Goal: Information Seeking & Learning: Learn about a topic

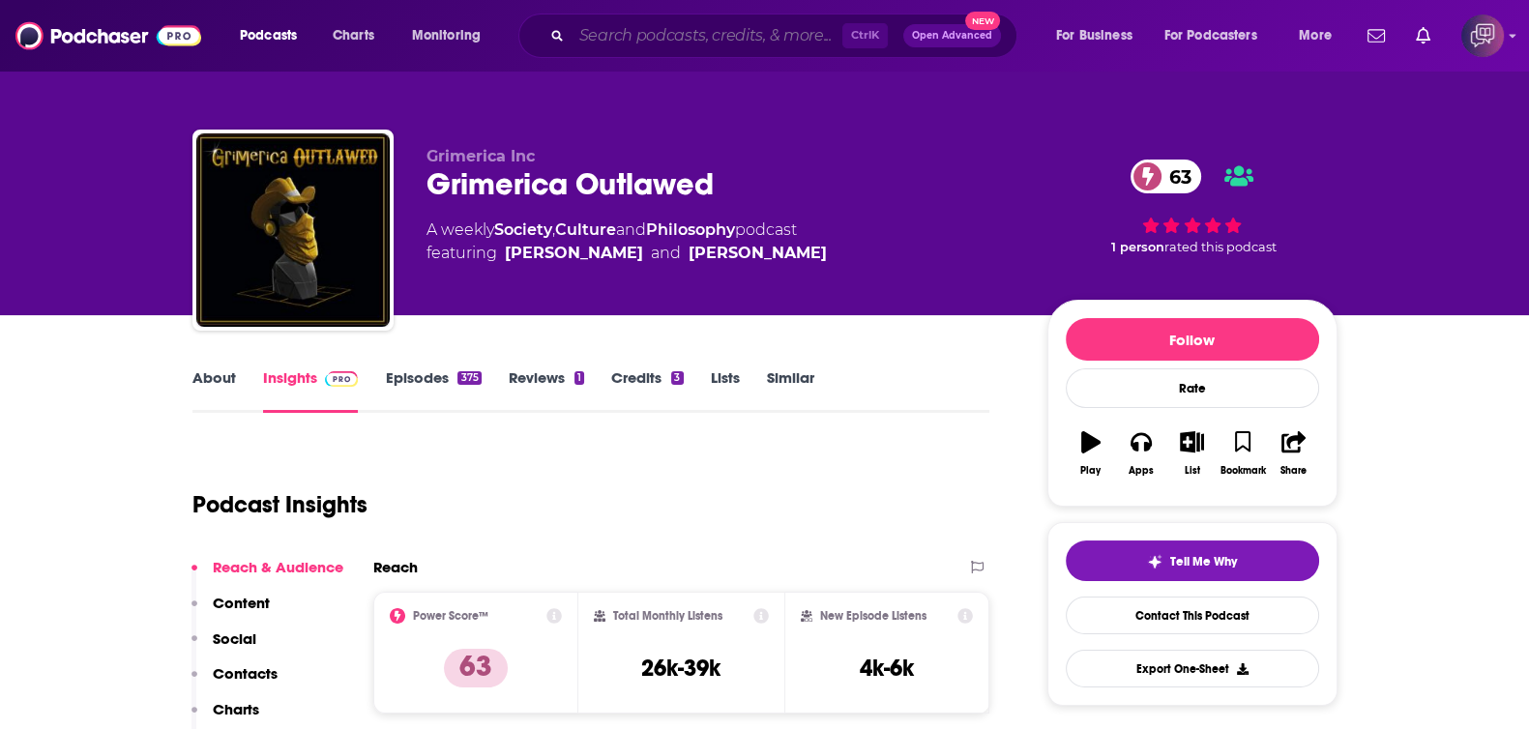
click at [777, 34] on input "Search podcasts, credits, & more..." at bounding box center [706, 35] width 271 height 31
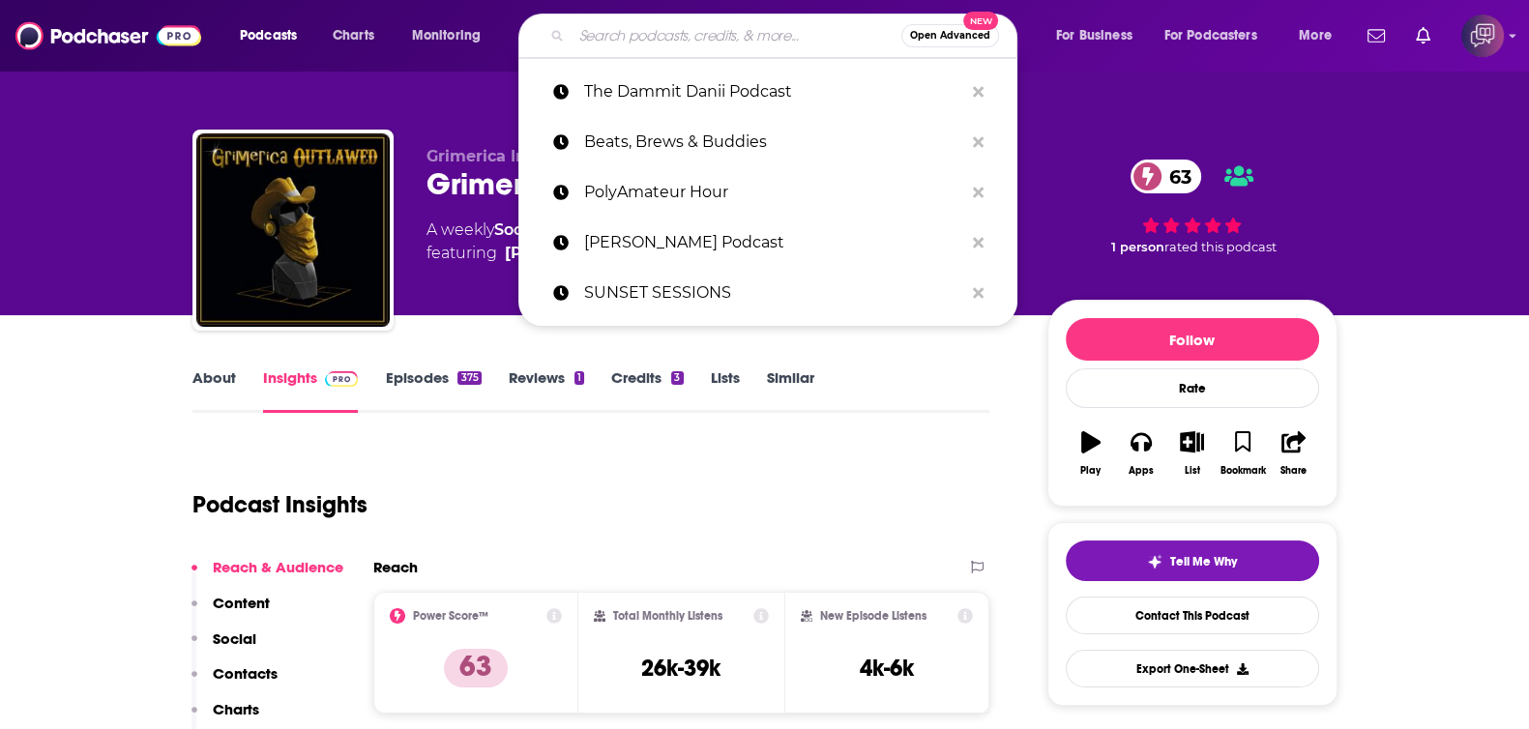
paste input "Meyerside Chats: Government, Policy & Civility"
type input "Meyerside Chats: Government, Policy & Civility"
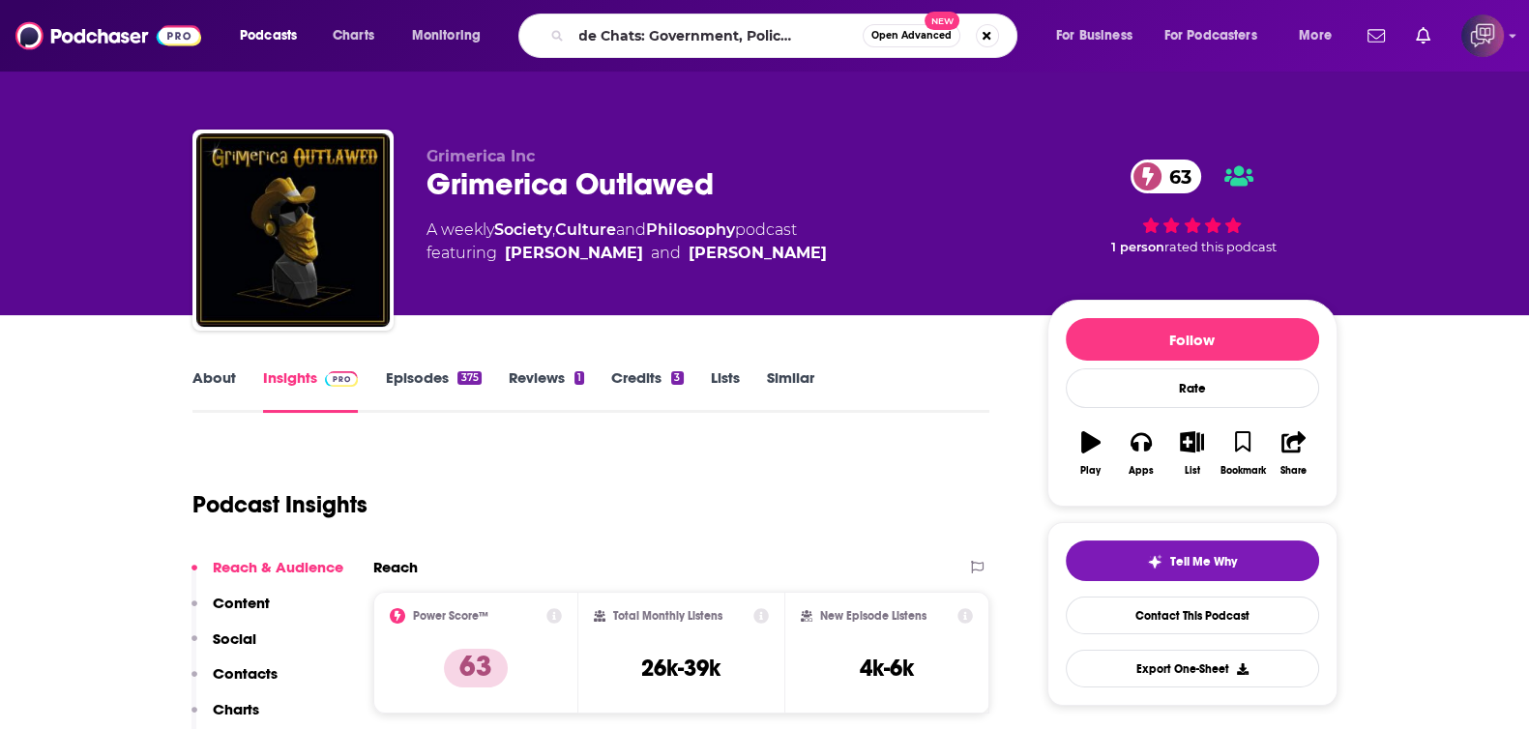
click at [923, 25] on button "Open Advanced New" at bounding box center [911, 35] width 98 height 23
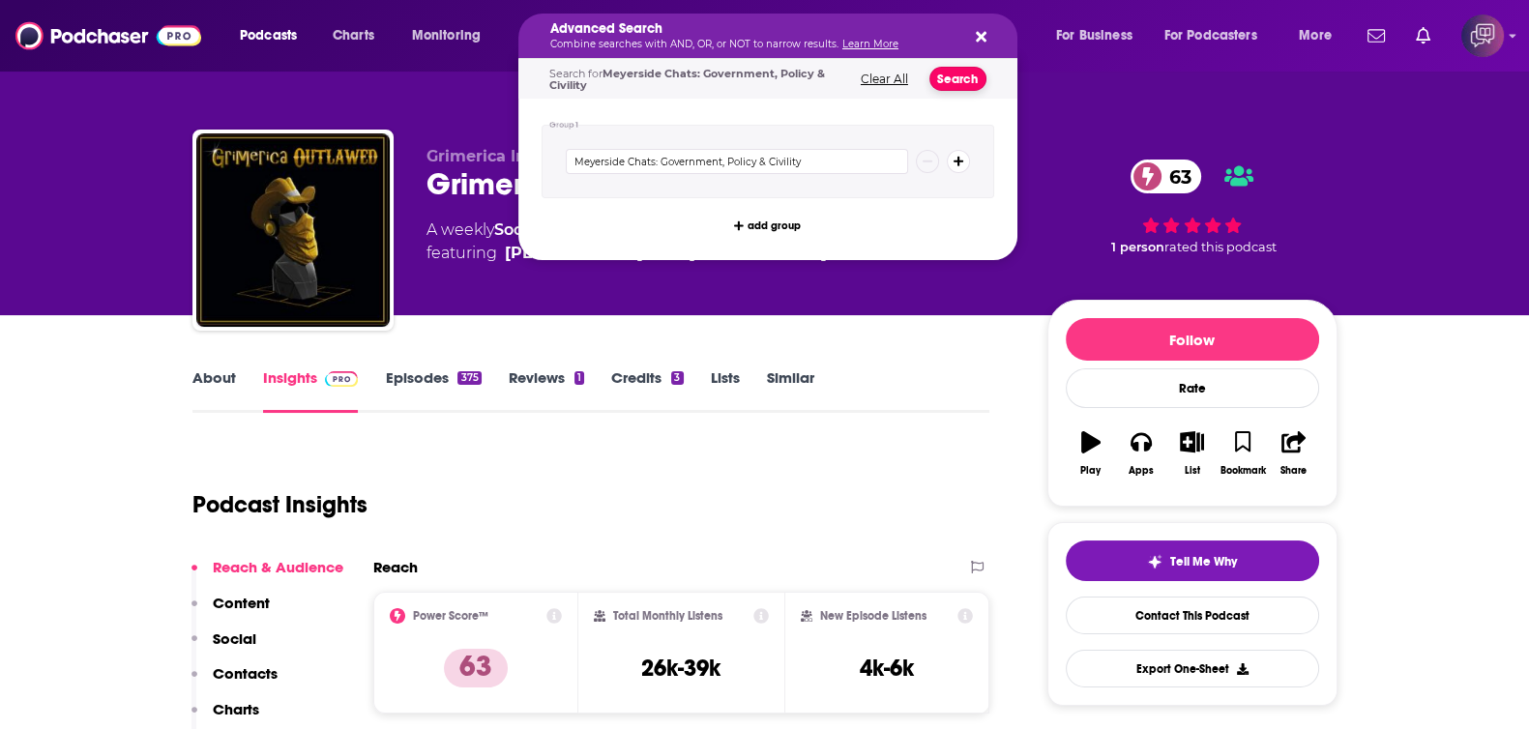
click at [956, 70] on button "Search" at bounding box center [957, 79] width 57 height 24
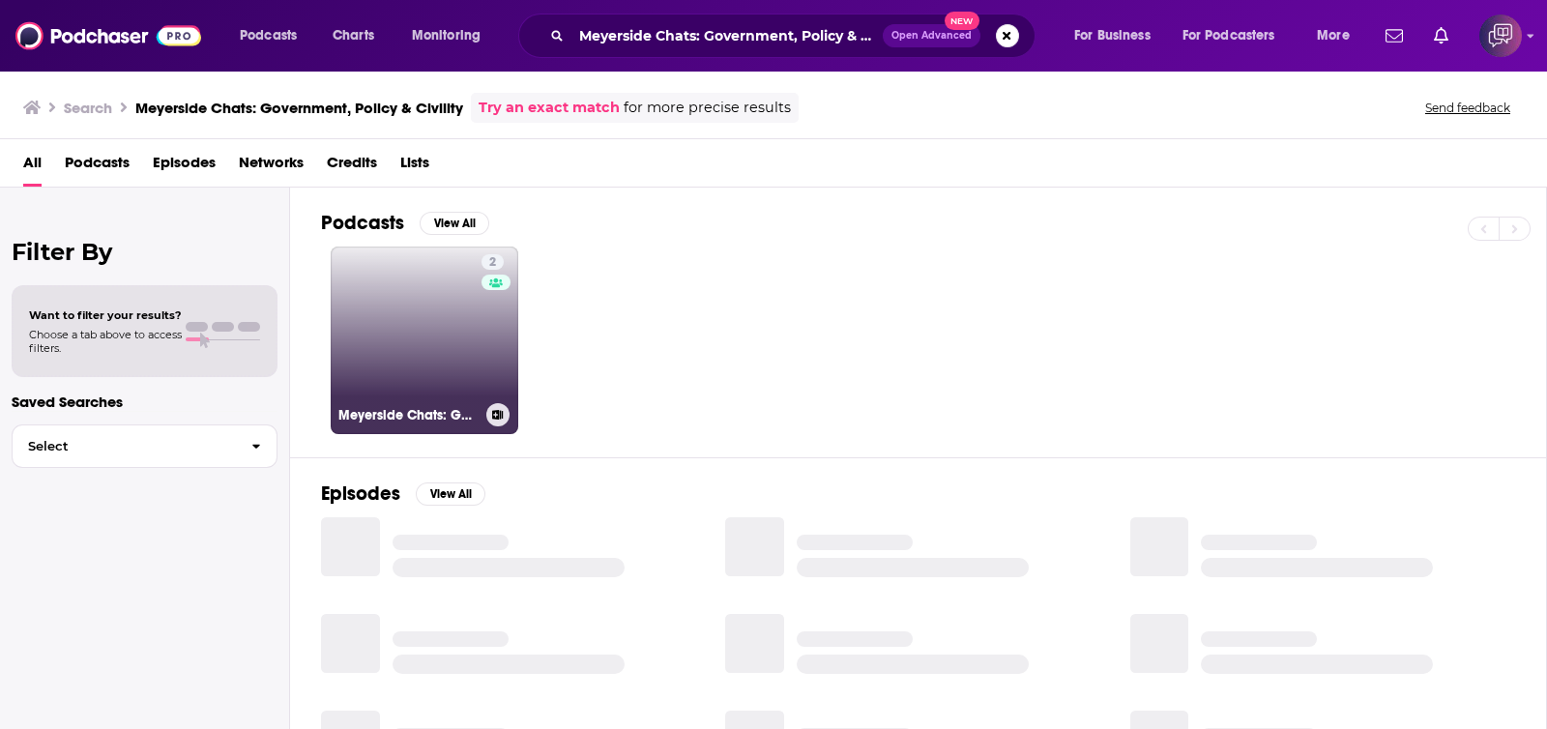
click at [440, 346] on link "2 Meyerside Chats: Government, Policy & Civility" at bounding box center [425, 341] width 188 height 188
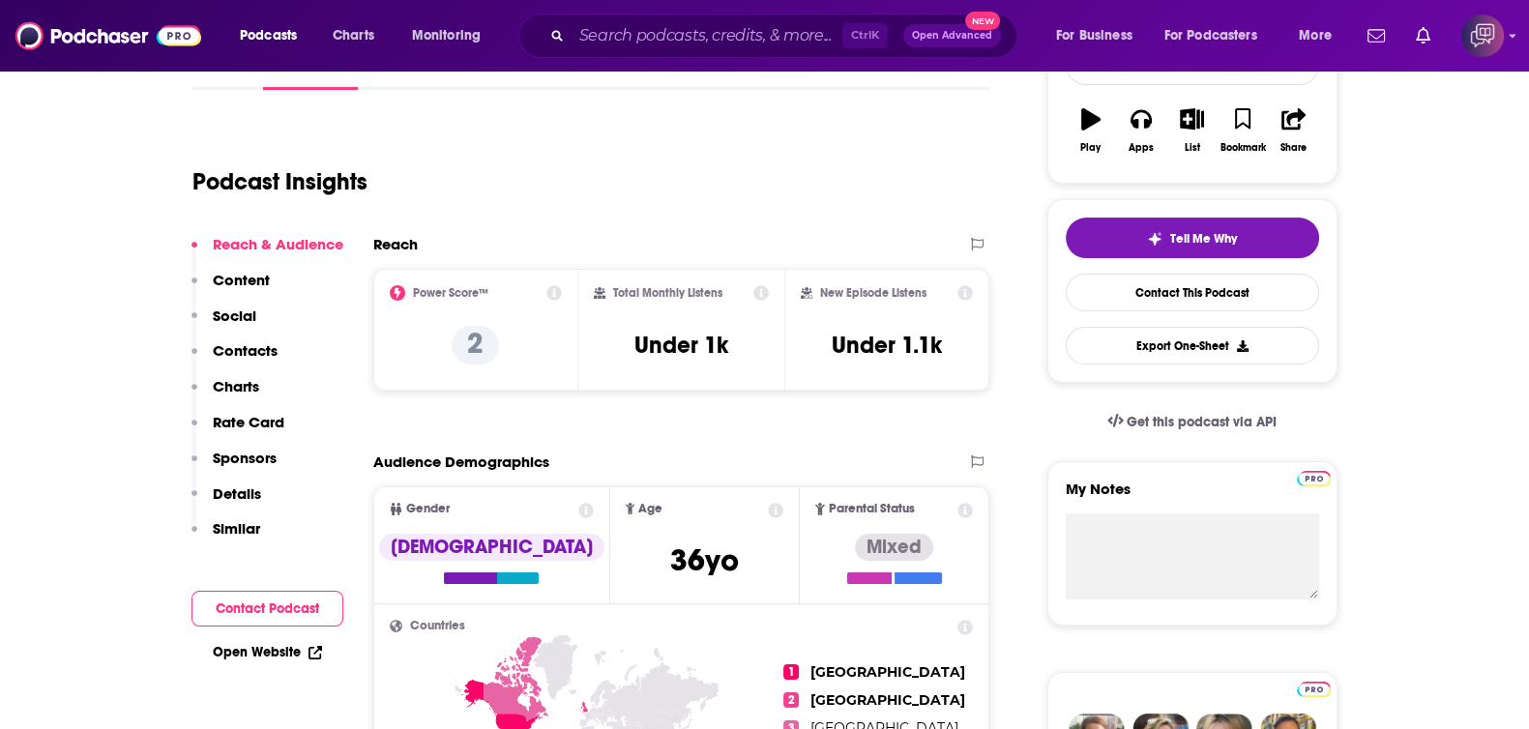
scroll to position [363, 0]
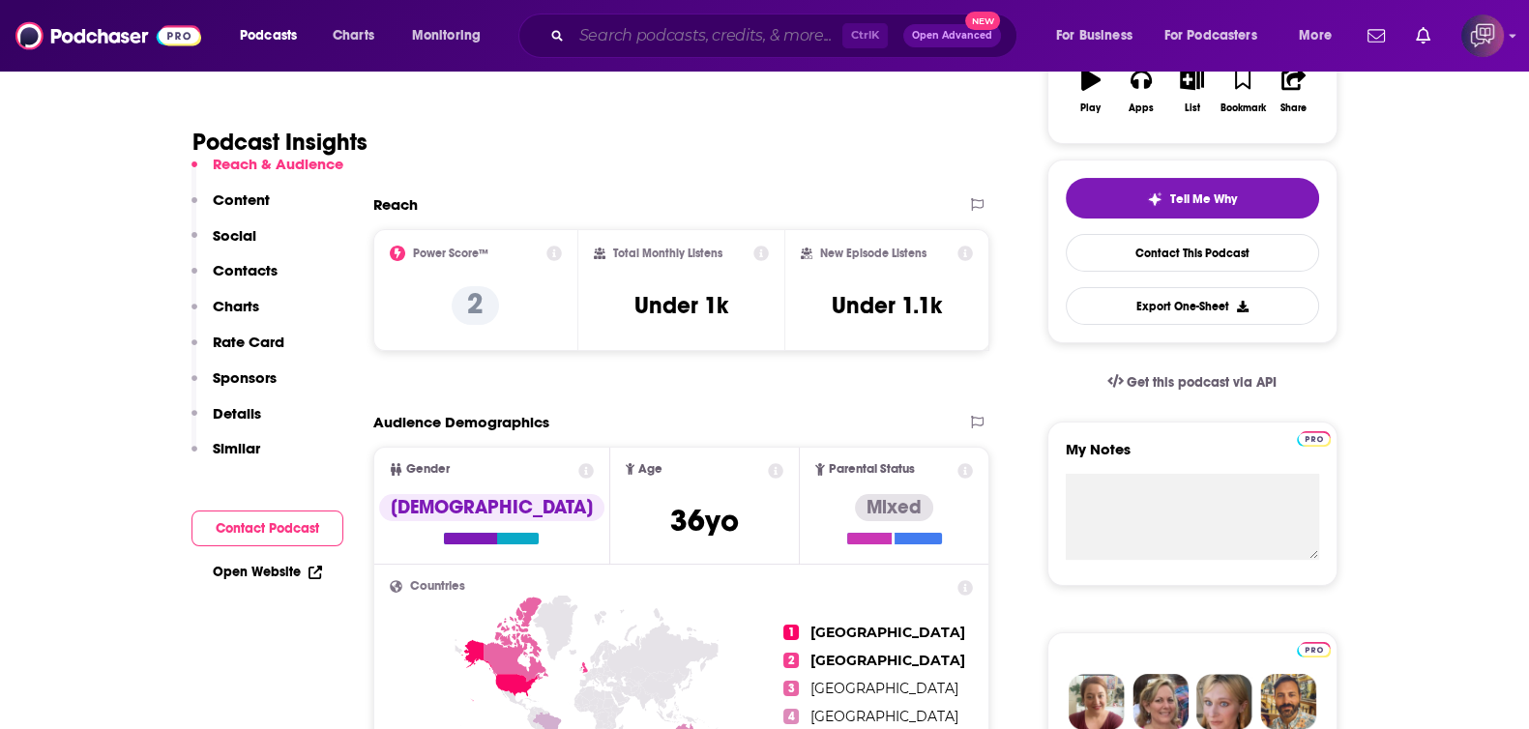
click at [684, 38] on input "Search podcasts, credits, & more..." at bounding box center [706, 35] width 271 height 31
paste input "codestory"
type input "codestory"
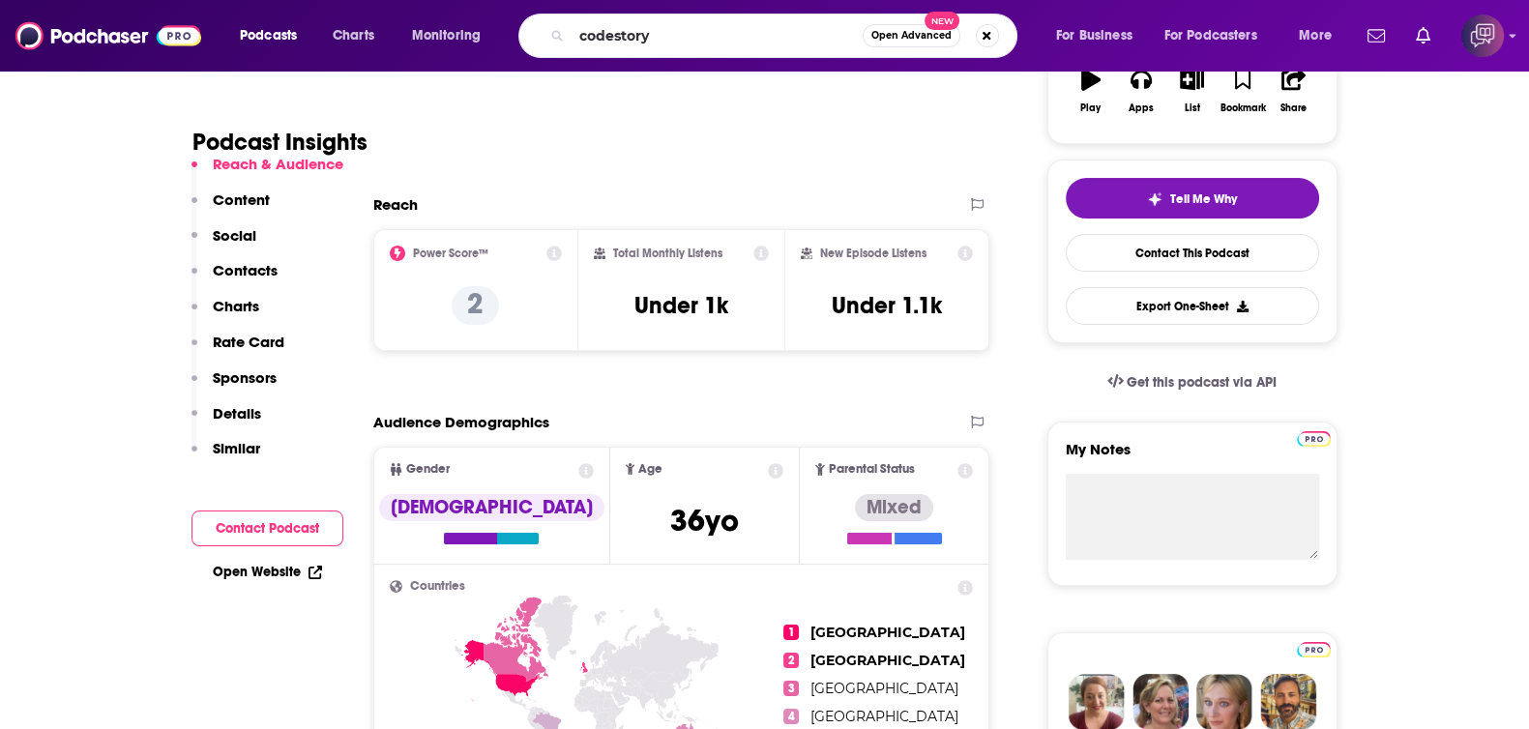
click at [880, 26] on button "Open Advanced New" at bounding box center [911, 35] width 98 height 23
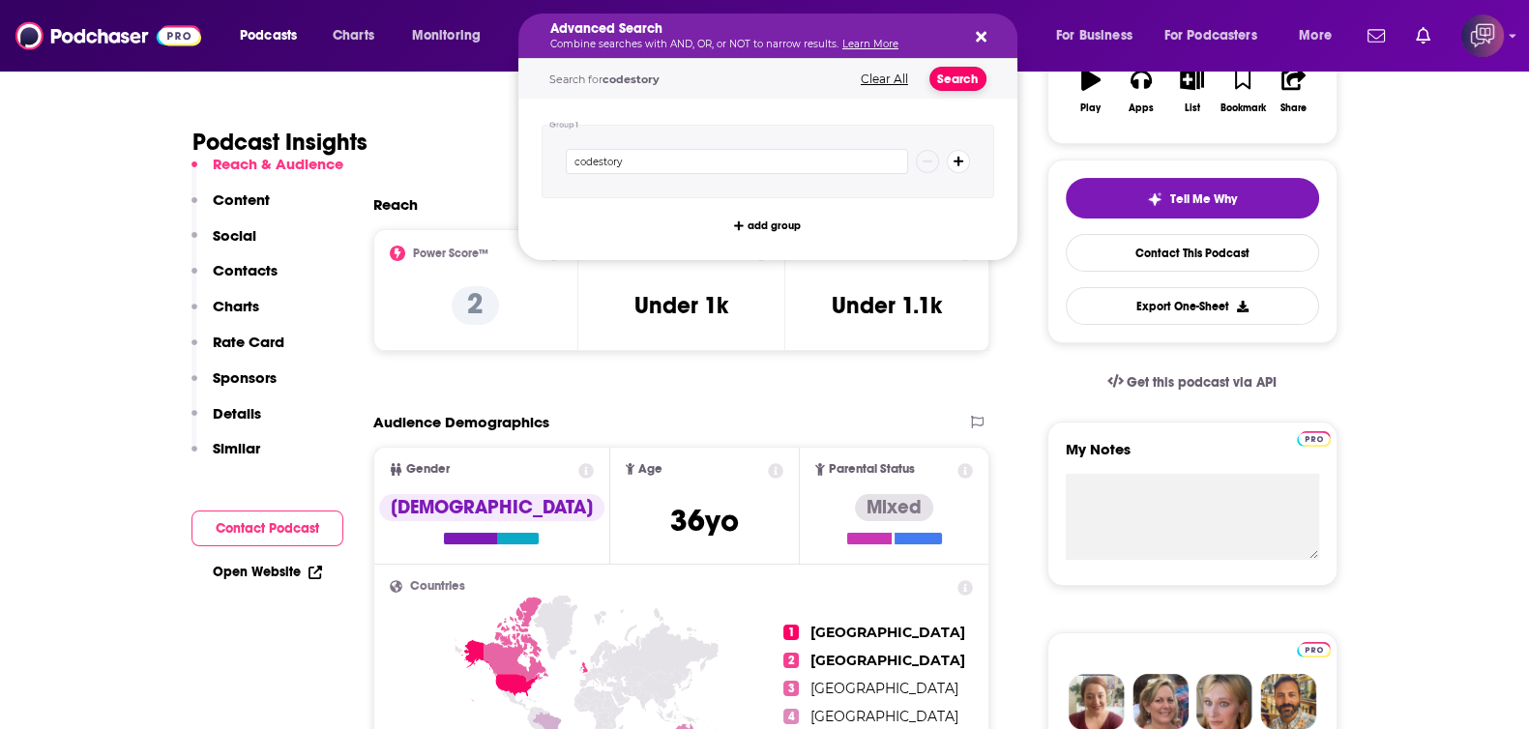
click at [943, 69] on button "Search" at bounding box center [957, 79] width 57 height 24
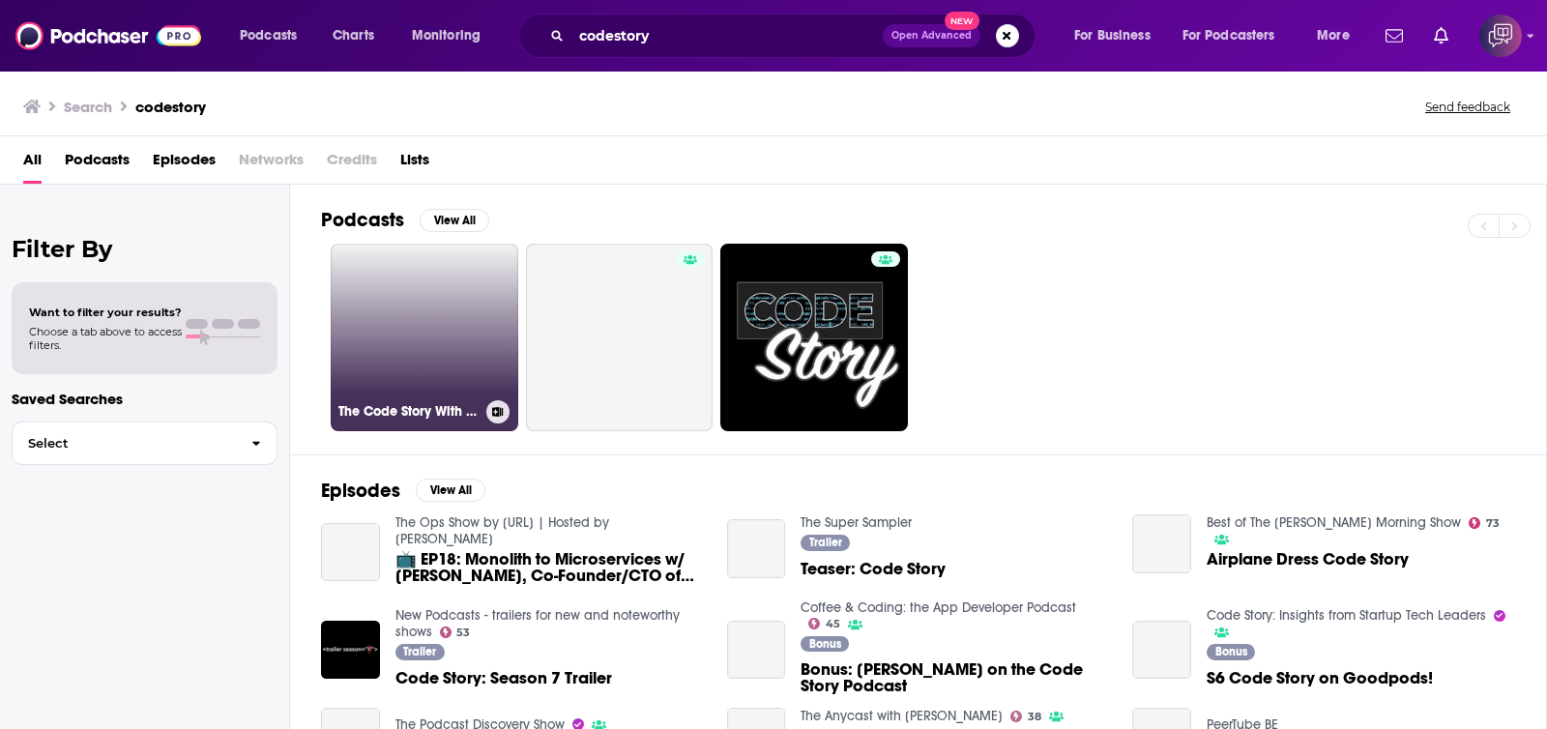
click at [472, 306] on link "The Code Story With Alameer" at bounding box center [425, 338] width 188 height 188
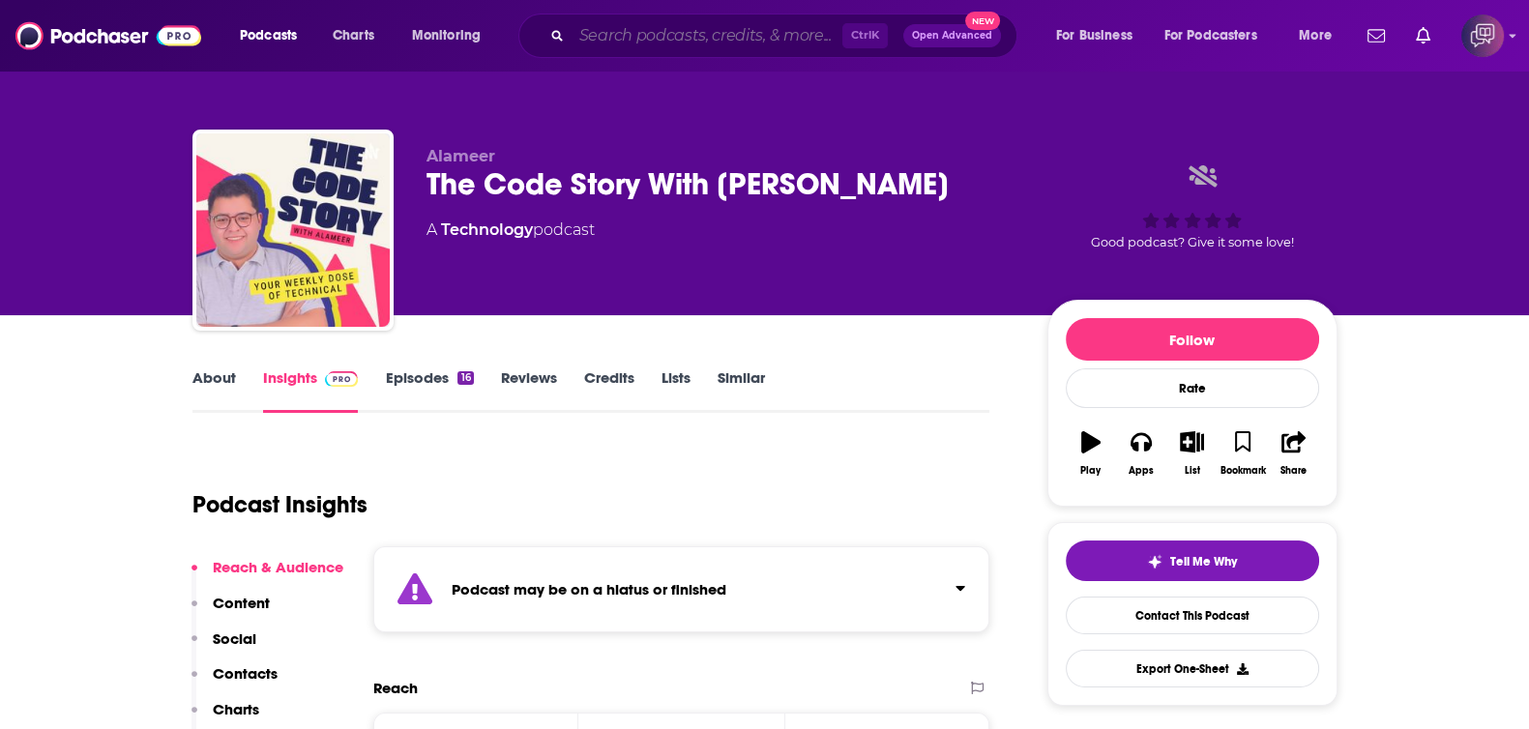
click at [766, 36] on input "Search podcasts, credits, & more..." at bounding box center [706, 35] width 271 height 31
paste input "Meyerside Chats: Government, Policy & Civility"
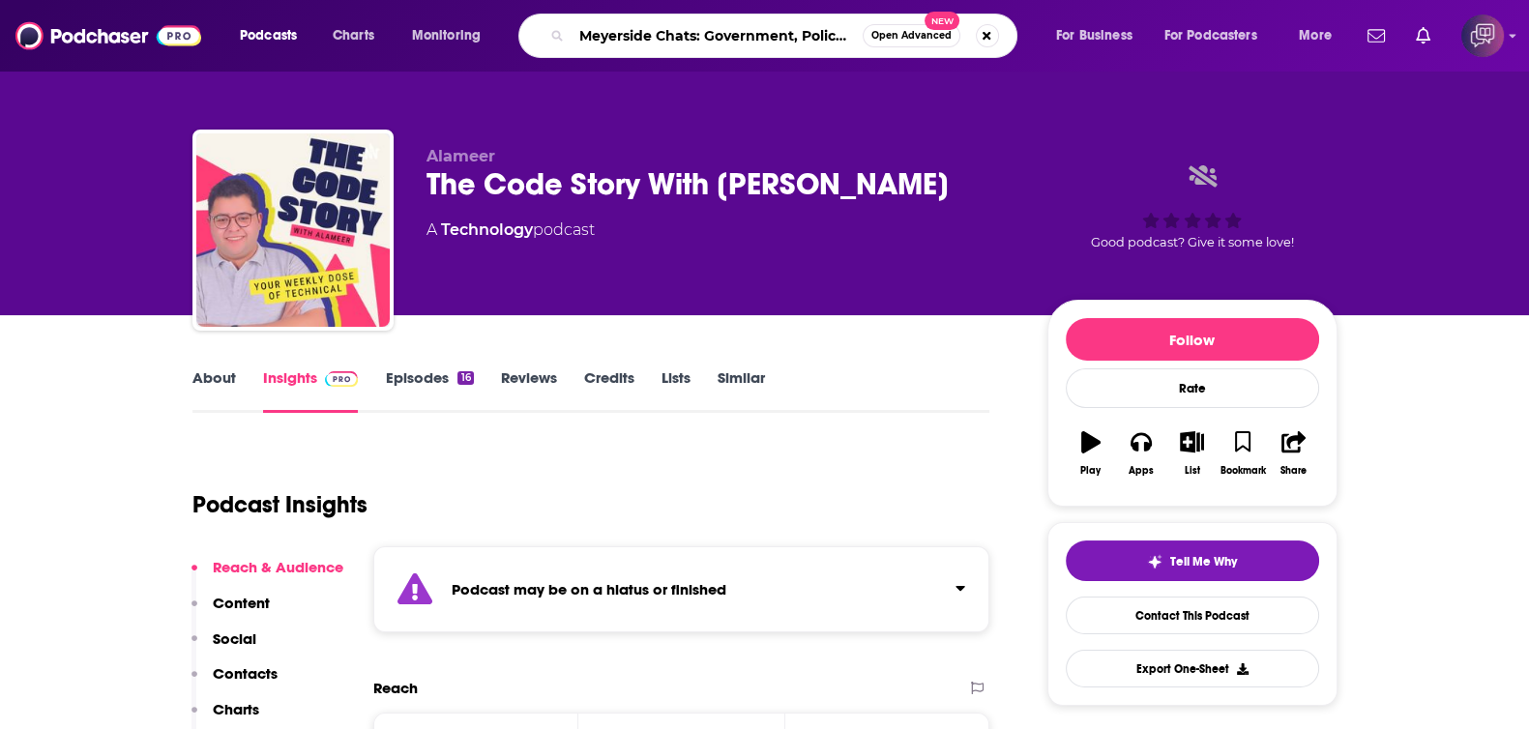
scroll to position [0, 55]
type input "Meyerside Chats: Government, Policy & Civility"
click at [898, 45] on button "Open Advanced New" at bounding box center [911, 35] width 98 height 23
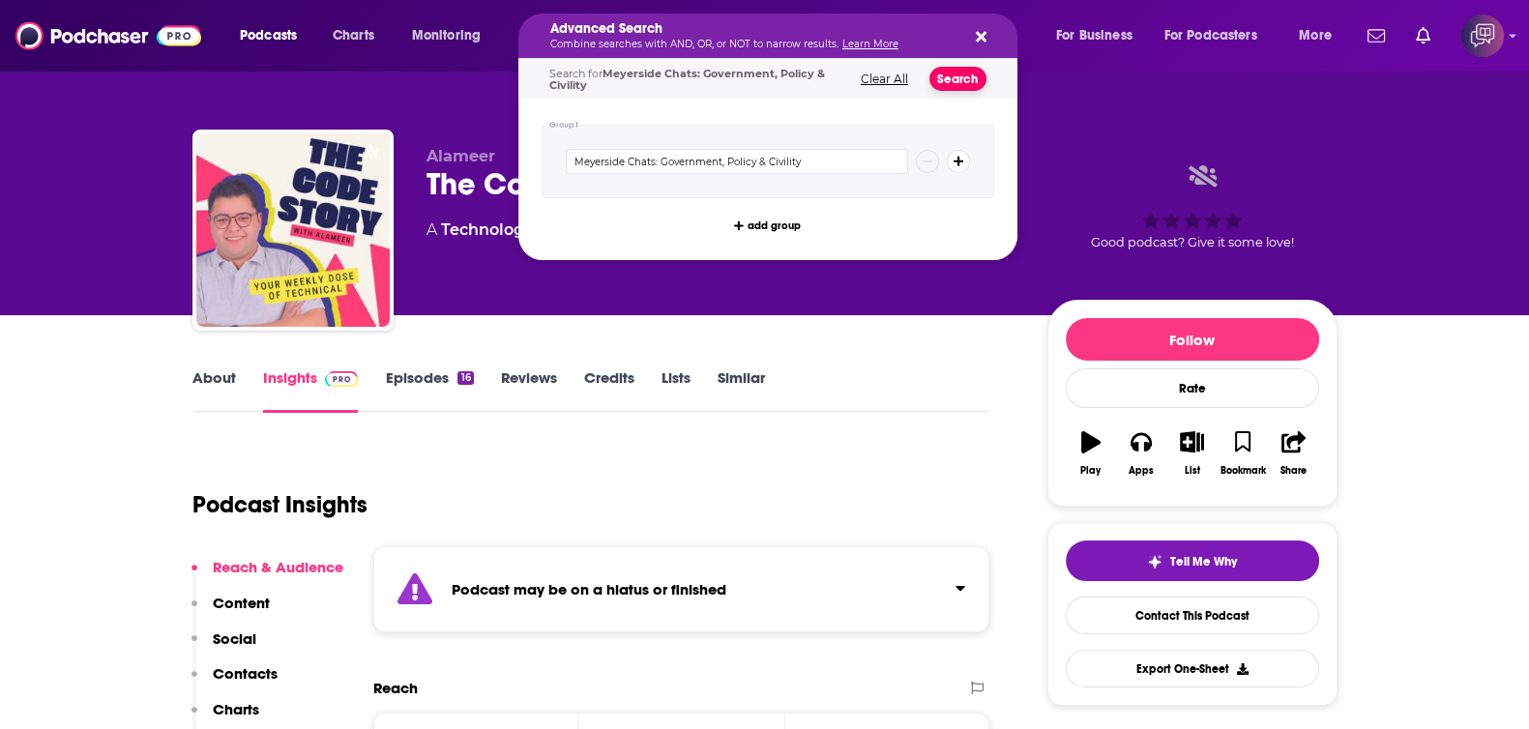
click at [959, 84] on button "Search" at bounding box center [957, 79] width 57 height 24
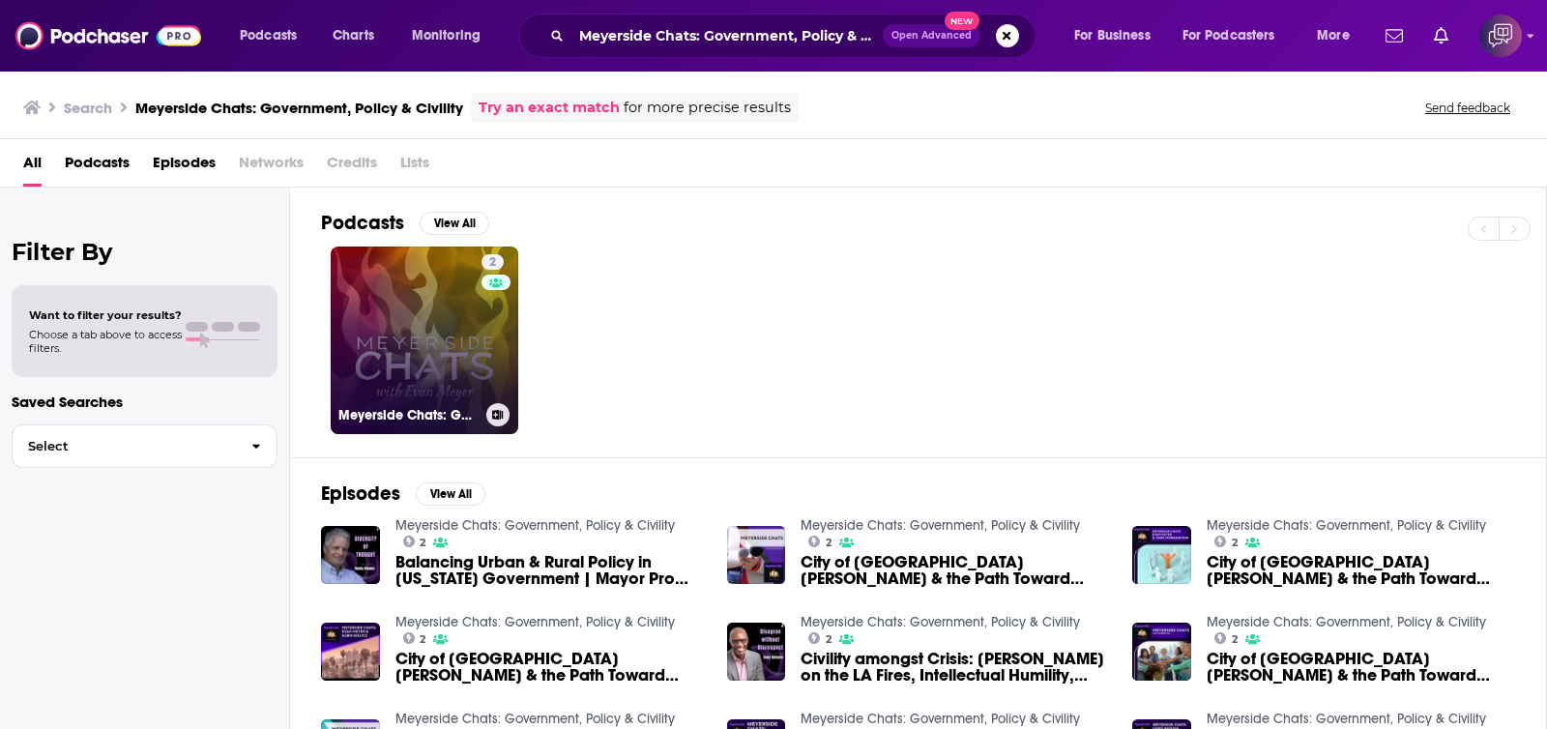
click at [492, 350] on div "2" at bounding box center [495, 328] width 29 height 149
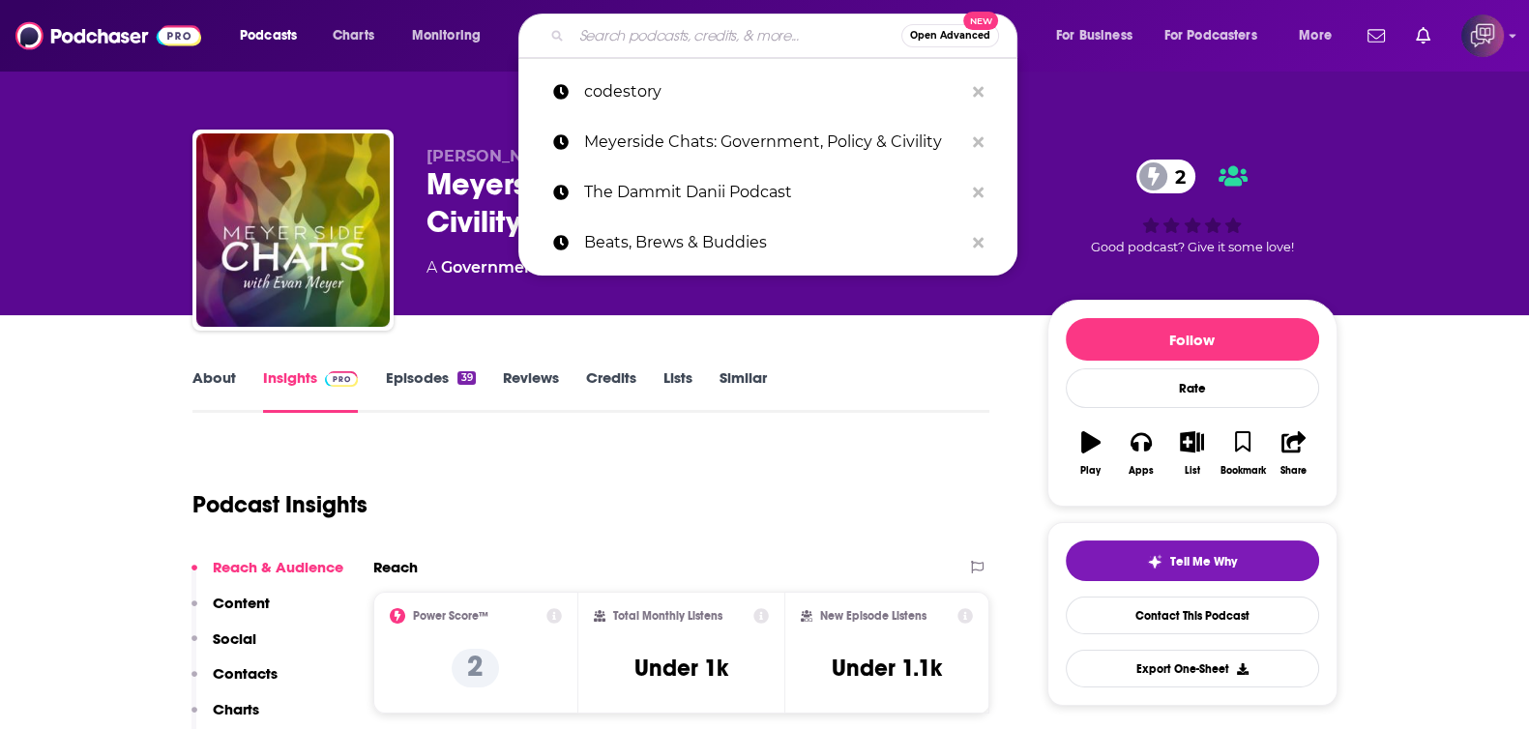
click at [788, 37] on input "Search podcasts, credits, & more..." at bounding box center [736, 35] width 330 height 31
paste input "united she stands"
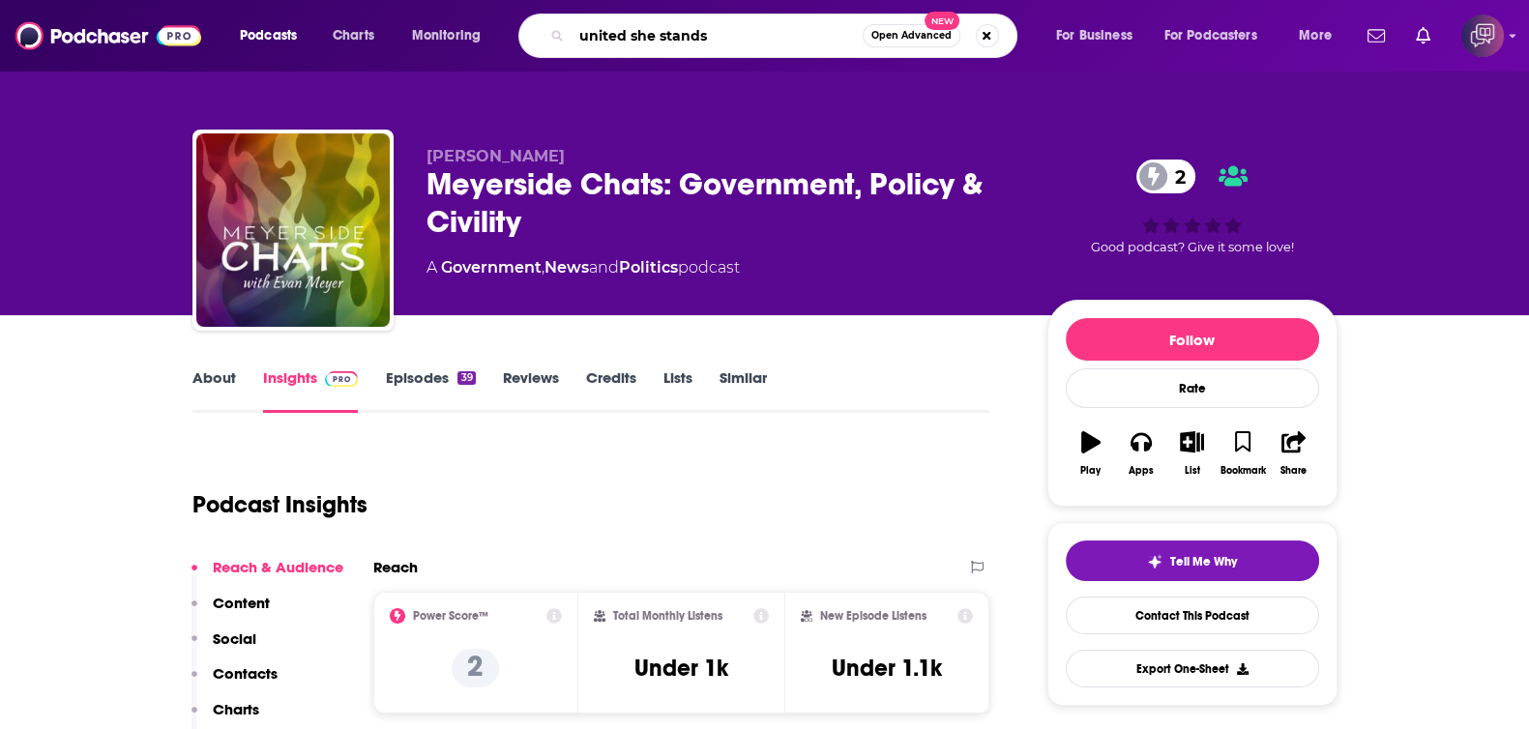
type input "united she stands"
click at [899, 35] on span "Open Advanced" at bounding box center [911, 36] width 80 height 10
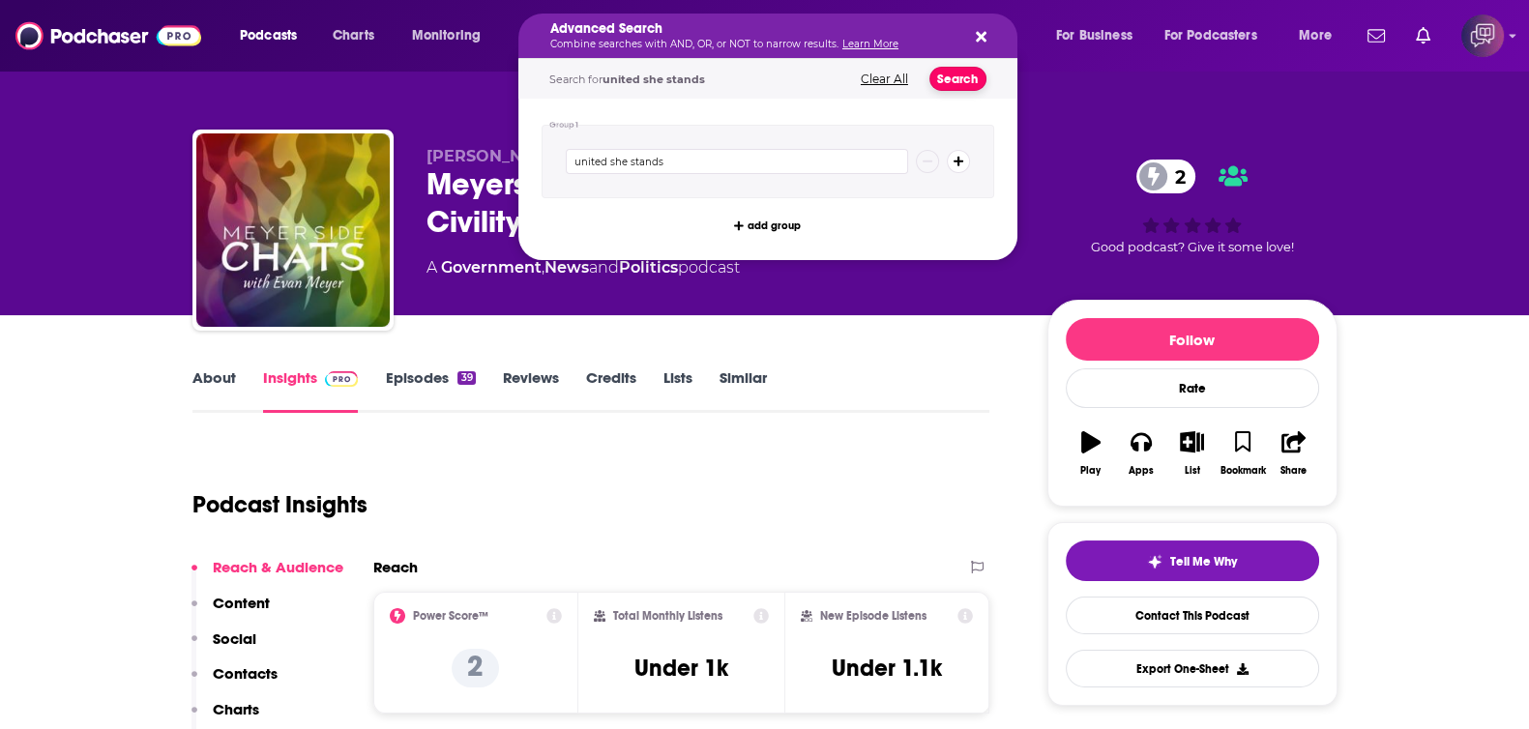
click at [970, 74] on button "Search" at bounding box center [957, 79] width 57 height 24
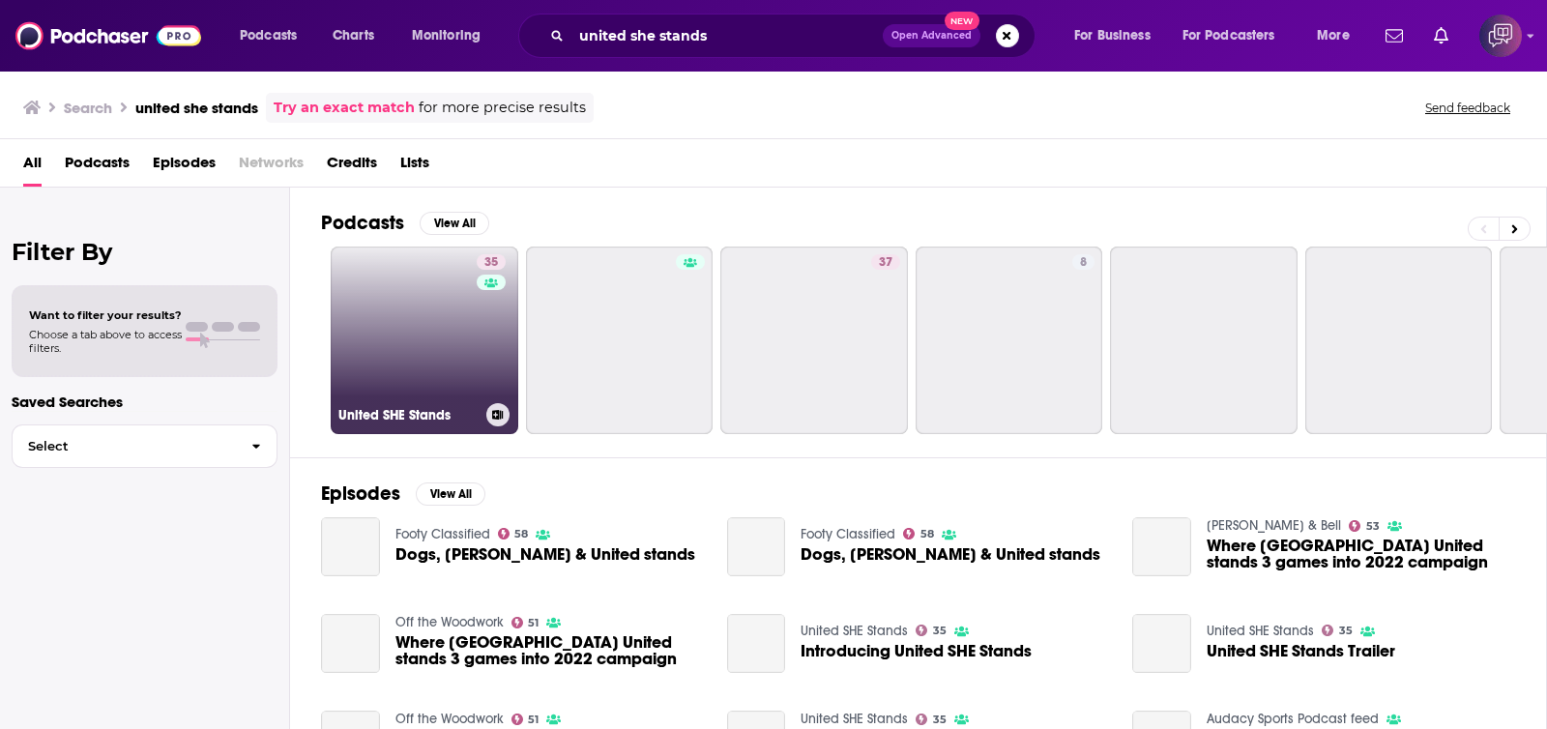
click at [393, 322] on link "35 United SHE Stands" at bounding box center [425, 341] width 188 height 188
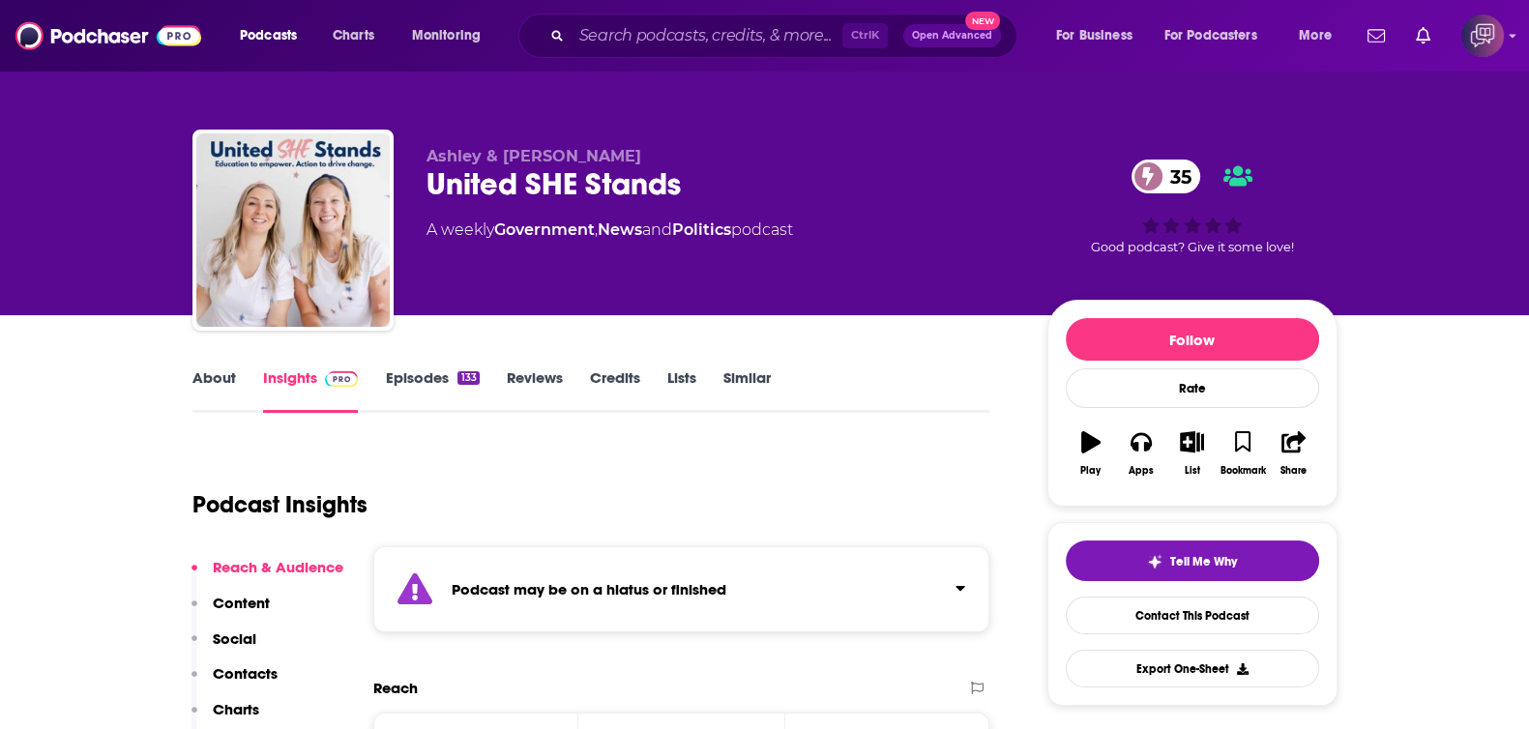
scroll to position [241, 0]
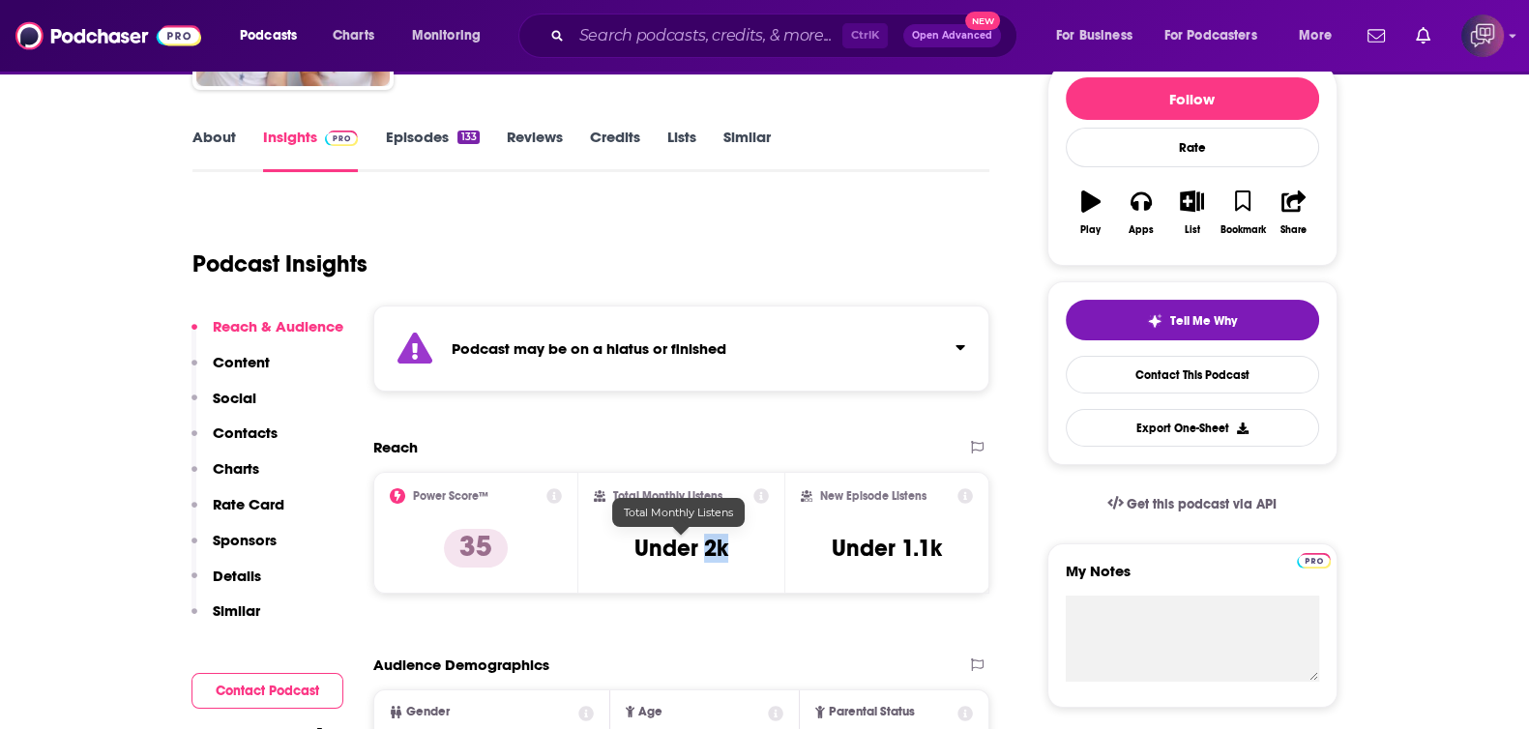
drag, startPoint x: 734, startPoint y: 545, endPoint x: 705, endPoint y: 542, distance: 29.1
click at [705, 542] on div "Total Monthly Listens Under 2k" at bounding box center [681, 532] width 175 height 89
copy h3 "2k"
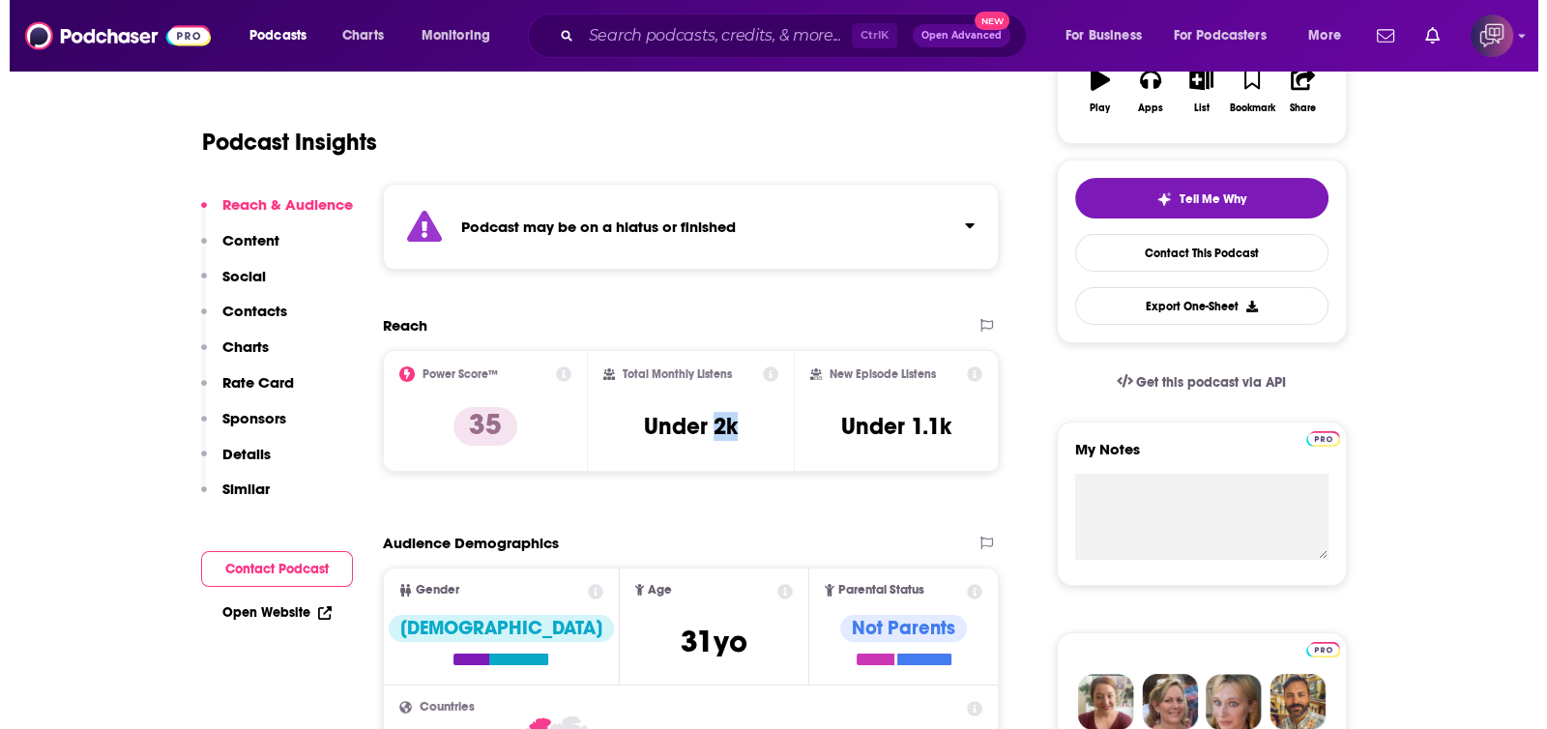
scroll to position [0, 0]
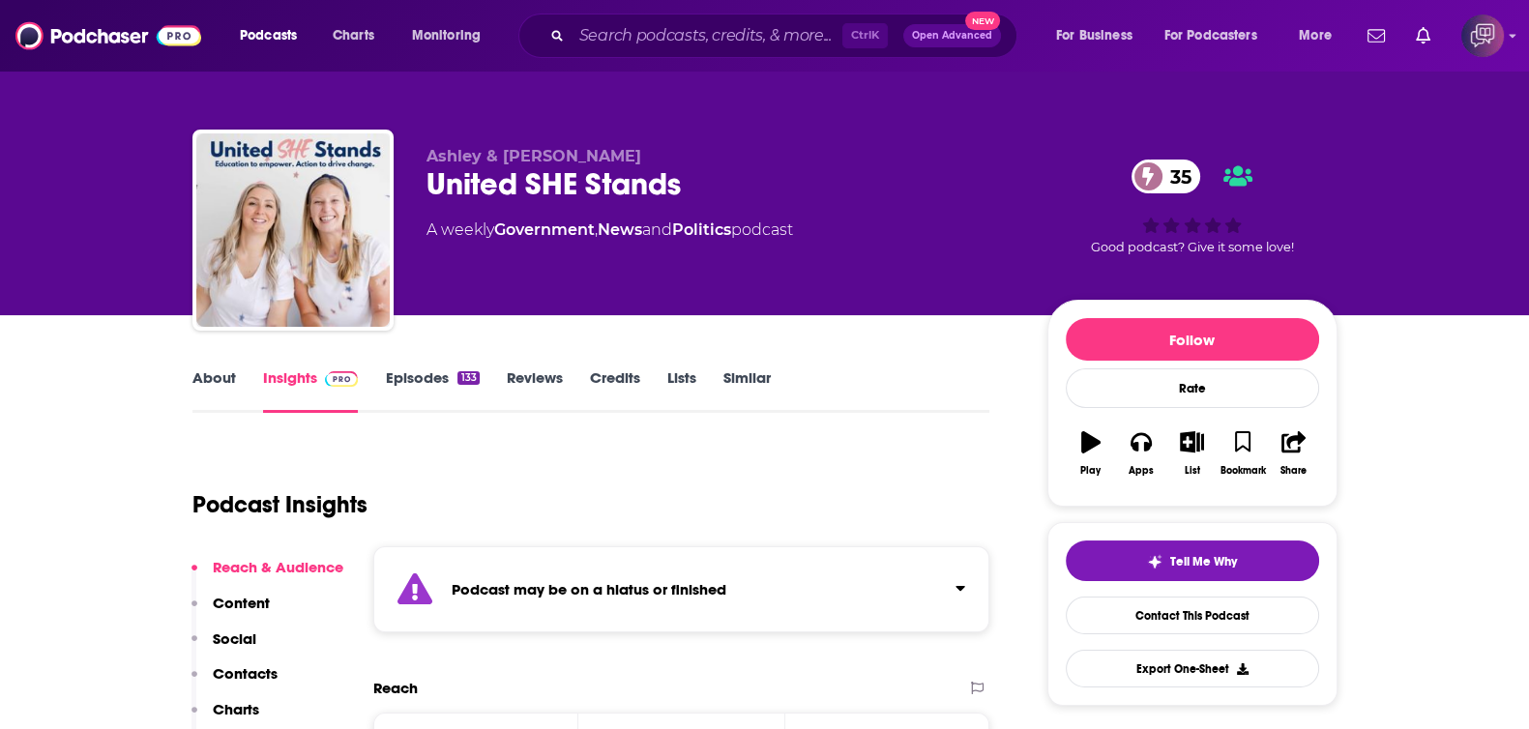
click at [448, 190] on div "United SHE Stands 35" at bounding box center [721, 184] width 590 height 38
drag, startPoint x: 416, startPoint y: 183, endPoint x: 788, endPoint y: 189, distance: 372.3
click at [788, 189] on div "Ashley & Sara United SHE Stands 35 A weekly Government , News and Politics podc…" at bounding box center [764, 234] width 1145 height 209
copy h2 "United SHE Stands"
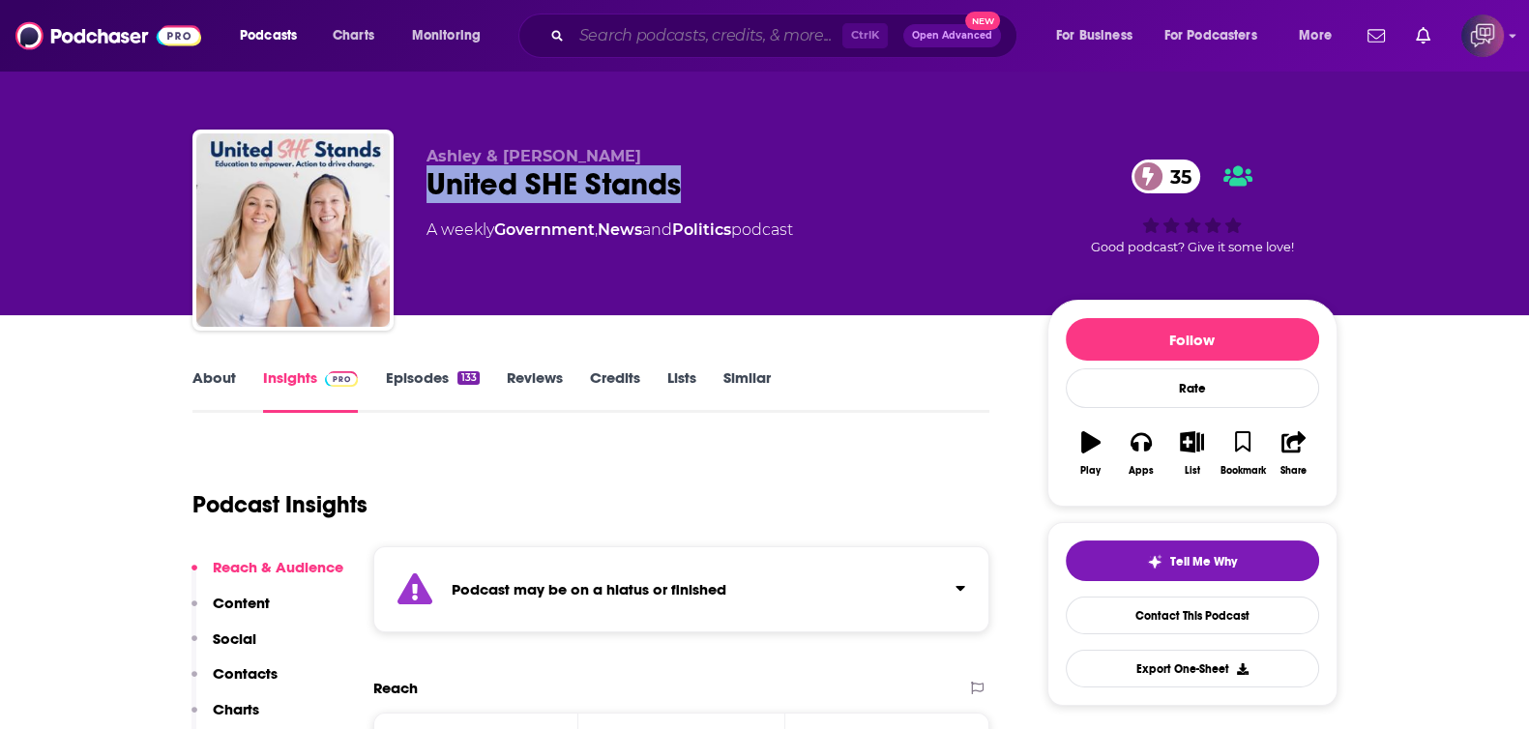
click at [790, 42] on input "Search podcasts, credits, & more..." at bounding box center [706, 35] width 271 height 31
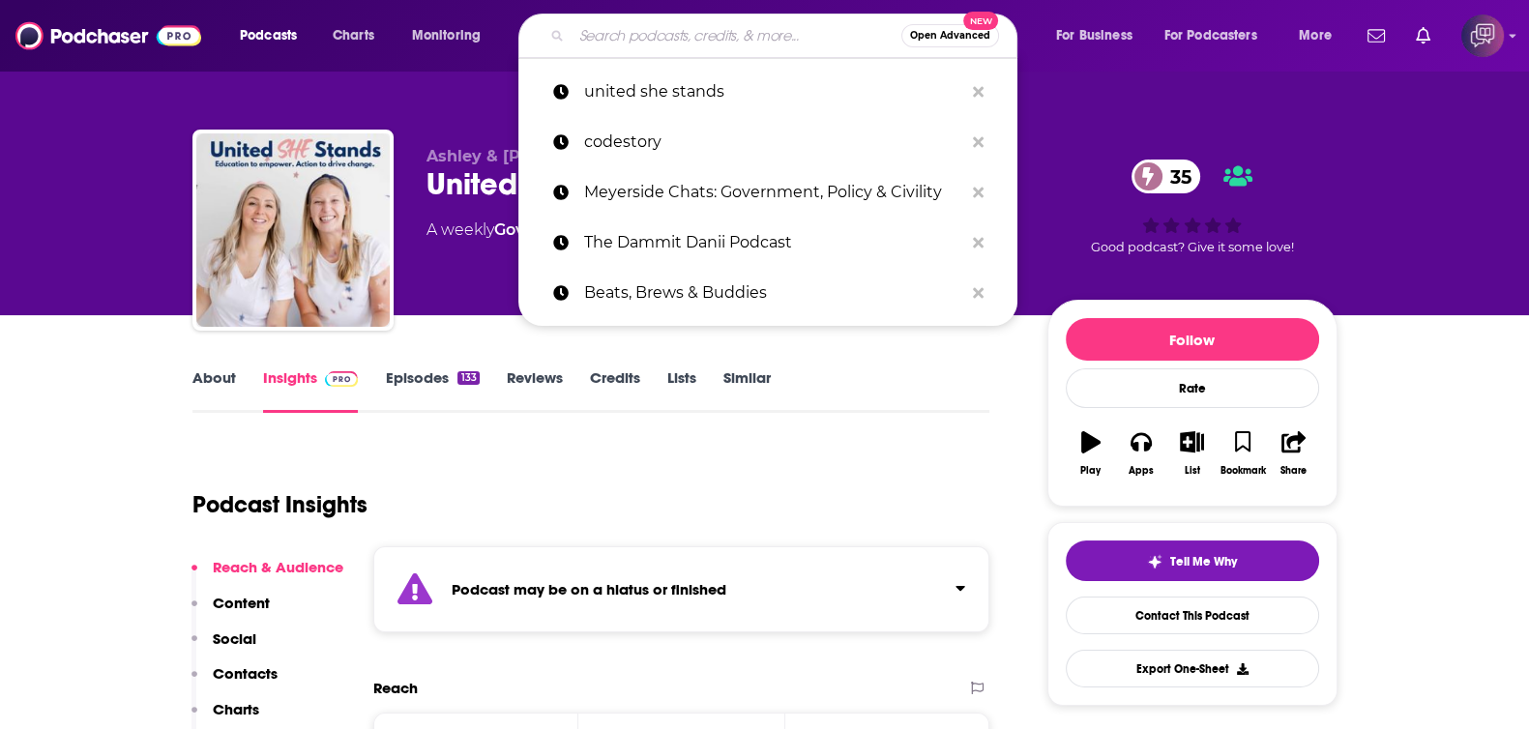
paste input "Brave New Edge"
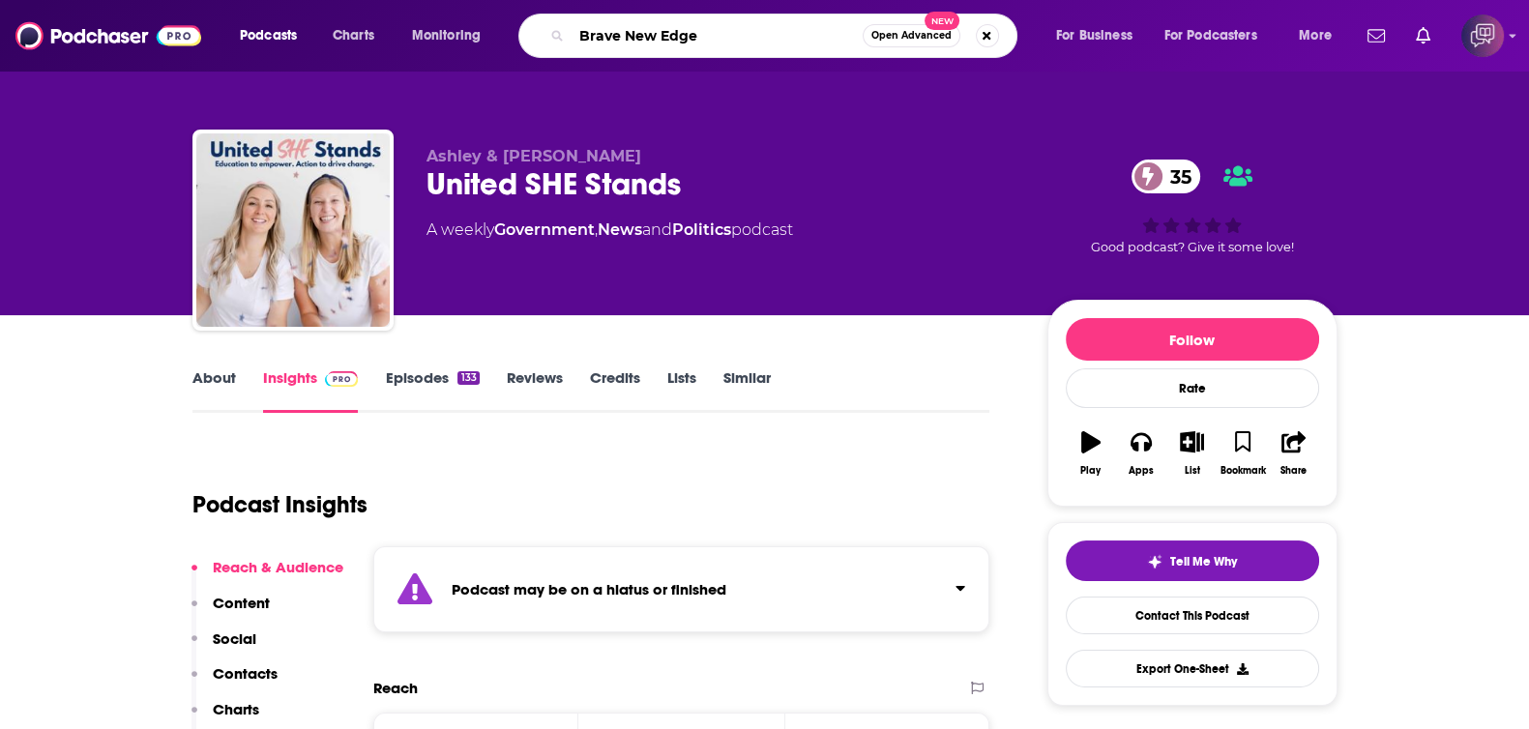
type input "Brave New Edge"
click at [890, 41] on span "Open Advanced" at bounding box center [911, 36] width 80 height 10
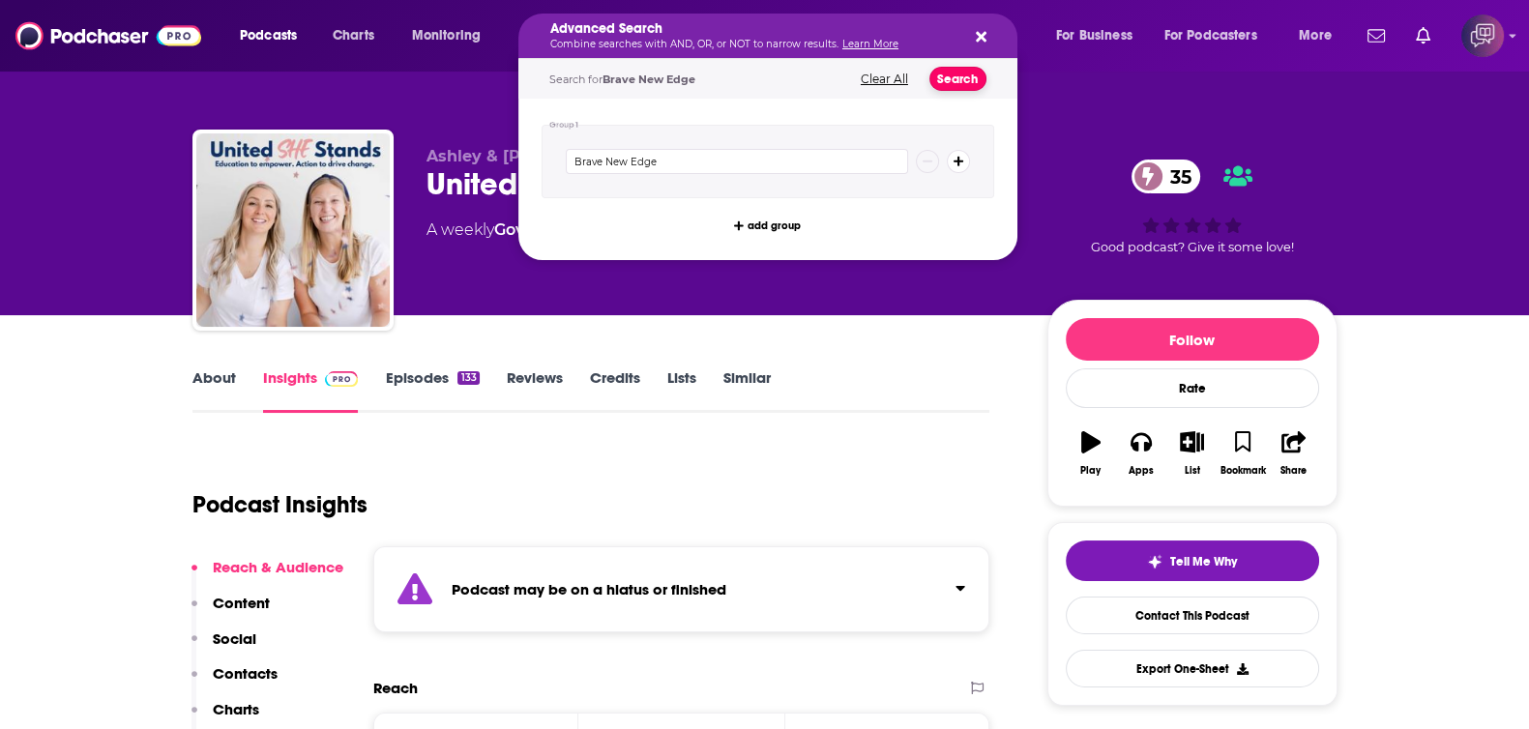
click at [947, 72] on button "Search" at bounding box center [957, 79] width 57 height 24
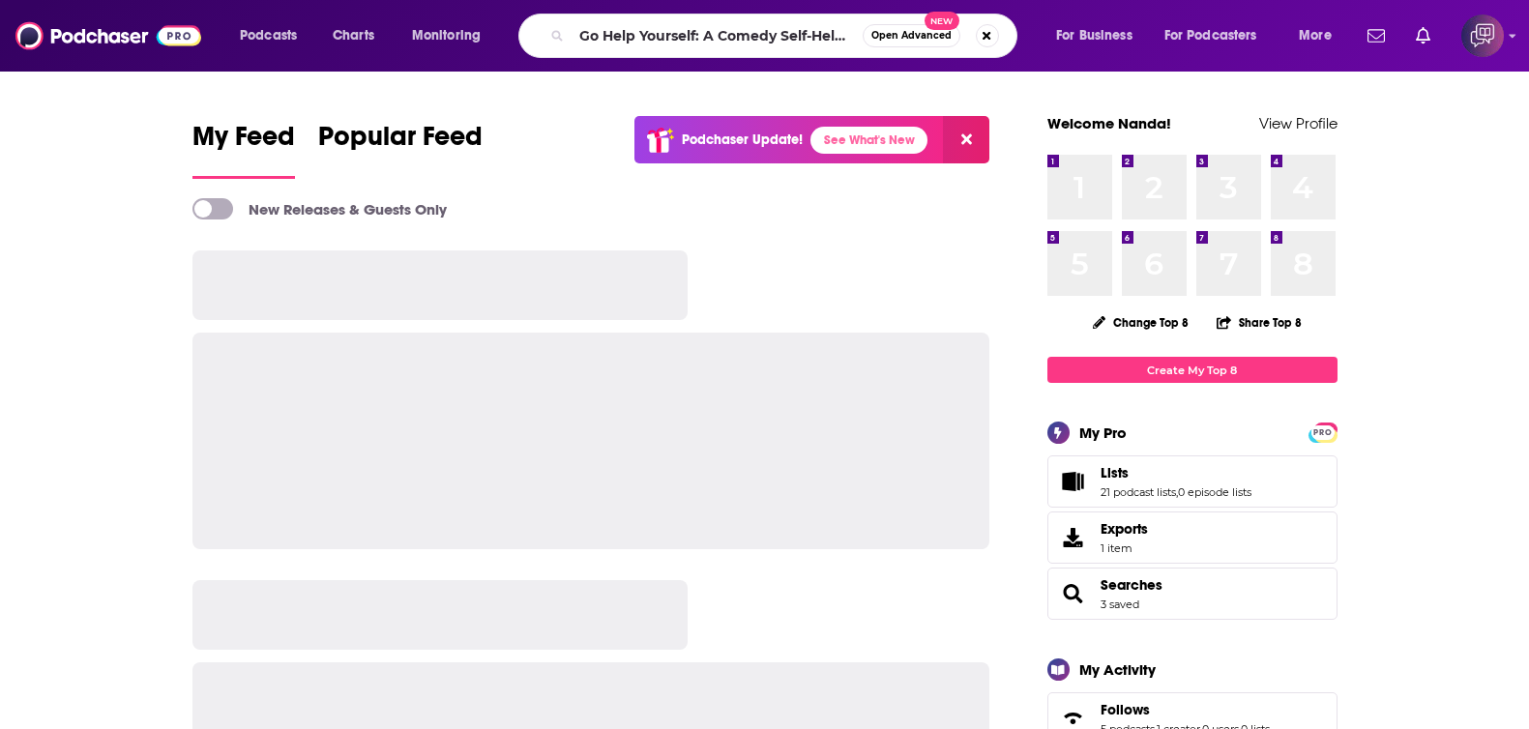
type input "Go Help Yourself: A Comedy Self-Help Podcast to Make Life Suck Less"
click at [931, 40] on span "Open Advanced" at bounding box center [911, 36] width 80 height 10
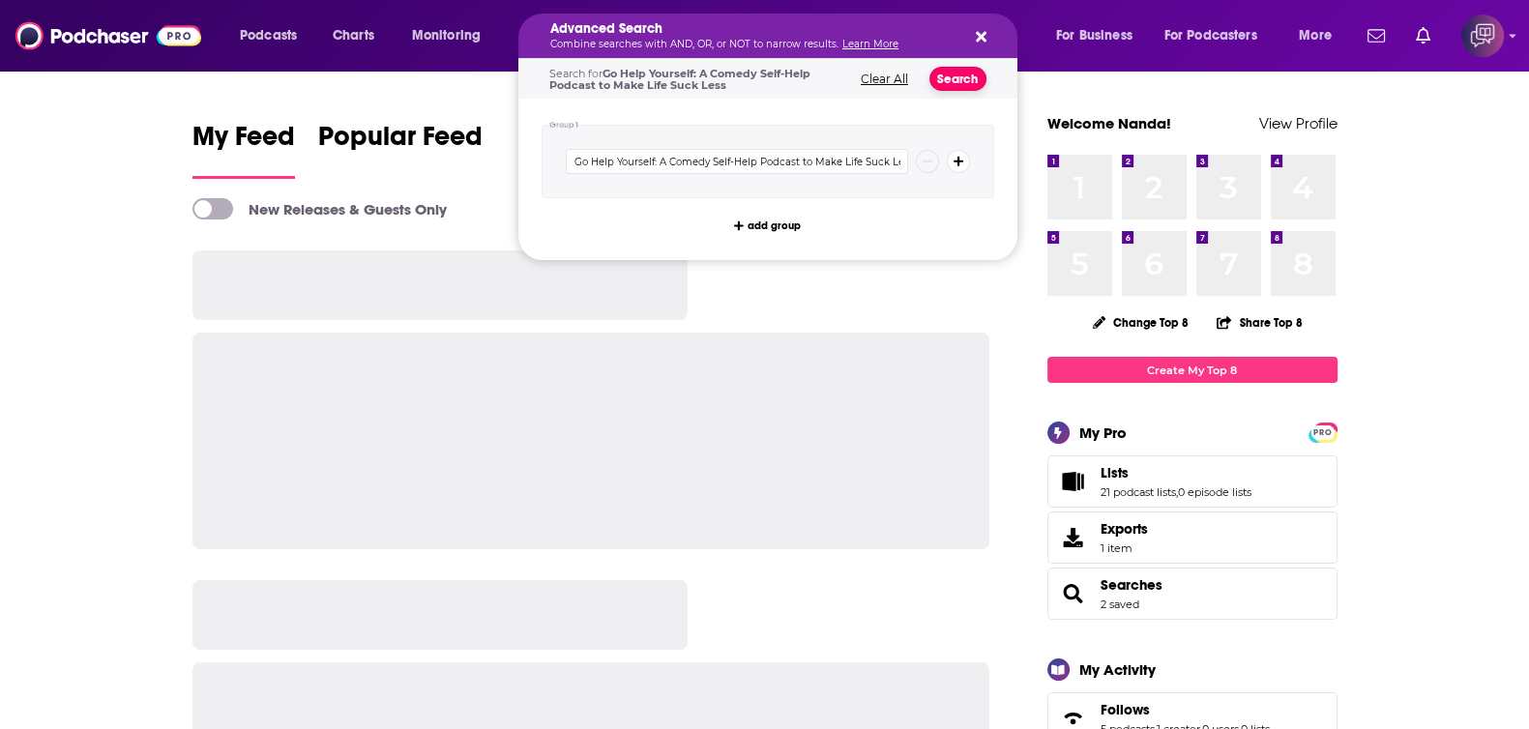
click at [969, 78] on button "Search" at bounding box center [957, 79] width 57 height 24
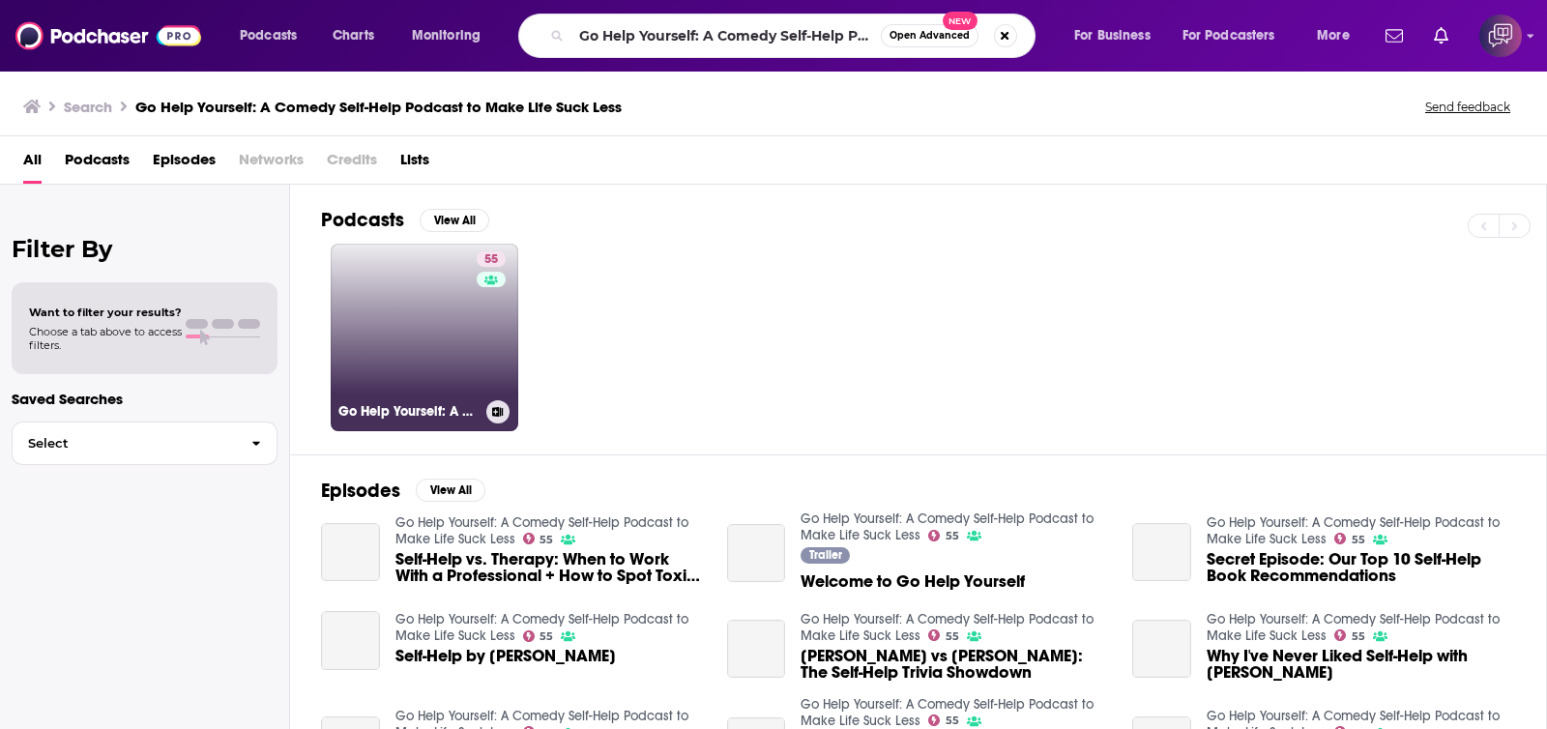
click at [377, 272] on link "55 Go Help Yourself: A Comedy Self-Help Podcast to Make Life Suck Less" at bounding box center [425, 338] width 188 height 188
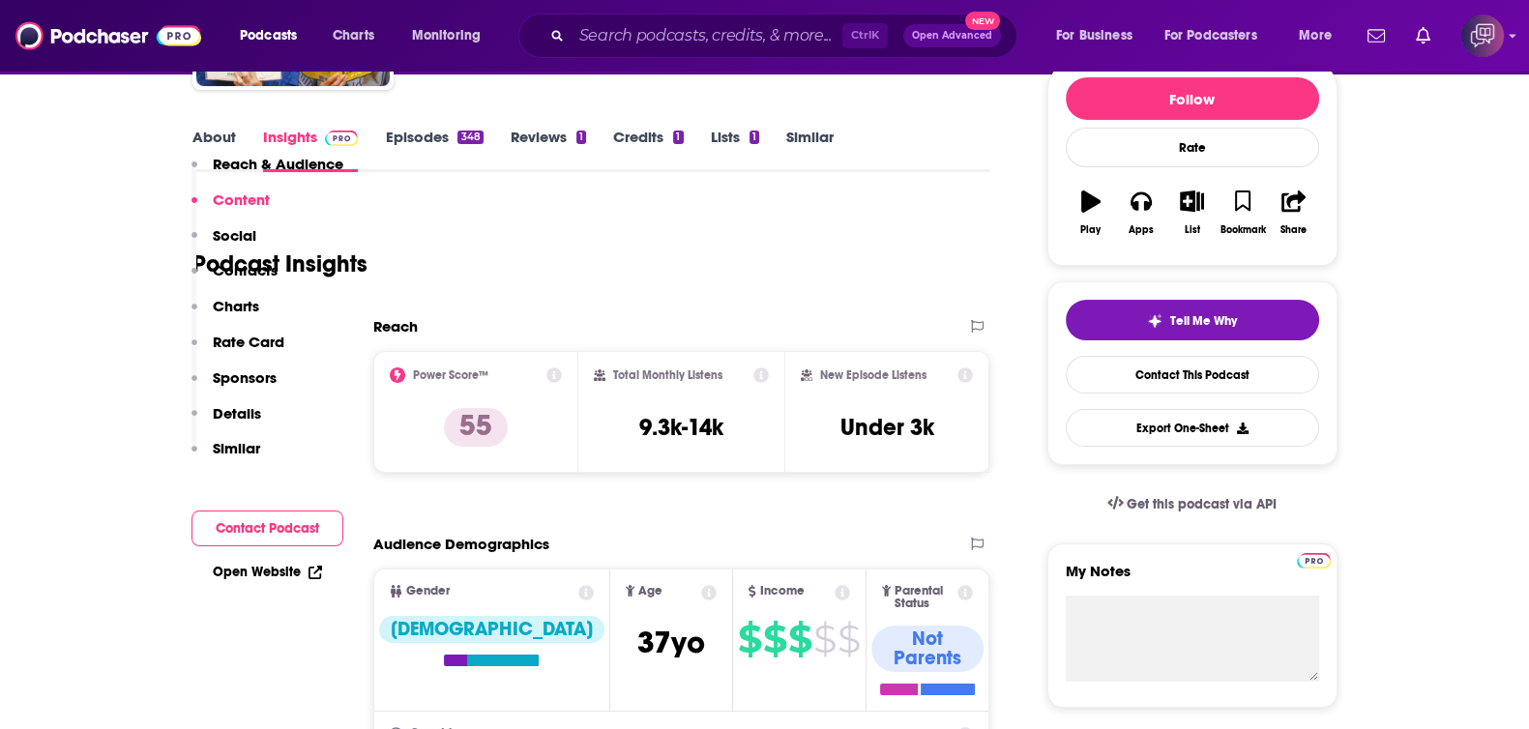
scroll to position [1570, 0]
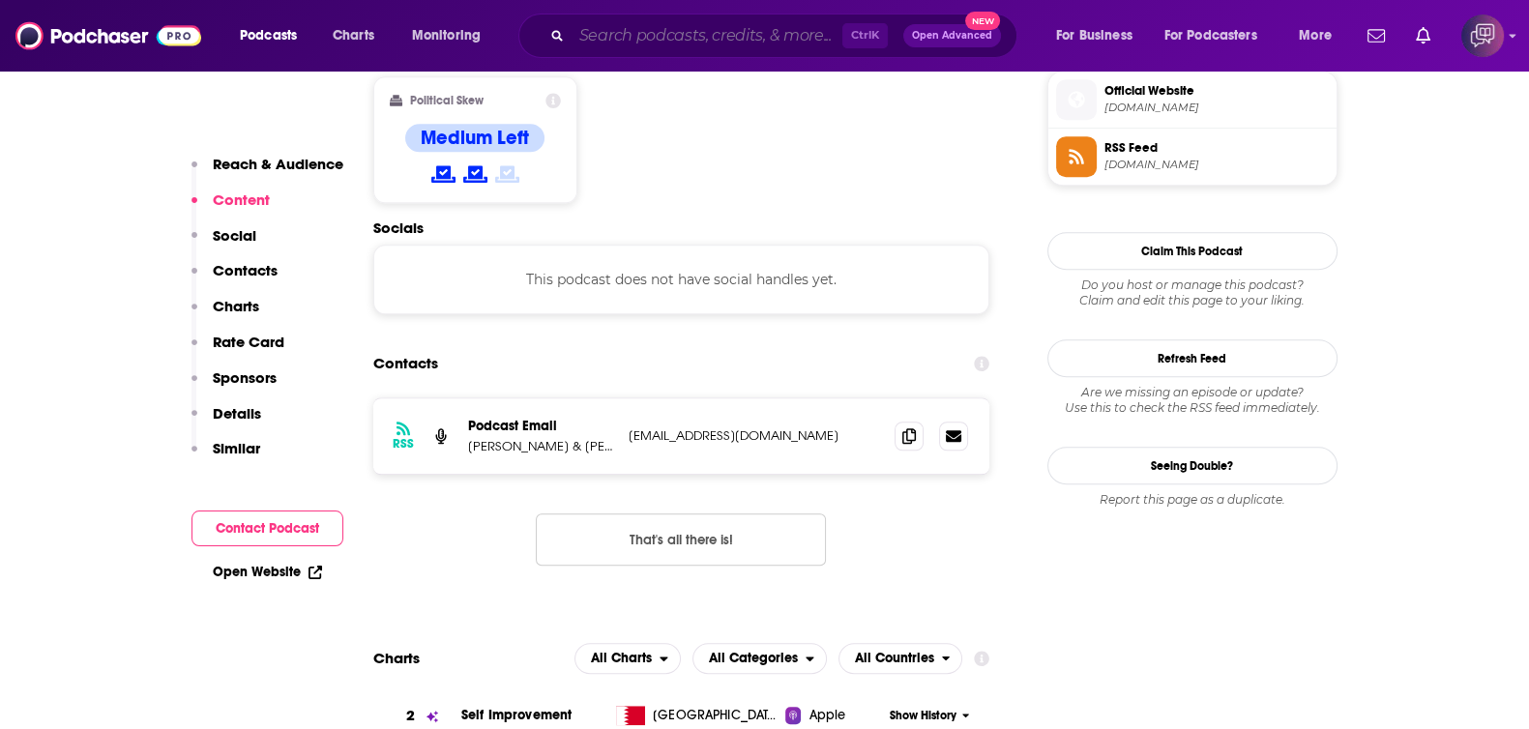
click at [617, 26] on input "Search podcasts, credits, & more..." at bounding box center [706, 35] width 271 height 31
paste input "Macabre...ish Cults, Classics & Horrors"
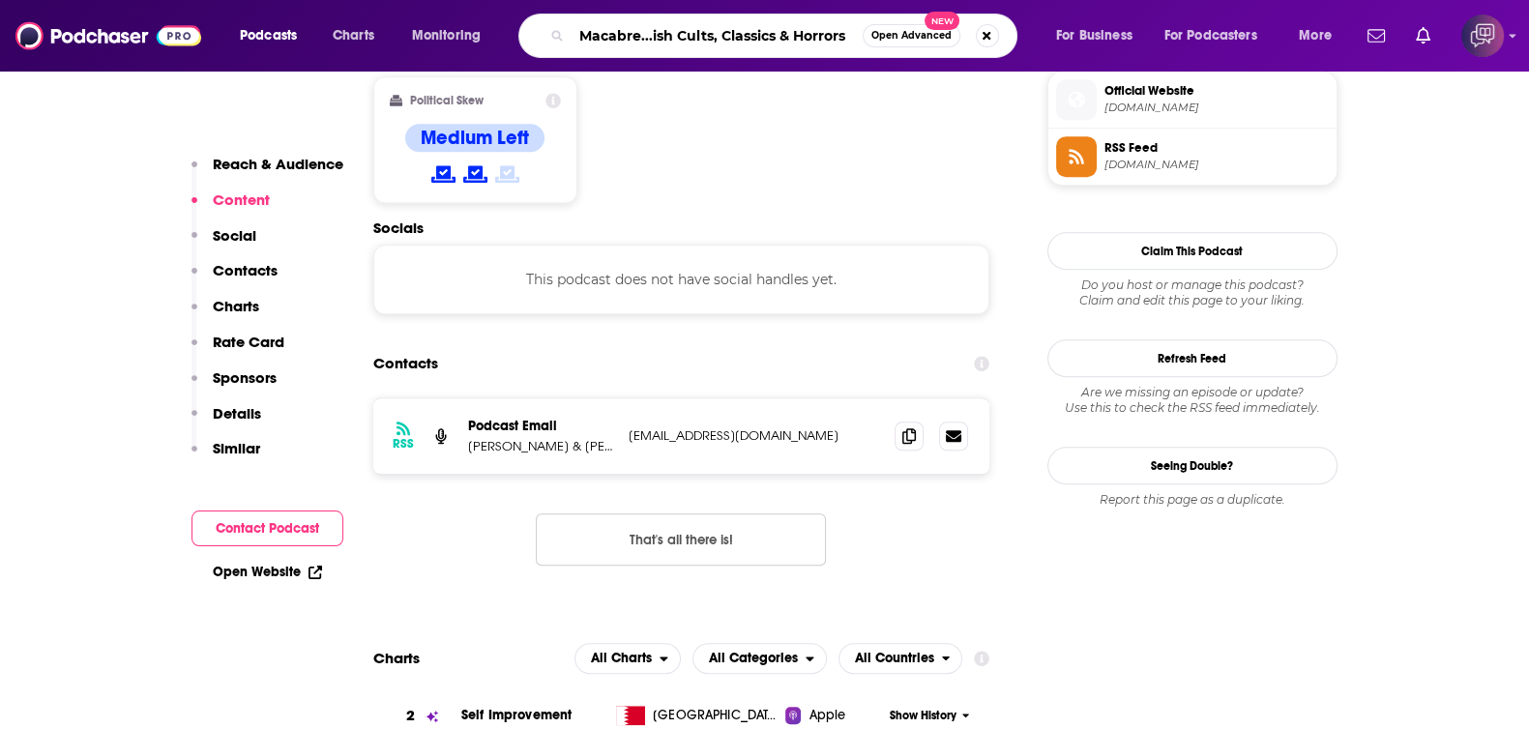
type input "Macabre...ish Cults, Classics & Horrors"
click at [889, 34] on span "Open Advanced" at bounding box center [911, 36] width 80 height 10
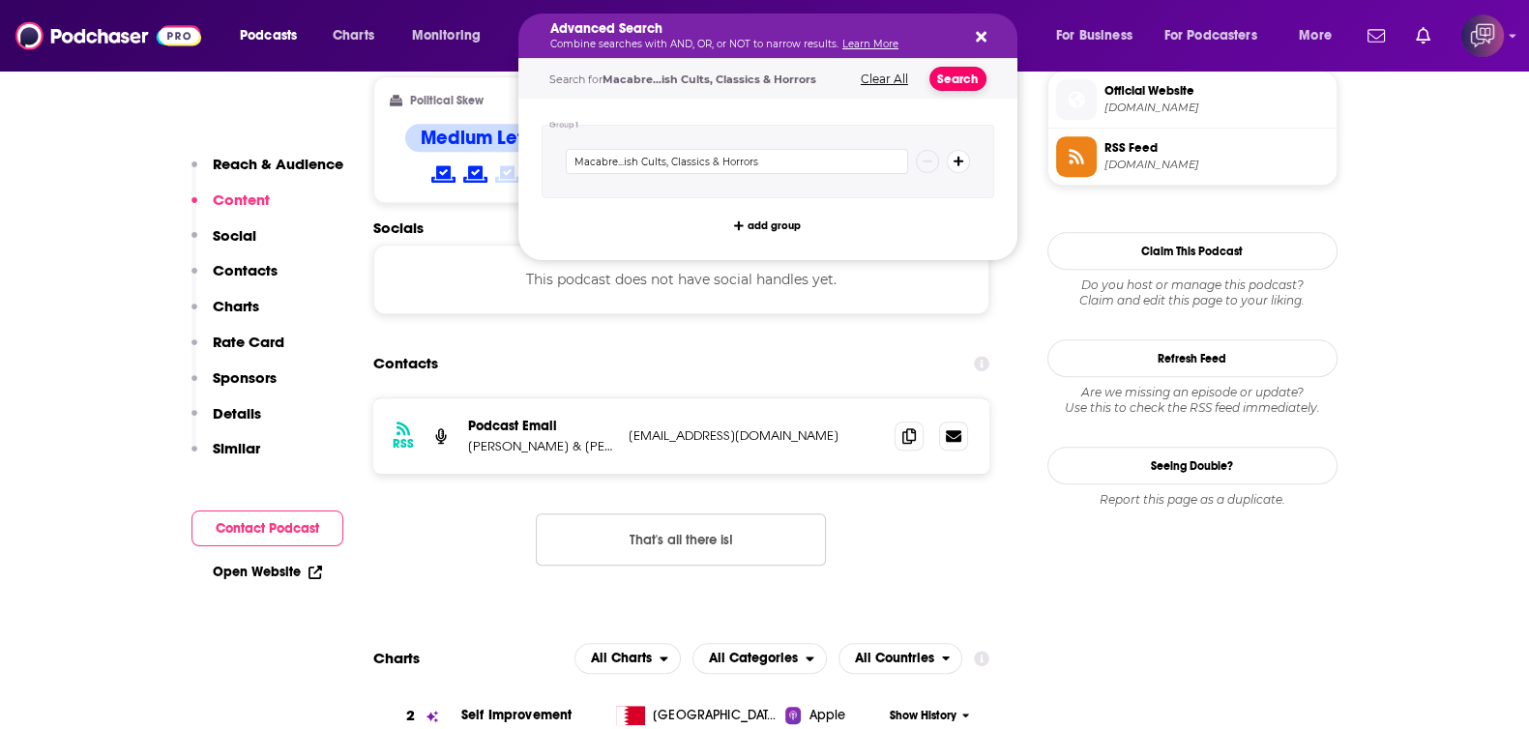
click at [953, 89] on button "Search" at bounding box center [957, 79] width 57 height 24
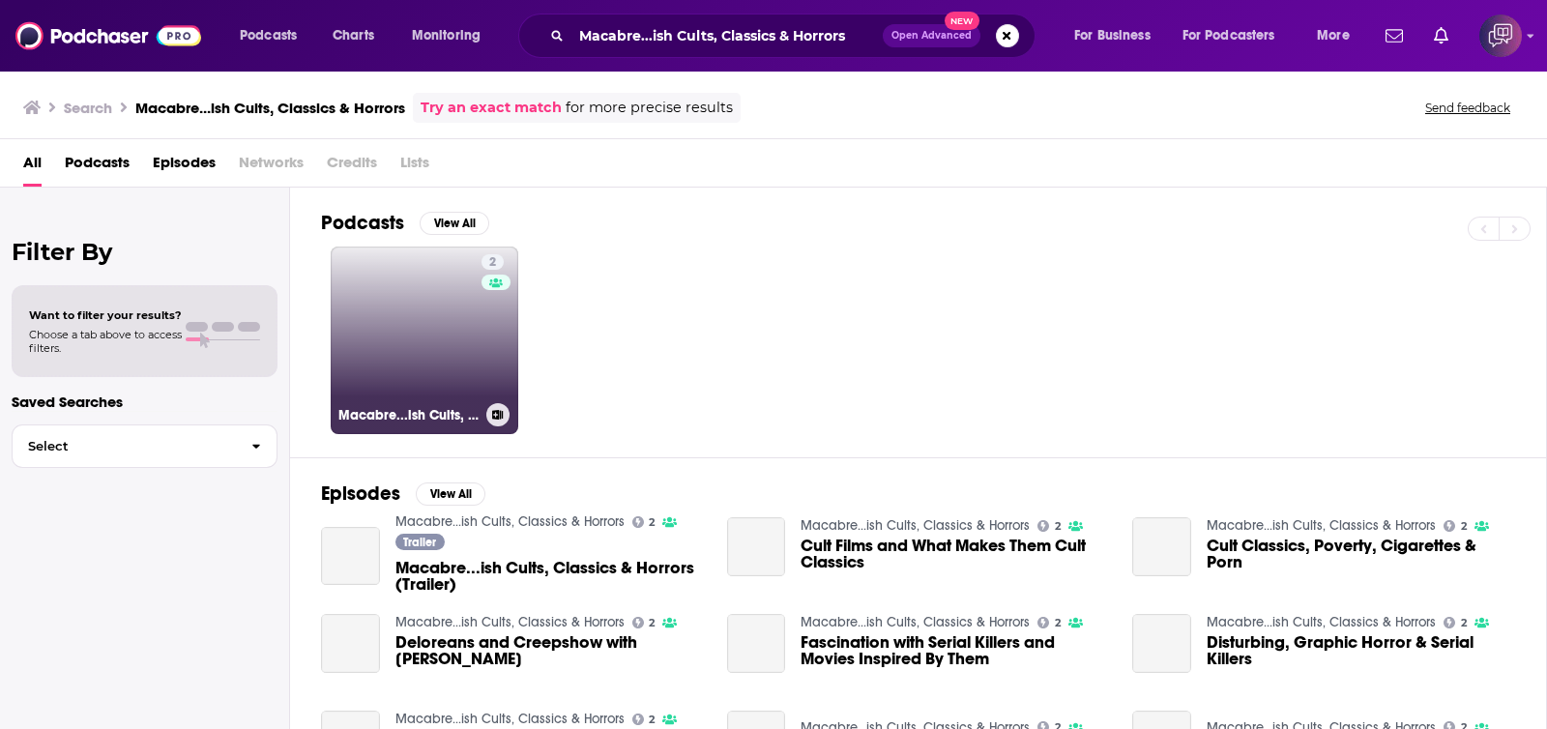
click at [349, 369] on link "2 Macabre...ish Cults, Classics & Horrors" at bounding box center [425, 341] width 188 height 188
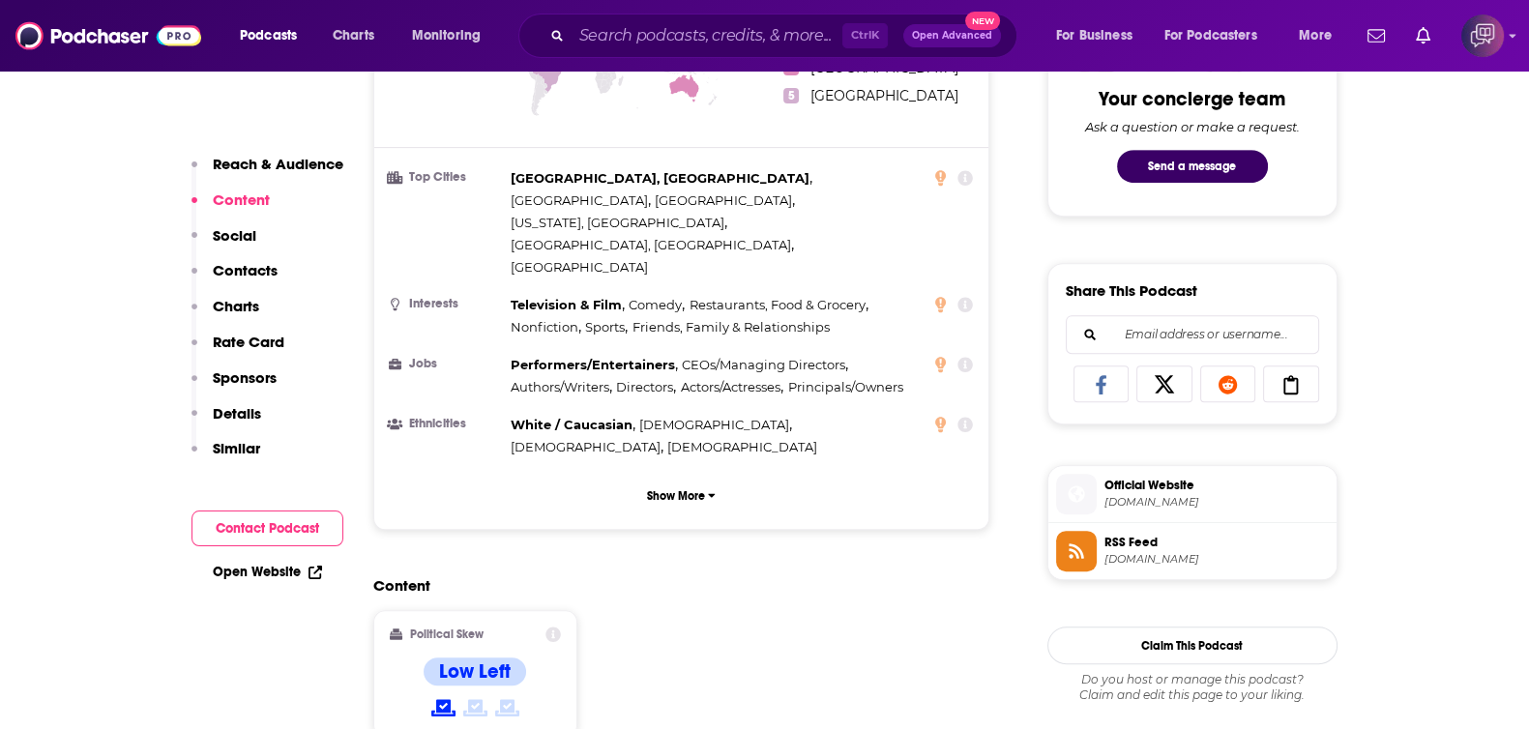
scroll to position [1329, 0]
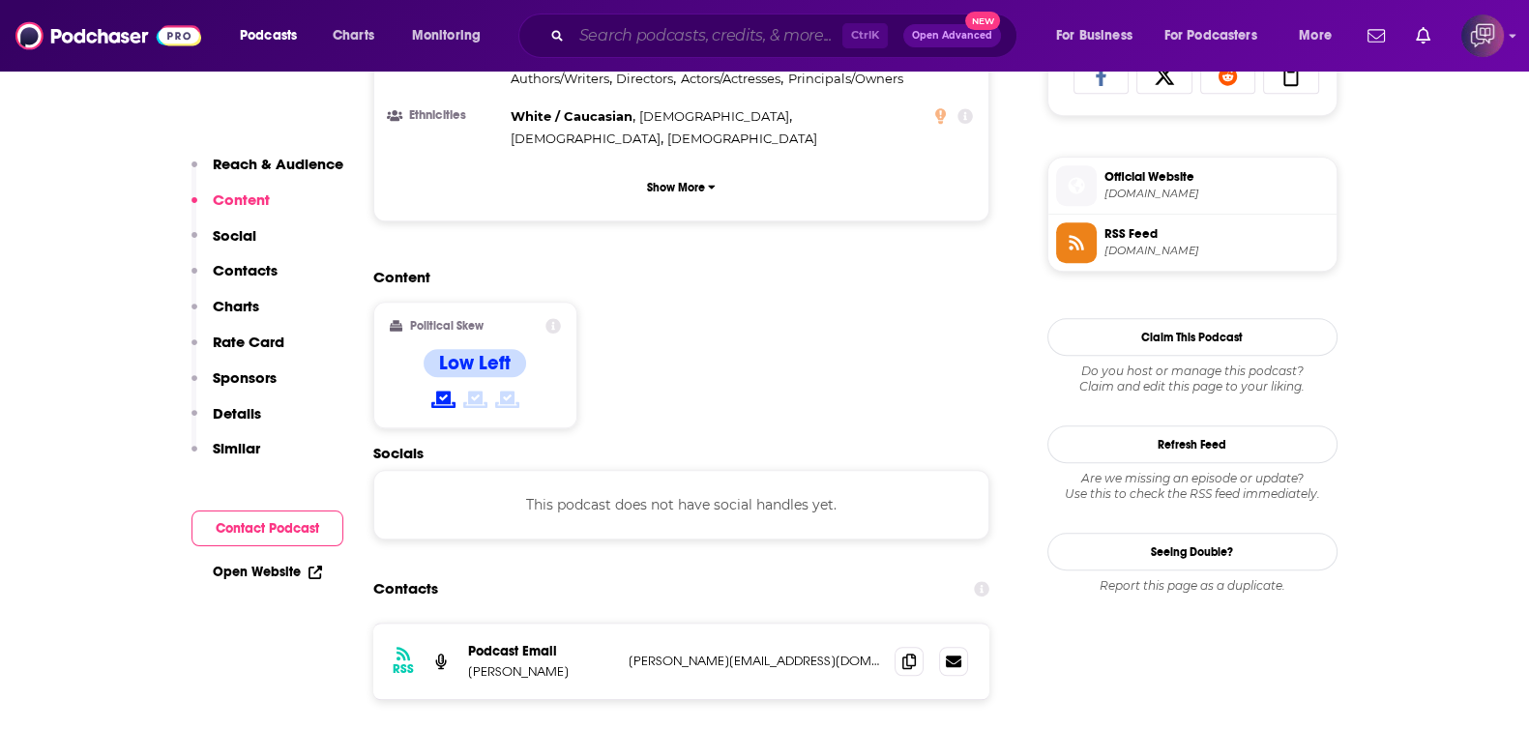
click at [706, 39] on input "Search podcasts, credits, & more..." at bounding box center [706, 35] width 271 height 31
paste input "The Who Cares News Podcast"
type input "The Who Cares News Podcast"
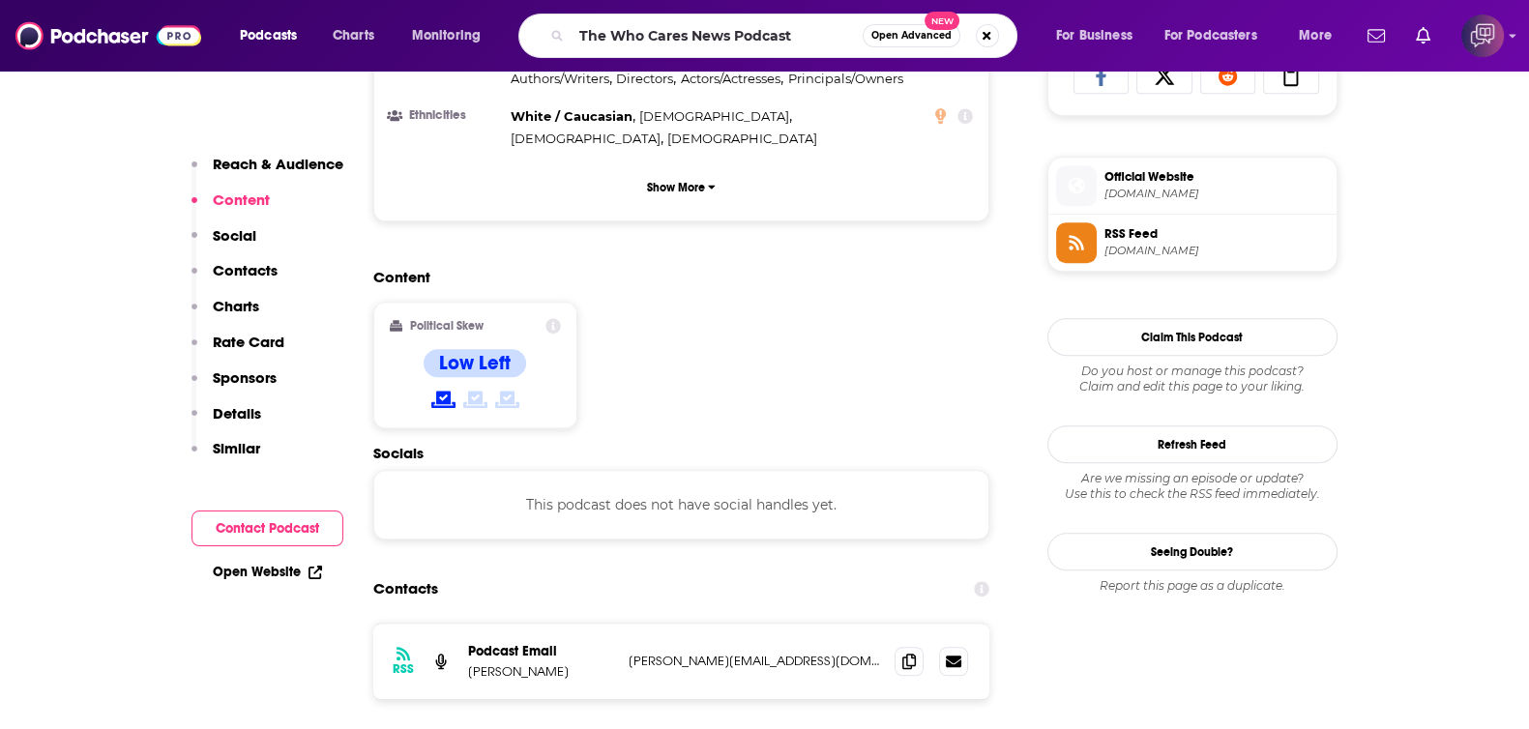
click at [923, 40] on span "Open Advanced" at bounding box center [911, 36] width 80 height 10
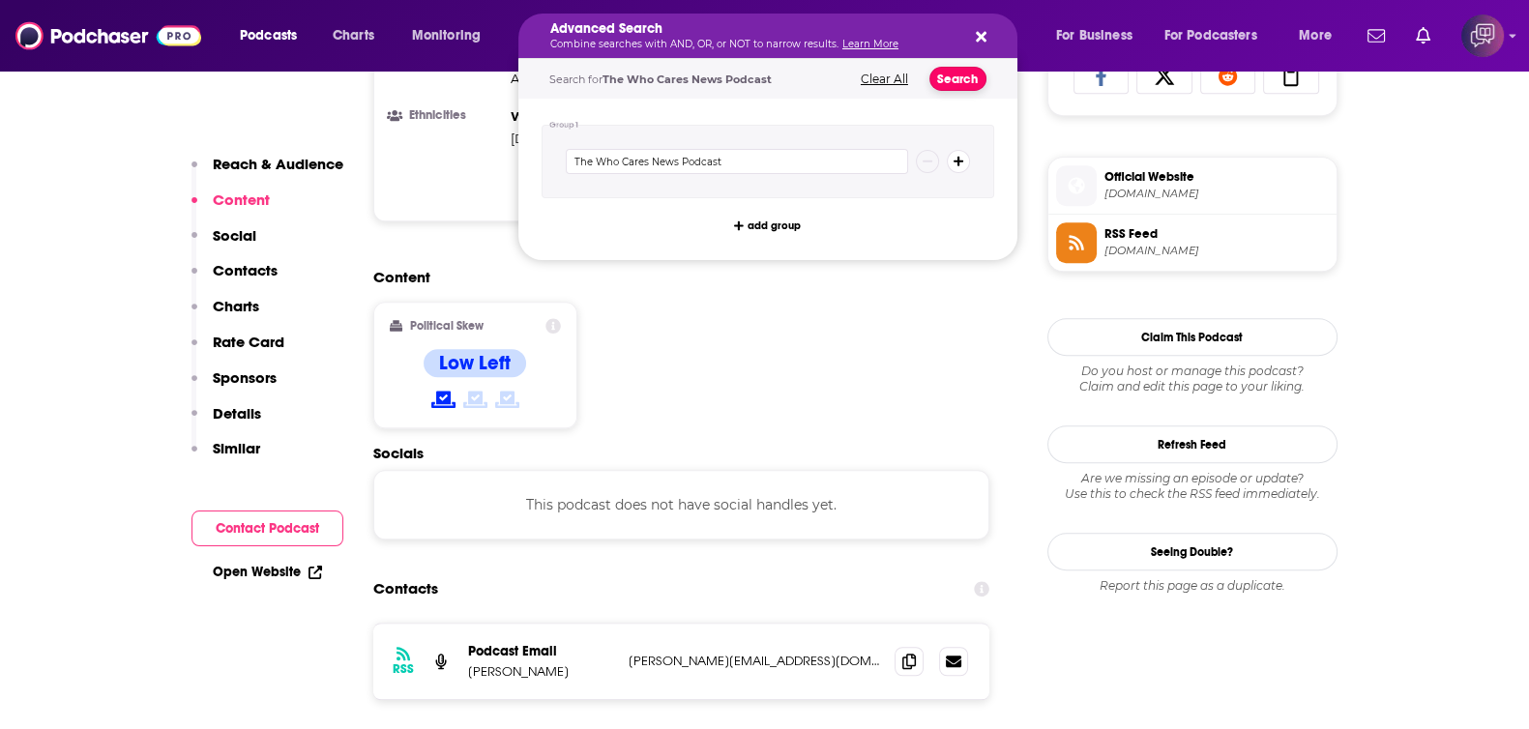
click at [965, 79] on button "Search" at bounding box center [957, 79] width 57 height 24
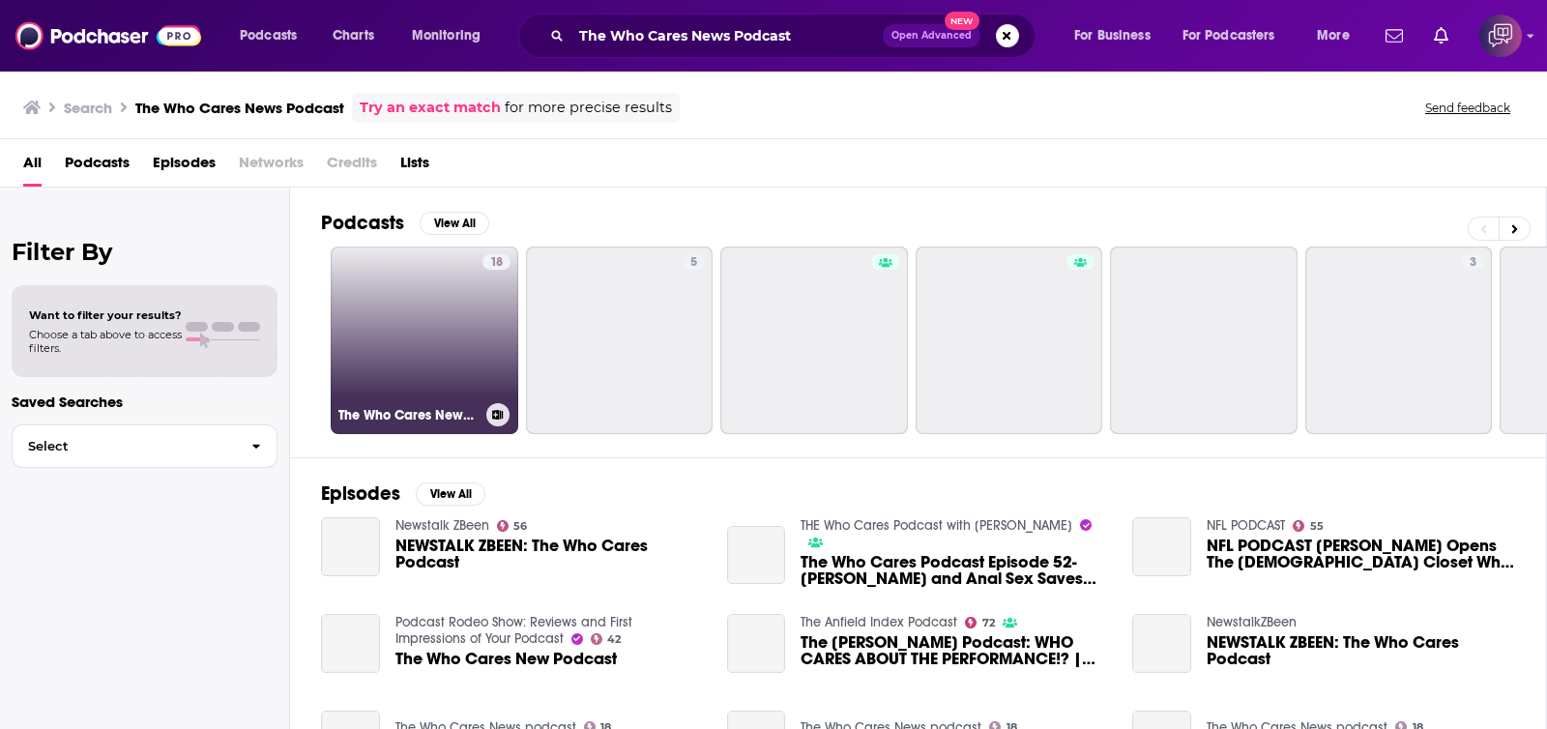
click at [434, 321] on link "18 The Who Cares News podcast" at bounding box center [425, 341] width 188 height 188
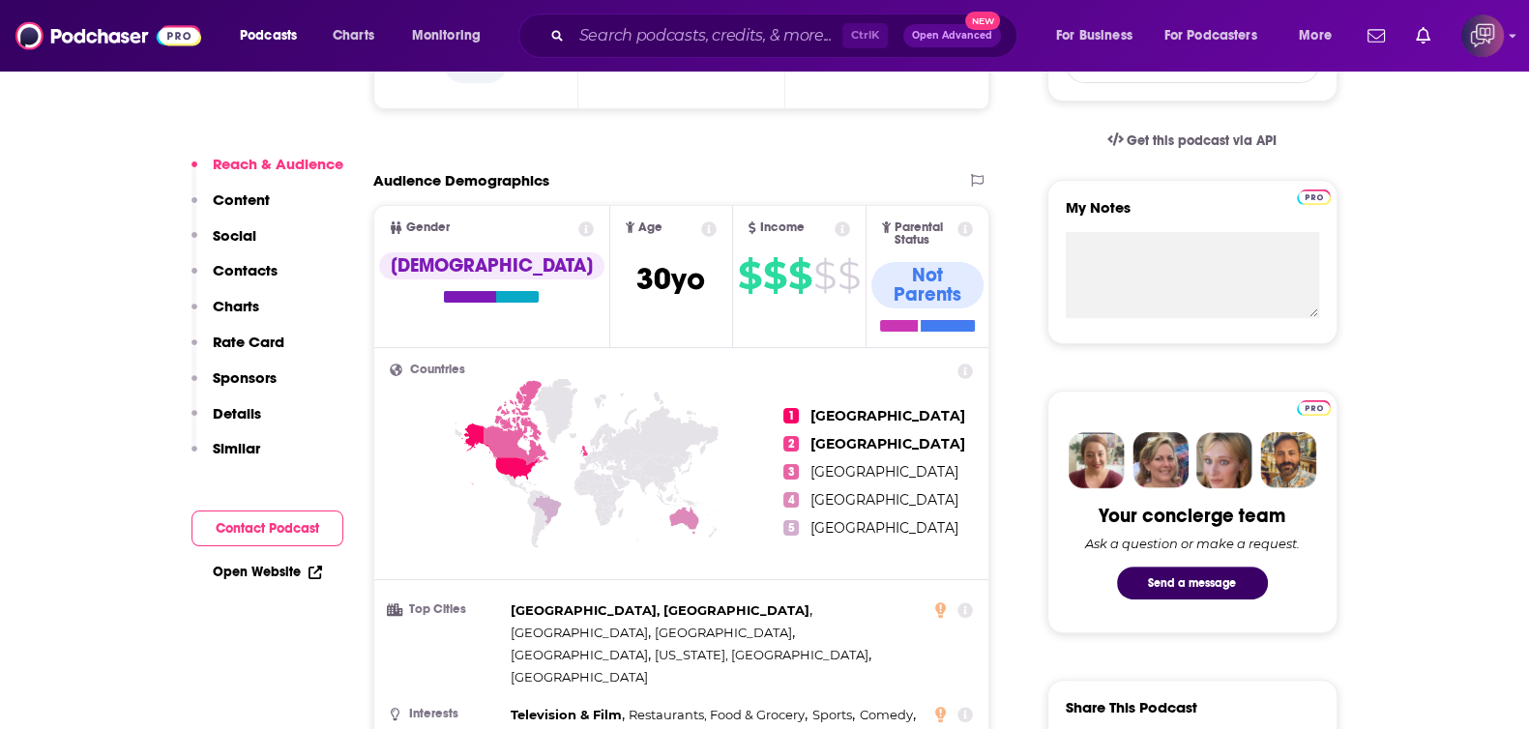
scroll to position [1329, 0]
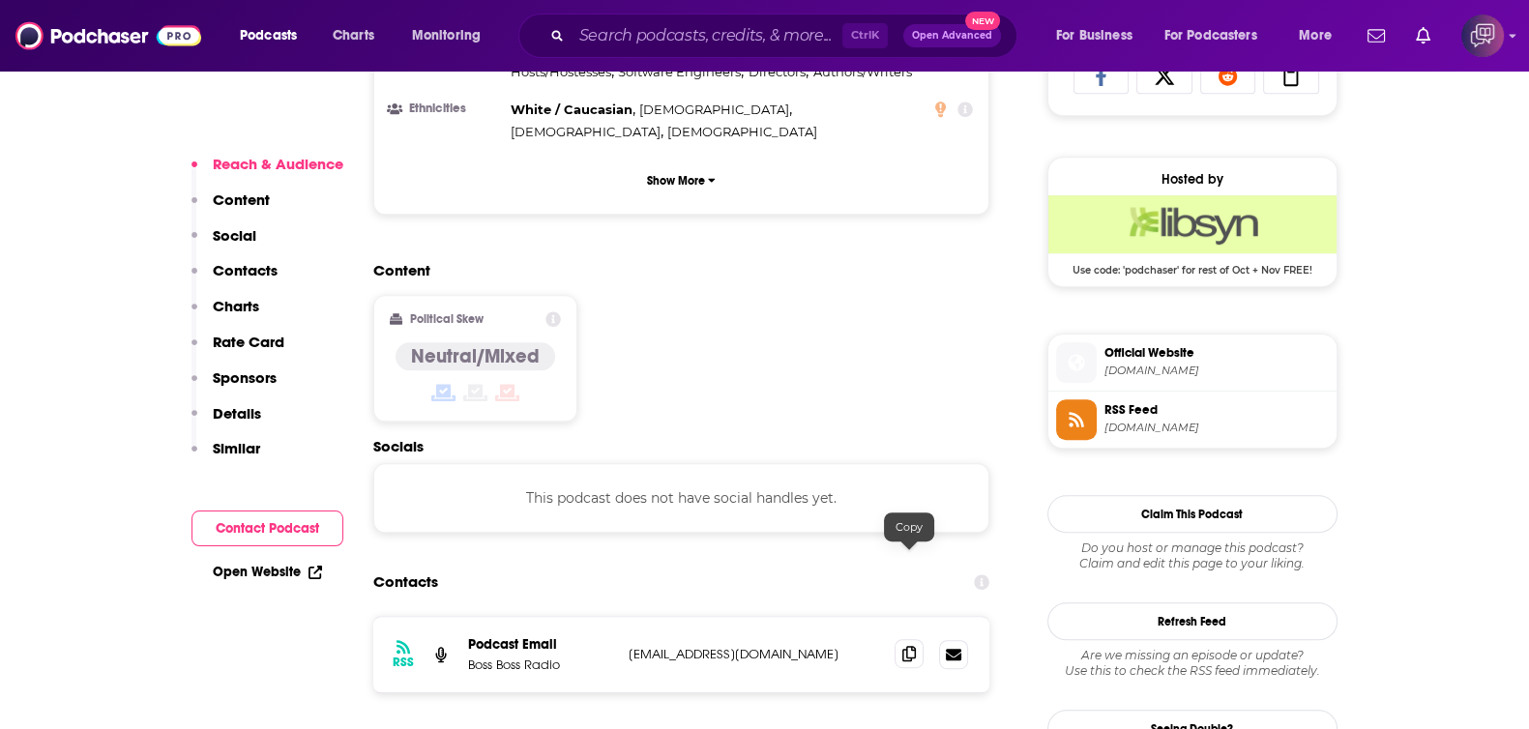
click at [906, 646] on icon at bounding box center [909, 653] width 14 height 15
click at [583, 32] on input "Search podcasts, credits, & more..." at bounding box center [706, 35] width 271 height 31
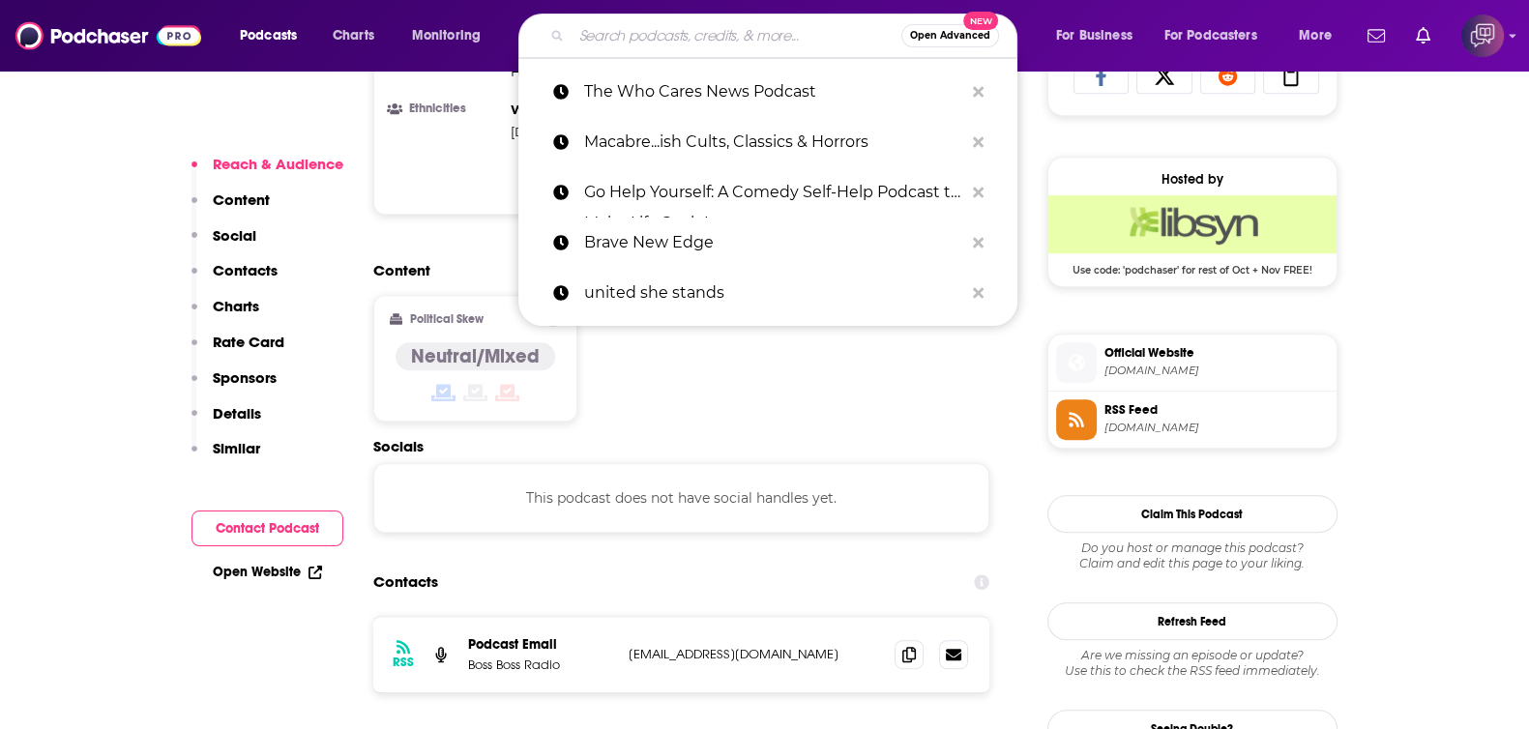
paste input "Doc Talk: A Deadline and Nō Studios Podcast"
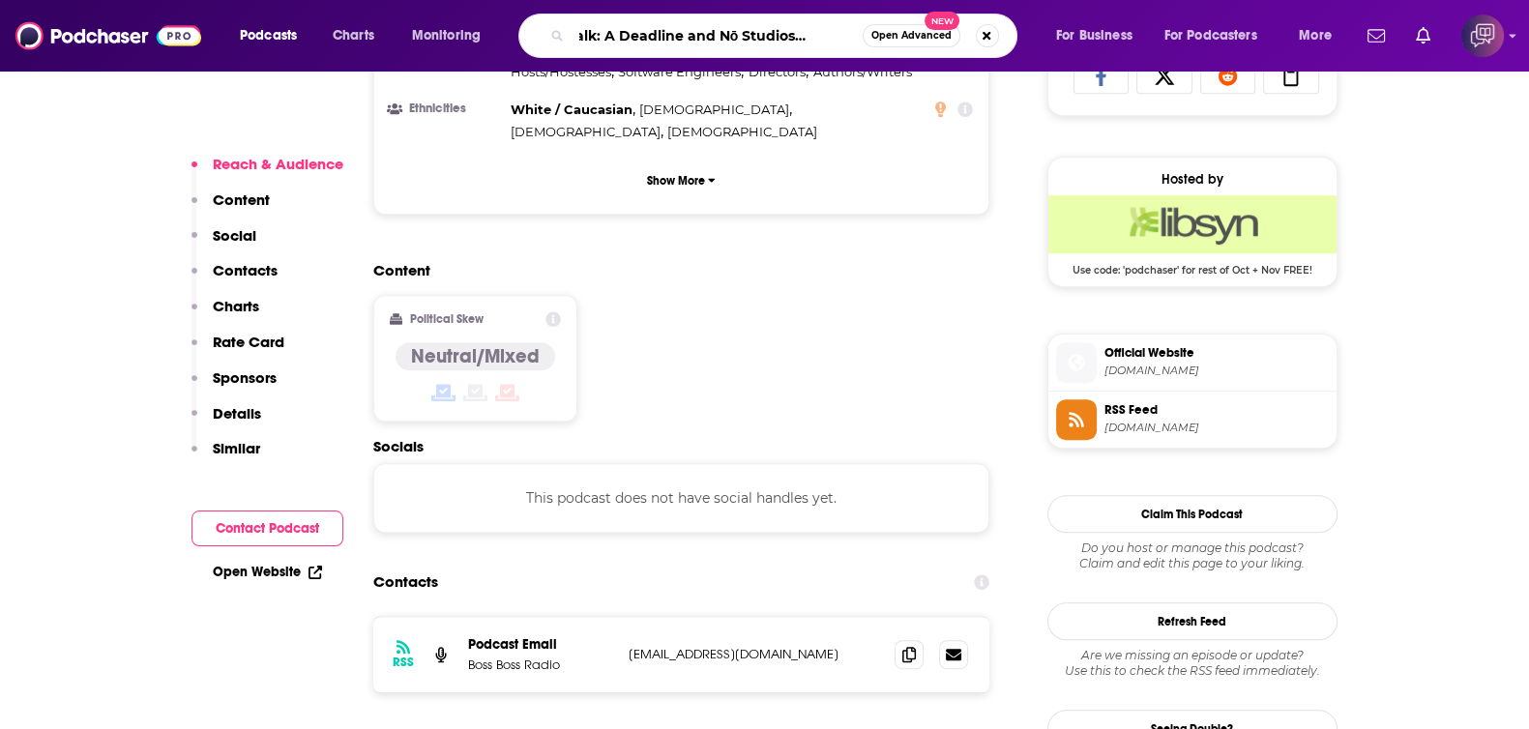
type input "Doc Talk: A Deadline and Nō Studios Podcast"
click at [895, 36] on span "Open Advanced" at bounding box center [911, 36] width 80 height 10
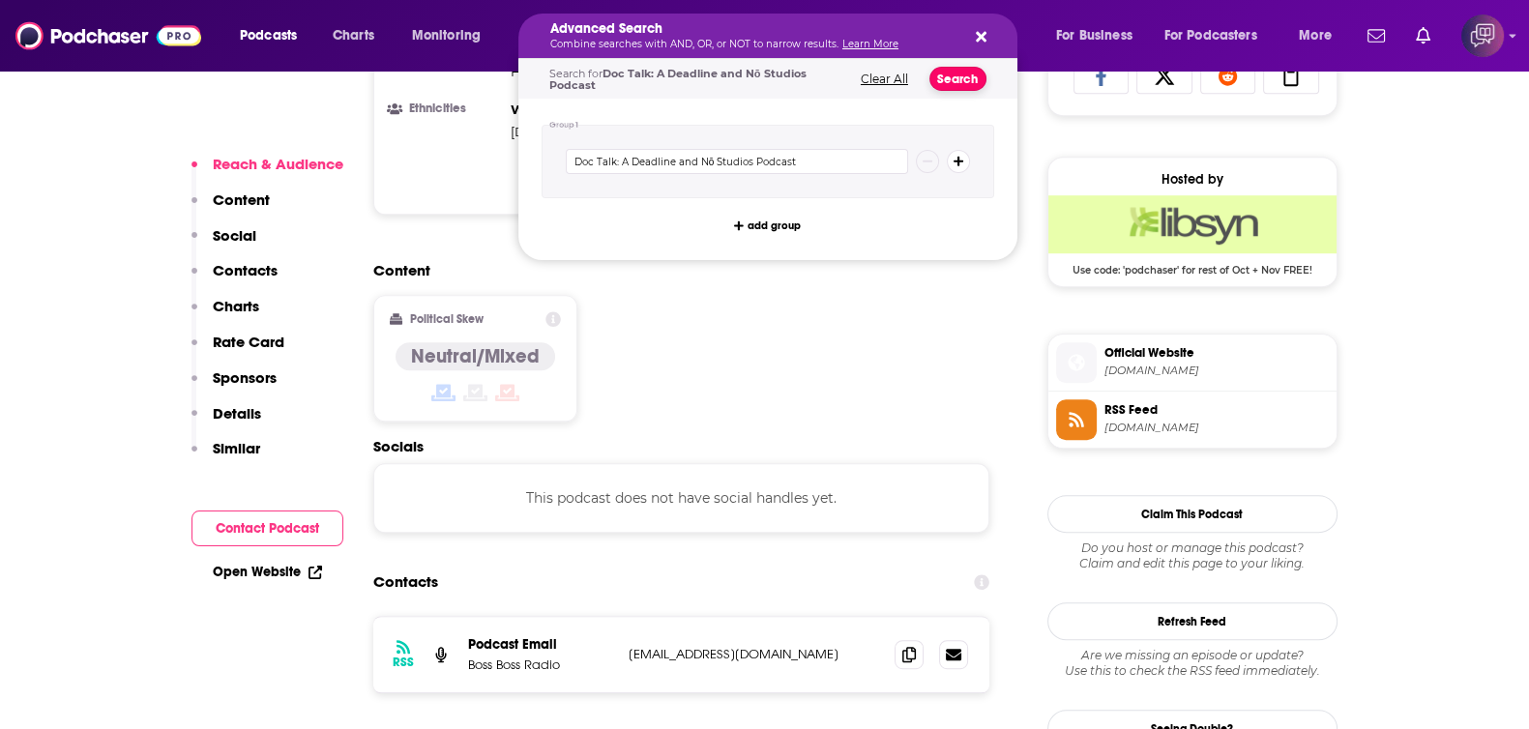
click at [947, 73] on button "Search" at bounding box center [957, 79] width 57 height 24
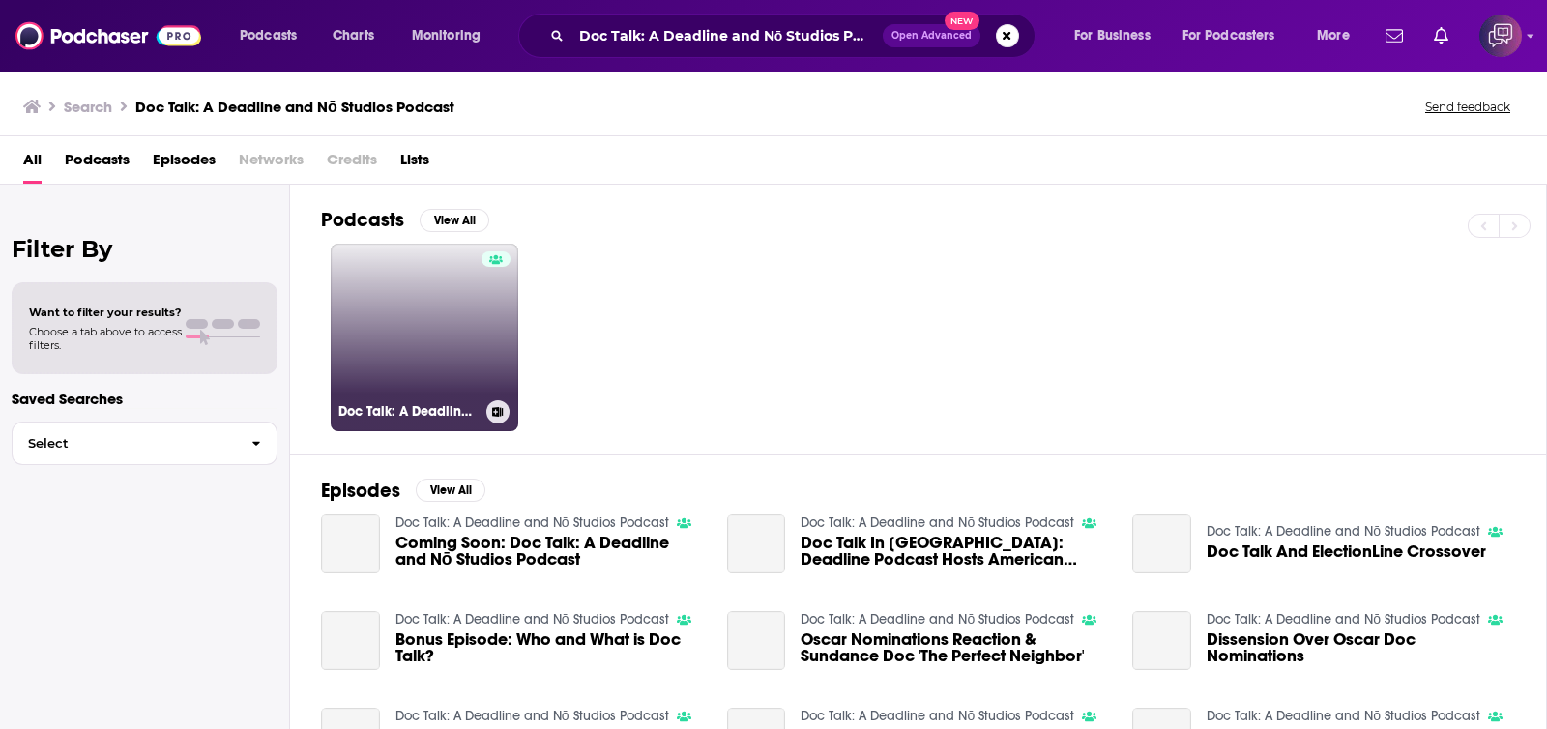
click at [450, 332] on link "Doc Talk: A Deadline and Nō Studios Podcast" at bounding box center [425, 338] width 188 height 188
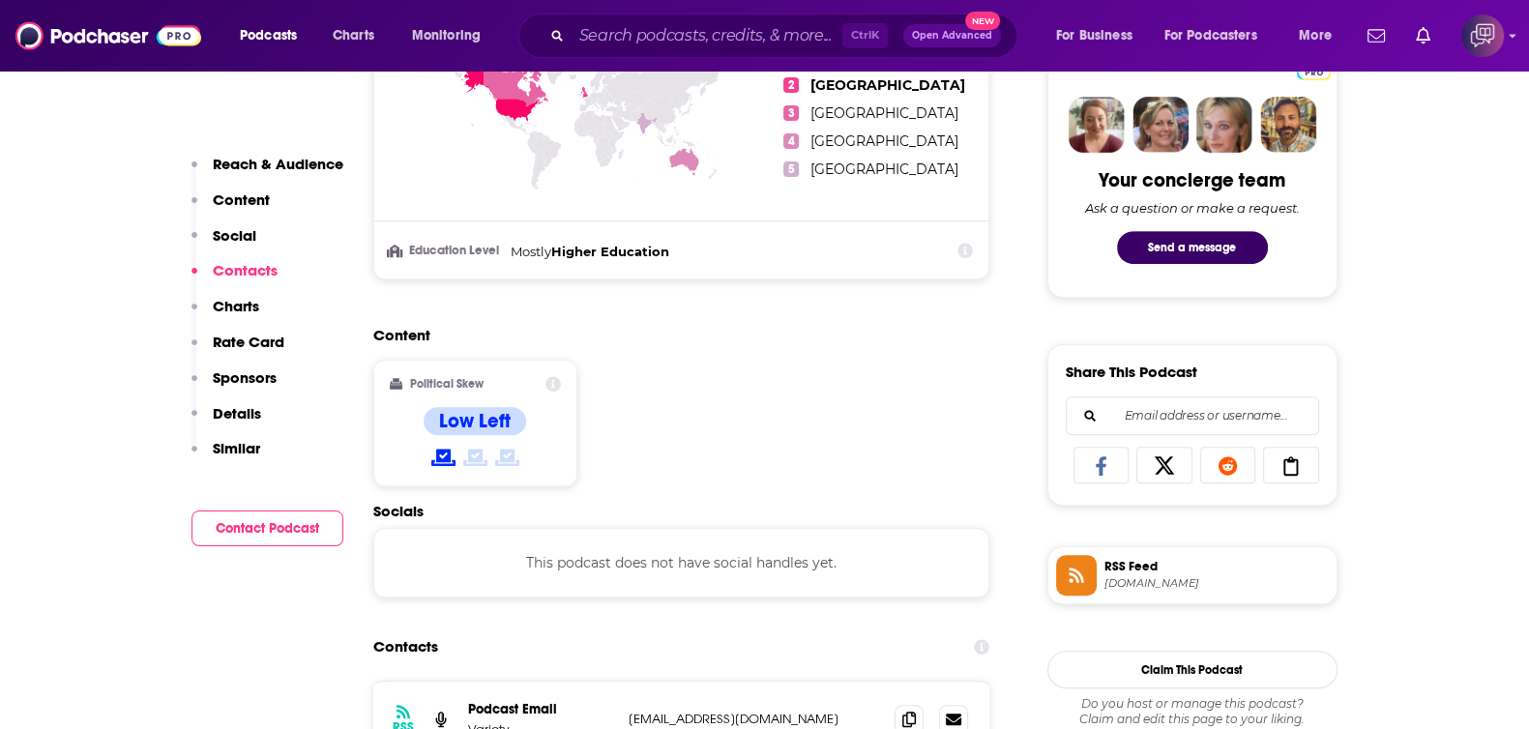
scroll to position [1209, 0]
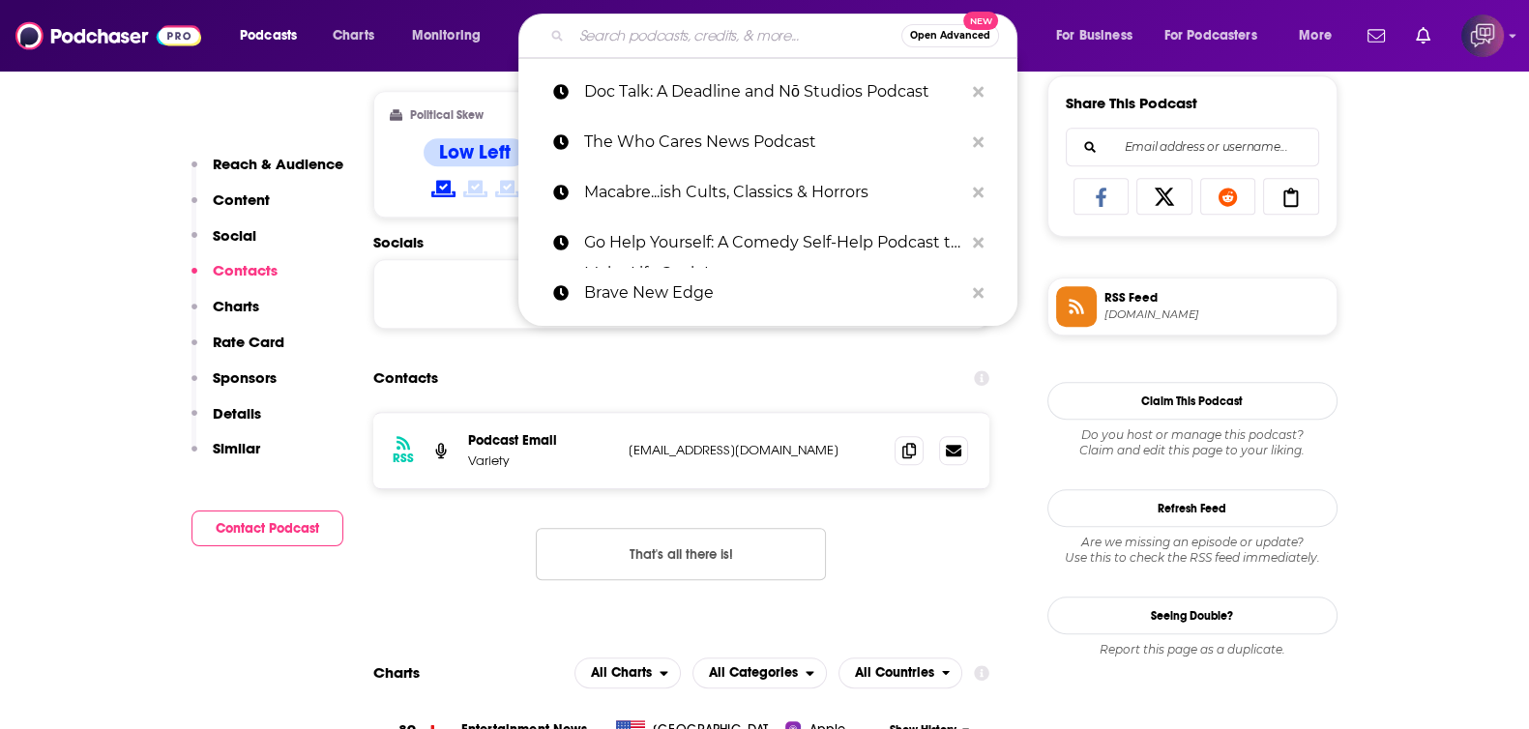
click at [750, 31] on input "Search podcasts, credits, & more..." at bounding box center [736, 35] width 330 height 31
paste input "The iLLogical Sense Podcast"
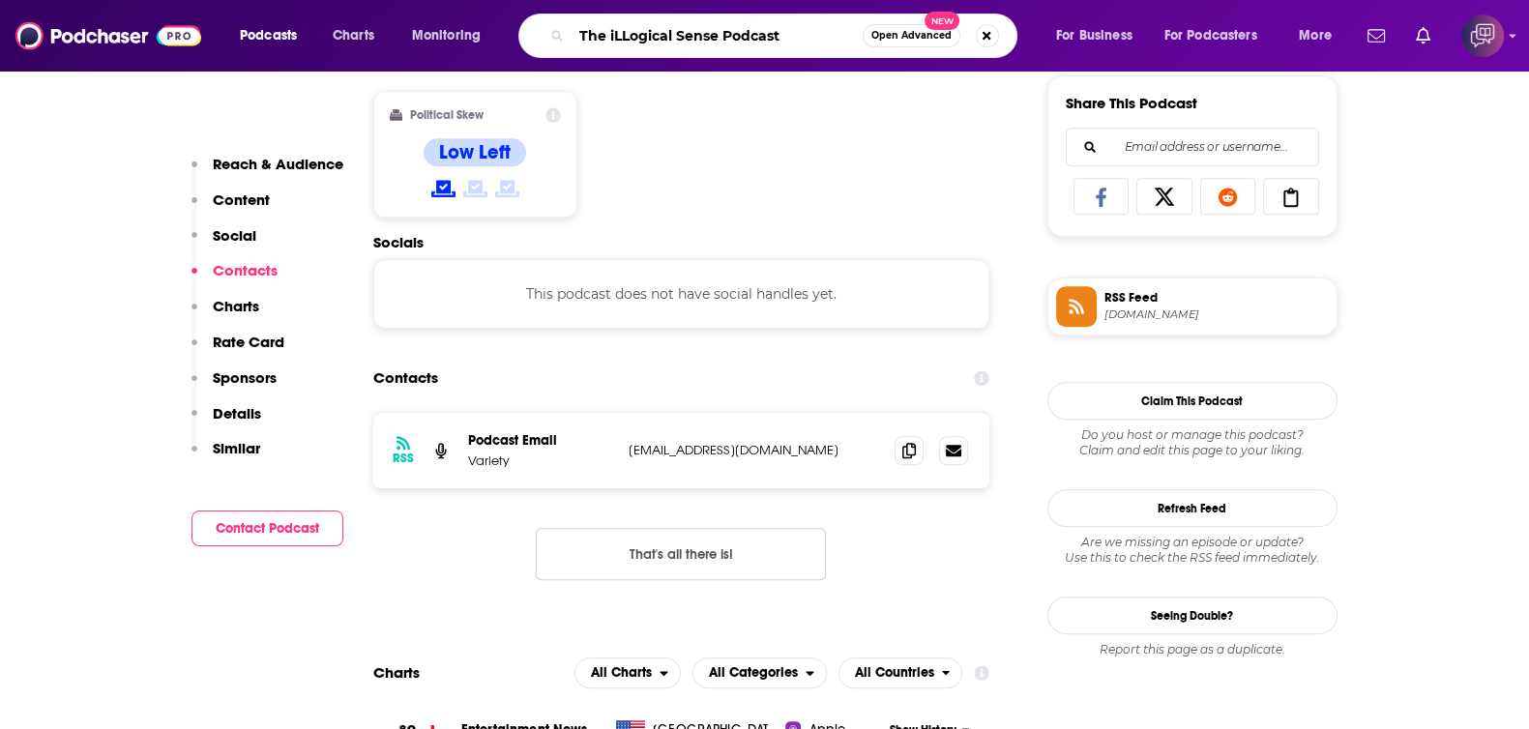
type input "The iLLogical Sense Podcast"
click at [910, 31] on span "Open Advanced" at bounding box center [911, 36] width 80 height 10
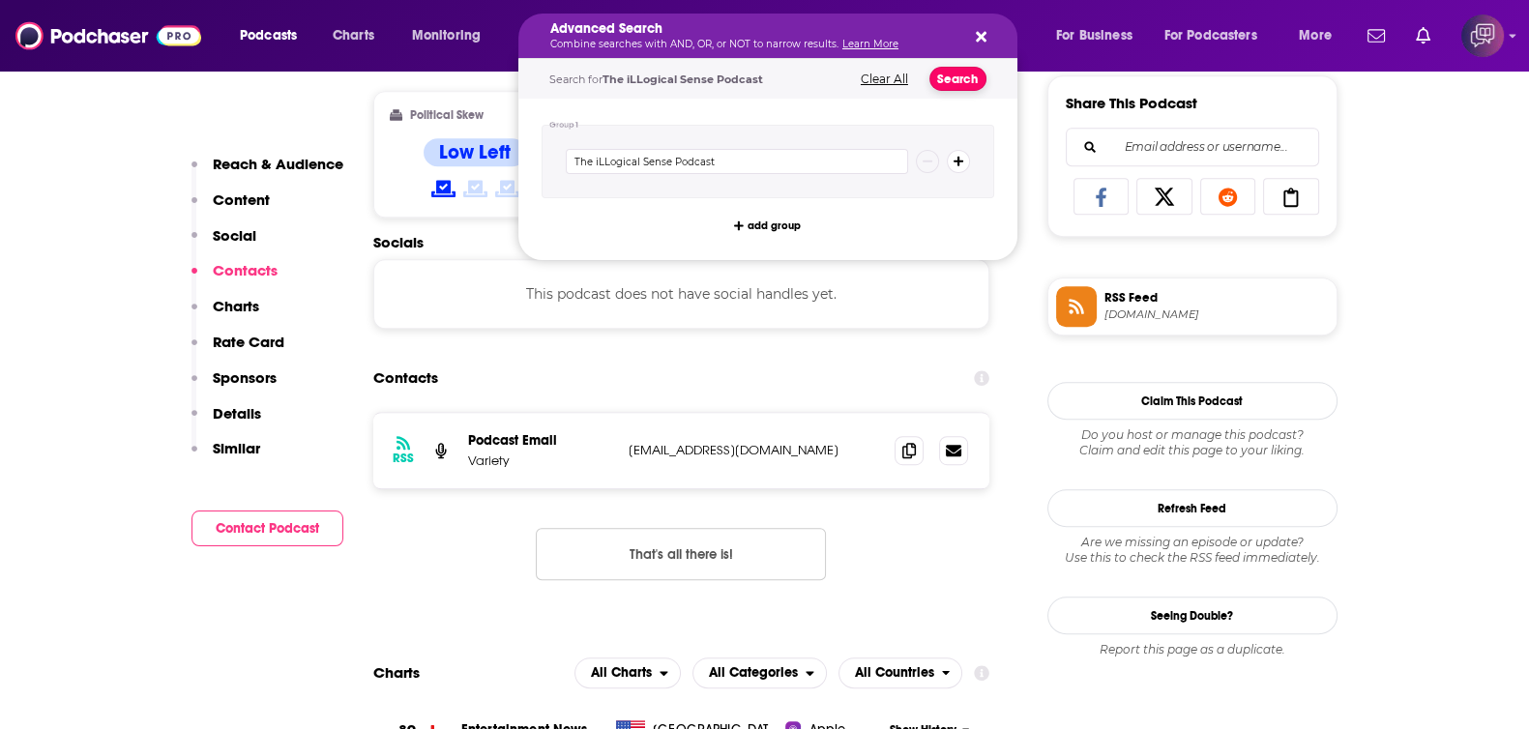
click at [946, 75] on button "Search" at bounding box center [957, 79] width 57 height 24
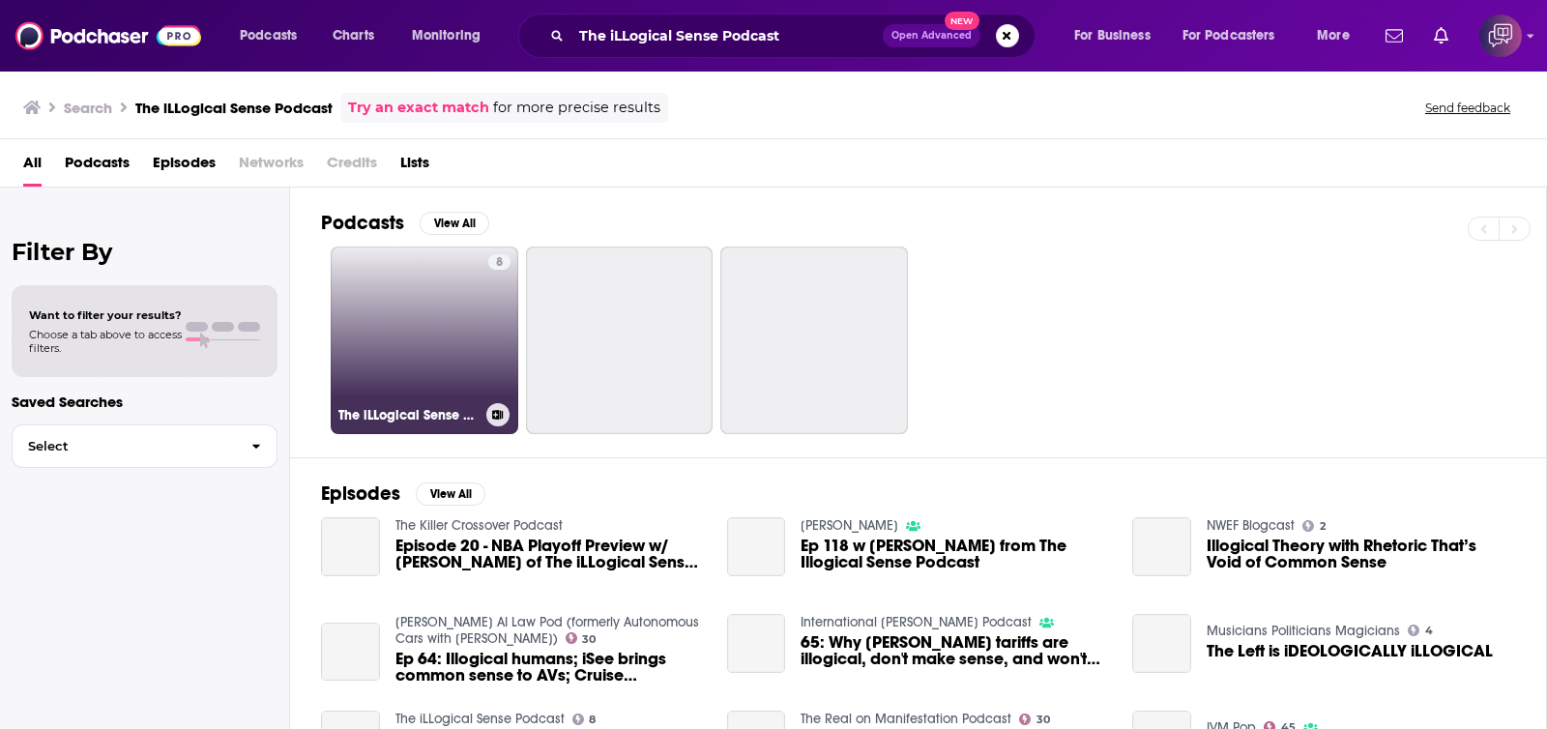
click at [422, 364] on link "8 The iLLogical Sense Podcast" at bounding box center [425, 341] width 188 height 188
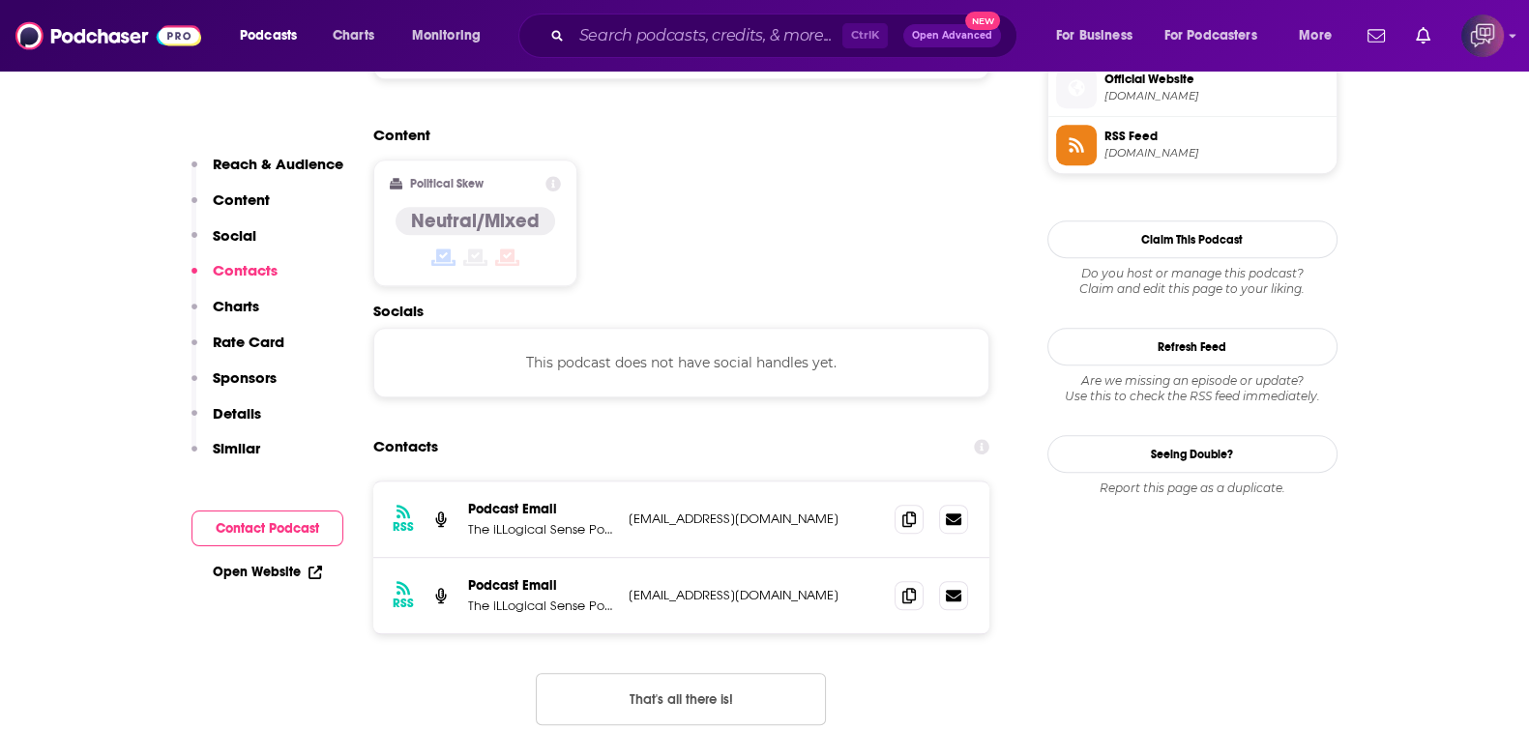
scroll to position [1450, 0]
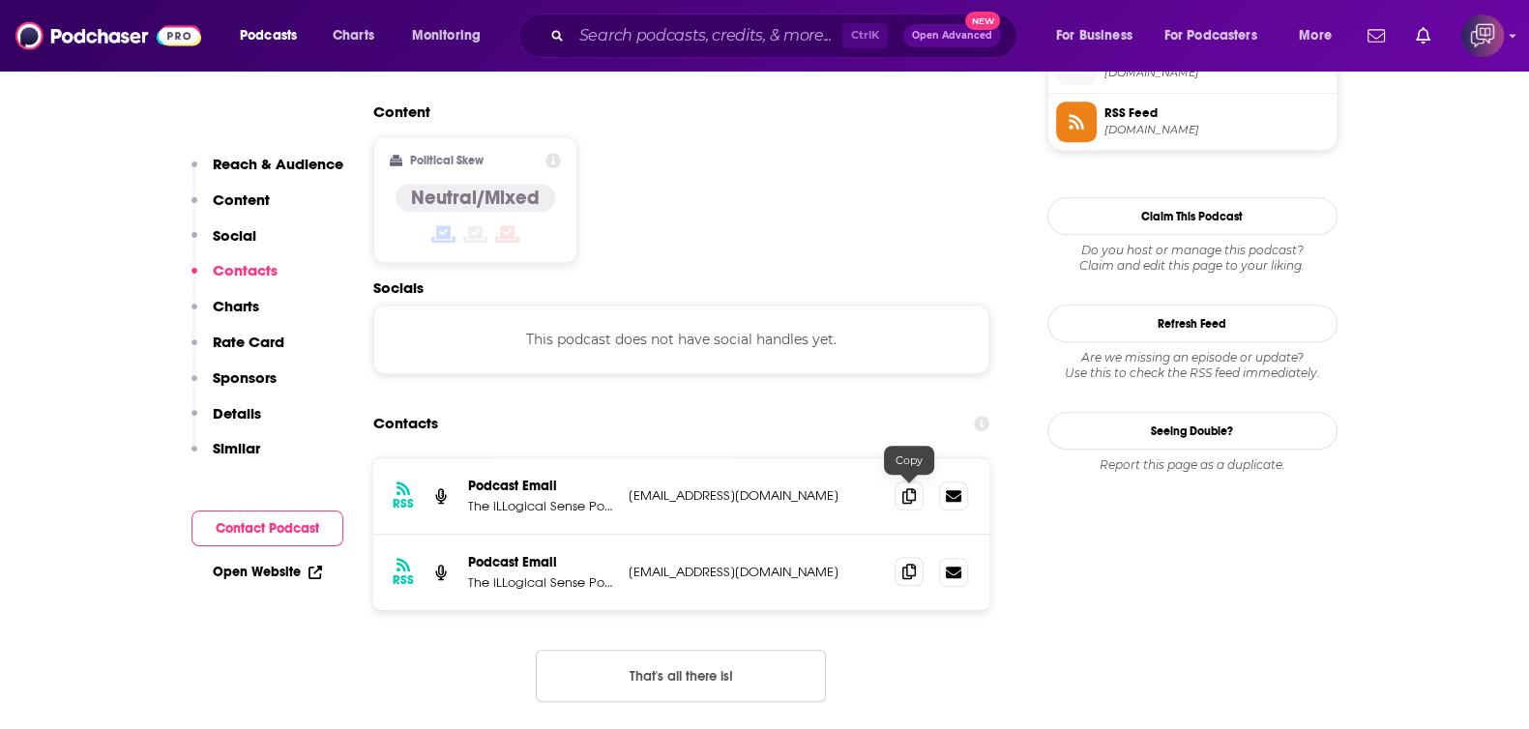
click at [906, 557] on span at bounding box center [908, 571] width 29 height 29
click at [635, 26] on input "Search podcasts, credits, & more..." at bounding box center [706, 35] width 271 height 31
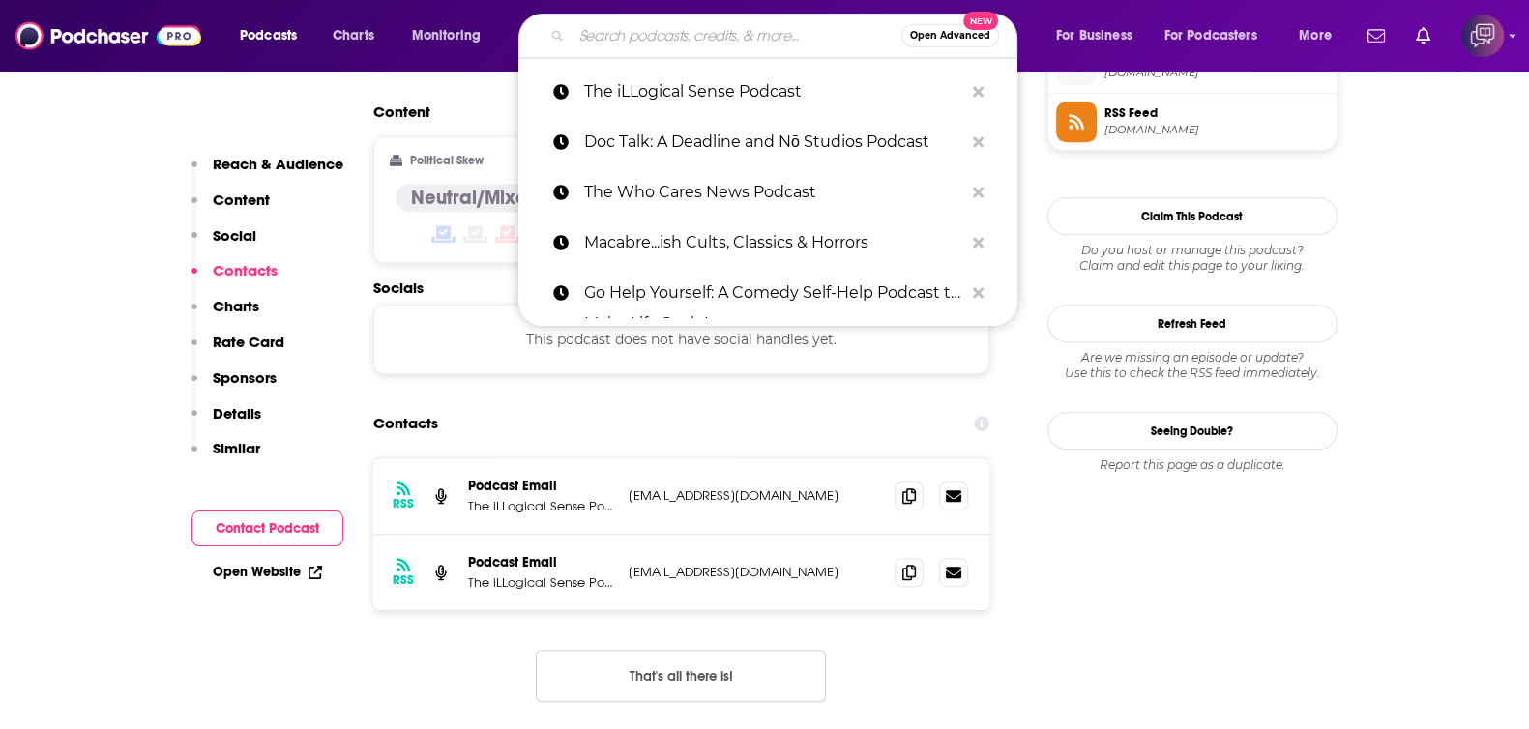
paste input "Podcast Borracho"
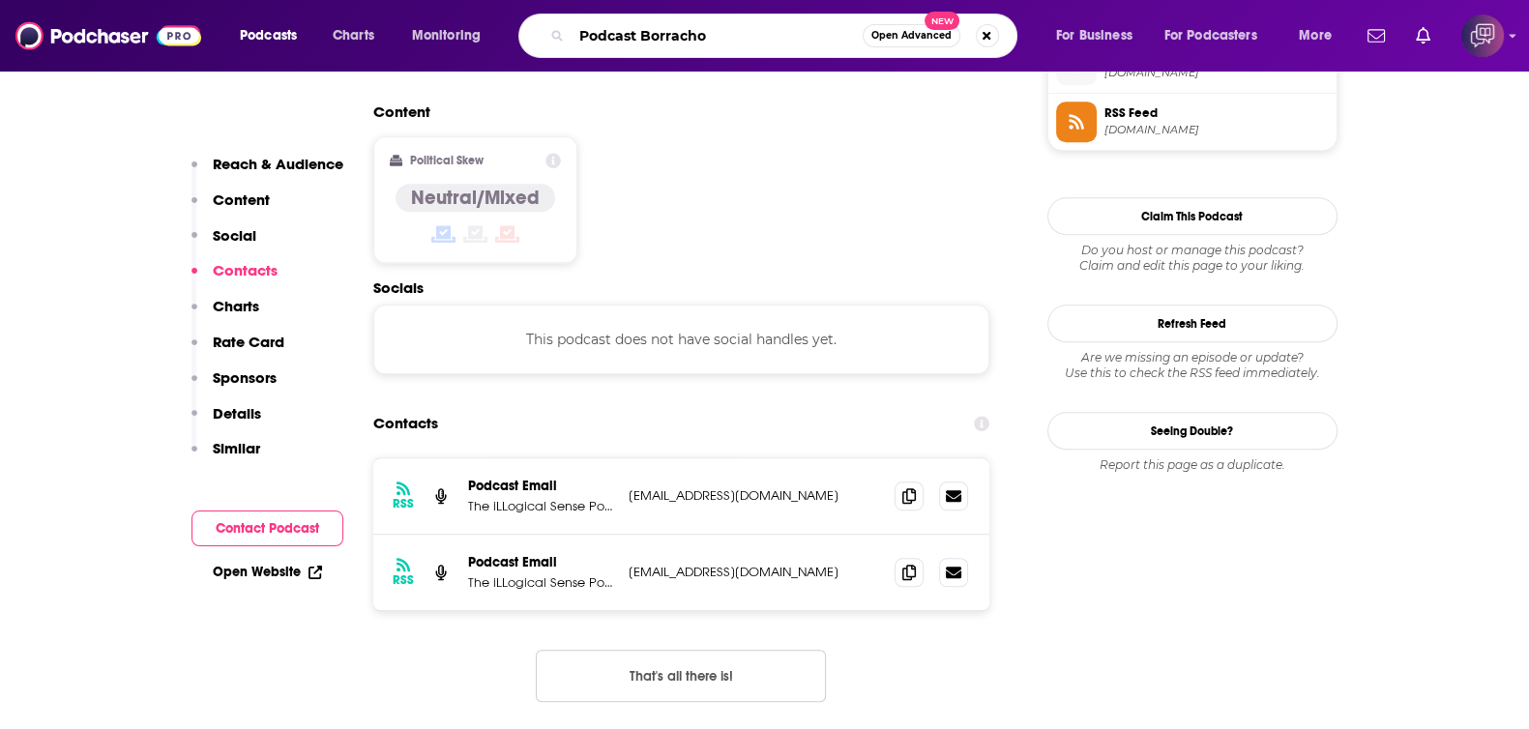
type input "Podcast Borracho"
click at [875, 35] on span "Open Advanced" at bounding box center [911, 36] width 80 height 10
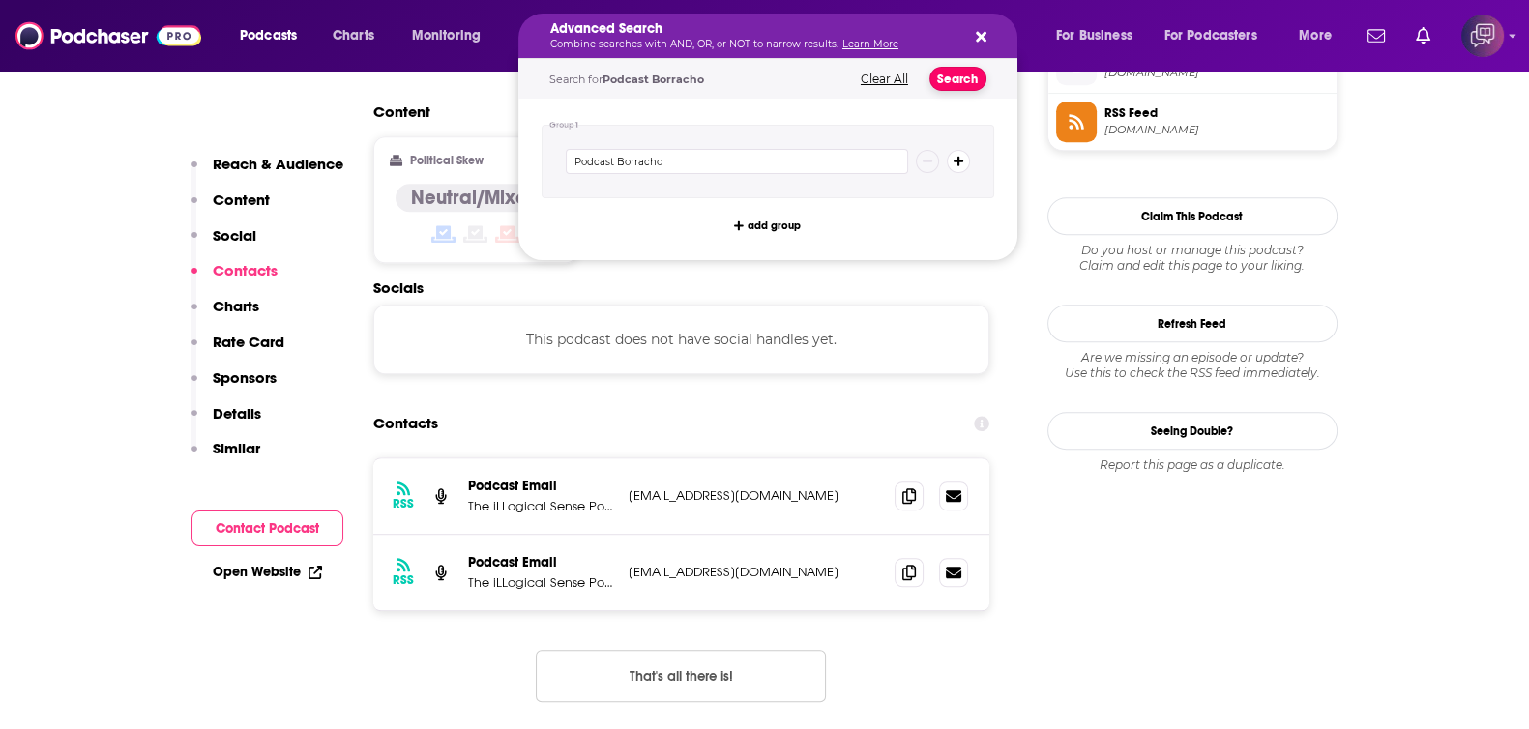
click at [972, 84] on button "Search" at bounding box center [957, 79] width 57 height 24
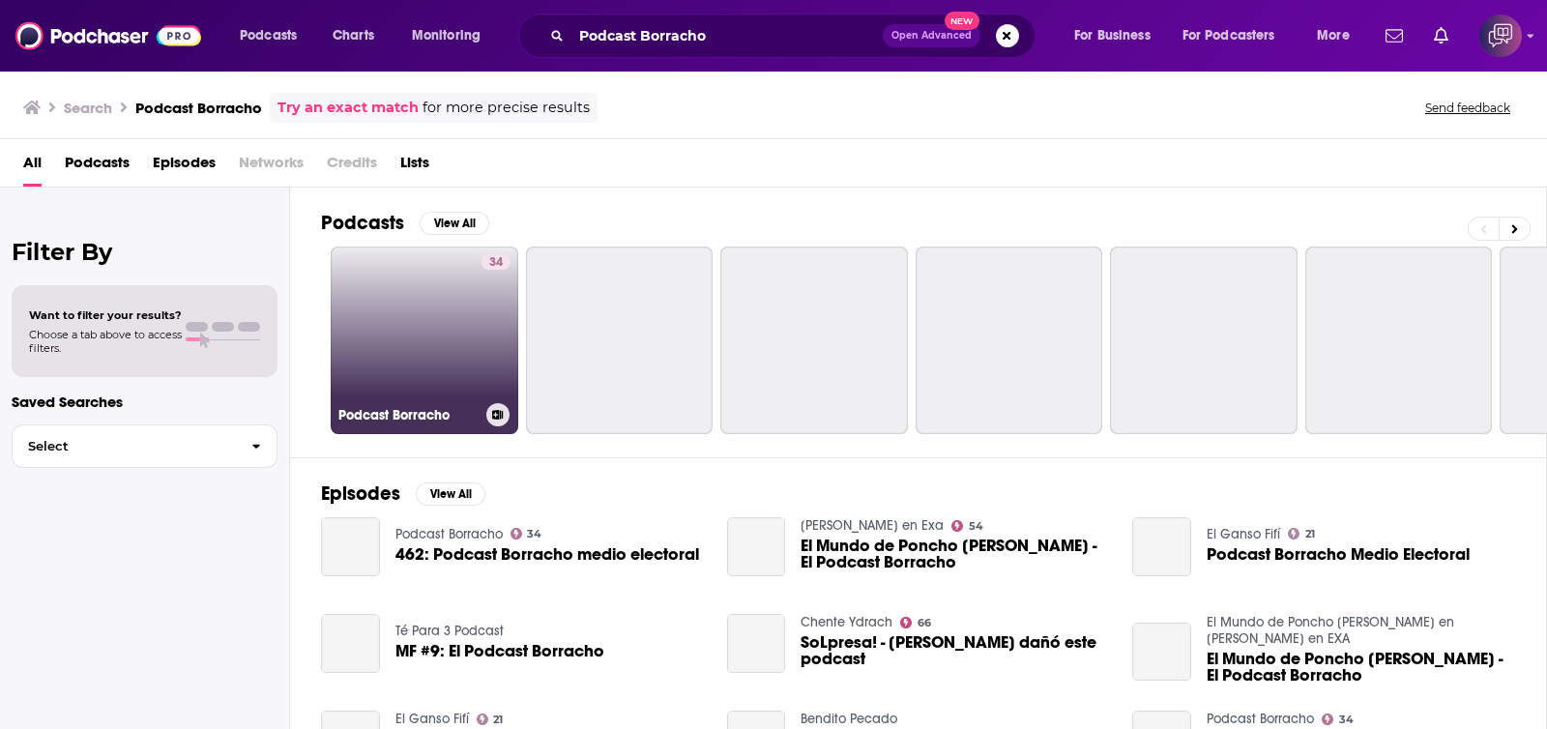
click at [380, 311] on link "34 Podcast Borracho" at bounding box center [425, 341] width 188 height 188
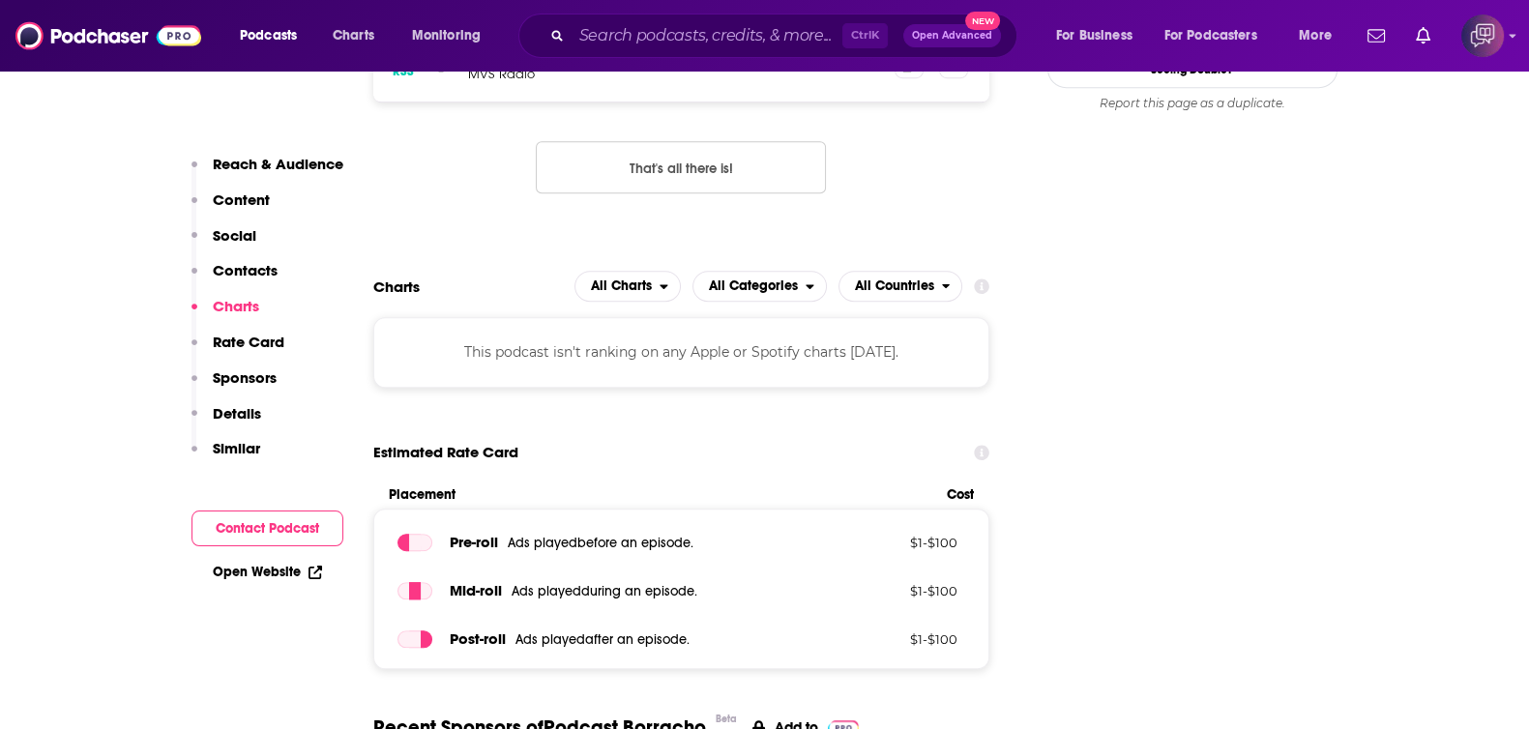
scroll to position [1450, 0]
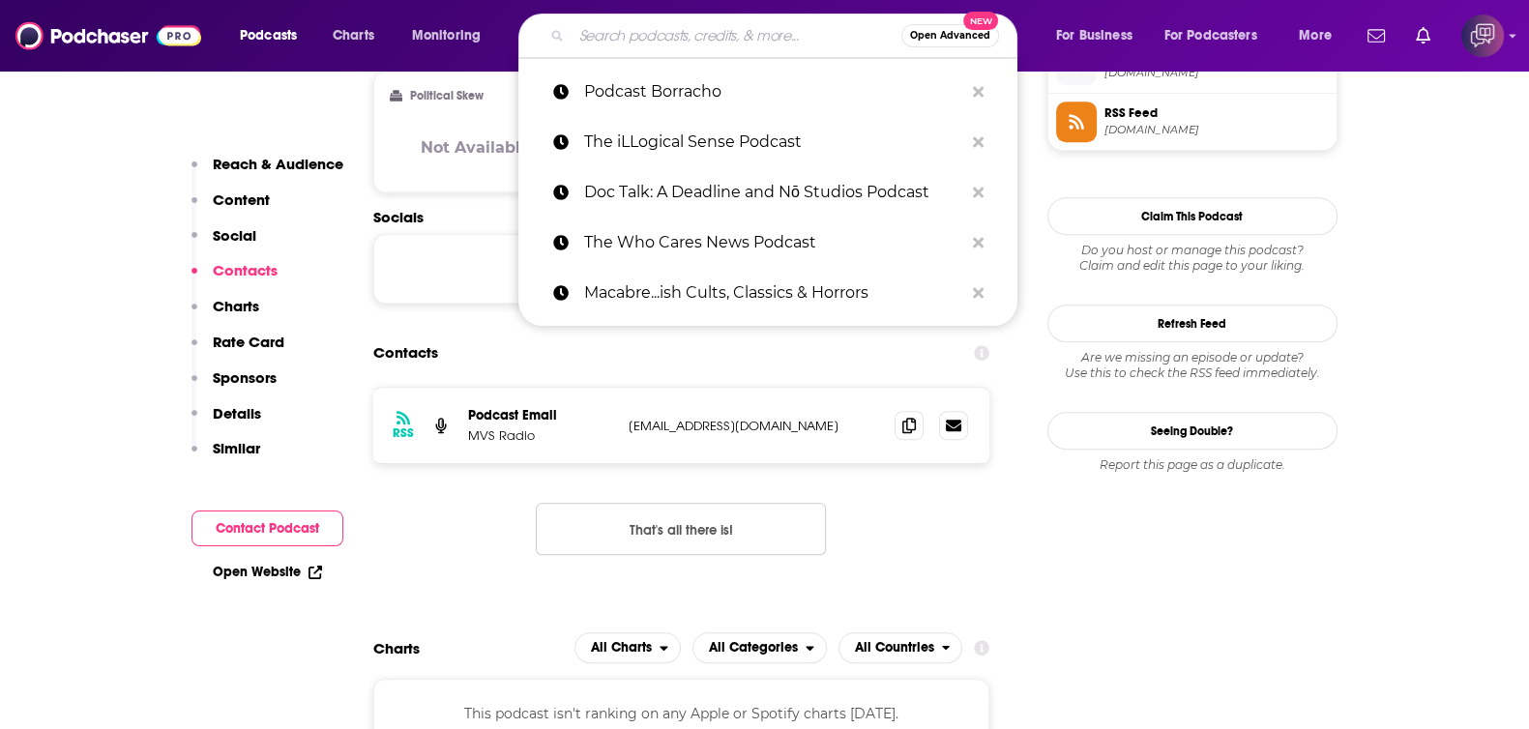
click at [647, 37] on input "Search podcasts, credits, & more..." at bounding box center [736, 35] width 330 height 31
paste input "The Richard Haynes Real Estate Show"
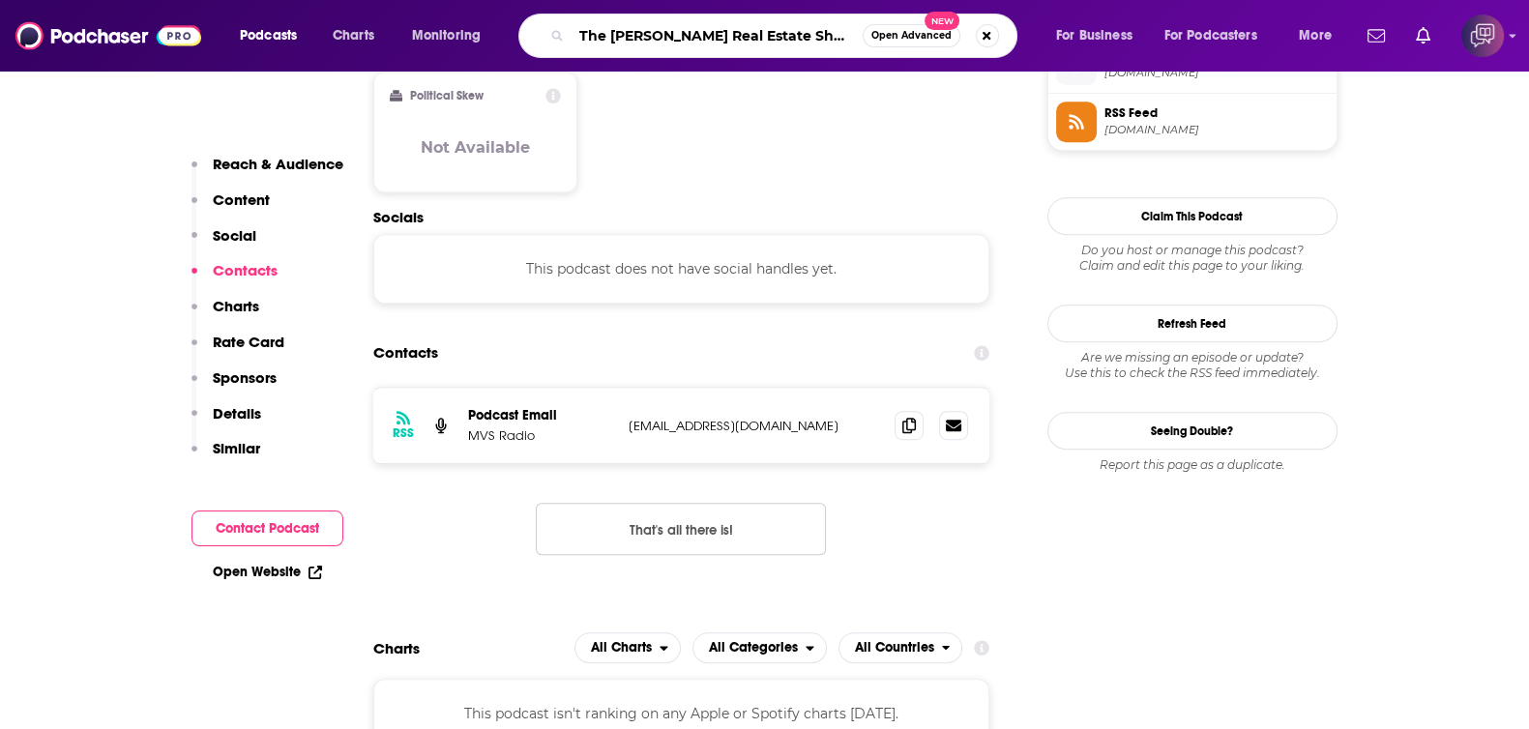
type input "The Richard Haynes Real Estate Show"
click at [898, 22] on div "The Richard Haynes Real Estate Show Open Advanced New" at bounding box center [767, 36] width 499 height 44
click at [901, 31] on span "Open Advanced" at bounding box center [911, 36] width 80 height 10
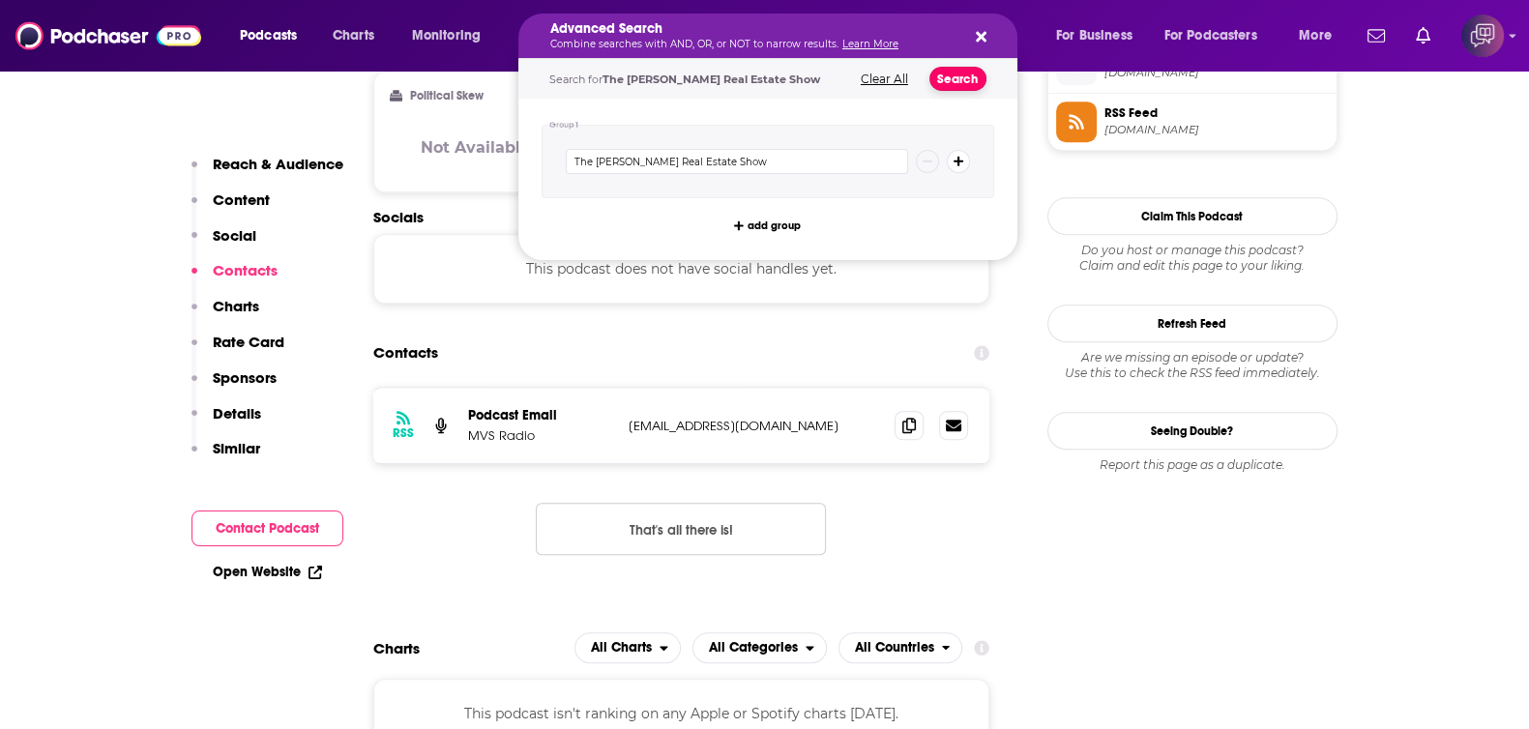
click at [957, 84] on button "Search" at bounding box center [957, 79] width 57 height 24
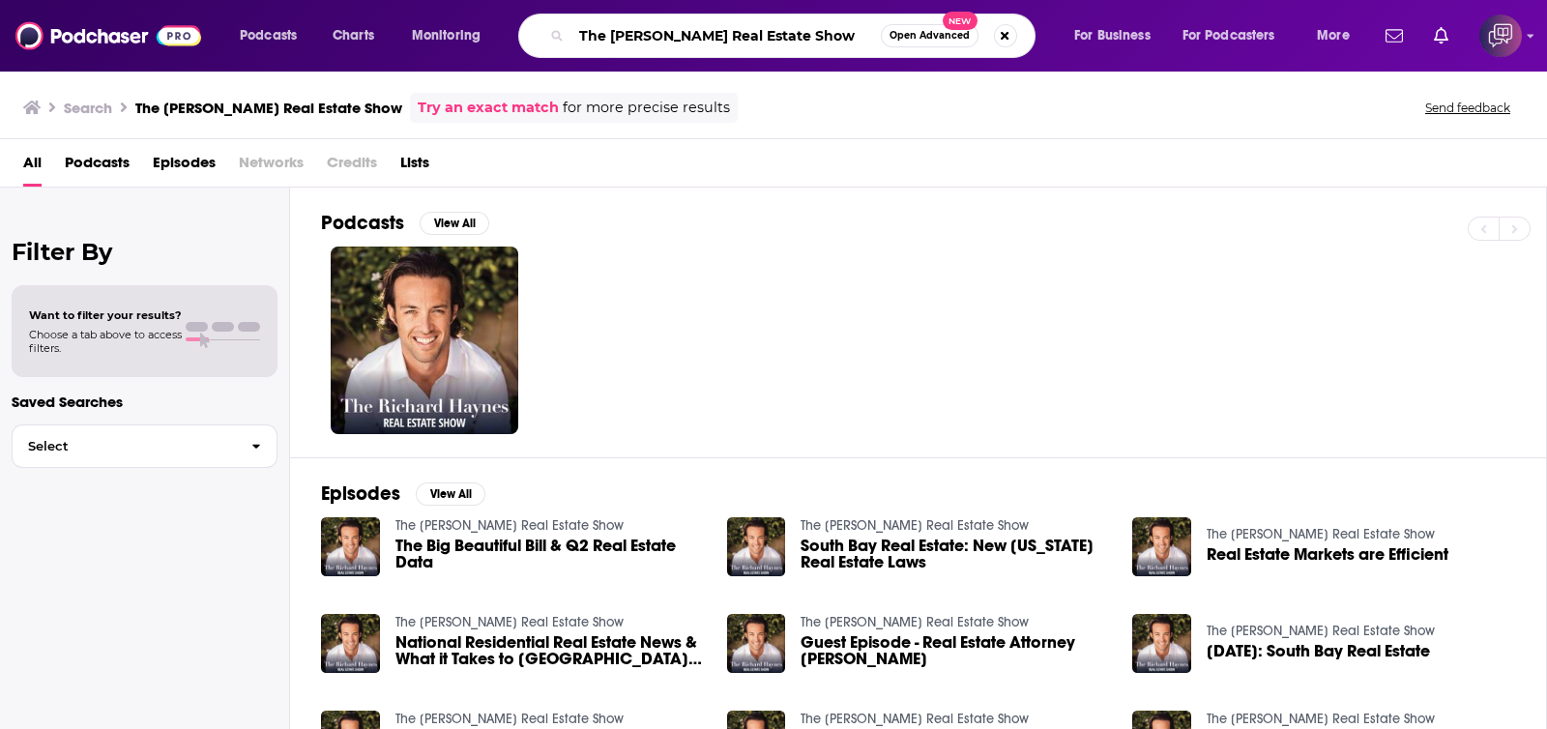
click at [756, 28] on input "The Richard Haynes Real Estate Show" at bounding box center [725, 35] width 309 height 31
paste input "Religion and Spirituality"
type input "Religion and Spirituality"
click at [915, 31] on span "Open Advanced" at bounding box center [929, 36] width 80 height 10
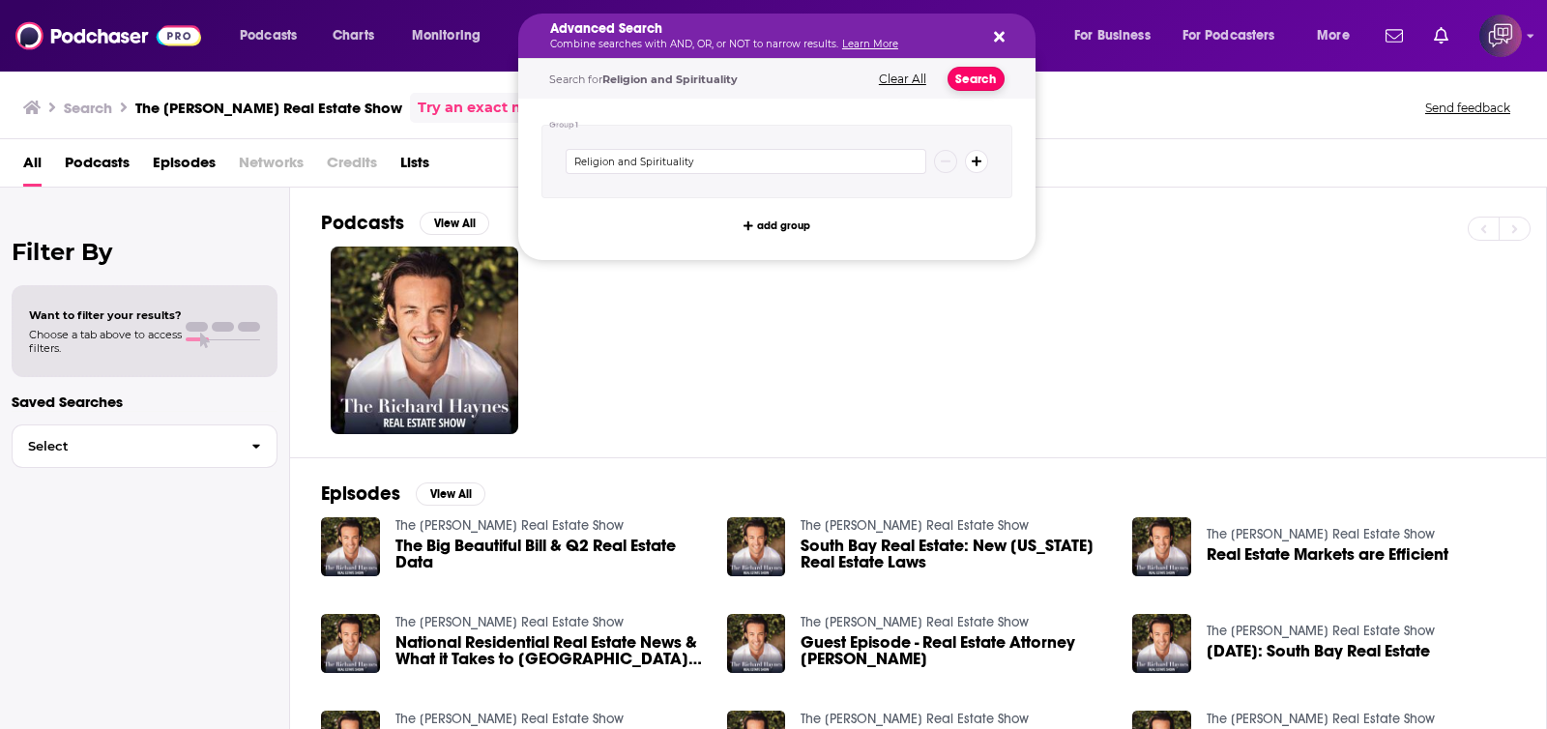
click at [962, 71] on button "Search" at bounding box center [975, 79] width 57 height 24
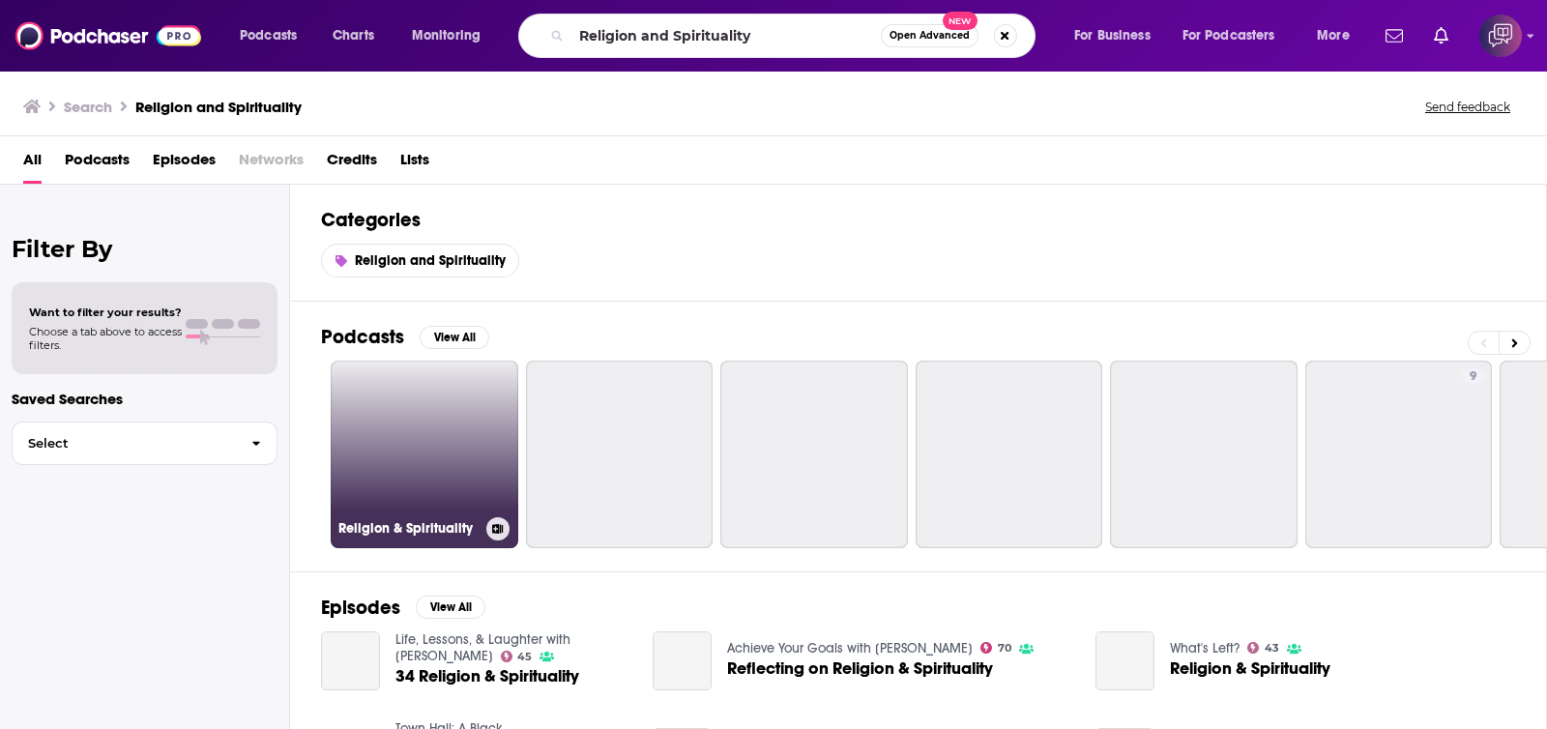
click at [406, 446] on link "Religion & Spirituality" at bounding box center [425, 455] width 188 height 188
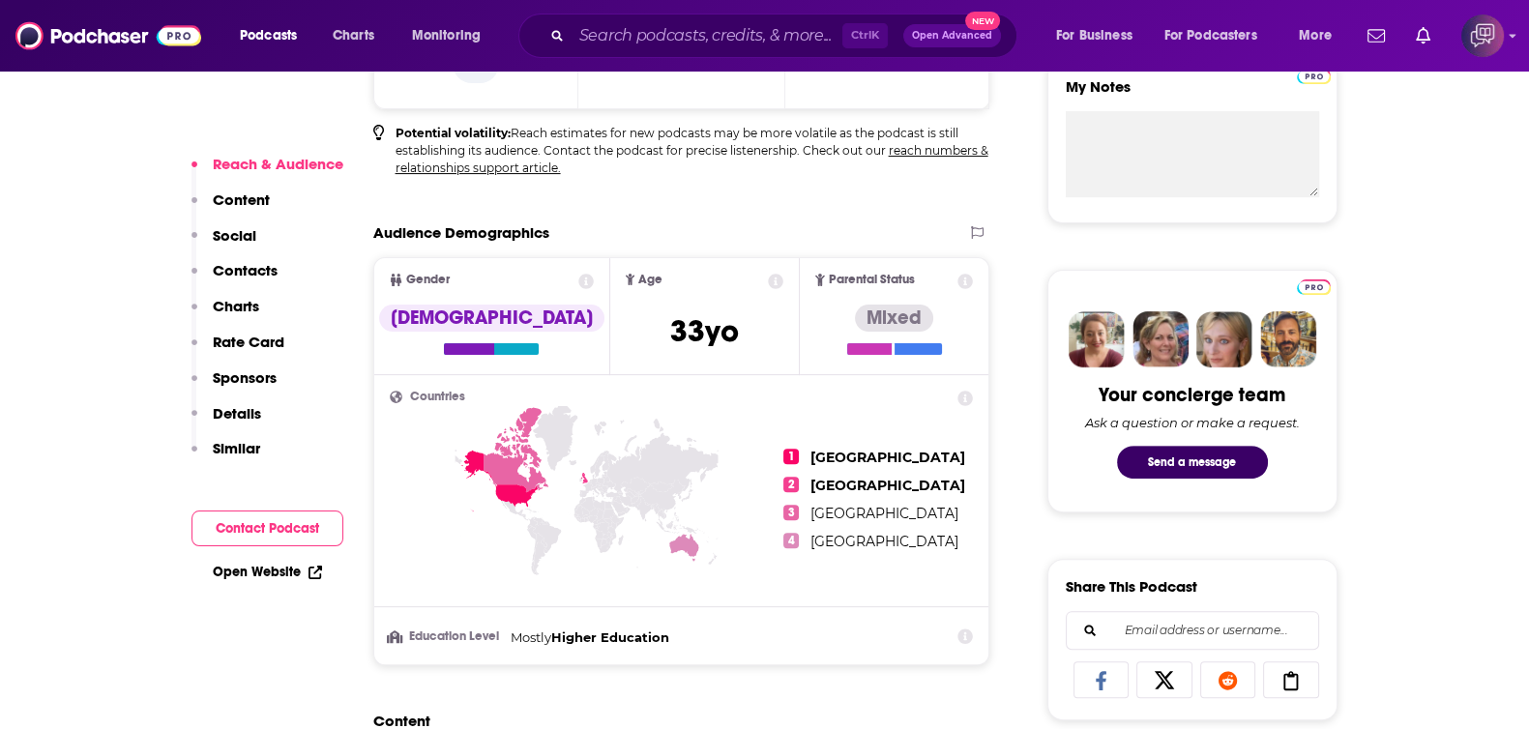
scroll to position [1329, 0]
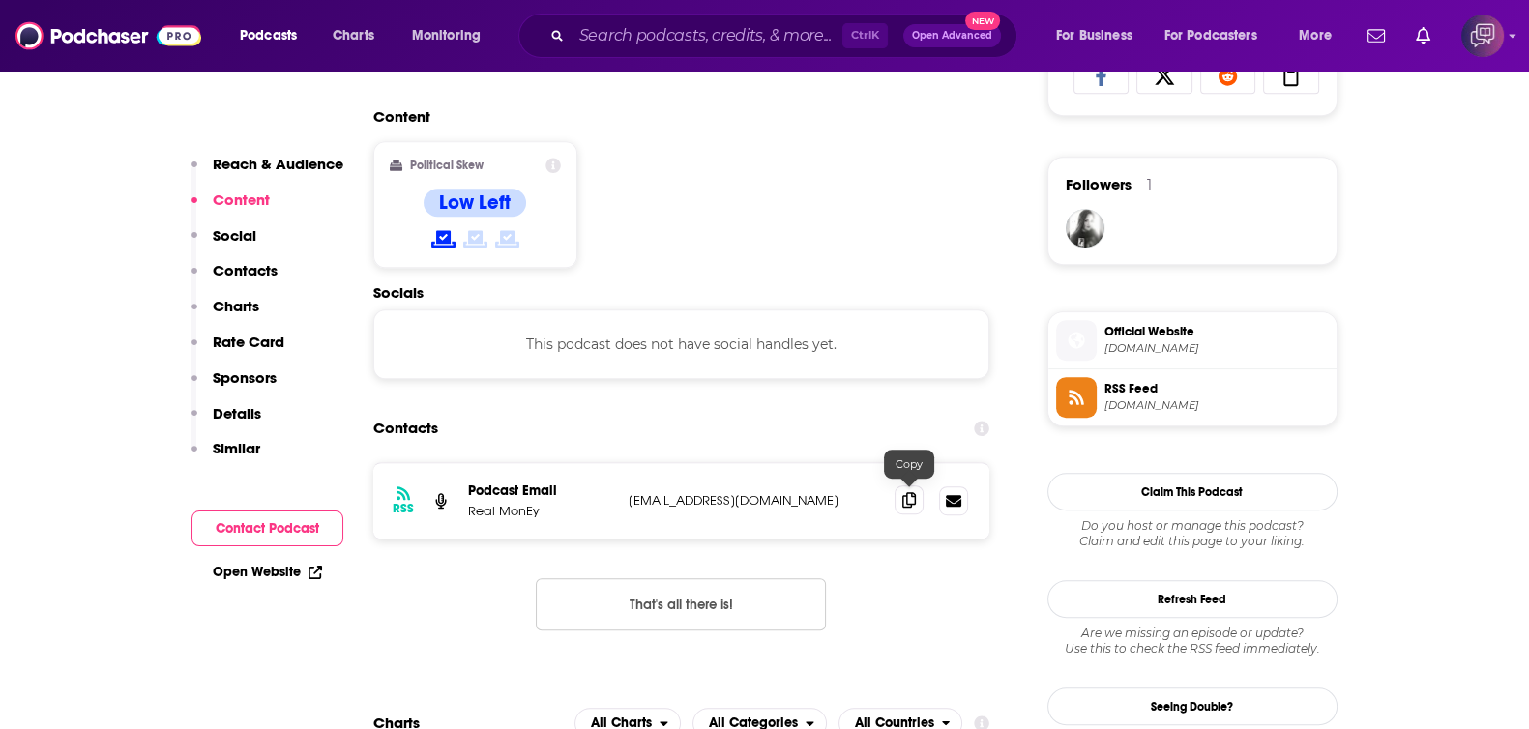
click at [909, 500] on icon at bounding box center [909, 499] width 14 height 15
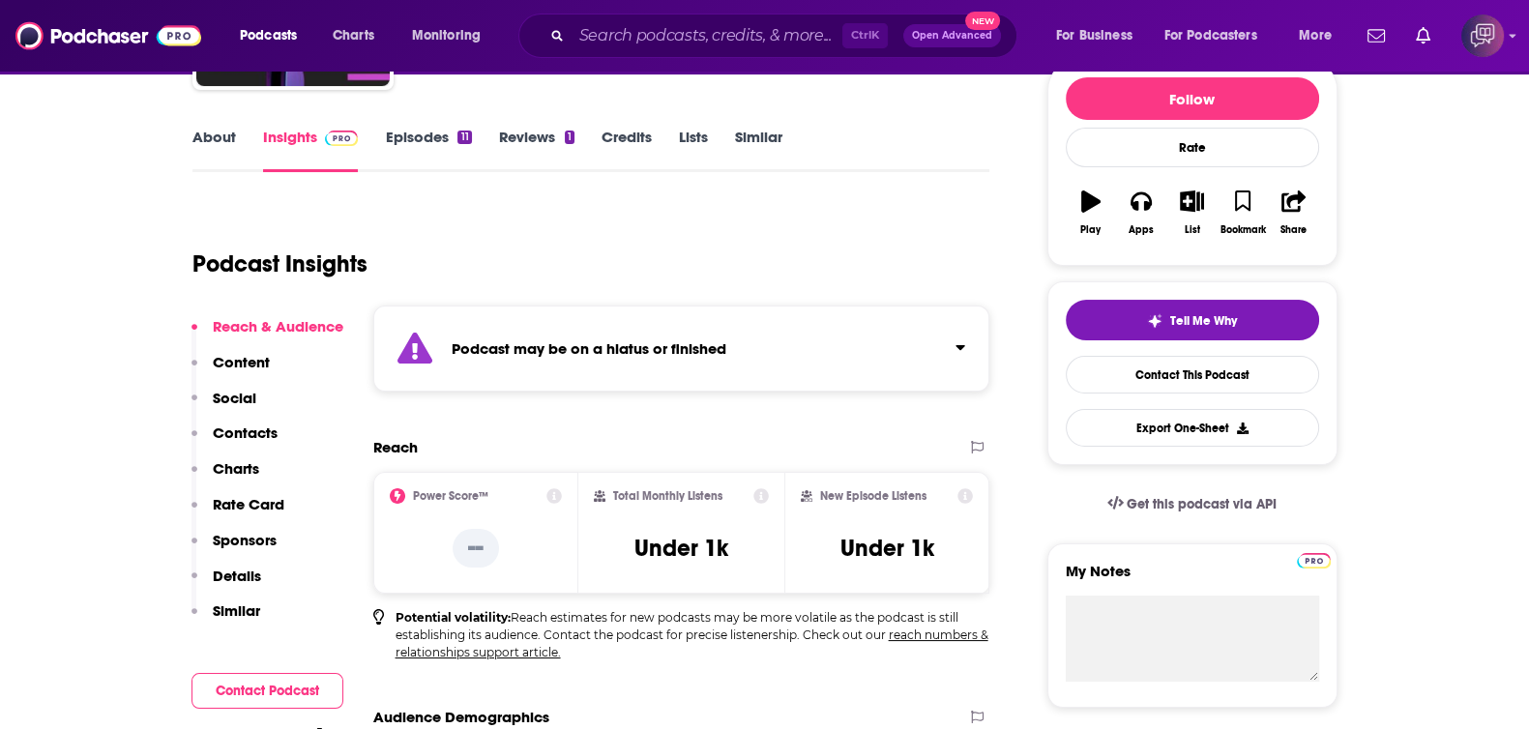
scroll to position [0, 0]
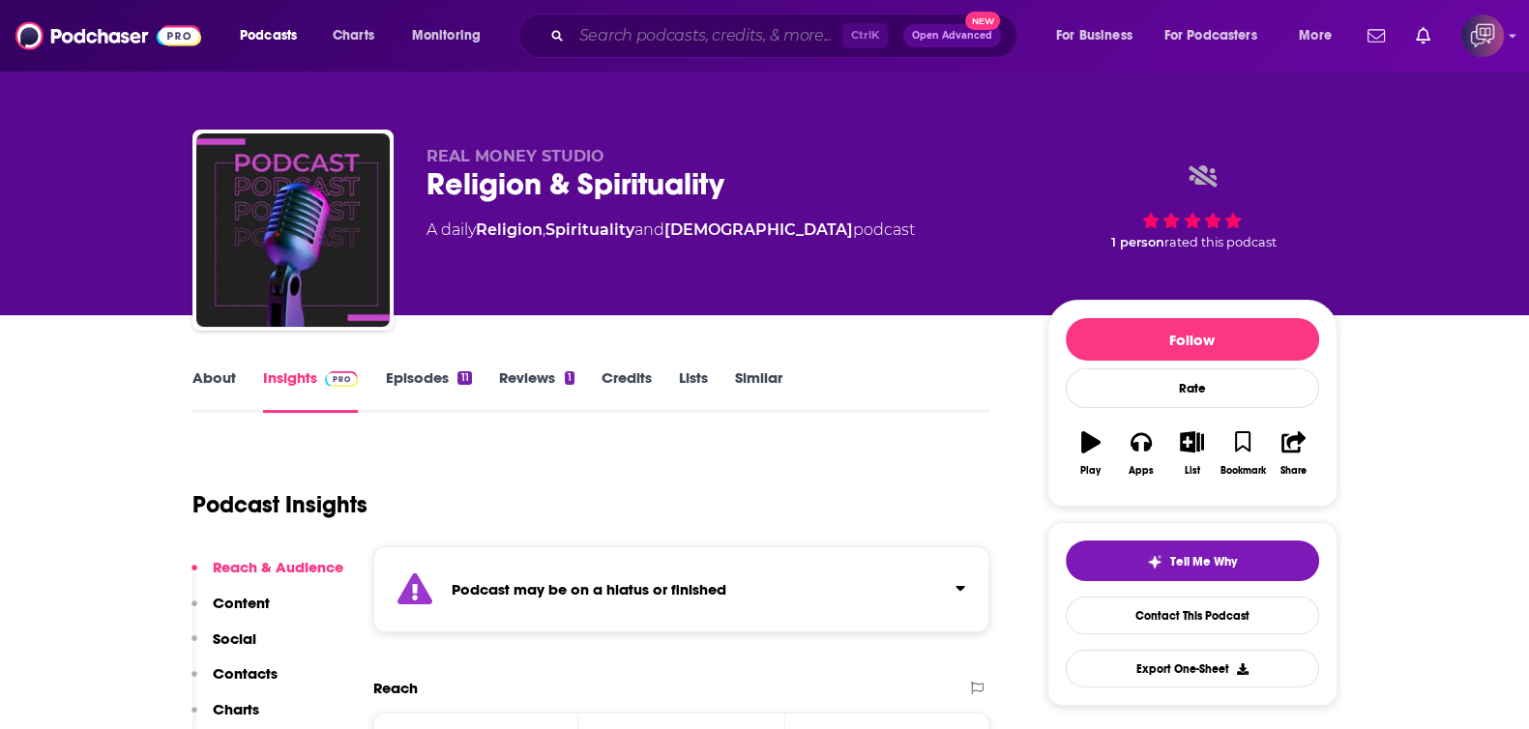
click at [616, 41] on input "Search podcasts, credits, & more..." at bounding box center [706, 35] width 271 height 31
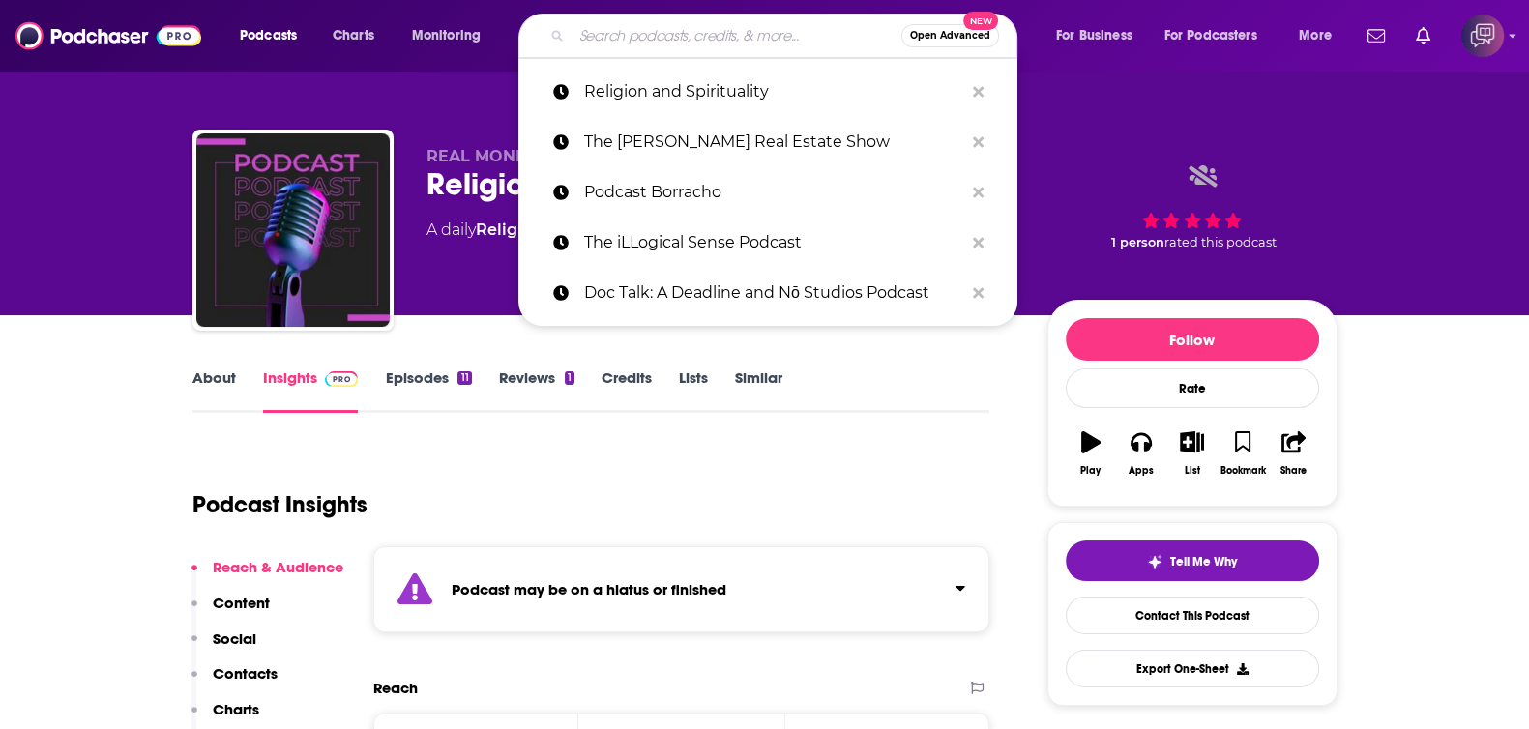
paste input "Conversations From The Frontlines: Real Talk, Real Change"
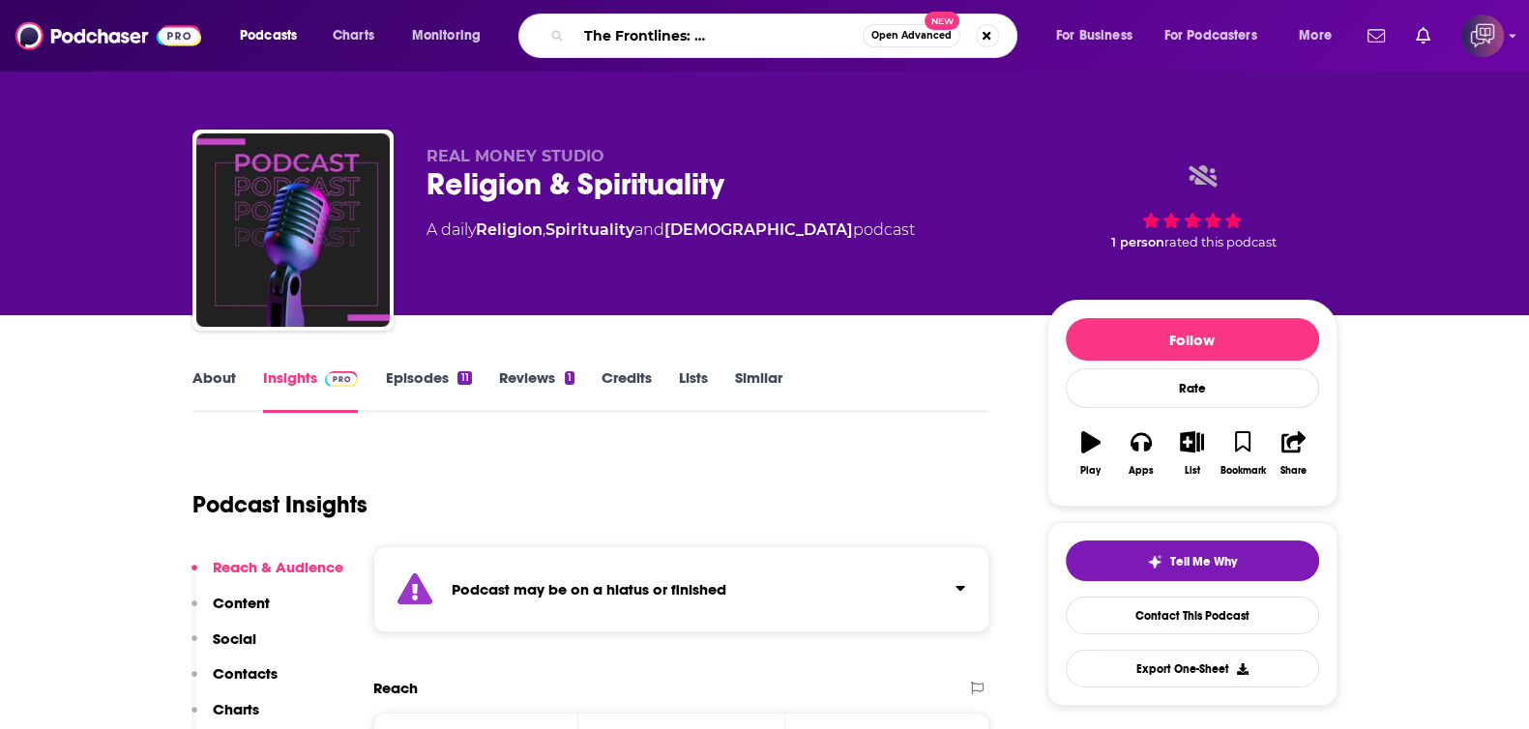
type input "Conversations From The Frontlines: Real Talk, Real Change"
click at [917, 31] on span "Open Advanced" at bounding box center [911, 36] width 80 height 10
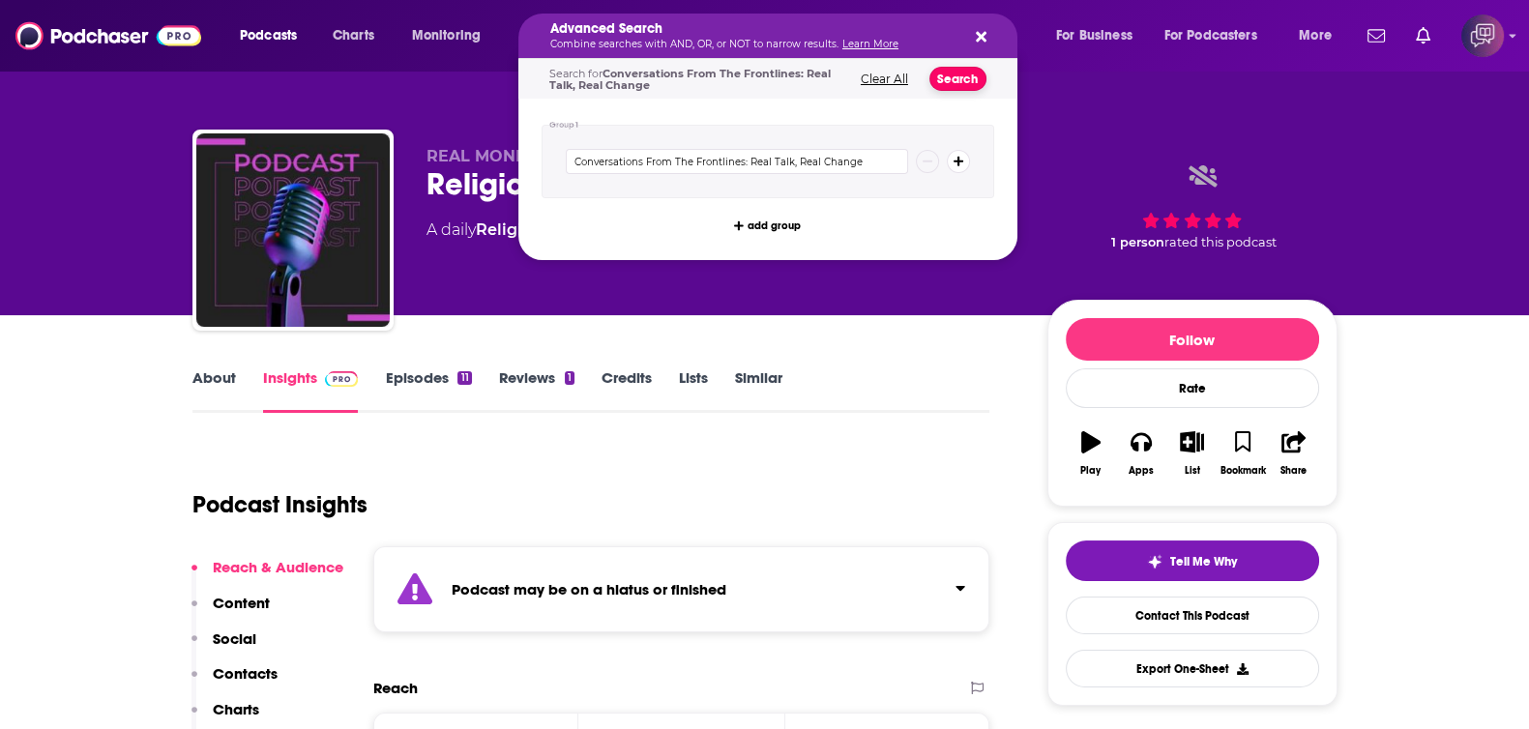
click at [962, 78] on button "Search" at bounding box center [957, 79] width 57 height 24
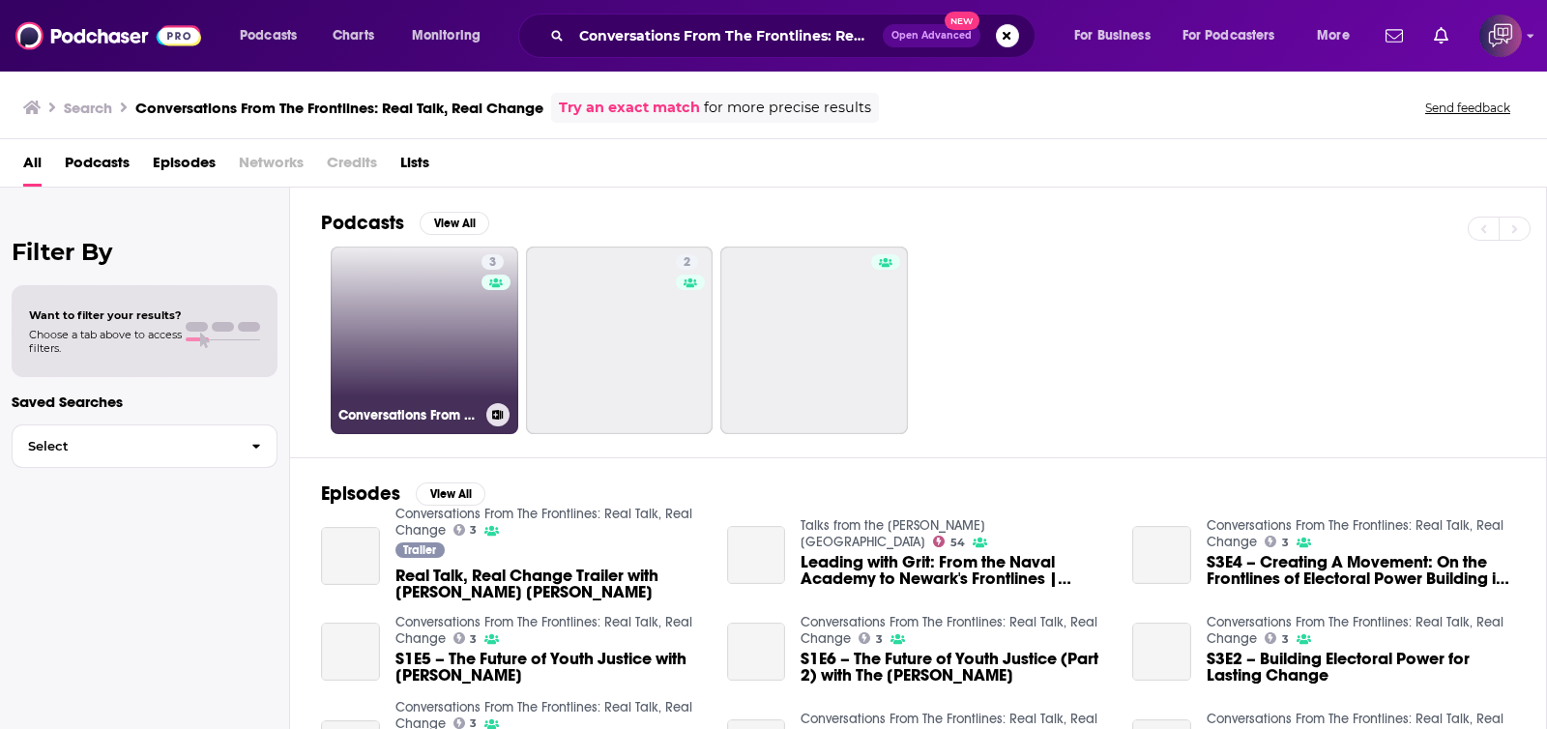
click at [414, 335] on link "3 Conversations From The Frontlines: Real Talk, Real Change" at bounding box center [425, 341] width 188 height 188
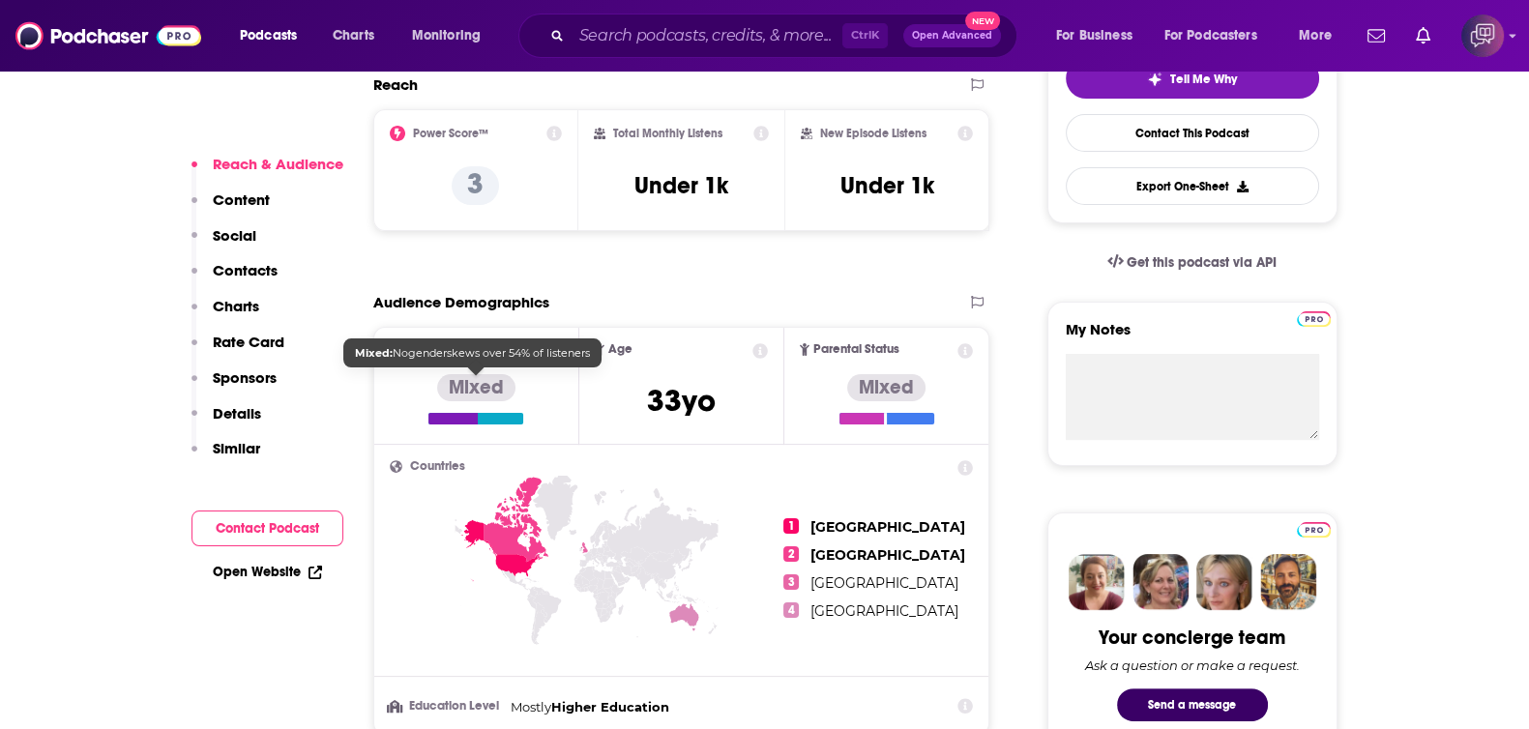
scroll to position [1209, 0]
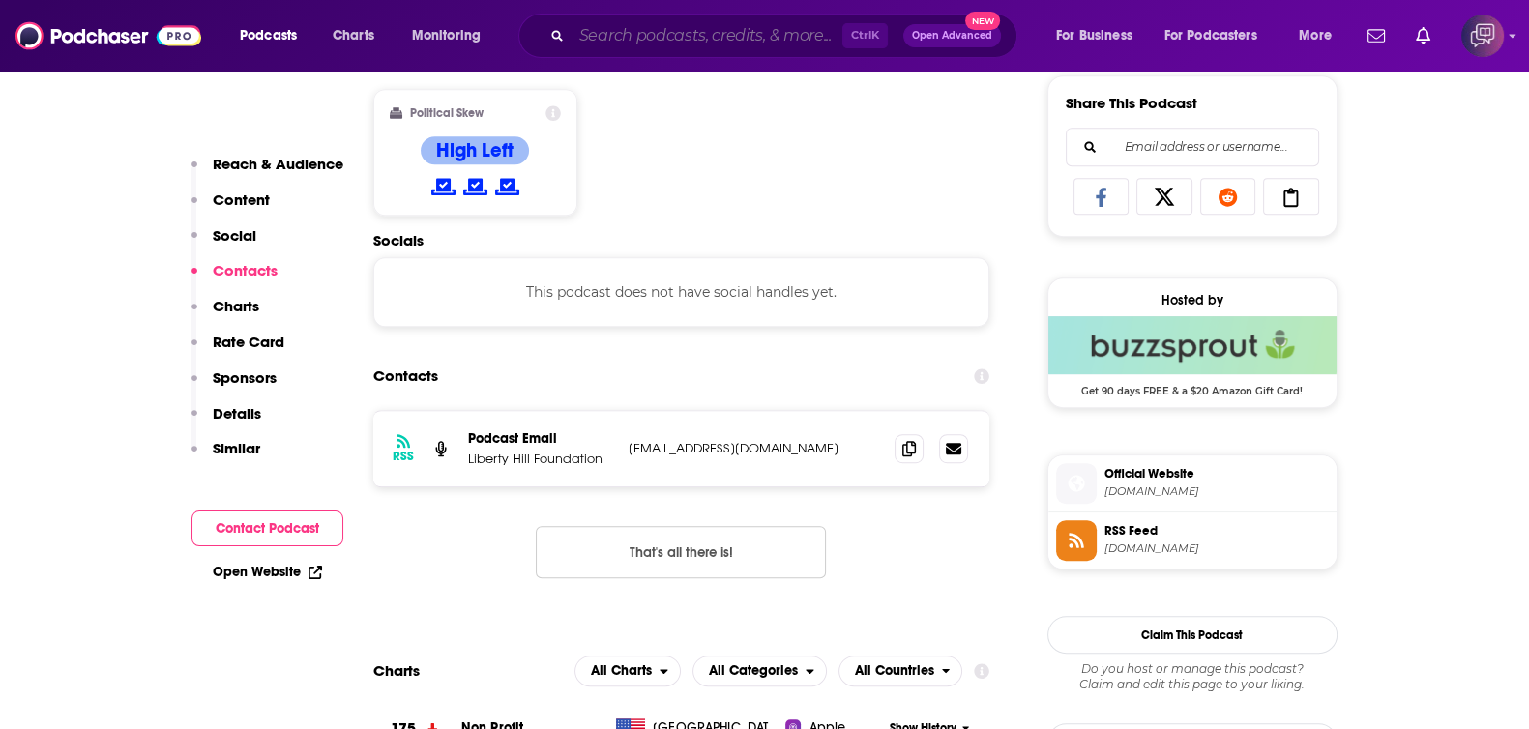
click at [661, 37] on input "Search podcasts, credits, & more..." at bounding box center [706, 35] width 271 height 31
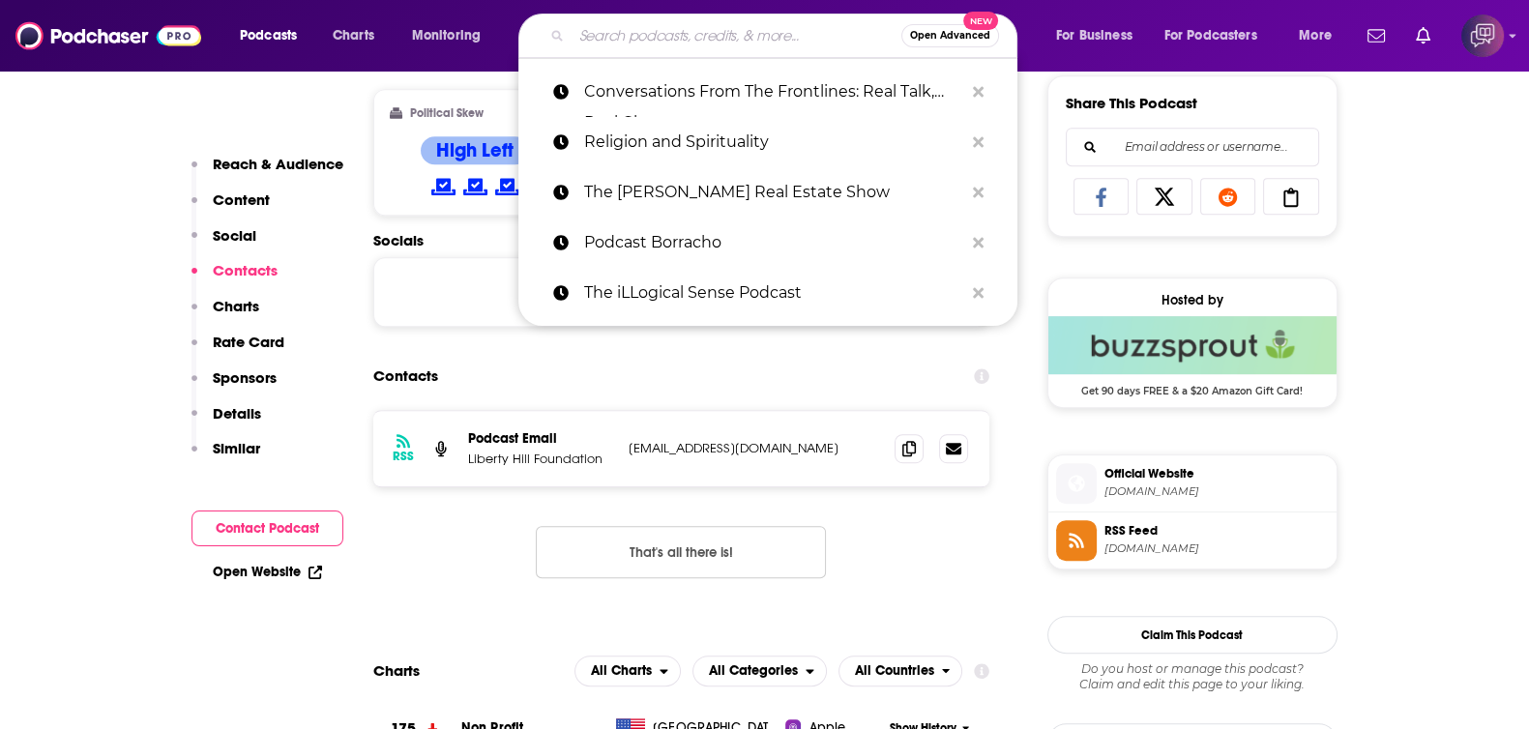
paste input "The Trombone Corner"
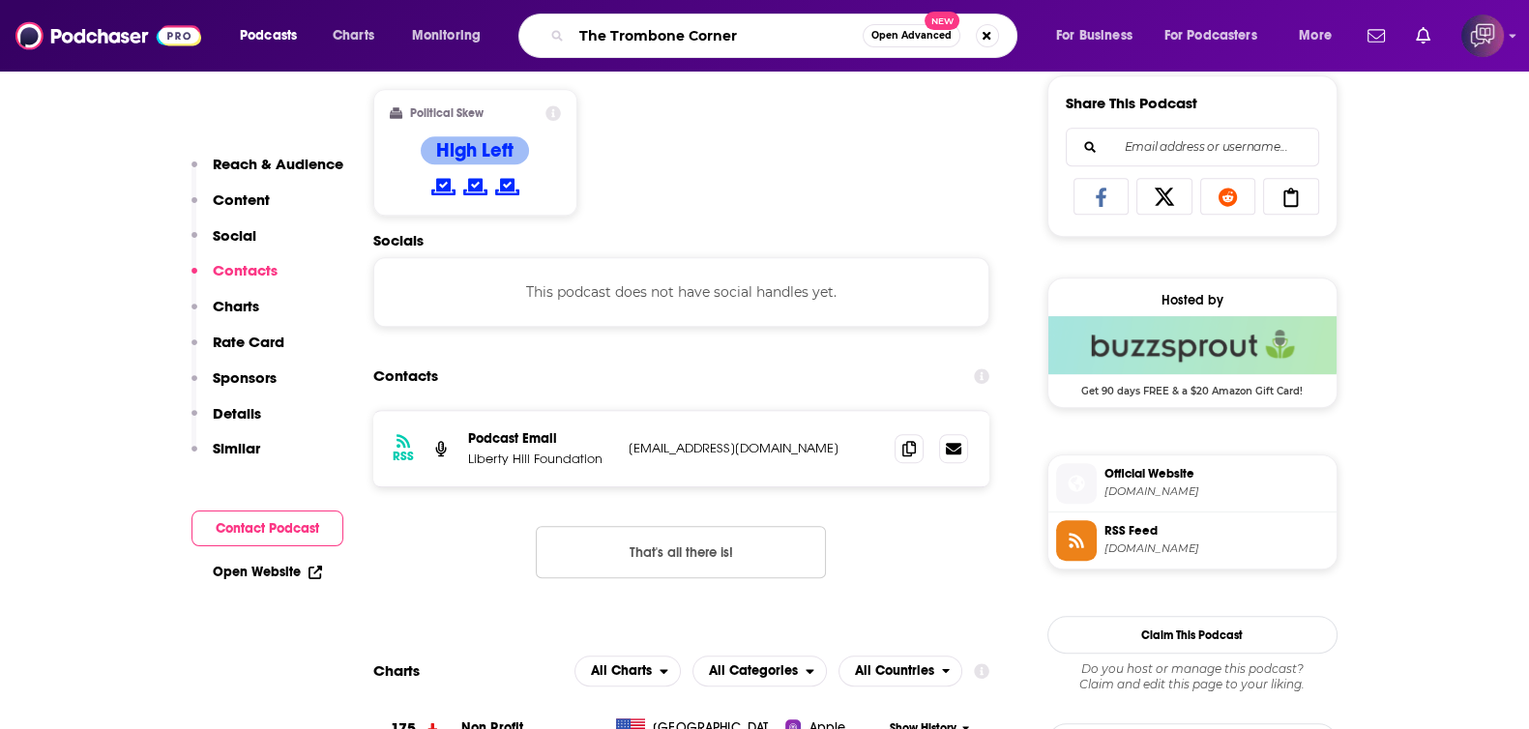
type input "The Trombone Corner"
click at [911, 34] on span "Open Advanced" at bounding box center [911, 36] width 80 height 10
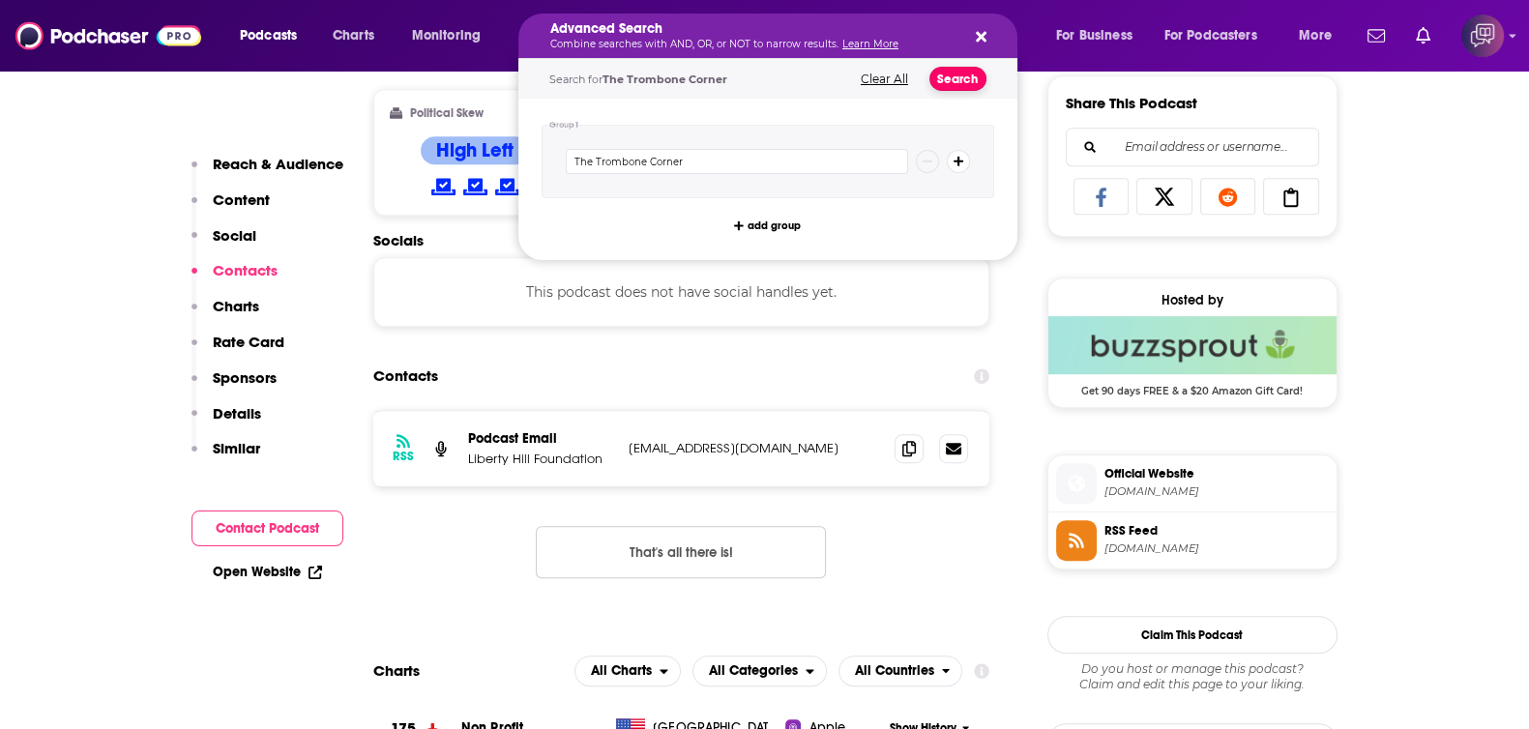
click at [954, 76] on button "Search" at bounding box center [957, 79] width 57 height 24
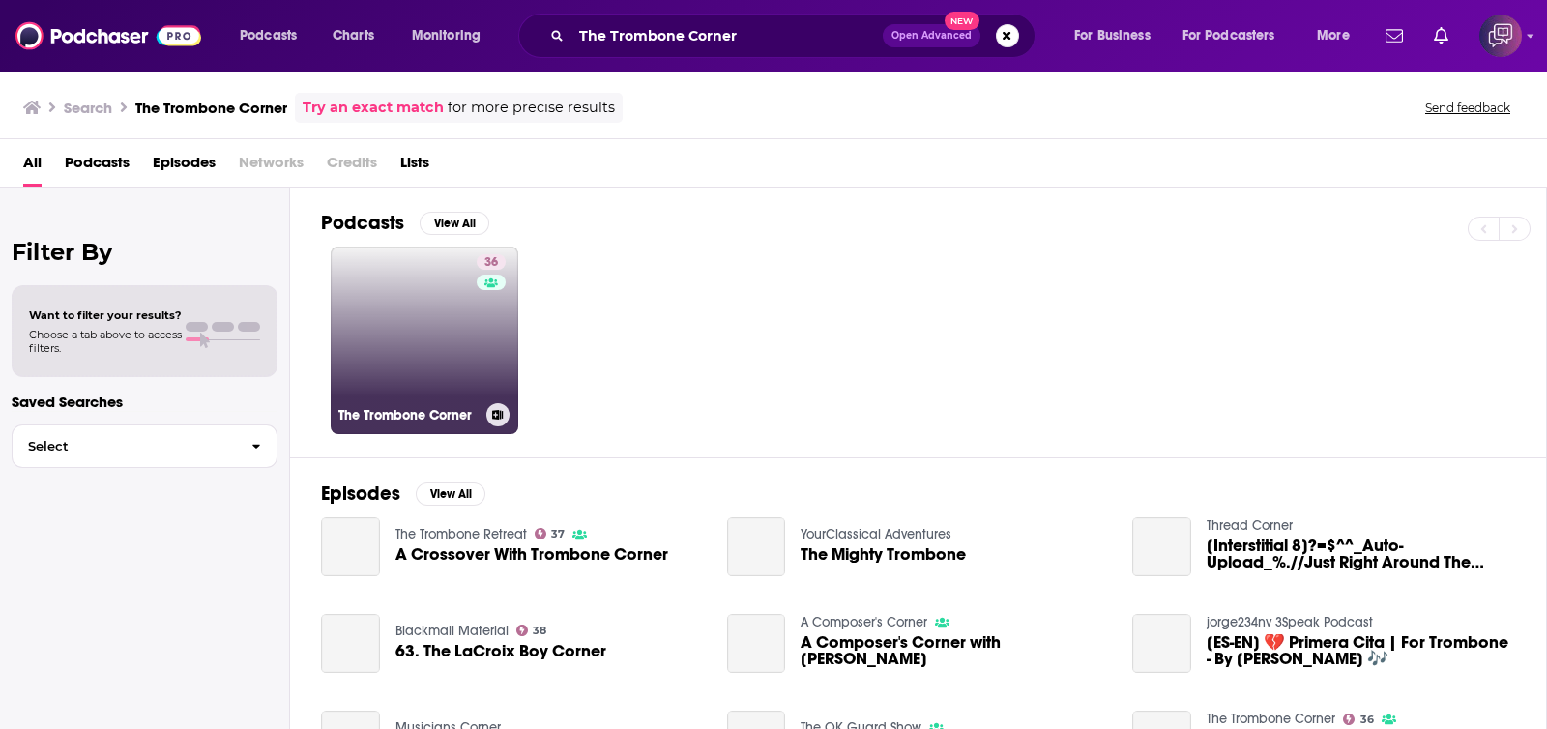
click at [425, 380] on link "36 The Trombone Corner" at bounding box center [425, 341] width 188 height 188
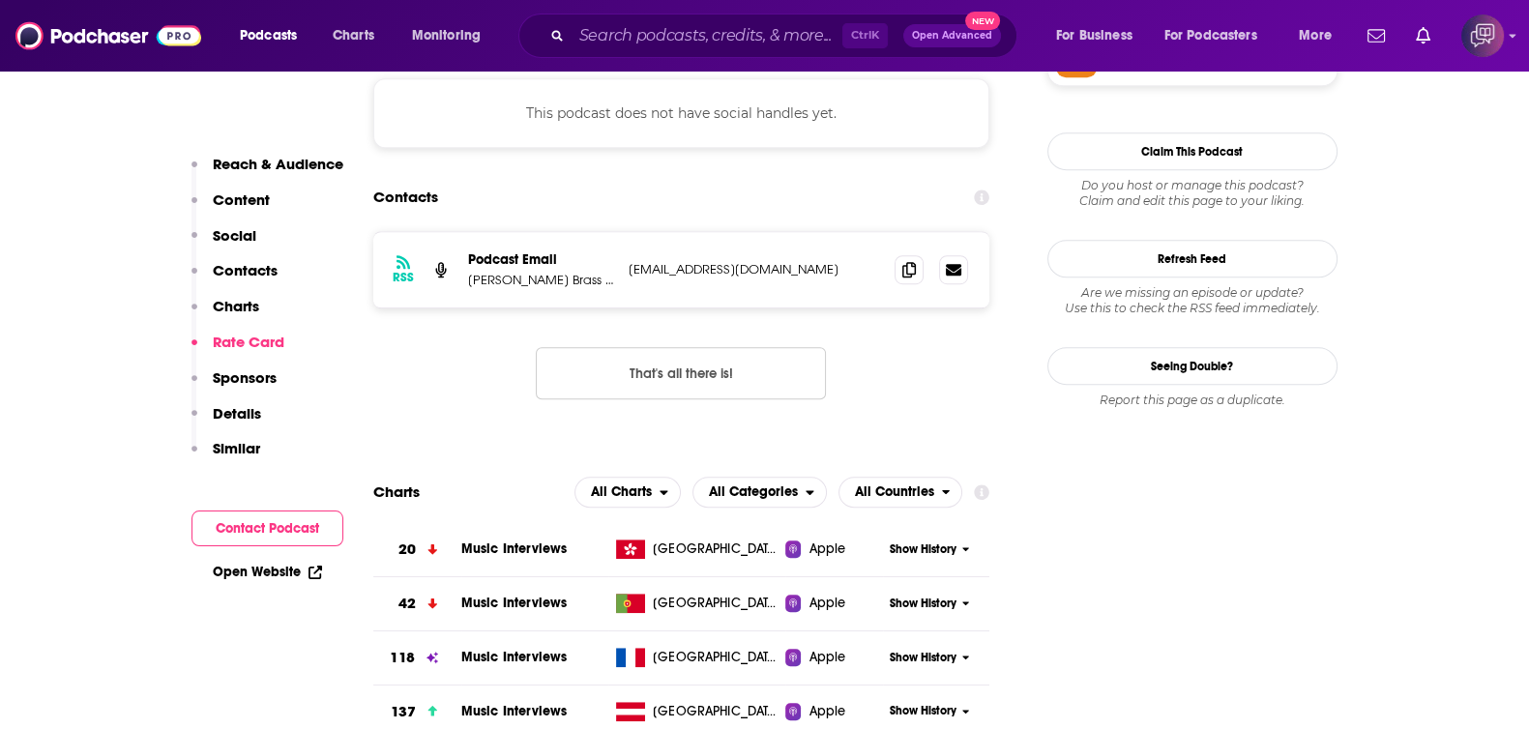
scroll to position [1691, 0]
click at [679, 42] on input "Search podcasts, credits, & more..." at bounding box center [706, 35] width 271 height 31
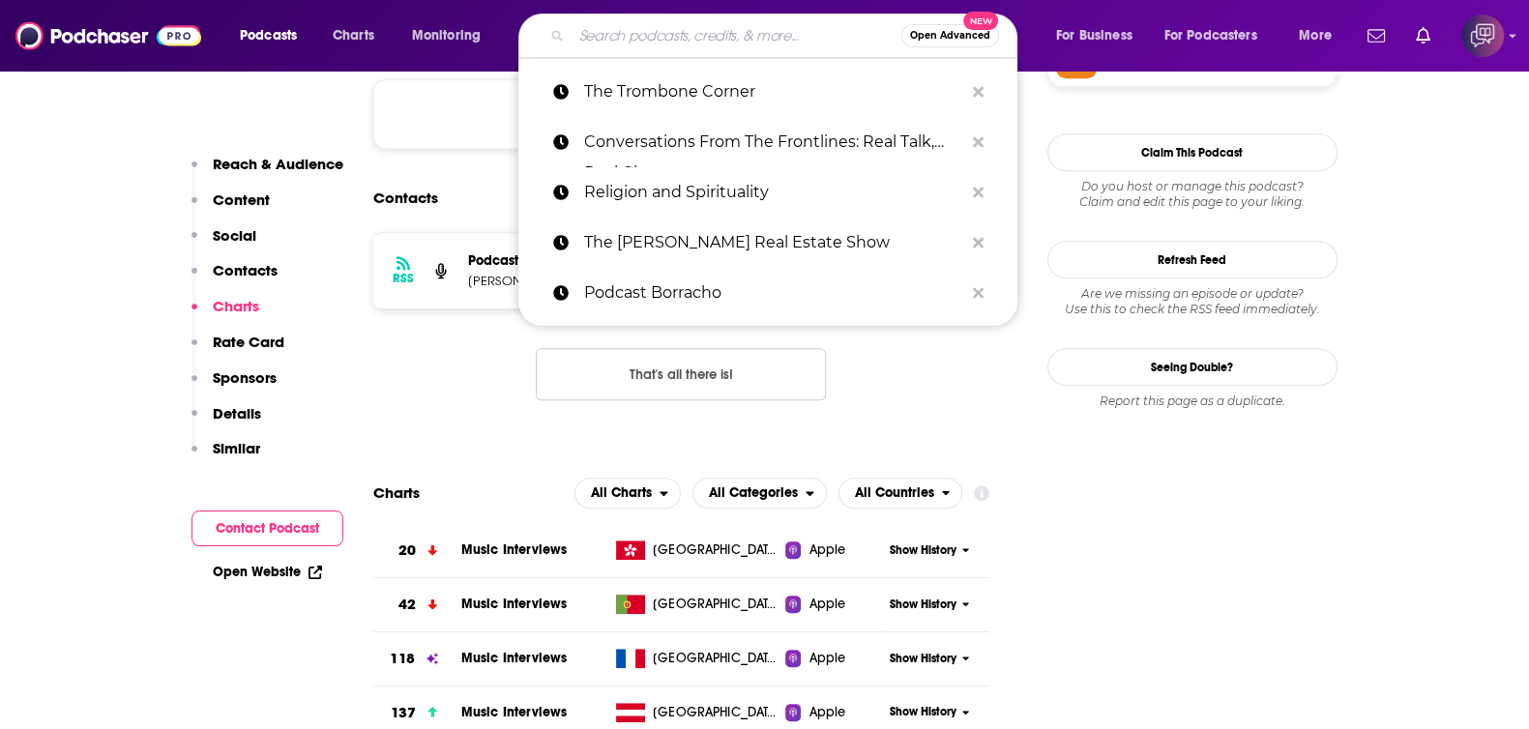
paste input "Alberto Crane Show"
type input "Alberto Crane Show"
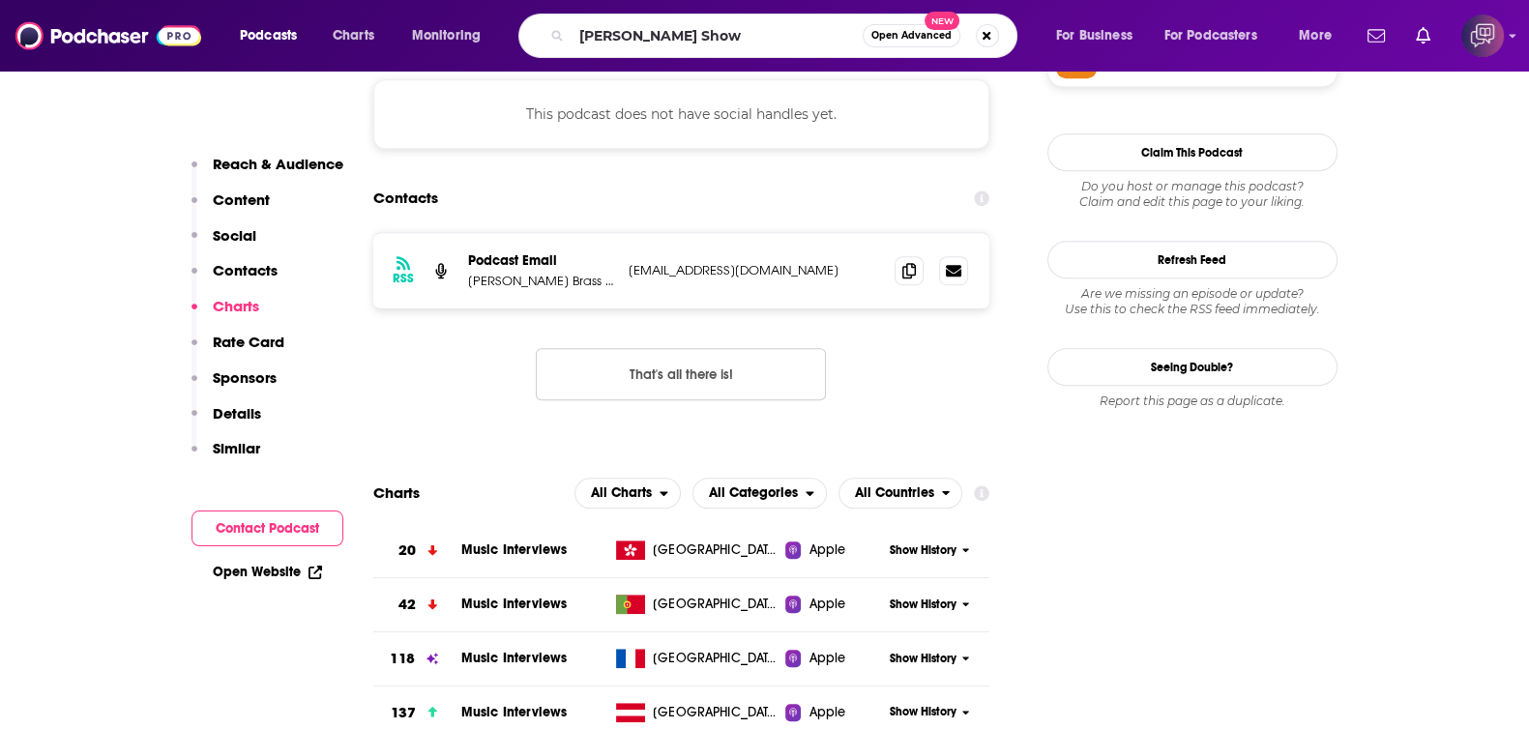
click at [915, 34] on span "Open Advanced" at bounding box center [911, 36] width 80 height 10
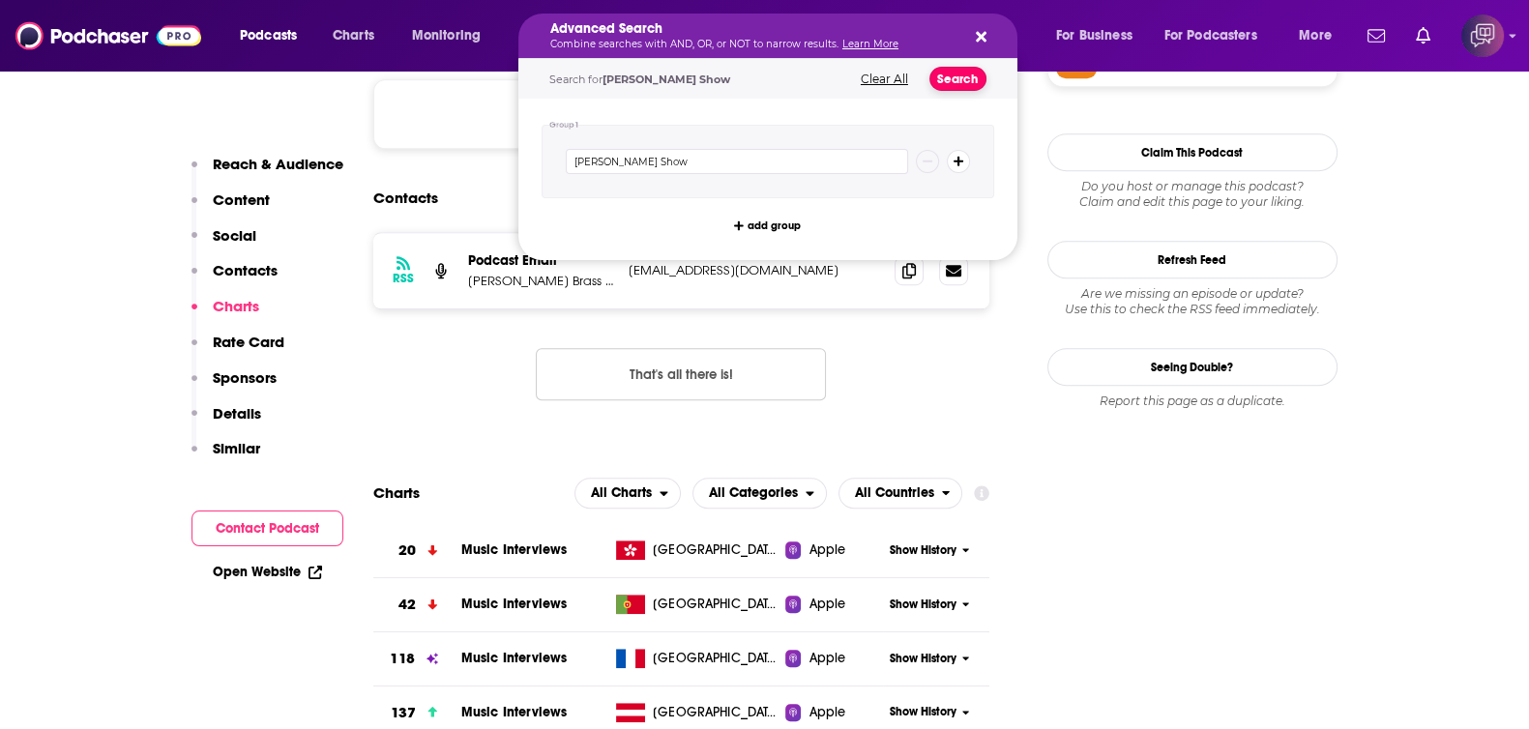
click at [962, 70] on button "Search" at bounding box center [957, 79] width 57 height 24
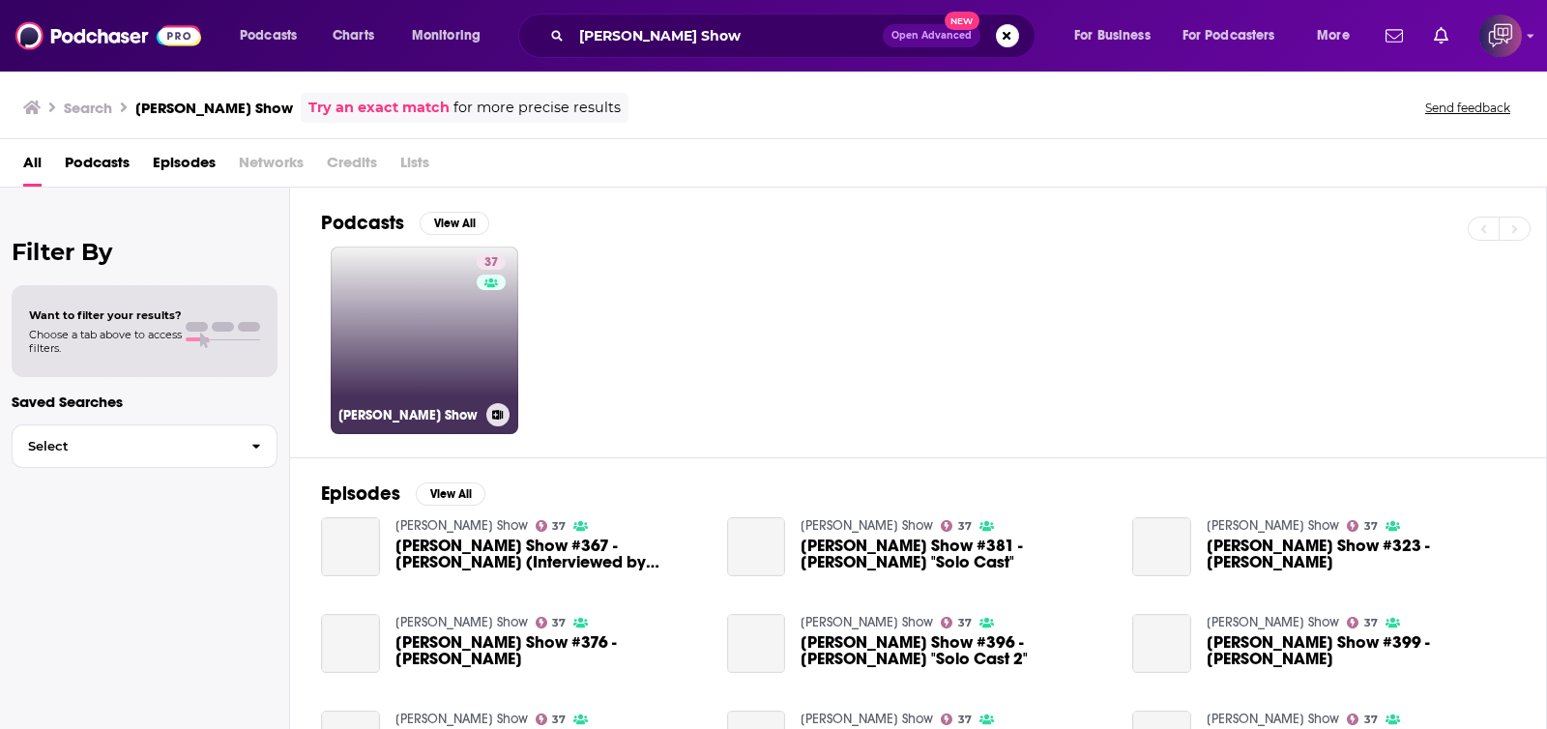
click at [459, 339] on link "37 Alberto Crane Show" at bounding box center [425, 341] width 188 height 188
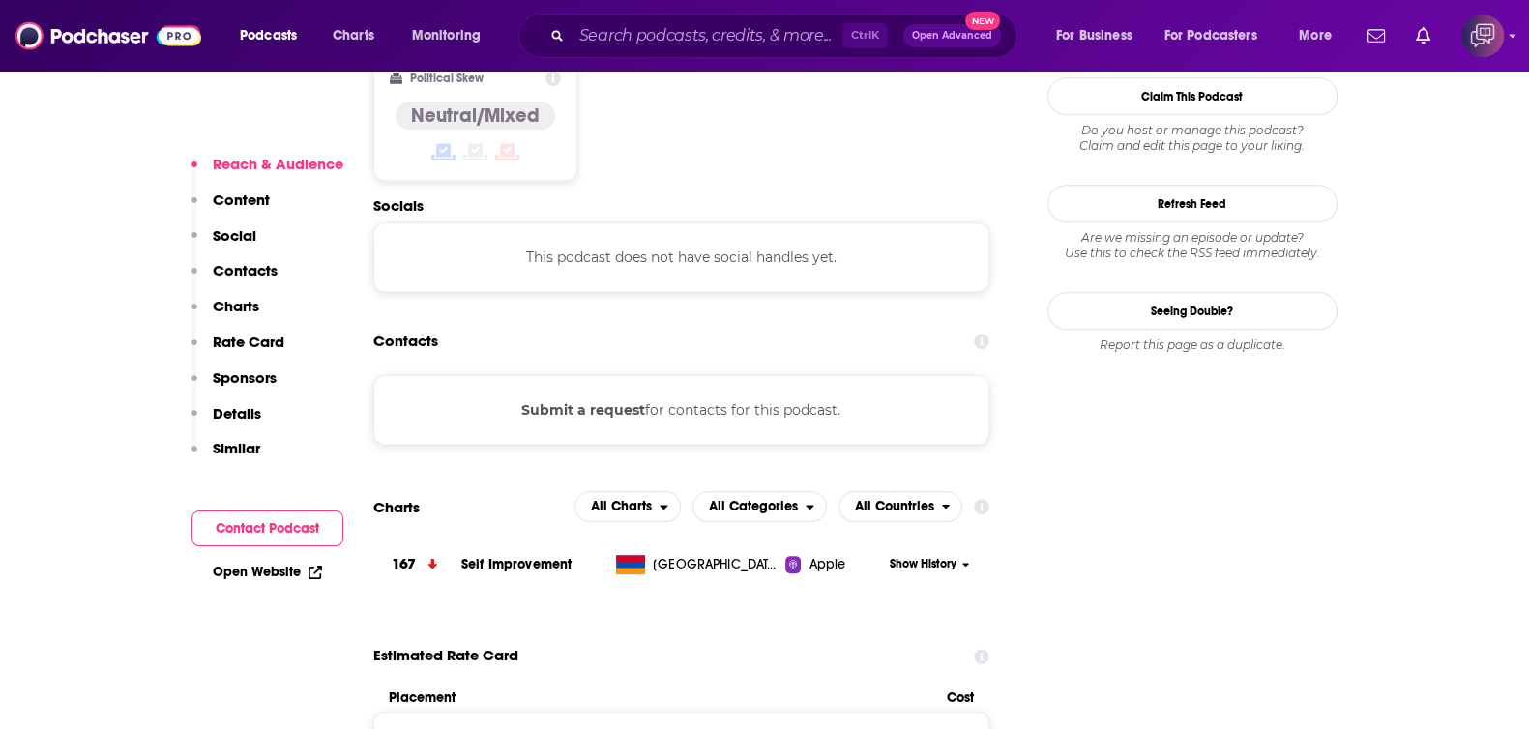
scroll to position [1450, 0]
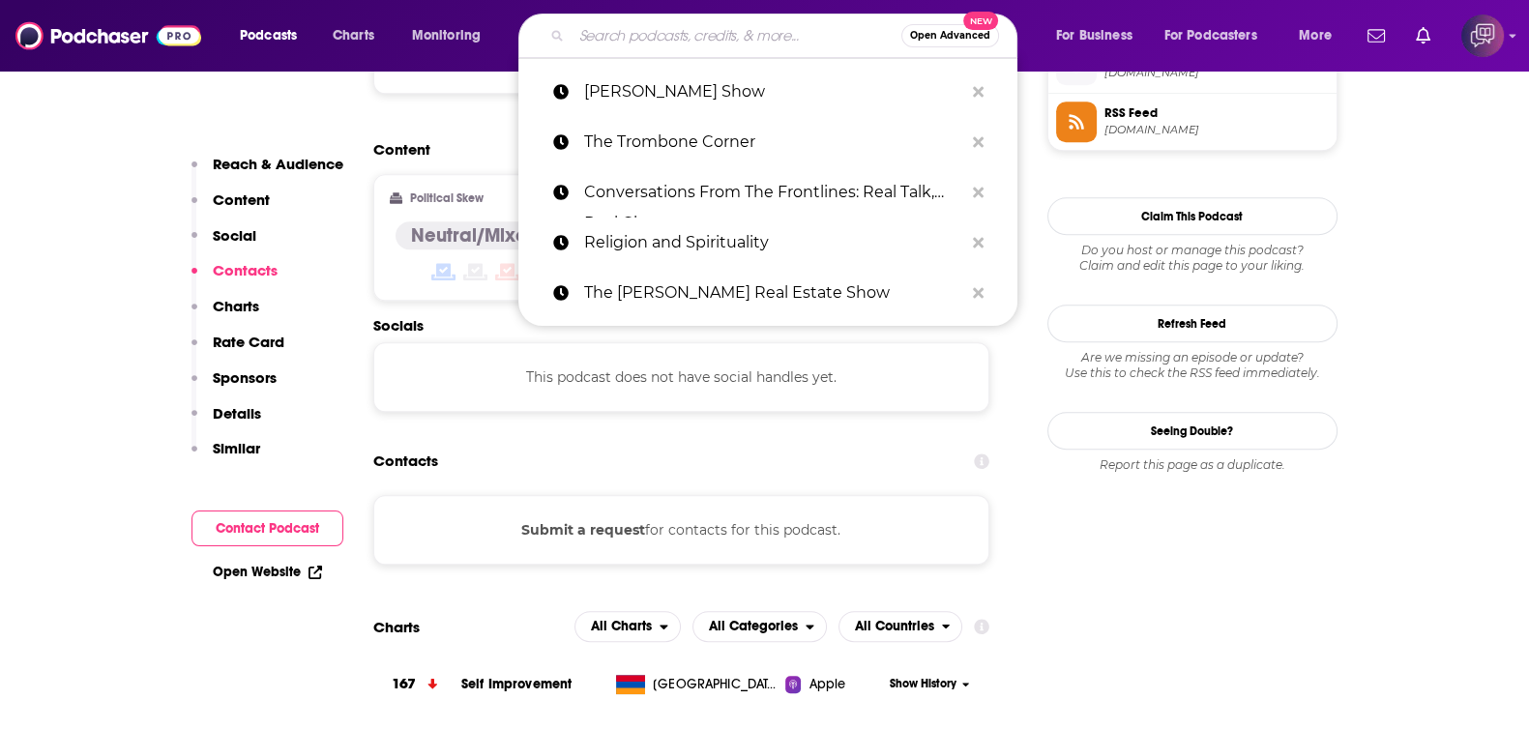
click at [744, 23] on input "Search podcasts, credits, & more..." at bounding box center [736, 35] width 330 height 31
paste input "Giving A Purpose Podcast"
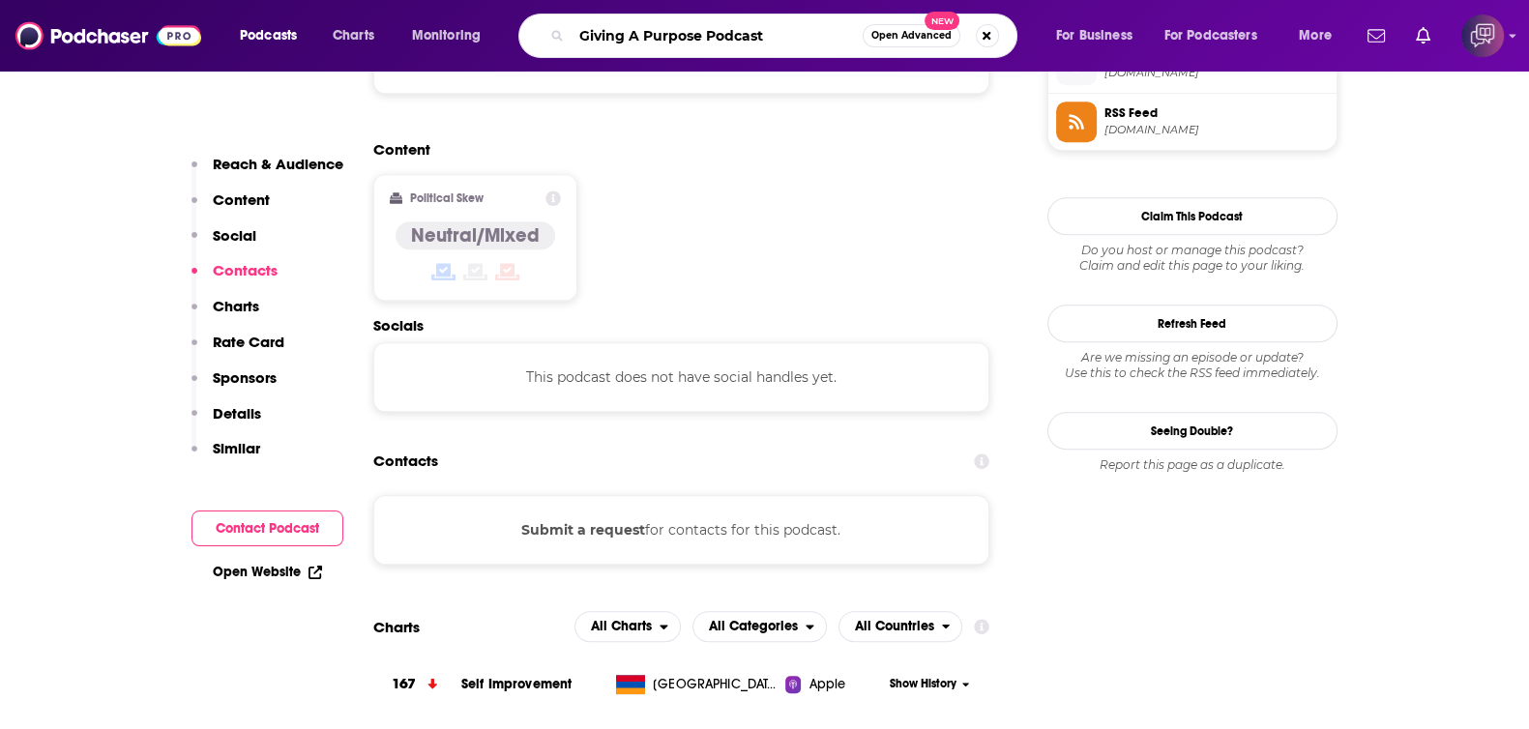
type input "Giving A Purpose Podcast"
click at [907, 36] on span "Open Advanced" at bounding box center [911, 36] width 80 height 10
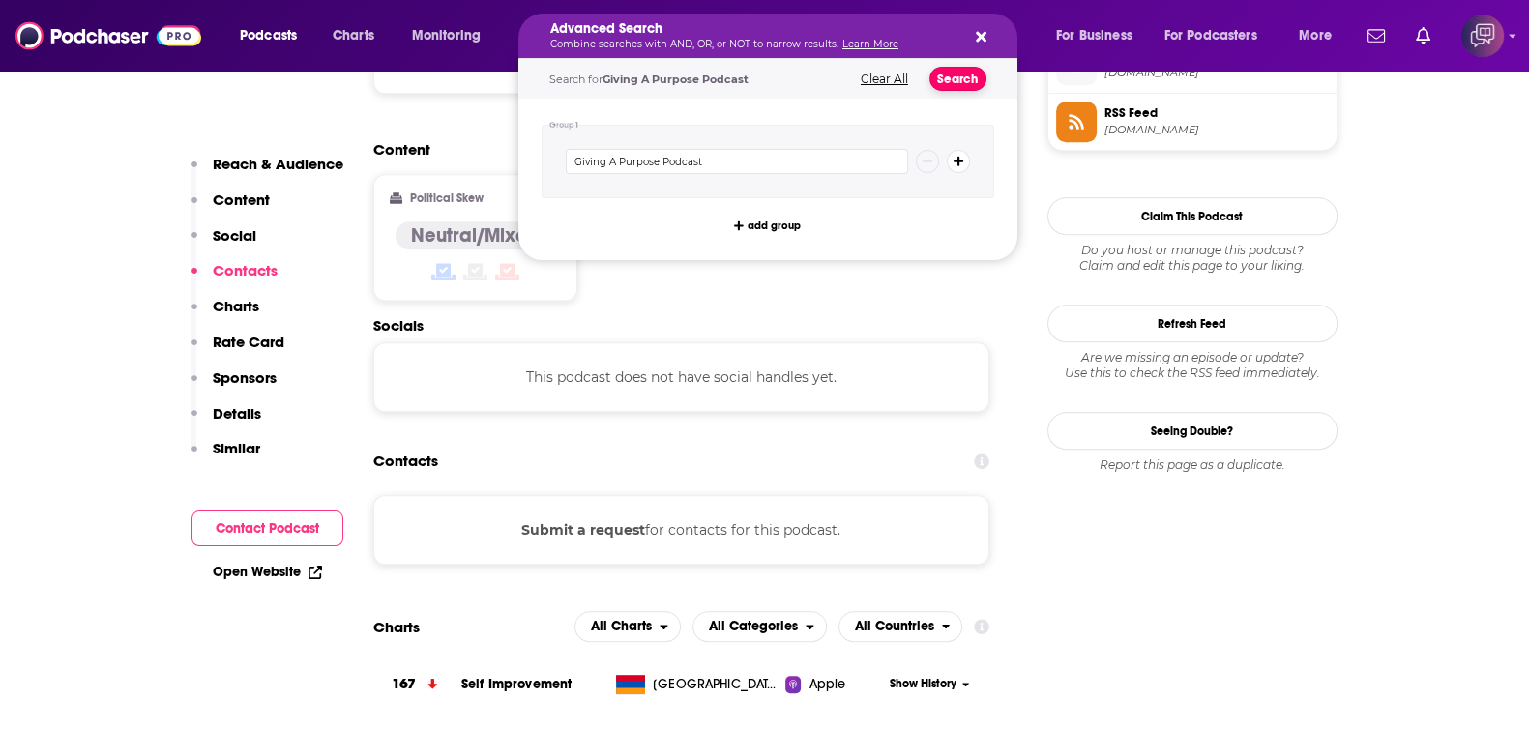
click at [956, 74] on button "Search" at bounding box center [957, 79] width 57 height 24
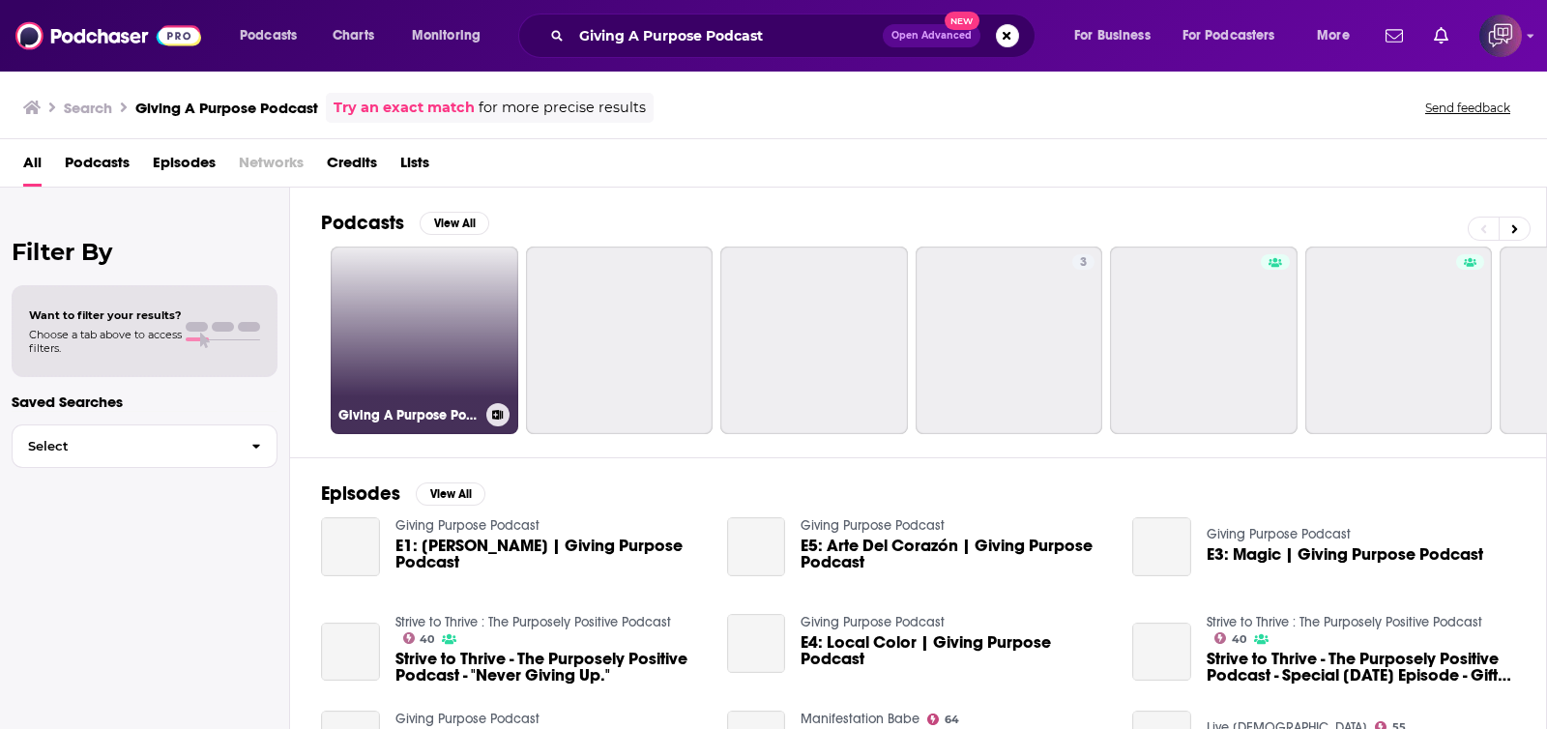
click at [440, 340] on link "Giving A Purpose Podcast" at bounding box center [425, 341] width 188 height 188
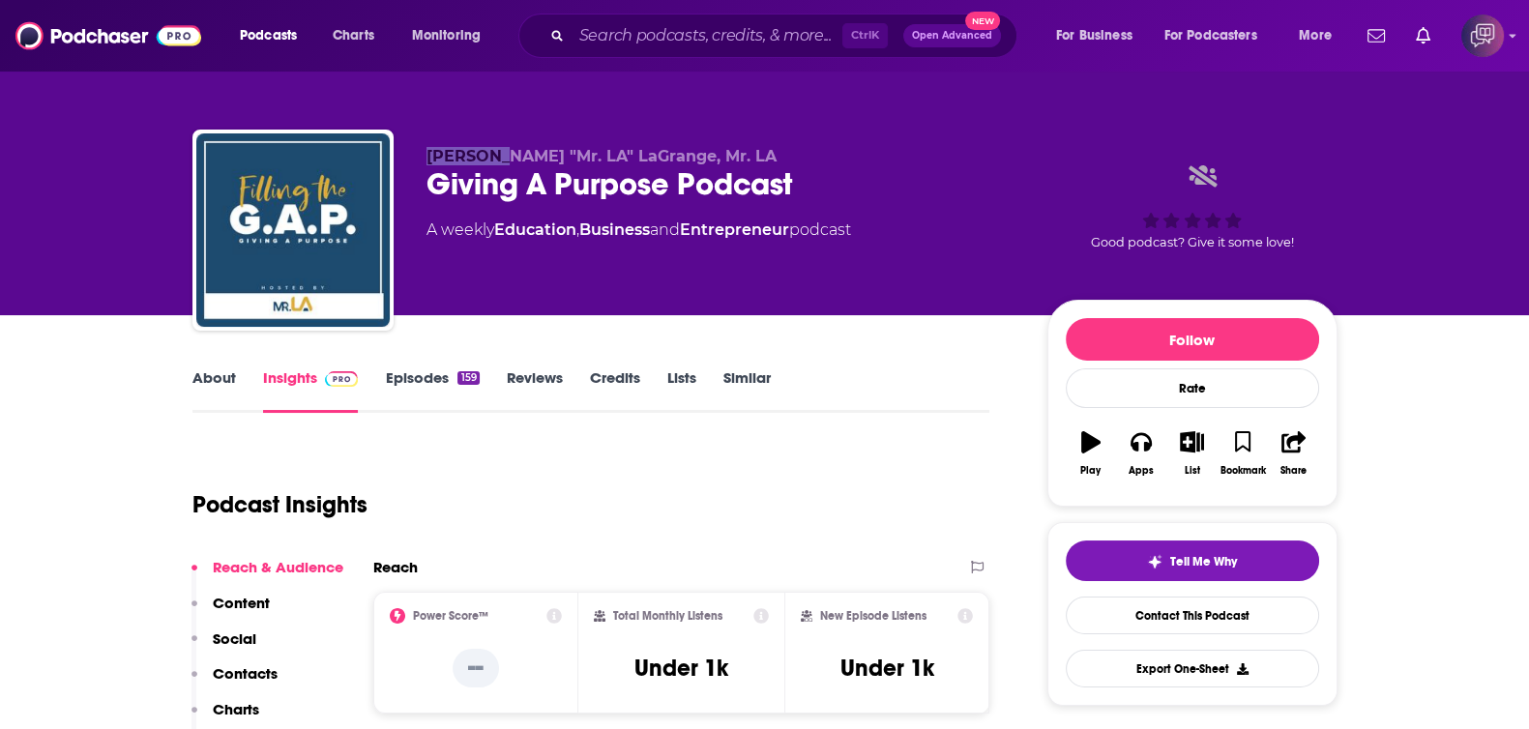
drag, startPoint x: 436, startPoint y: 155, endPoint x: 494, endPoint y: 161, distance: 58.4
click at [494, 161] on div "Jacques "Mr. LA" LaGrange, Mr. LA Giving A Purpose Podcast A weekly Education ,…" at bounding box center [764, 234] width 1145 height 209
click at [505, 153] on span "Jacques "Mr. LA" LaGrange, Mr. LA" at bounding box center [601, 156] width 350 height 18
drag, startPoint x: 503, startPoint y: 153, endPoint x: 553, endPoint y: 160, distance: 50.9
click at [553, 160] on span "Jacques "Mr. LA" LaGrange, Mr. LA" at bounding box center [601, 156] width 350 height 18
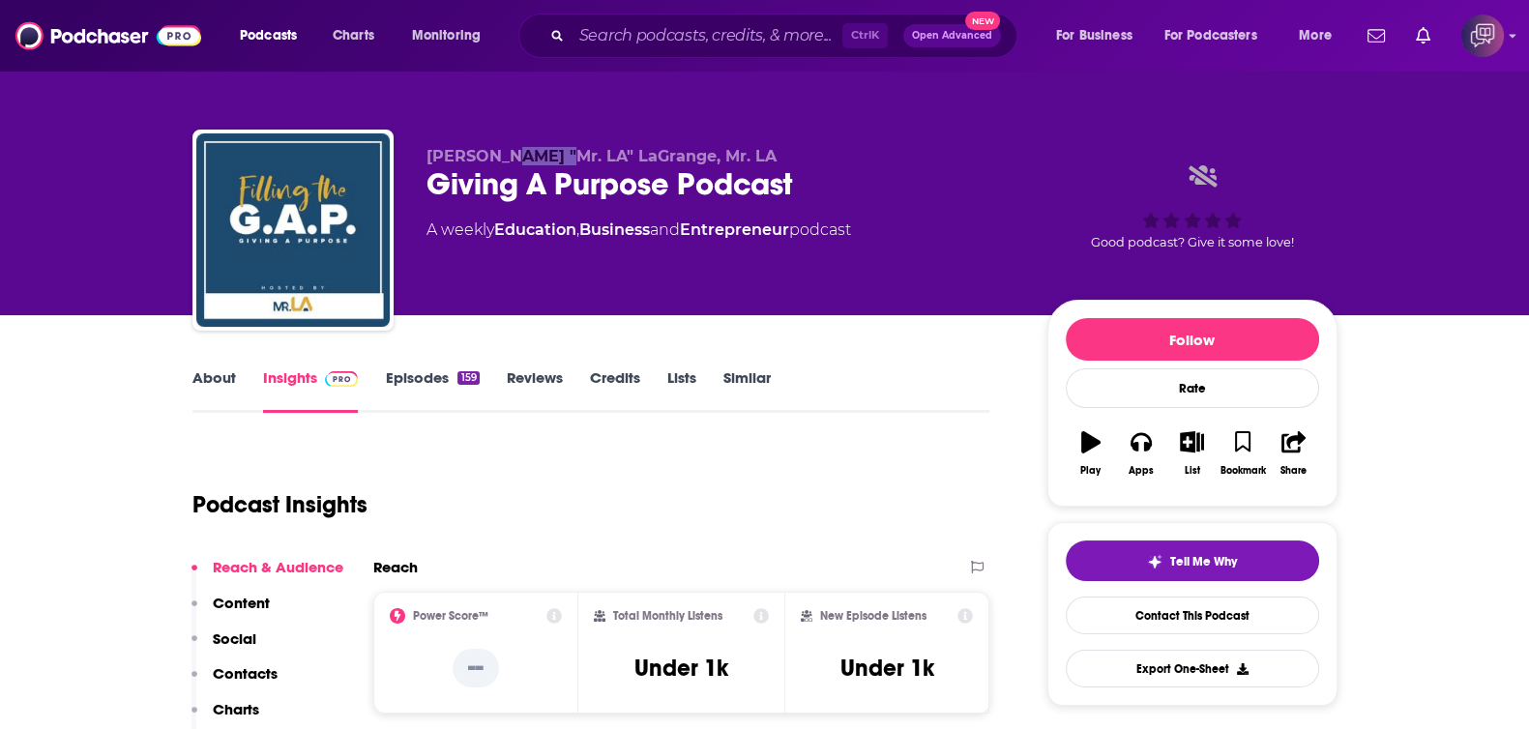
copy span "Mr. LA"
click at [761, 33] on input "Search podcasts, credits, & more..." at bounding box center [706, 35] width 271 height 31
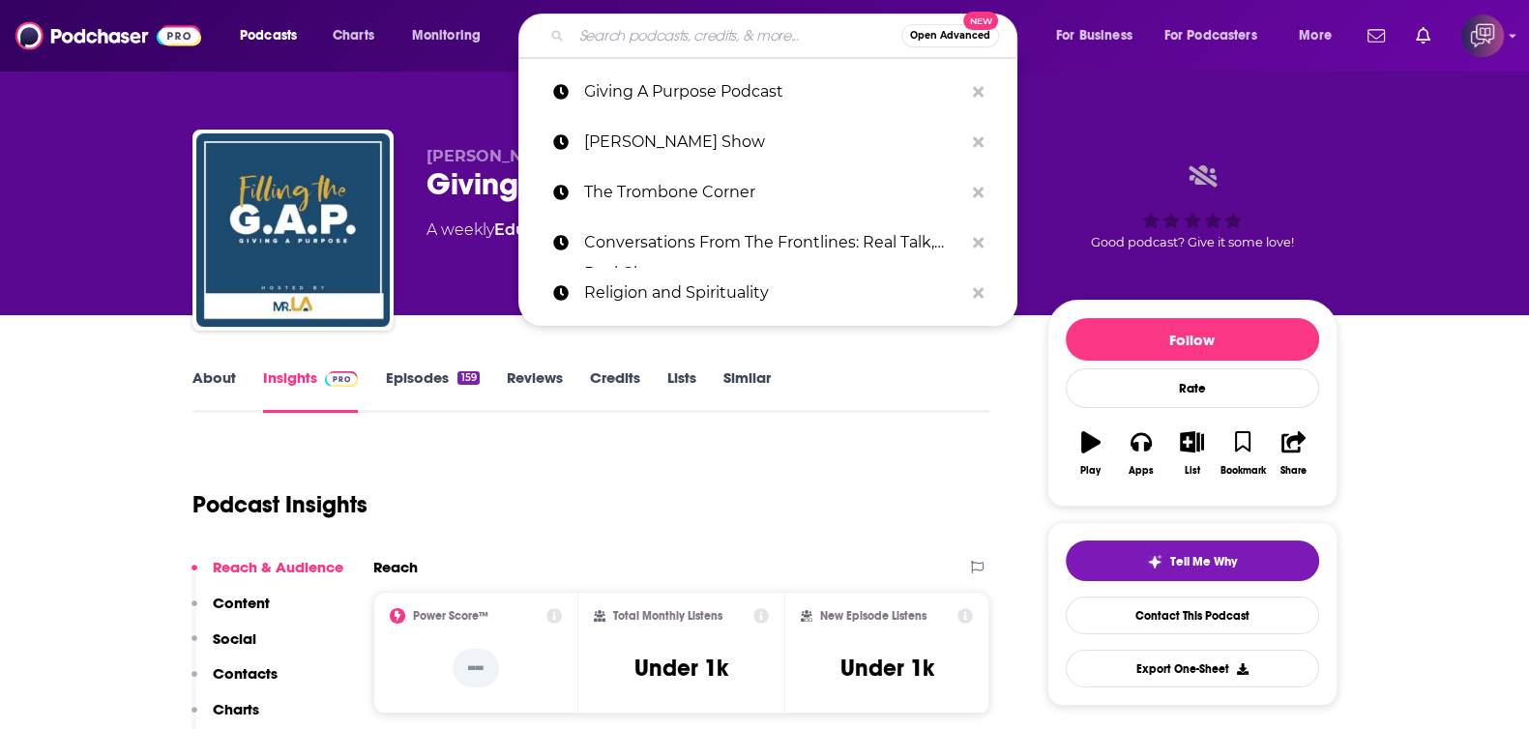
paste input "Coffee & Culture with Matthew Chase-Daniel"
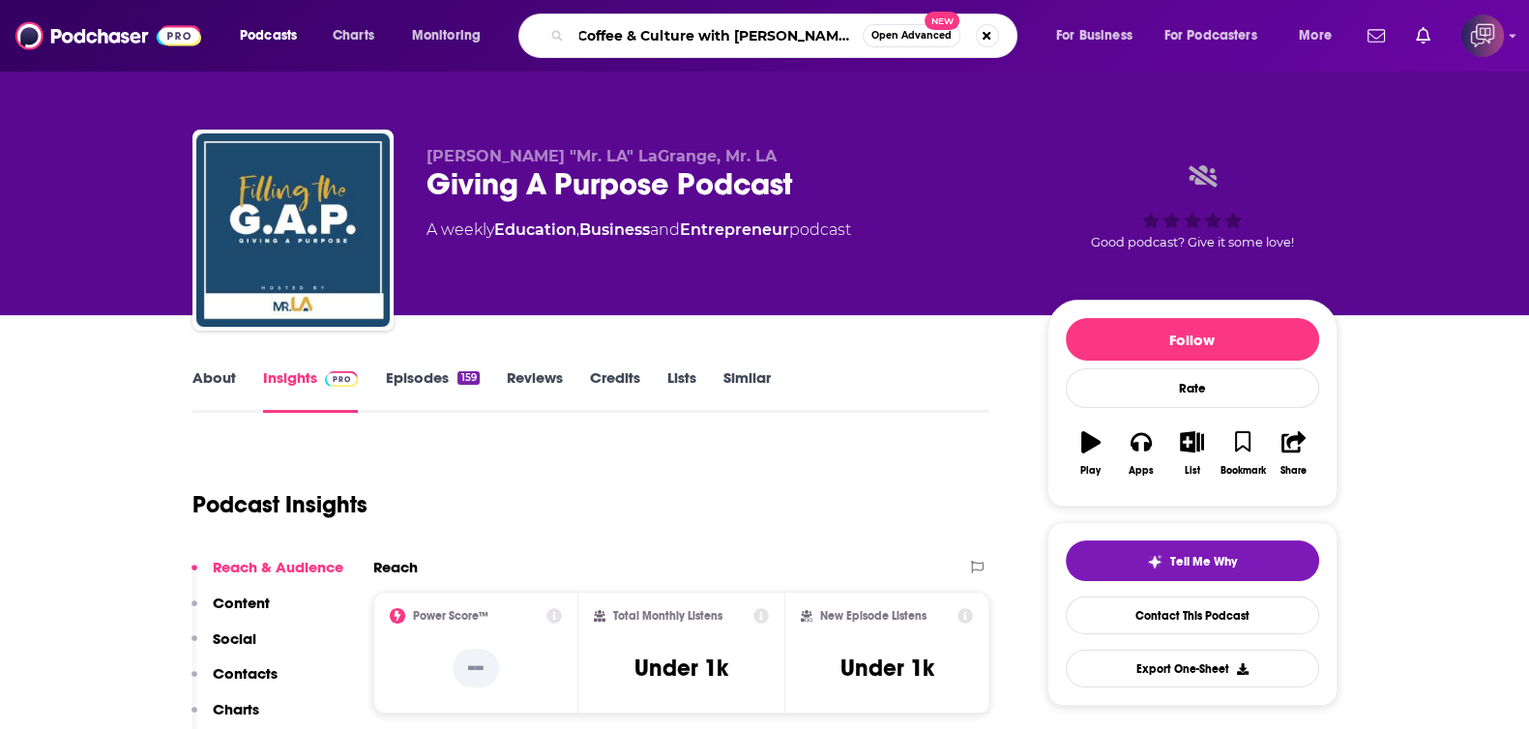
type input "Coffee & Culture with Matthew Chase-Daniel"
click at [898, 41] on span "Open Advanced" at bounding box center [911, 36] width 80 height 10
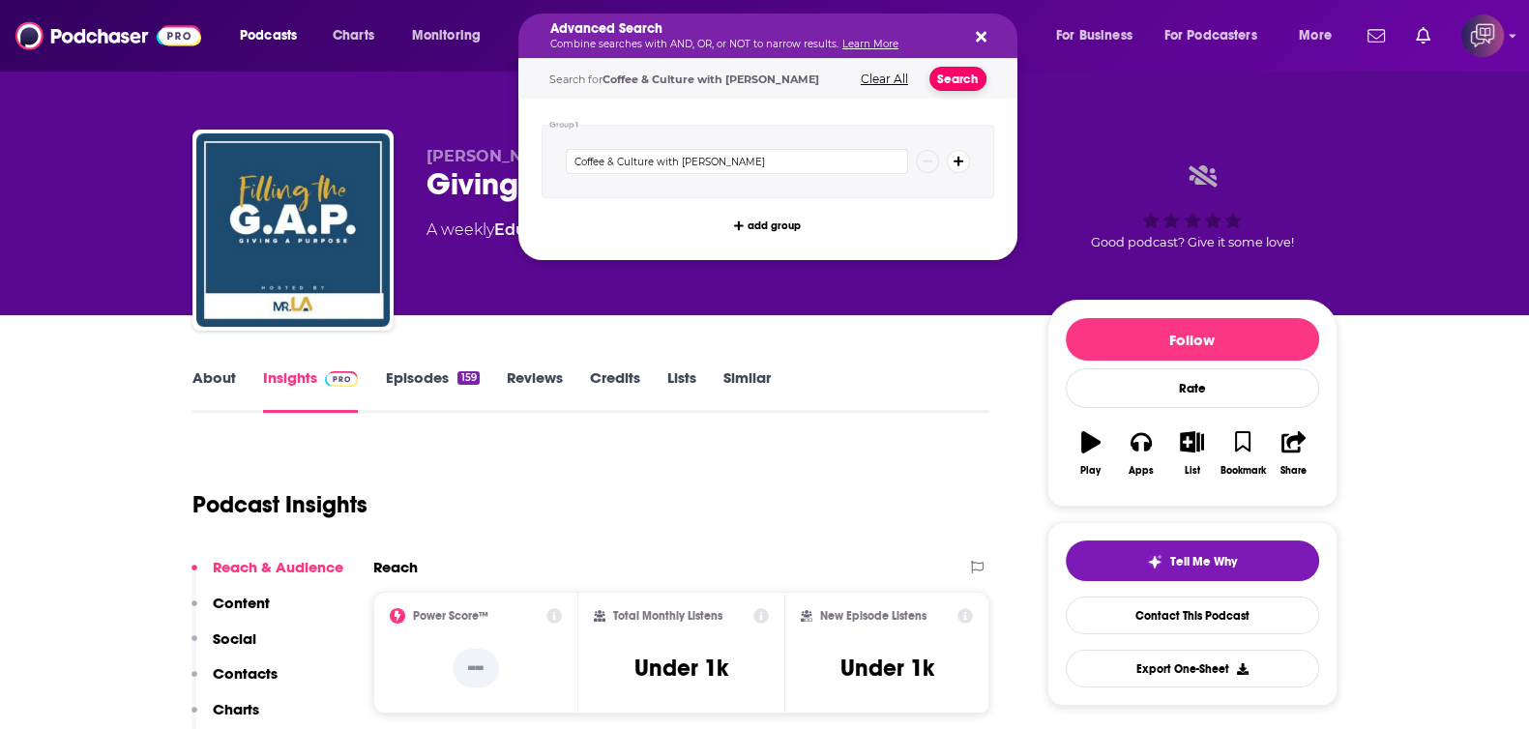
click at [977, 79] on button "Search" at bounding box center [957, 79] width 57 height 24
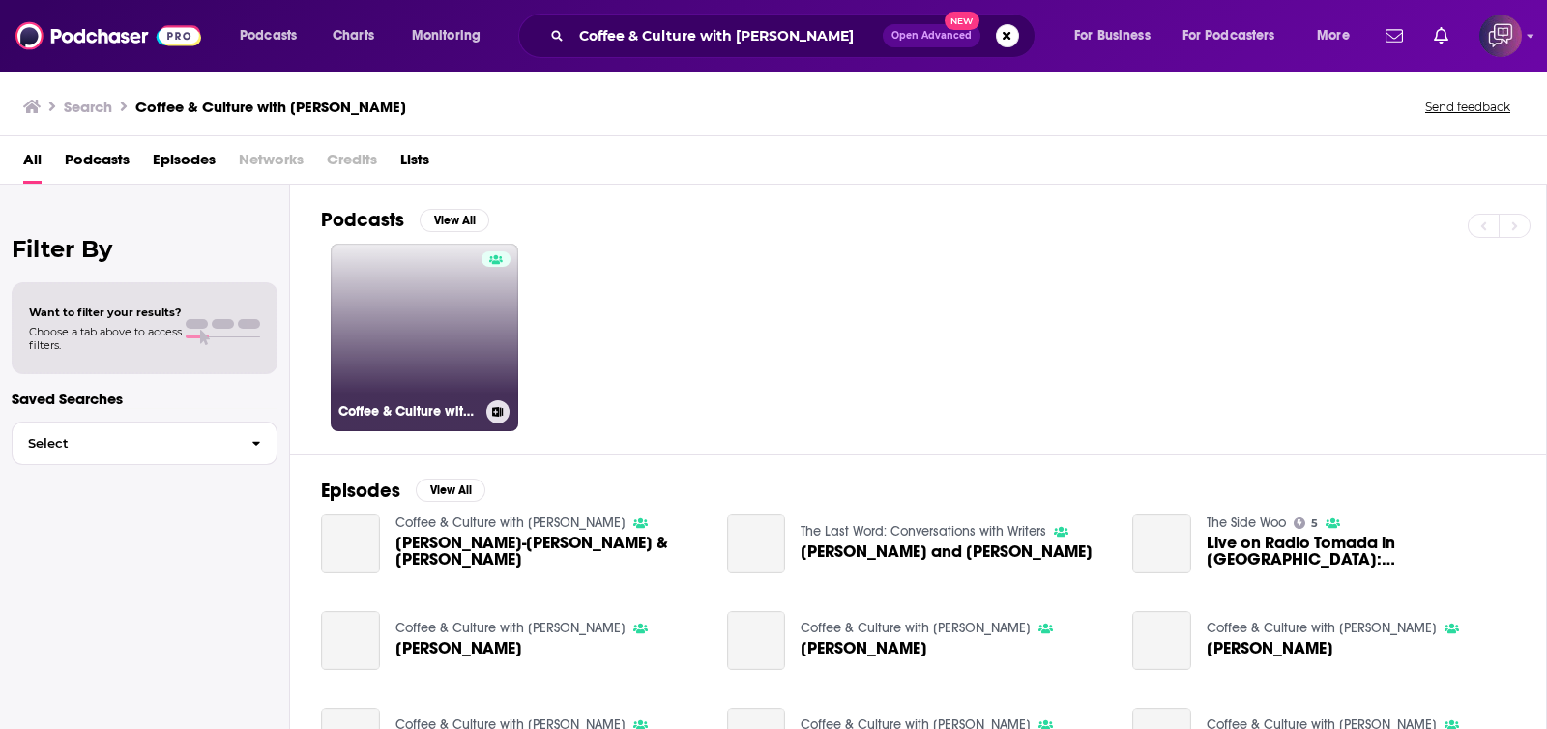
click at [469, 363] on link "Coffee & Culture with Matthew Chase-Daniel" at bounding box center [425, 338] width 188 height 188
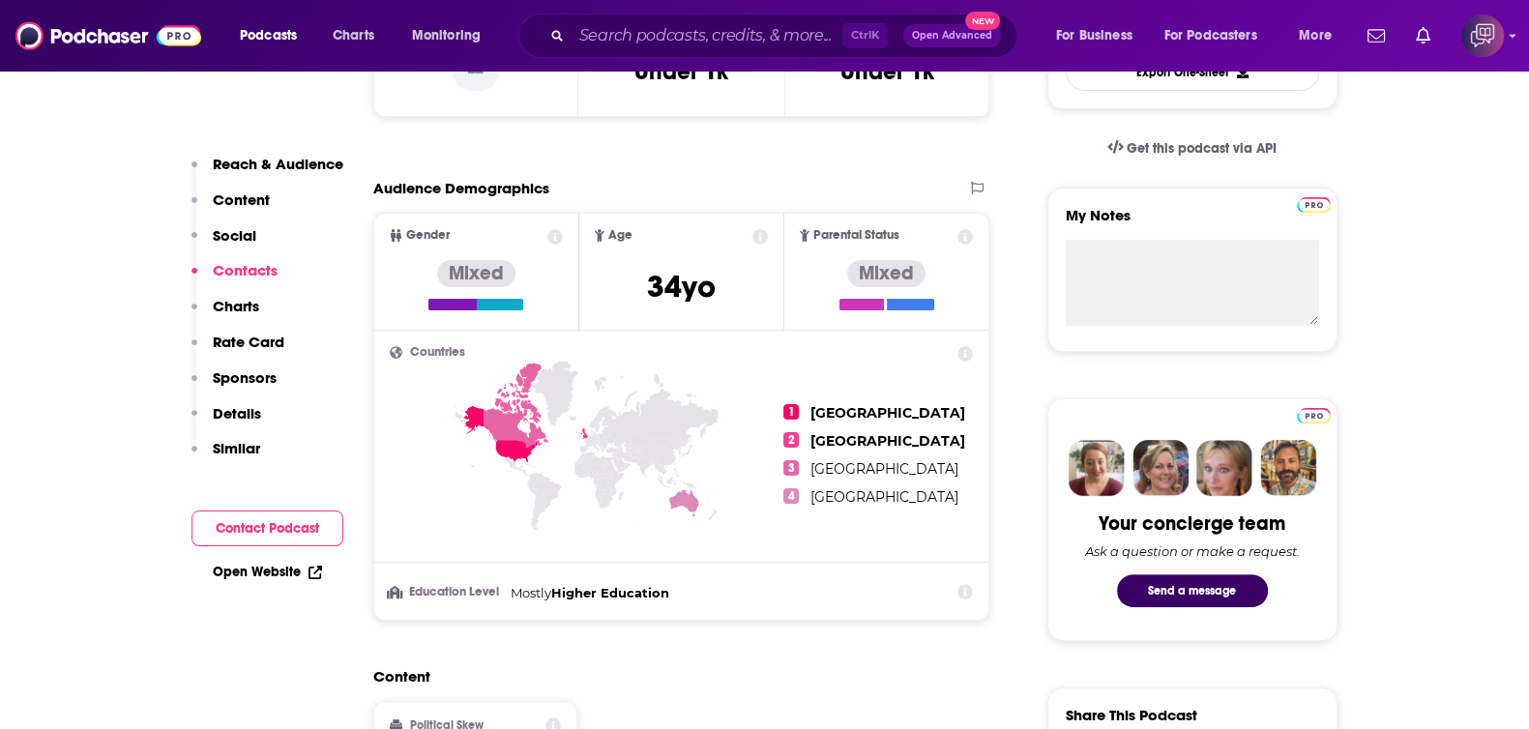
scroll to position [1329, 0]
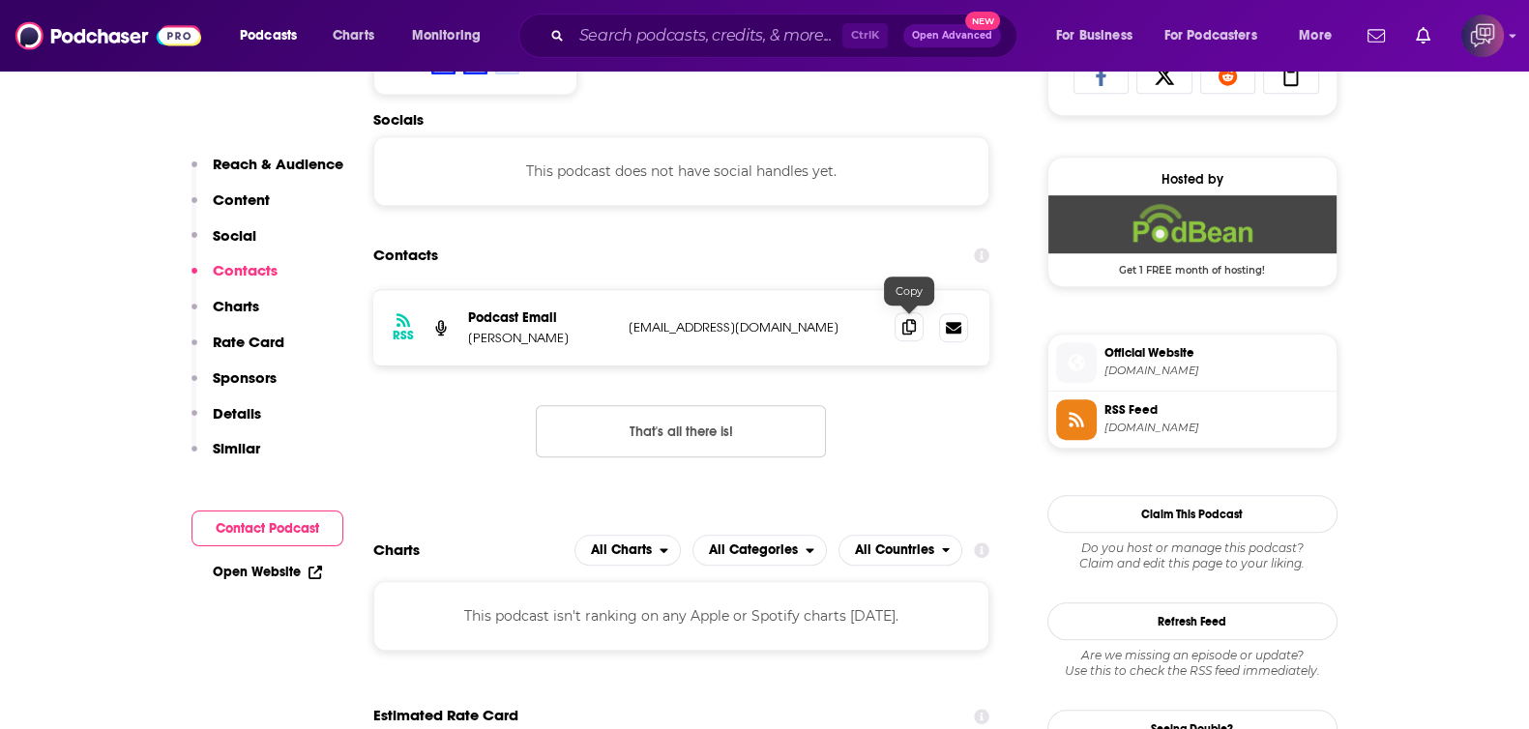
click at [905, 320] on icon at bounding box center [909, 326] width 14 height 15
click at [714, 31] on input "Search podcasts, credits, & more..." at bounding box center [706, 35] width 271 height 31
paste input "Border City"
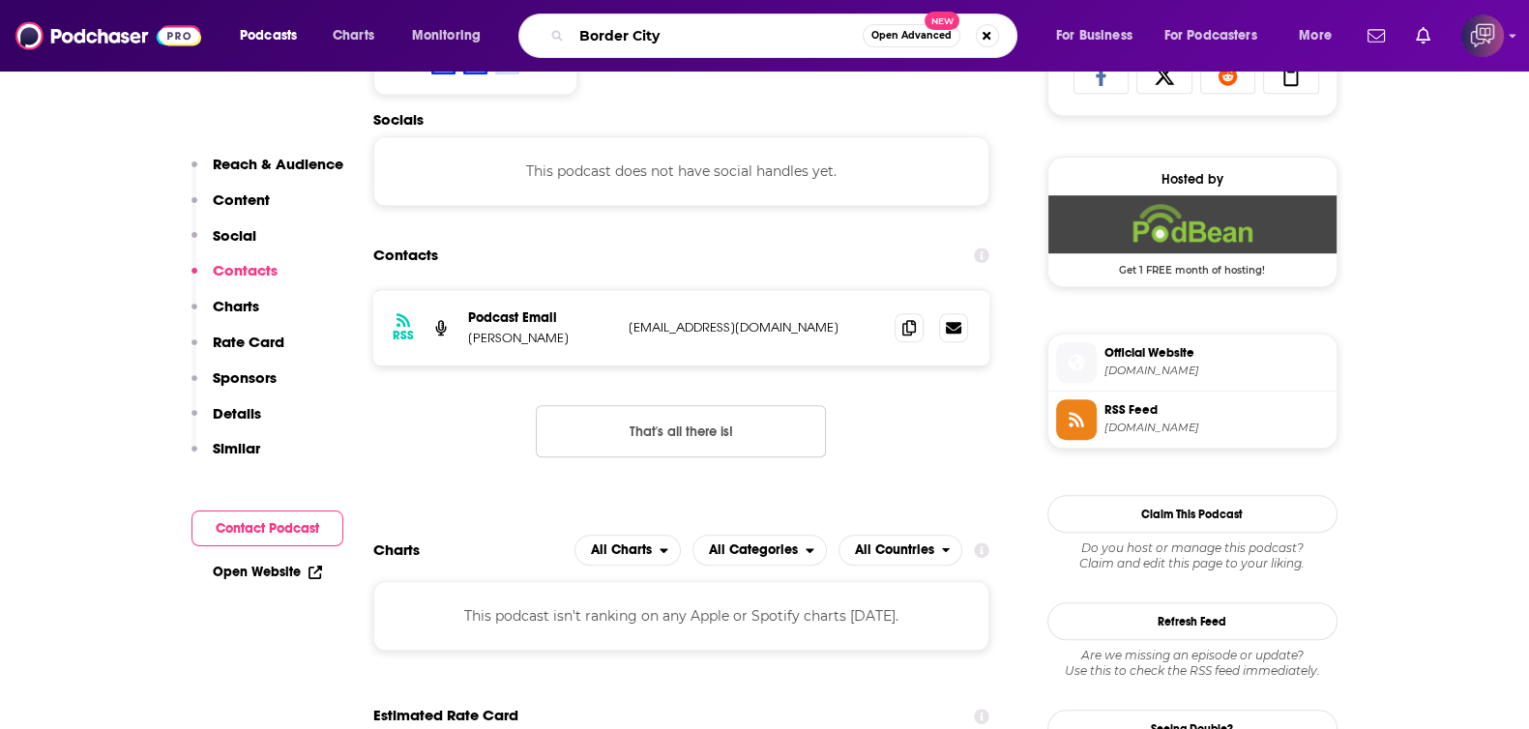
type input "Border City"
click at [944, 50] on div "Border City Open Advanced New" at bounding box center [767, 36] width 499 height 44
click at [918, 40] on span "Open Advanced" at bounding box center [911, 36] width 80 height 10
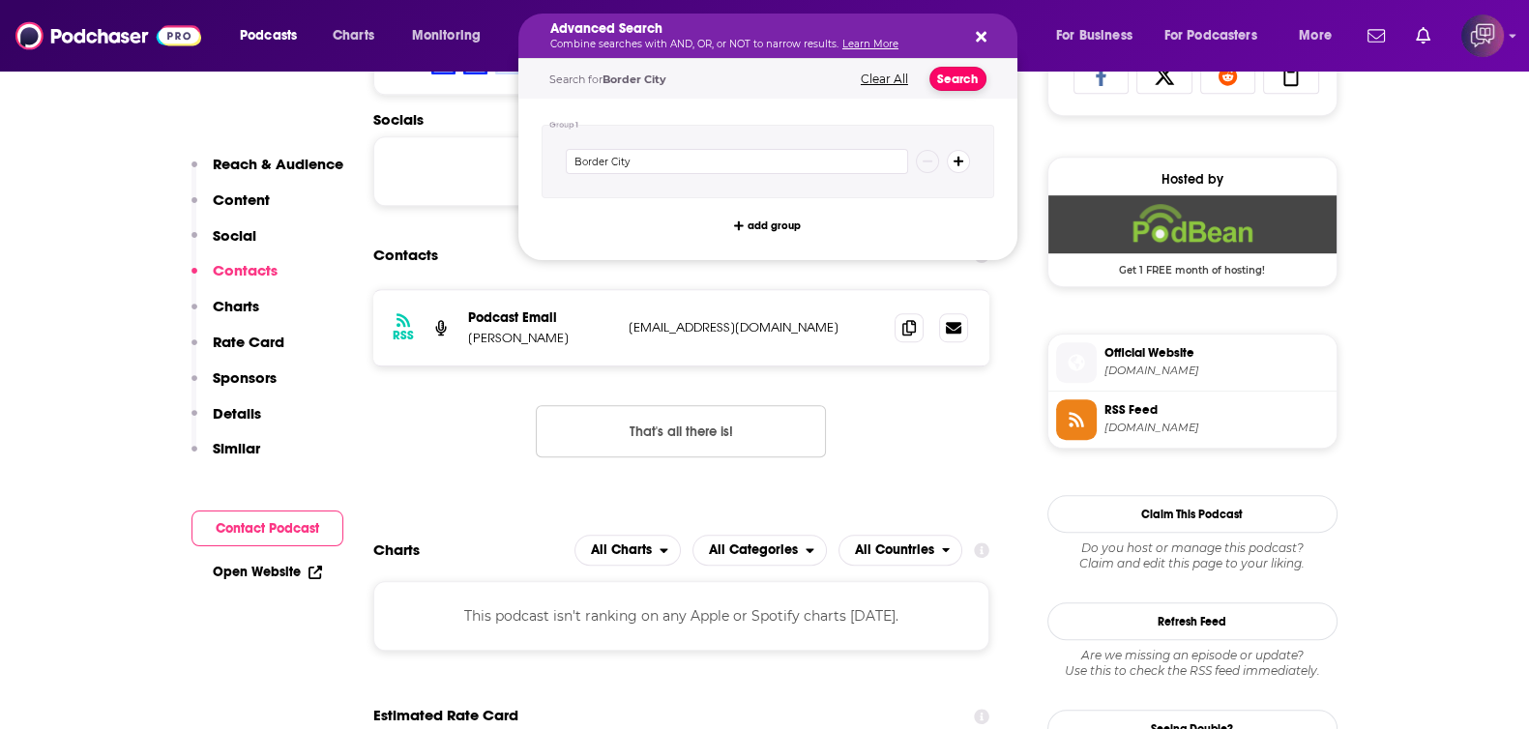
click at [953, 79] on button "Search" at bounding box center [957, 79] width 57 height 24
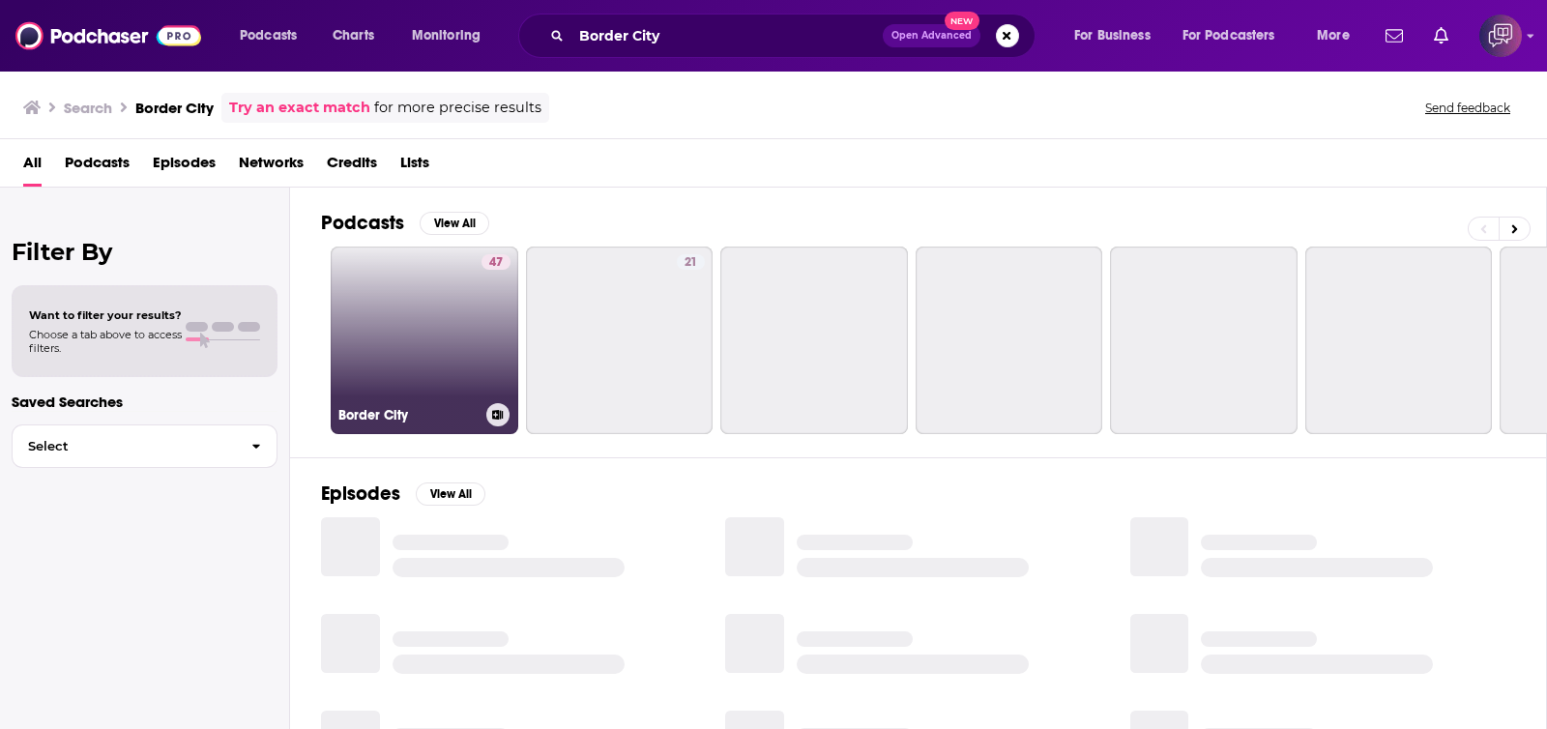
click at [396, 331] on link "47 Border City" at bounding box center [425, 341] width 188 height 188
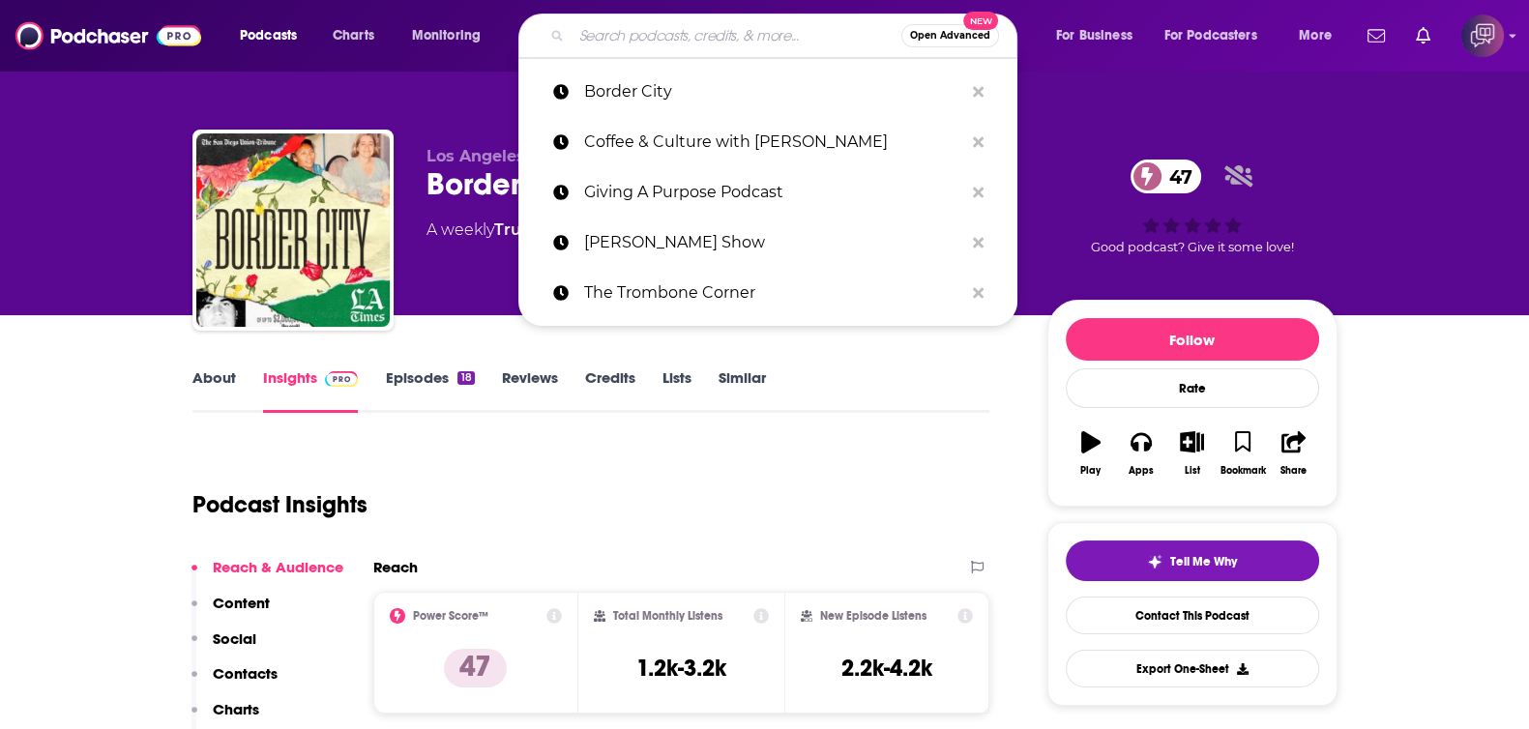
click at [715, 36] on input "Search podcasts, credits, & more..." at bounding box center [736, 35] width 330 height 31
paste input "The Steve Hilton Show"
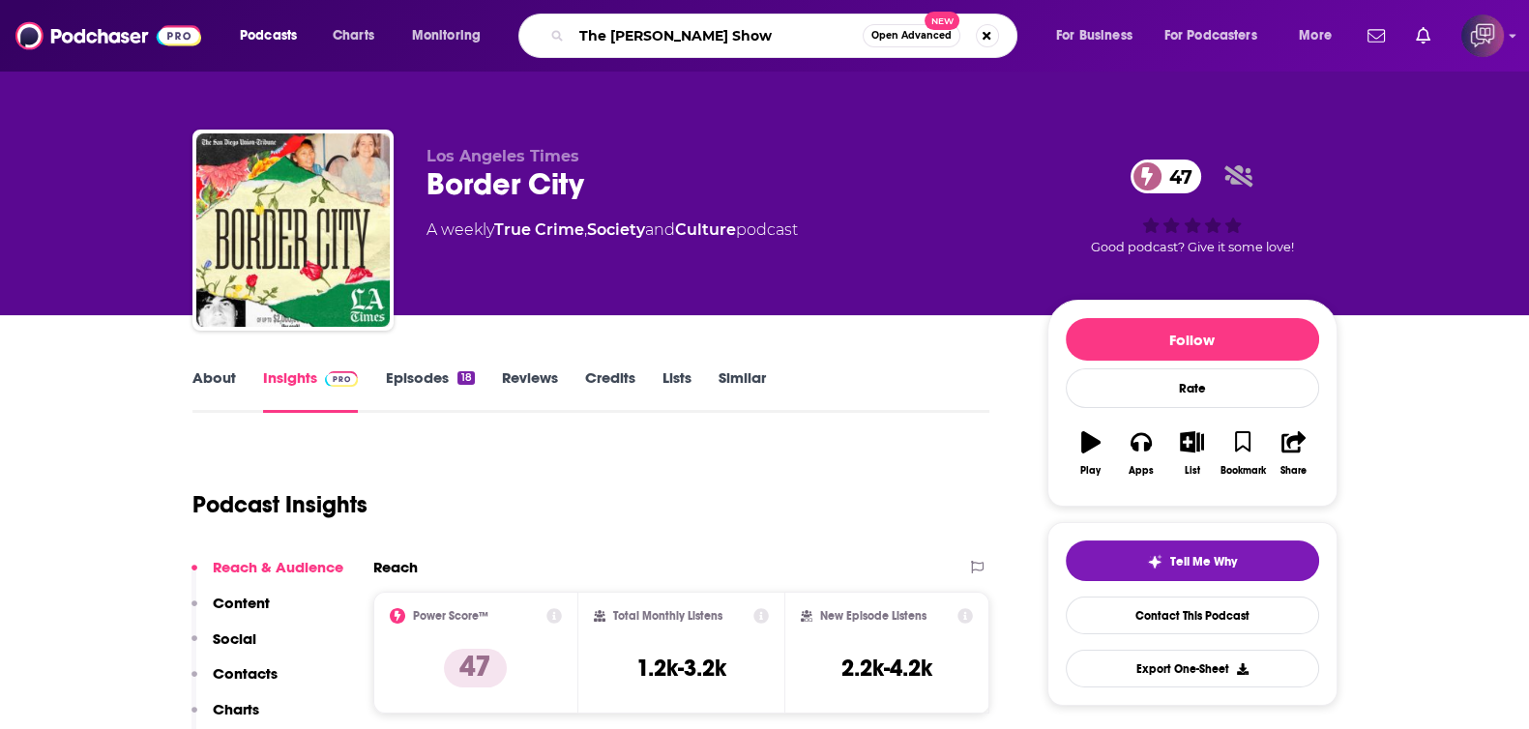
type input "The Steve Hilton Show"
click at [888, 36] on span "Open Advanced" at bounding box center [911, 36] width 80 height 10
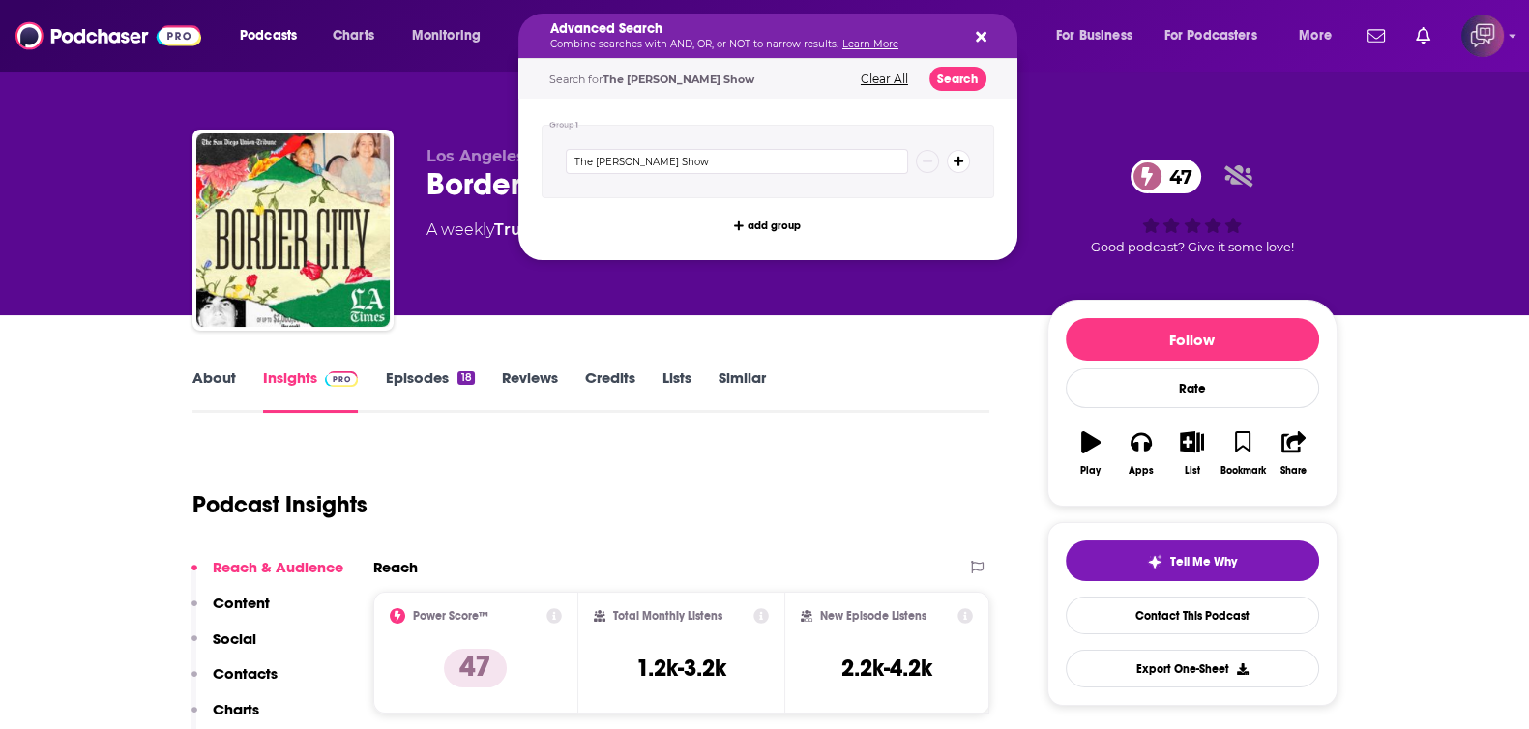
click at [973, 90] on div "Search for The Steve Hilton Show Clear All Search" at bounding box center [767, 79] width 499 height 40
click at [963, 79] on button "Search" at bounding box center [957, 79] width 57 height 24
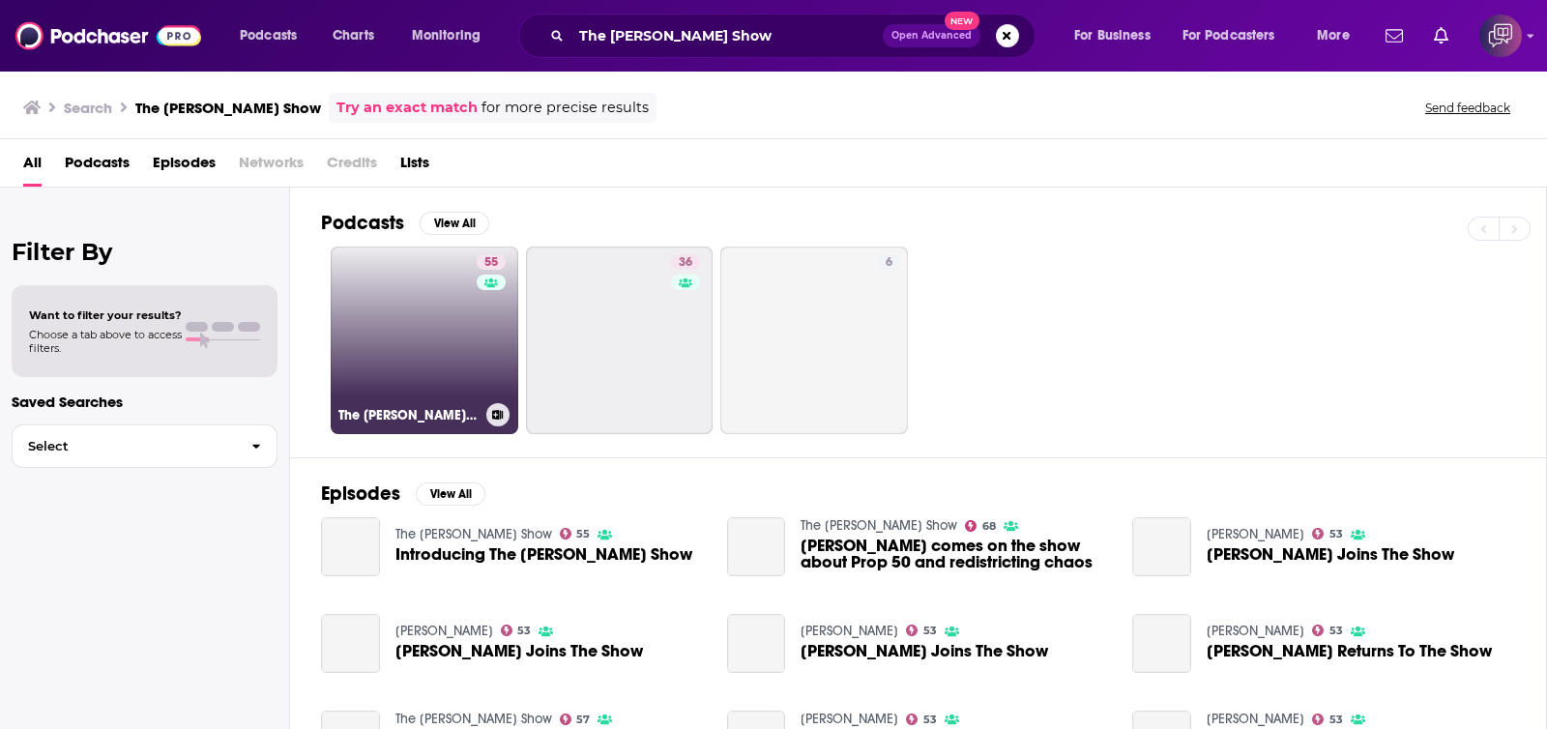
click at [411, 391] on link "55 The Steve Hilton Show" at bounding box center [425, 341] width 188 height 188
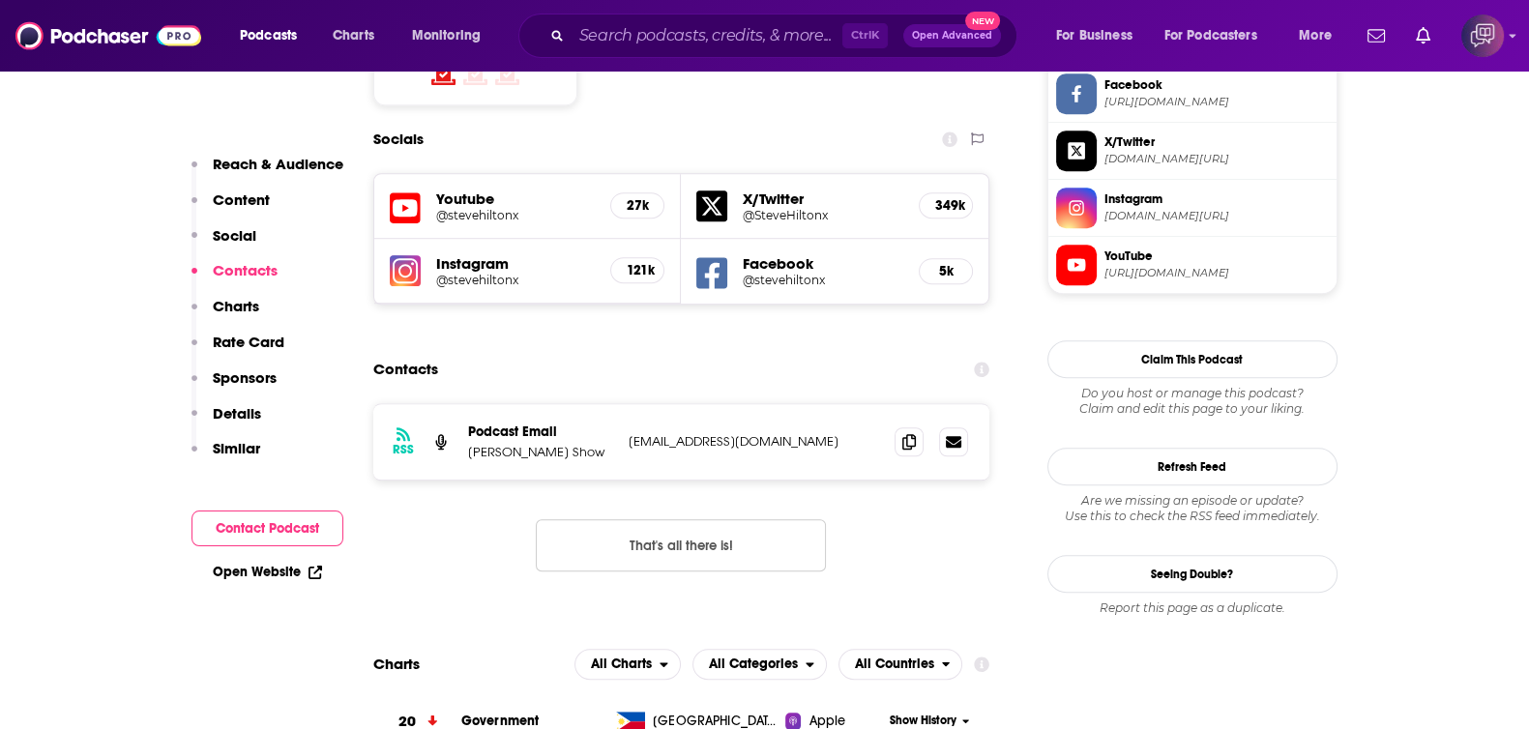
scroll to position [1450, 0]
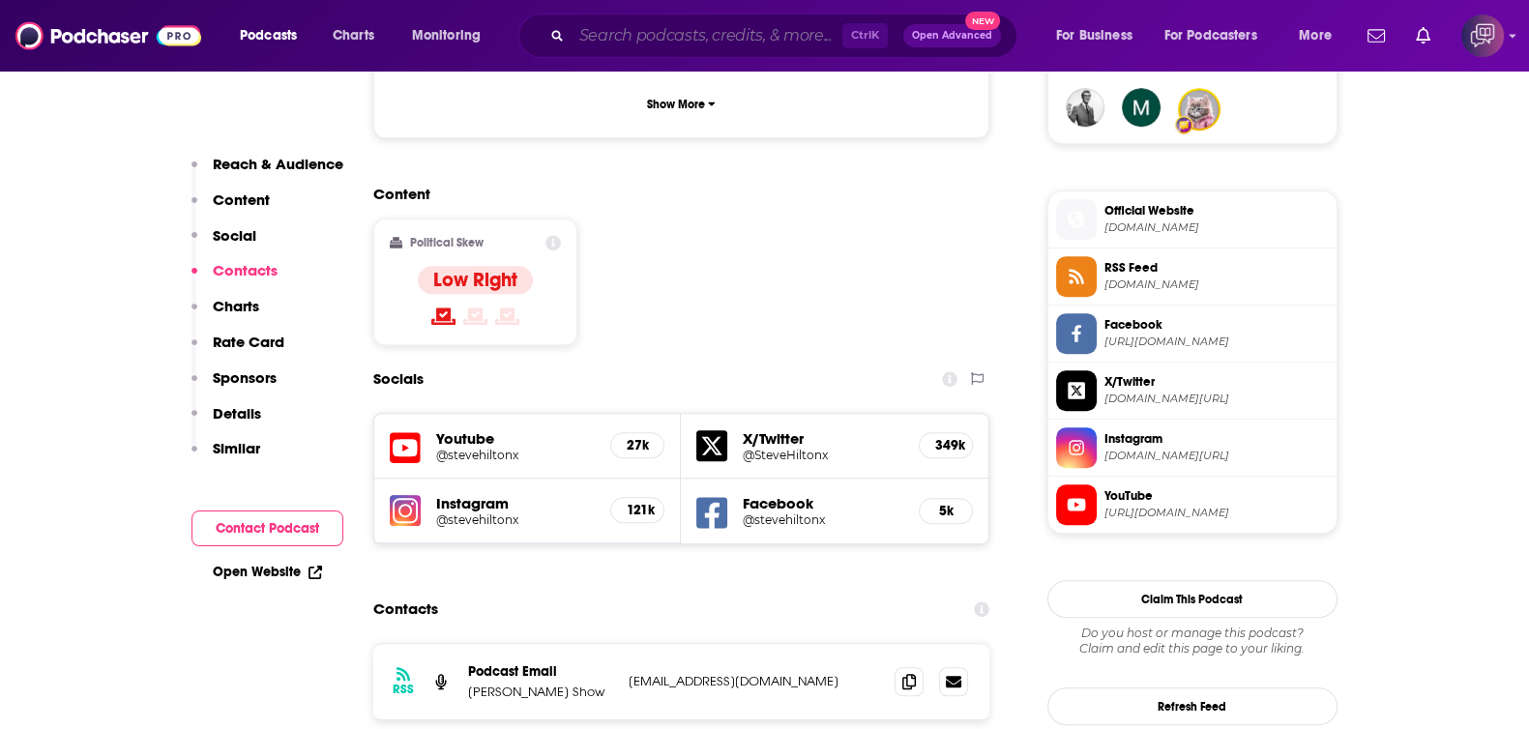
click at [674, 37] on input "Search podcasts, credits, & more..." at bounding box center [706, 35] width 271 height 31
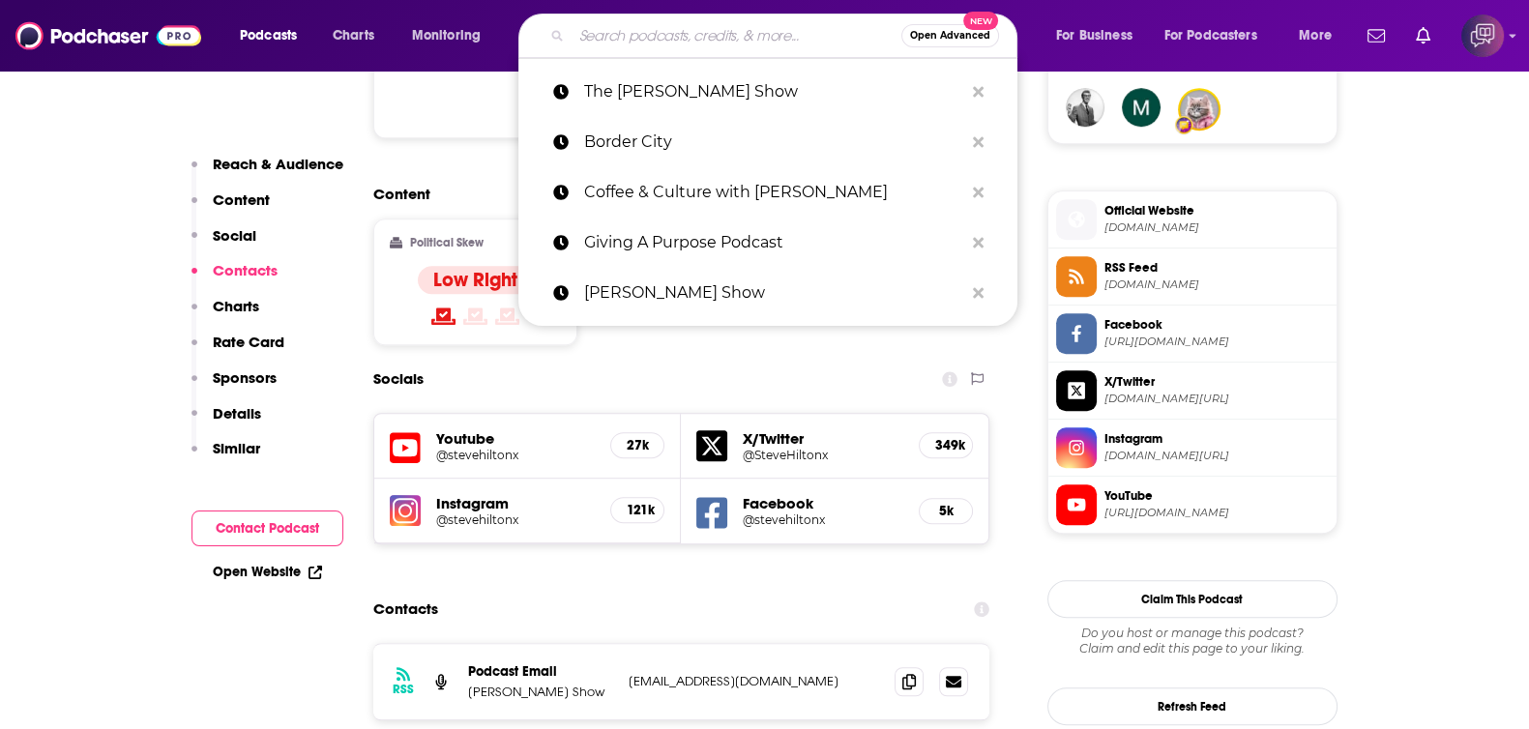
paste input "James Elden’s Playwright’s Spotlight"
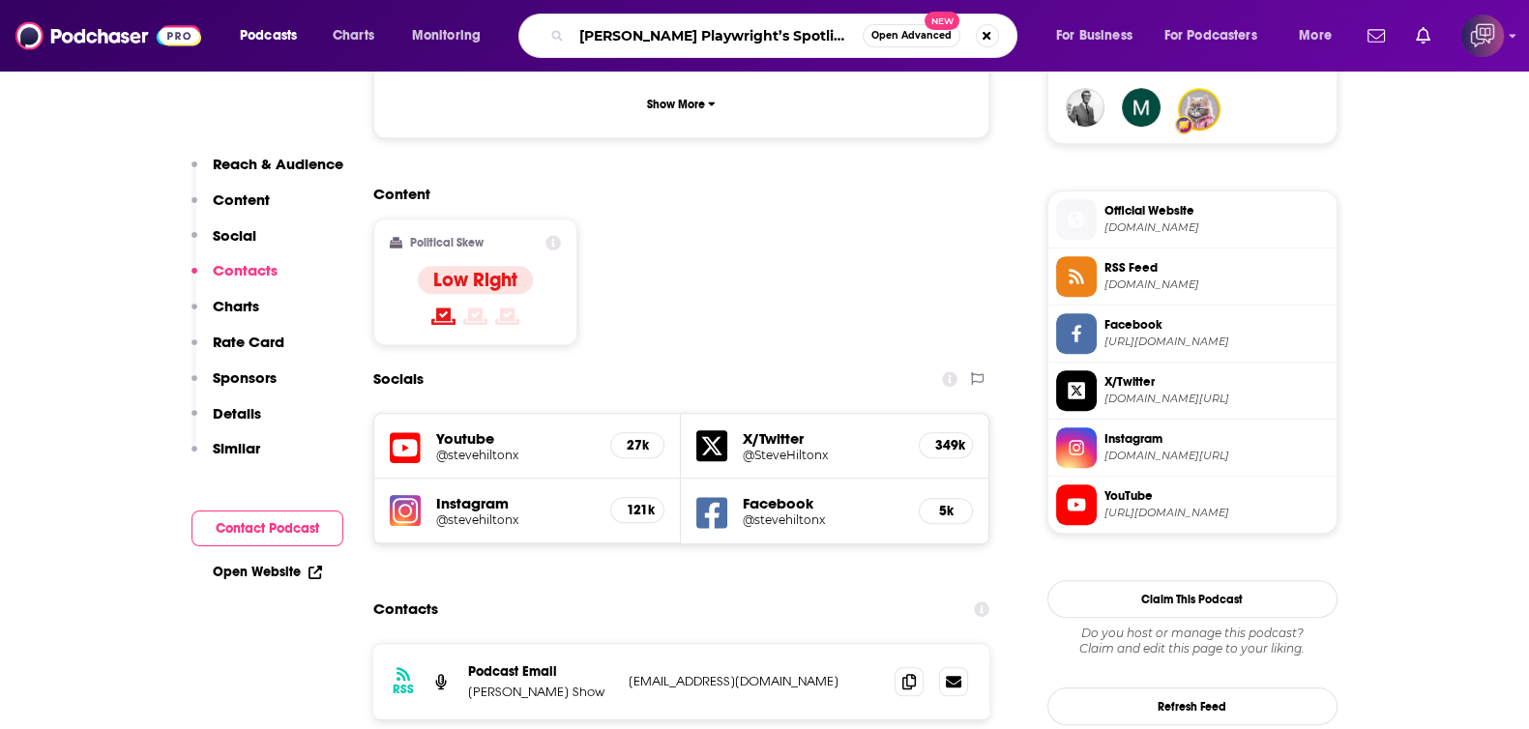
type input "James Elden’s Playwright’s Spotlight"
click at [928, 37] on span "Open Advanced" at bounding box center [911, 36] width 80 height 10
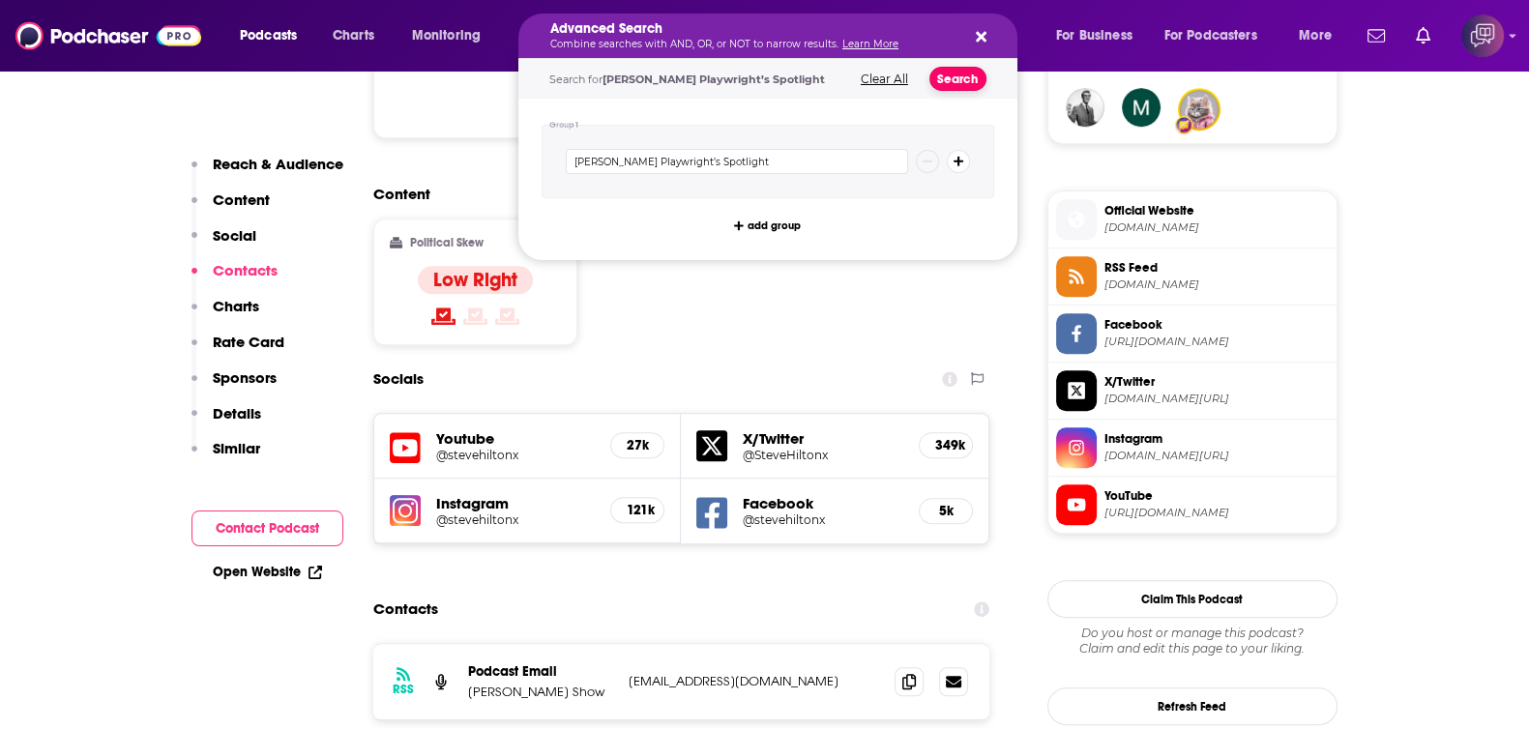
click at [973, 77] on button "Search" at bounding box center [957, 79] width 57 height 24
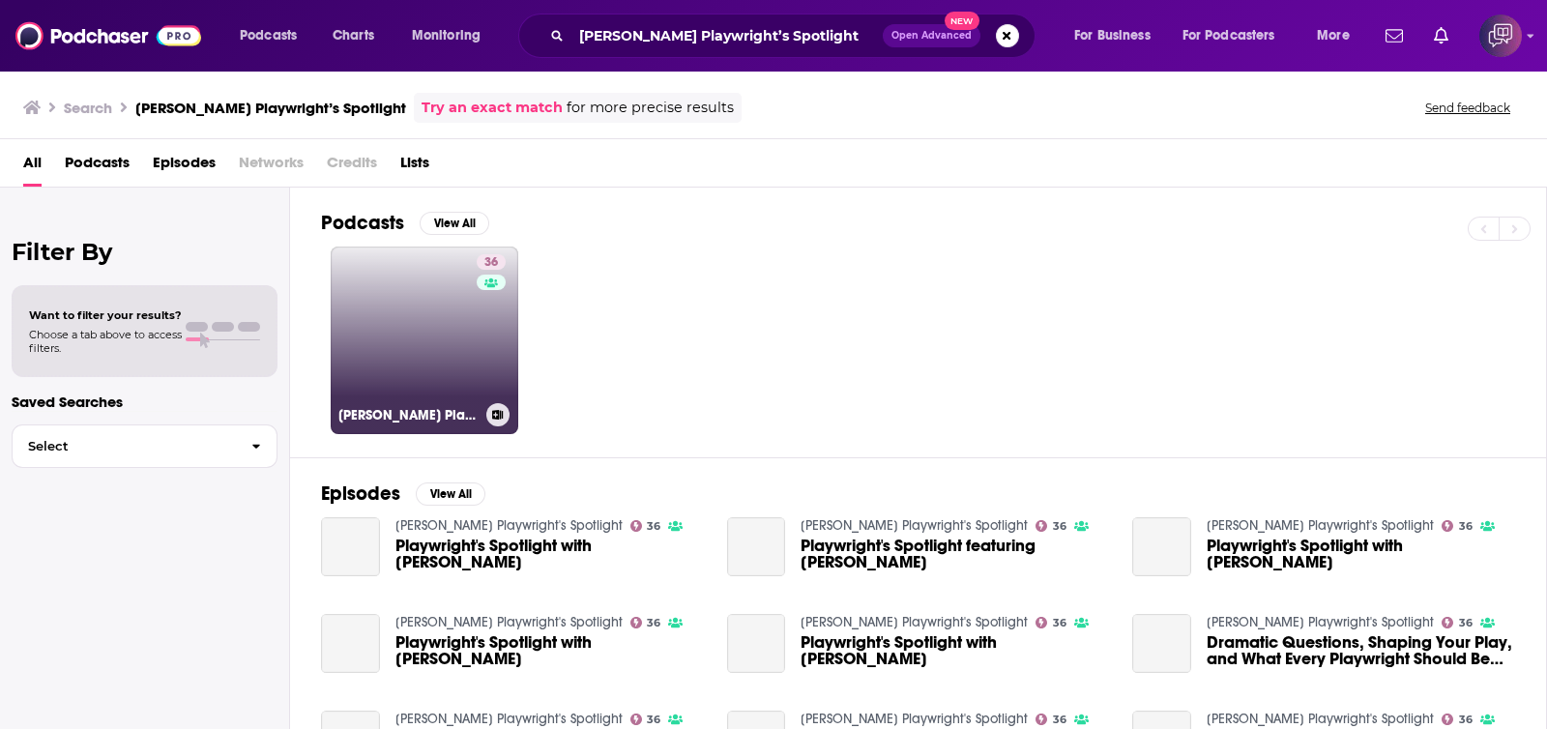
click at [440, 334] on link "36 James Elden's Playwright's Spotlight" at bounding box center [425, 341] width 188 height 188
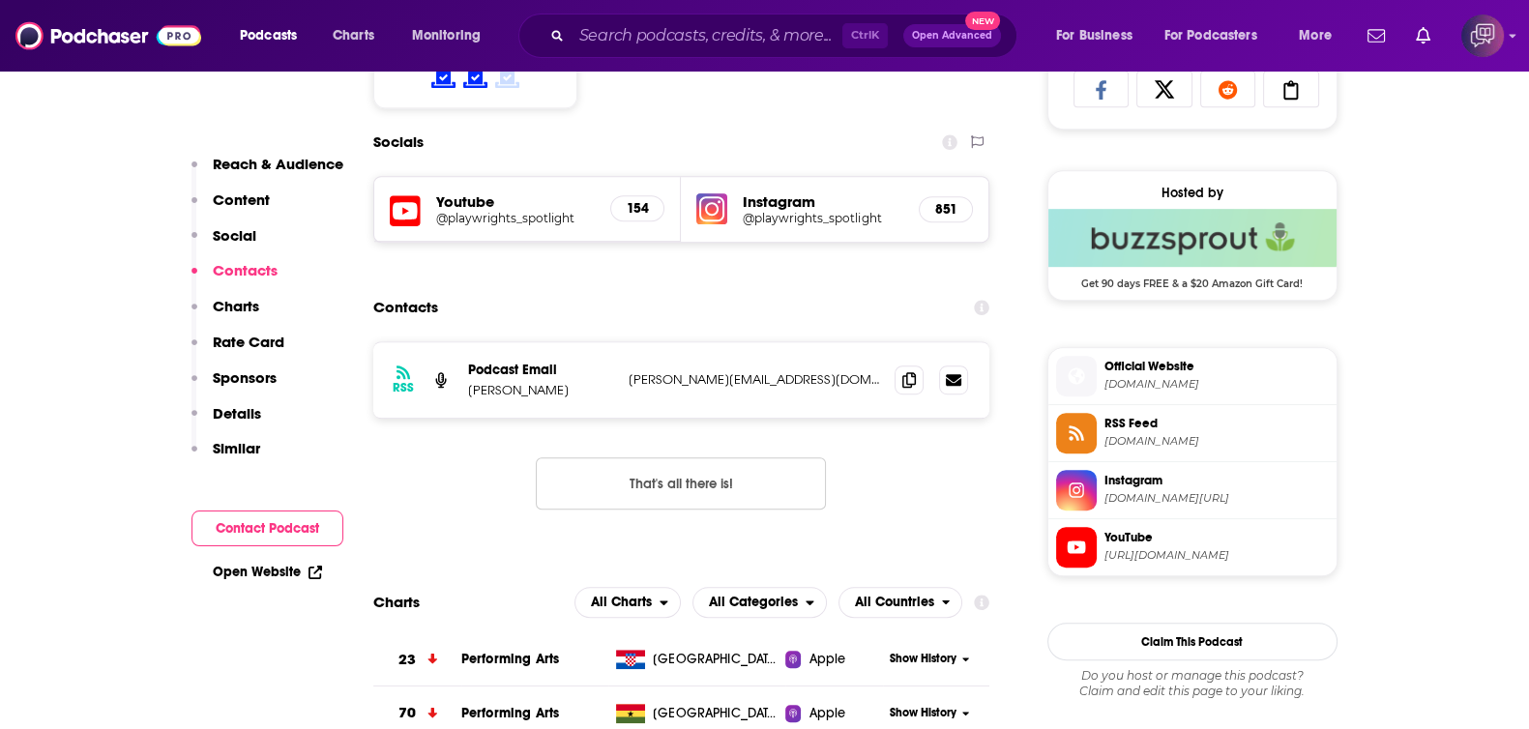
scroll to position [1329, 0]
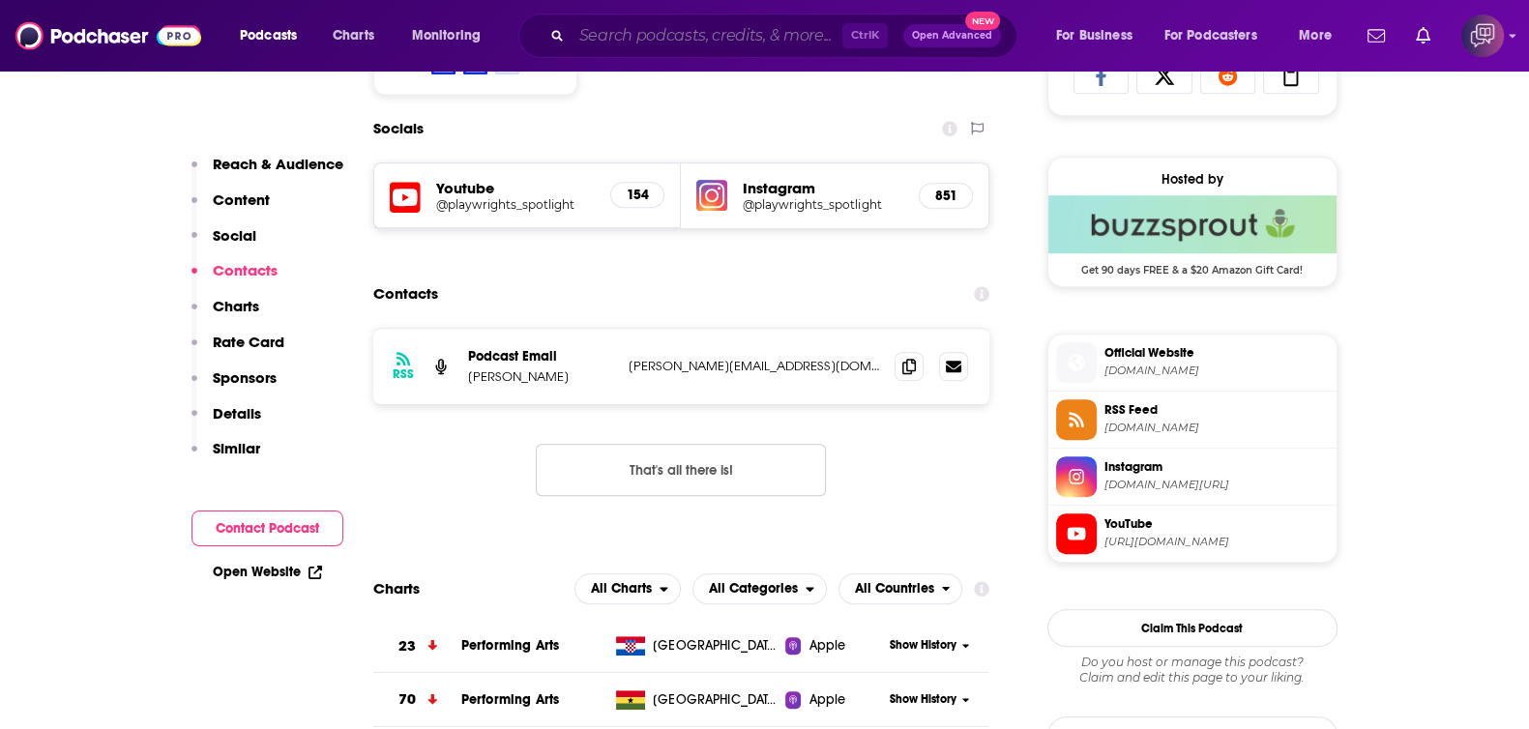
click at [689, 31] on input "Search podcasts, credits, & more..." at bounding box center [706, 35] width 271 height 31
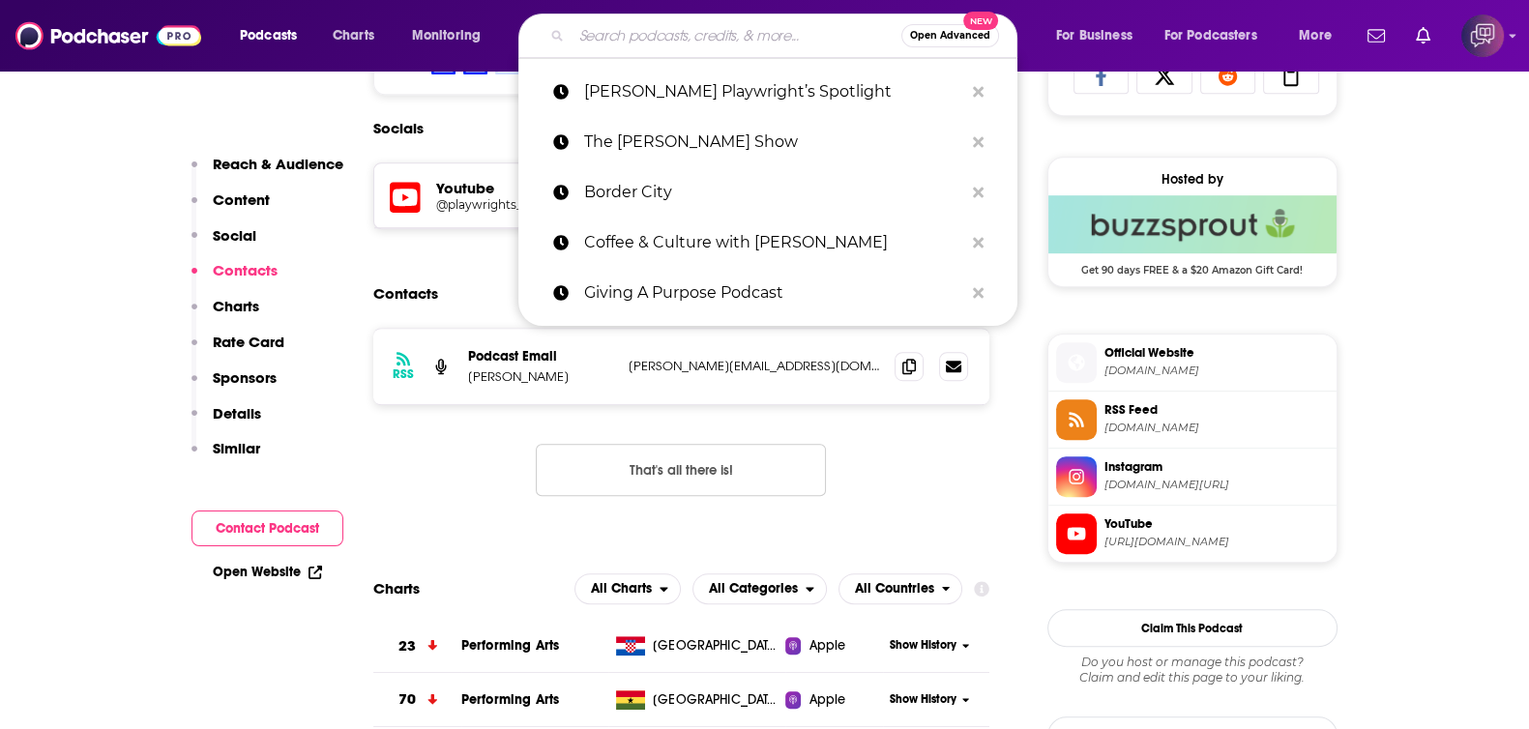
paste input "The Brett Allan Show"
type input "The Brett Allan Show"
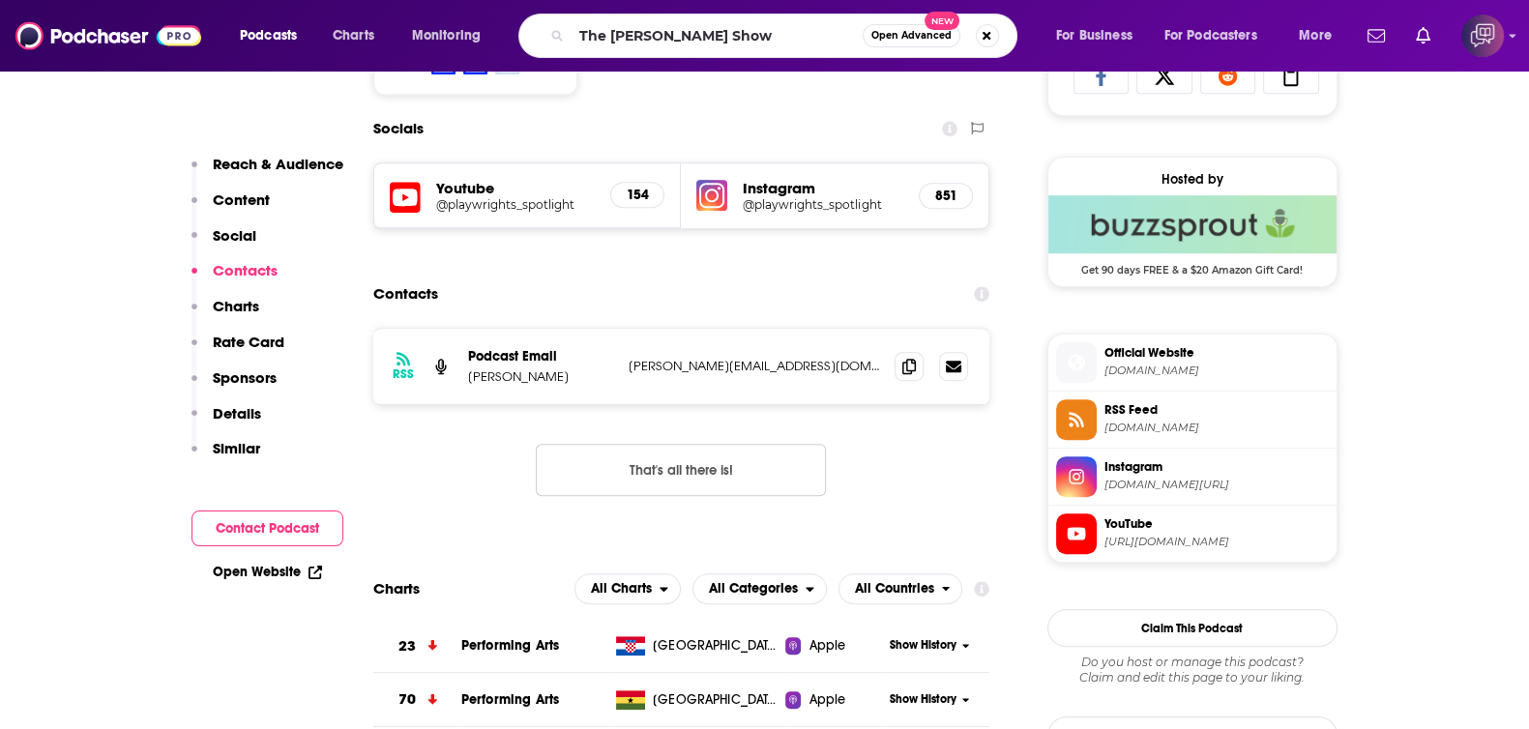
click at [890, 44] on button "Open Advanced New" at bounding box center [911, 35] width 98 height 23
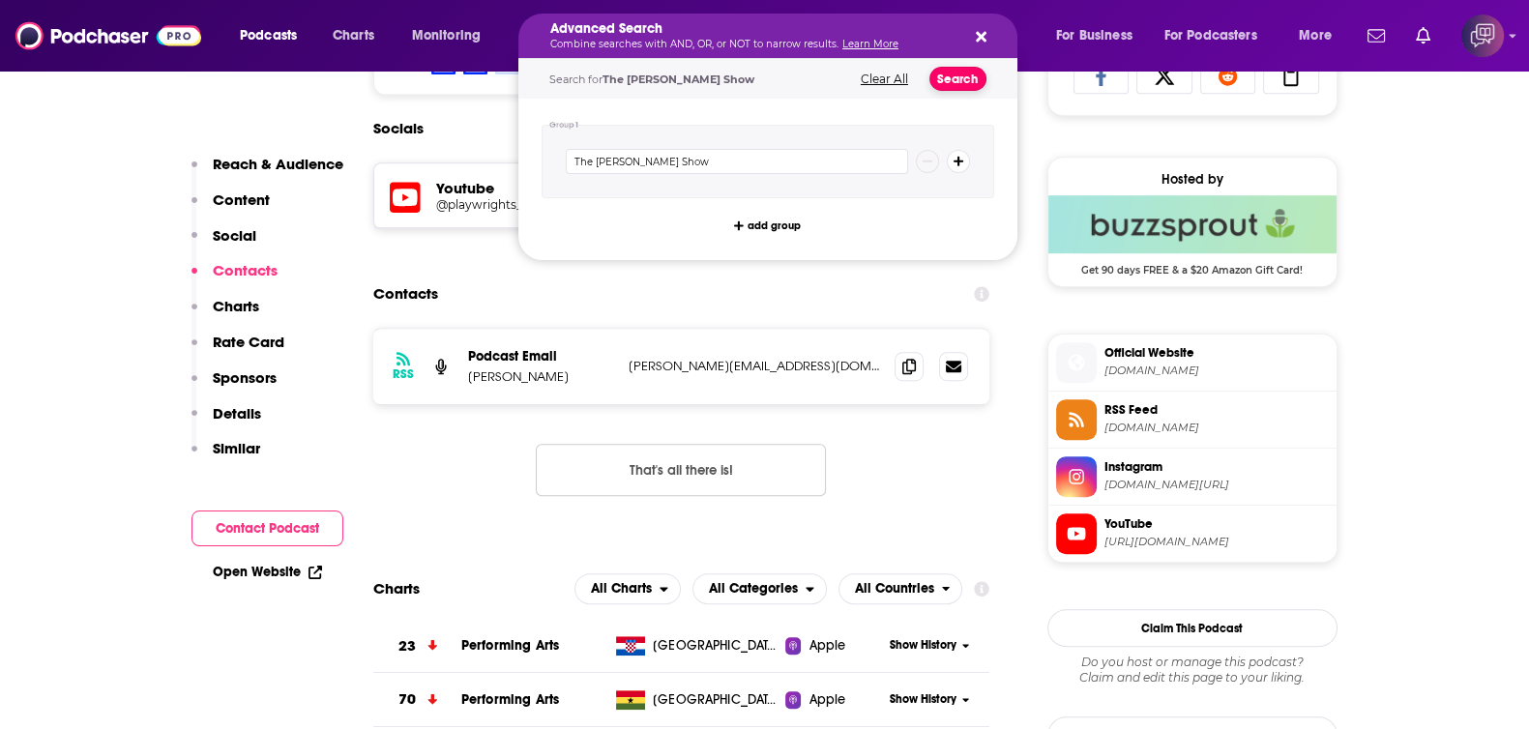
click at [968, 73] on button "Search" at bounding box center [957, 79] width 57 height 24
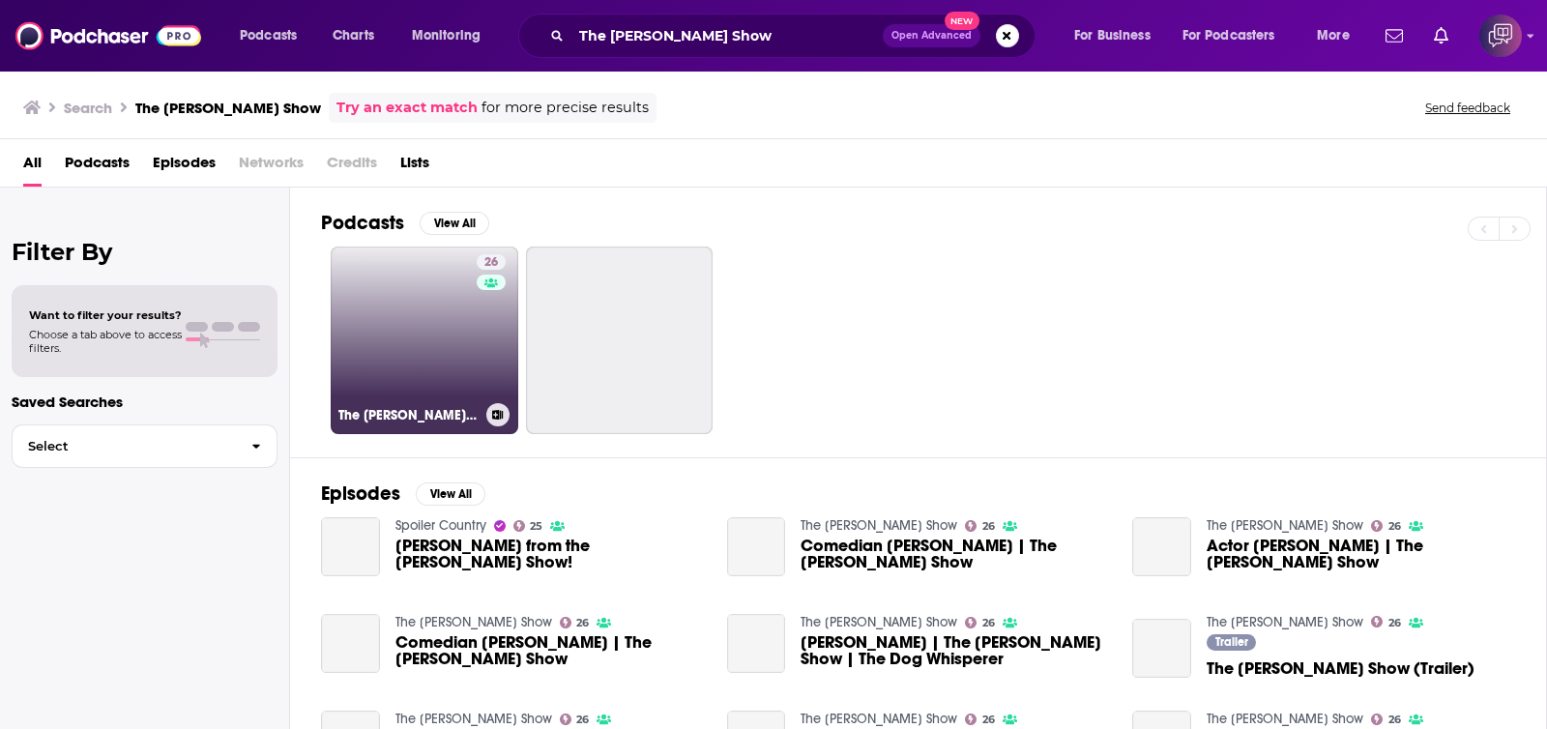
click at [449, 358] on link "26 The Brett Allan Show" at bounding box center [425, 341] width 188 height 188
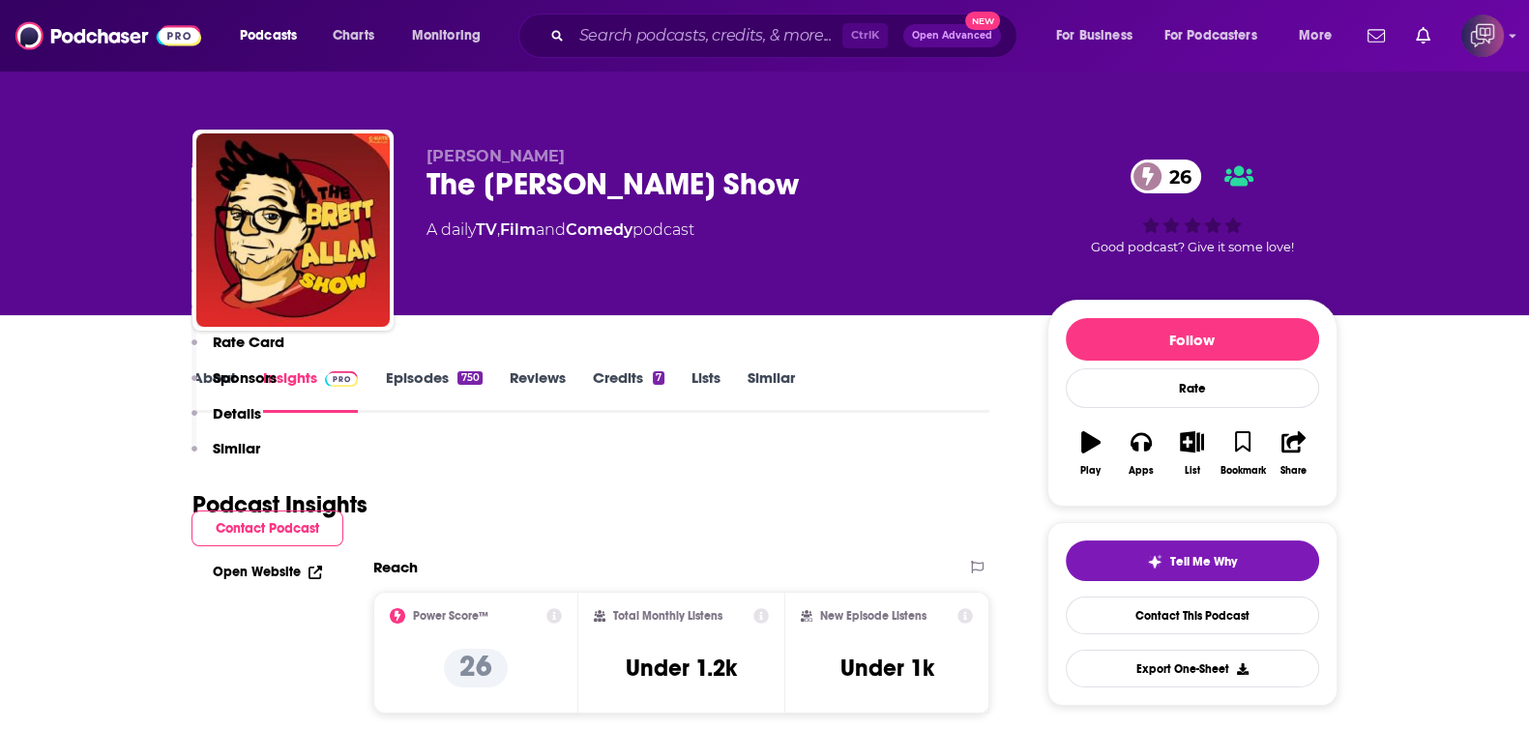
scroll to position [1329, 0]
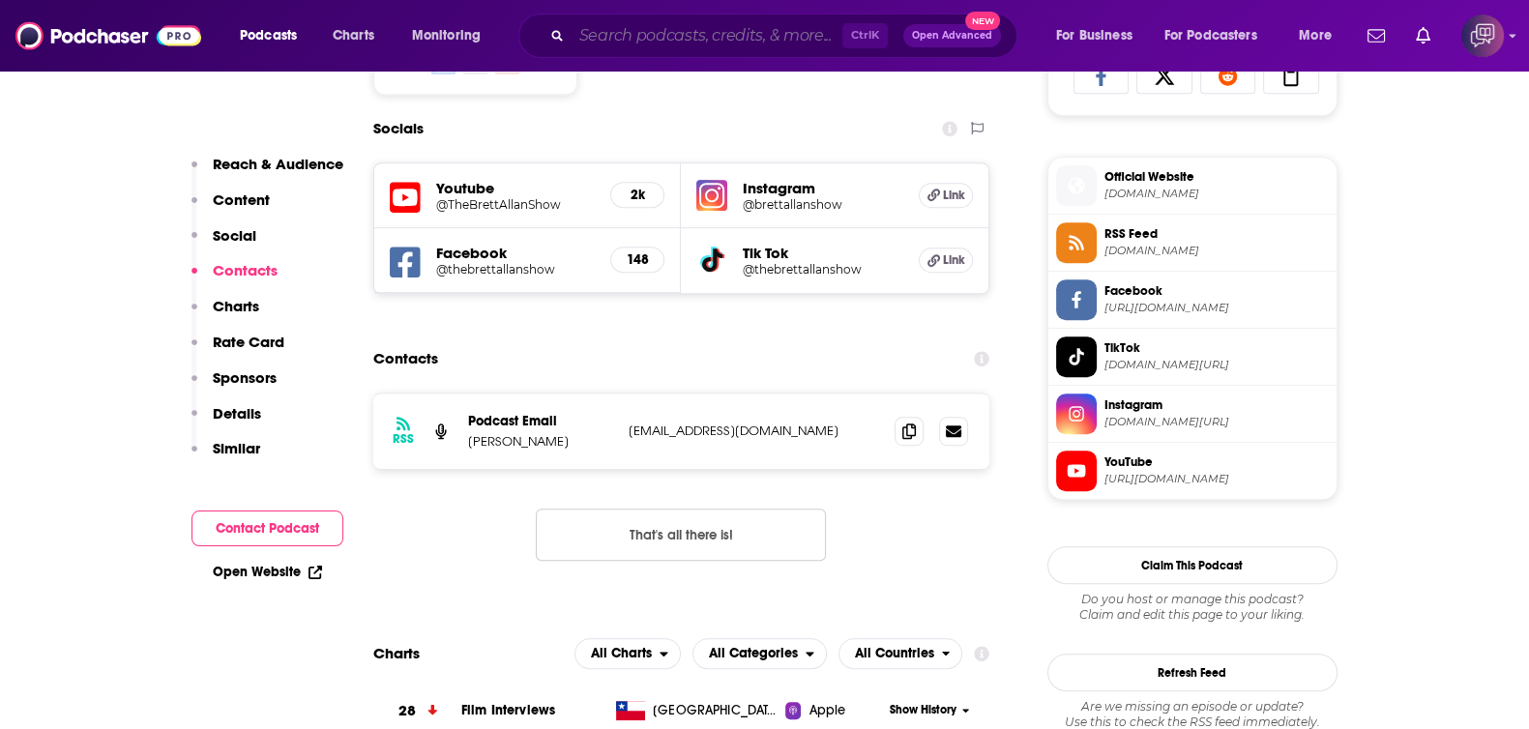
click at [696, 27] on input "Search podcasts, credits, & more..." at bounding box center [706, 35] width 271 height 31
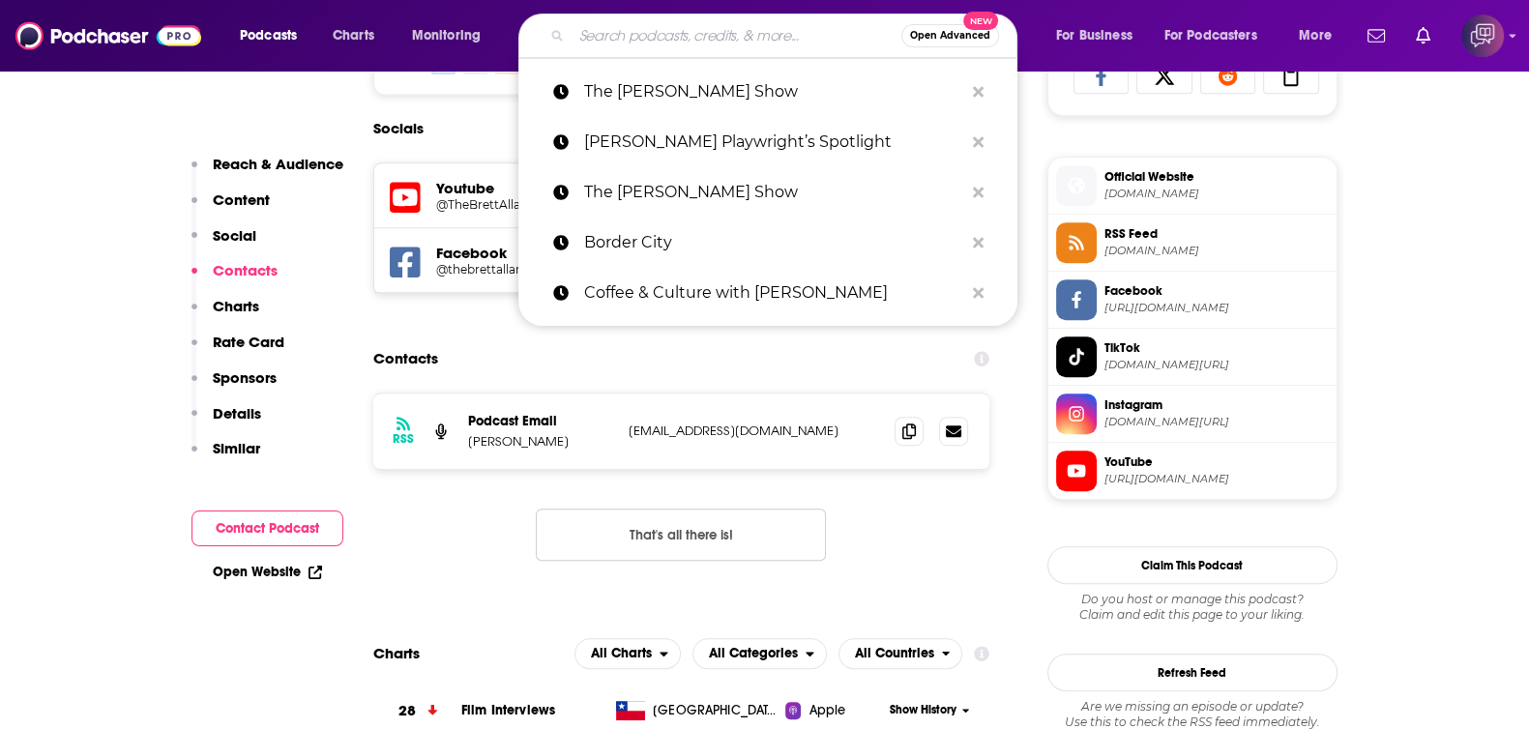
paste input "Bravo Bravo Effing Bravo"
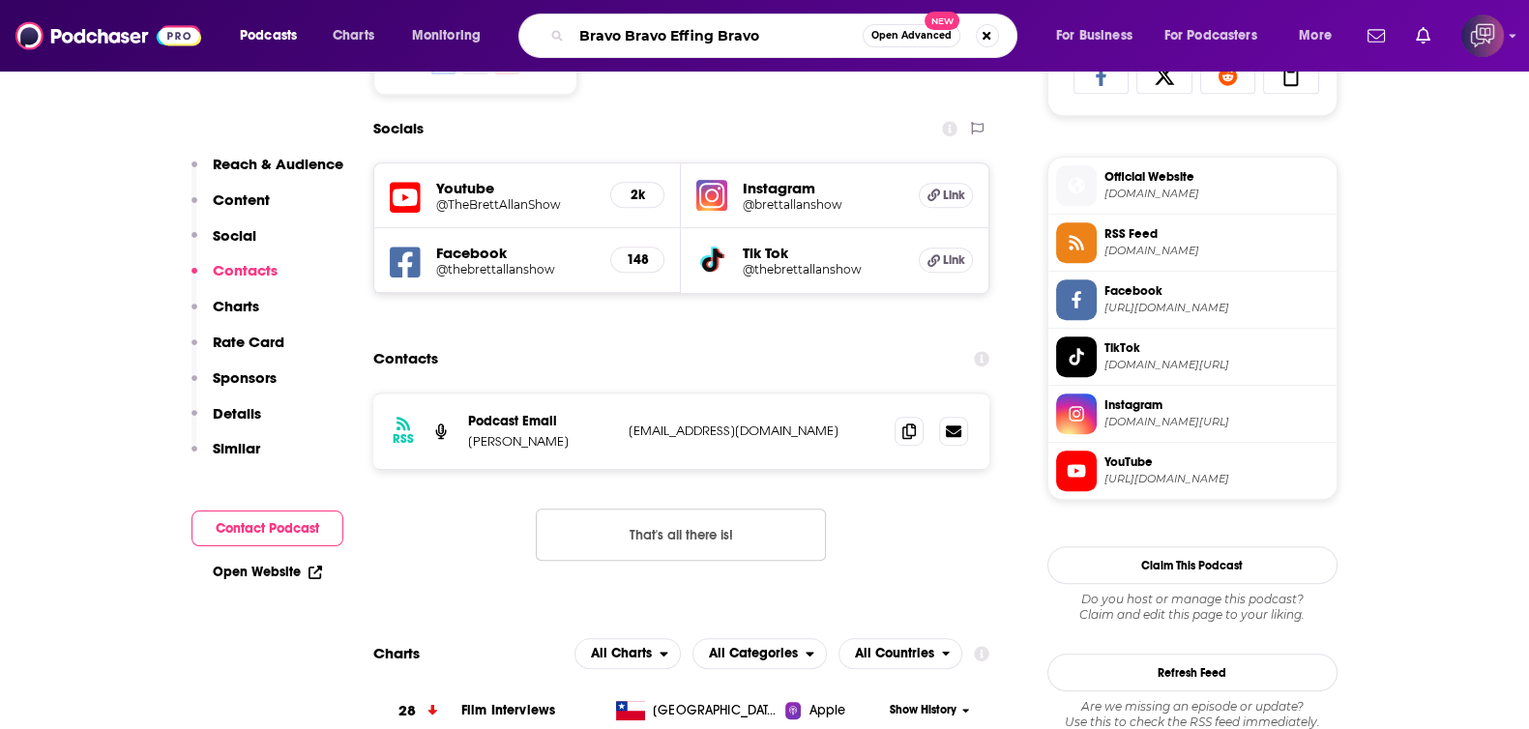
type input "Bravo Bravo Effing Bravo"
click at [899, 31] on span "Open Advanced" at bounding box center [911, 36] width 80 height 10
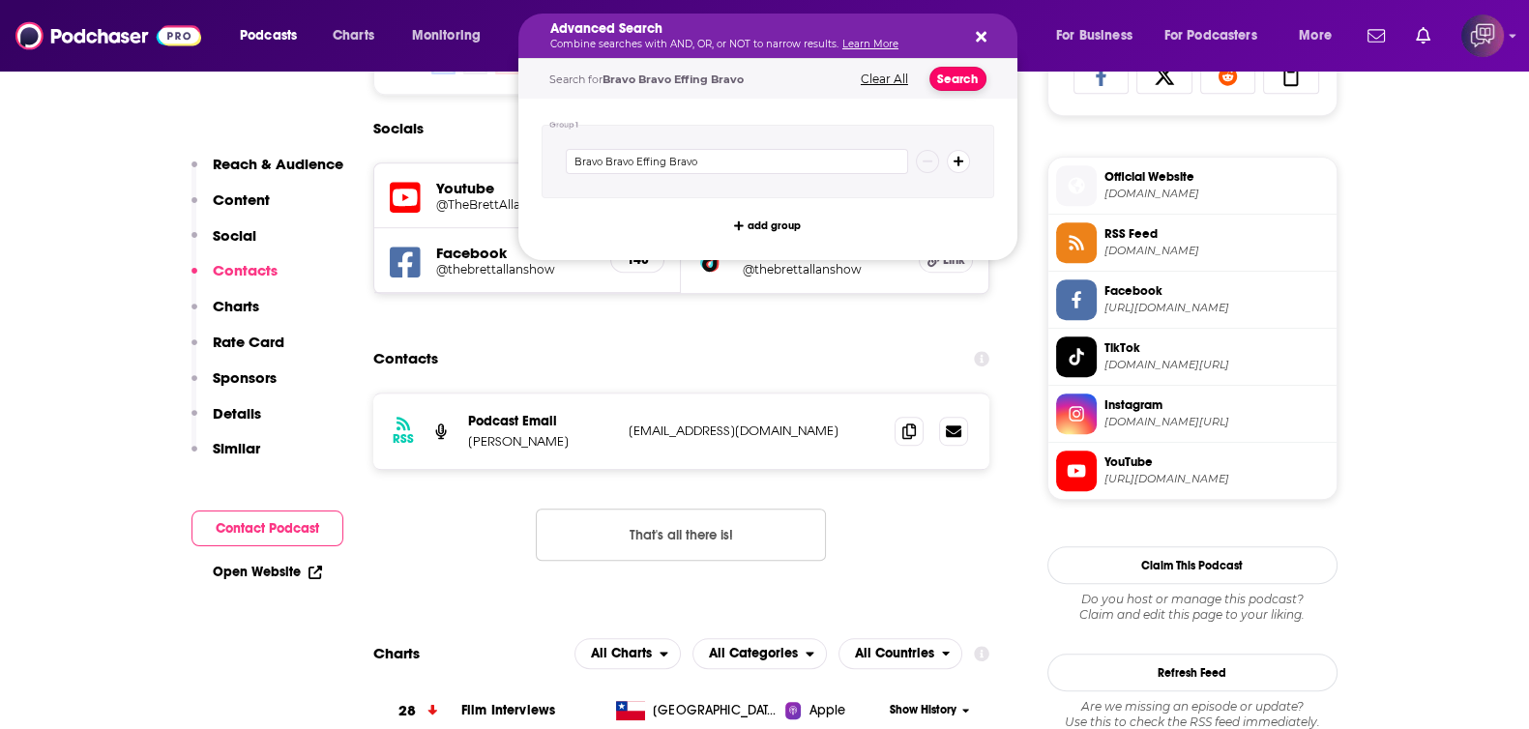
click at [959, 85] on button "Search" at bounding box center [957, 79] width 57 height 24
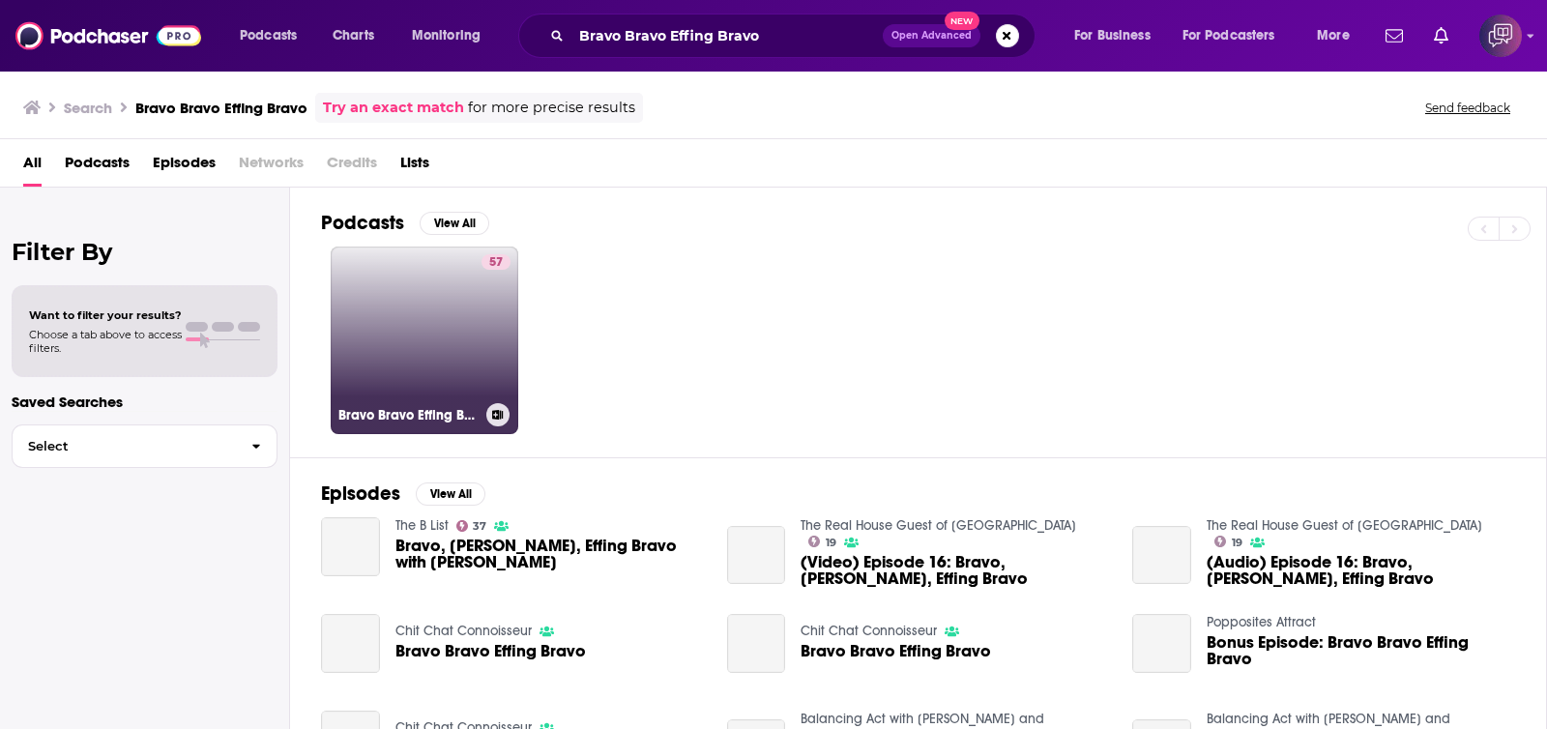
click at [460, 345] on link "57 Bravo Bravo Effing Bravo" at bounding box center [425, 341] width 188 height 188
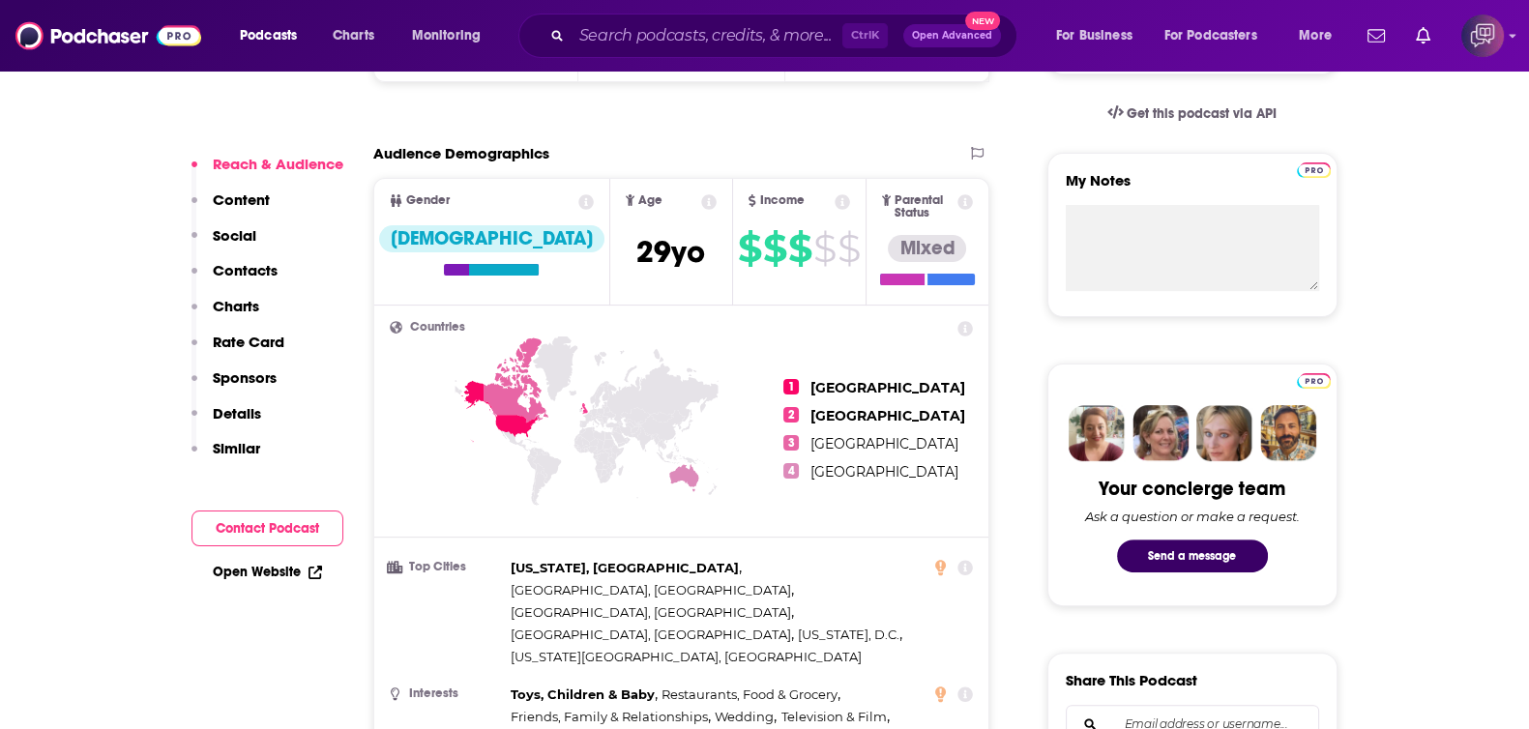
scroll to position [1329, 0]
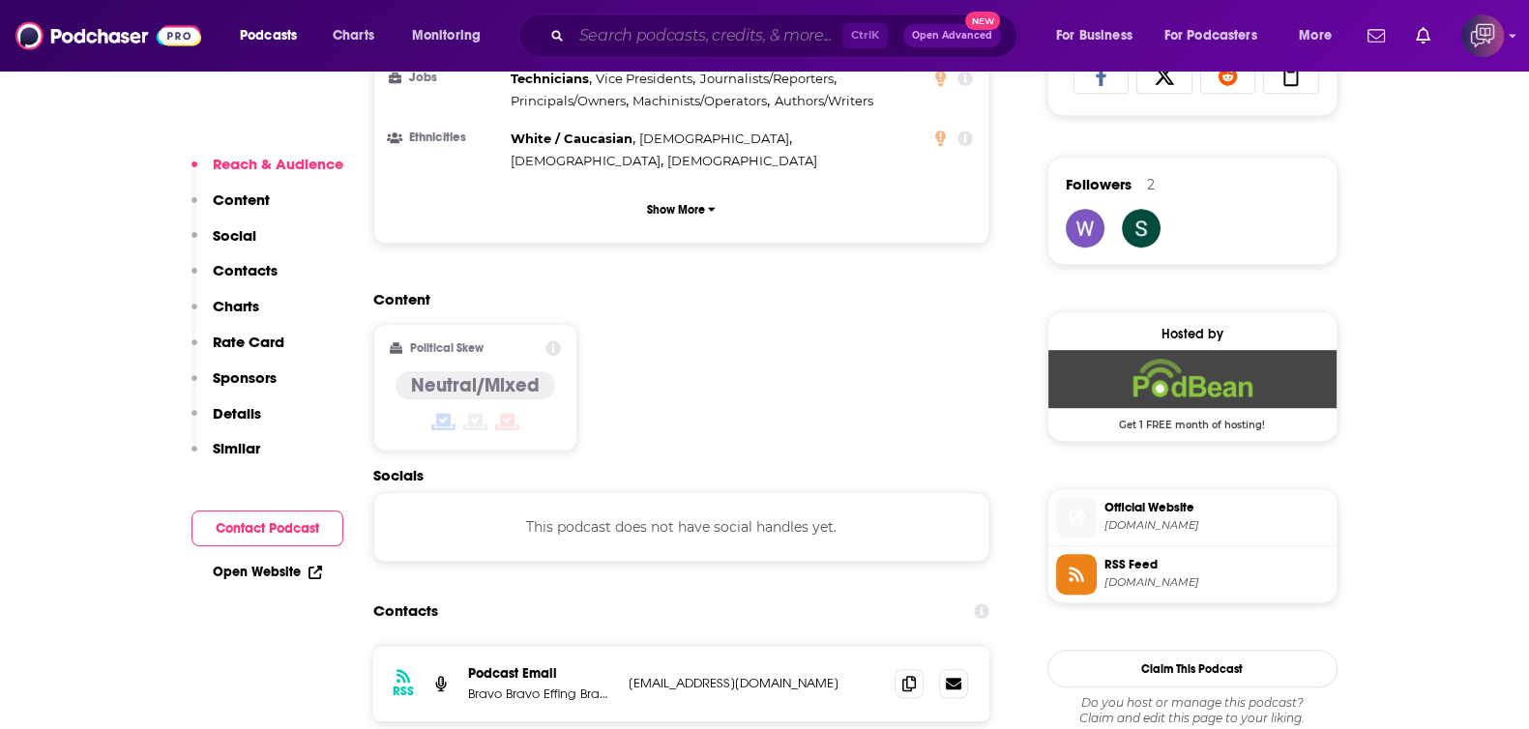
click at [798, 38] on input "Search podcasts, credits, & more..." at bounding box center [706, 35] width 271 height 31
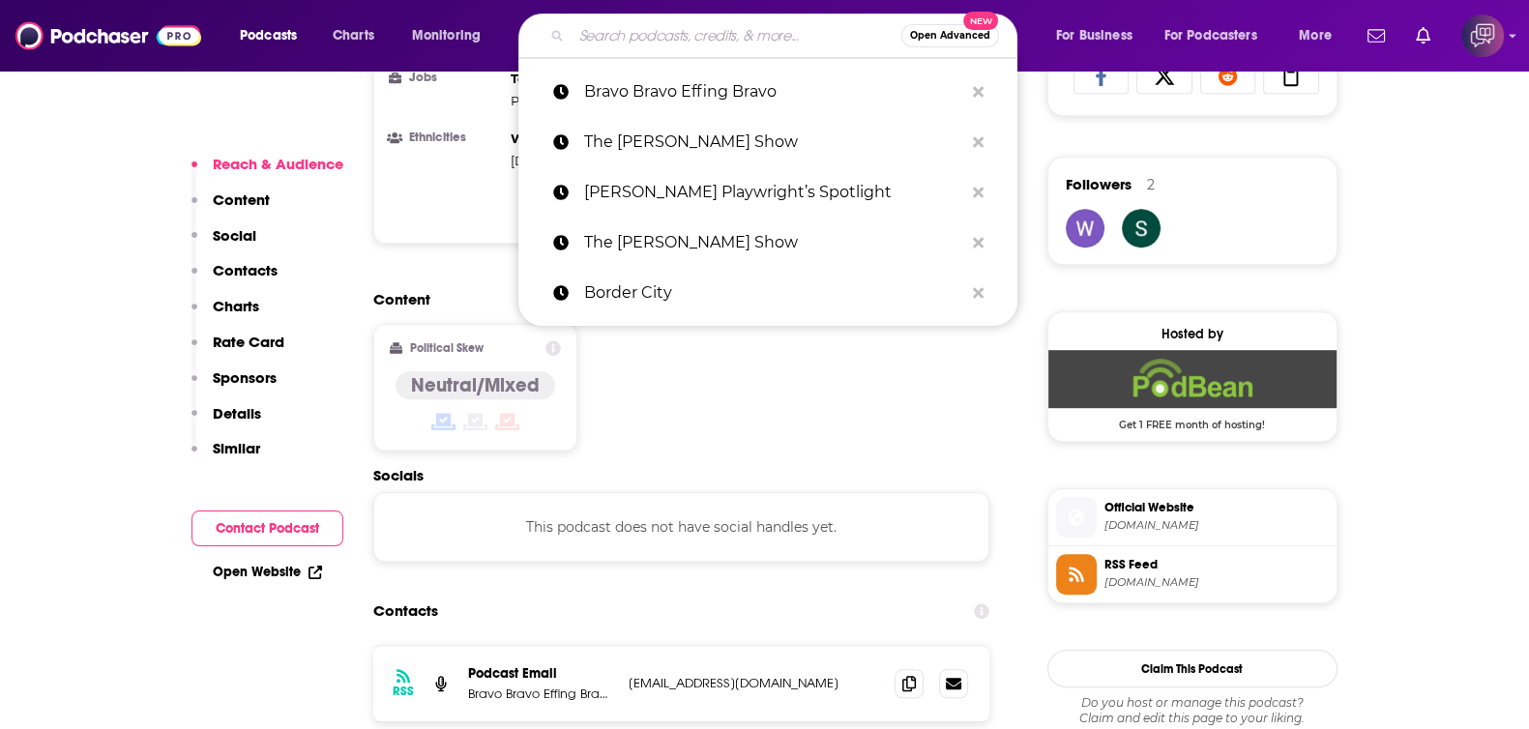
paste input "No Guitar Is Safe"
type input "No Guitar Is Safe"
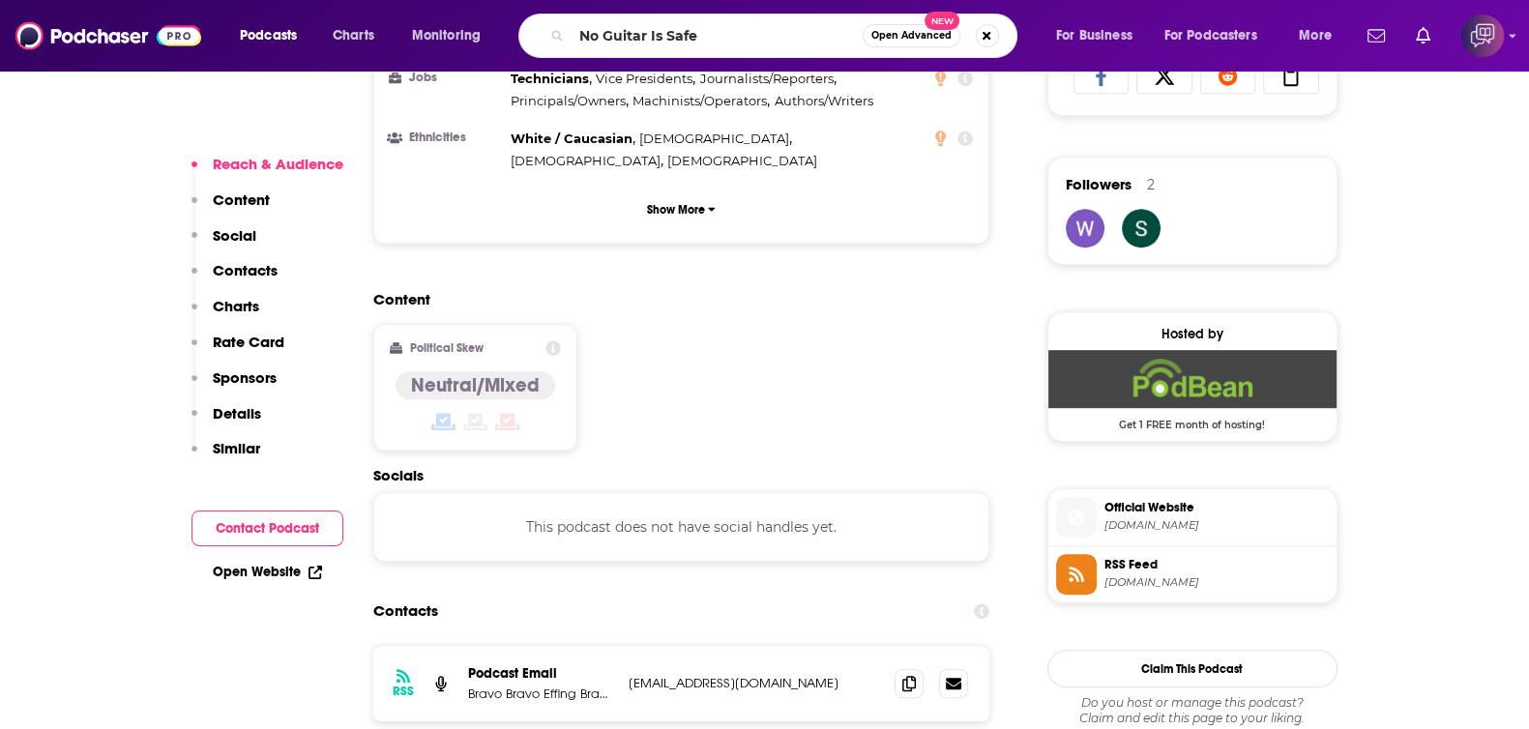
click at [896, 46] on button "Open Advanced New" at bounding box center [911, 35] width 98 height 23
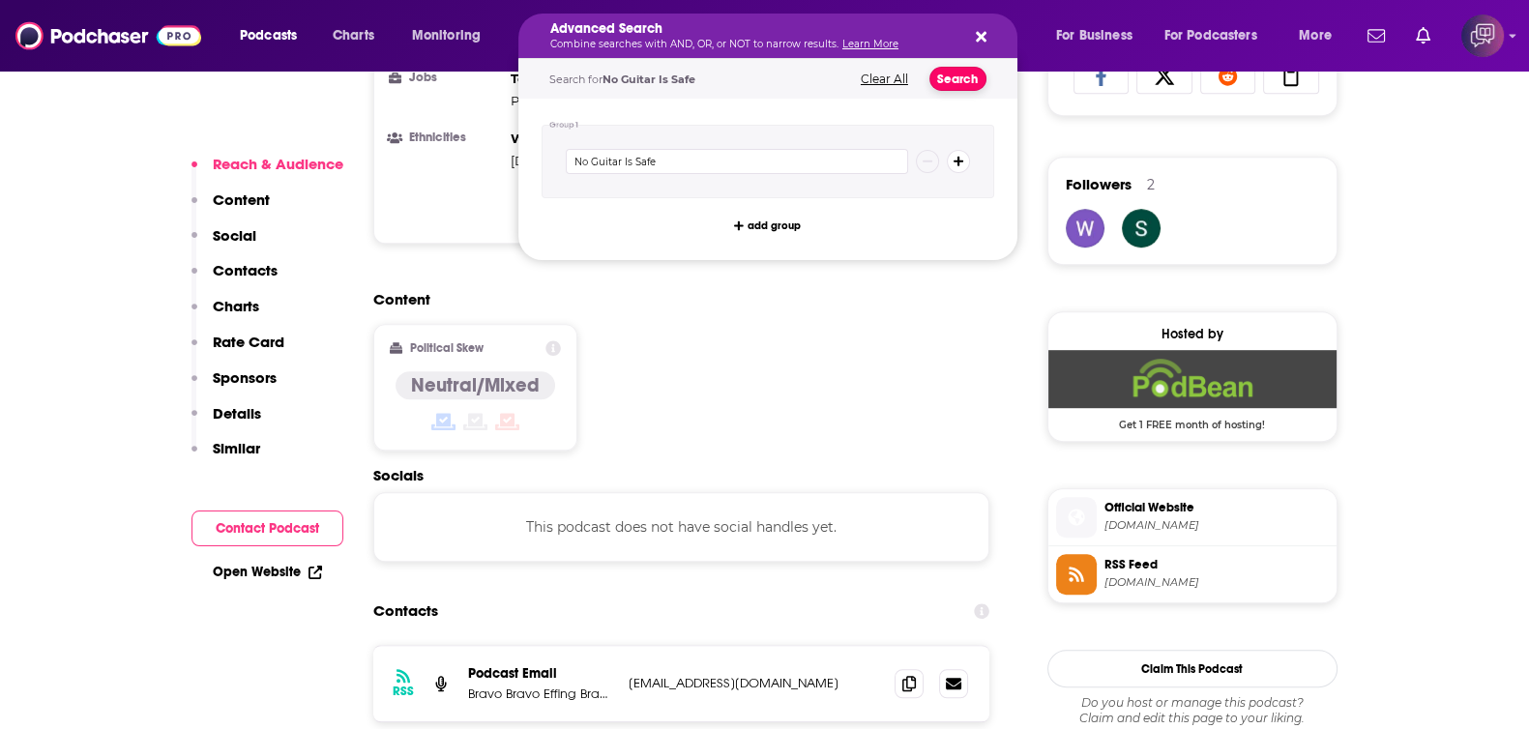
click at [933, 76] on button "Search" at bounding box center [957, 79] width 57 height 24
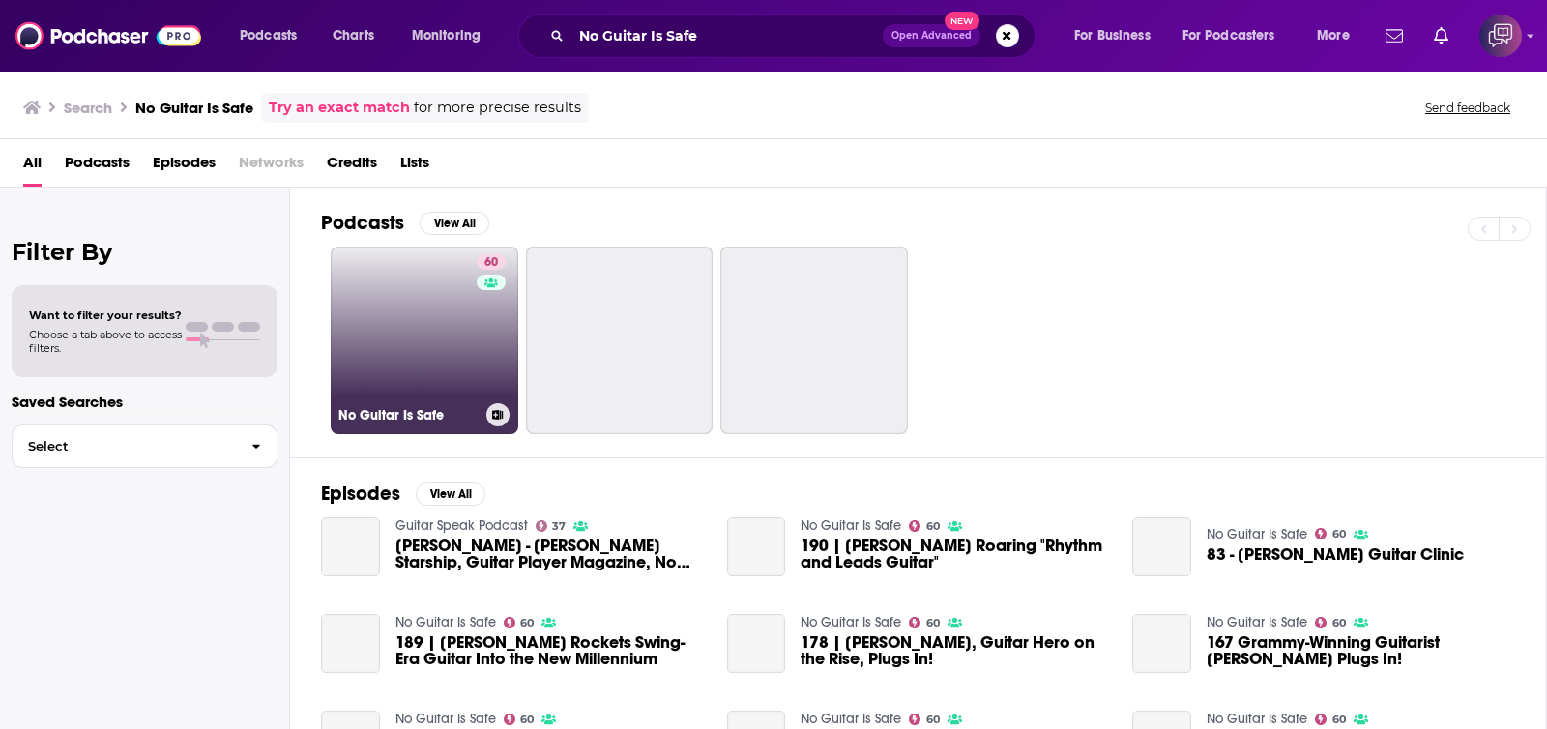
click at [378, 353] on link "60 No Guitar Is Safe" at bounding box center [425, 341] width 188 height 188
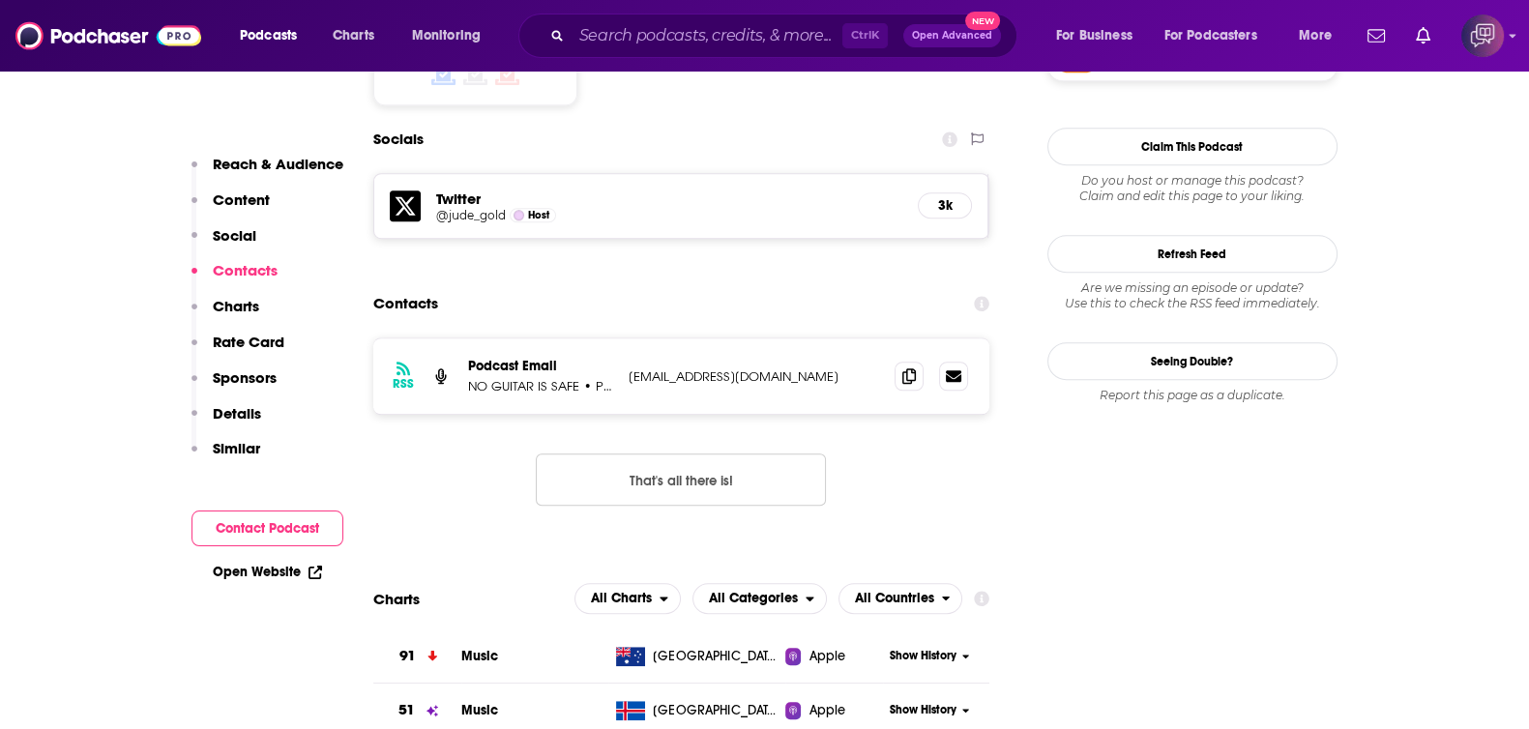
scroll to position [1691, 0]
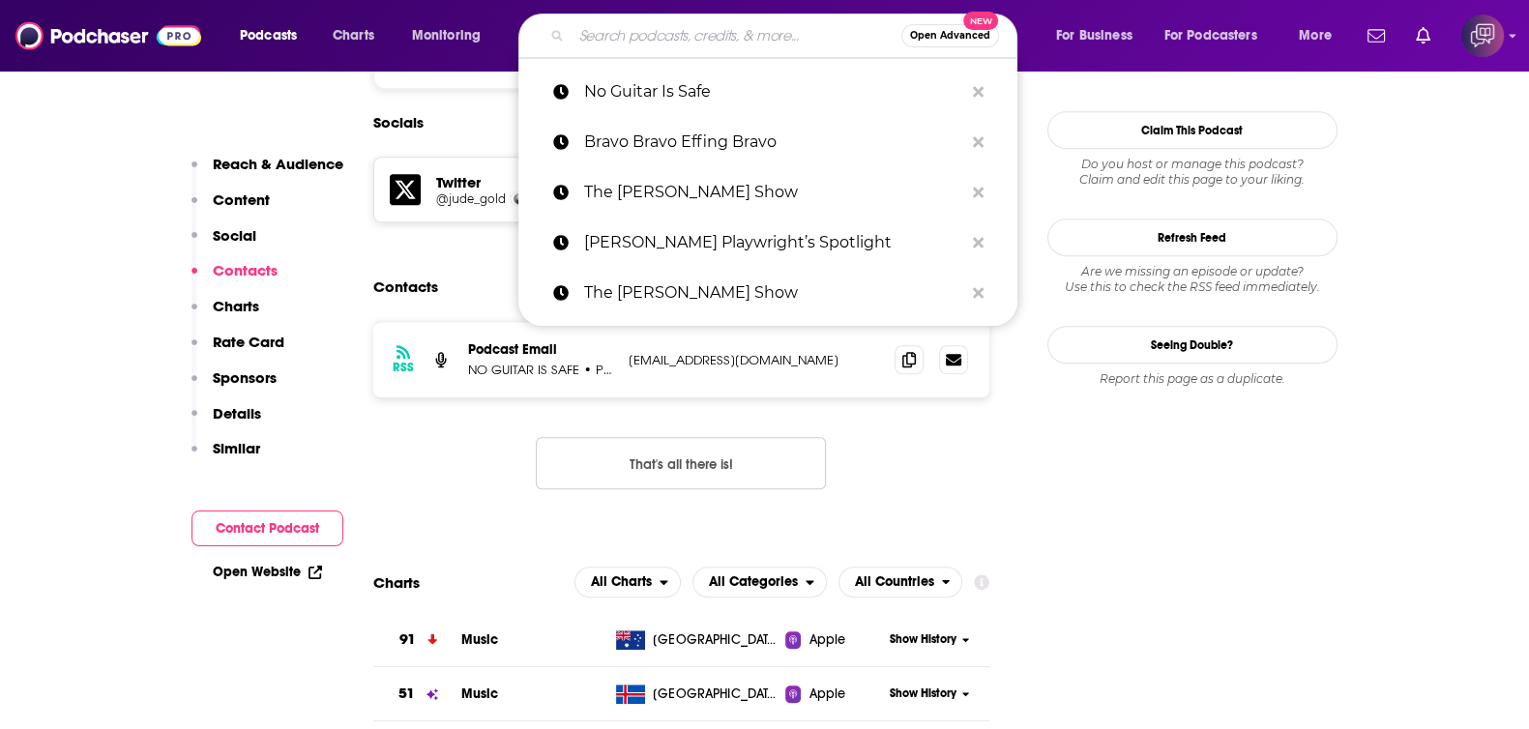
click at [715, 38] on input "Search podcasts, credits, & more..." at bounding box center [736, 35] width 330 height 31
paste input "Cinephile Hissy Fit"
type input "Cinephile Hissy Fit"
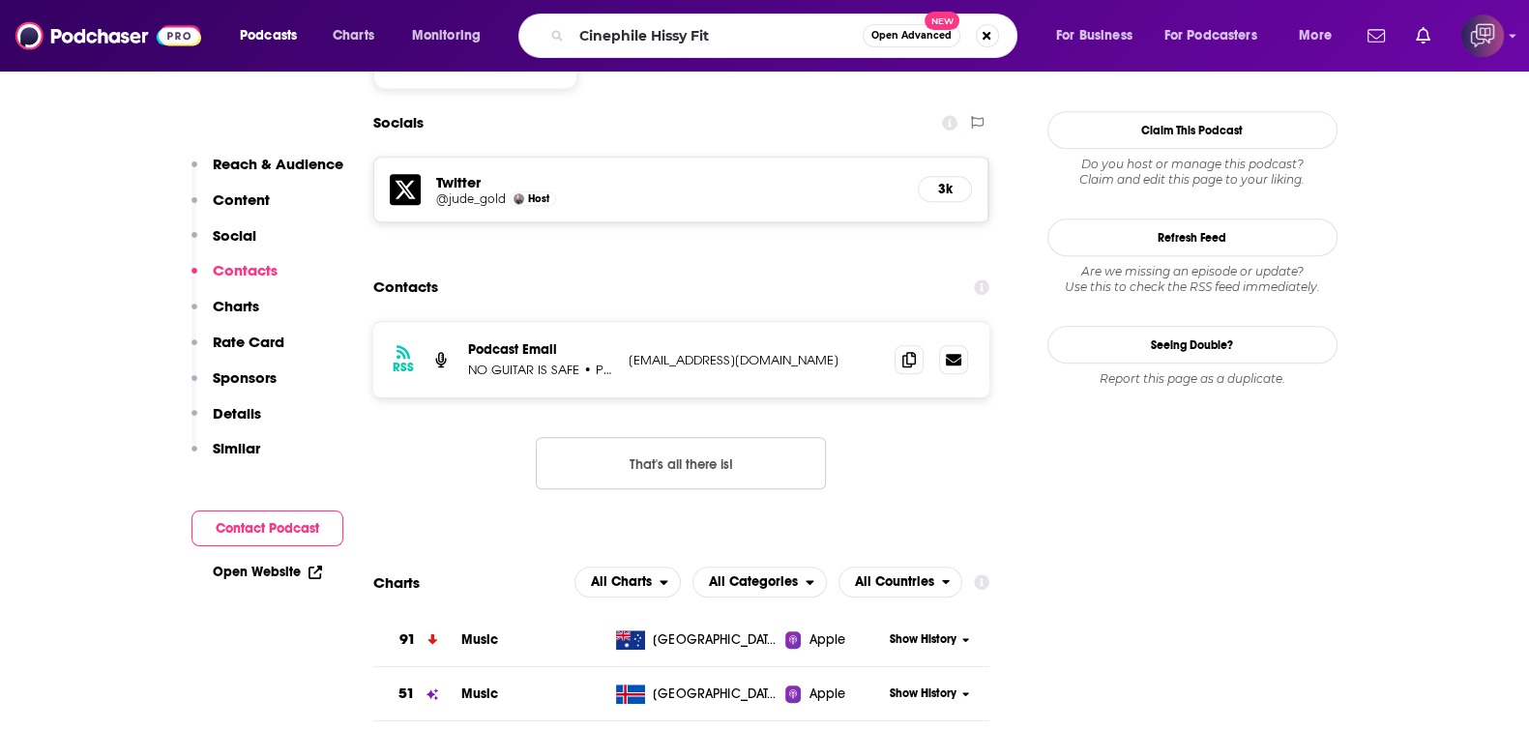
click at [886, 41] on button "Open Advanced New" at bounding box center [911, 35] width 98 height 23
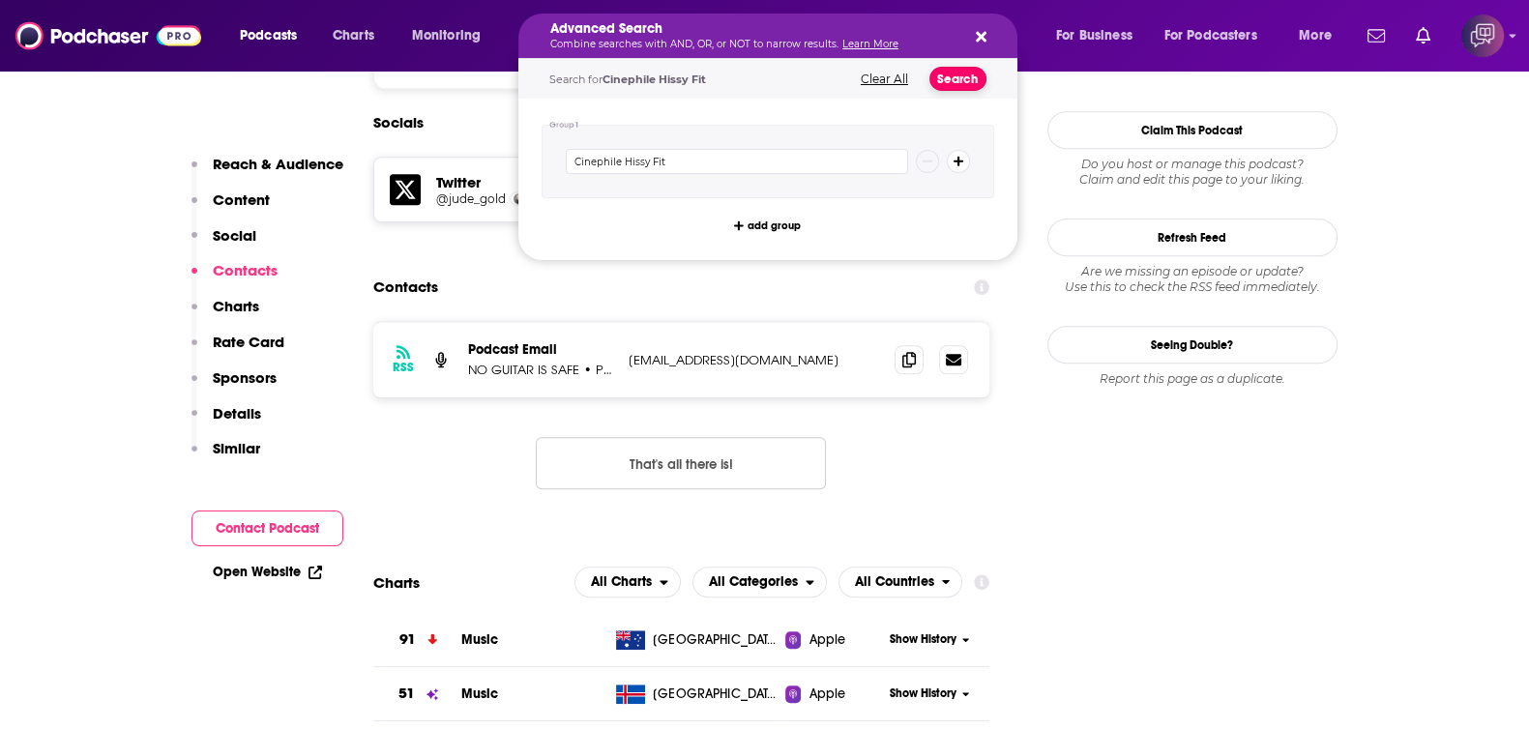
click at [931, 85] on button "Search" at bounding box center [957, 79] width 57 height 24
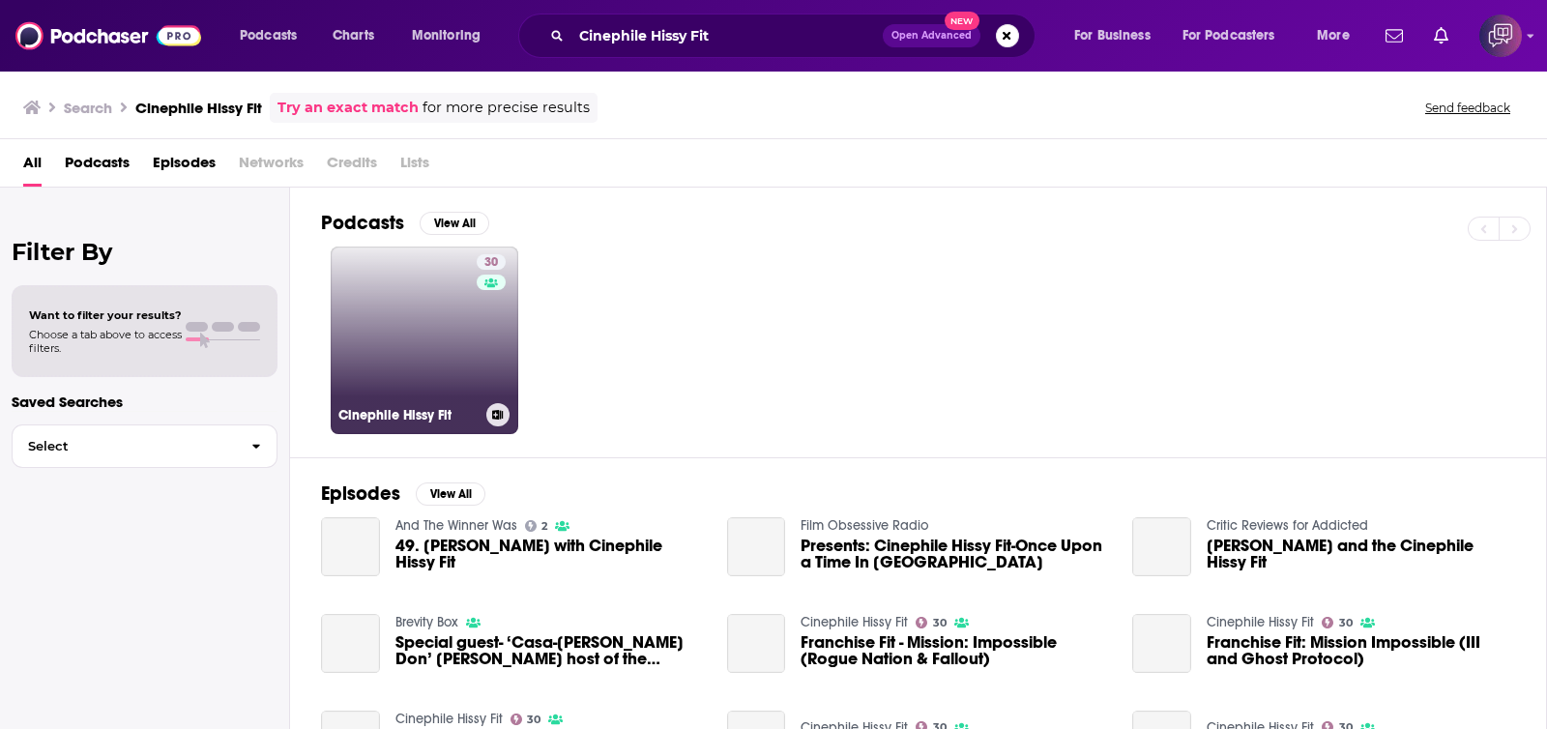
click at [446, 414] on h3 "Cinephile Hissy Fit" at bounding box center [408, 415] width 140 height 16
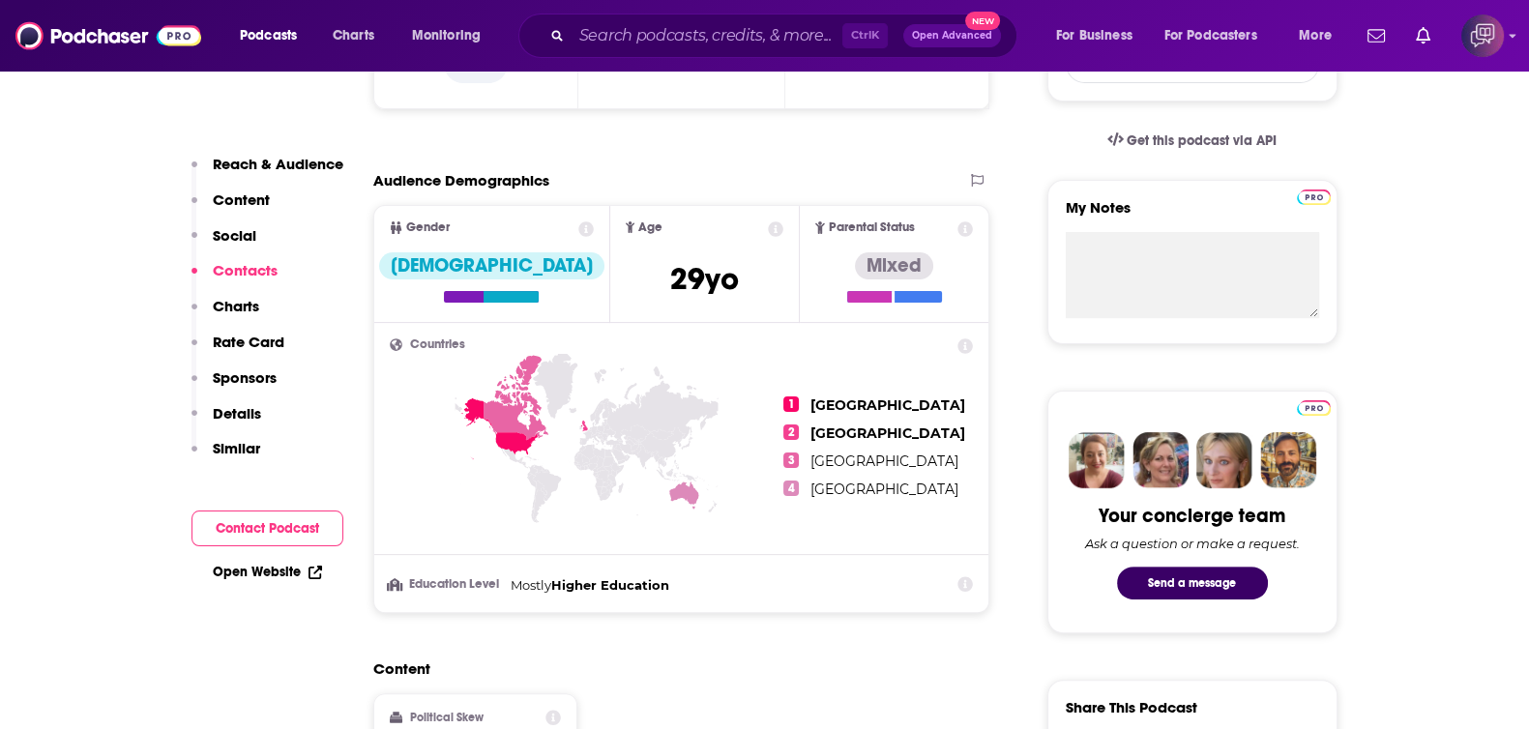
scroll to position [1450, 0]
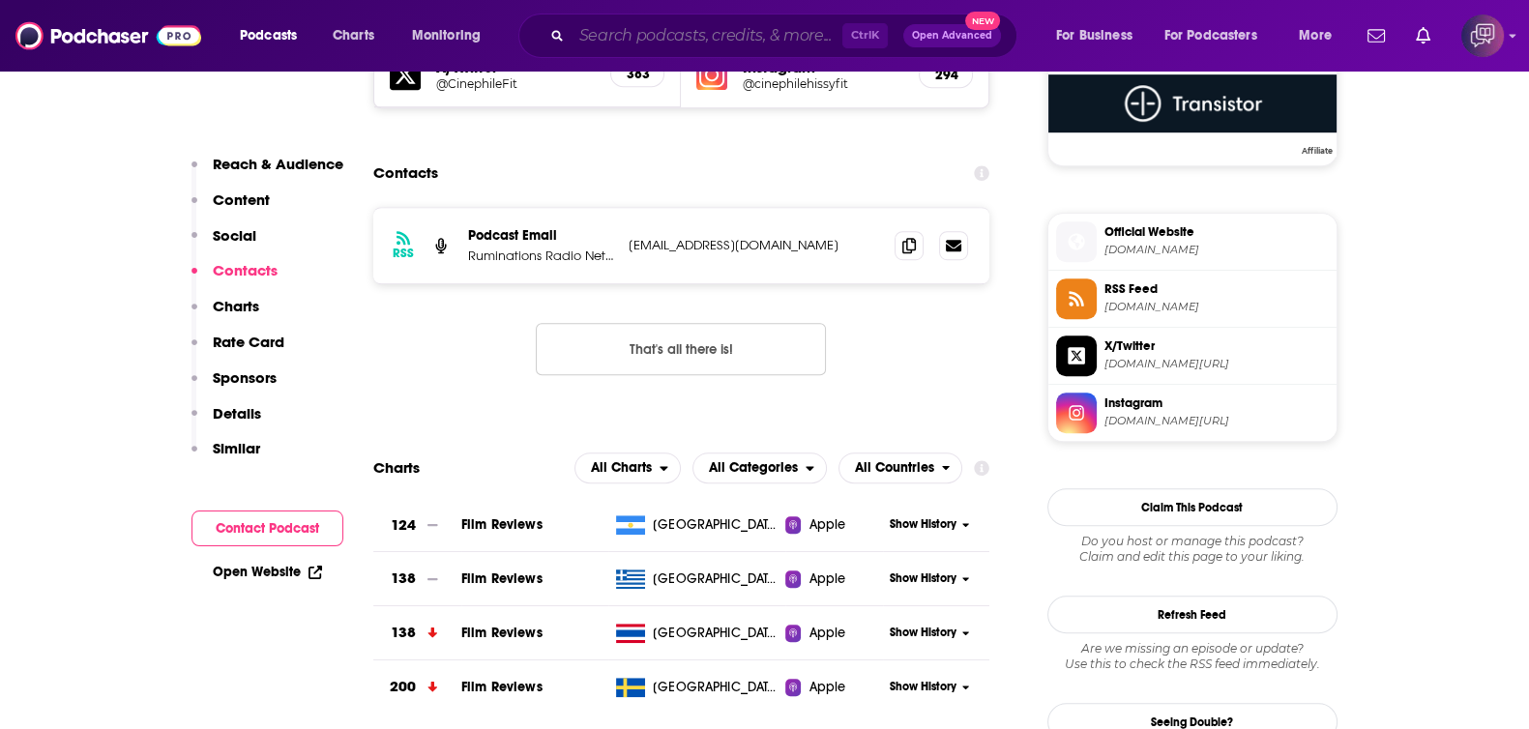
click at [587, 31] on input "Search podcasts, credits, & more..." at bounding box center [706, 35] width 271 height 31
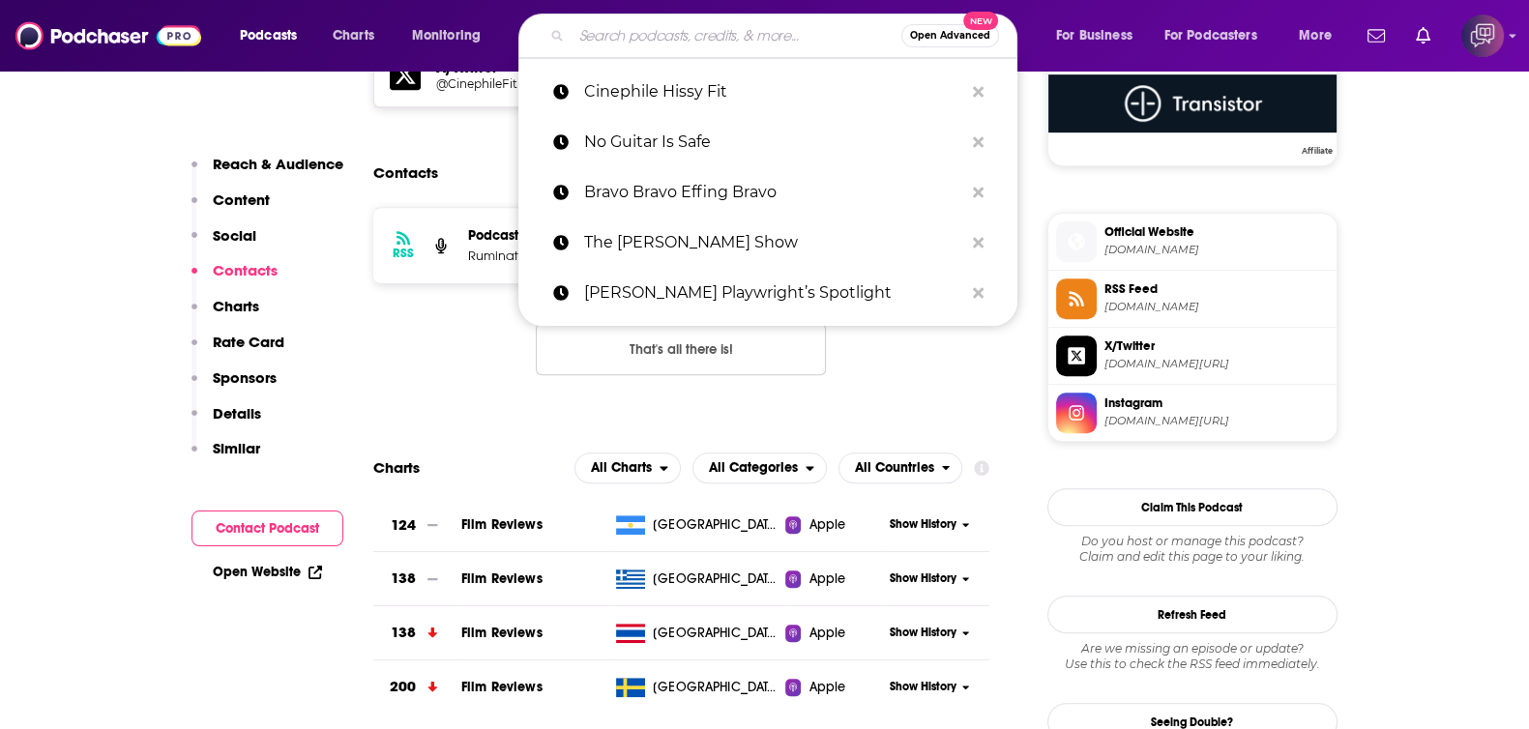
paste input "MillionKids.org"
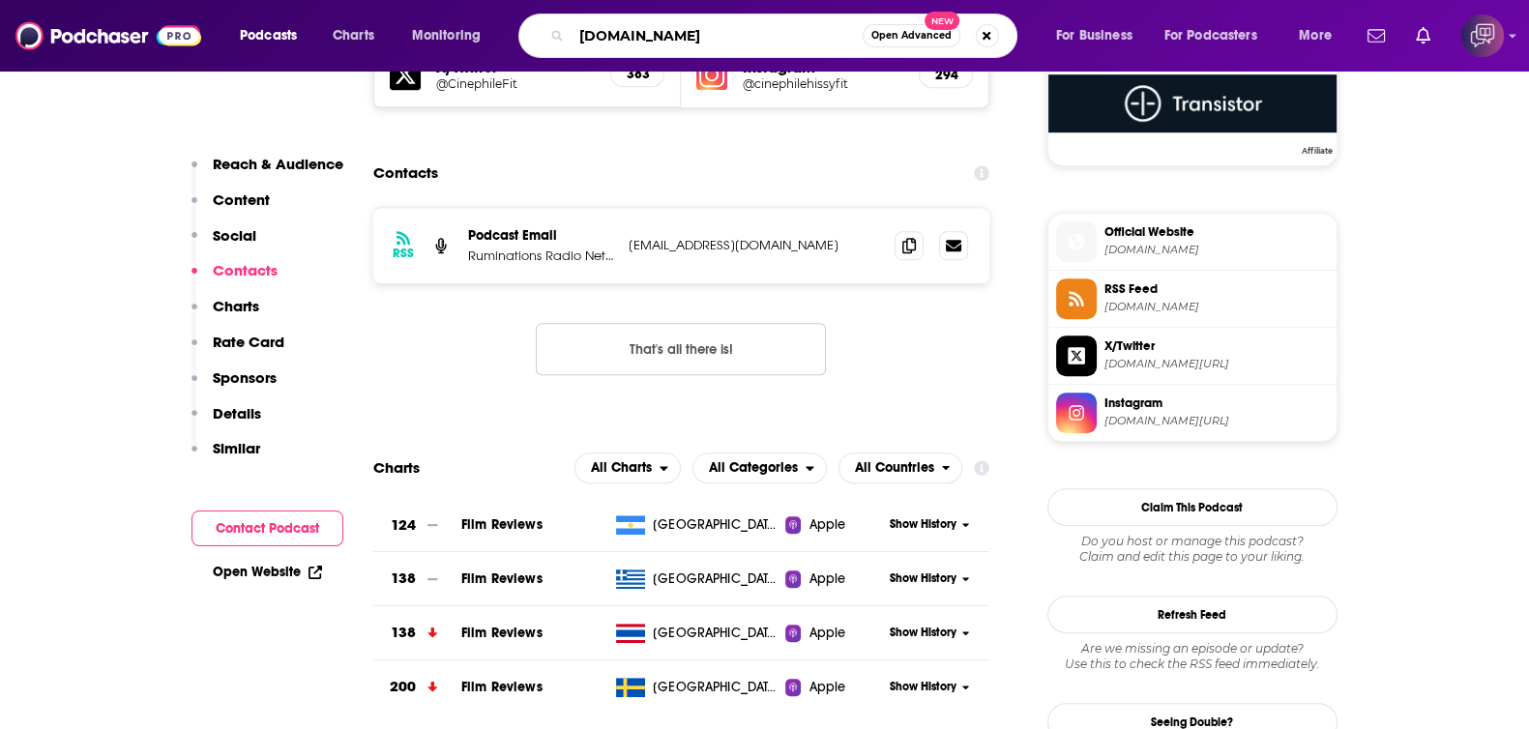
type input "MillionKids.org"
click at [892, 36] on span "Open Advanced" at bounding box center [911, 36] width 80 height 10
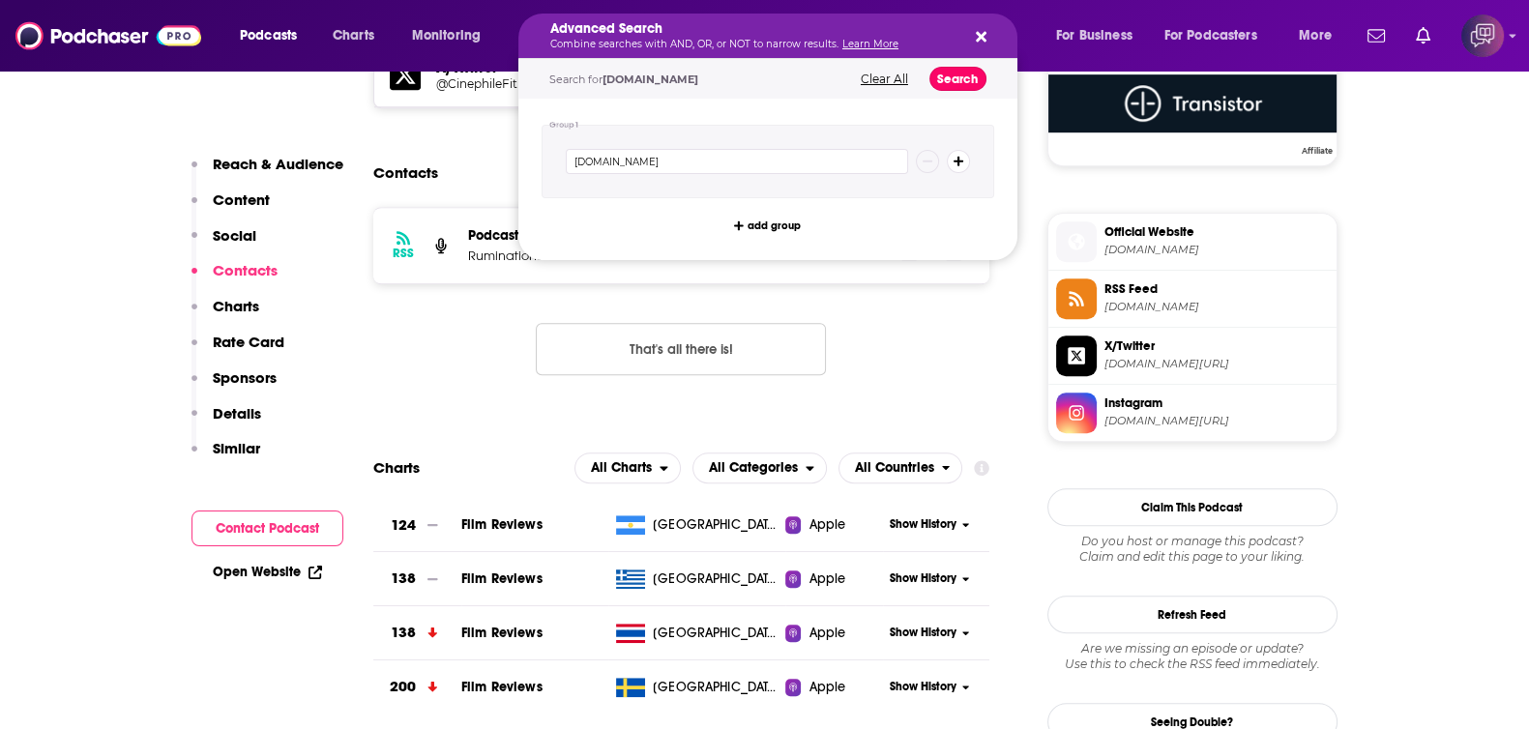
click at [954, 83] on button "Search" at bounding box center [957, 79] width 57 height 24
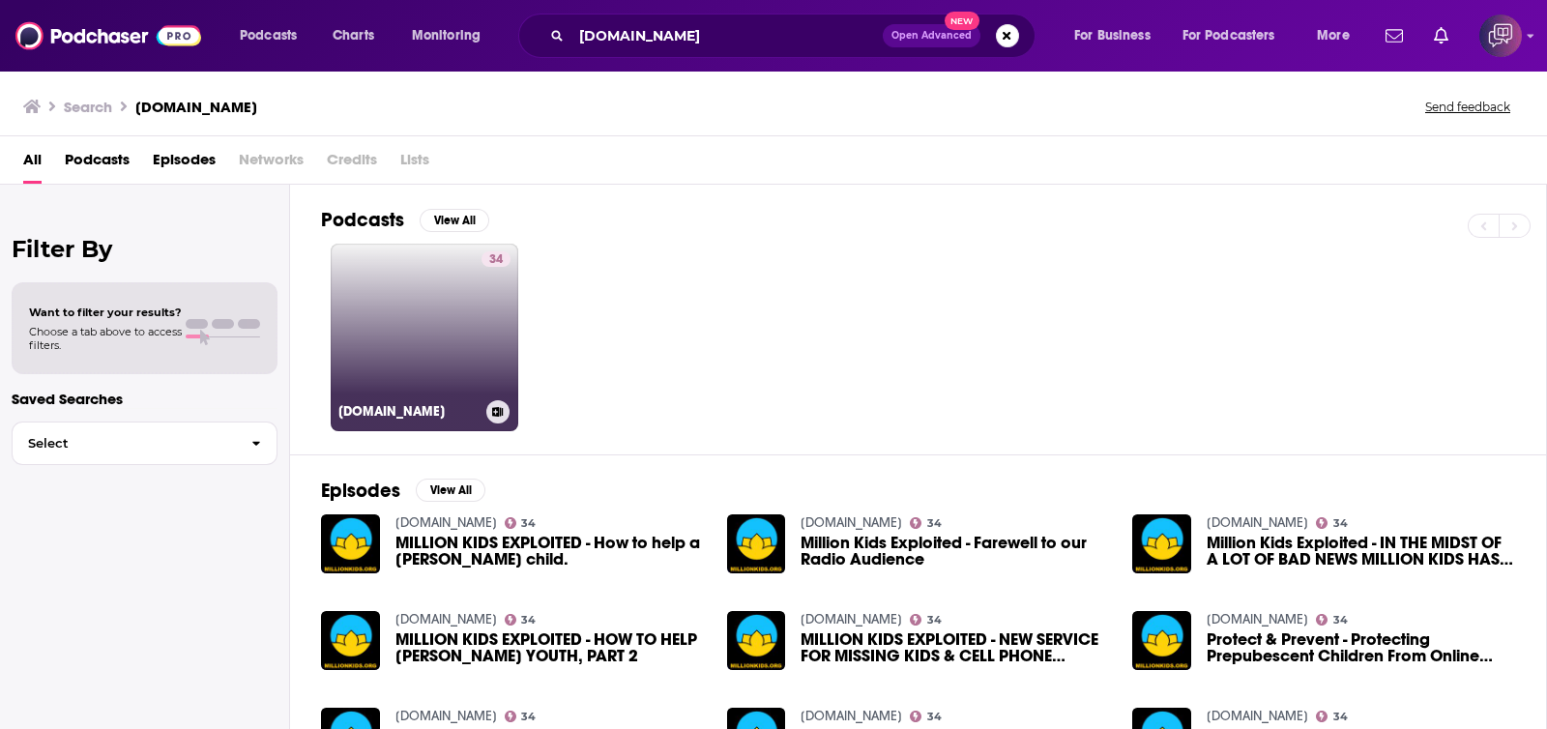
click at [488, 335] on div "34" at bounding box center [495, 325] width 29 height 149
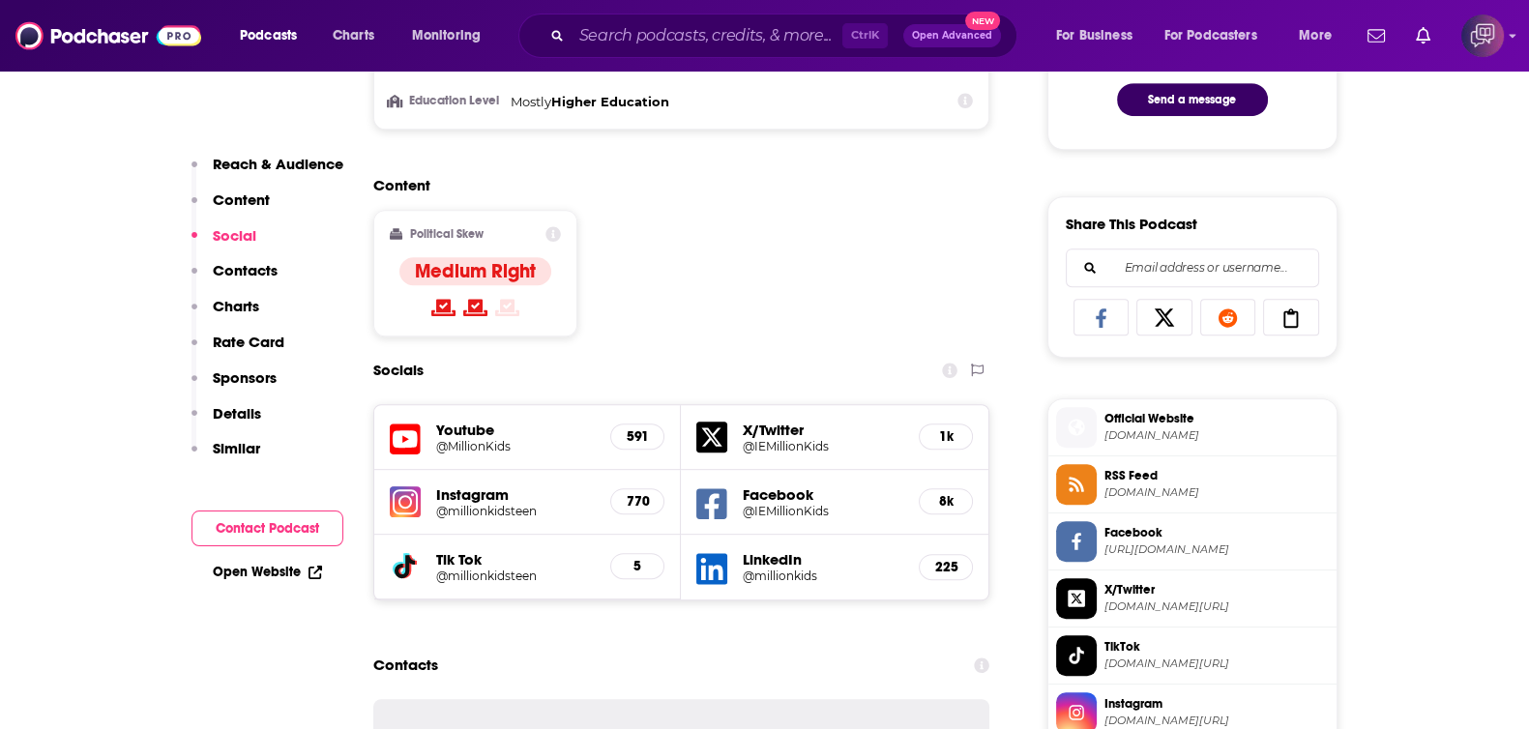
scroll to position [1570, 0]
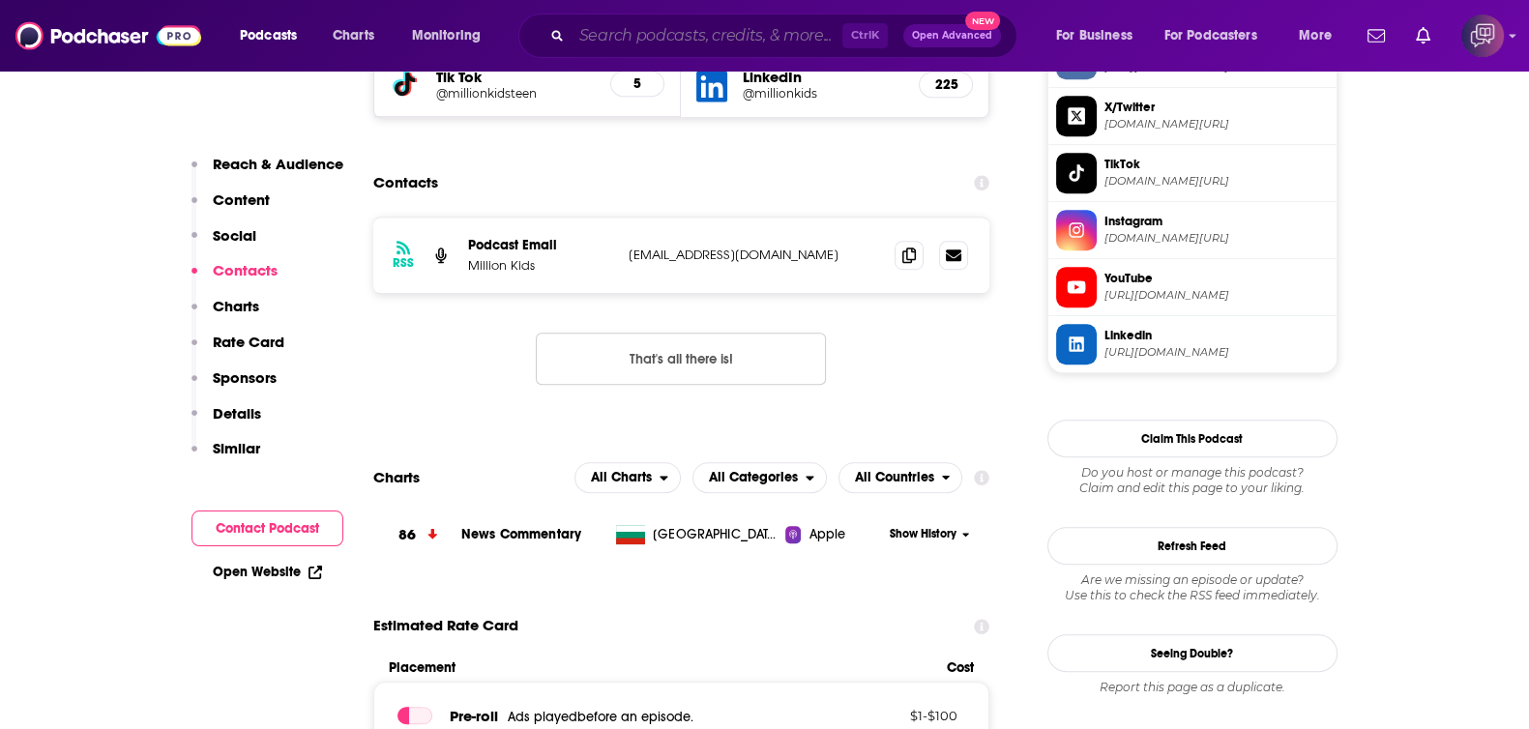
click at [654, 25] on input "Search podcasts, credits, & more..." at bounding box center [706, 35] width 271 height 31
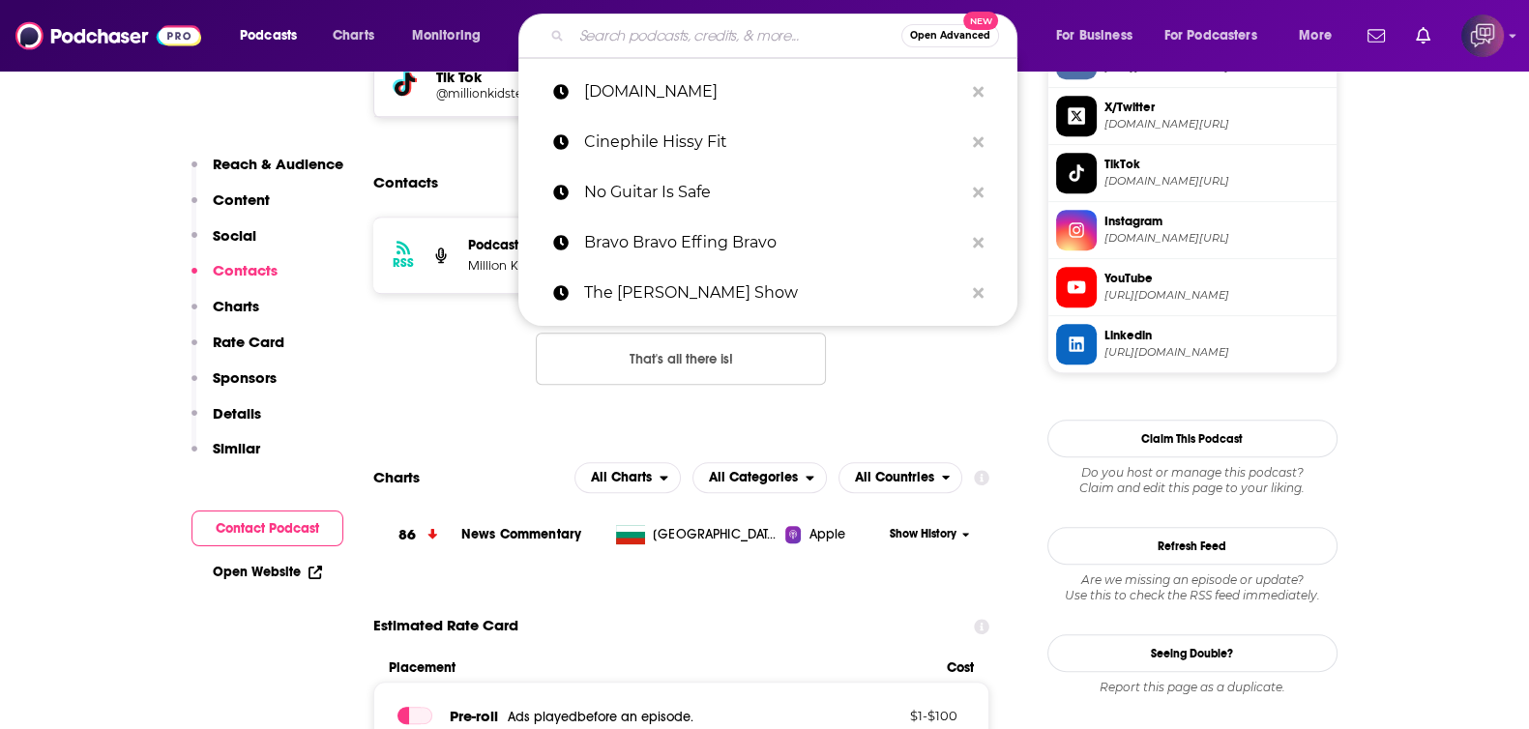
paste input "Start Making Sense with Jon Wiener"
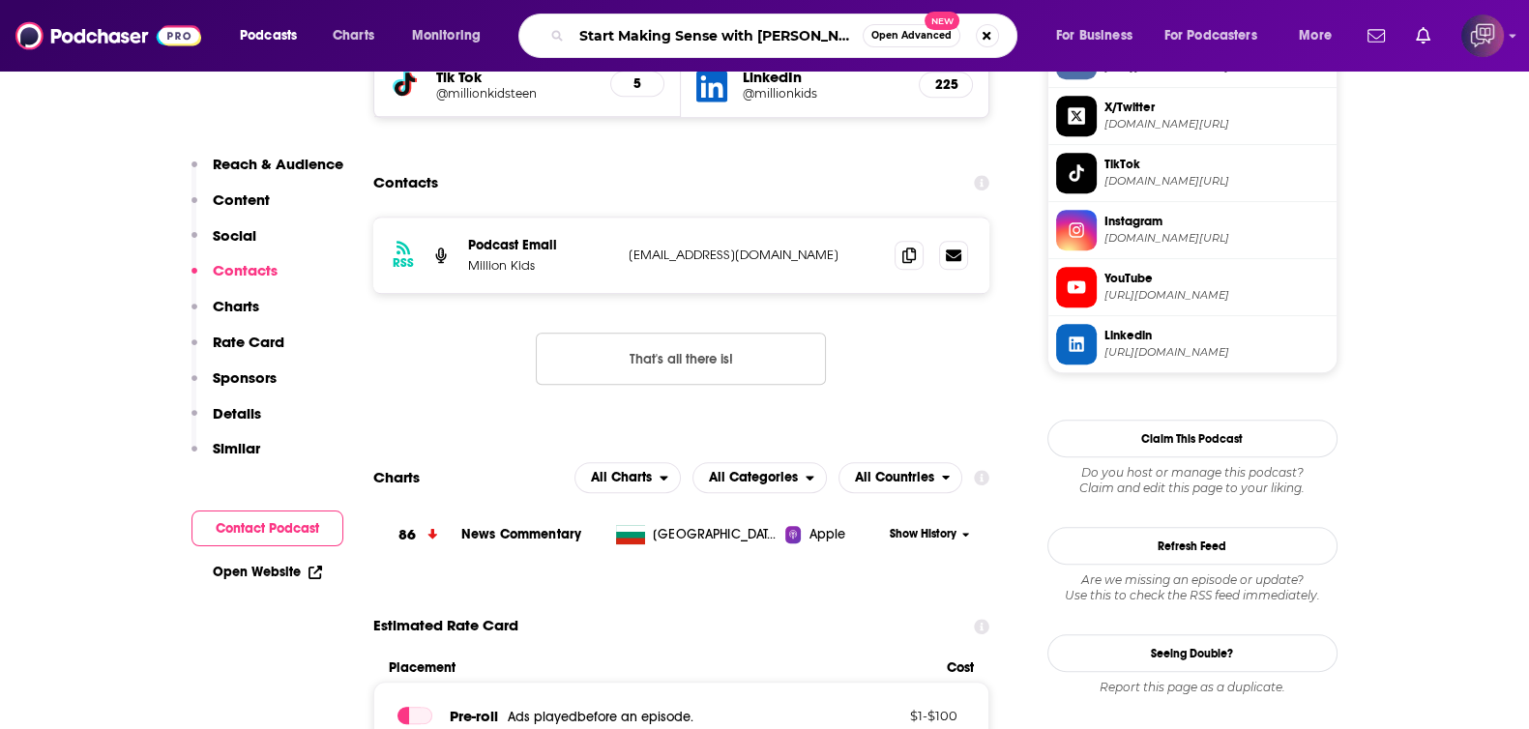
type input "Start Making Sense with Jon Wiener"
click at [904, 33] on span "Open Advanced" at bounding box center [911, 36] width 80 height 10
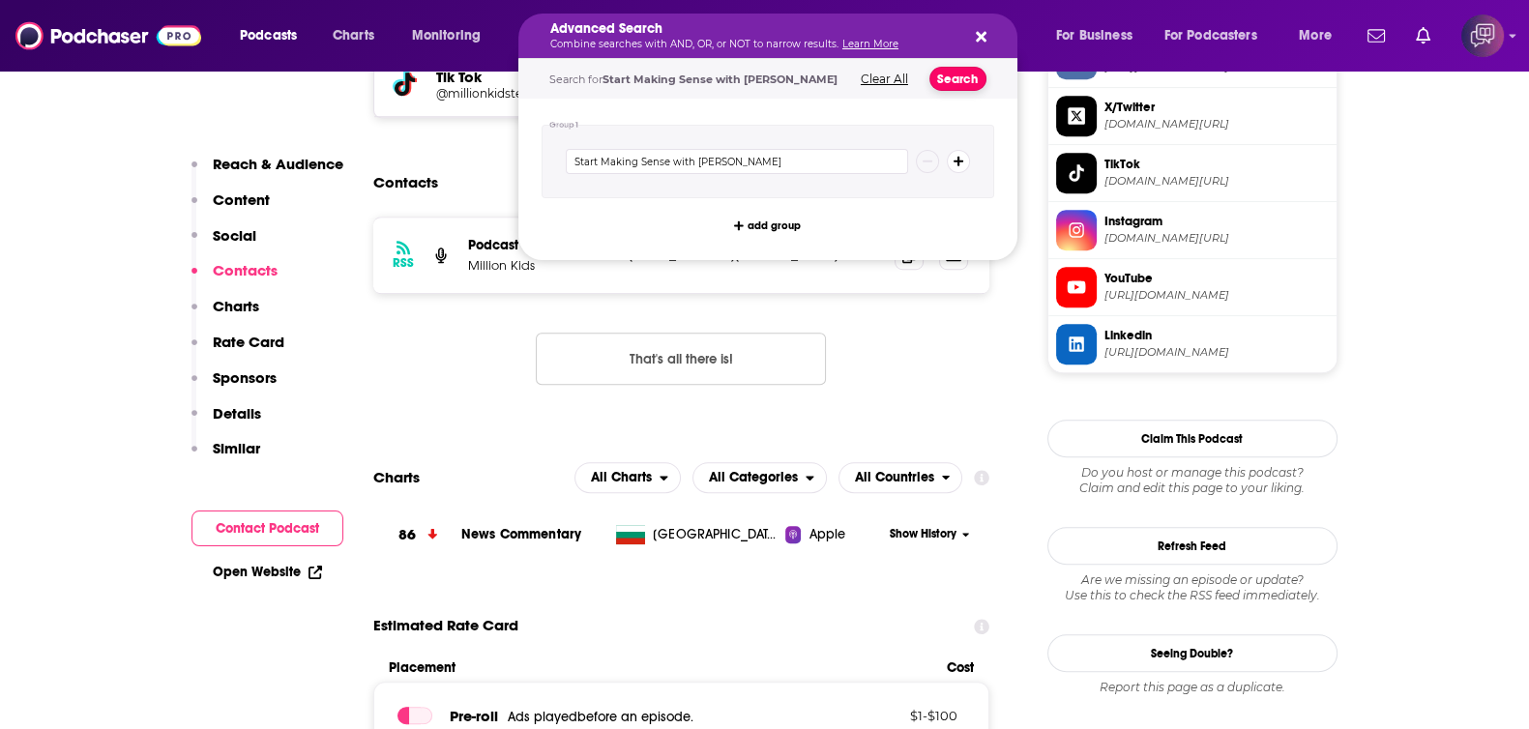
click at [953, 82] on button "Search" at bounding box center [957, 79] width 57 height 24
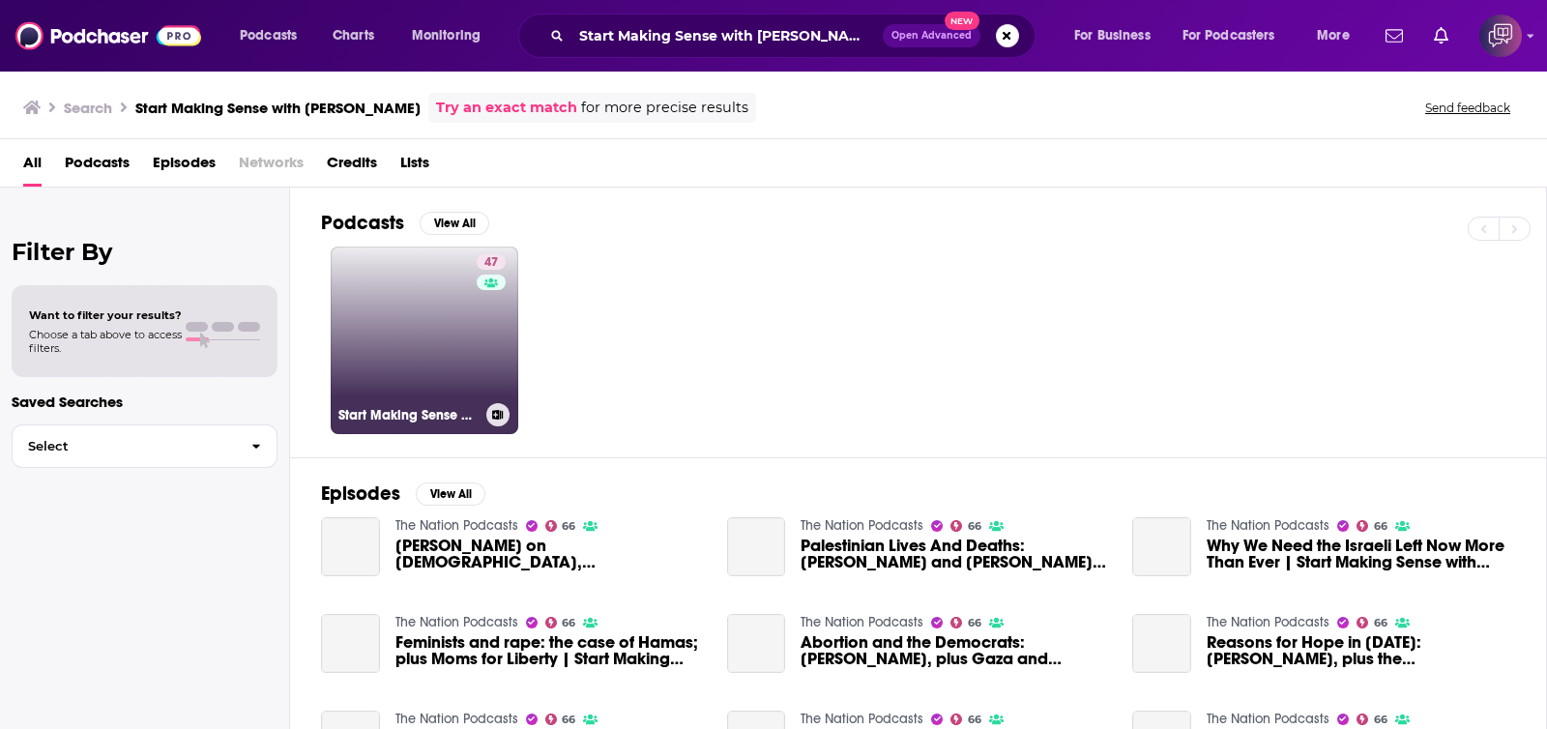
click at [490, 324] on div "47" at bounding box center [494, 328] width 34 height 149
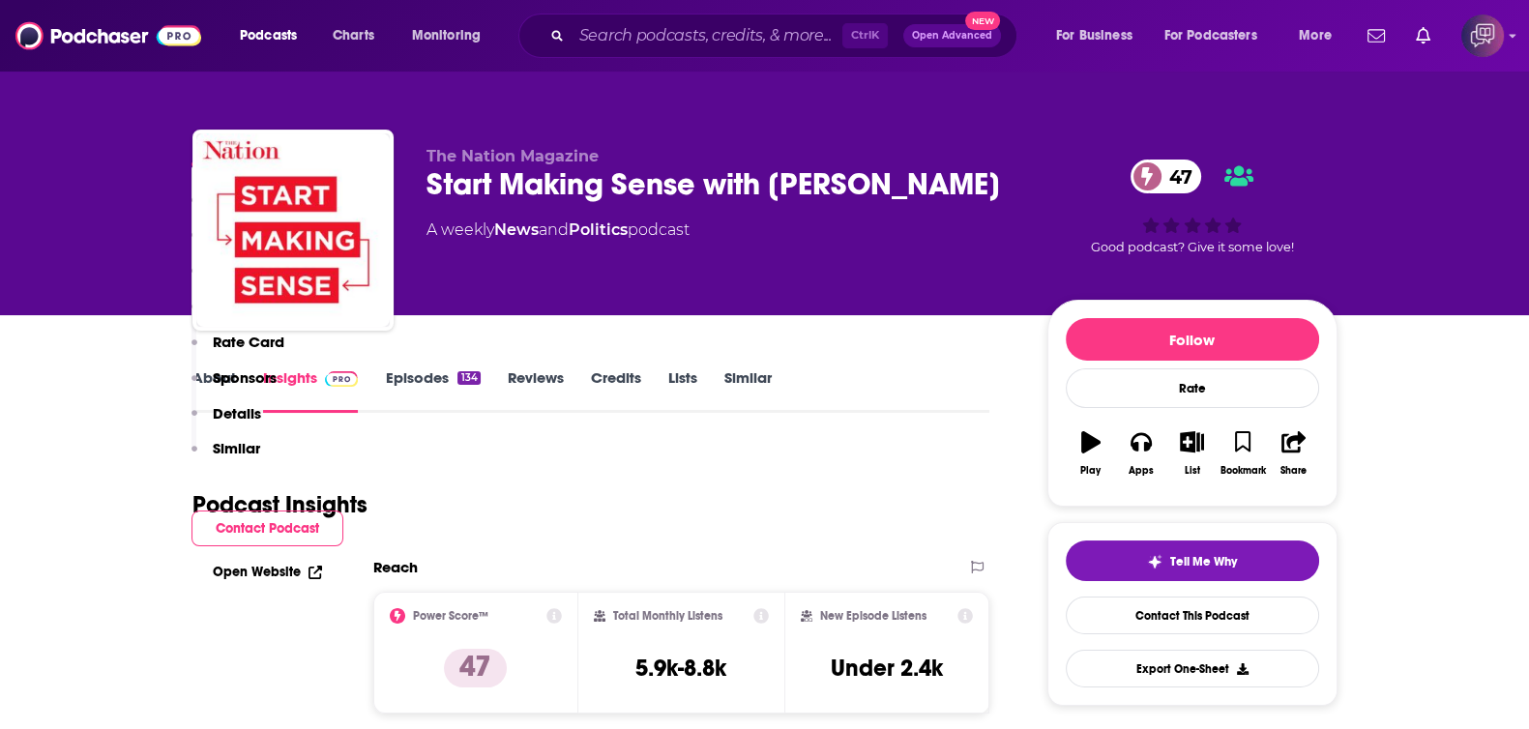
scroll to position [1329, 0]
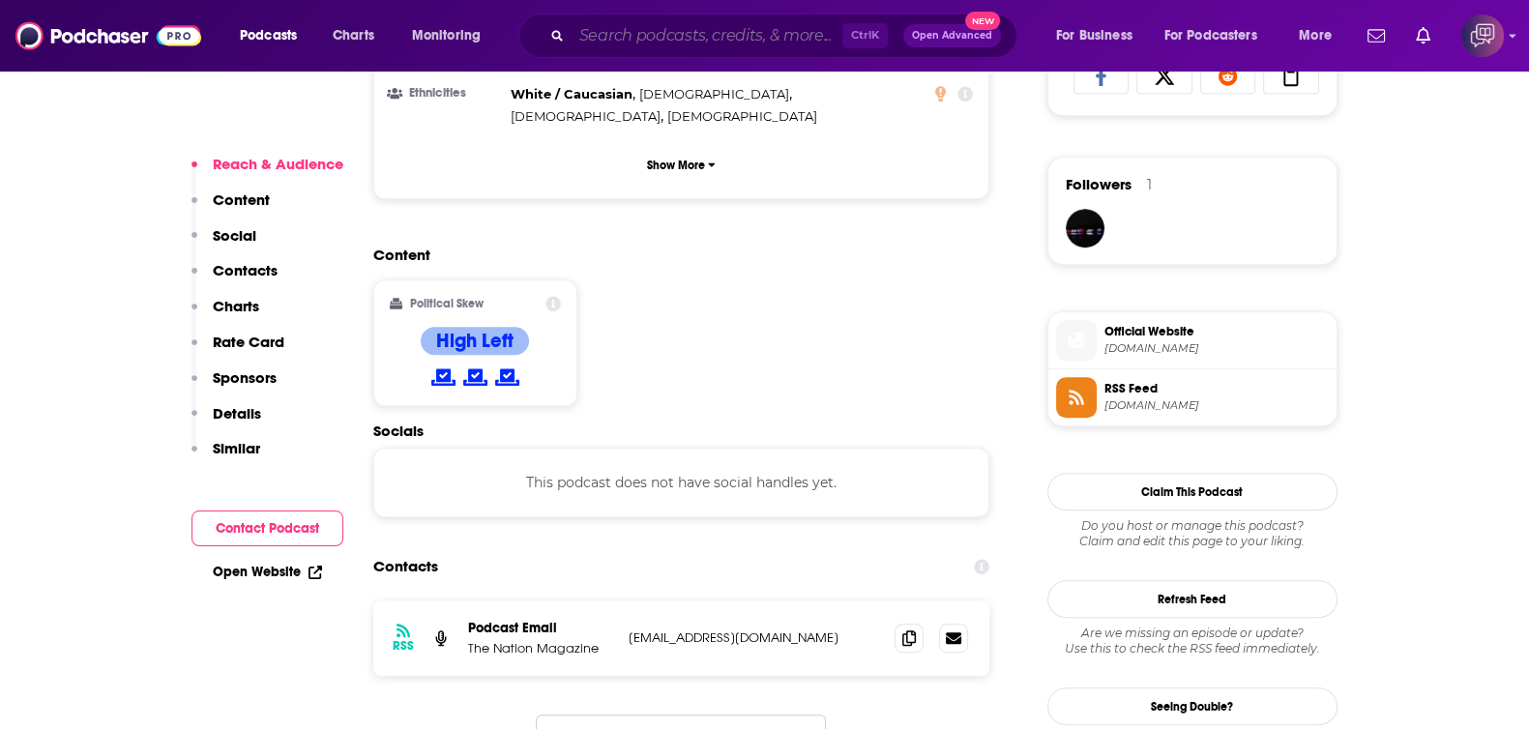
click at [670, 35] on input "Search podcasts, credits, & more..." at bounding box center [706, 35] width 271 height 31
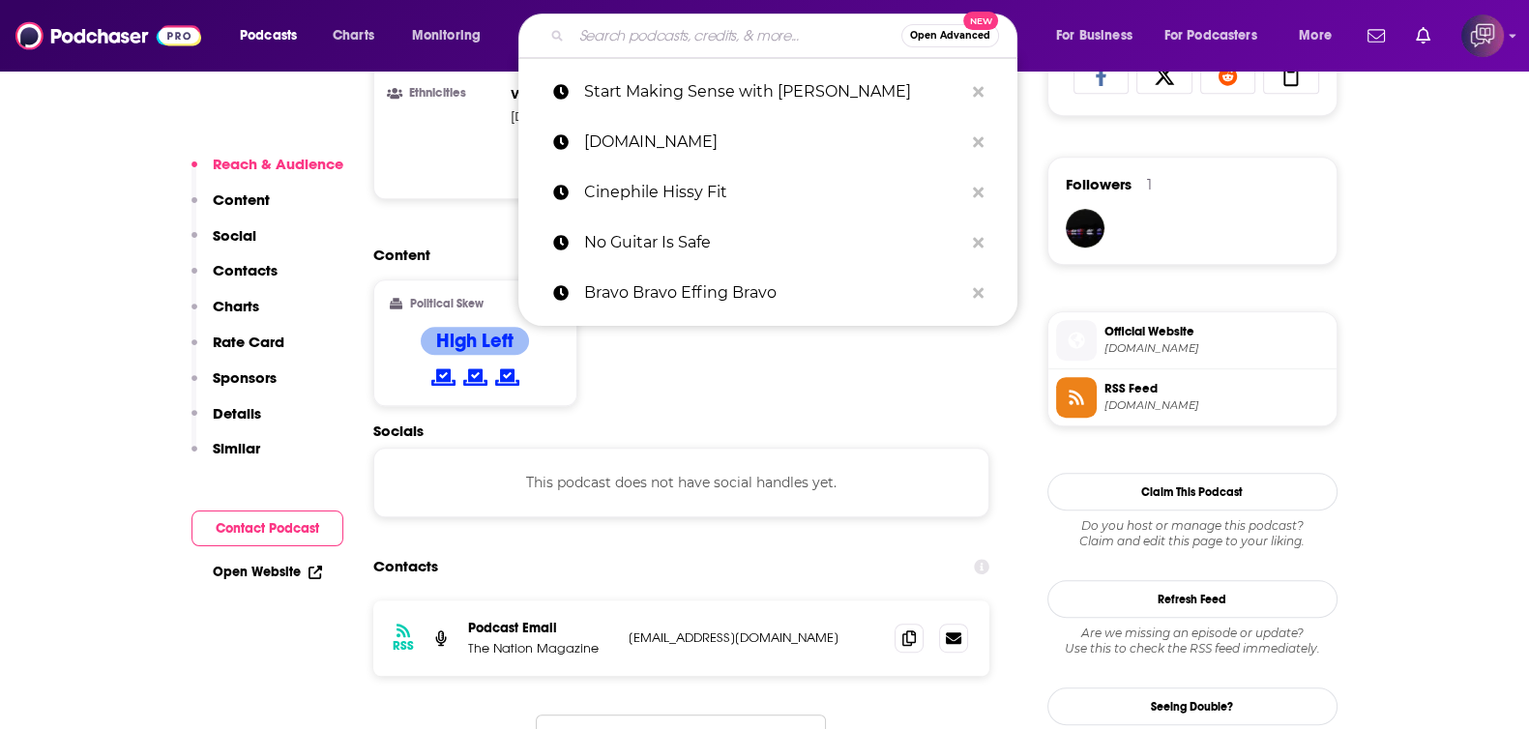
paste input "Chris Dyer’s Creative Friends"
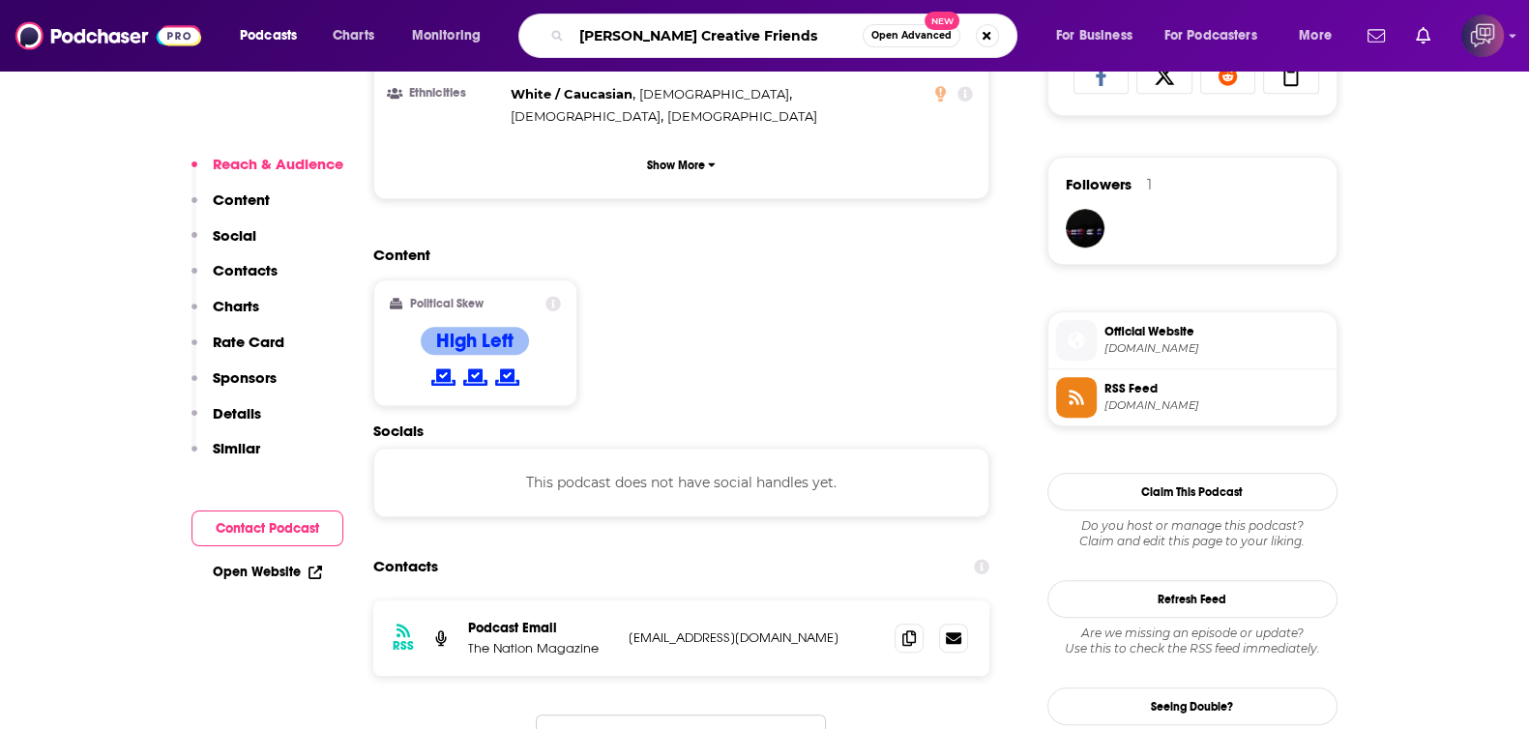
type input "Chris Dyer’s Creative Friends"
click at [889, 40] on span "Open Advanced" at bounding box center [911, 36] width 80 height 10
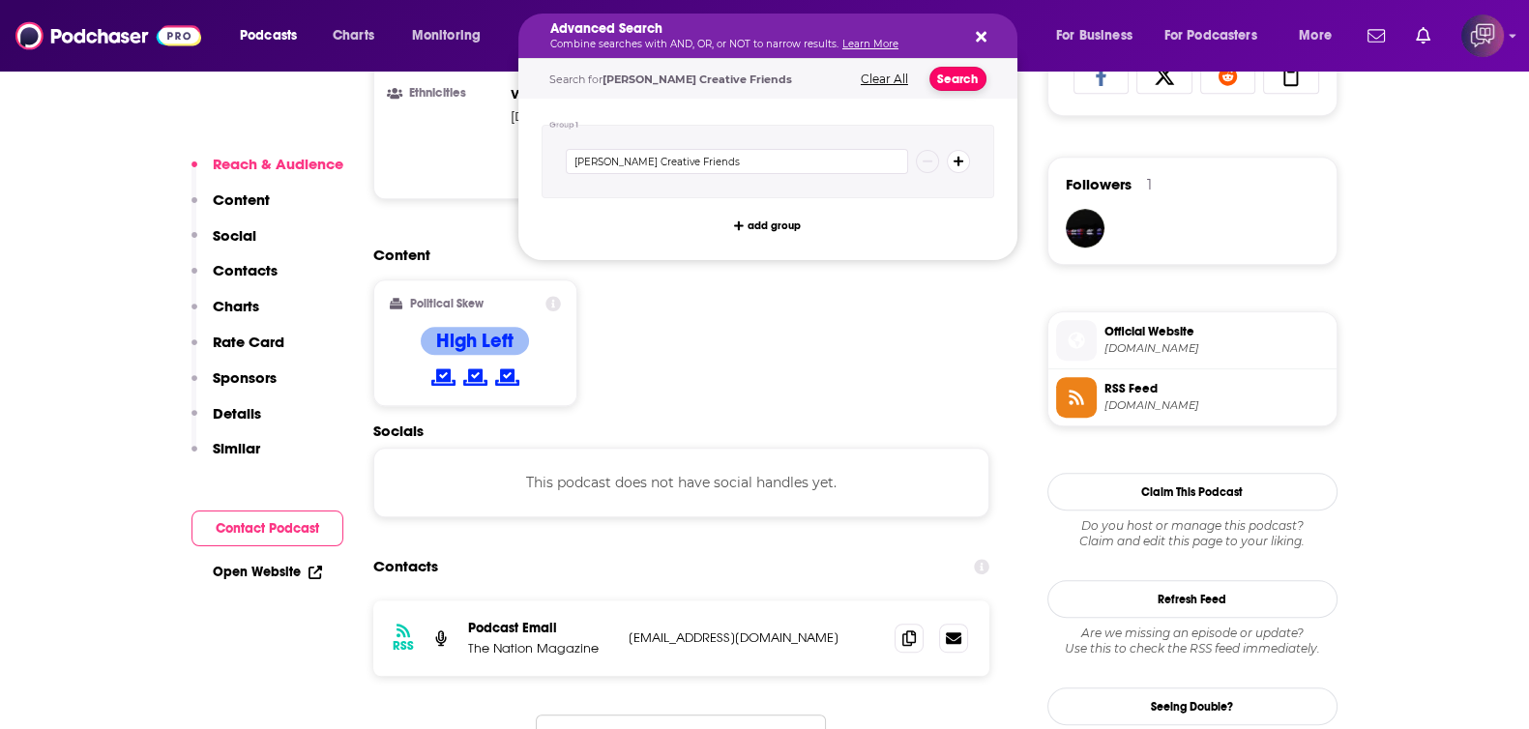
click at [964, 70] on button "Search" at bounding box center [957, 79] width 57 height 24
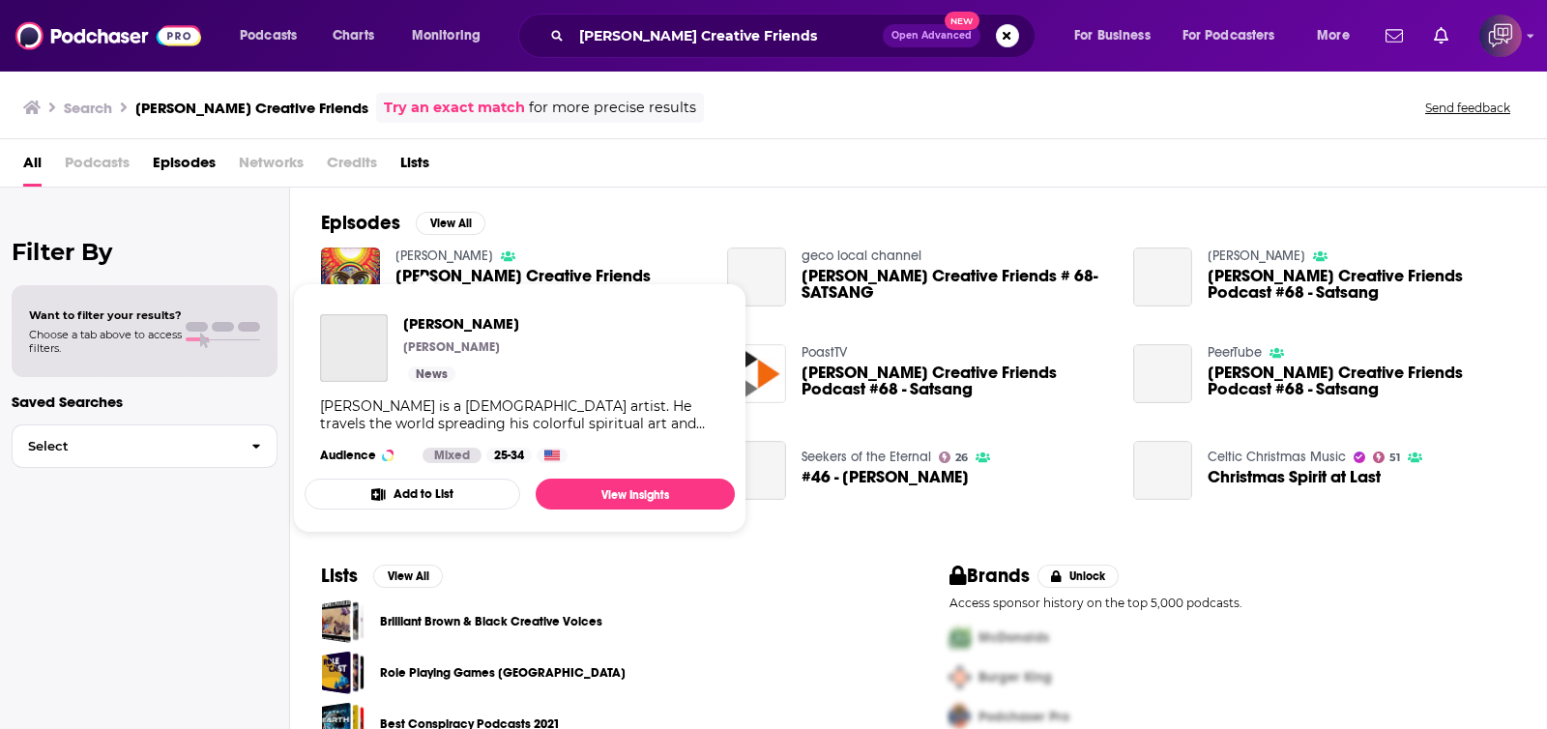
click at [435, 248] on link "Chris Dyer" at bounding box center [444, 256] width 98 height 16
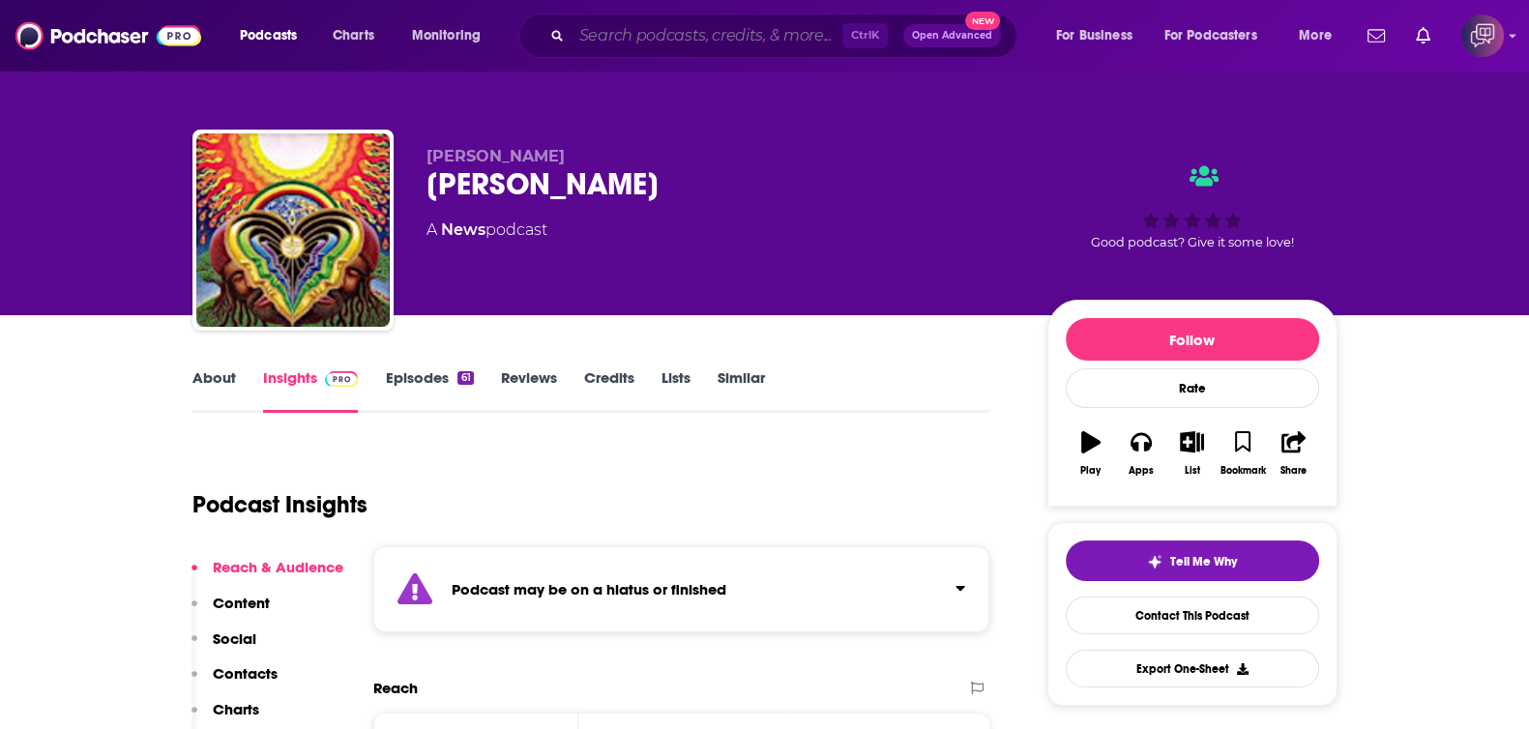
click at [755, 36] on input "Search podcasts, credits, & more..." at bounding box center [706, 35] width 271 height 31
paste input "The Scare Guy Show"
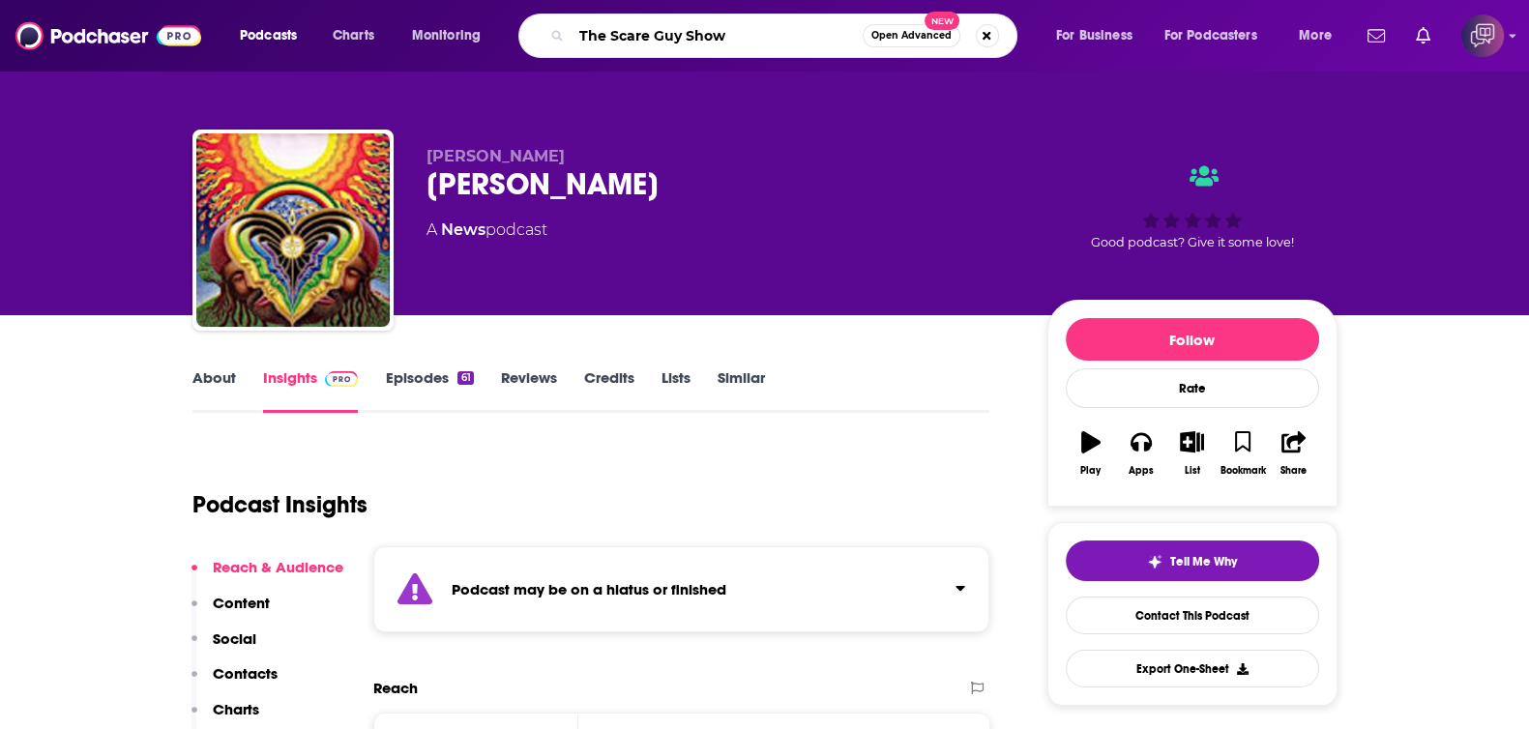
type input "The Scare Guy Show"
click at [904, 26] on button "Open Advanced New" at bounding box center [911, 35] width 98 height 23
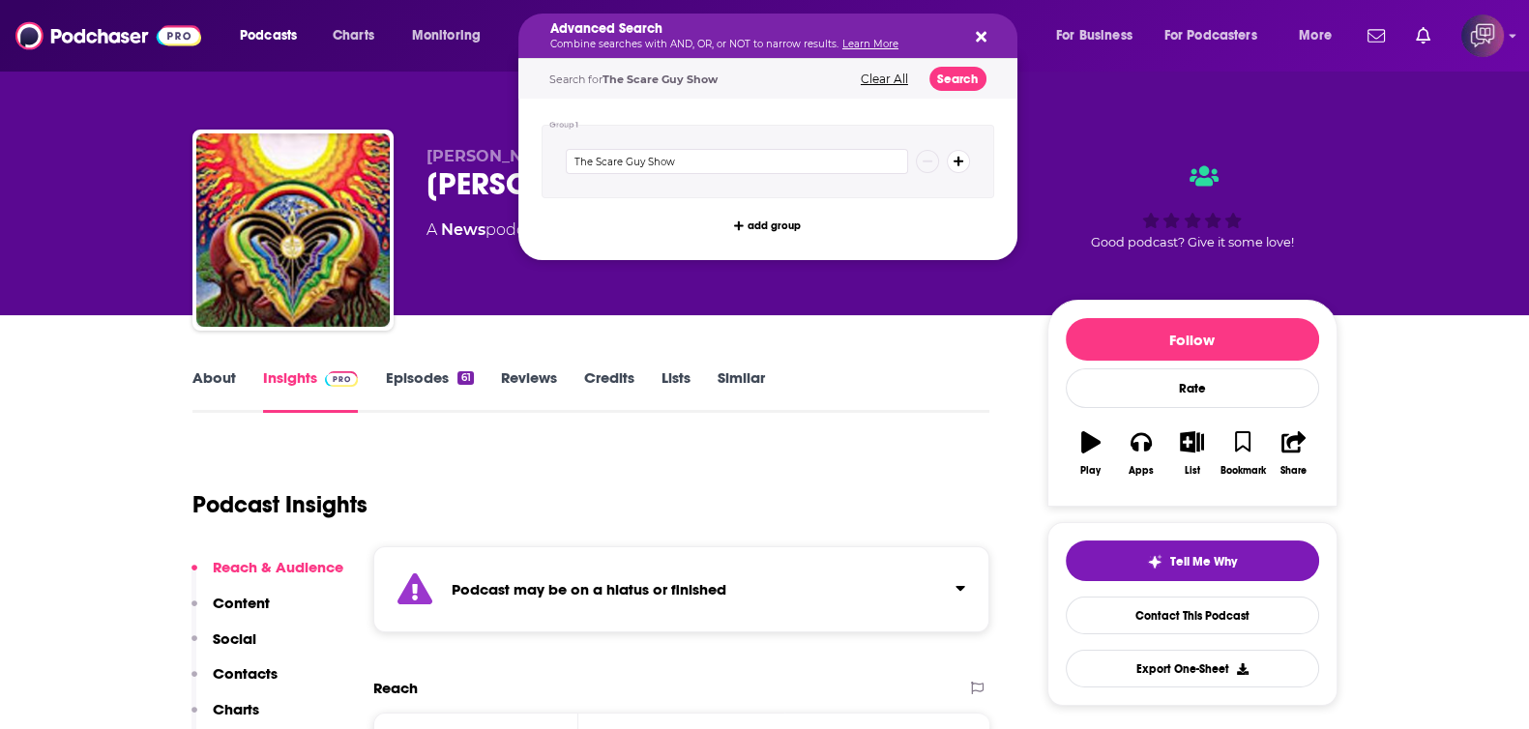
click at [967, 64] on div "Search for The Scare Guy Show Clear All Search" at bounding box center [767, 79] width 499 height 40
click at [959, 70] on button "Search" at bounding box center [957, 79] width 57 height 24
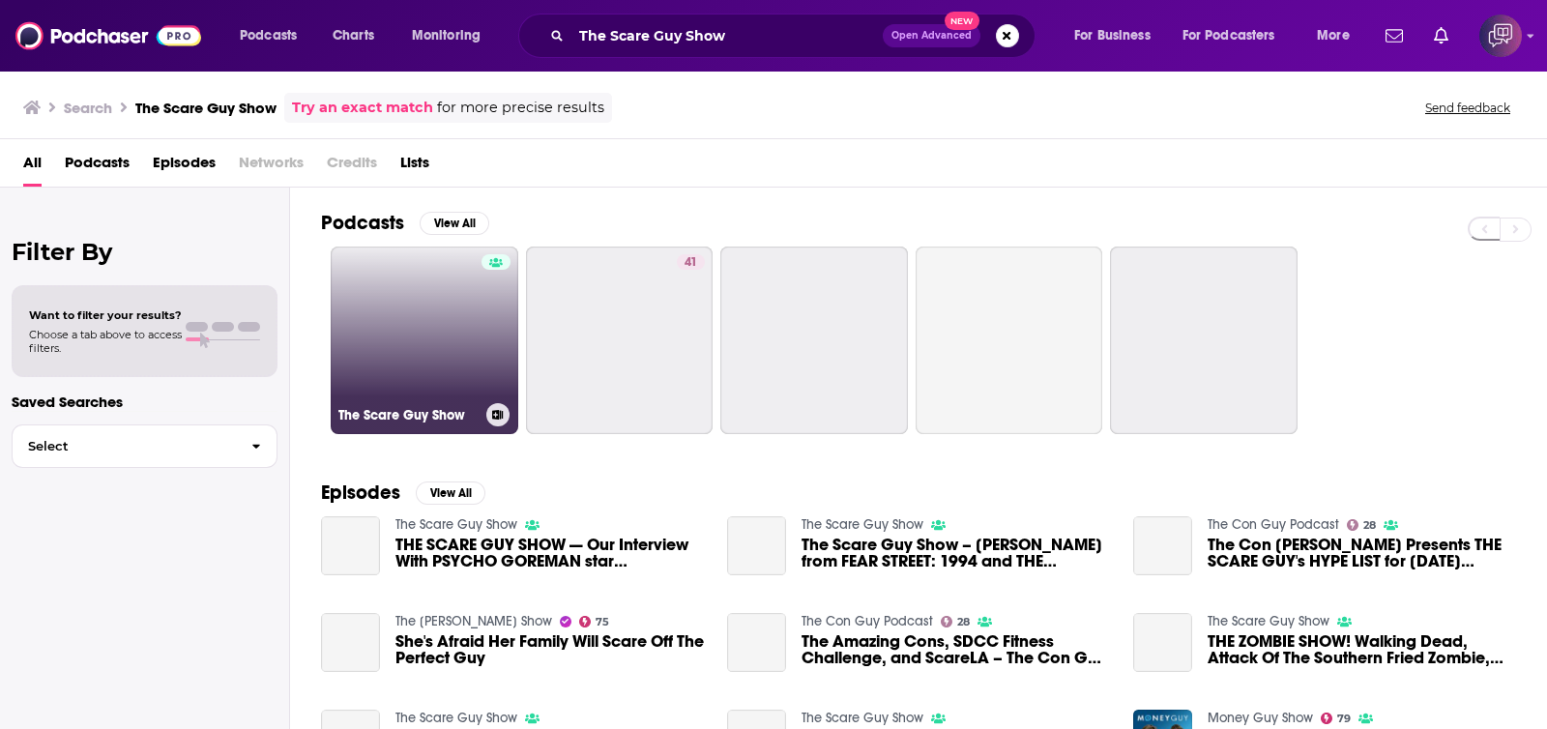
click at [396, 331] on link "The Scare Guy Show" at bounding box center [425, 341] width 188 height 188
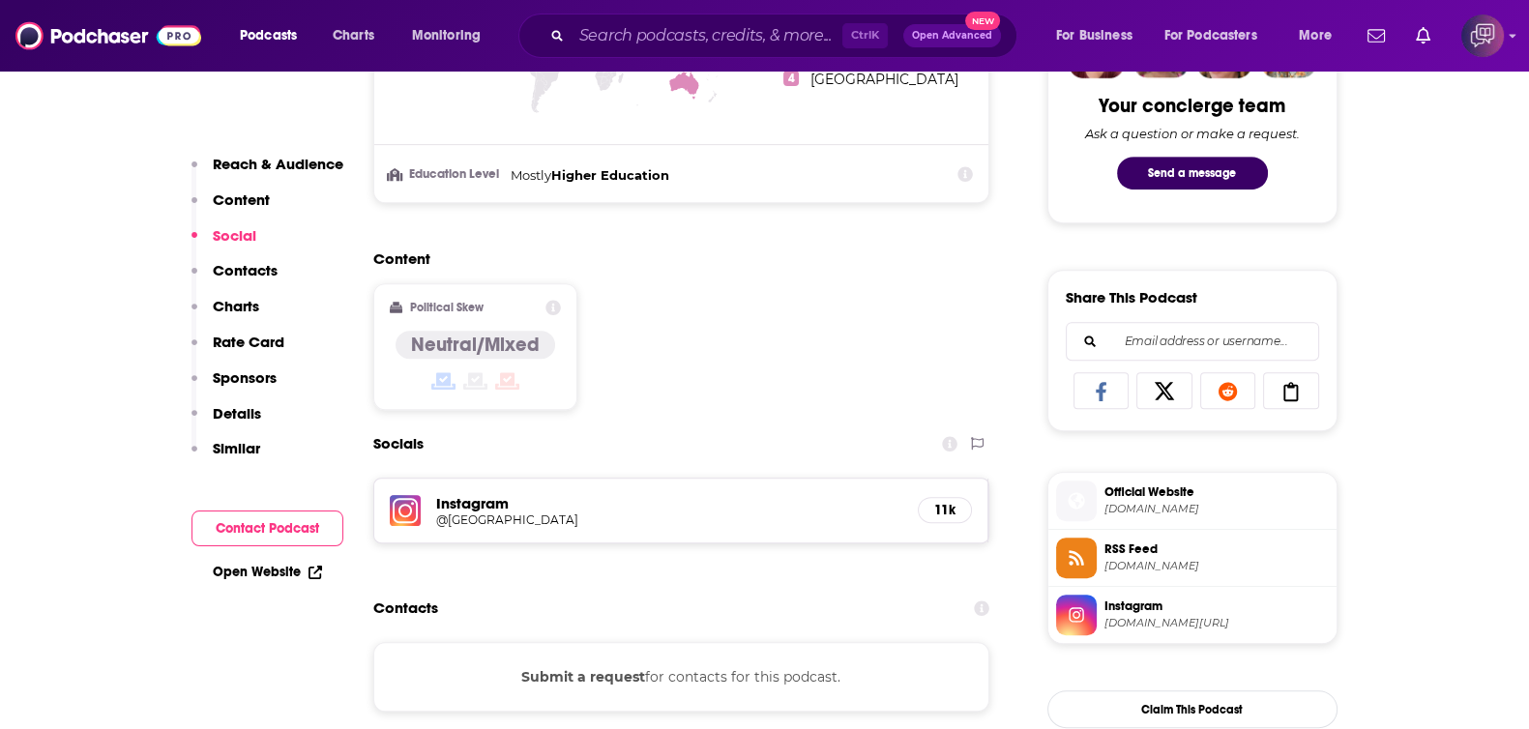
scroll to position [1088, 0]
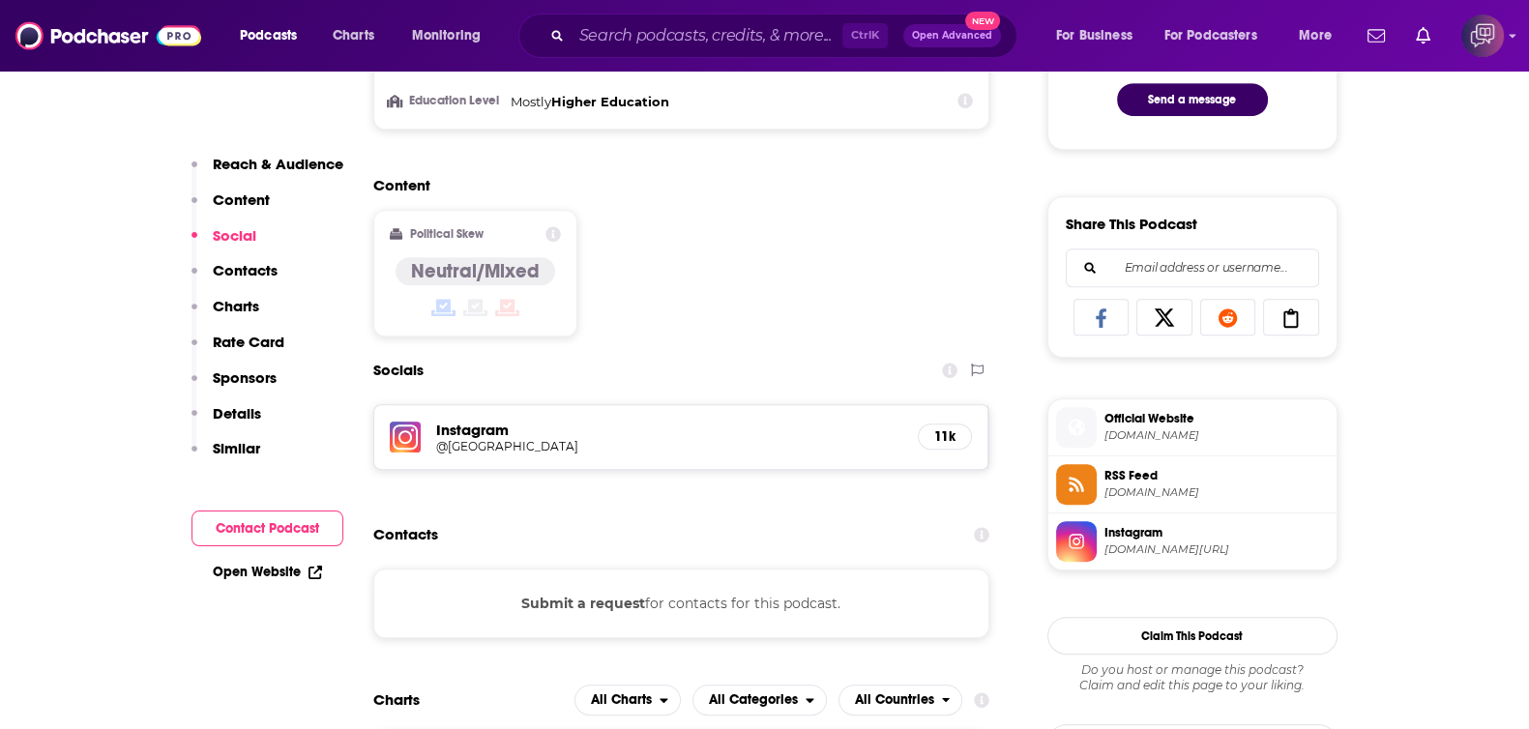
click at [710, 17] on div "Ctrl K Open Advanced New" at bounding box center [767, 36] width 499 height 44
click at [710, 26] on input "Search podcasts, credits, & more..." at bounding box center [706, 35] width 271 height 31
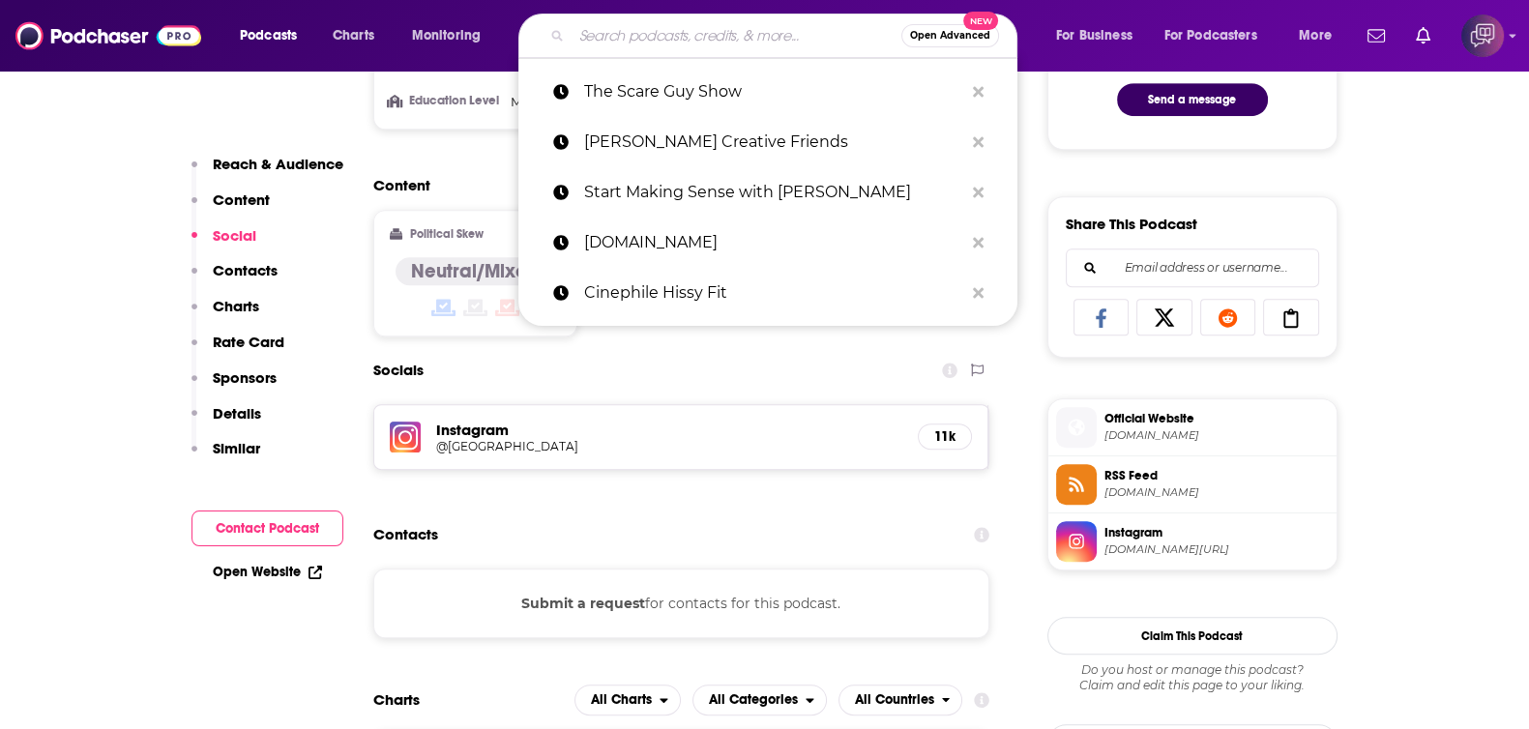
paste input "End of the Road Podcast"
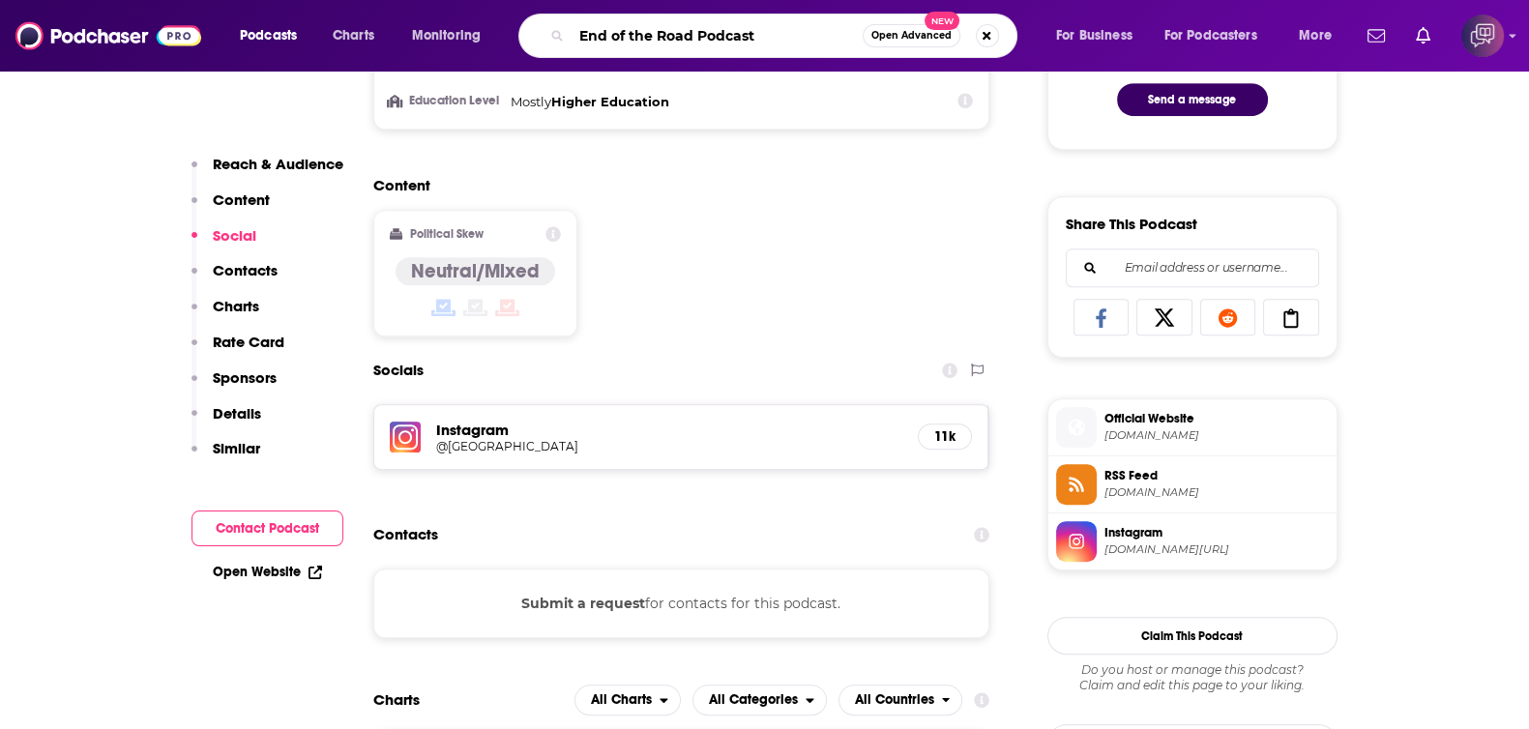
type input "End of the Road Podcast"
click at [917, 36] on span "Open Advanced" at bounding box center [911, 36] width 80 height 10
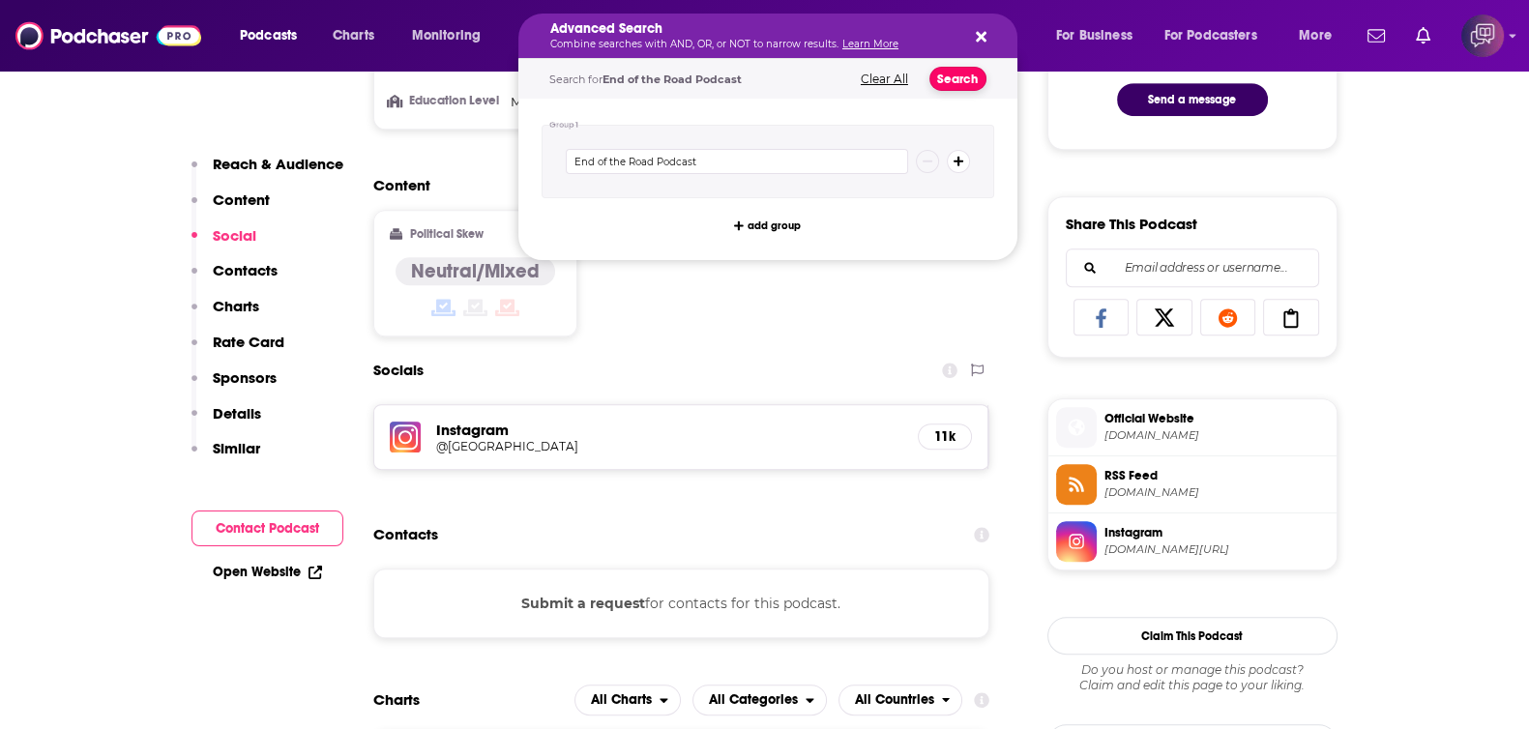
click at [947, 75] on button "Search" at bounding box center [957, 79] width 57 height 24
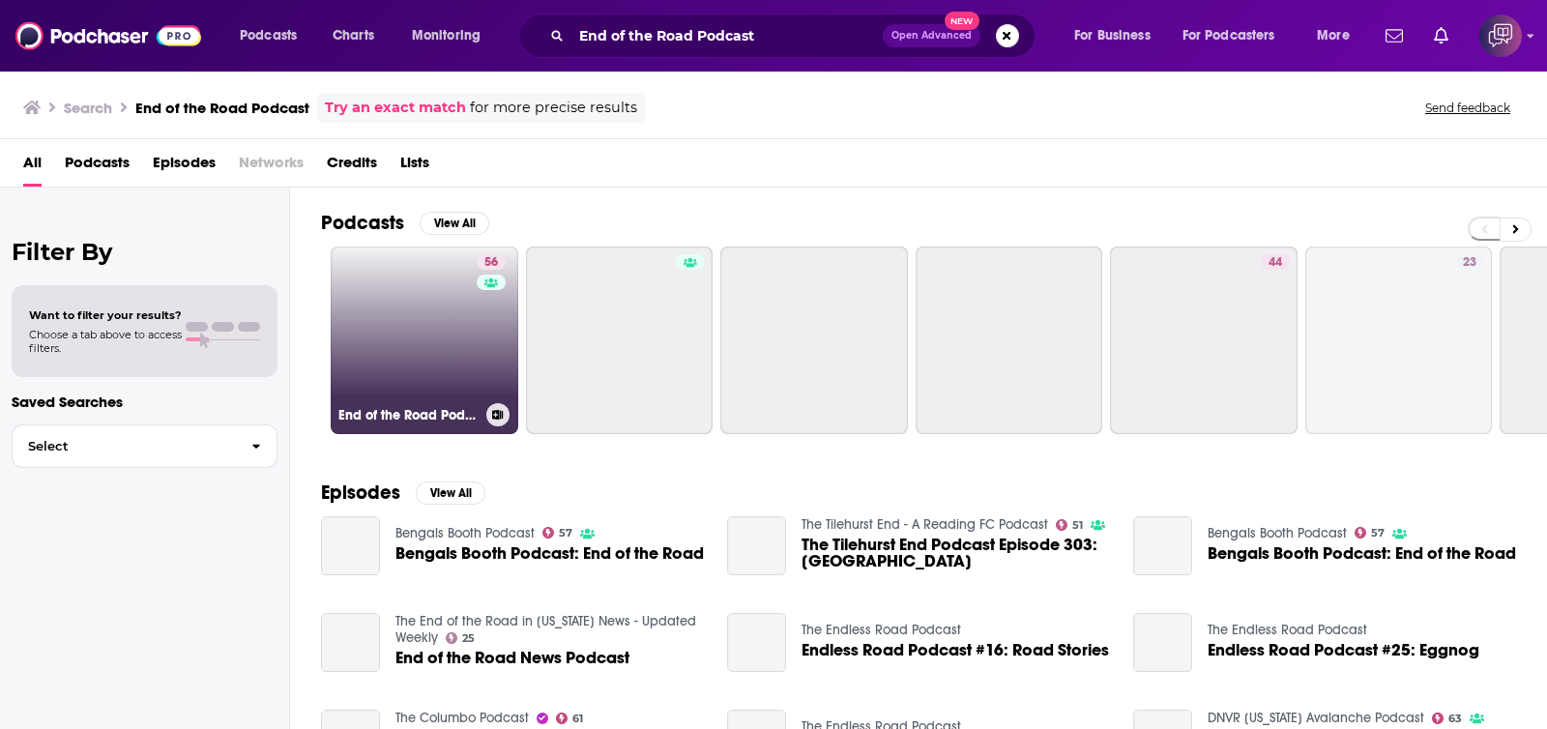
click at [422, 332] on link "56 End of the Road Podcast (Immanence = Transcendence)" at bounding box center [425, 341] width 188 height 188
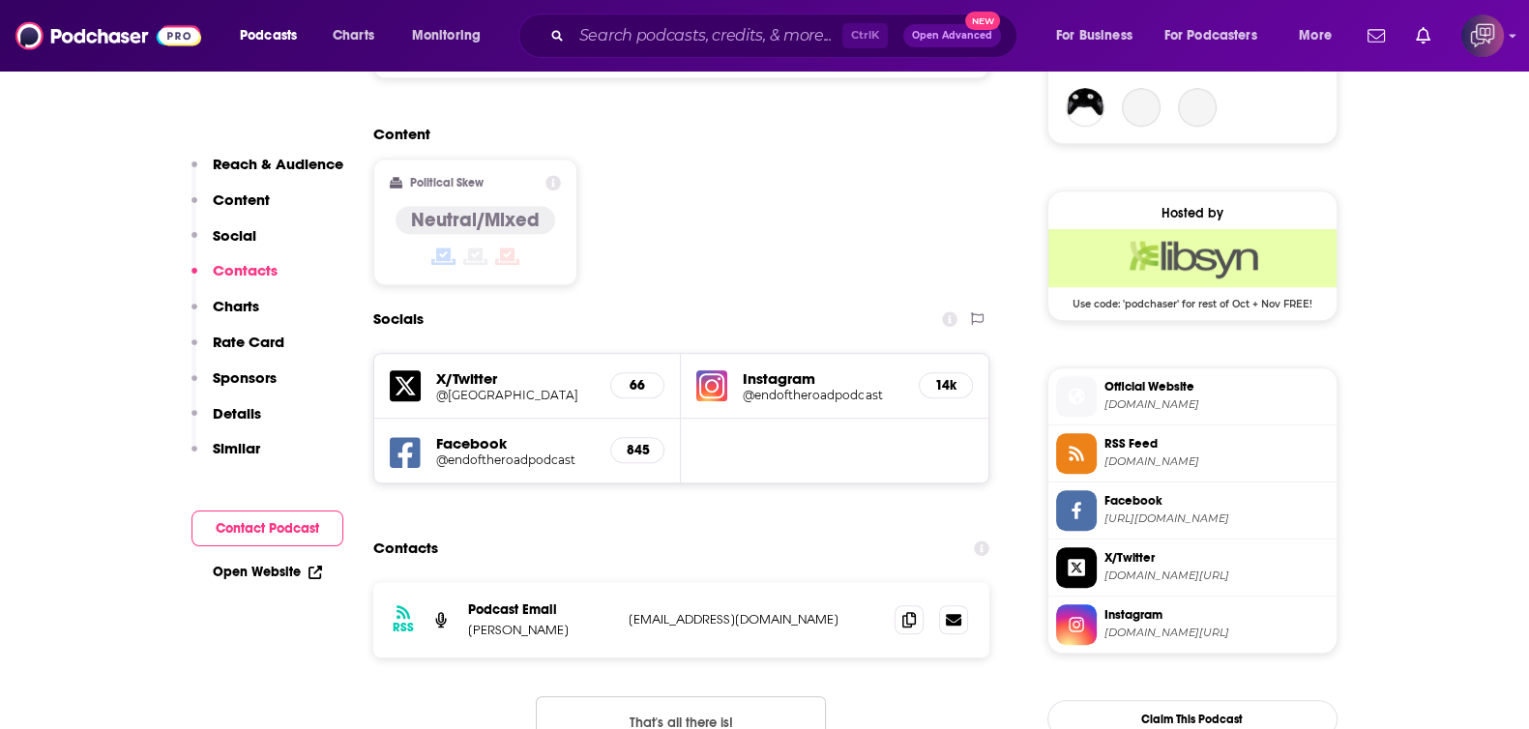
scroll to position [1691, 0]
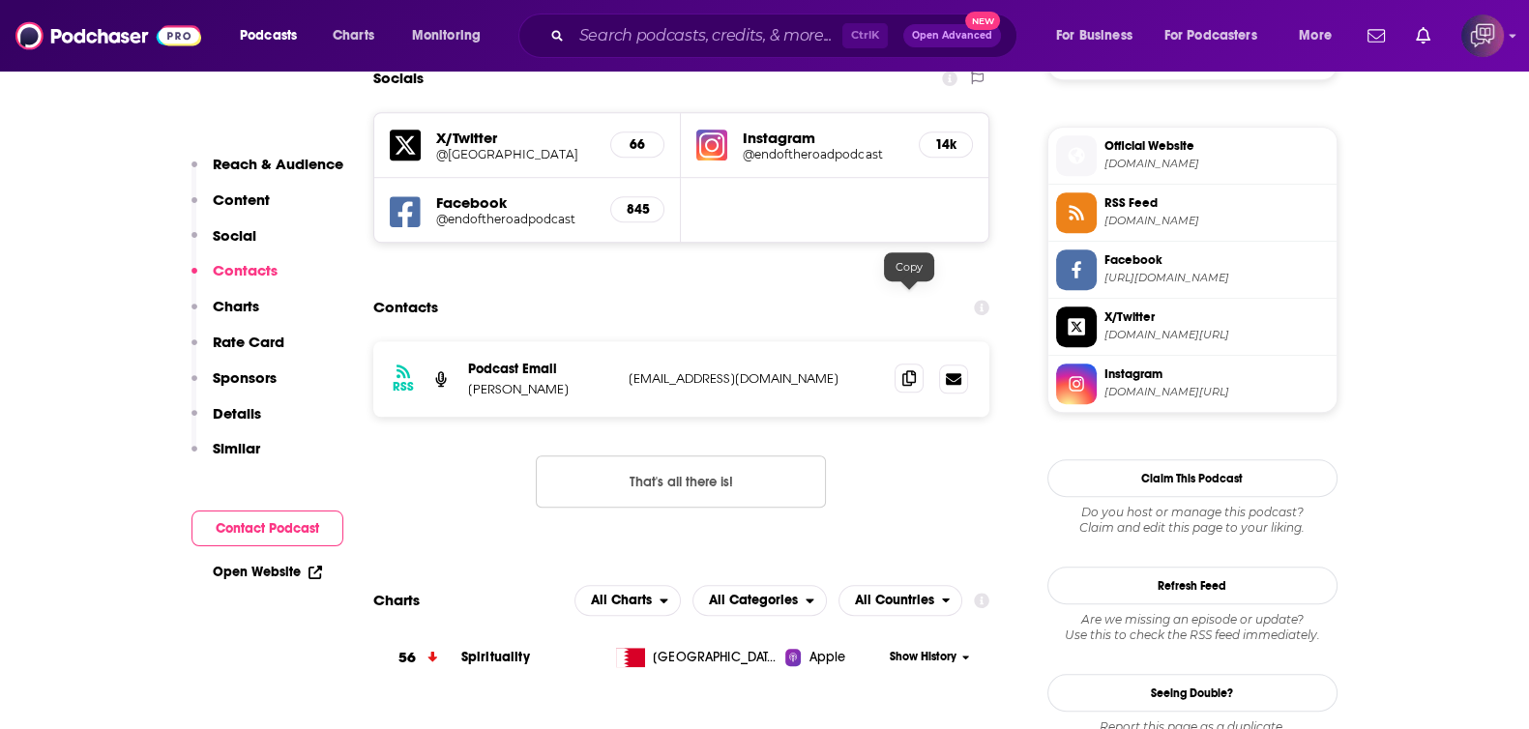
click at [908, 370] on icon at bounding box center [909, 377] width 14 height 15
click at [778, 31] on input "Search podcasts, credits, & more..." at bounding box center [706, 35] width 271 height 31
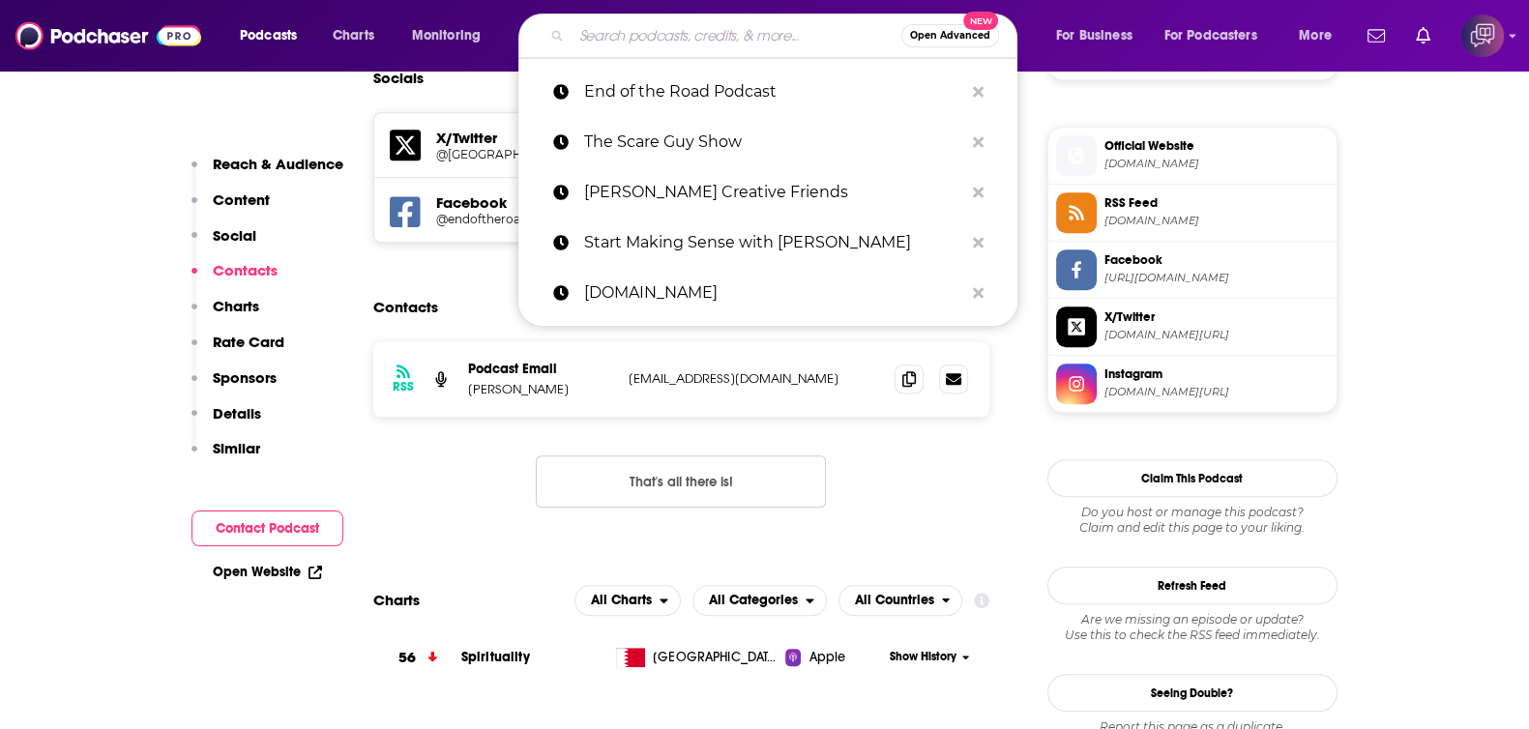
paste input "Storybeat with Steve Cuden"
type input "Storybeat with Steve Cuden"
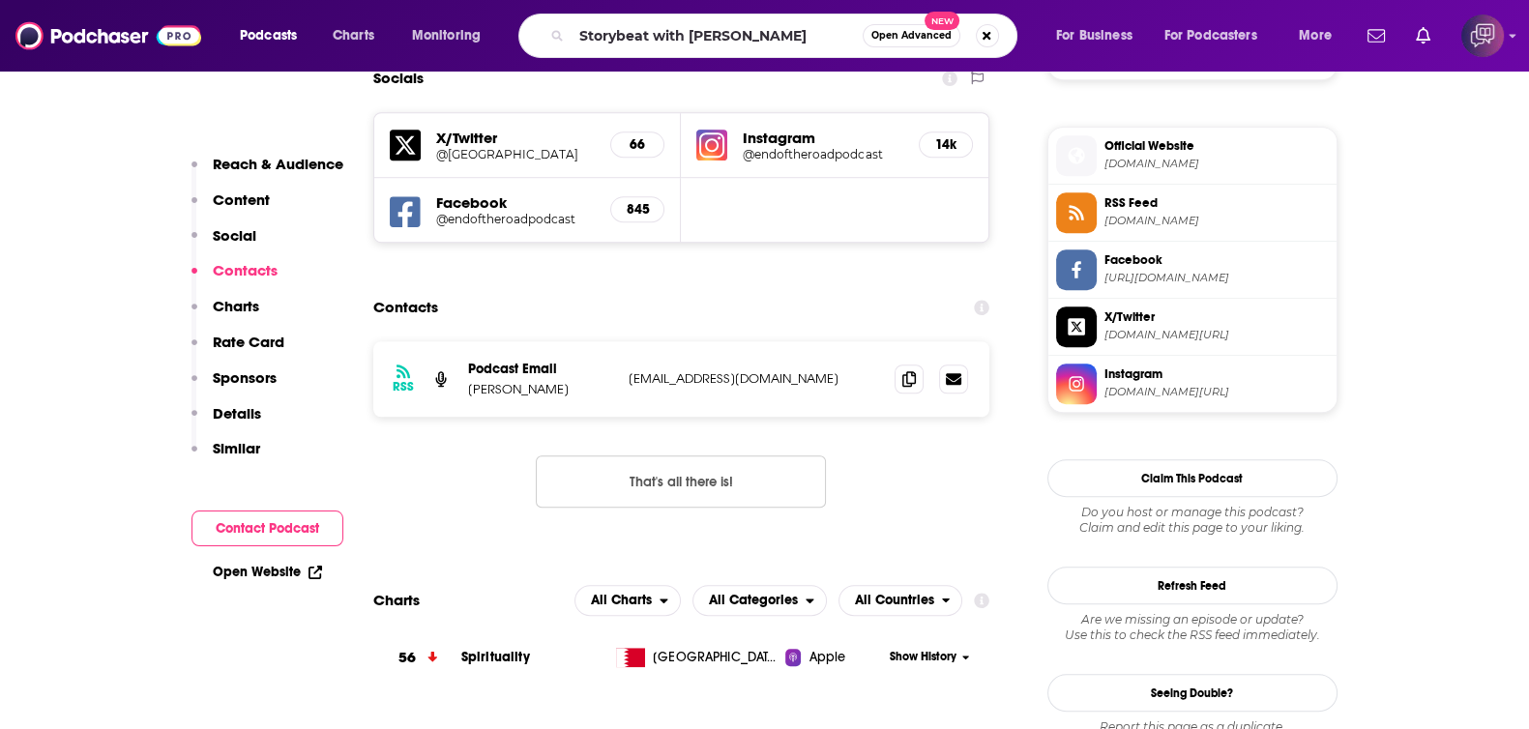
click at [885, 41] on span "Open Advanced" at bounding box center [911, 36] width 80 height 10
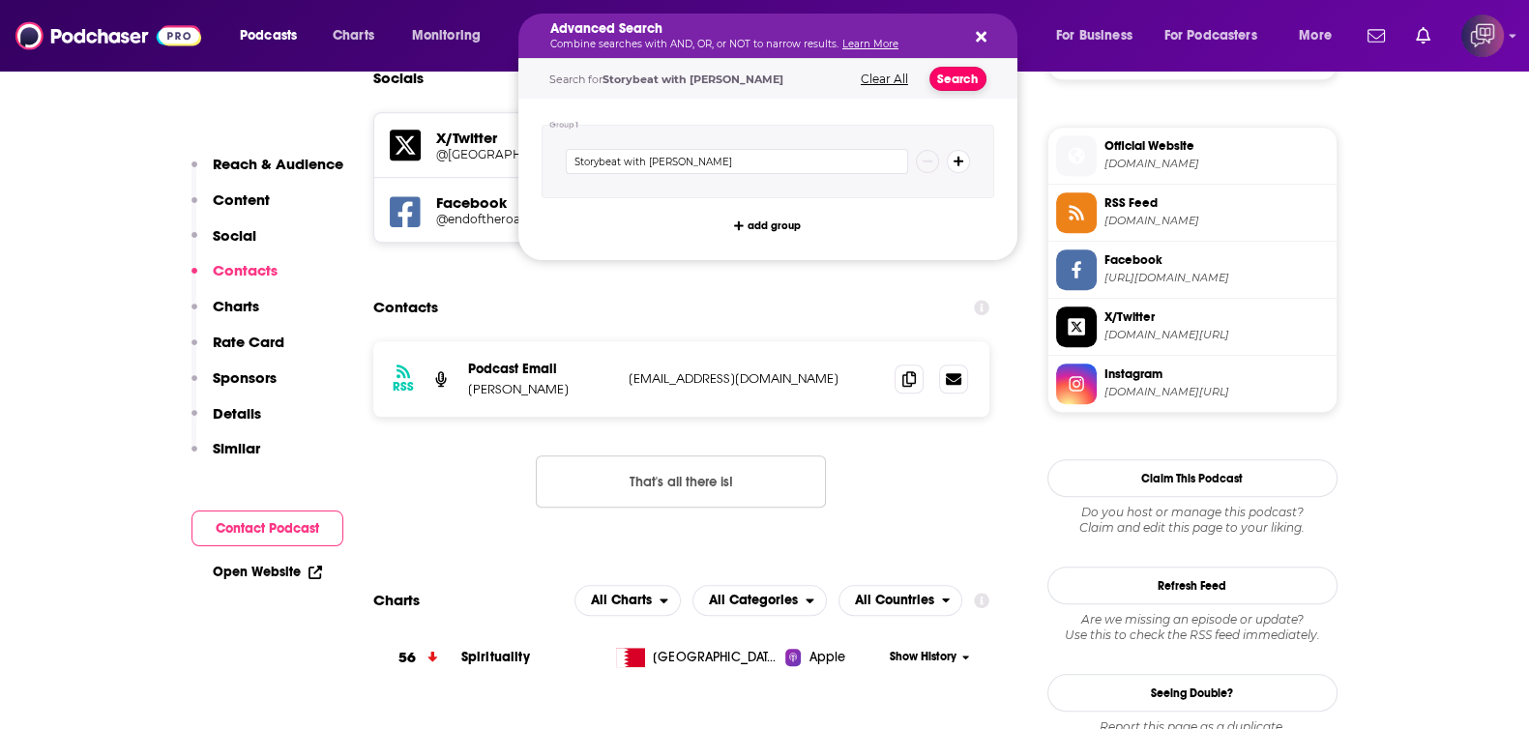
click at [952, 84] on button "Search" at bounding box center [957, 79] width 57 height 24
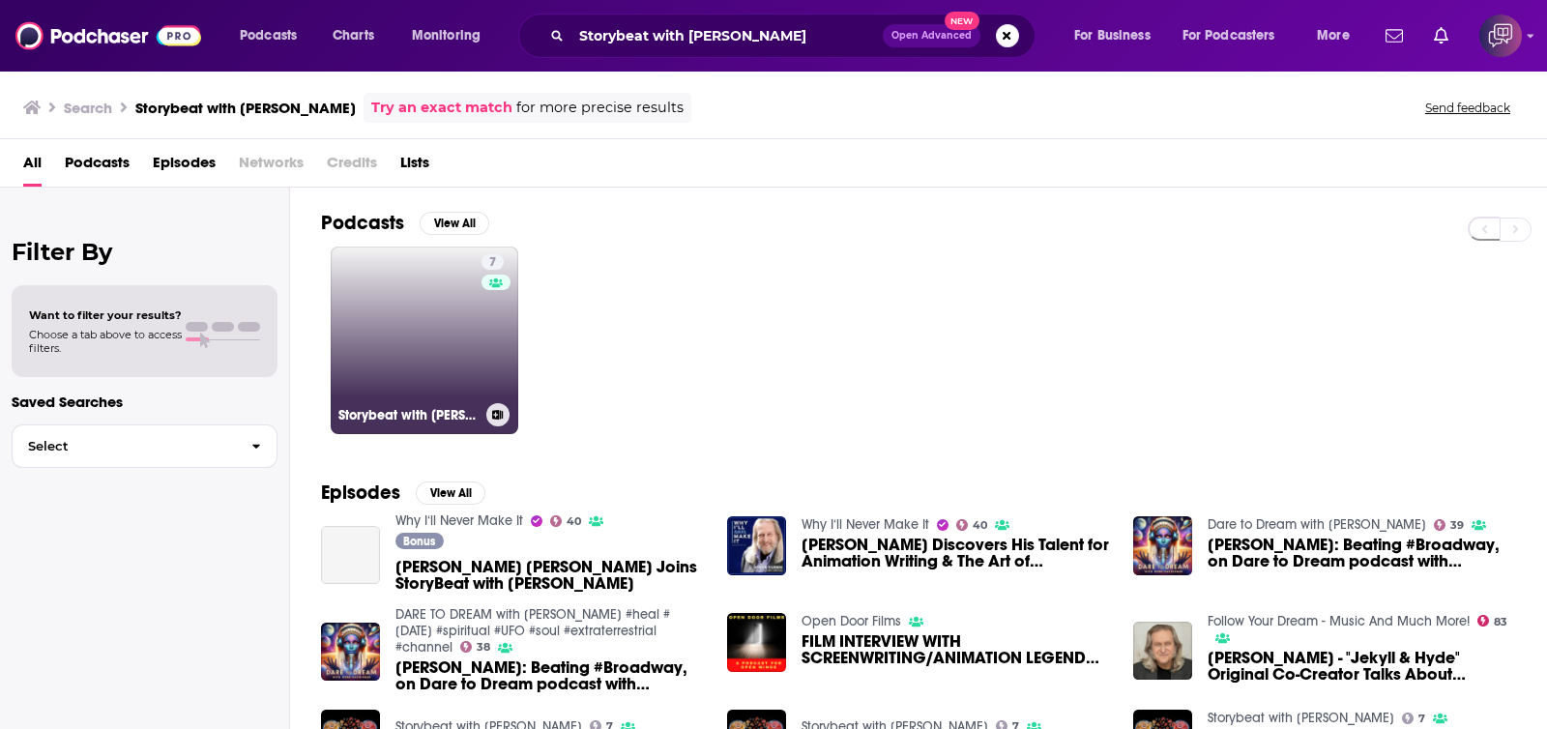
click at [468, 355] on link "7 Storybeat with Steve Cuden" at bounding box center [425, 341] width 188 height 188
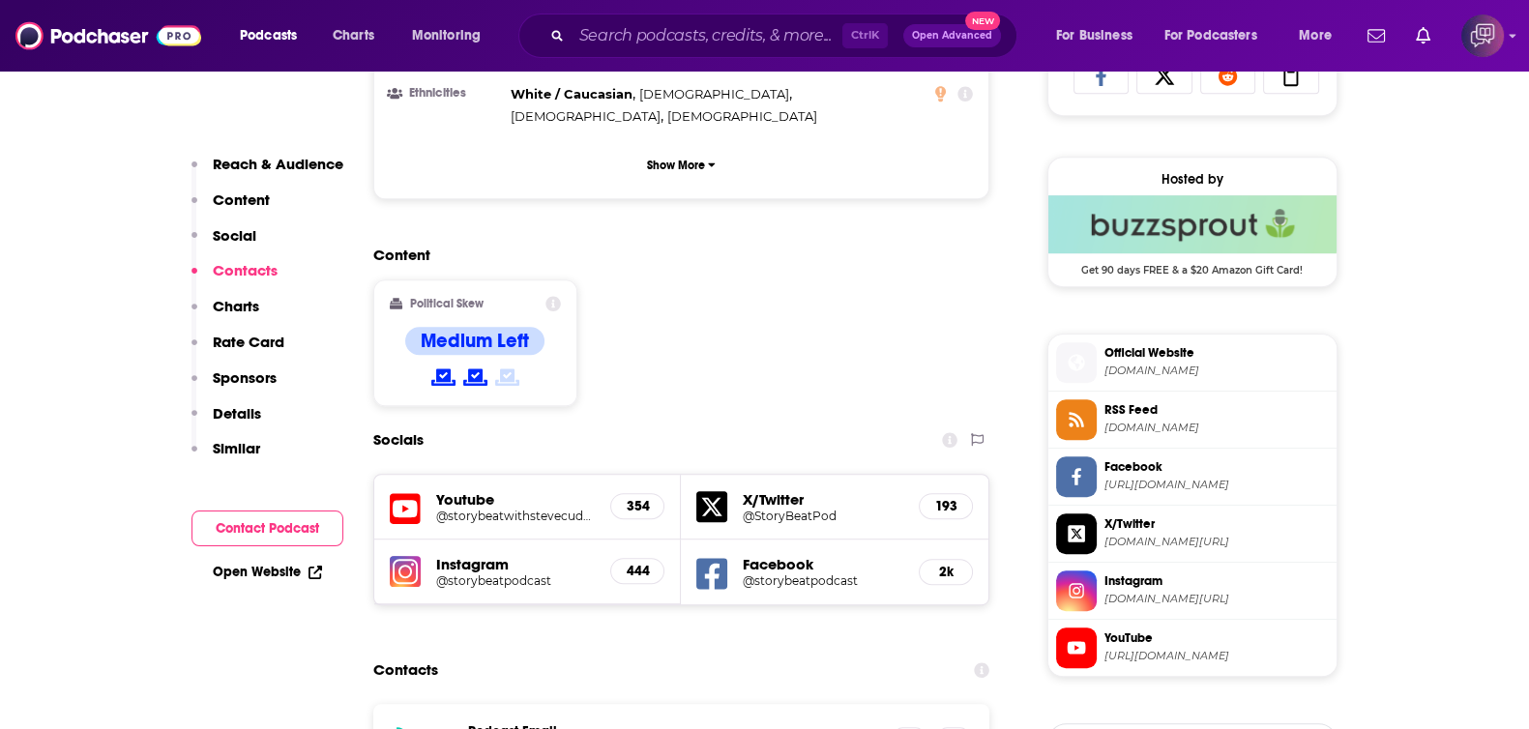
scroll to position [1691, 0]
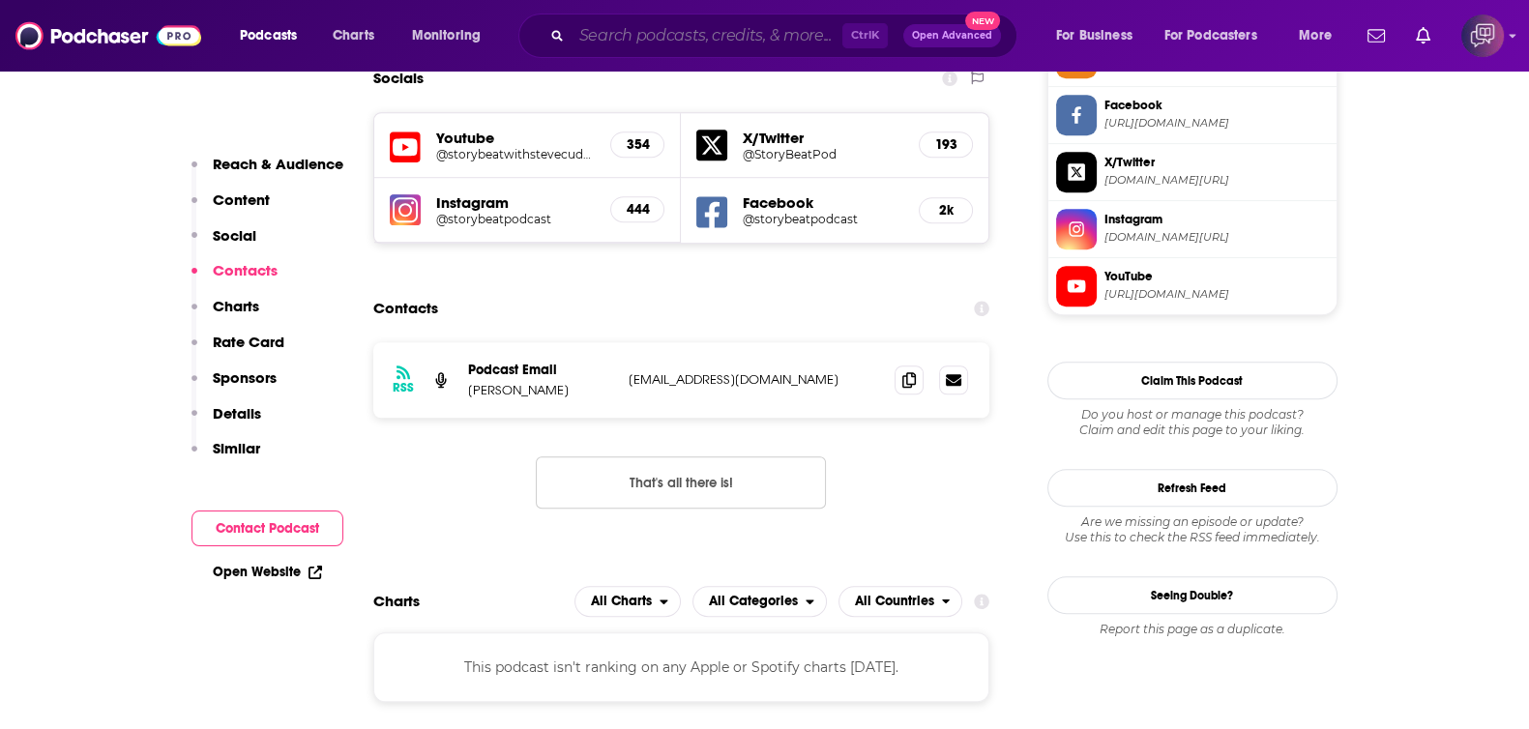
click at [718, 37] on input "Search podcasts, credits, & more..." at bounding box center [706, 35] width 271 height 31
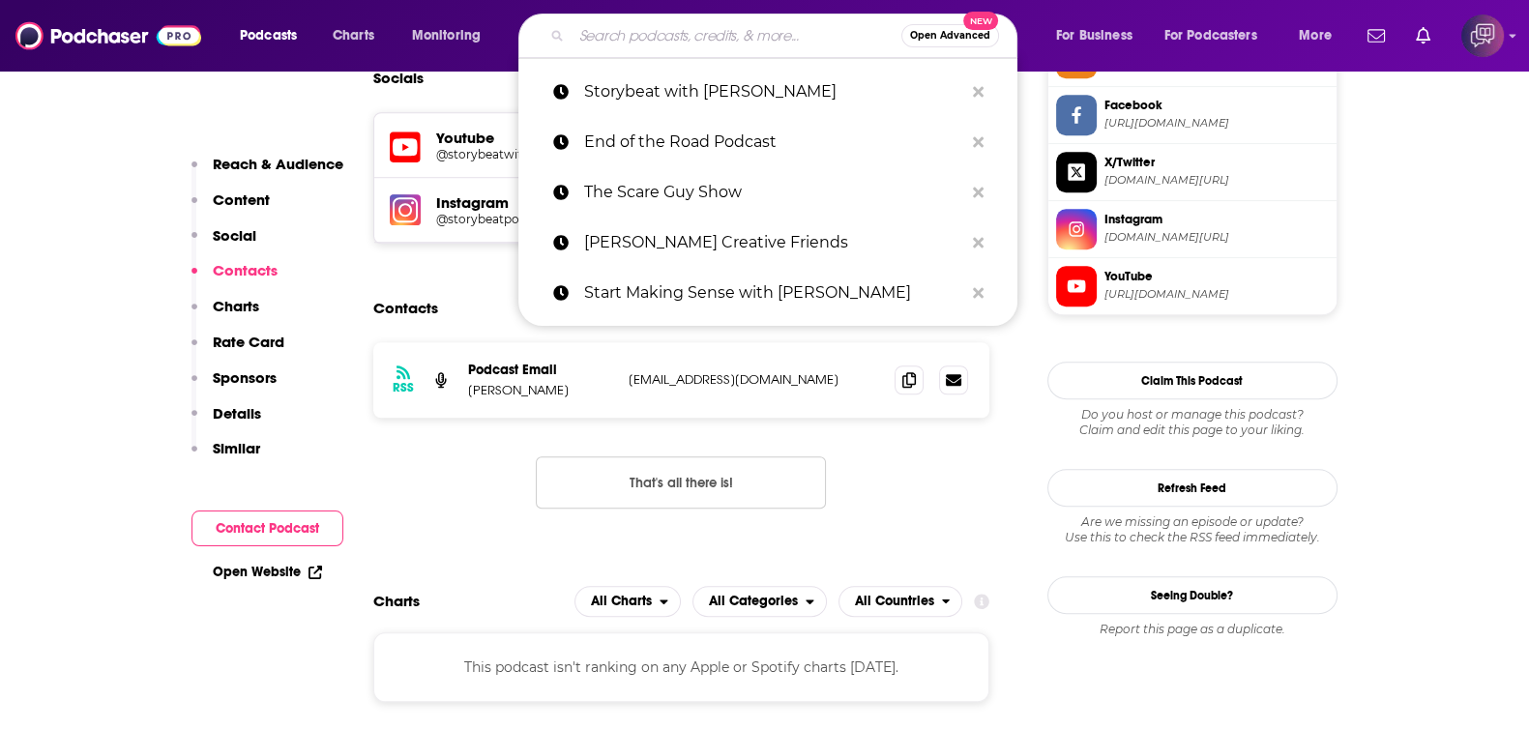
paste input "Real Deal Media"
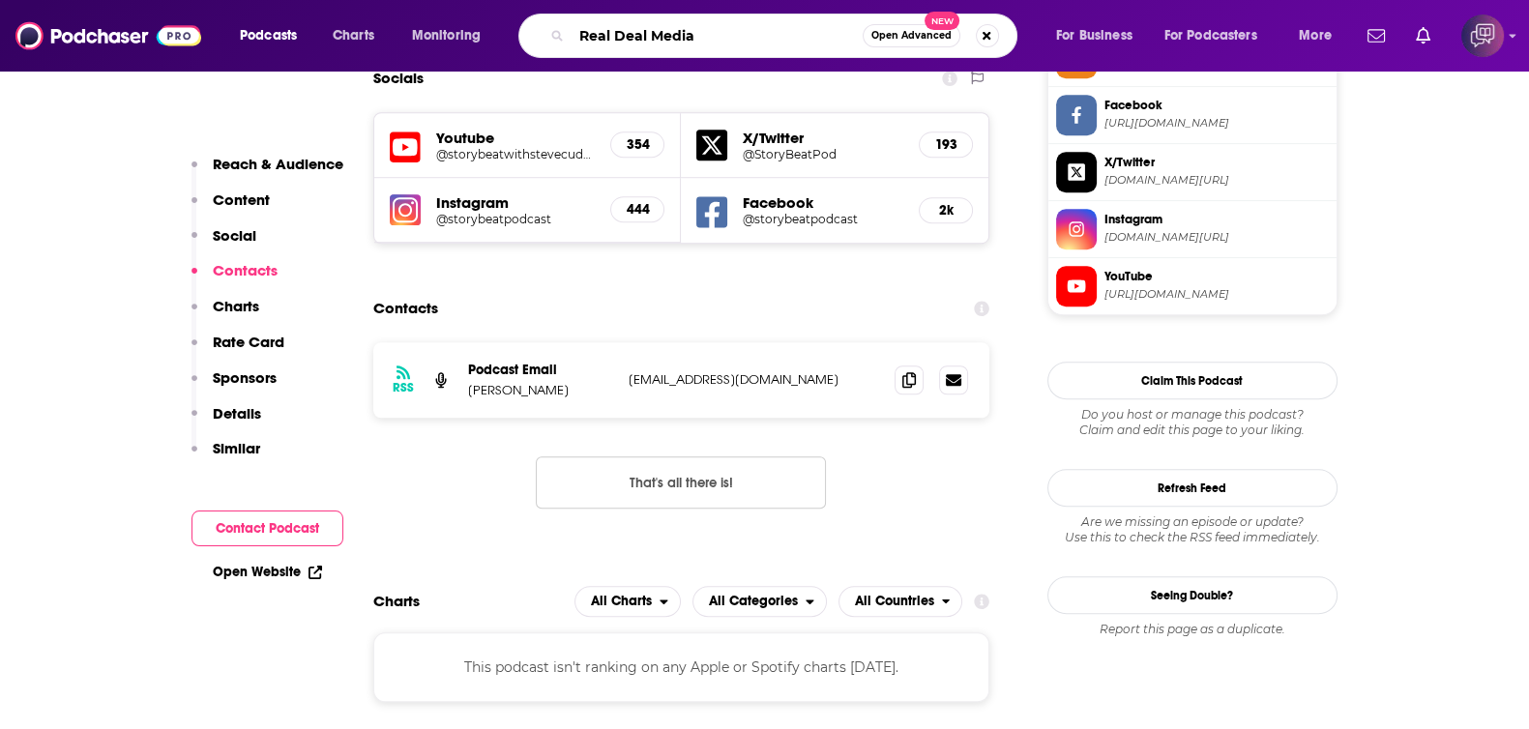
type input "Real Deal Media"
click at [880, 42] on button "Open Advanced New" at bounding box center [911, 35] width 98 height 23
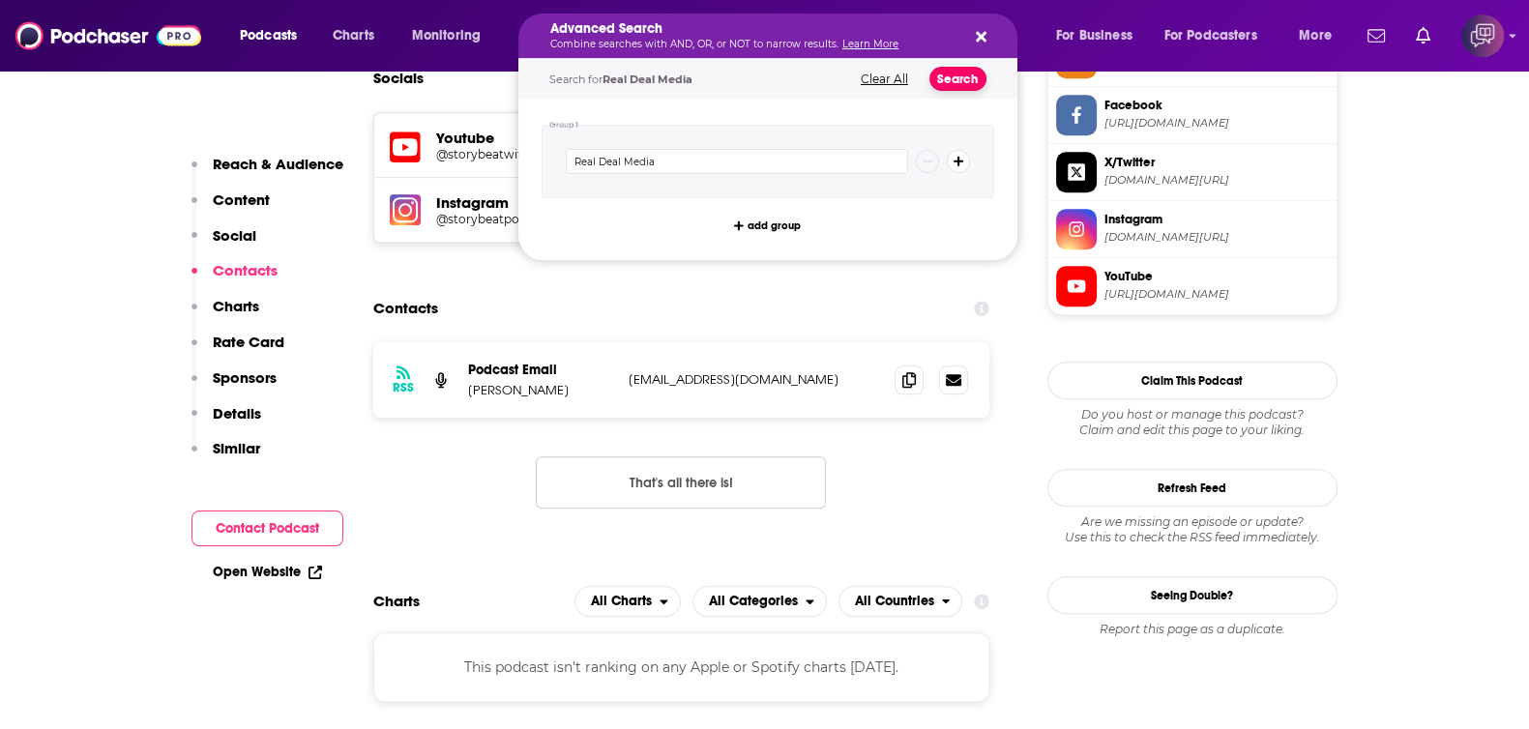
click at [957, 79] on button "Search" at bounding box center [957, 79] width 57 height 24
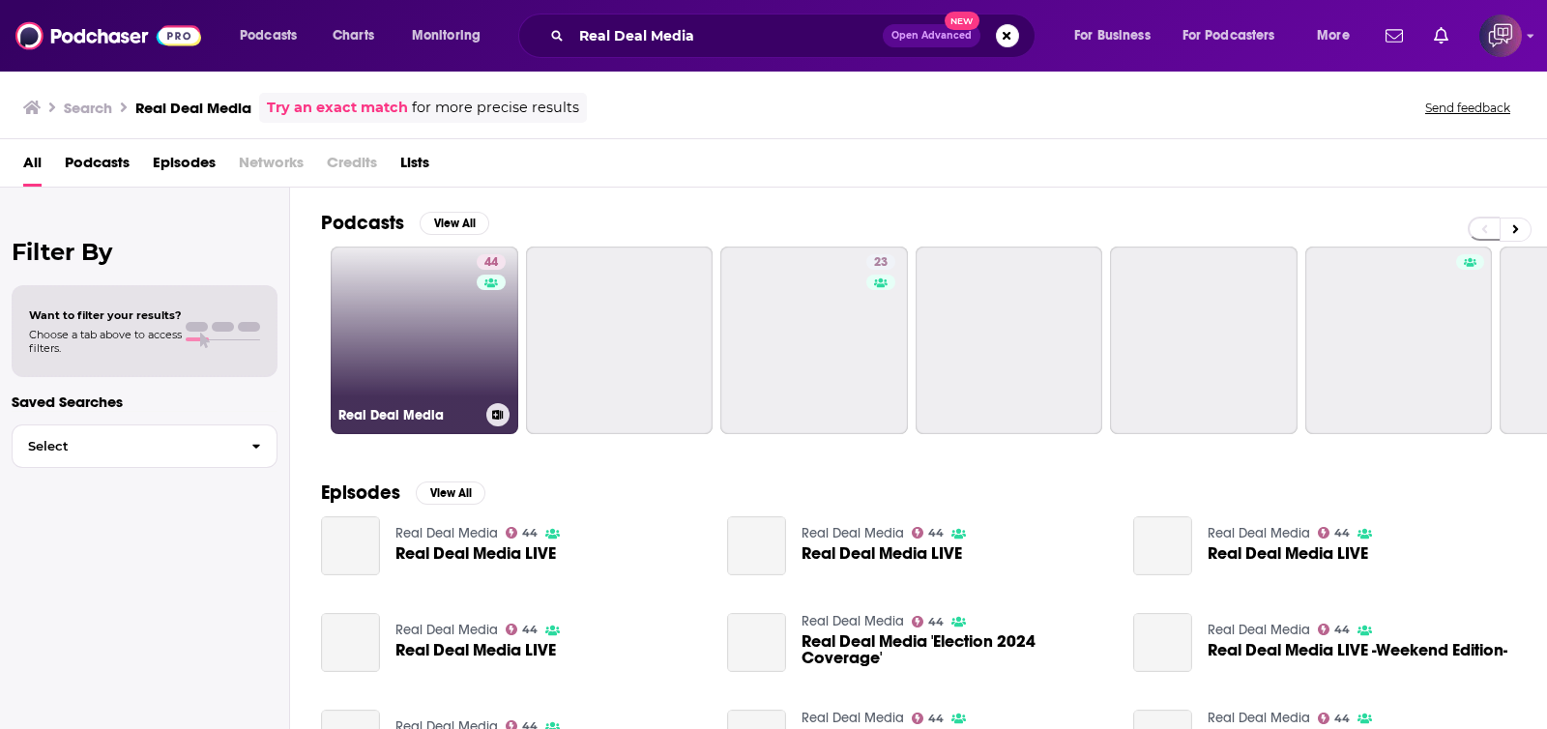
click at [477, 303] on div "44" at bounding box center [494, 328] width 34 height 149
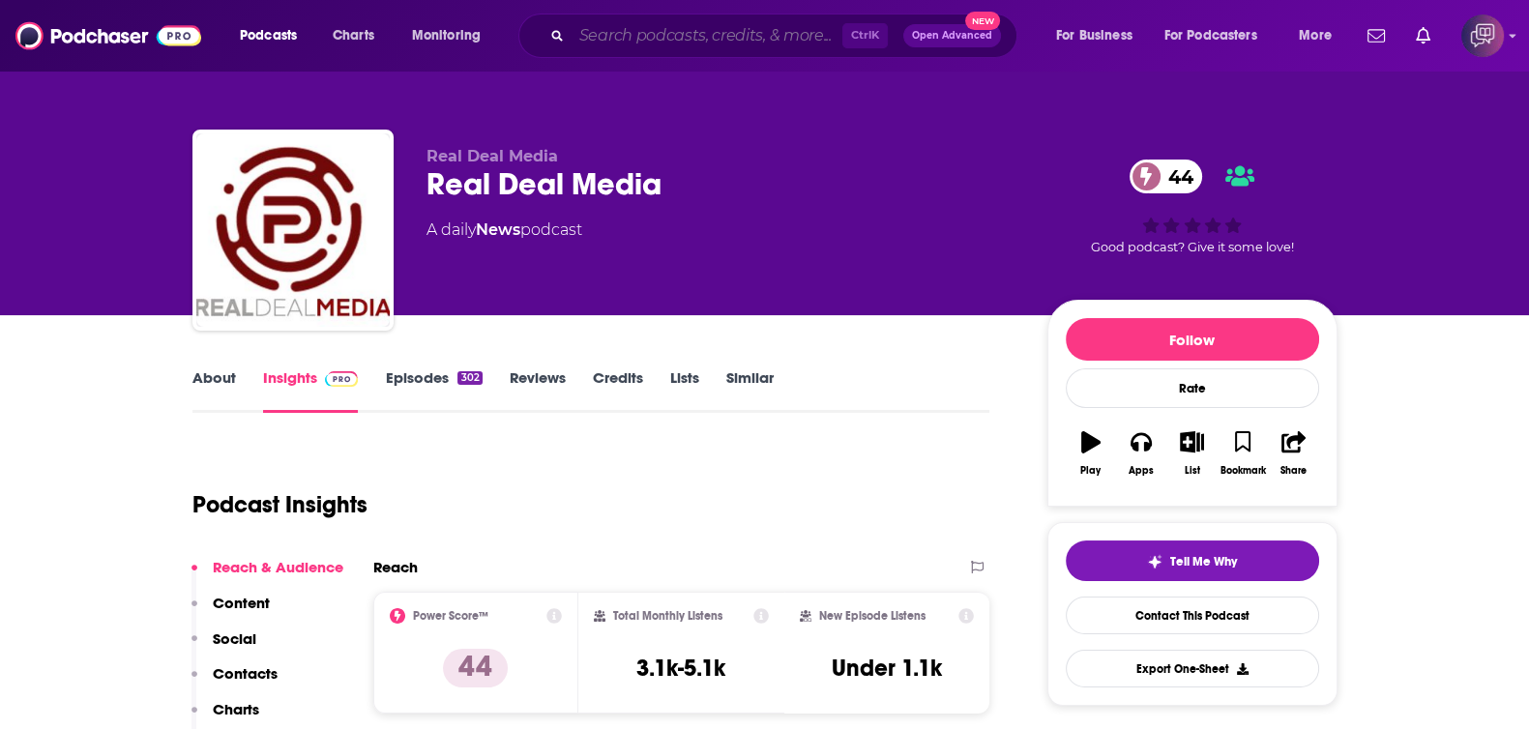
click at [696, 44] on input "Search podcasts, credits, & more..." at bounding box center [706, 35] width 271 height 31
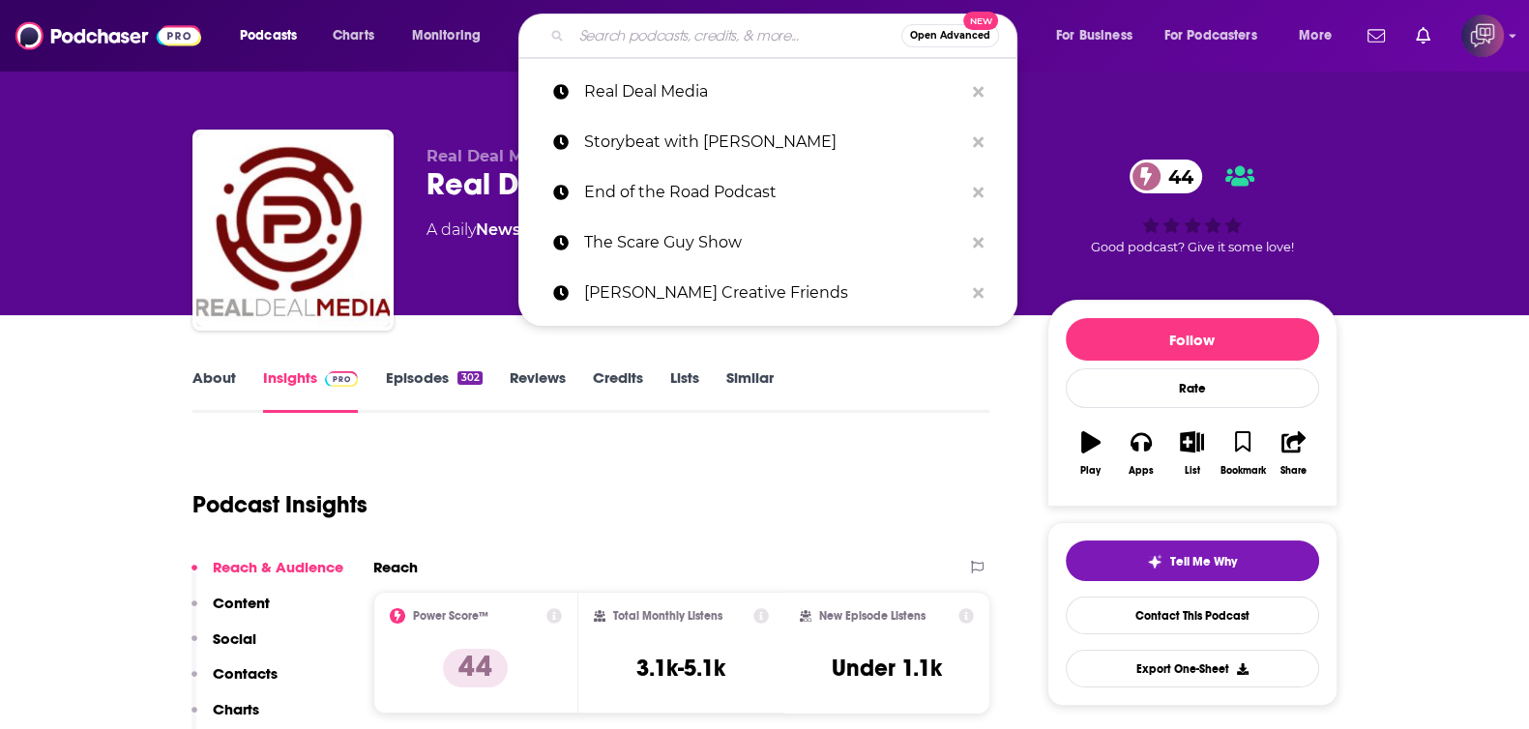
paste input "The L.A. Lloyd & Sawyer Show"
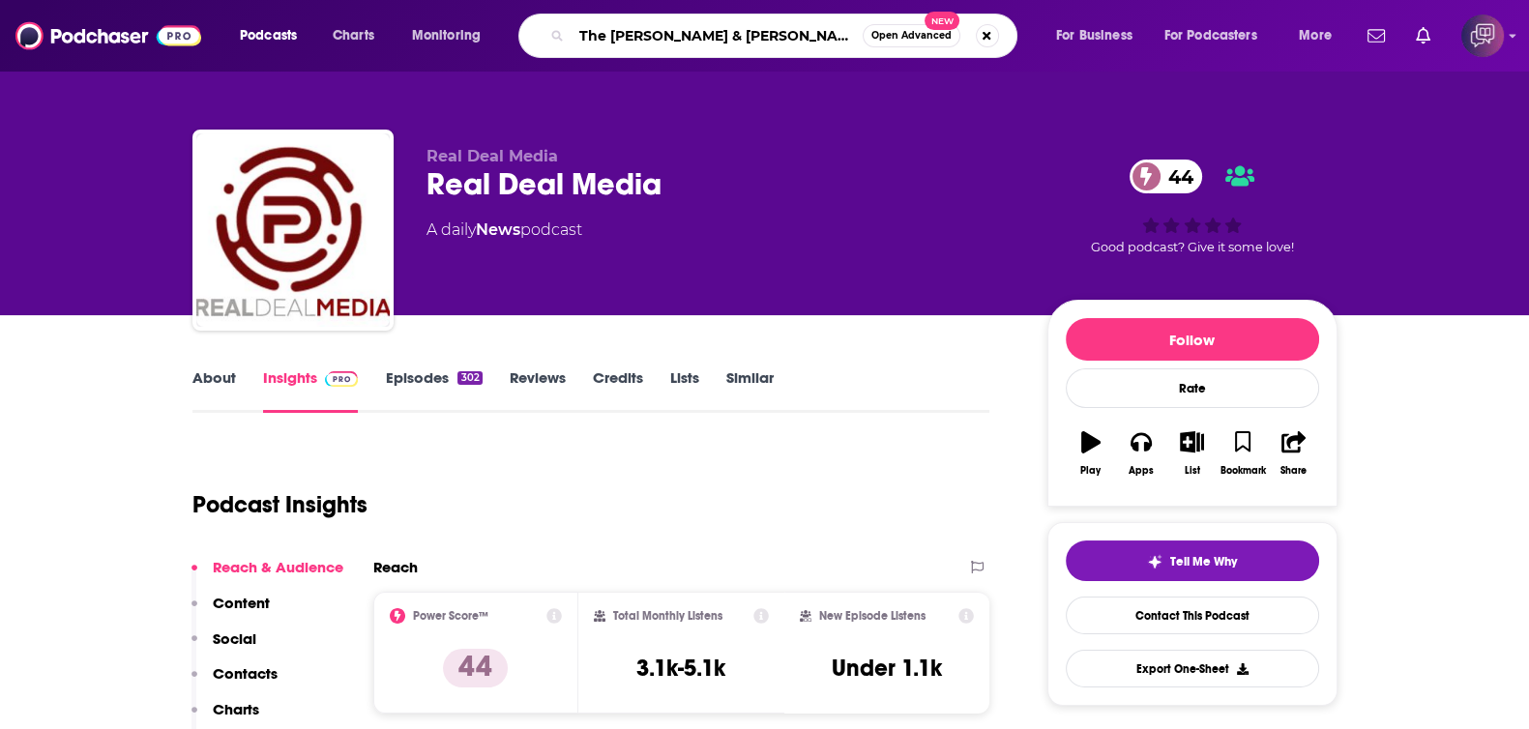
type input "The L.A. Lloyd & Sawyer Show"
click at [899, 31] on span "Open Advanced" at bounding box center [911, 36] width 80 height 10
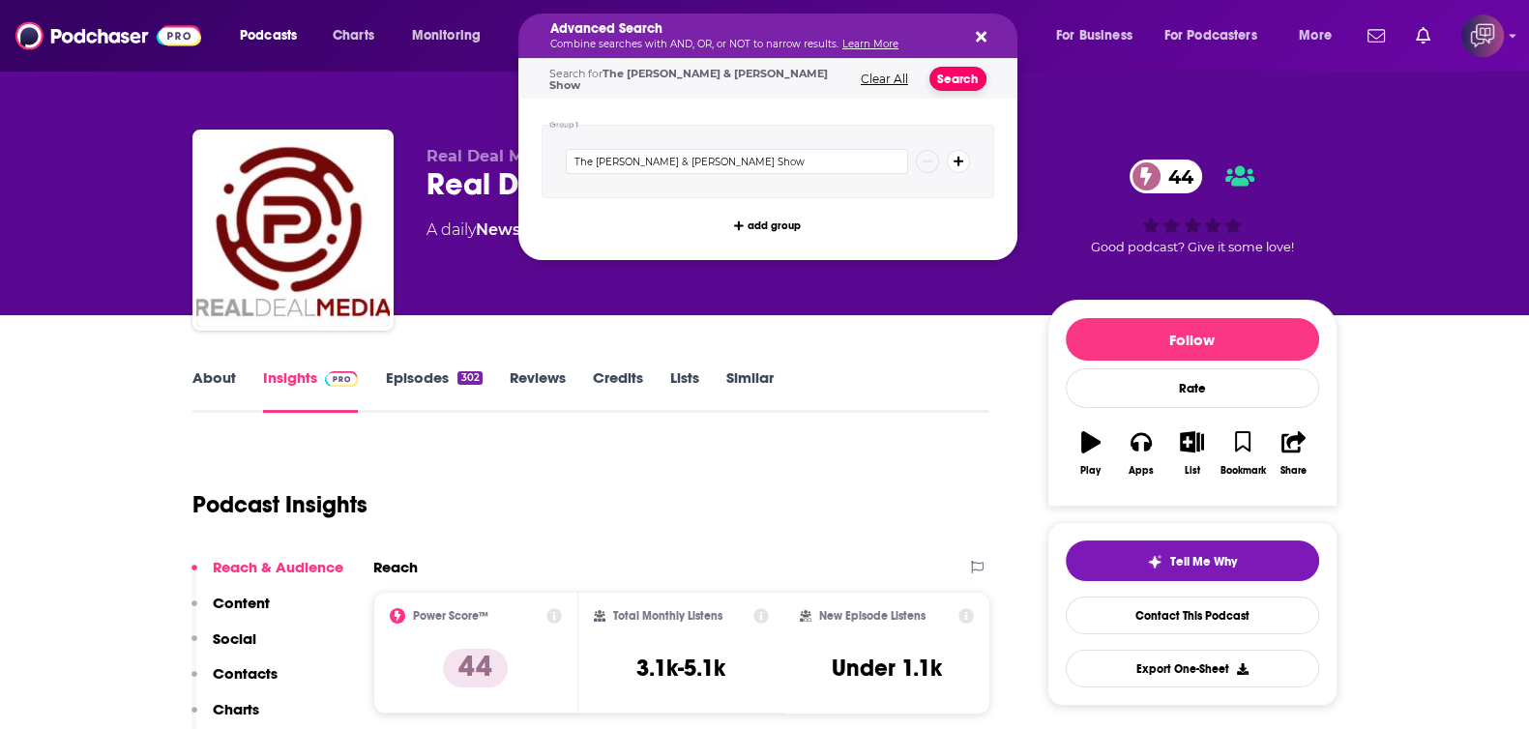
click at [953, 76] on button "Search" at bounding box center [957, 79] width 57 height 24
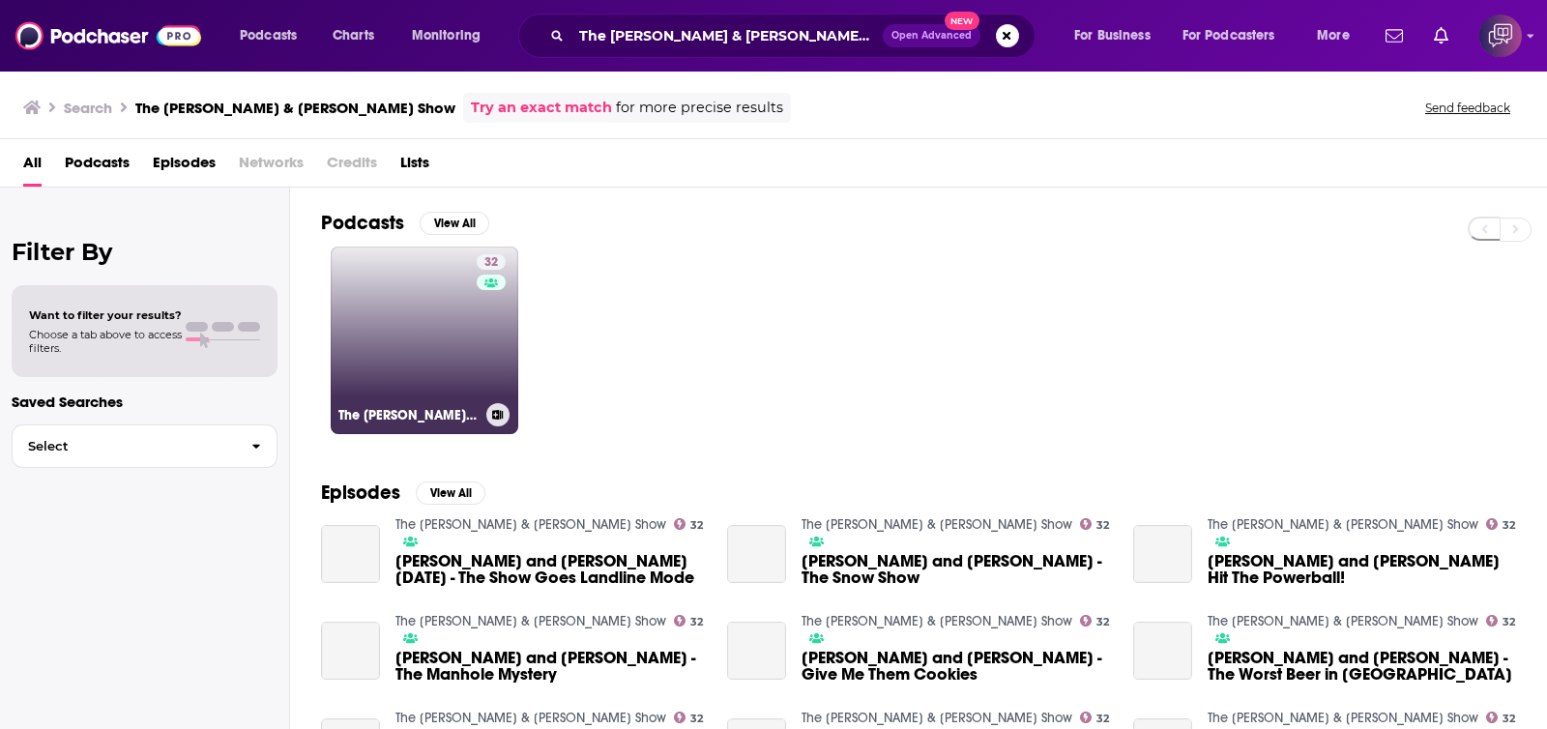
click at [491, 340] on div "32" at bounding box center [494, 328] width 34 height 149
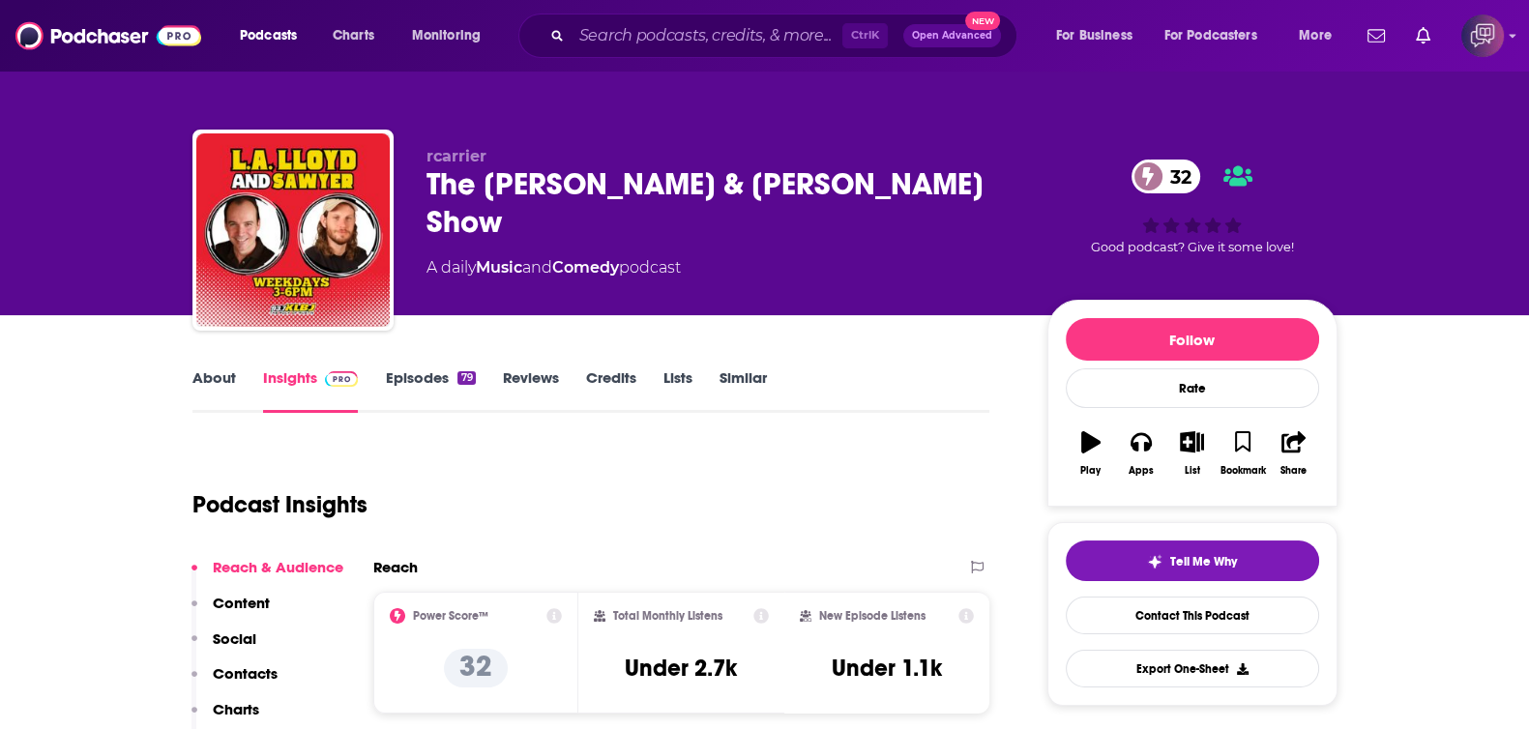
click at [734, 51] on div "Ctrl K Open Advanced New" at bounding box center [767, 36] width 499 height 44
click at [744, 31] on input "Search podcasts, credits, & more..." at bounding box center [706, 35] width 271 height 31
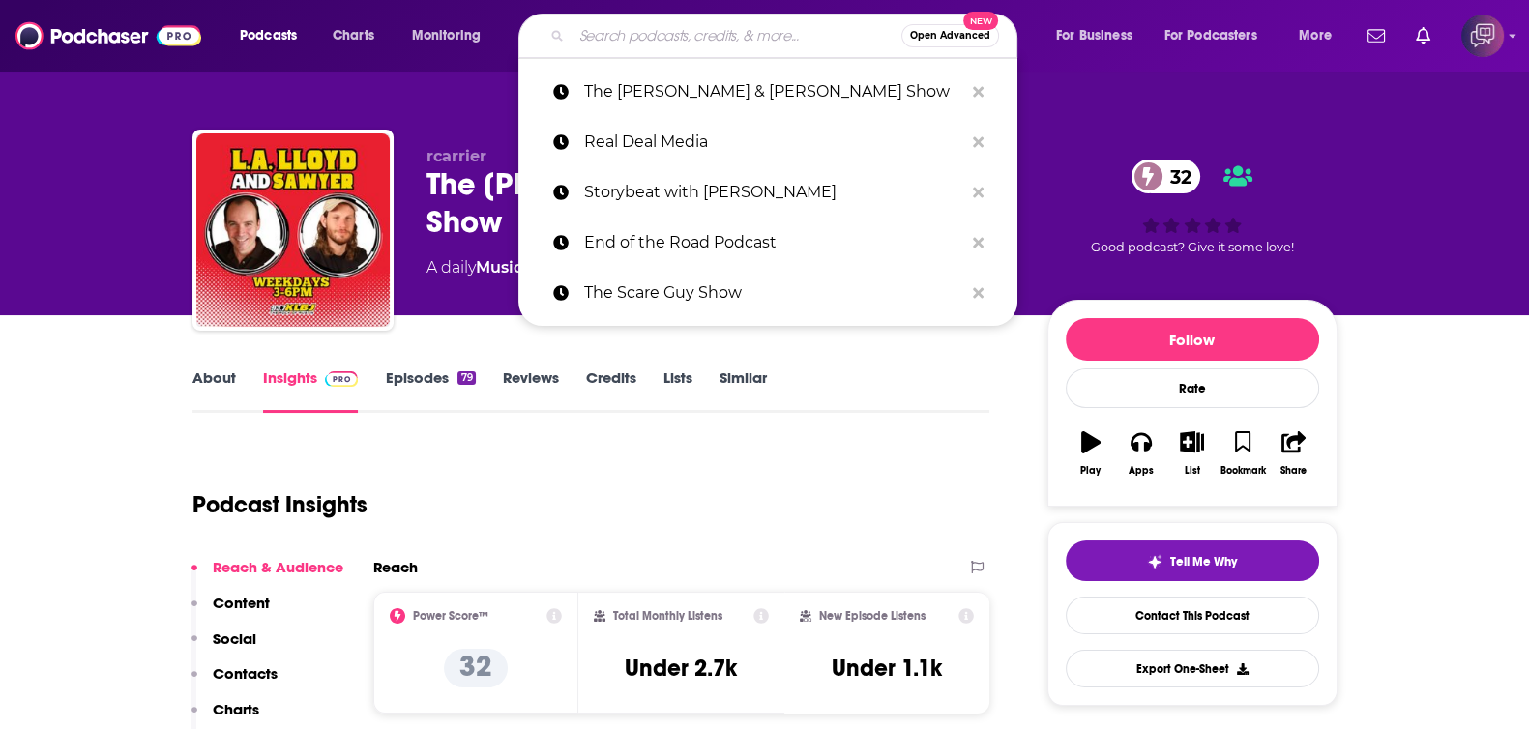
paste input "Walter H. Capps Center"
type input "Walter H. Capps Center"
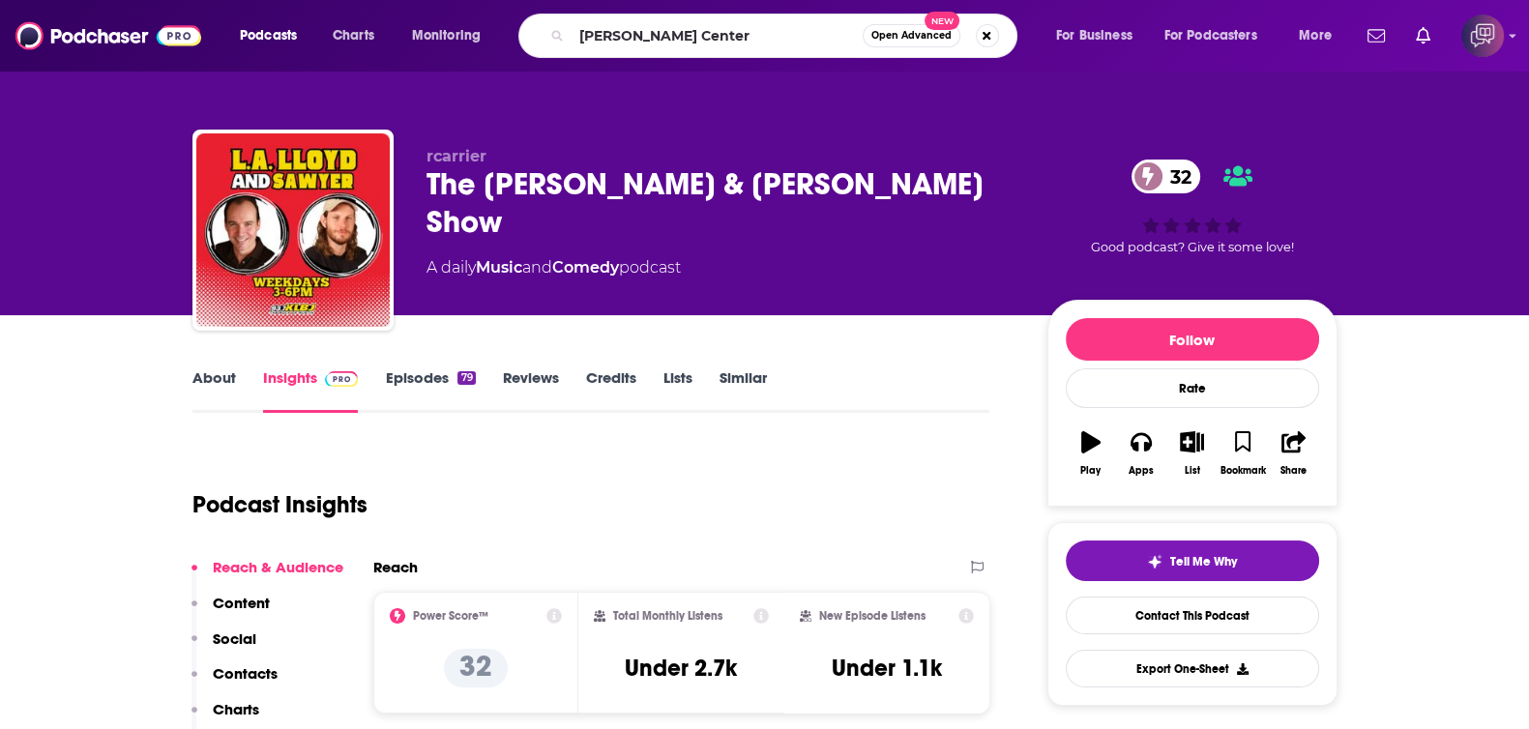
click at [889, 31] on span "Open Advanced" at bounding box center [911, 36] width 80 height 10
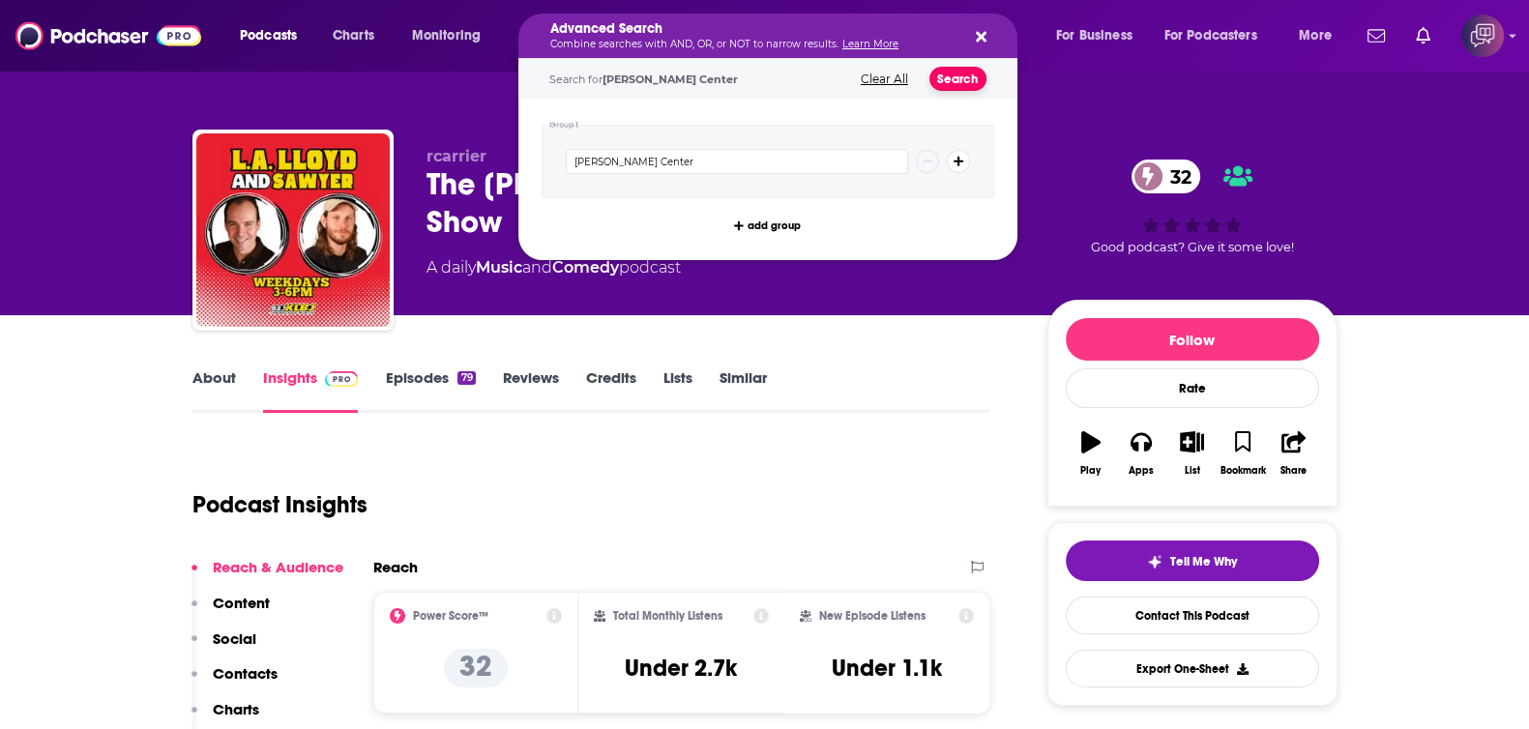
click at [956, 79] on button "Search" at bounding box center [957, 79] width 57 height 24
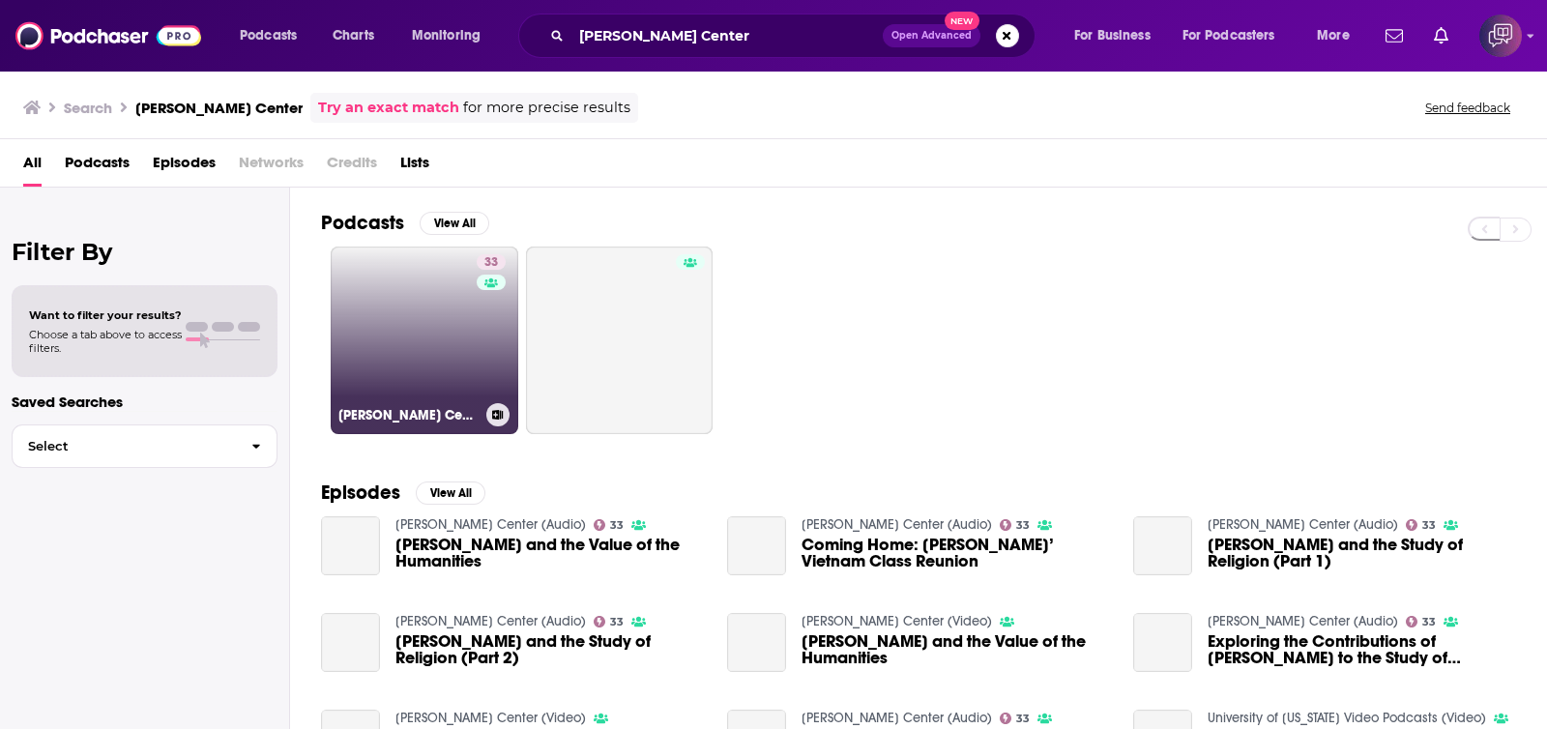
click at [423, 355] on link "33 Walter H. Capps Center (Audio)" at bounding box center [425, 341] width 188 height 188
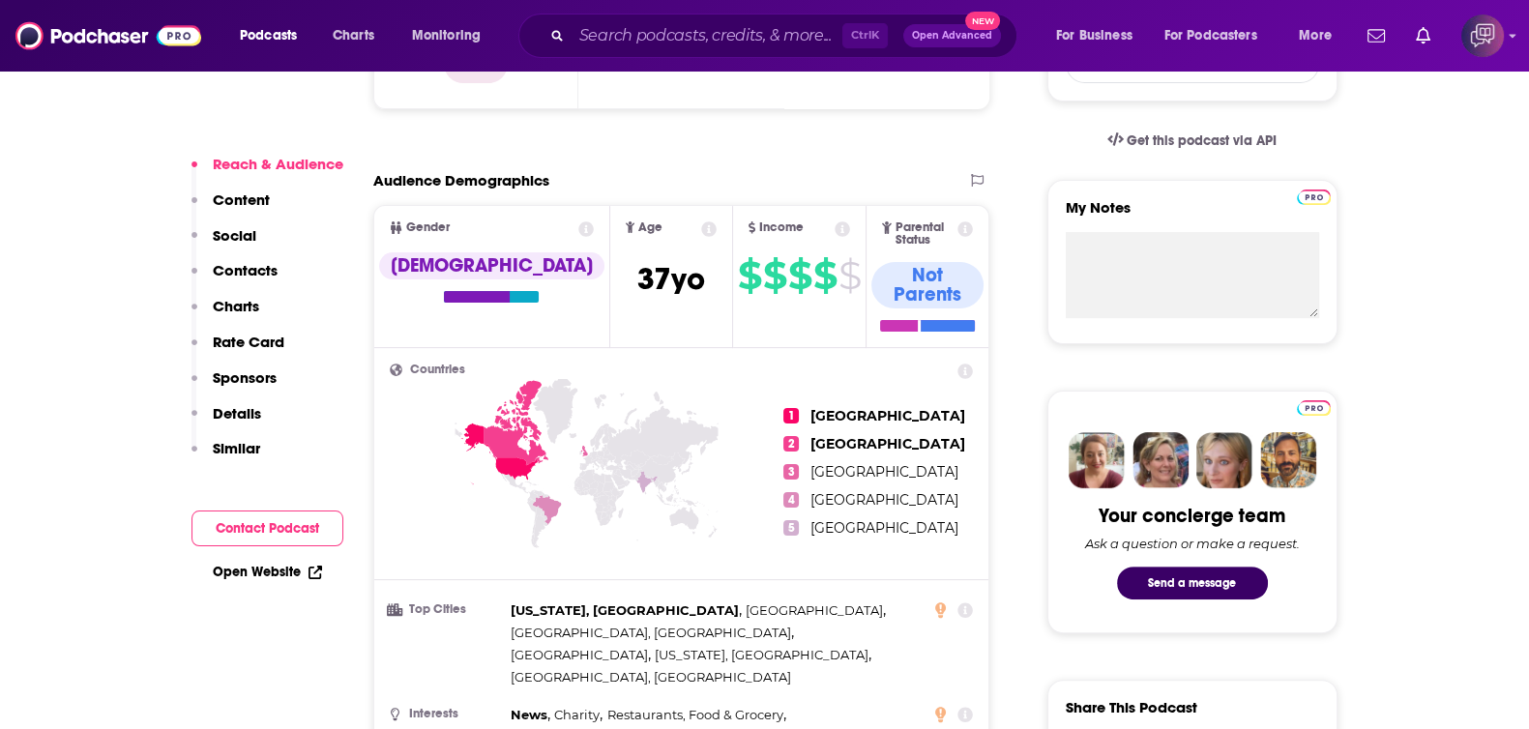
scroll to position [1329, 0]
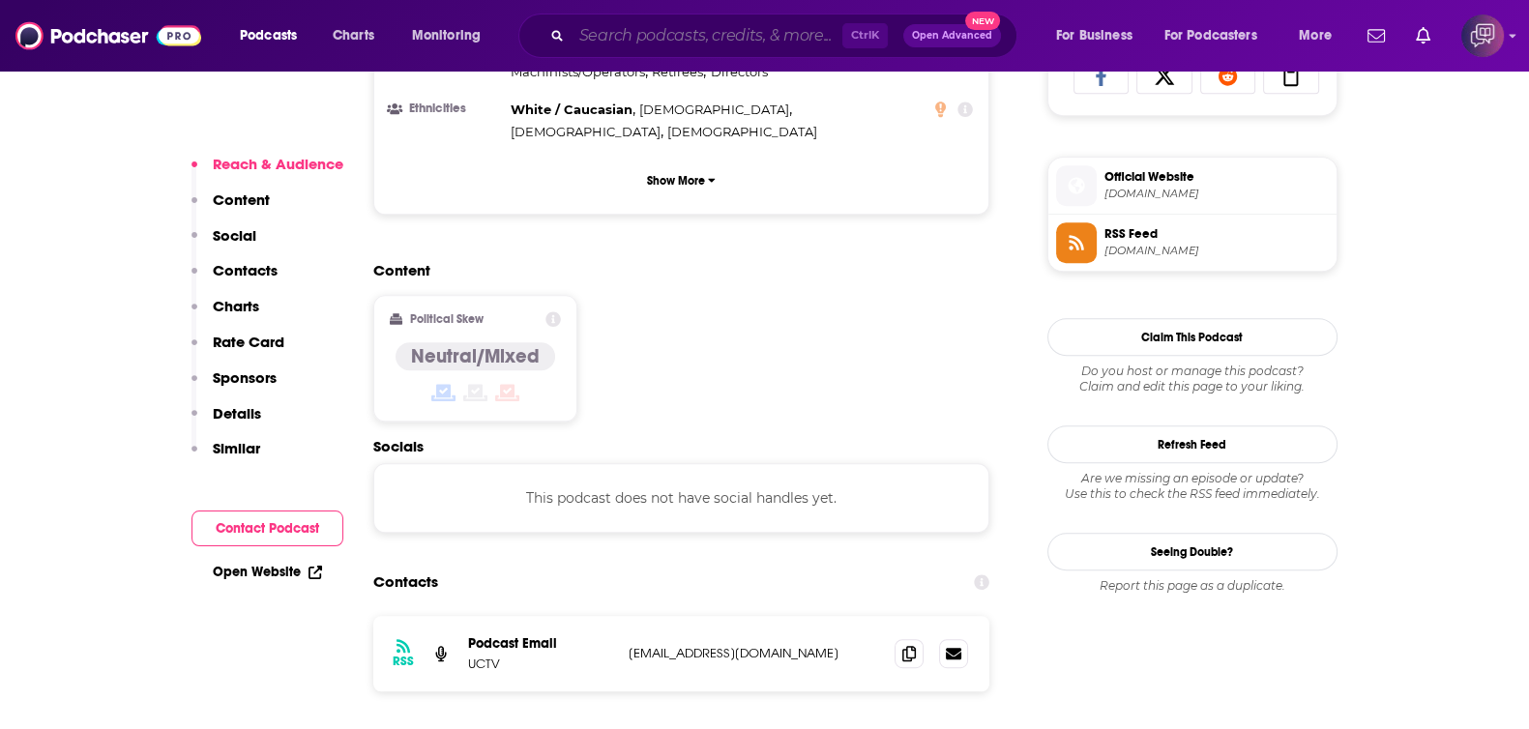
click at [701, 32] on input "Search podcasts, credits, & more..." at bounding box center [706, 35] width 271 height 31
paste input "A Blog To Watch Weekly"
type input "A Blog To Watch Weekly"
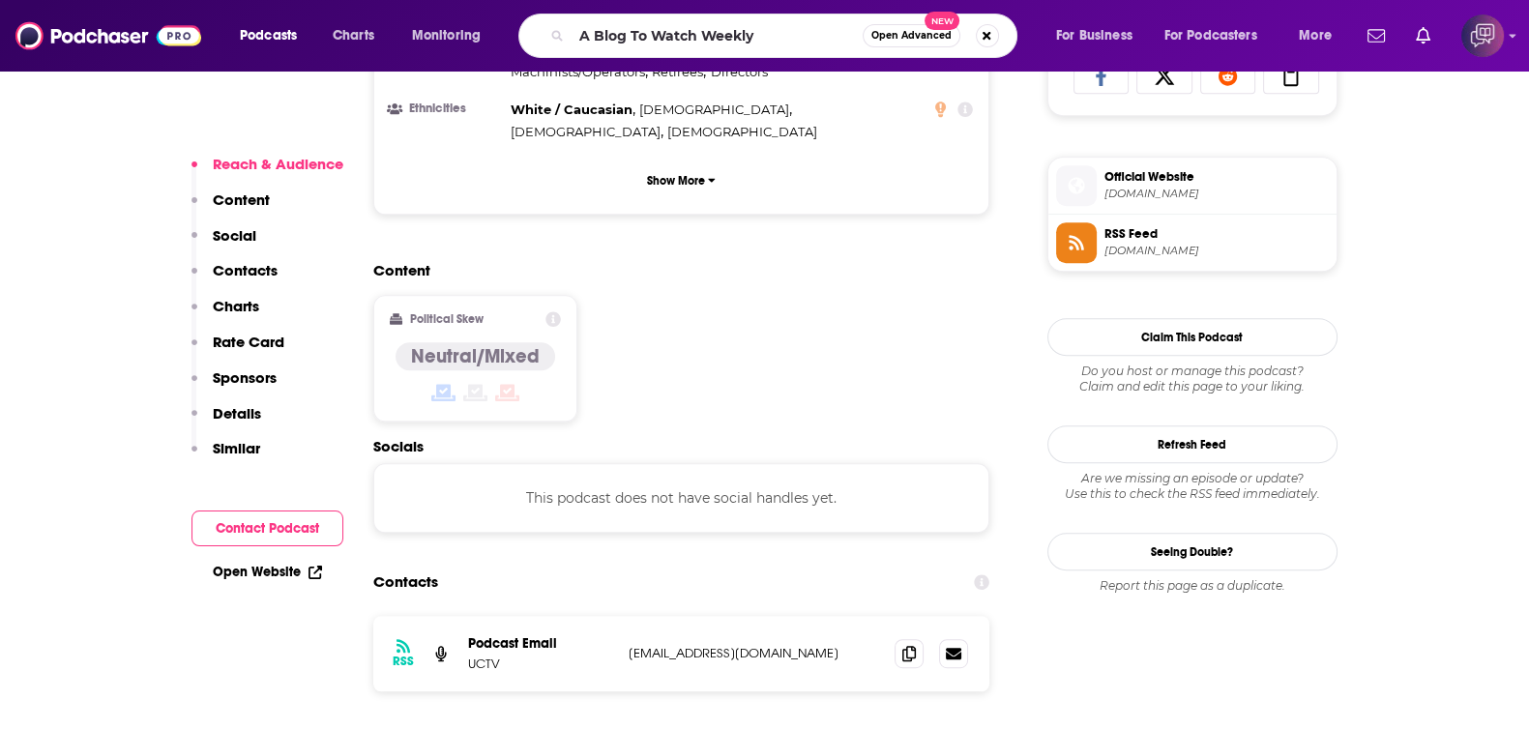
click at [893, 37] on span "Open Advanced" at bounding box center [911, 36] width 80 height 10
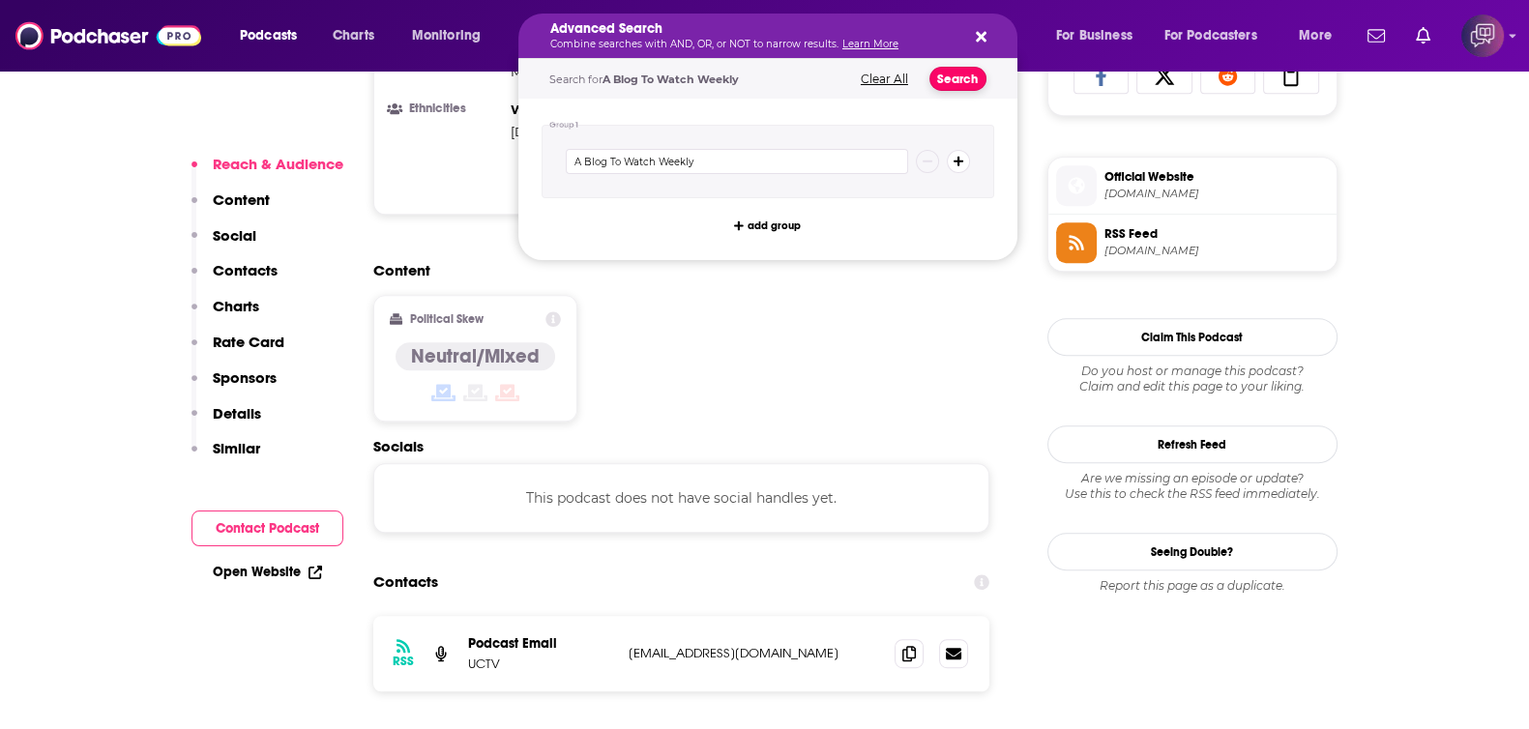
click at [949, 70] on button "Search" at bounding box center [957, 79] width 57 height 24
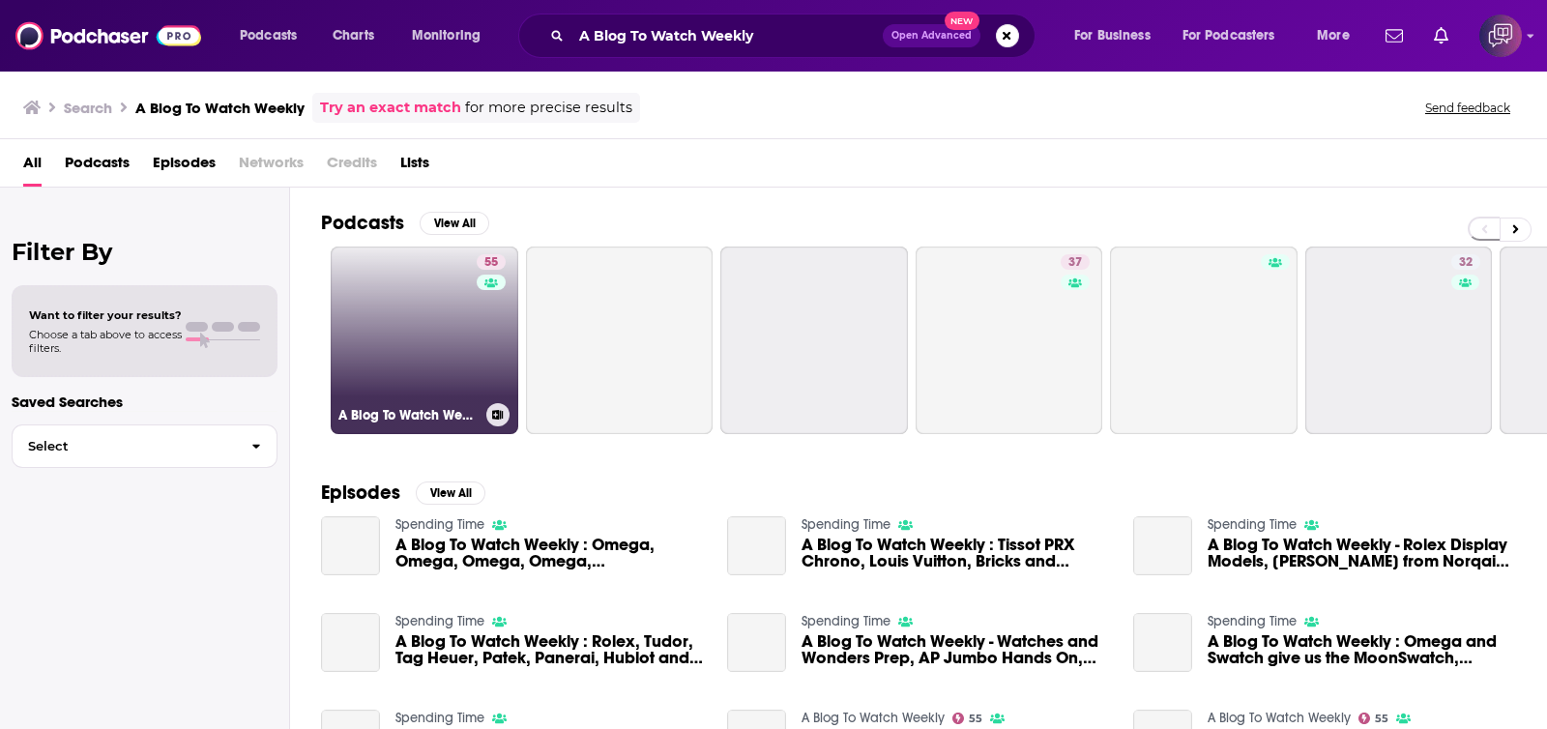
click at [381, 333] on link "55 A Blog To Watch Weekly" at bounding box center [425, 341] width 188 height 188
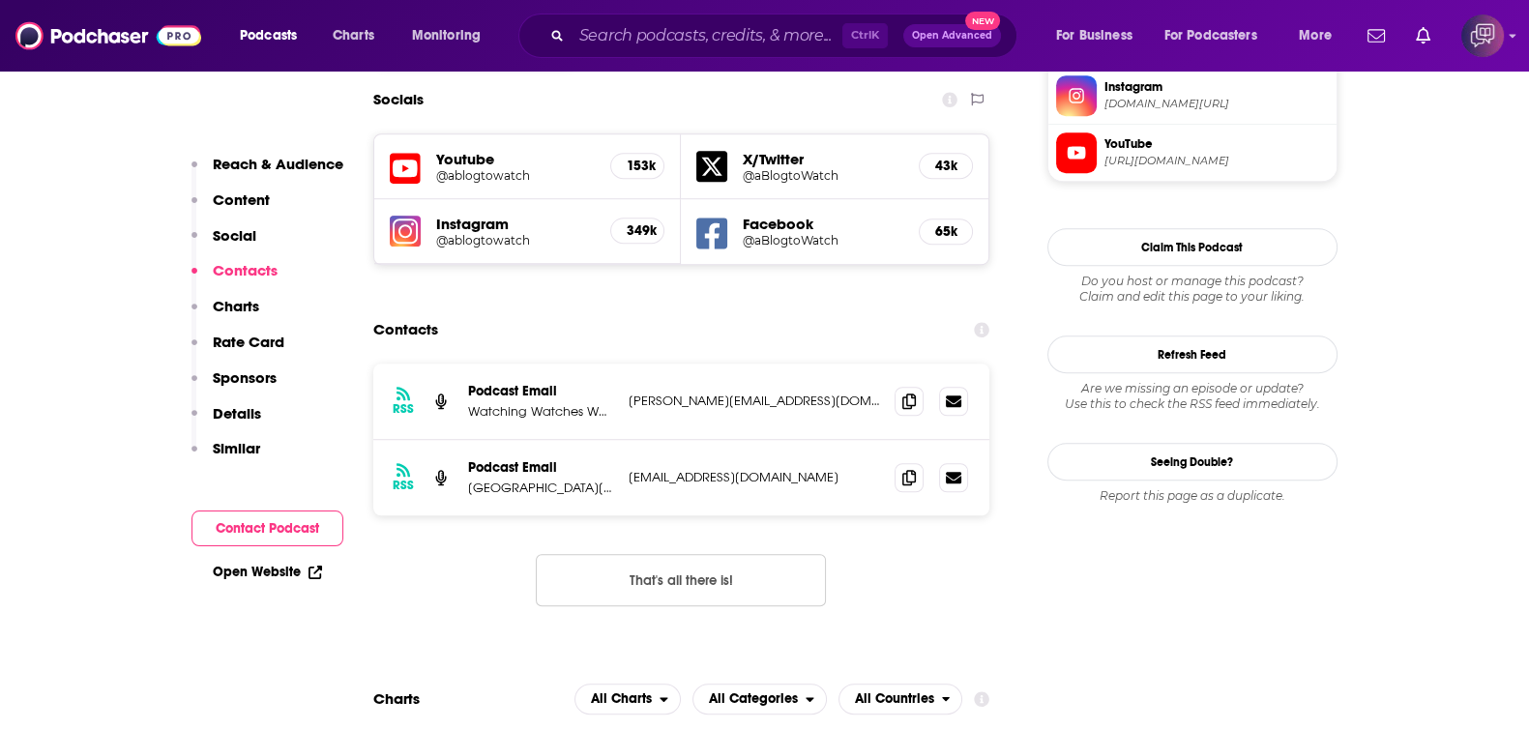
scroll to position [1691, 0]
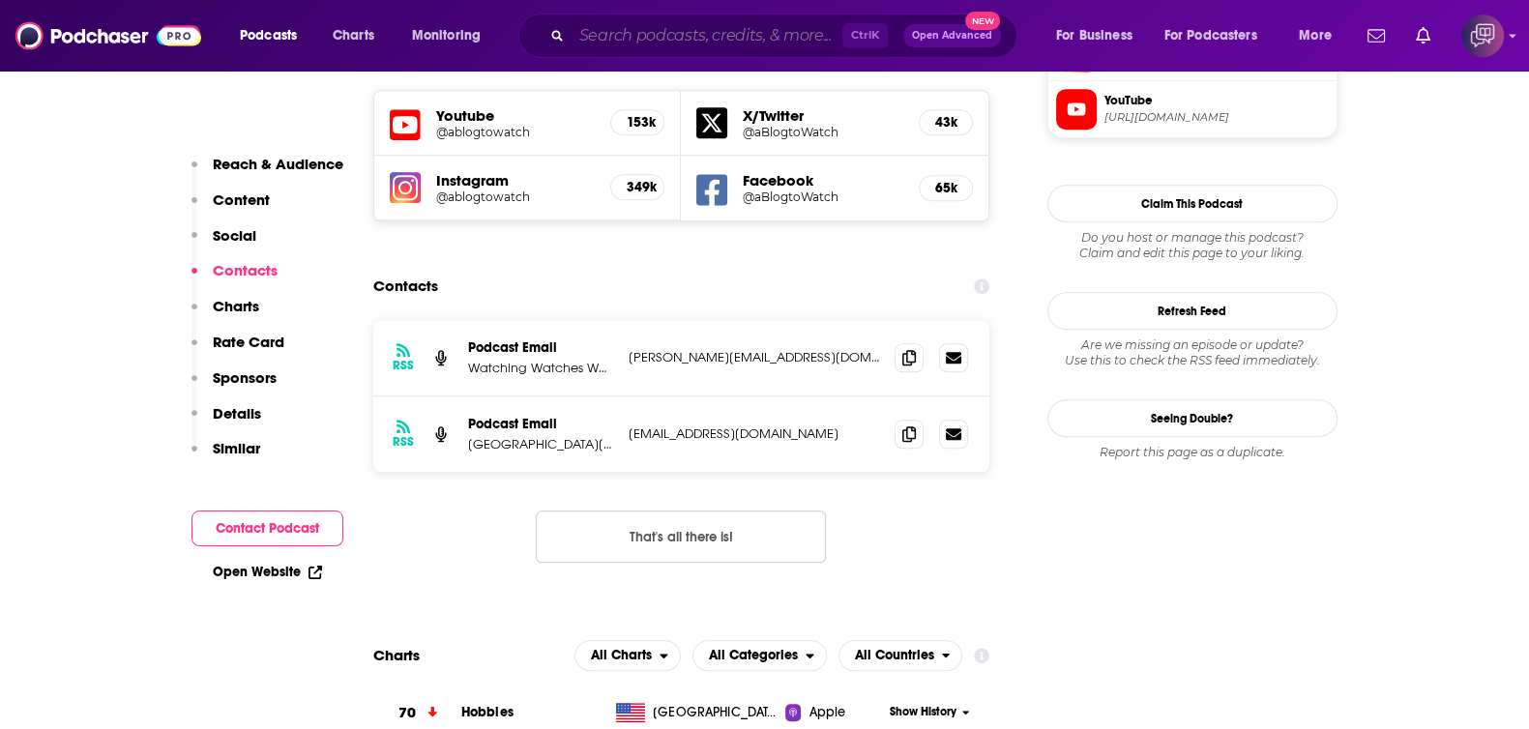
click at [714, 21] on input "Search podcasts, credits, & more..." at bounding box center [706, 35] width 271 height 31
paste input "First Responder Financial Freedom"
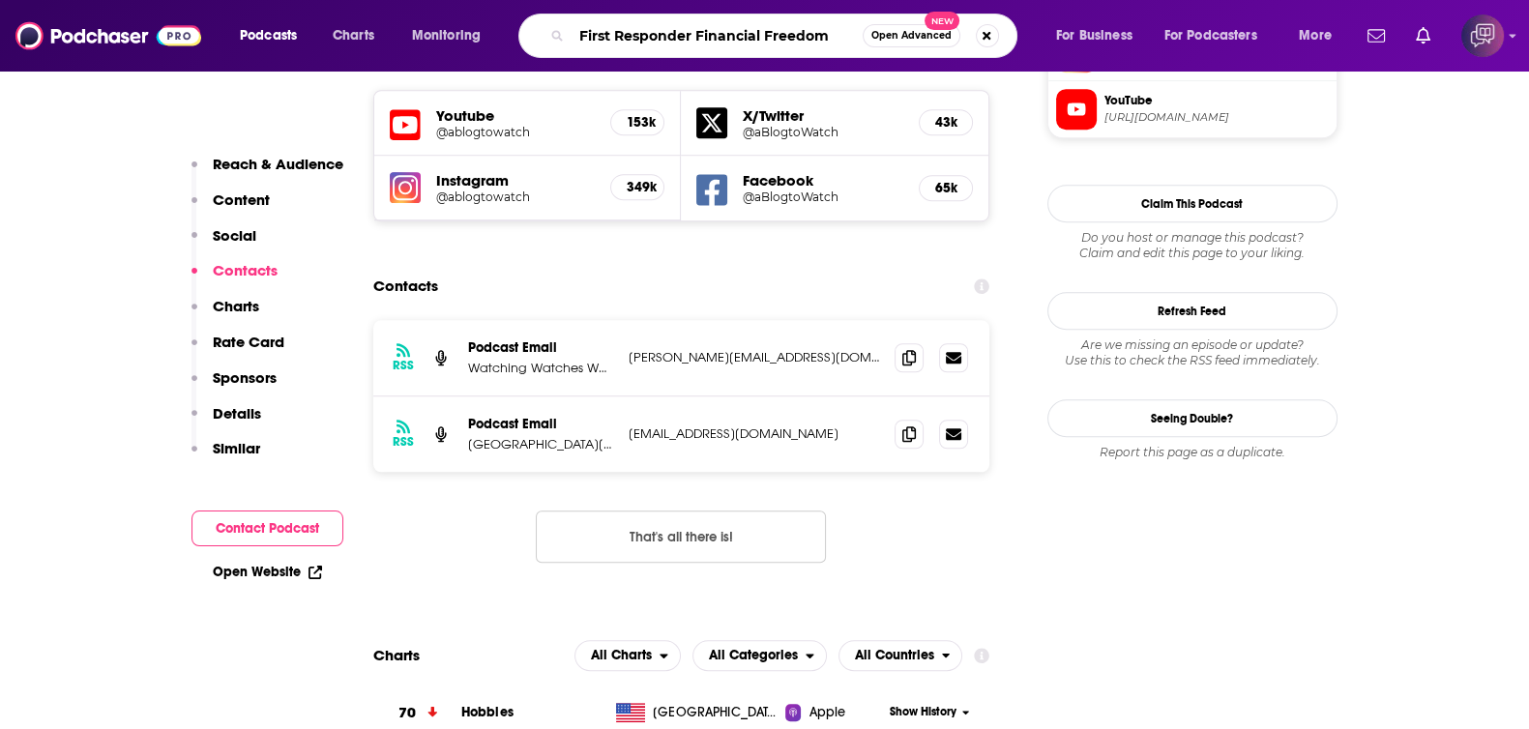
type input "First Responder Financial Freedom"
click at [899, 37] on span "Open Advanced" at bounding box center [911, 36] width 80 height 10
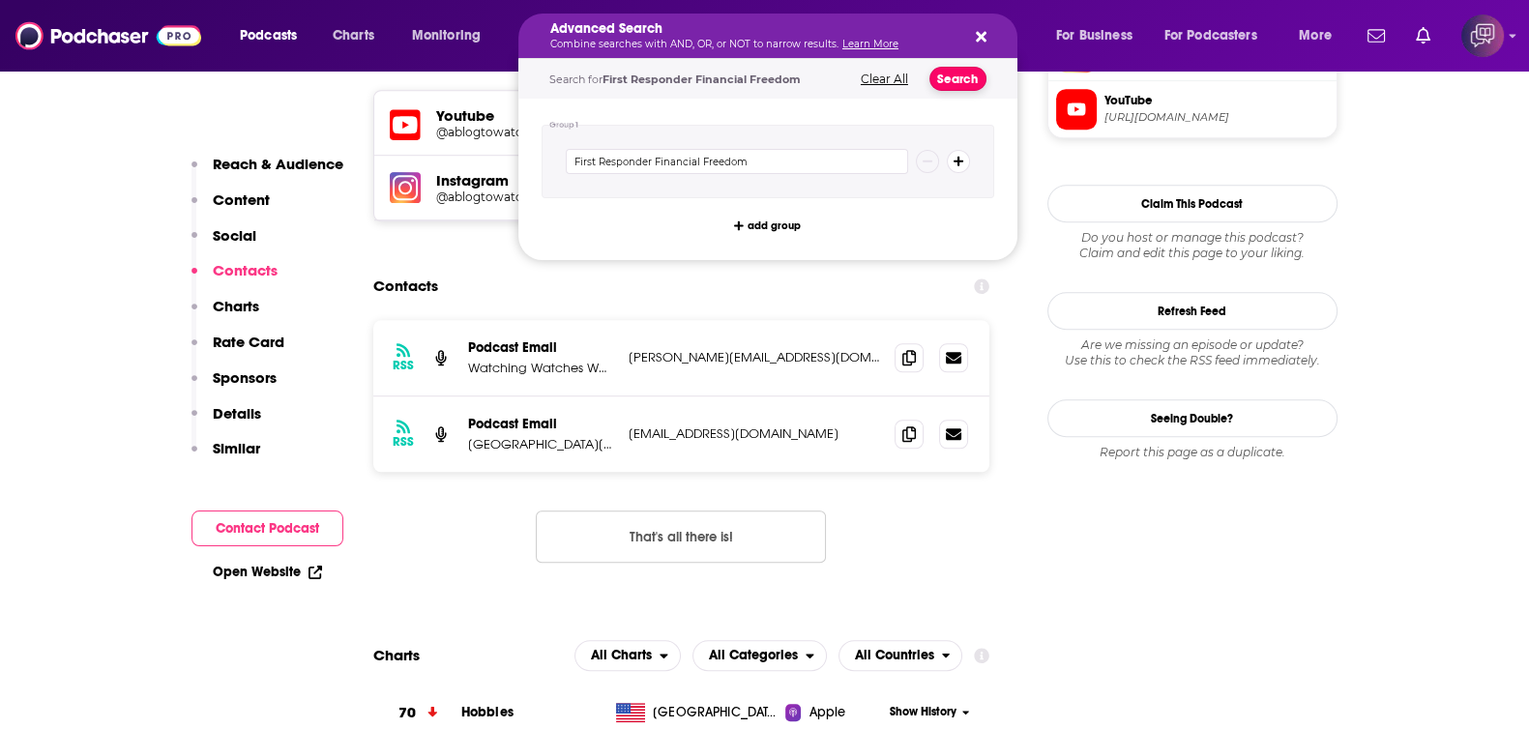
click at [943, 77] on button "Search" at bounding box center [957, 79] width 57 height 24
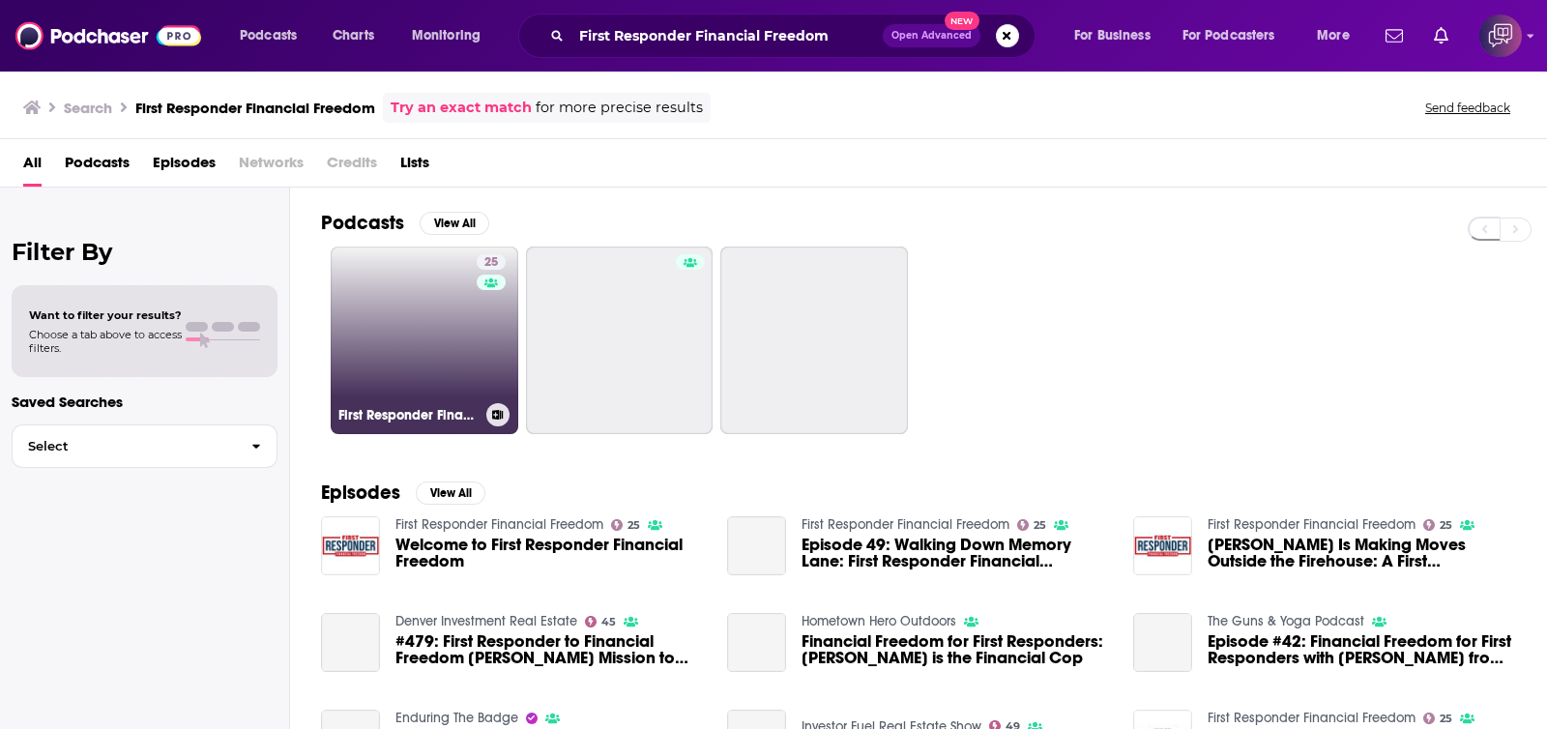
click at [410, 366] on link "25 First Responder Financial Freedom" at bounding box center [425, 341] width 188 height 188
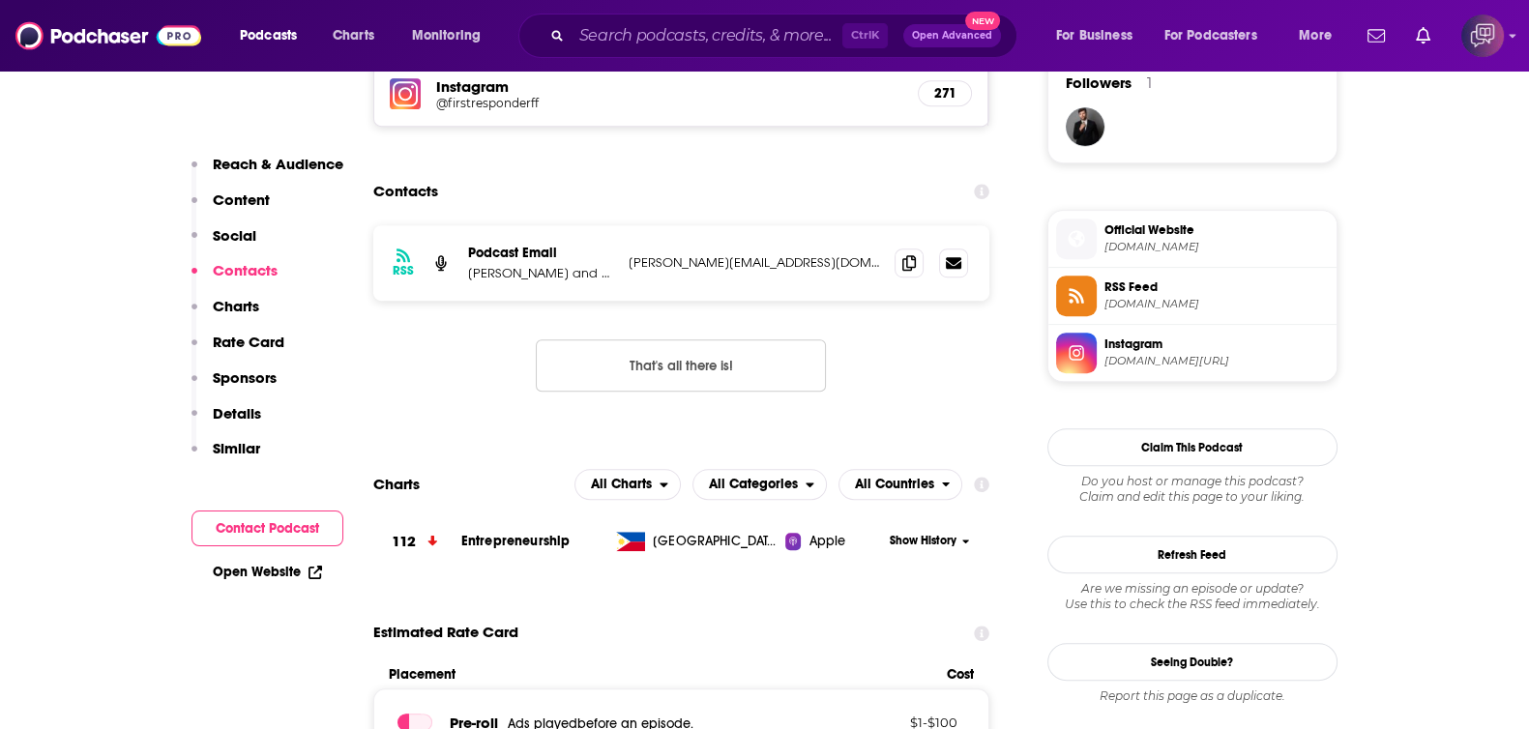
scroll to position [1450, 0]
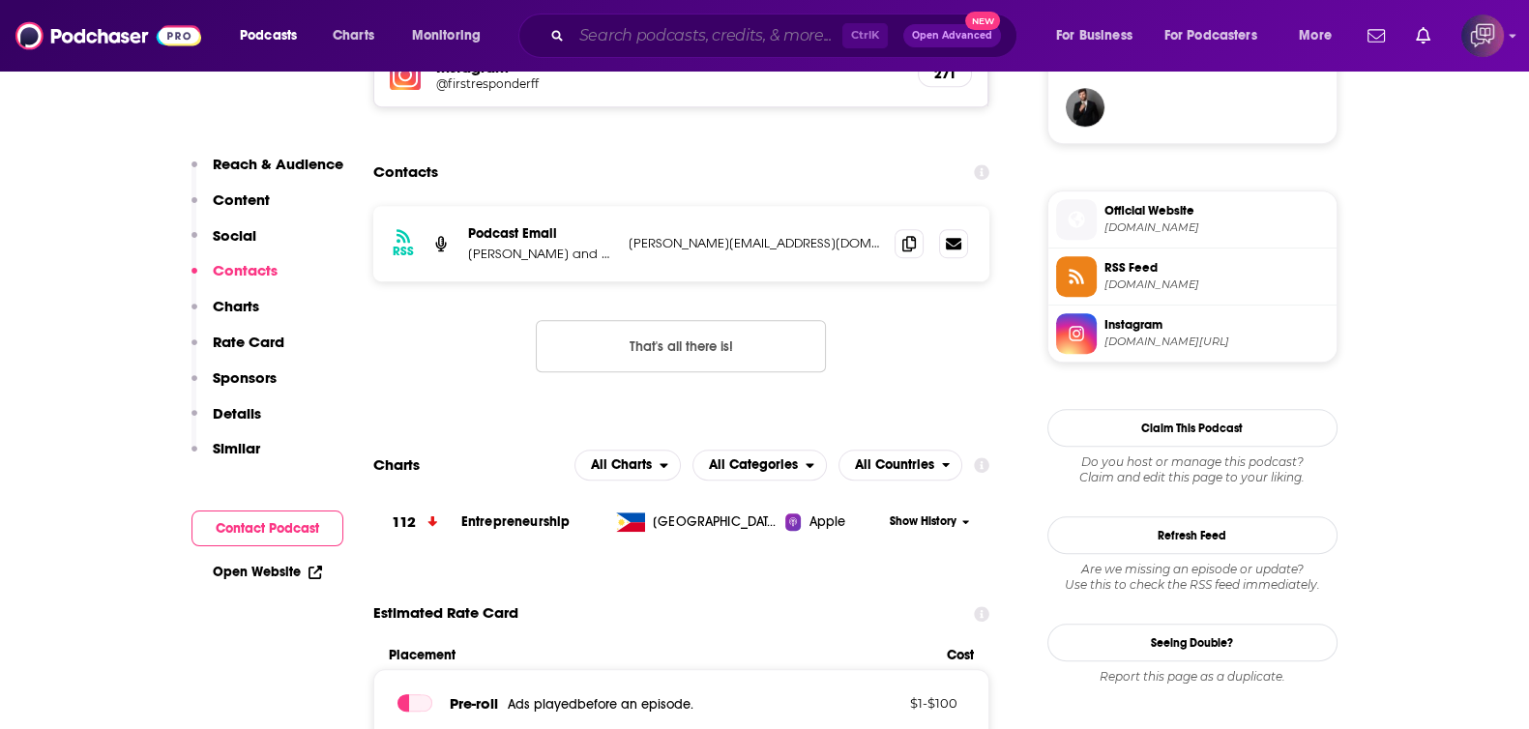
click at [708, 38] on input "Search podcasts, credits, & more..." at bounding box center [706, 35] width 271 height 31
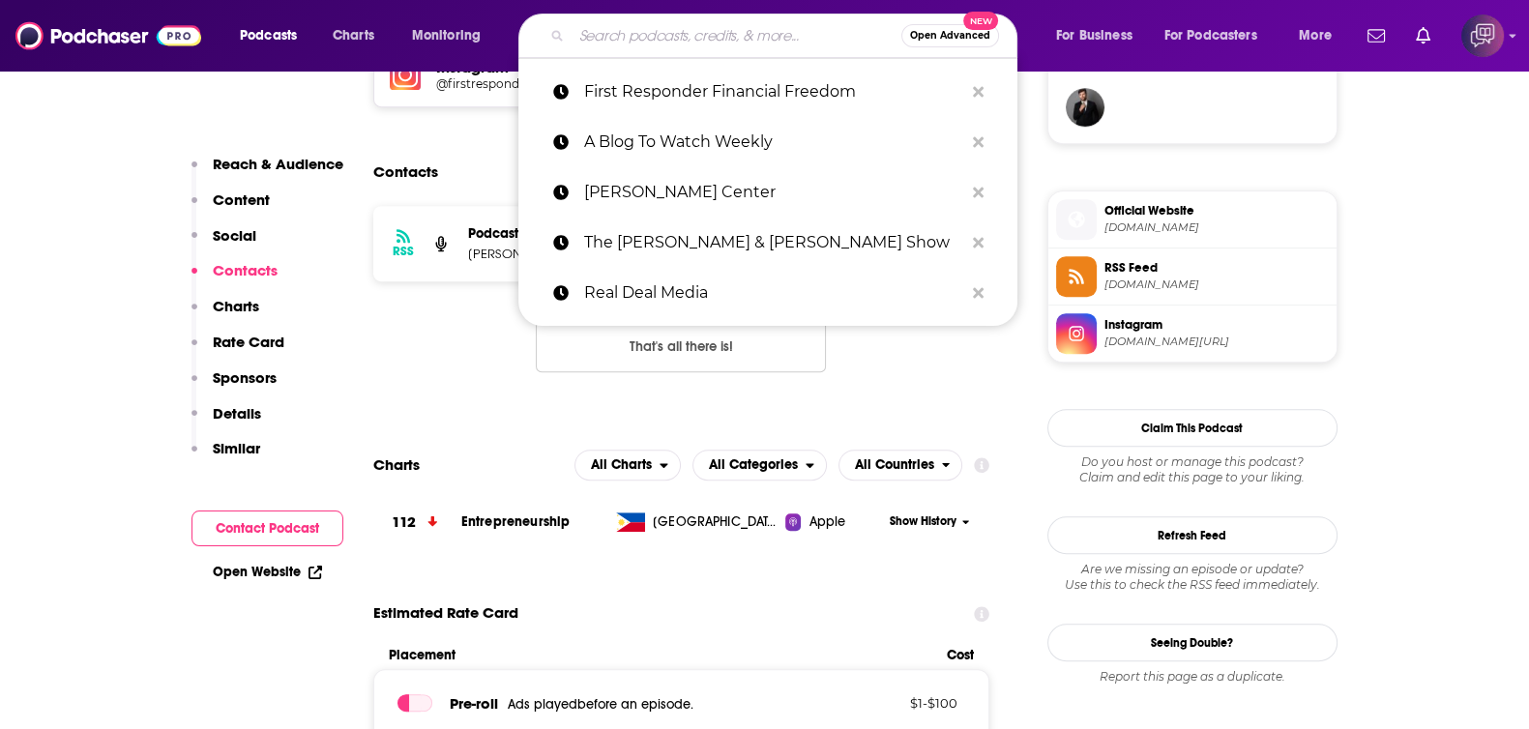
paste input "The Blueprint Podcast"
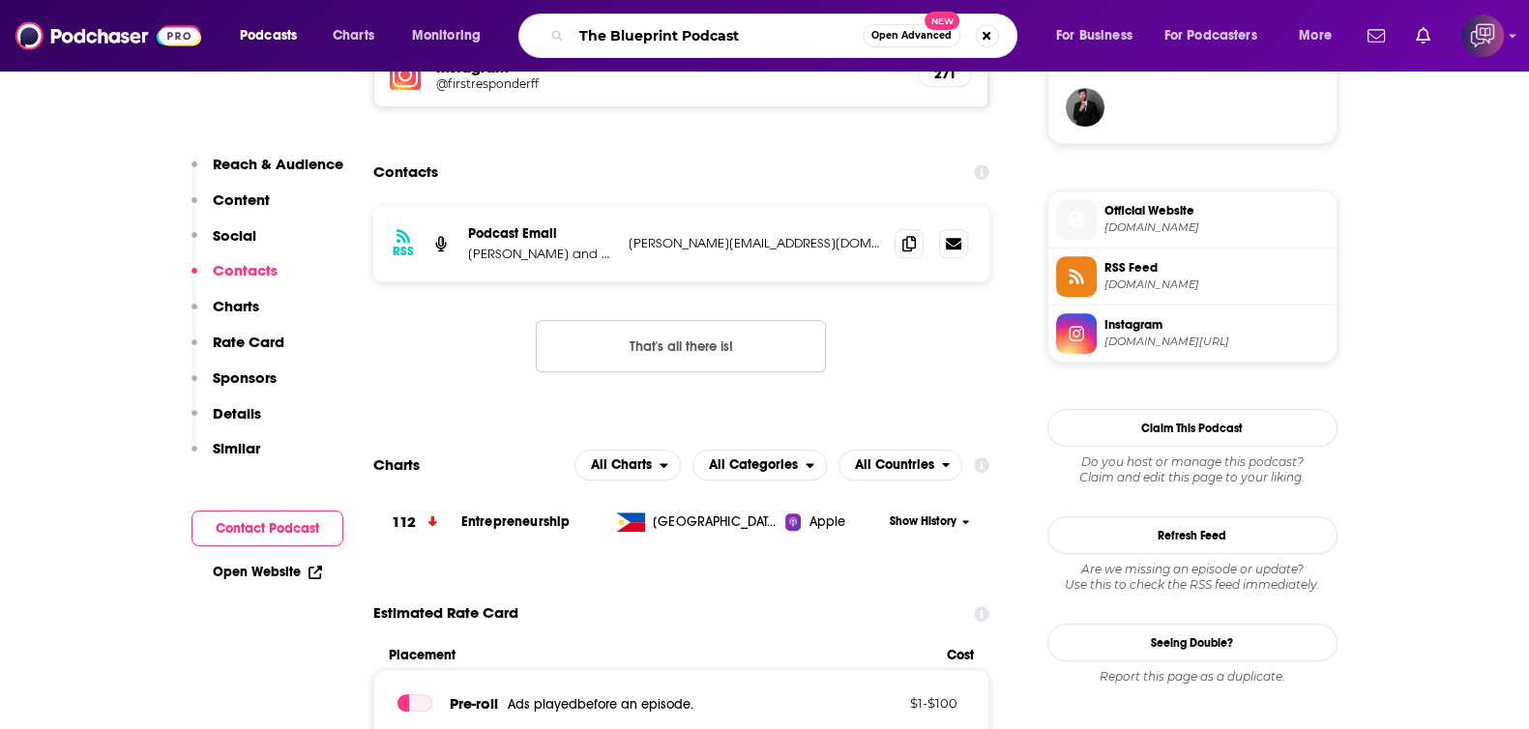
type input "The Blueprint Podcast"
click at [907, 42] on button "Open Advanced New" at bounding box center [911, 35] width 98 height 23
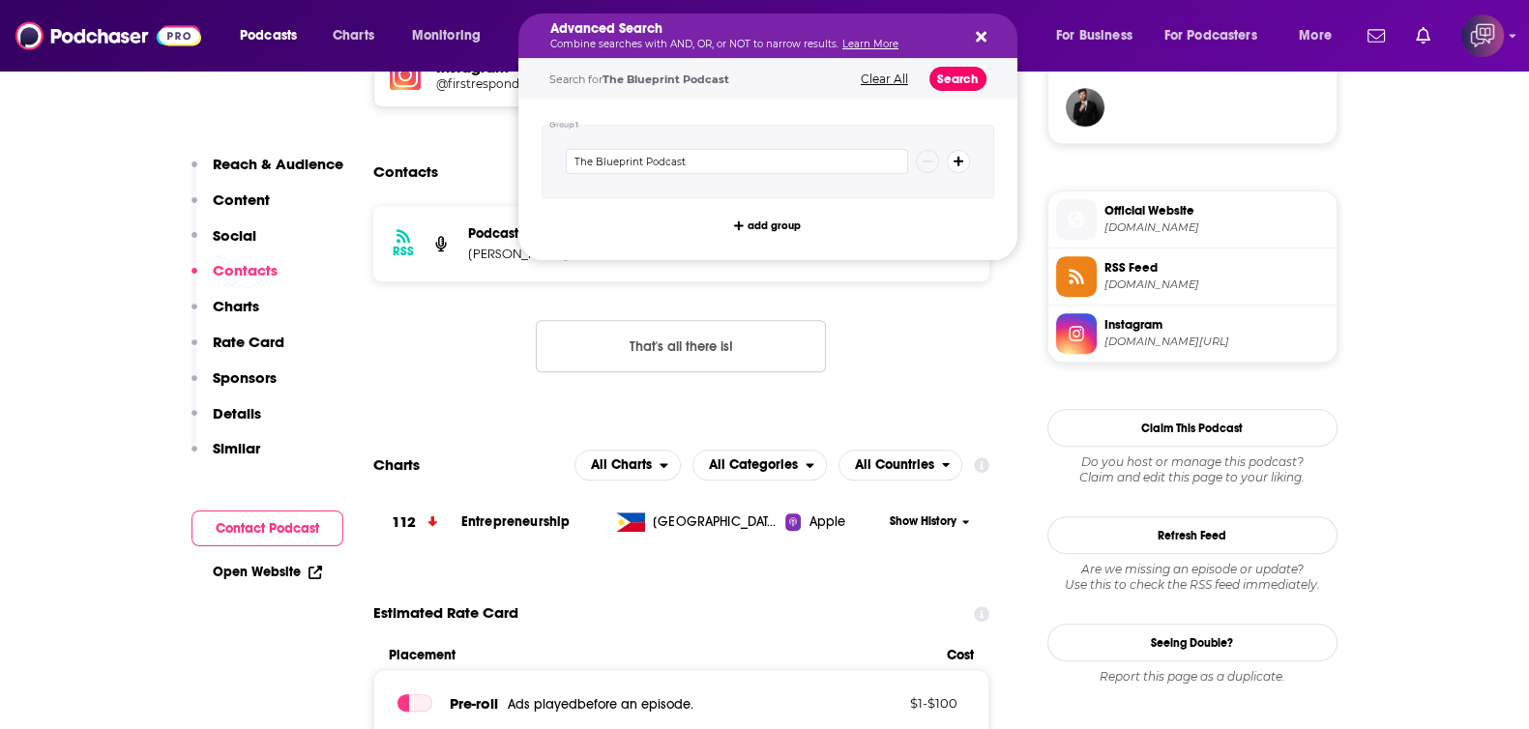
click at [956, 75] on button "Search" at bounding box center [957, 79] width 57 height 24
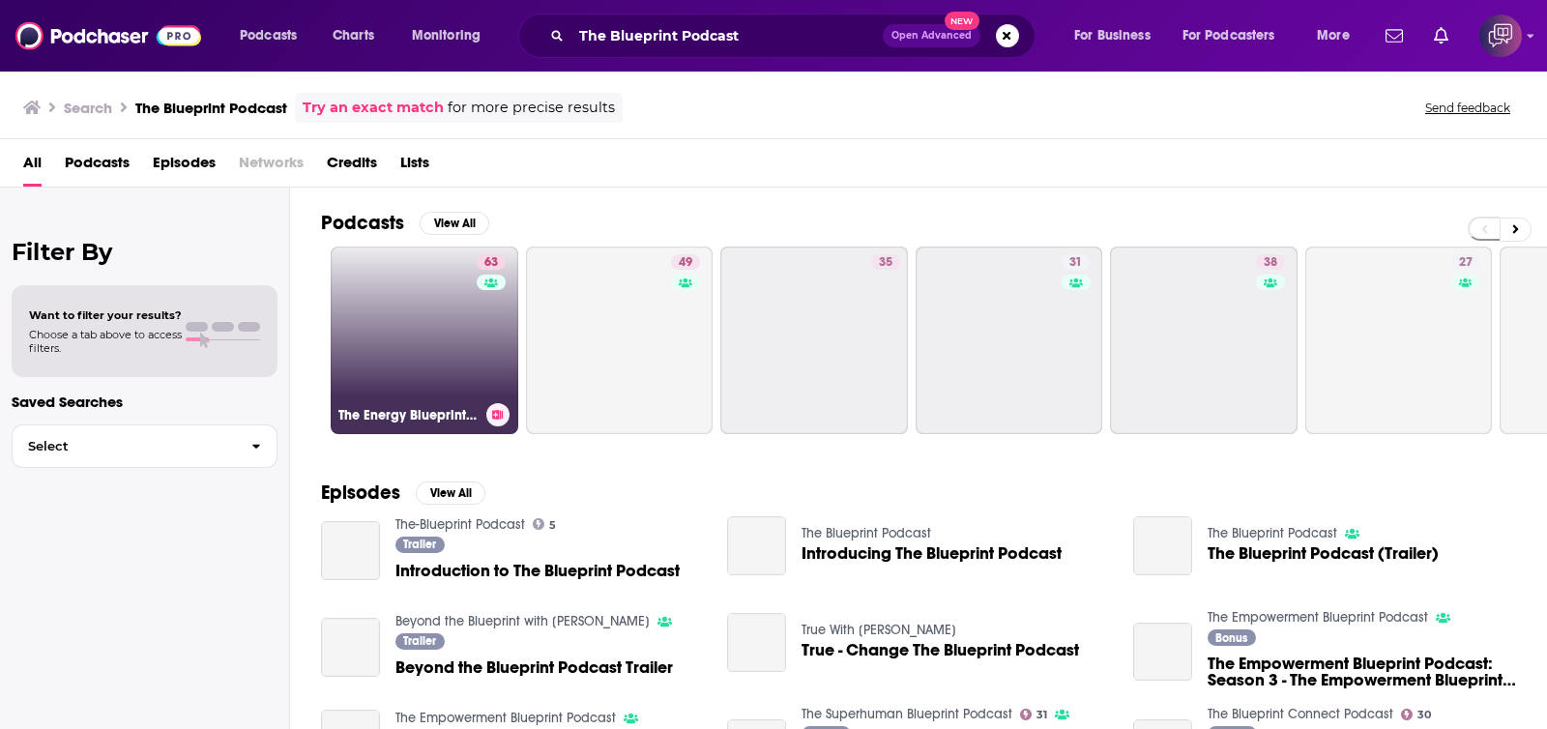
click at [377, 407] on h3 "The Energy Blueprint Podcast" at bounding box center [408, 415] width 140 height 16
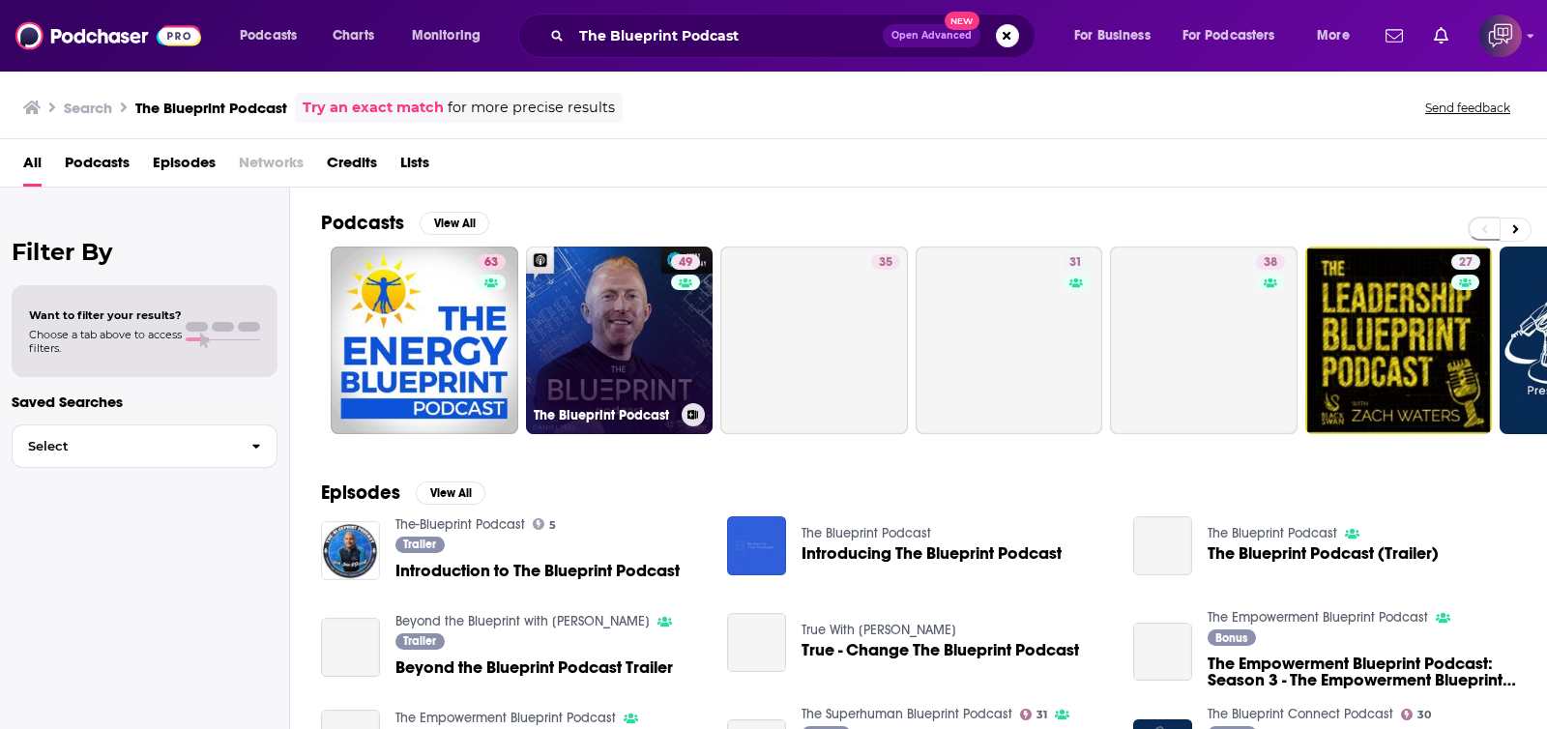
click at [634, 350] on link "49 The Blueprint Podcast" at bounding box center [620, 341] width 188 height 188
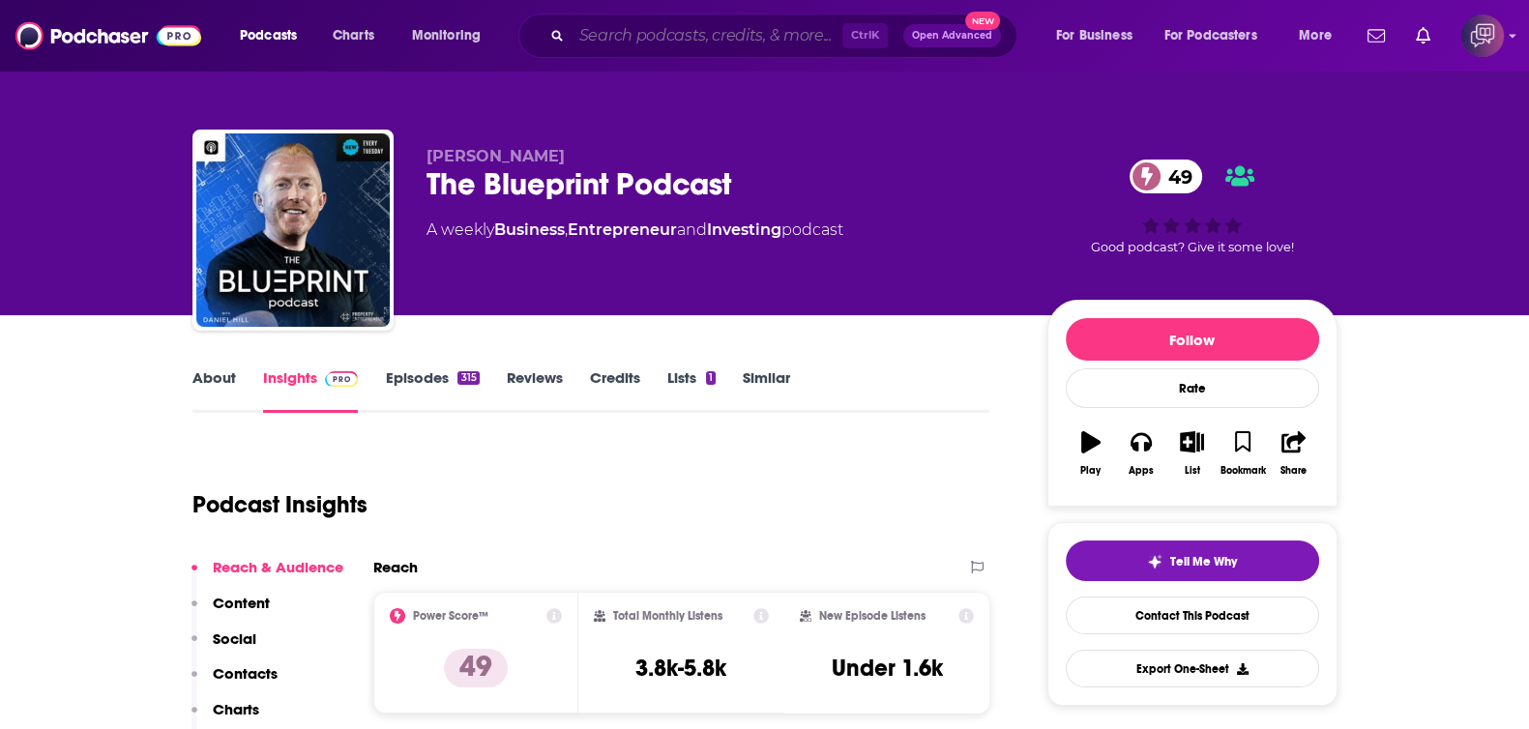
click at [667, 20] on input "Search podcasts, credits, & more..." at bounding box center [706, 35] width 271 height 31
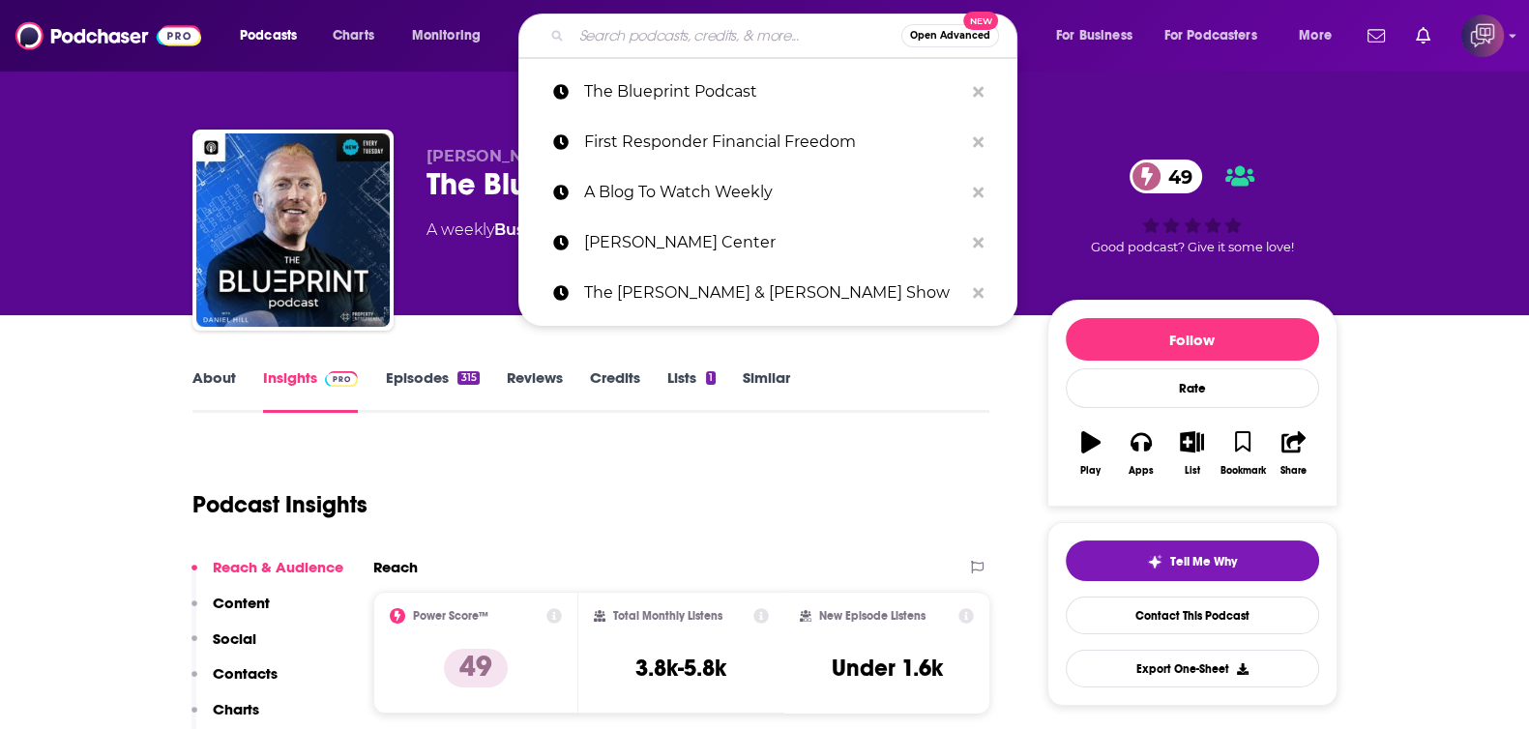
paste input "Finding the Funny: Leadership Tips From a Comedian"
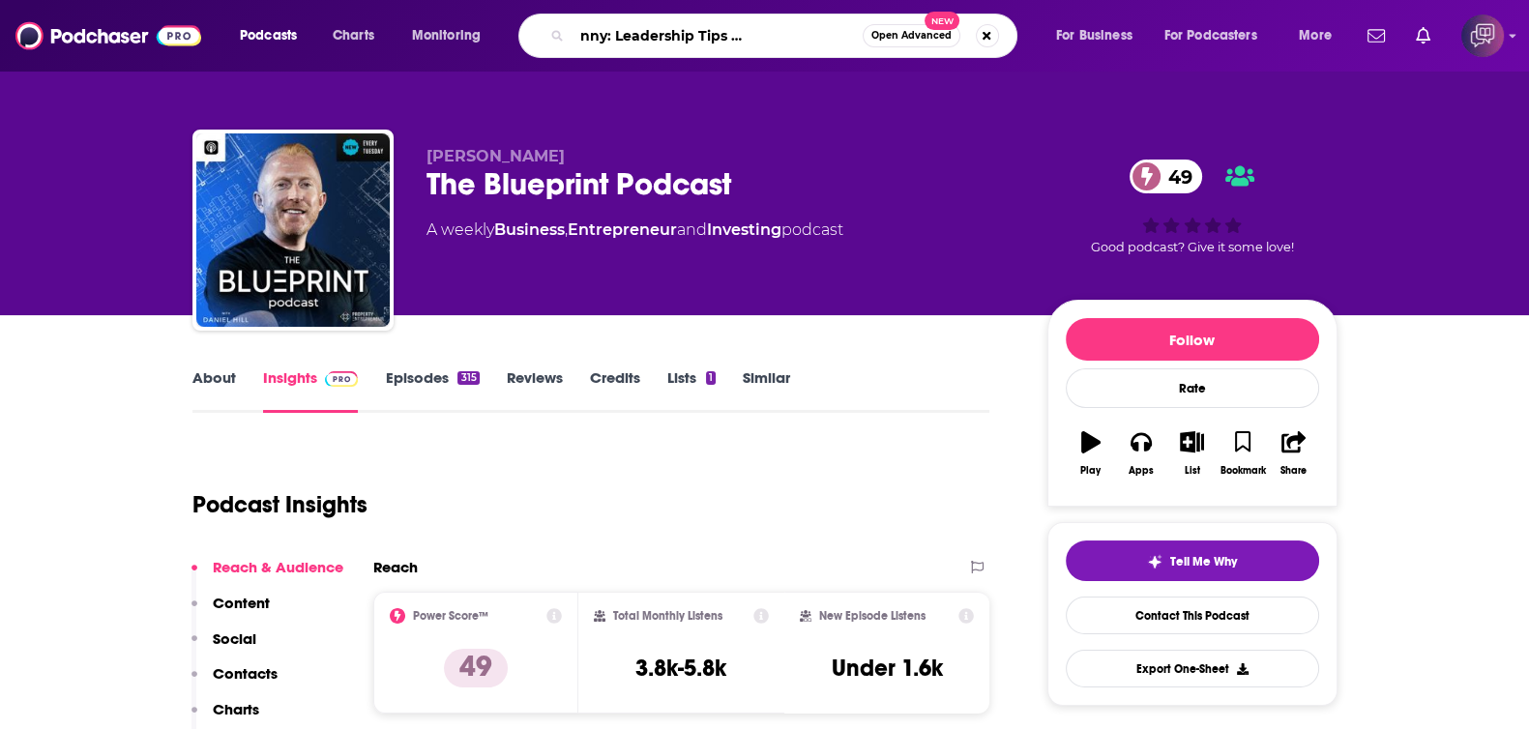
type input "Finding the Funny: Leadership Tips From a Comedian"
click at [904, 47] on div "Finding the Funny: Leadership Tips From a Comedian Open Advanced New" at bounding box center [767, 36] width 499 height 44
click at [903, 25] on button "Open Advanced New" at bounding box center [911, 35] width 98 height 23
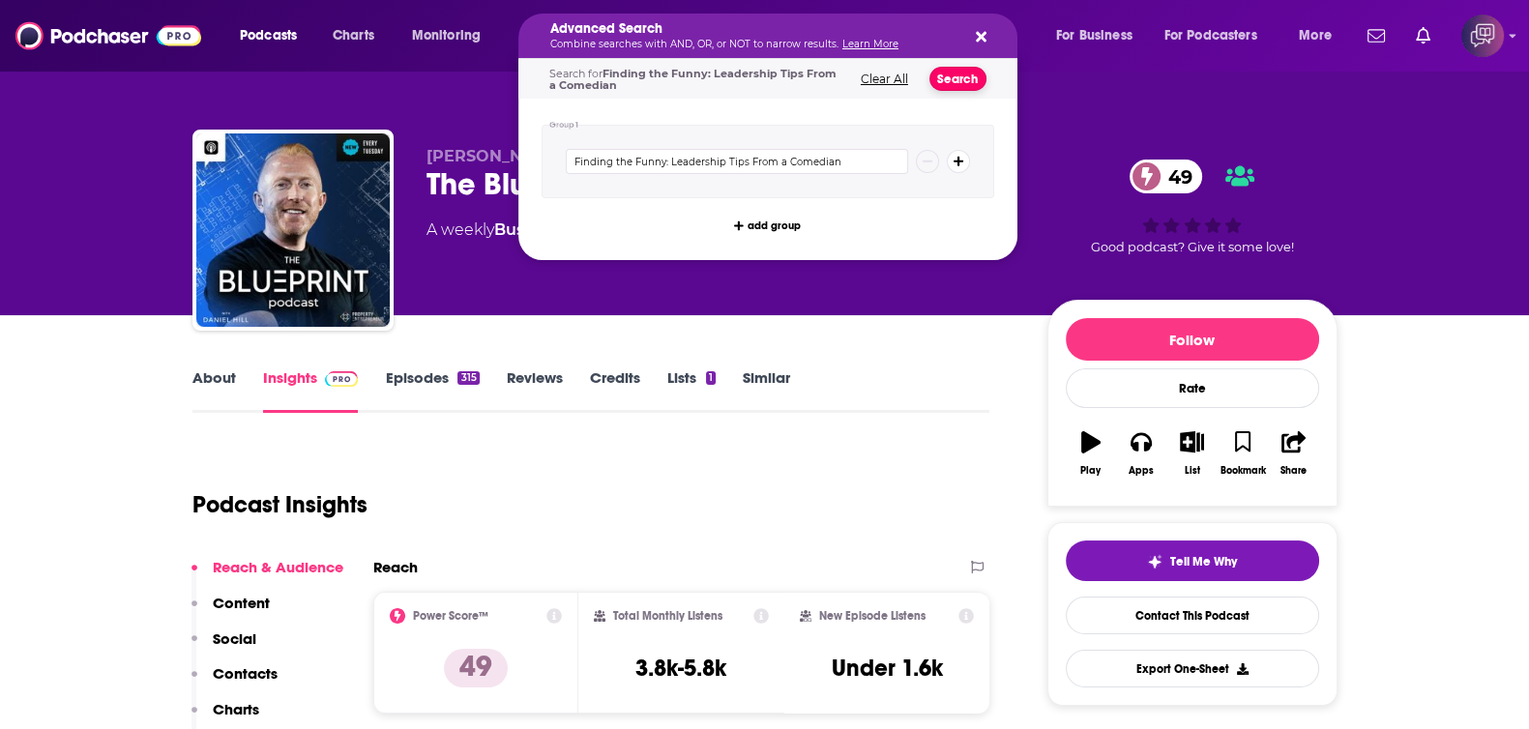
click at [938, 79] on button "Search" at bounding box center [957, 79] width 57 height 24
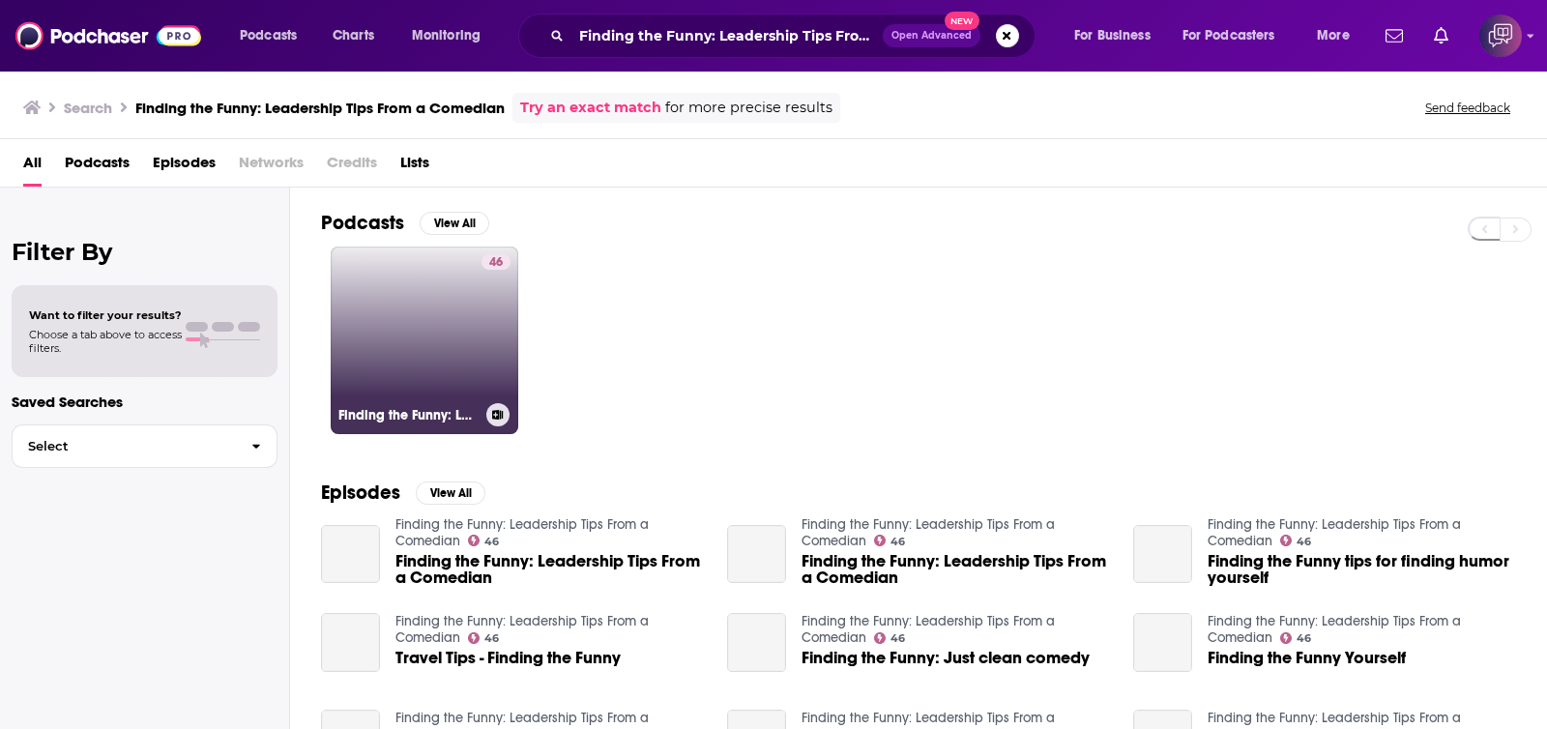
click at [378, 326] on link "46 Finding the Funny: Leadership Tips From a Comedian" at bounding box center [425, 341] width 188 height 188
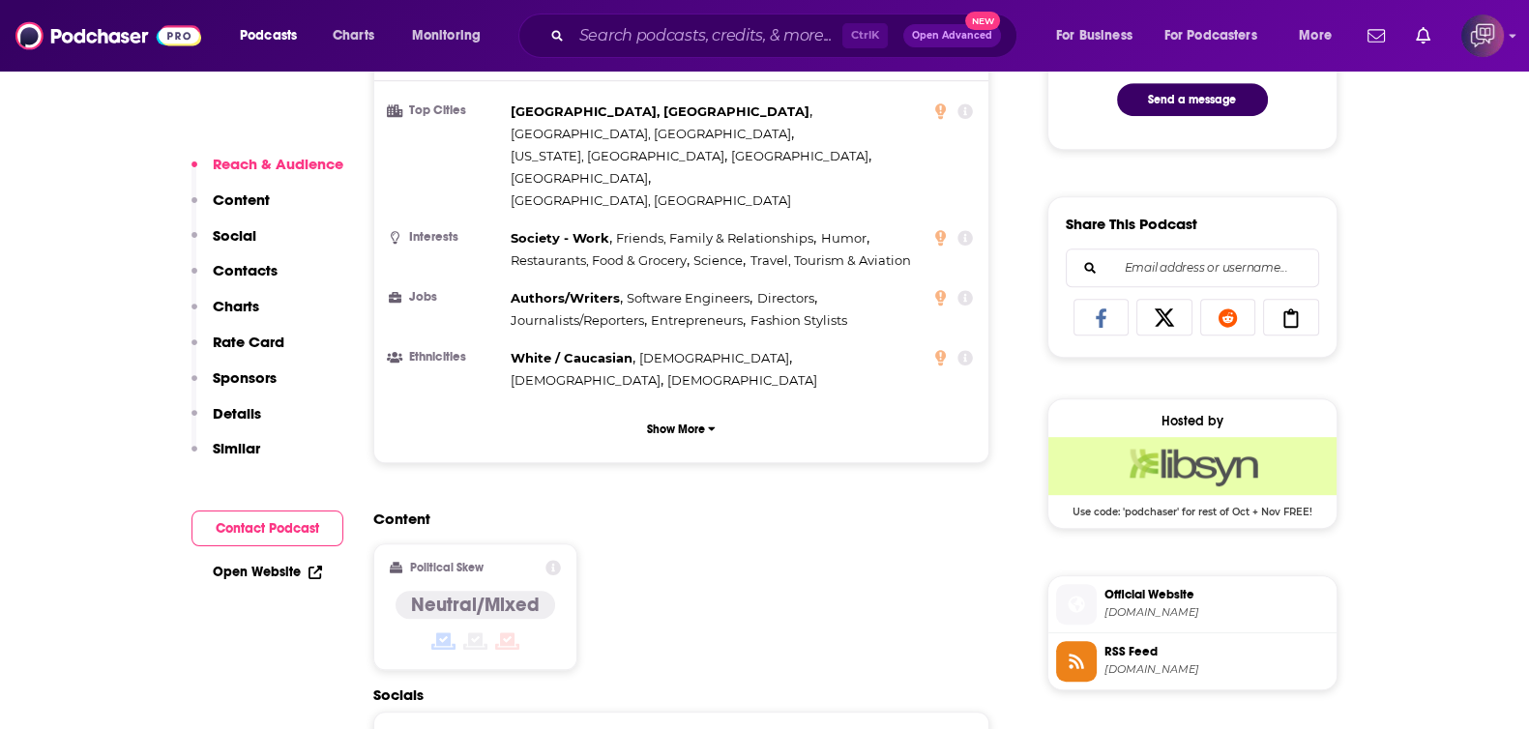
scroll to position [1570, 0]
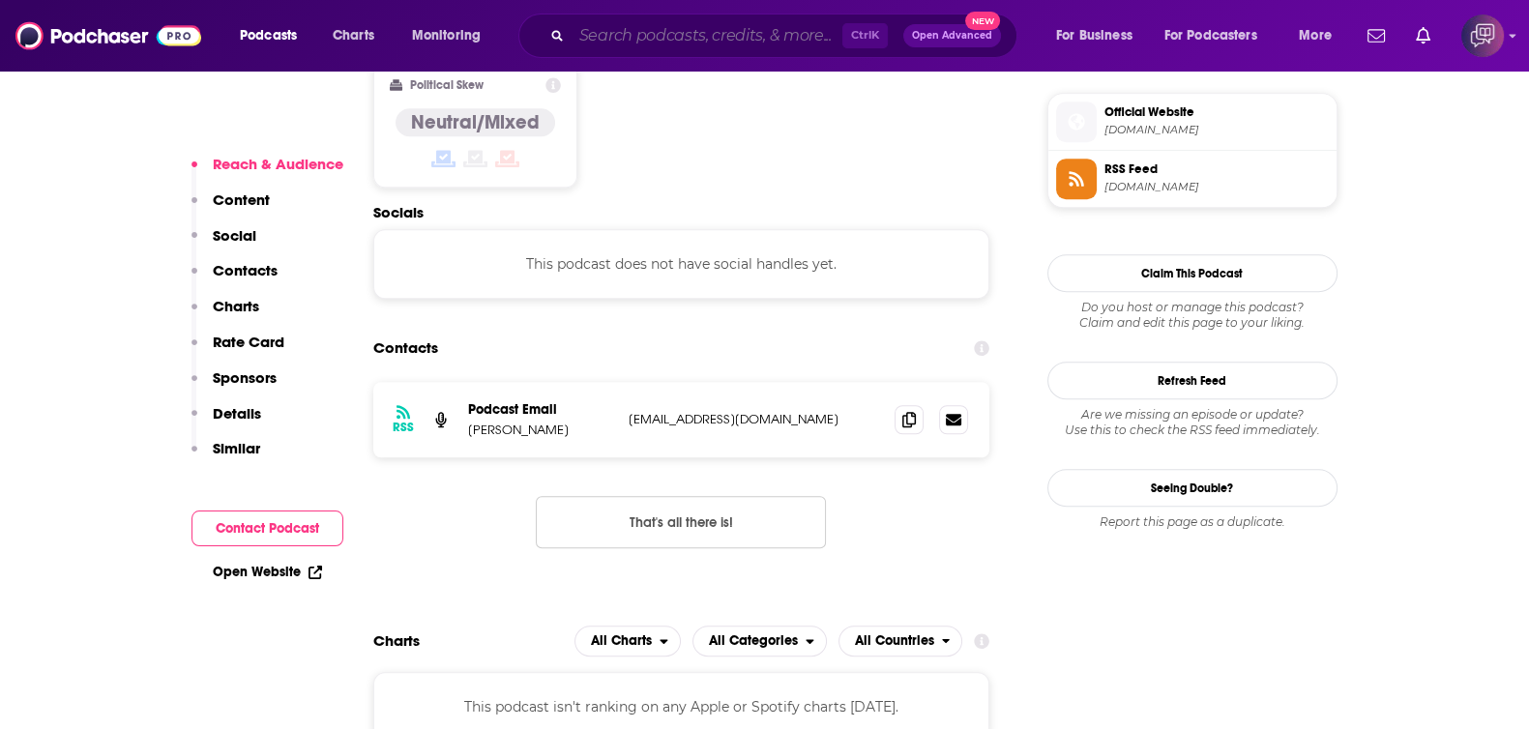
click at [669, 33] on input "Search podcasts, credits, & more..." at bounding box center [706, 35] width 271 height 31
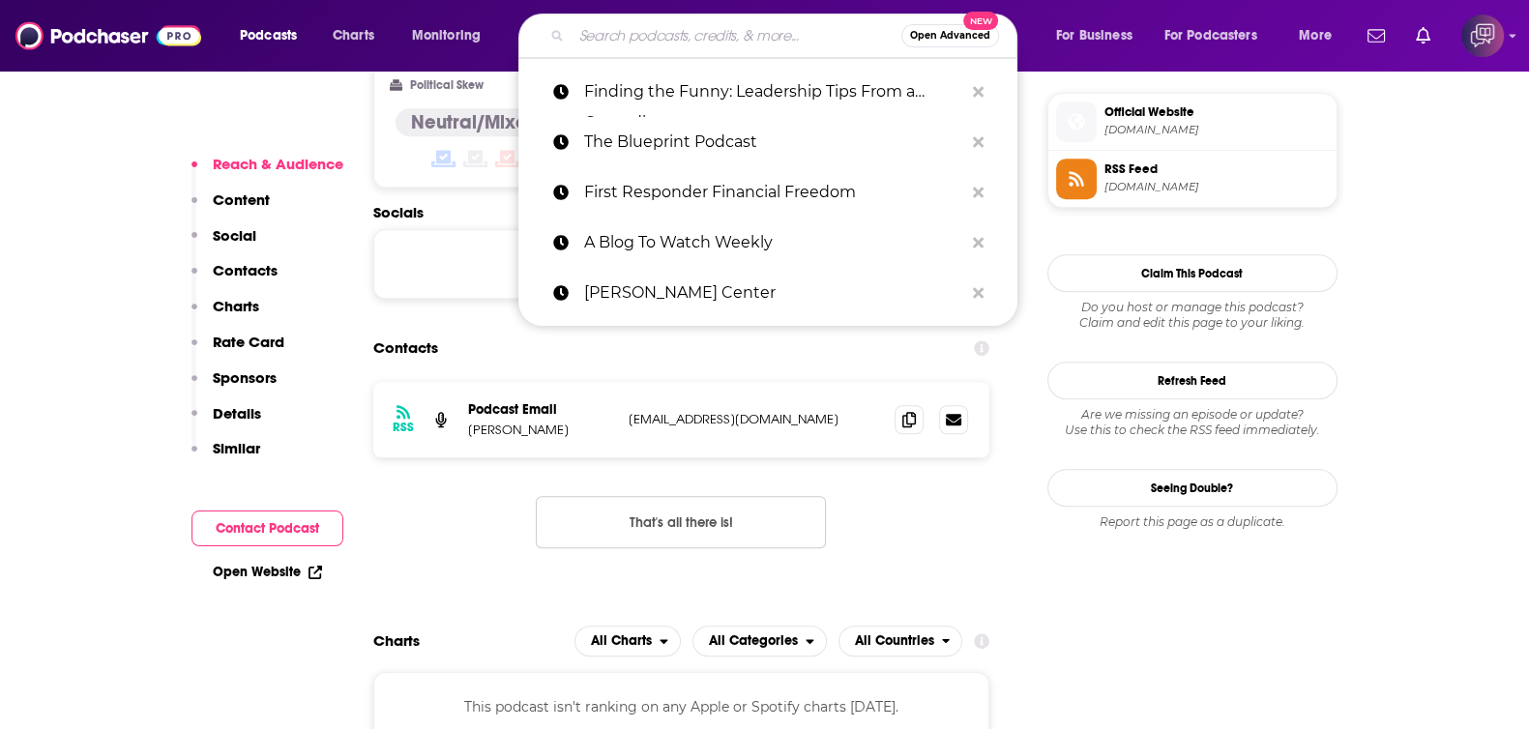
paste input "A long way from the block"
type input "A long way from the block"
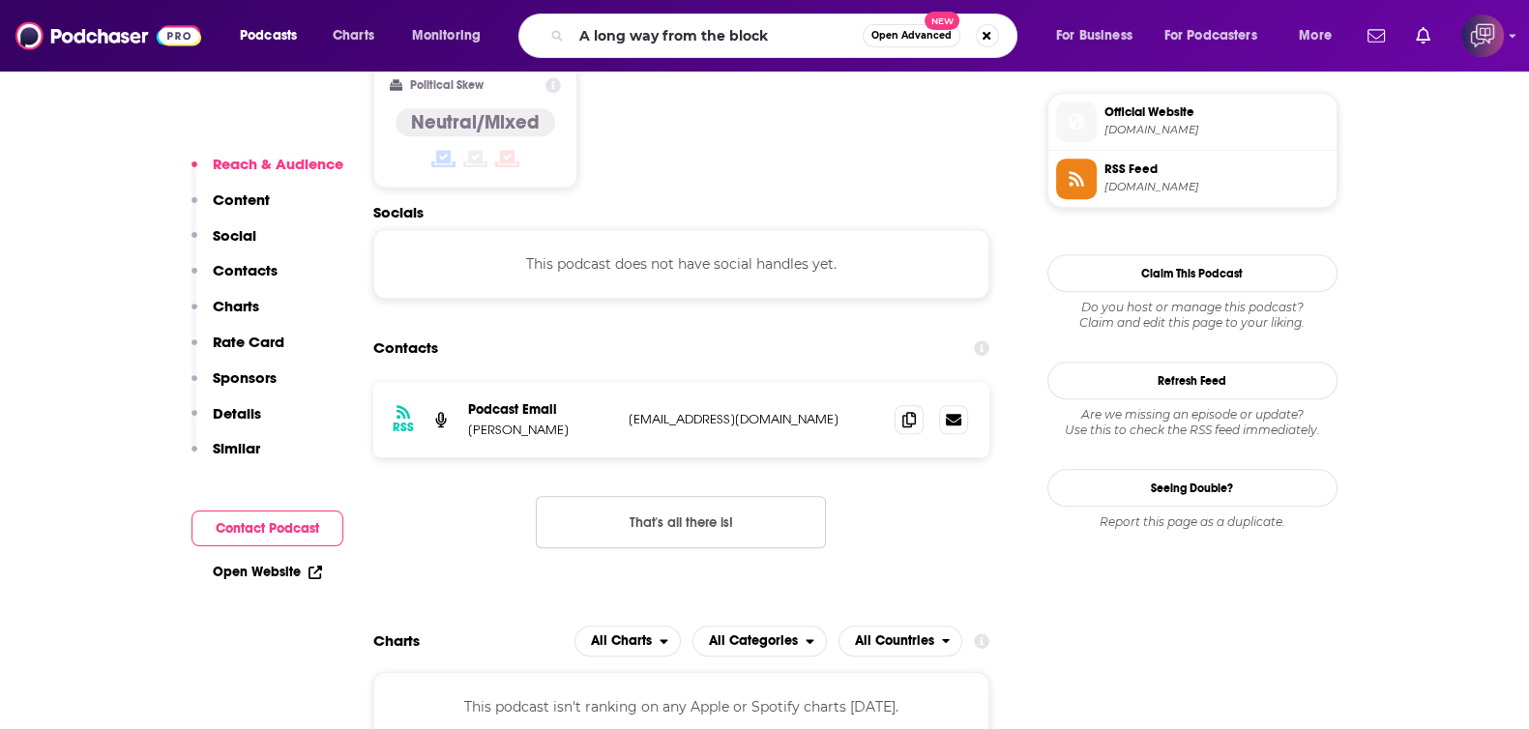
click at [933, 37] on span "Open Advanced" at bounding box center [911, 36] width 80 height 10
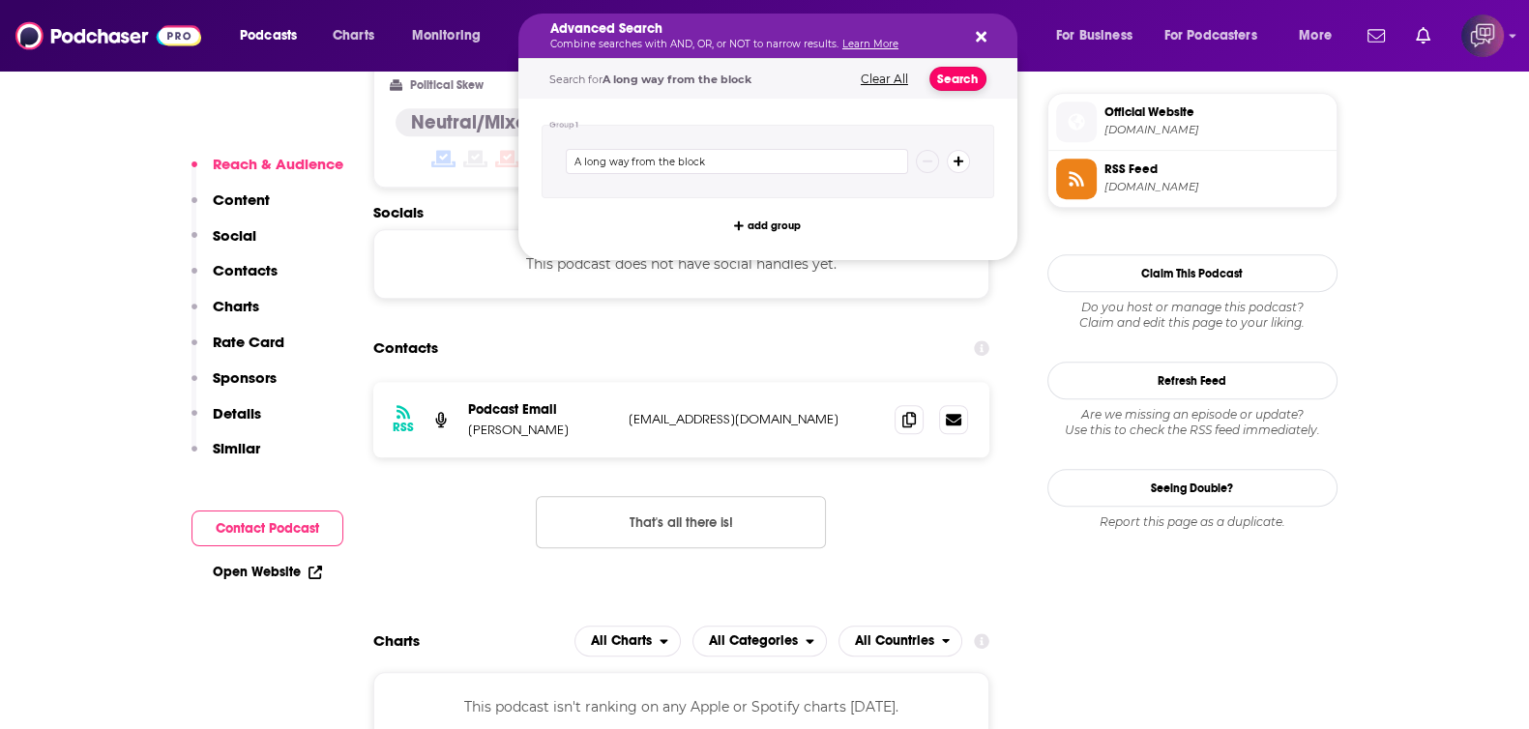
click at [968, 77] on button "Search" at bounding box center [957, 79] width 57 height 24
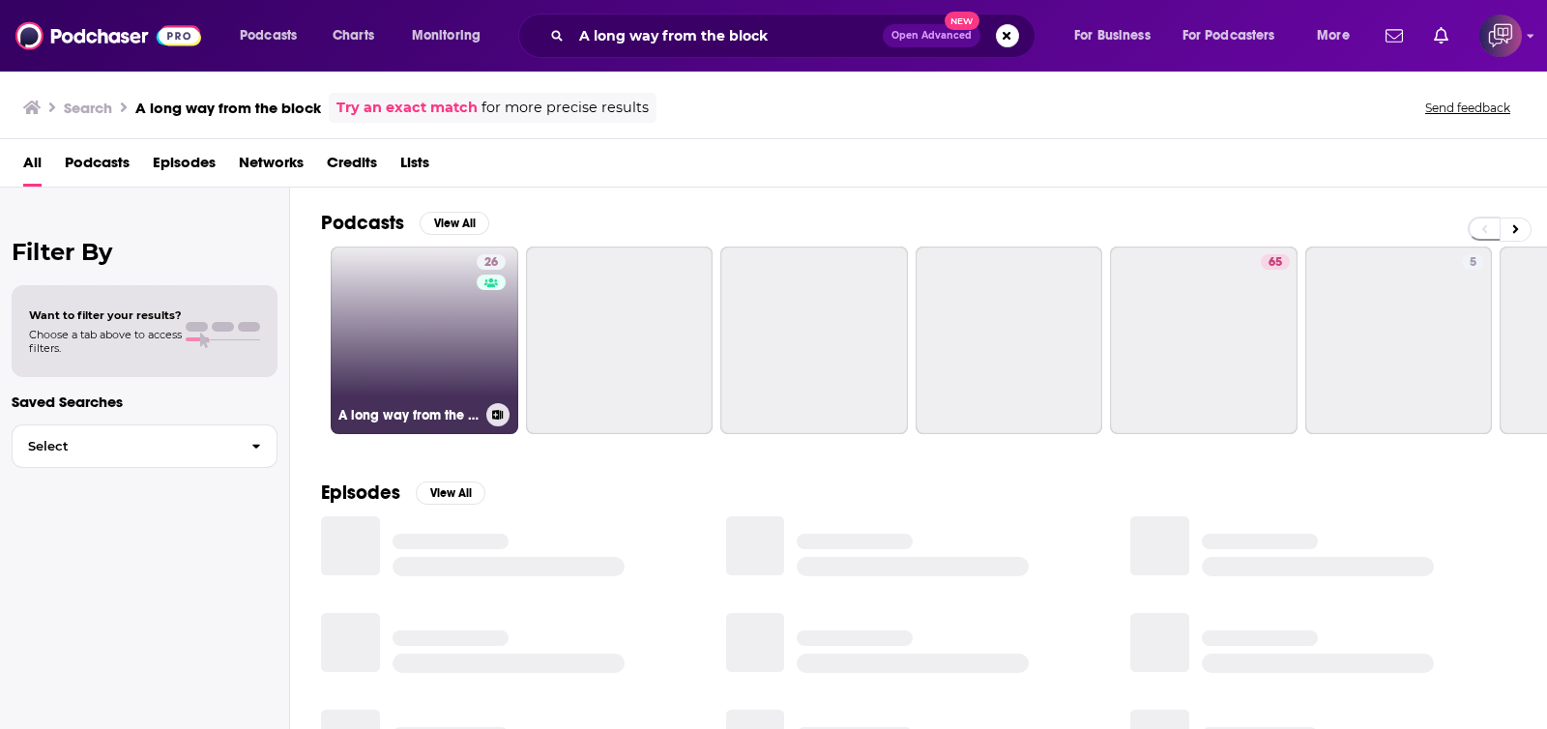
click at [431, 346] on link "26 A long way from the block" at bounding box center [425, 341] width 188 height 188
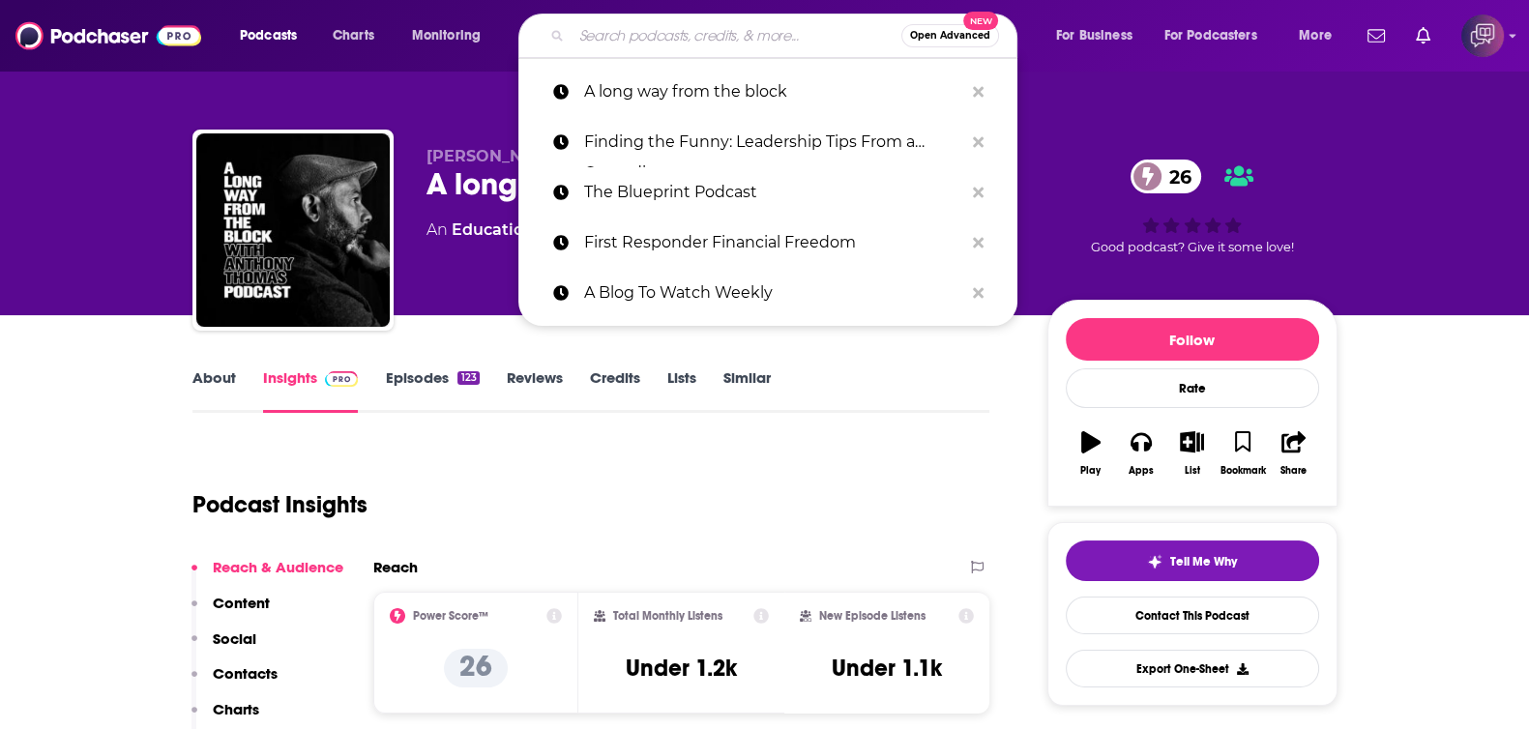
click at [657, 31] on input "Search podcasts, credits, & more..." at bounding box center [736, 35] width 330 height 31
paste input "PSYCHOTIC BUMP SCHOOL PODCAST"
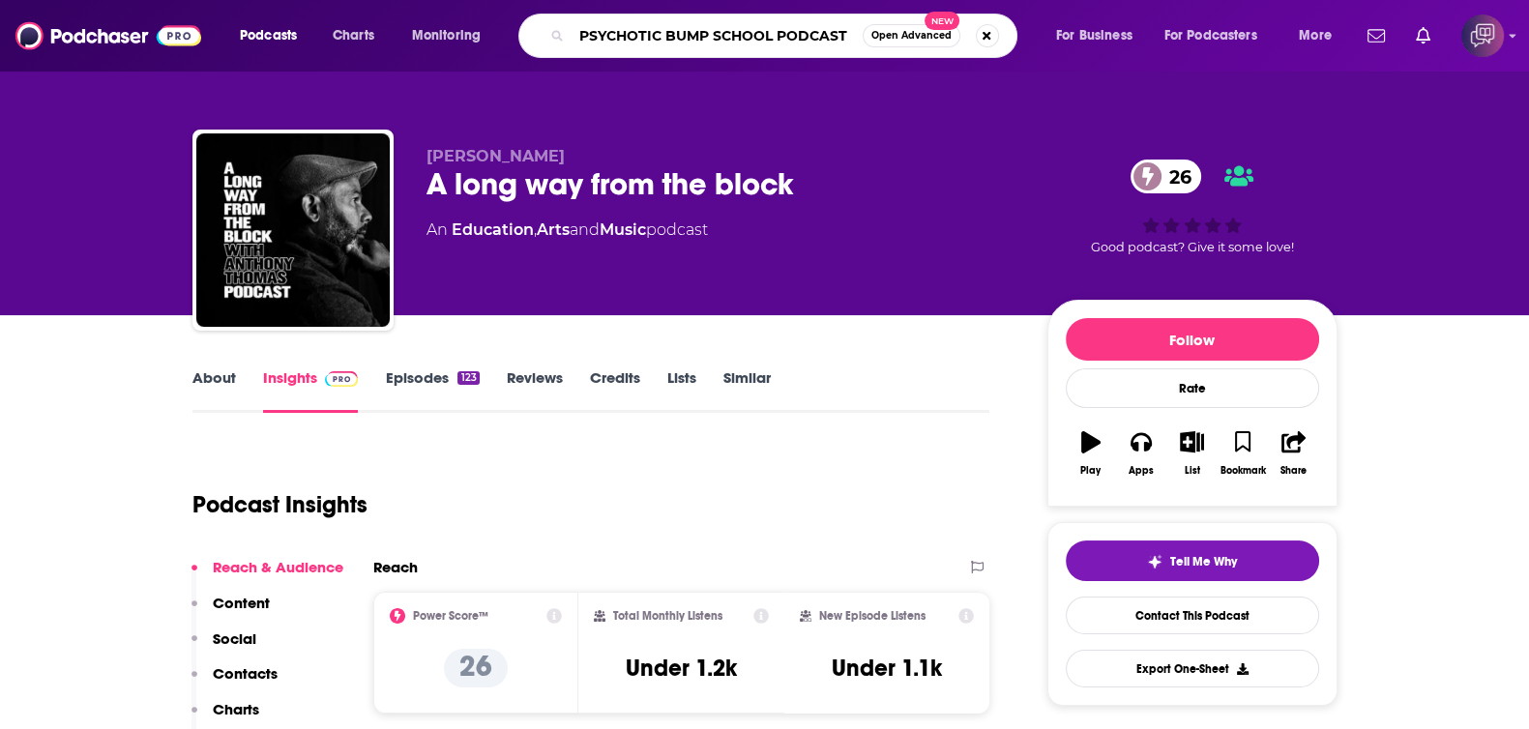
type input "PSYCHOTIC BUMP SCHOOL PODCAST"
click at [931, 43] on button "Open Advanced New" at bounding box center [911, 35] width 98 height 23
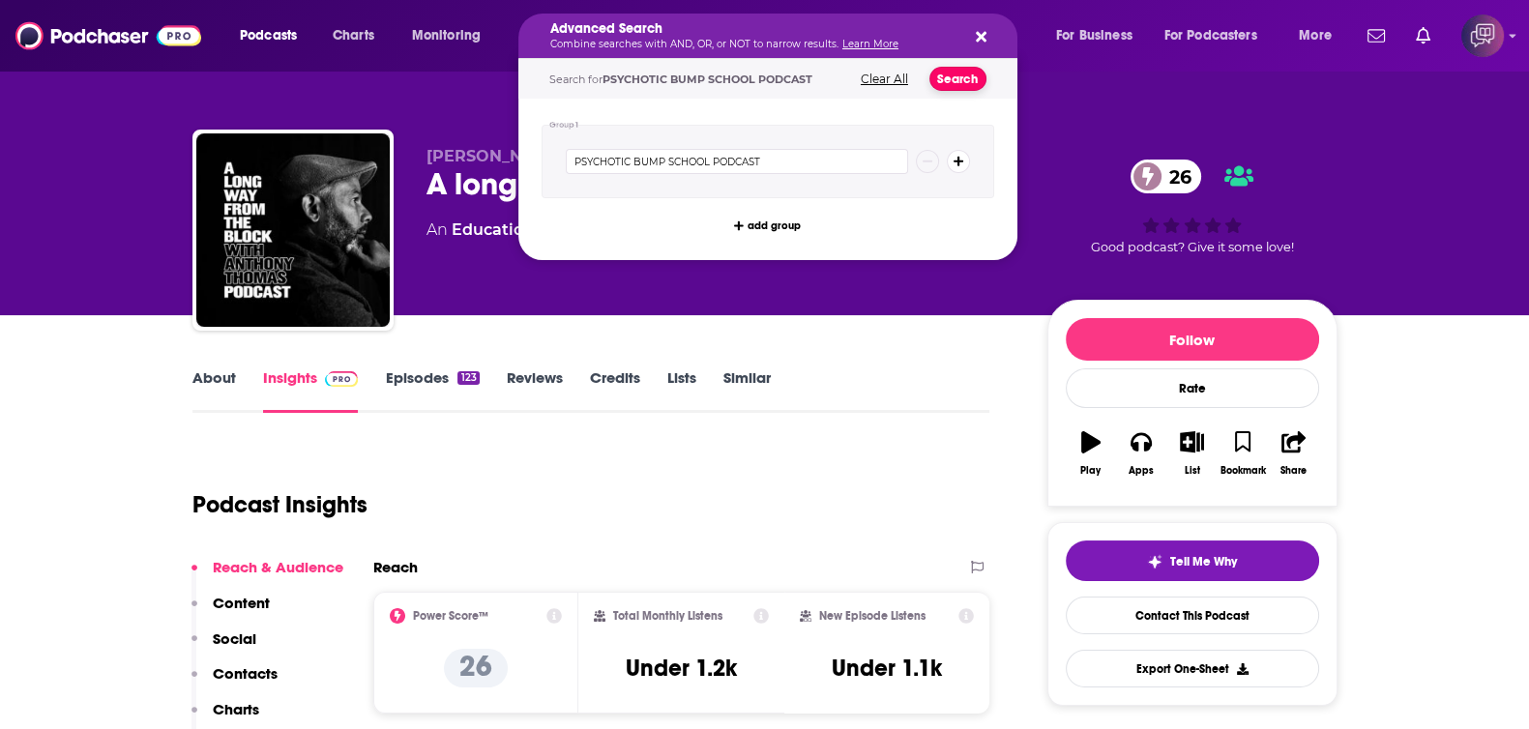
click at [965, 75] on button "Search" at bounding box center [957, 79] width 57 height 24
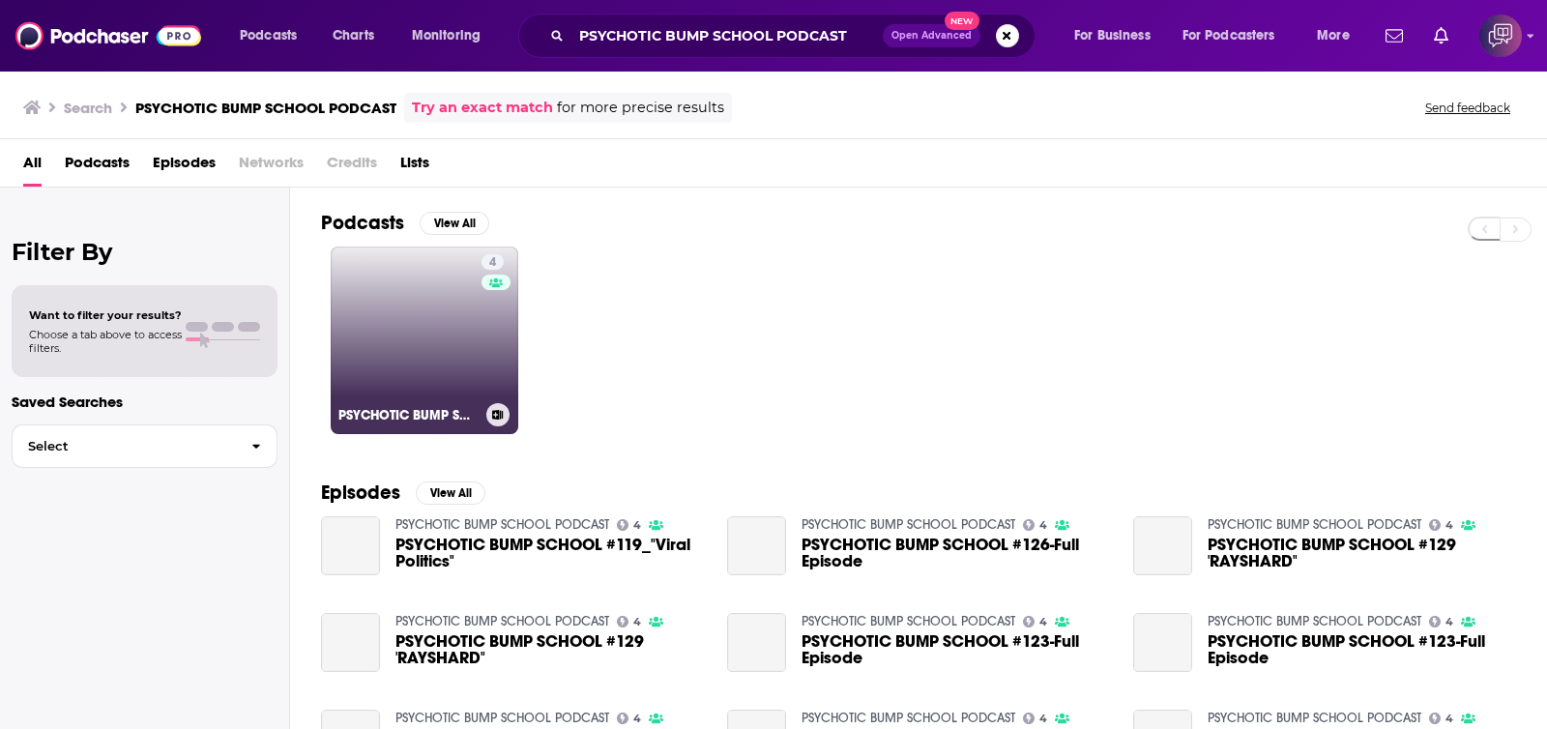
click at [489, 384] on div "4" at bounding box center [495, 328] width 29 height 149
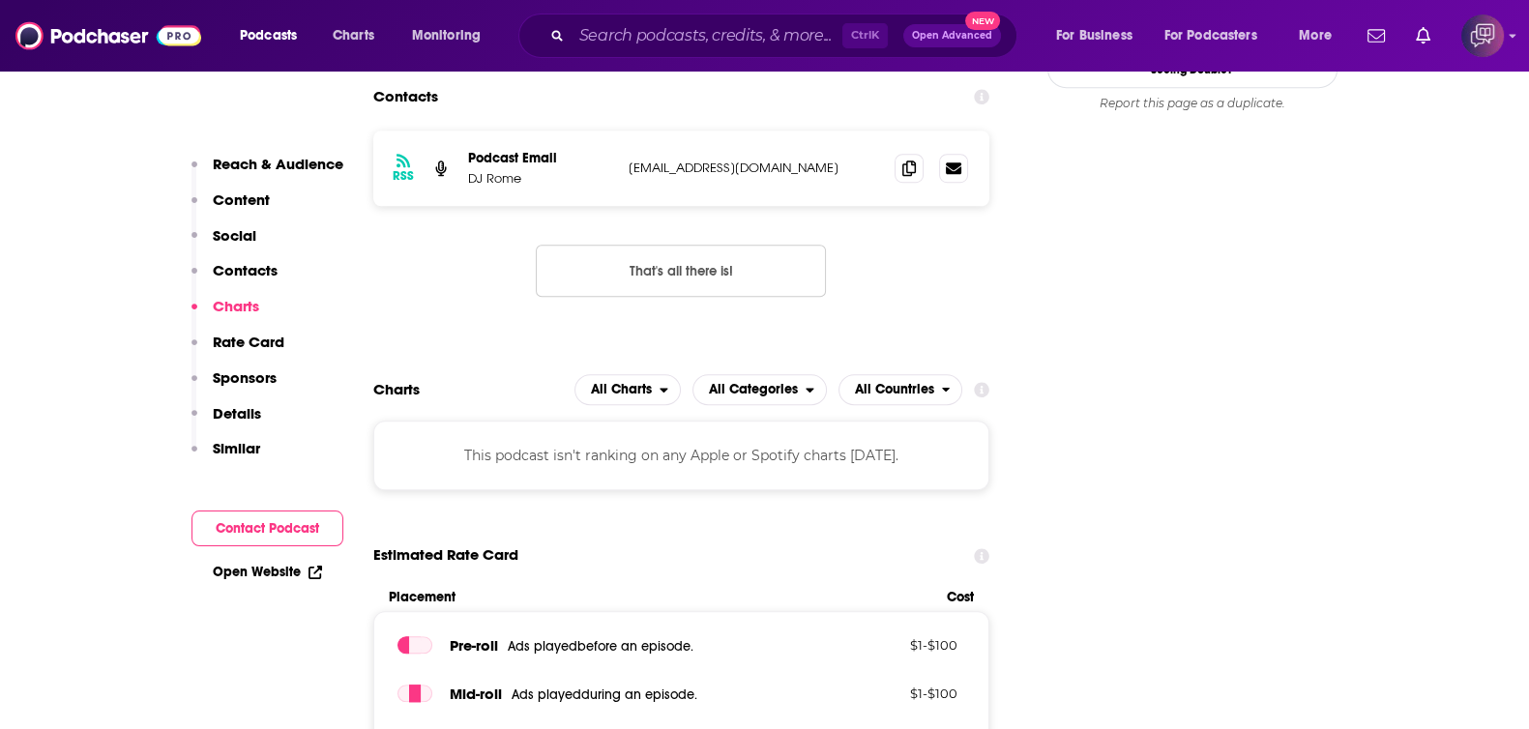
scroll to position [1691, 0]
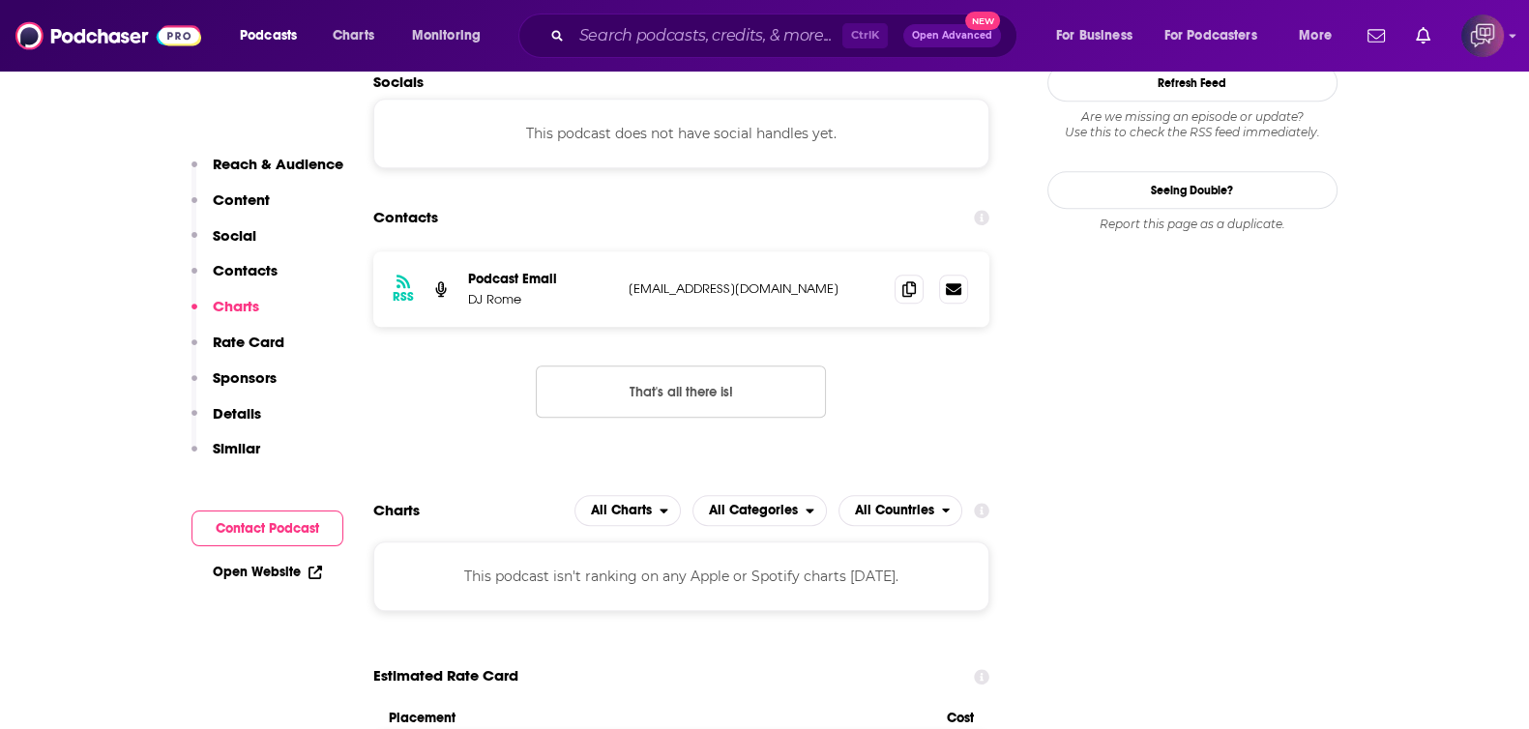
click at [696, 20] on div "Ctrl K Open Advanced New" at bounding box center [767, 36] width 499 height 44
click at [758, 54] on div "Ctrl K Open Advanced New" at bounding box center [767, 36] width 499 height 44
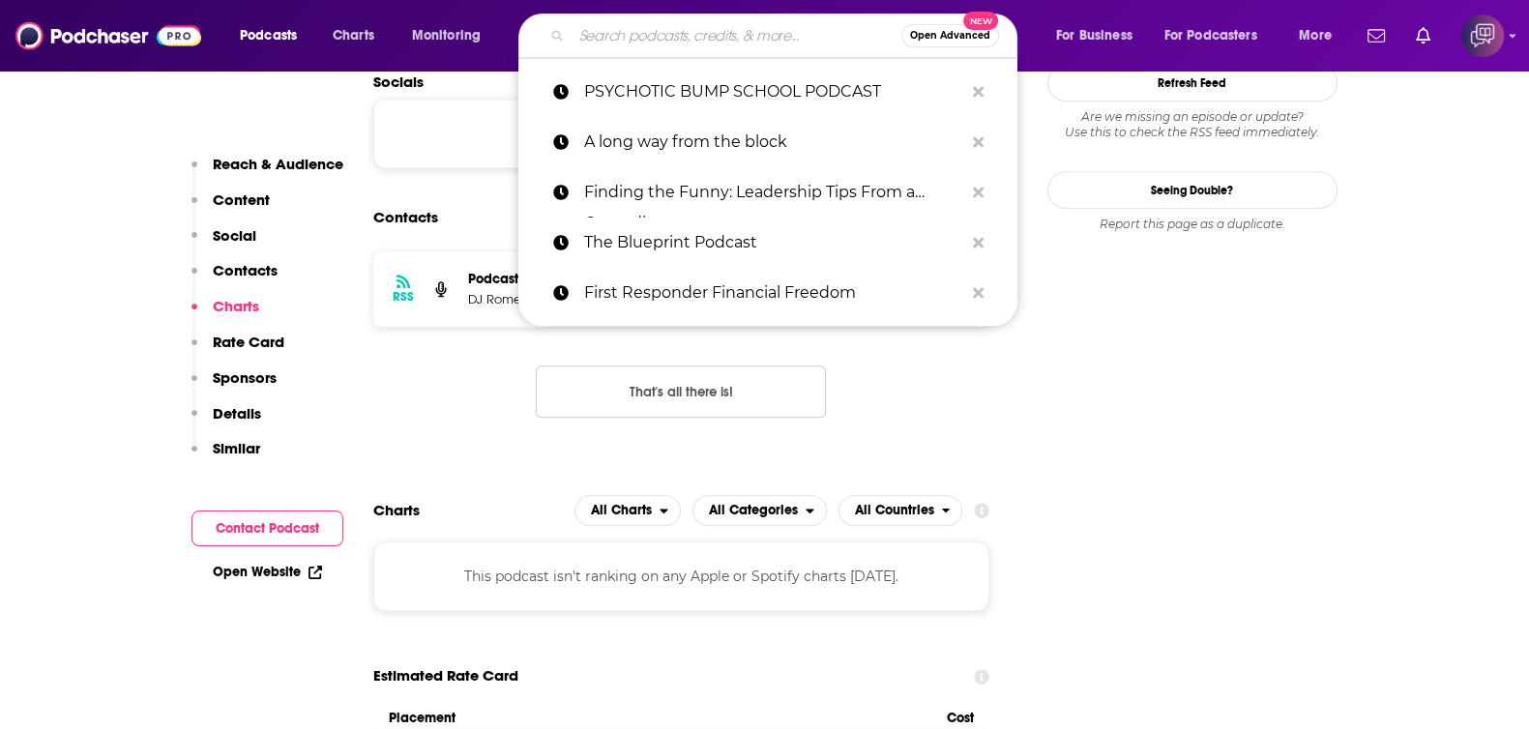
click at [772, 45] on input "Search podcasts, credits, & more..." at bounding box center [736, 35] width 330 height 31
paste input "Voice To America"
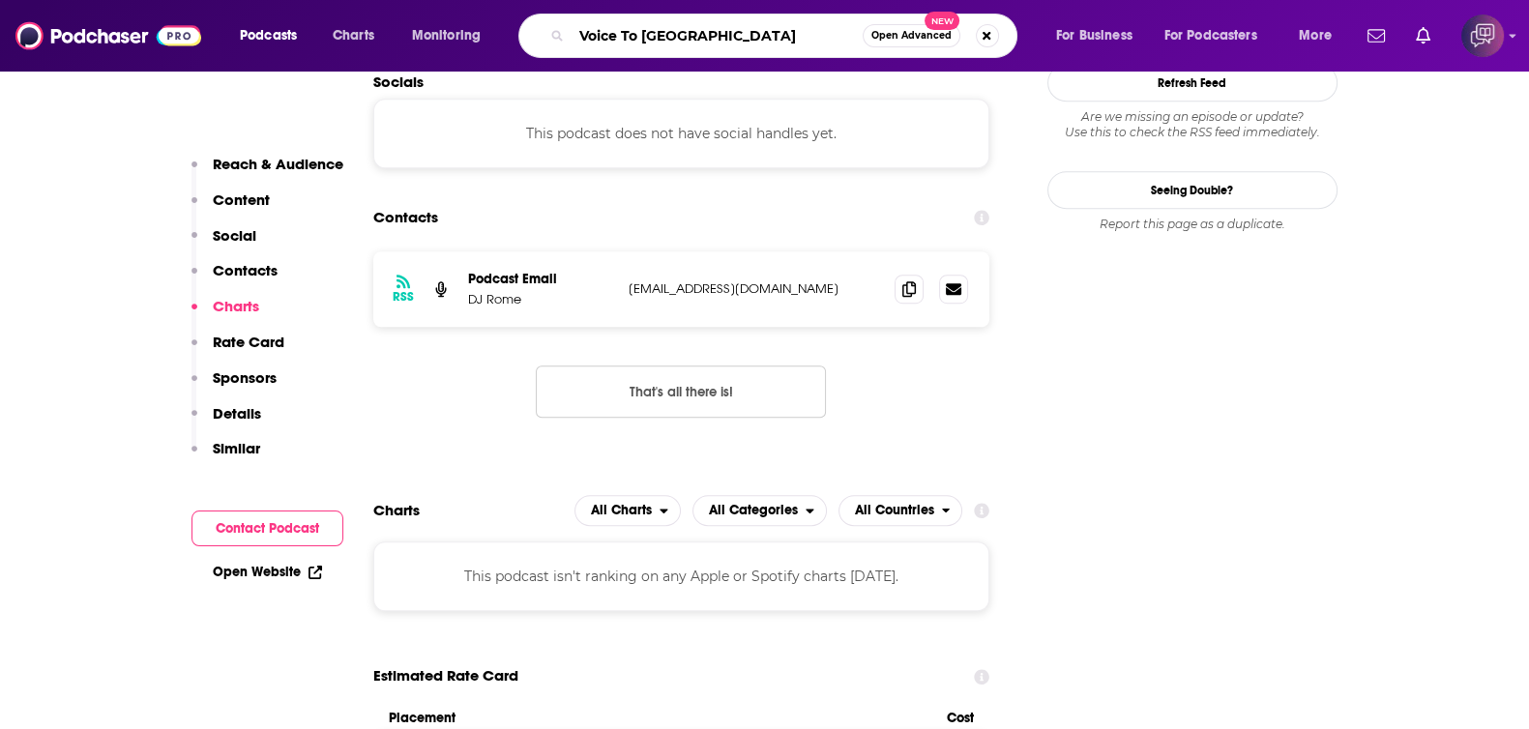
type input "Voice To America"
click at [913, 35] on span "Open Advanced" at bounding box center [911, 36] width 80 height 10
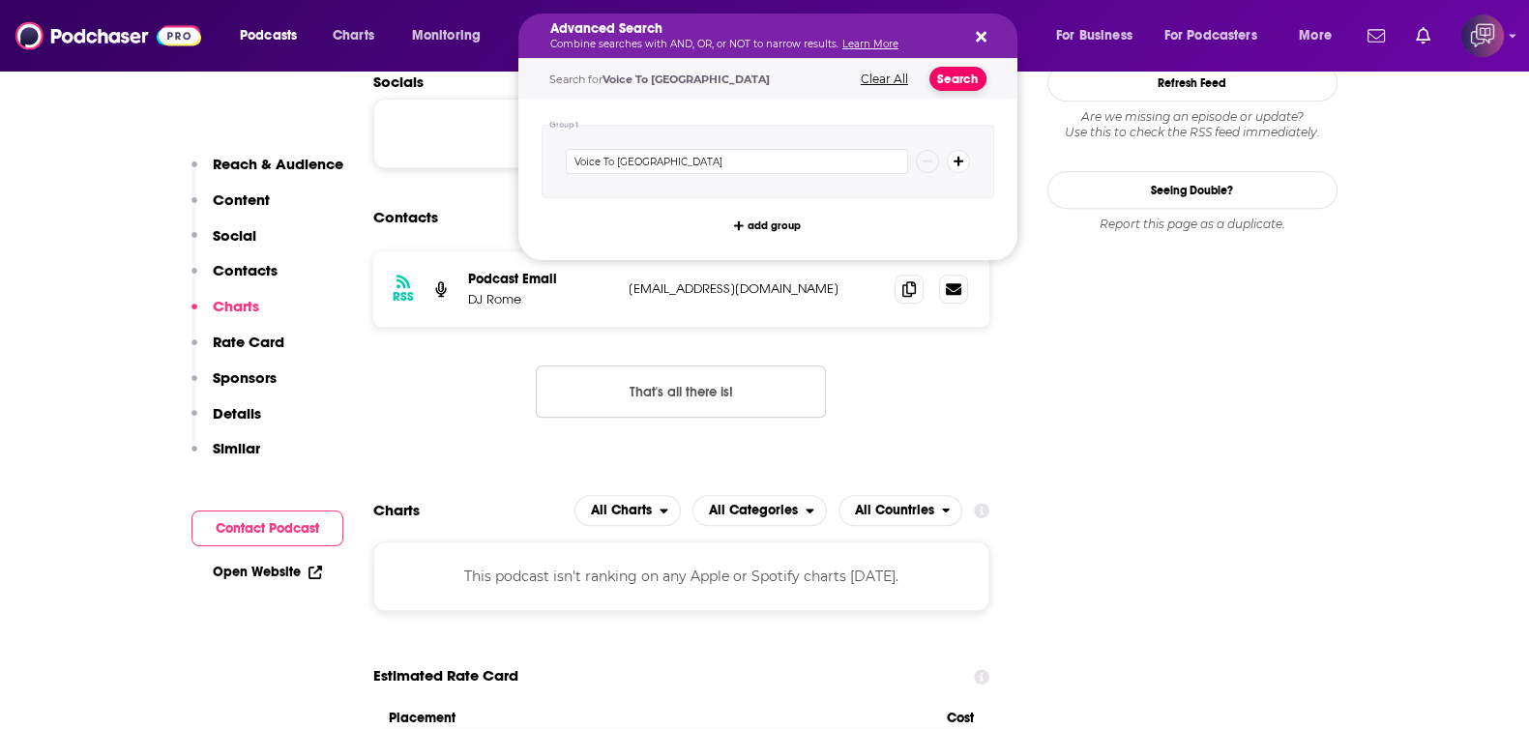
click at [942, 73] on button "Search" at bounding box center [957, 79] width 57 height 24
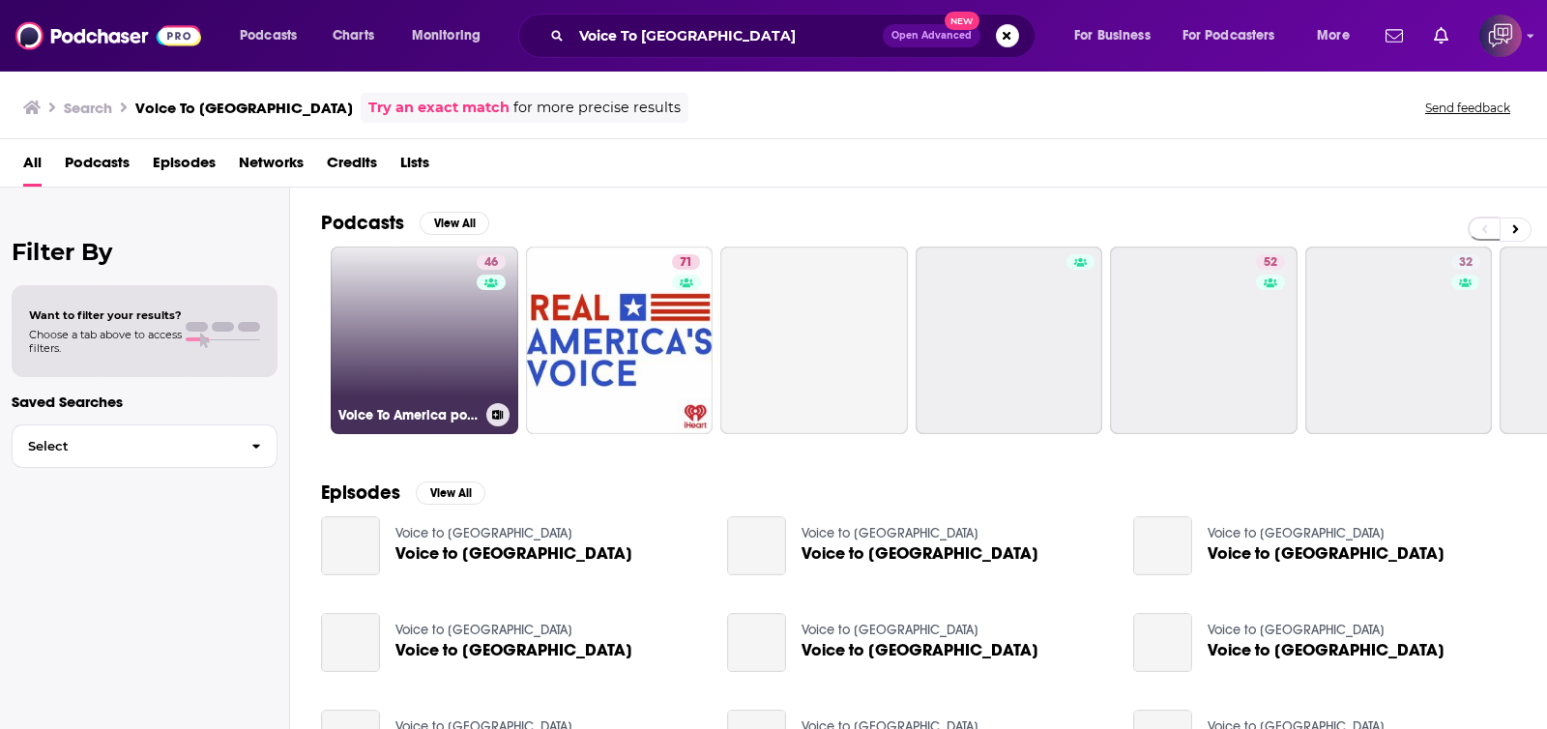
click at [456, 354] on link "46 Voice To America podcast" at bounding box center [425, 341] width 188 height 188
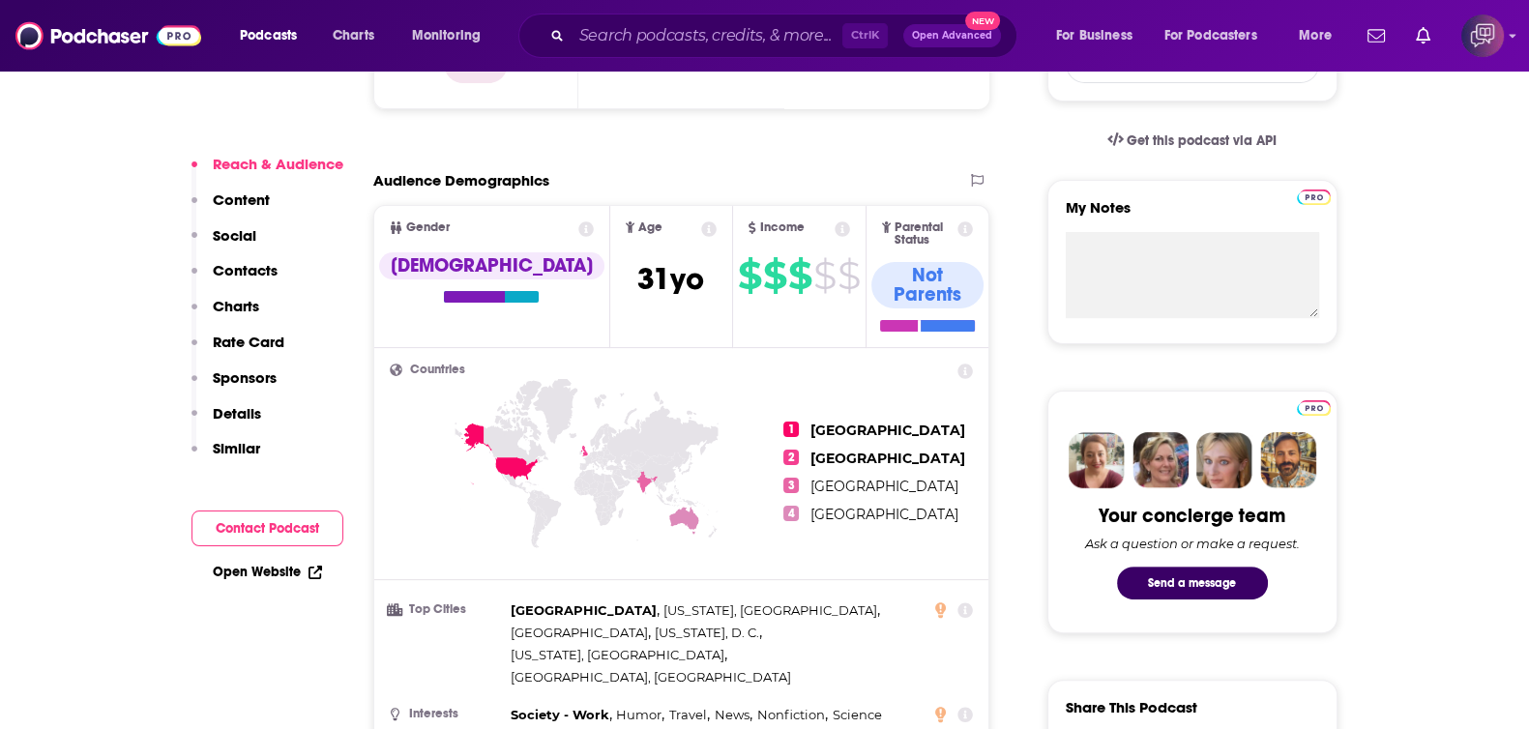
scroll to position [1329, 0]
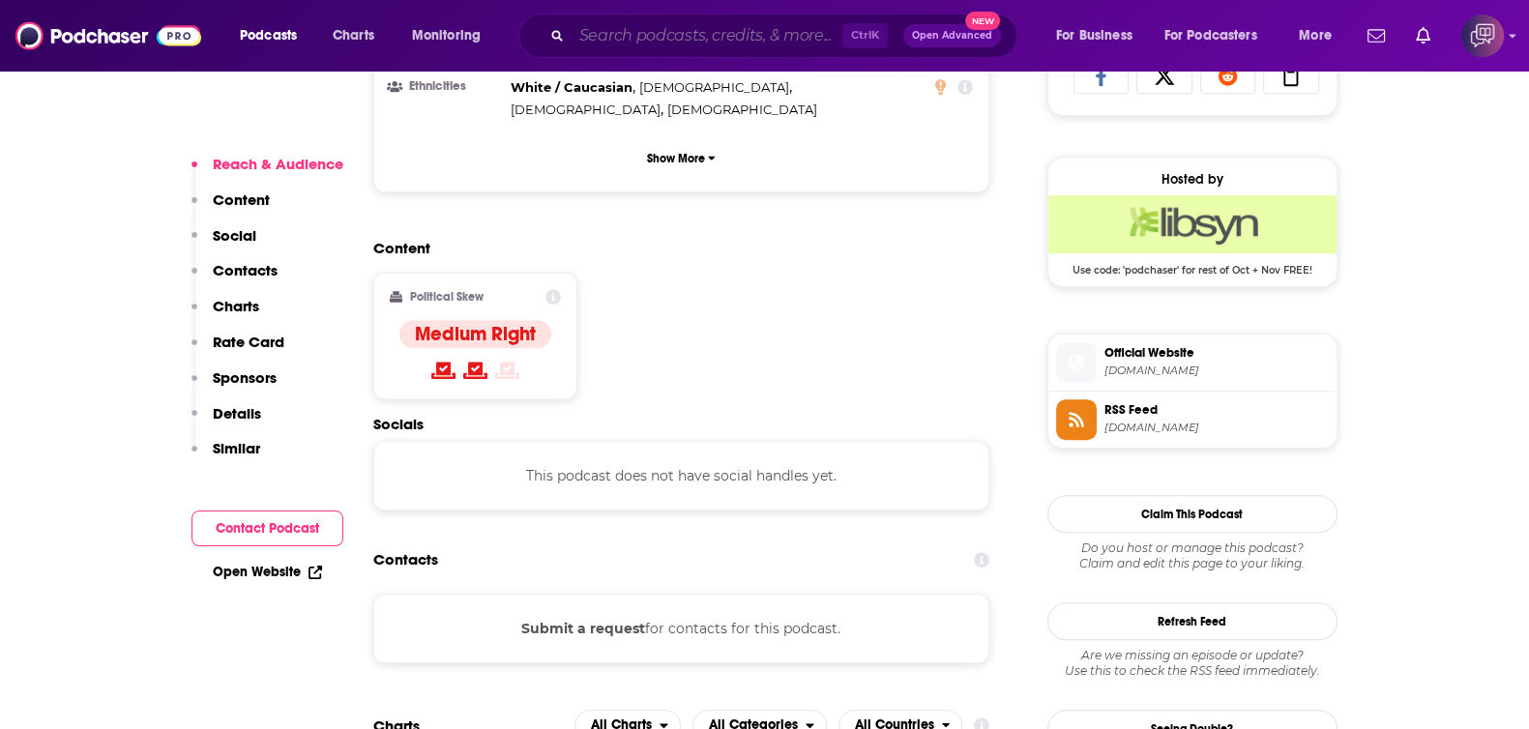
click at [666, 32] on input "Search podcasts, credits, & more..." at bounding box center [706, 35] width 271 height 31
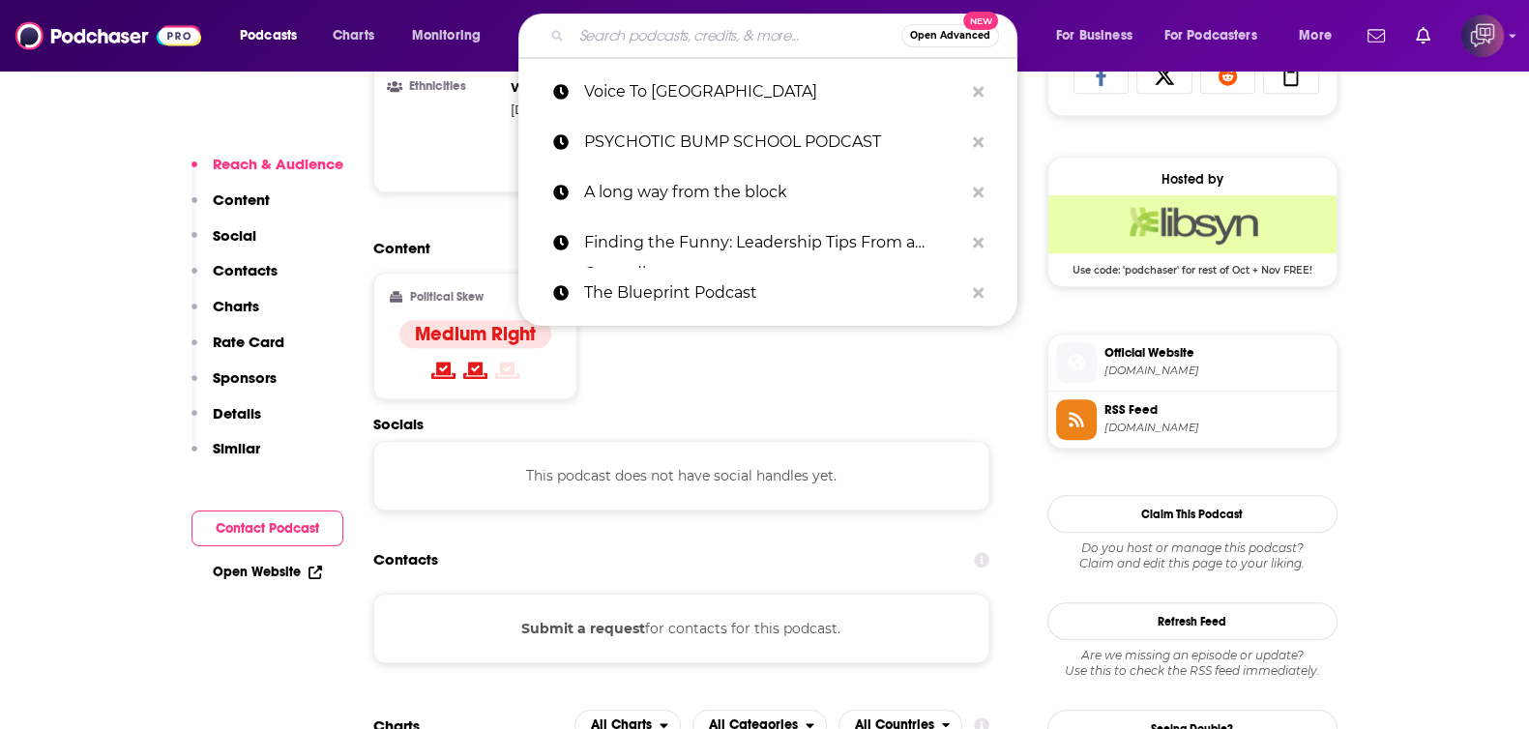
paste input "Don’t Be Alone with Jay Kogen"
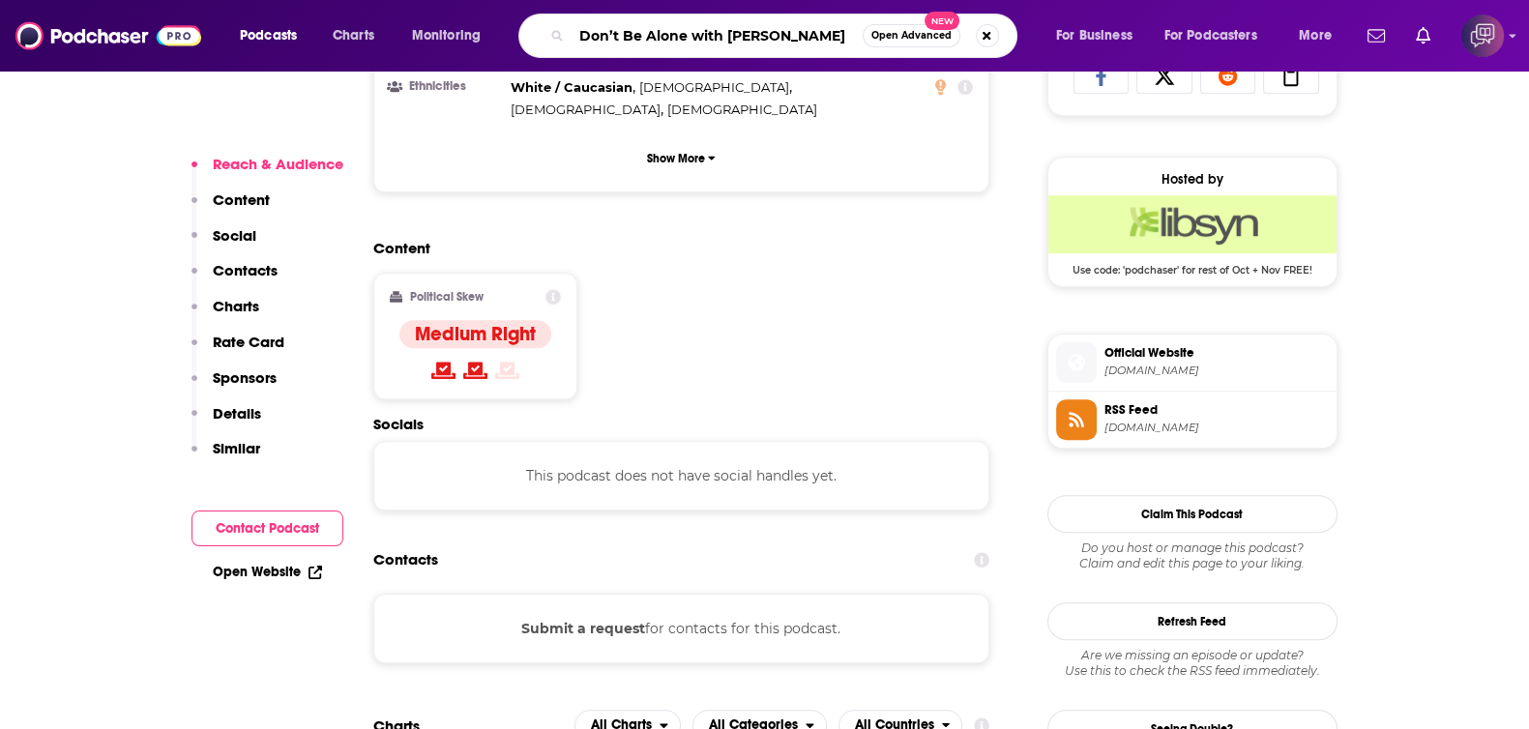
type input "Don’t Be Alone with Jay Kogen"
click at [893, 24] on button "Open Advanced New" at bounding box center [911, 35] width 98 height 23
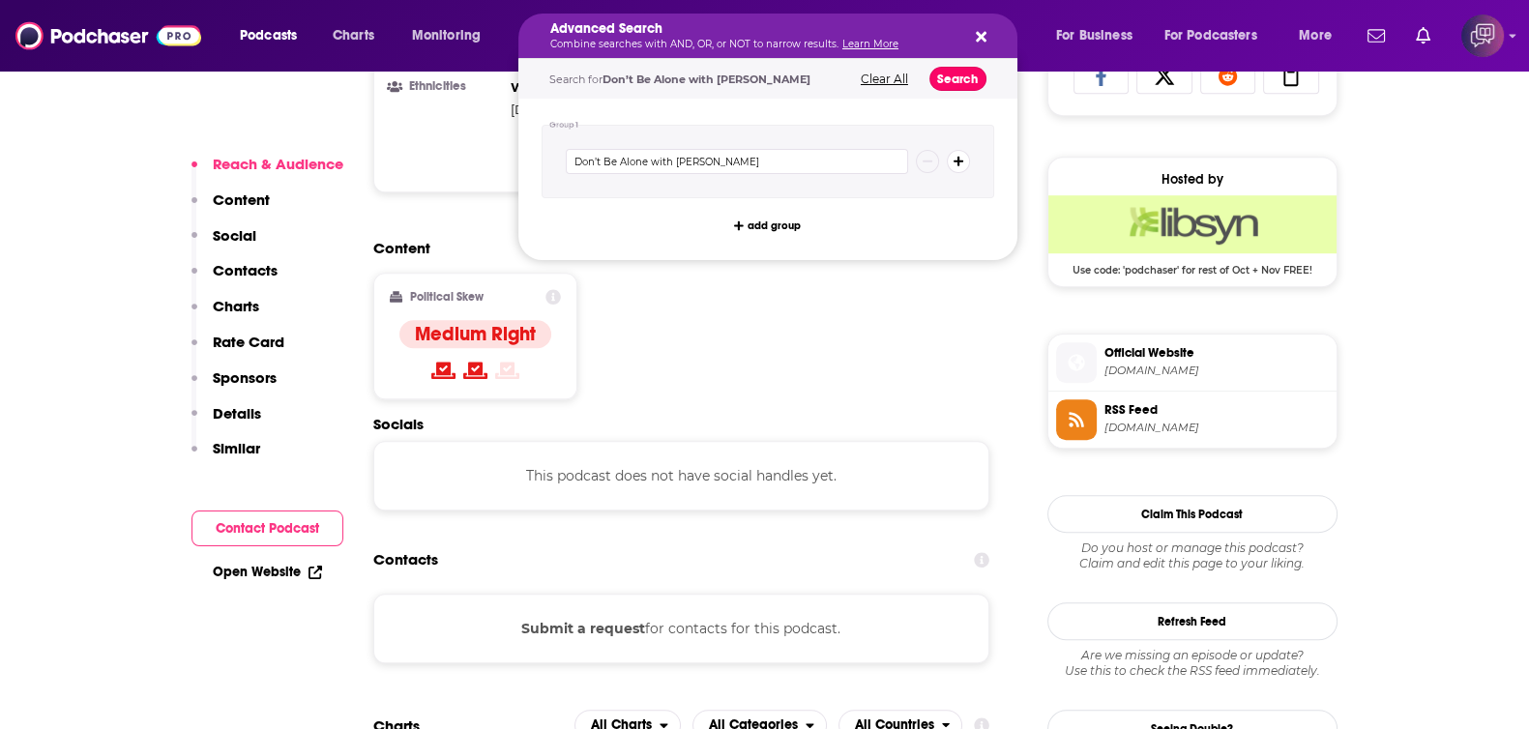
click at [947, 73] on button "Search" at bounding box center [957, 79] width 57 height 24
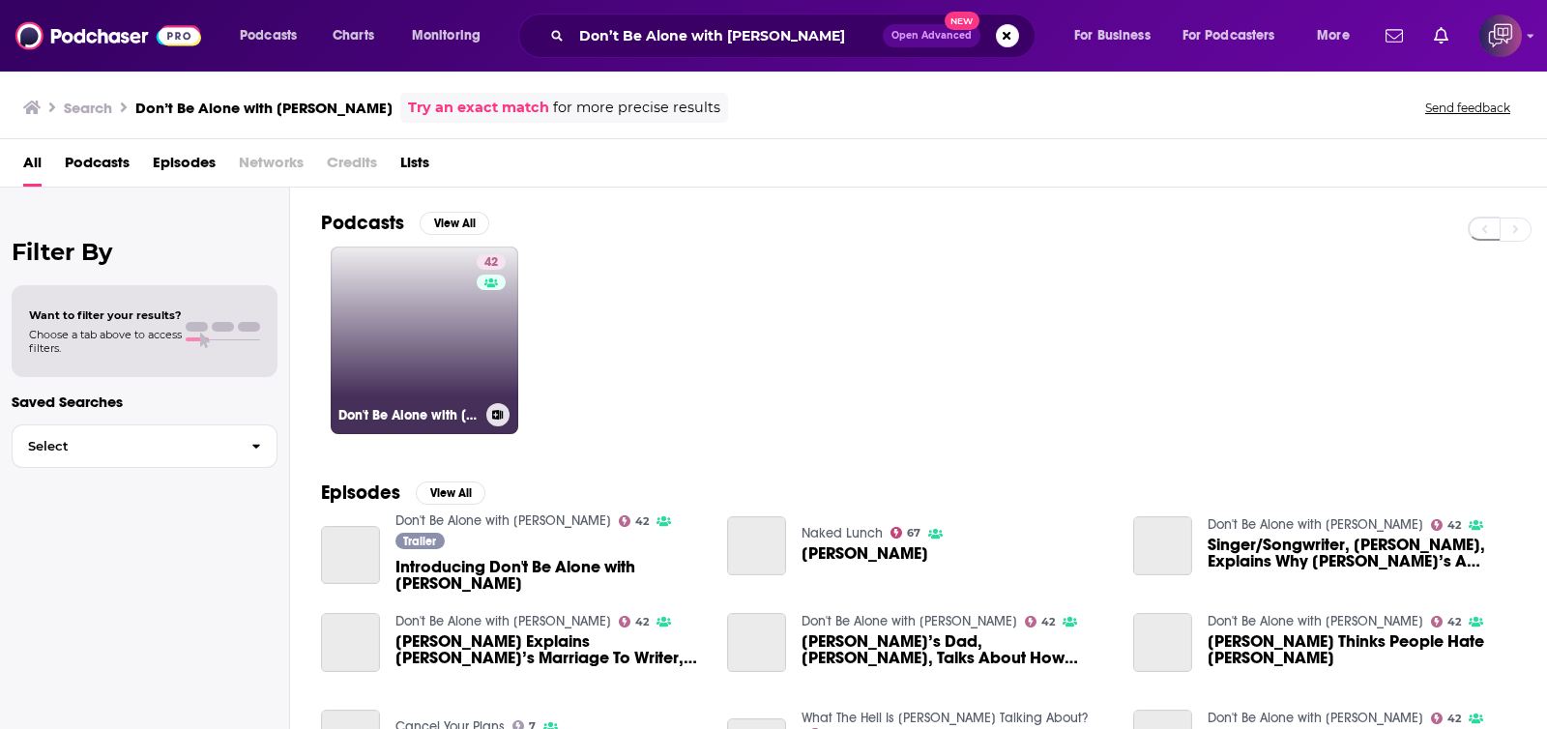
click at [450, 353] on link "42 Don't Be Alone with Jay Kogen" at bounding box center [425, 341] width 188 height 188
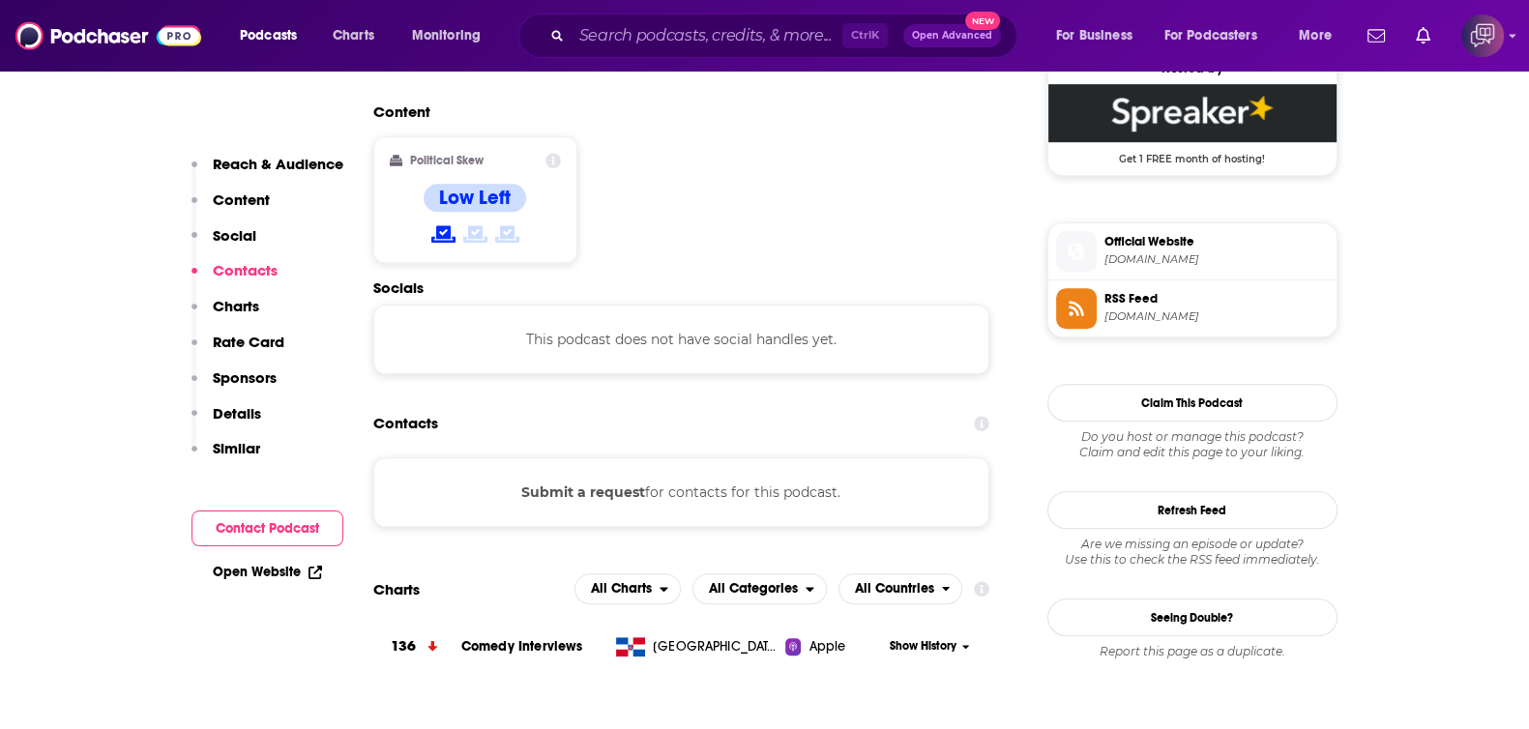
scroll to position [1450, 0]
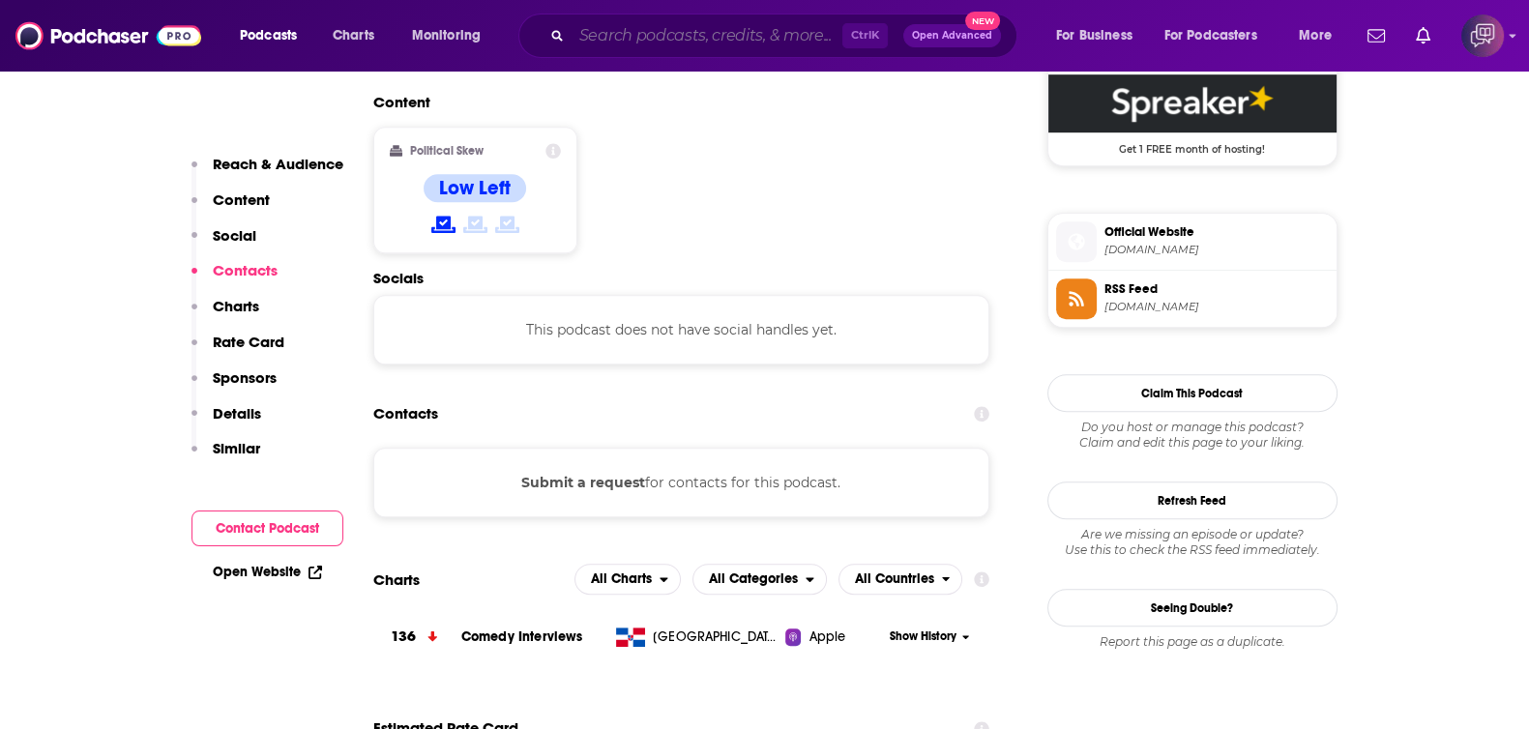
click at [658, 41] on input "Search podcasts, credits, & more..." at bounding box center [706, 35] width 271 height 31
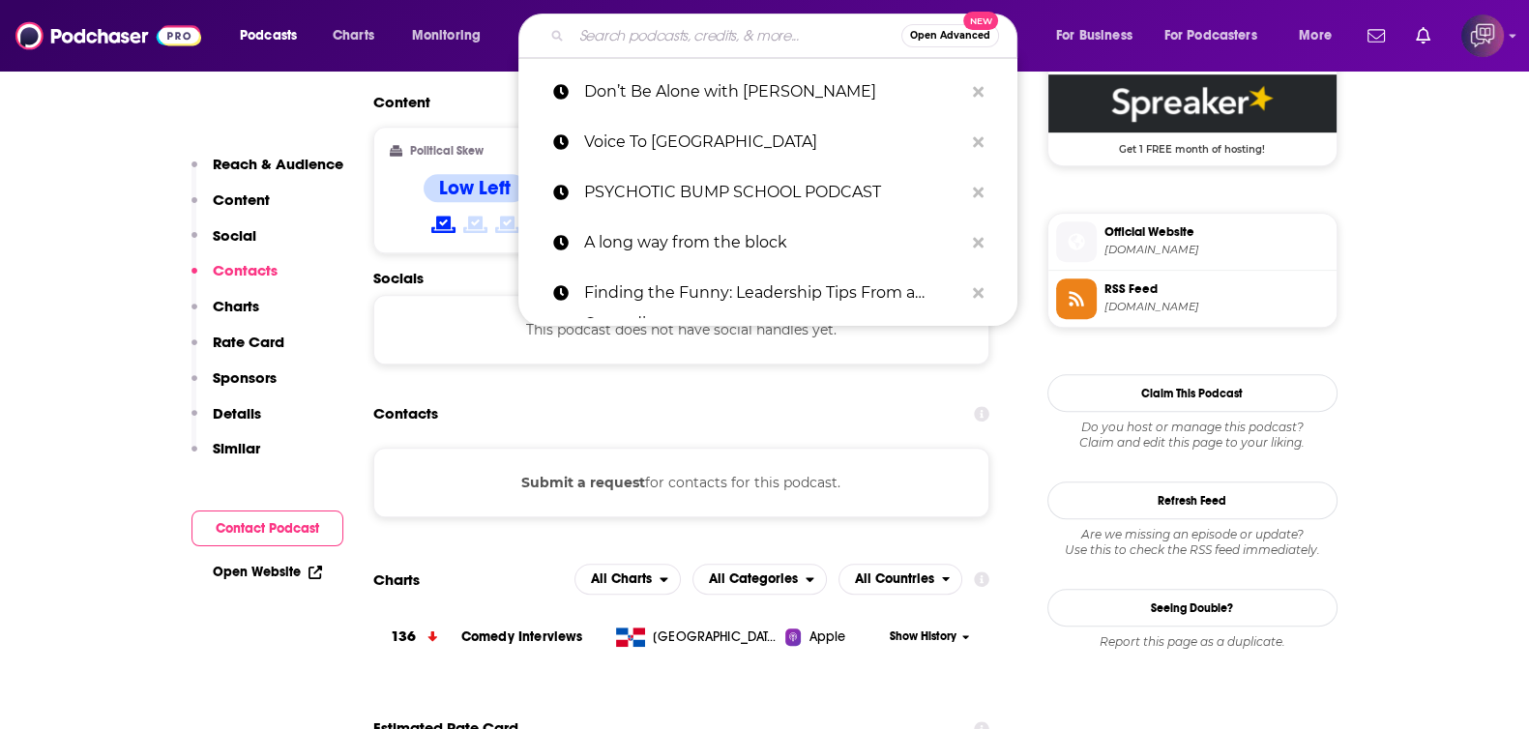
paste input "California Underground: Your Sane Insight into California Politics"
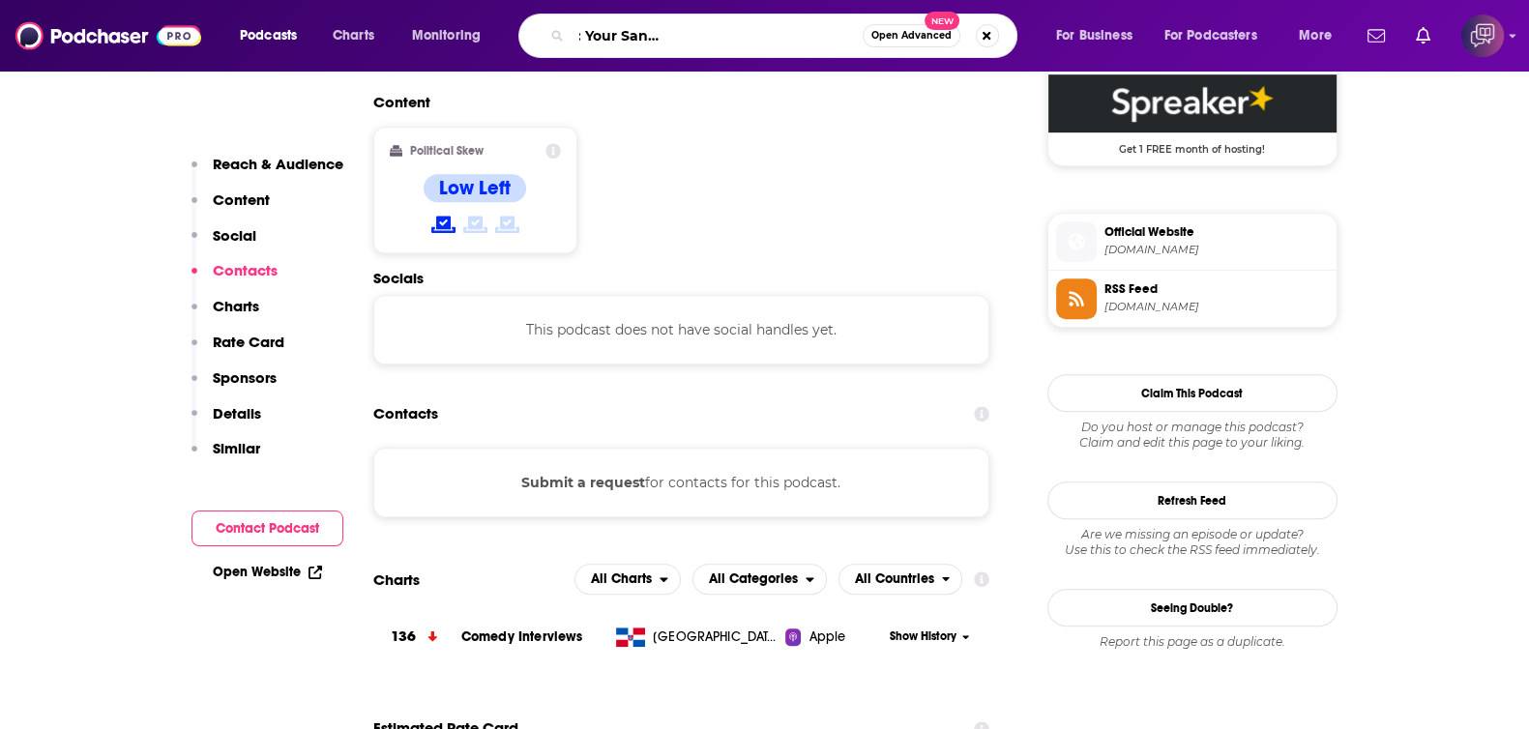
type input "California Underground: Your Sane Insight into California Politics"
click at [899, 36] on span "Open Advanced" at bounding box center [911, 36] width 80 height 10
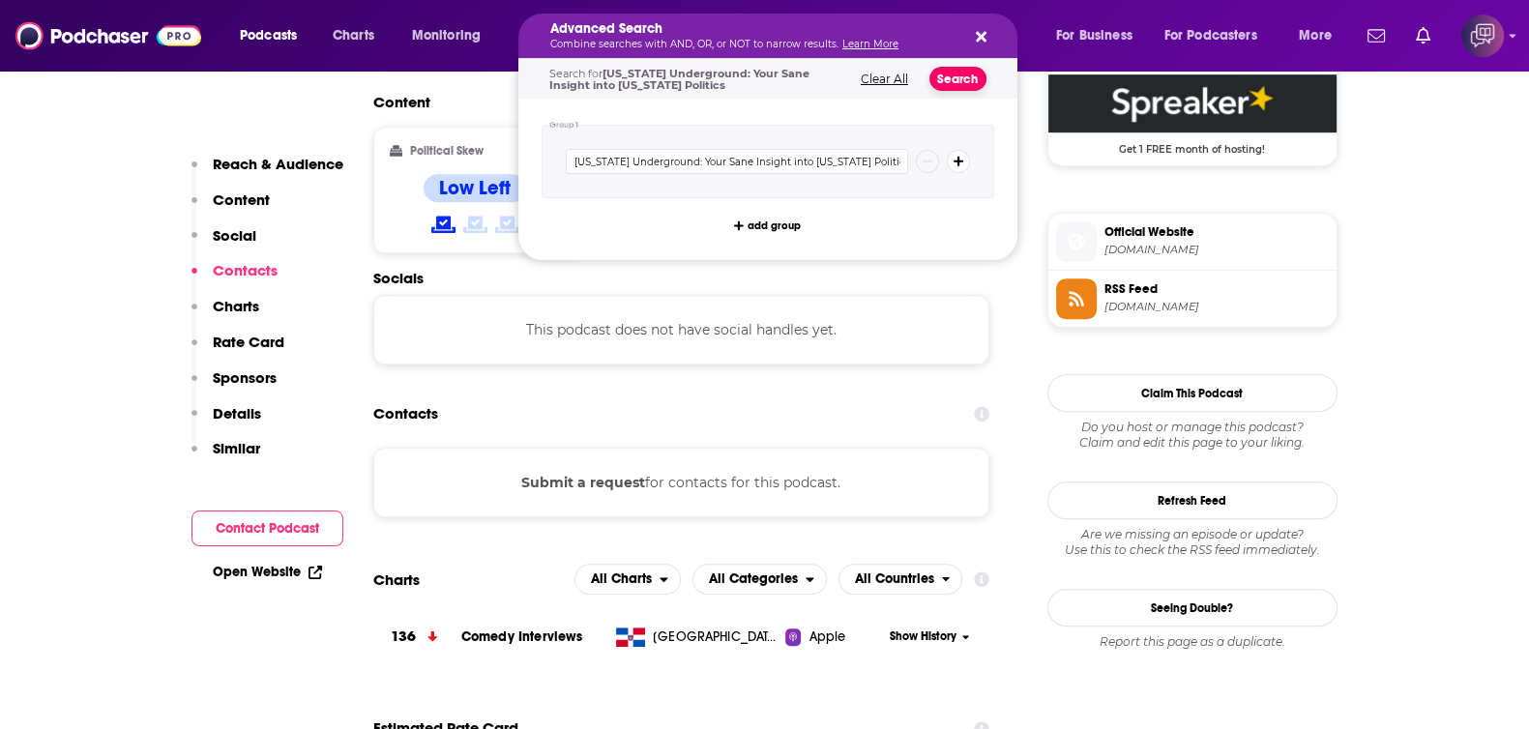
click at [971, 79] on button "Search" at bounding box center [957, 79] width 57 height 24
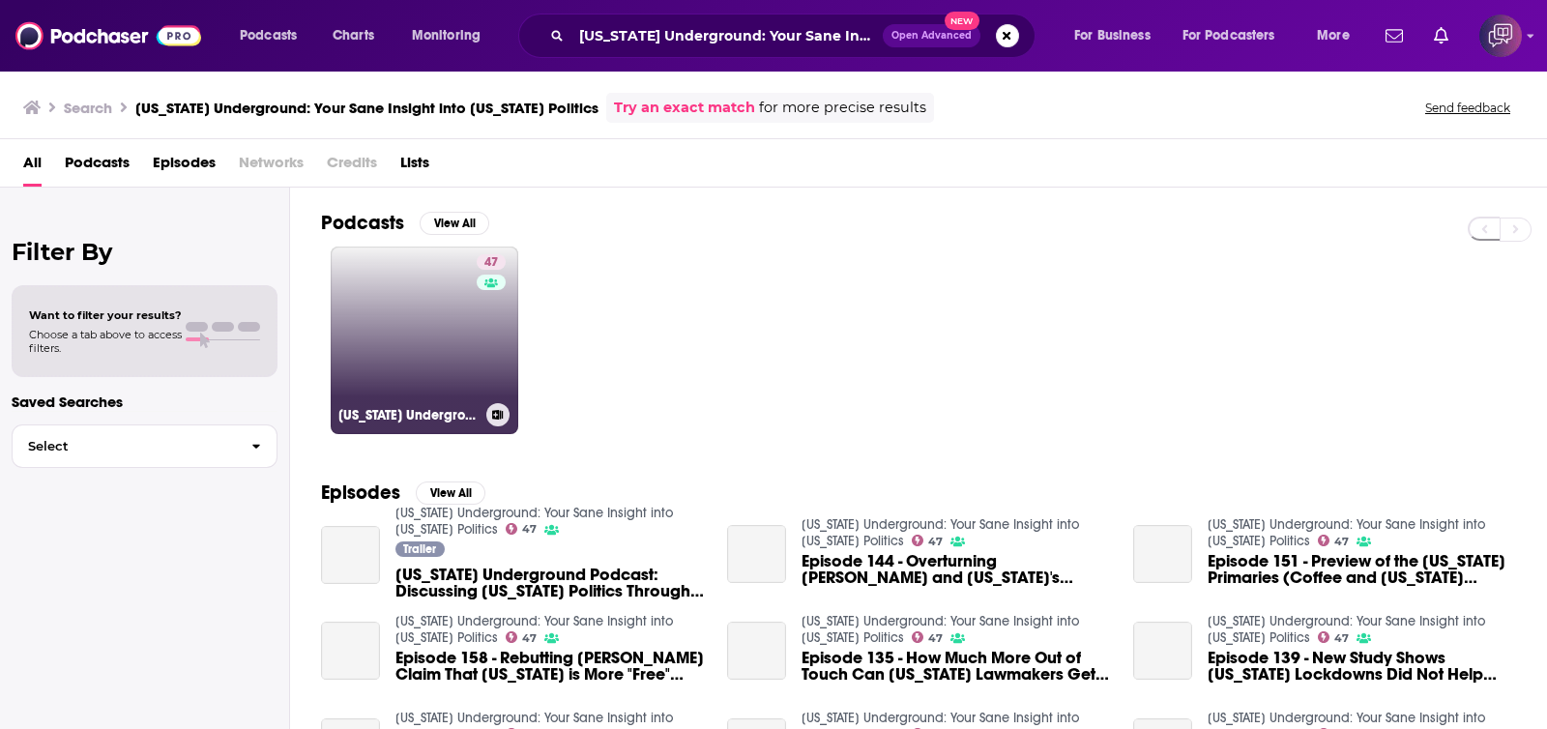
click at [437, 349] on link "47 California Underground: Your Sane Insight into California Politics" at bounding box center [425, 341] width 188 height 188
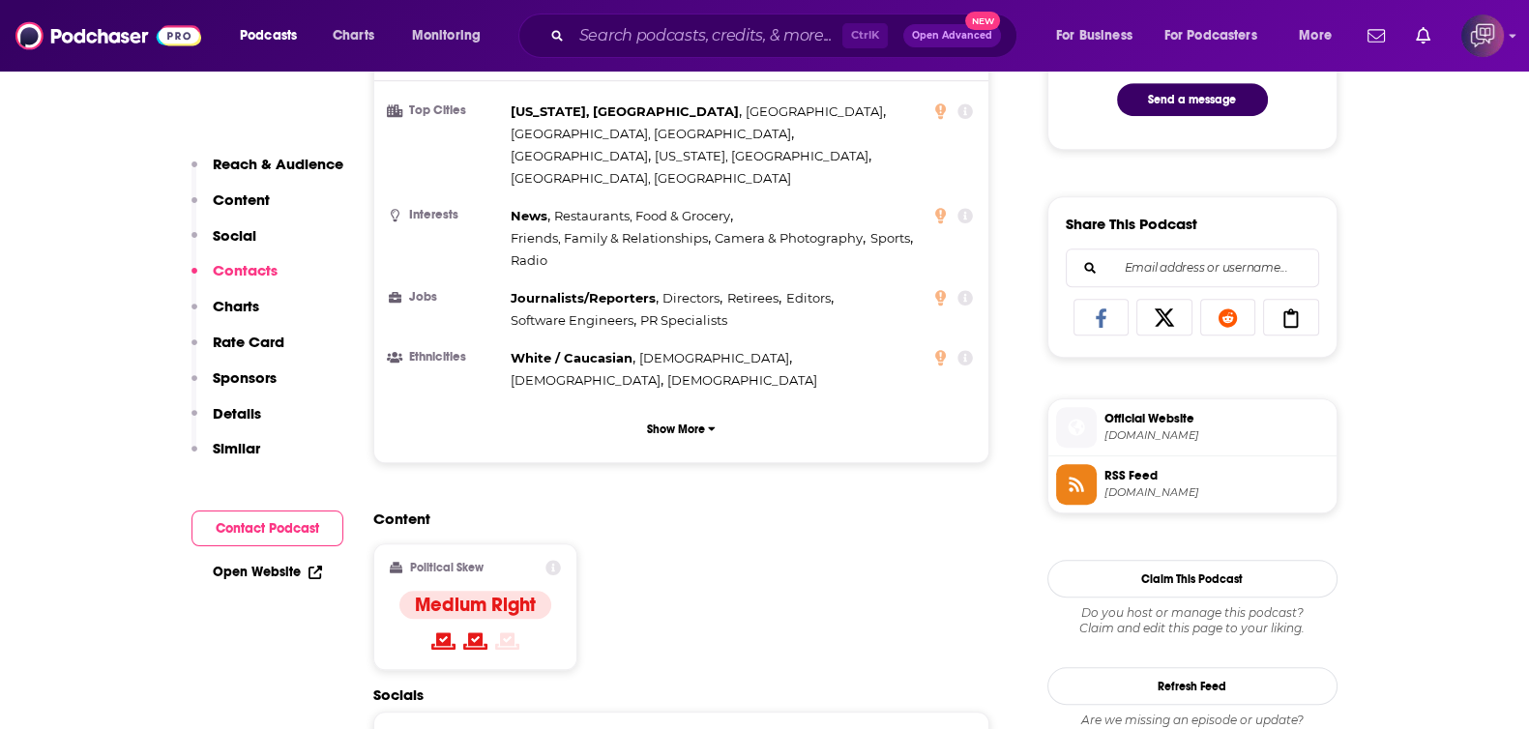
scroll to position [1570, 0]
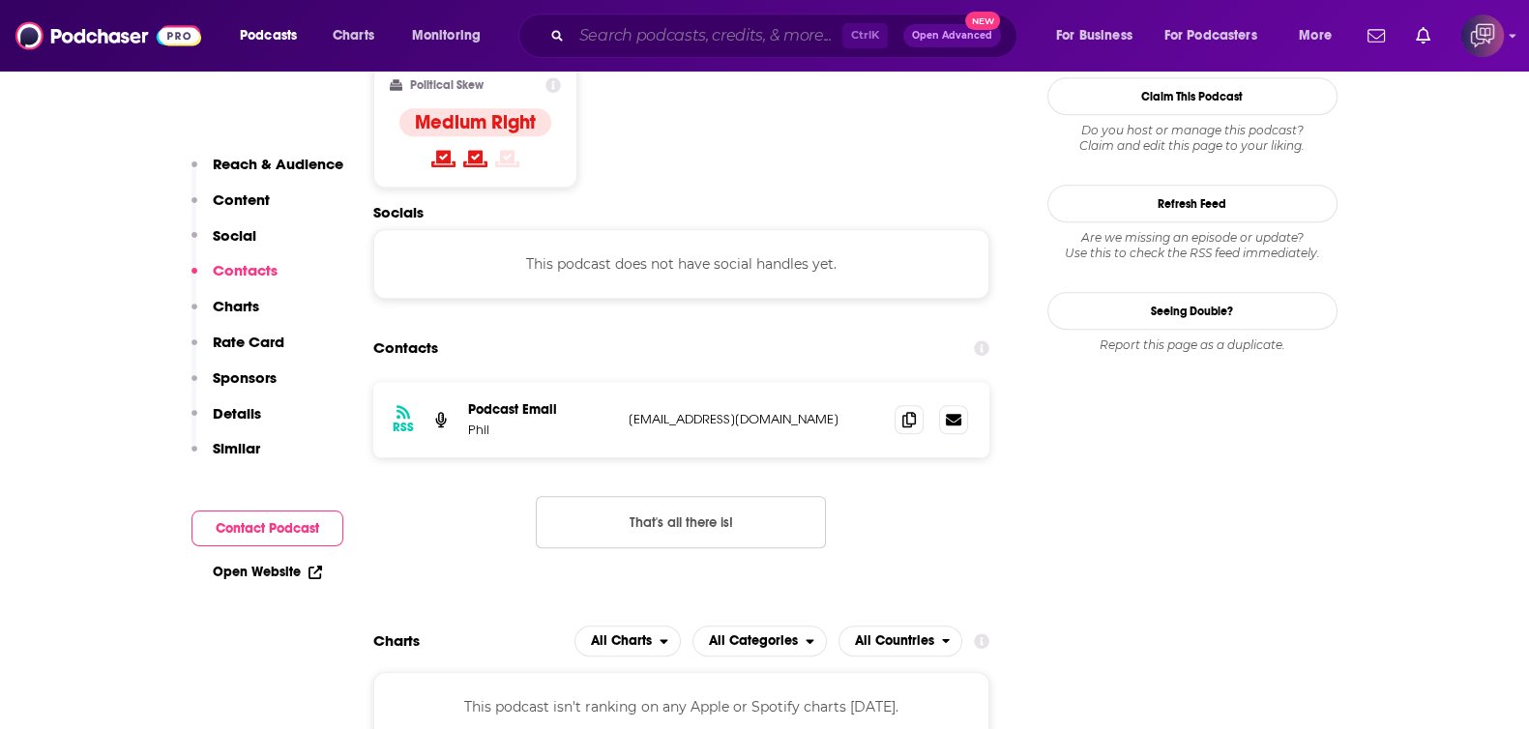
click at [784, 41] on input "Search podcasts, credits, & more..." at bounding box center [706, 35] width 271 height 31
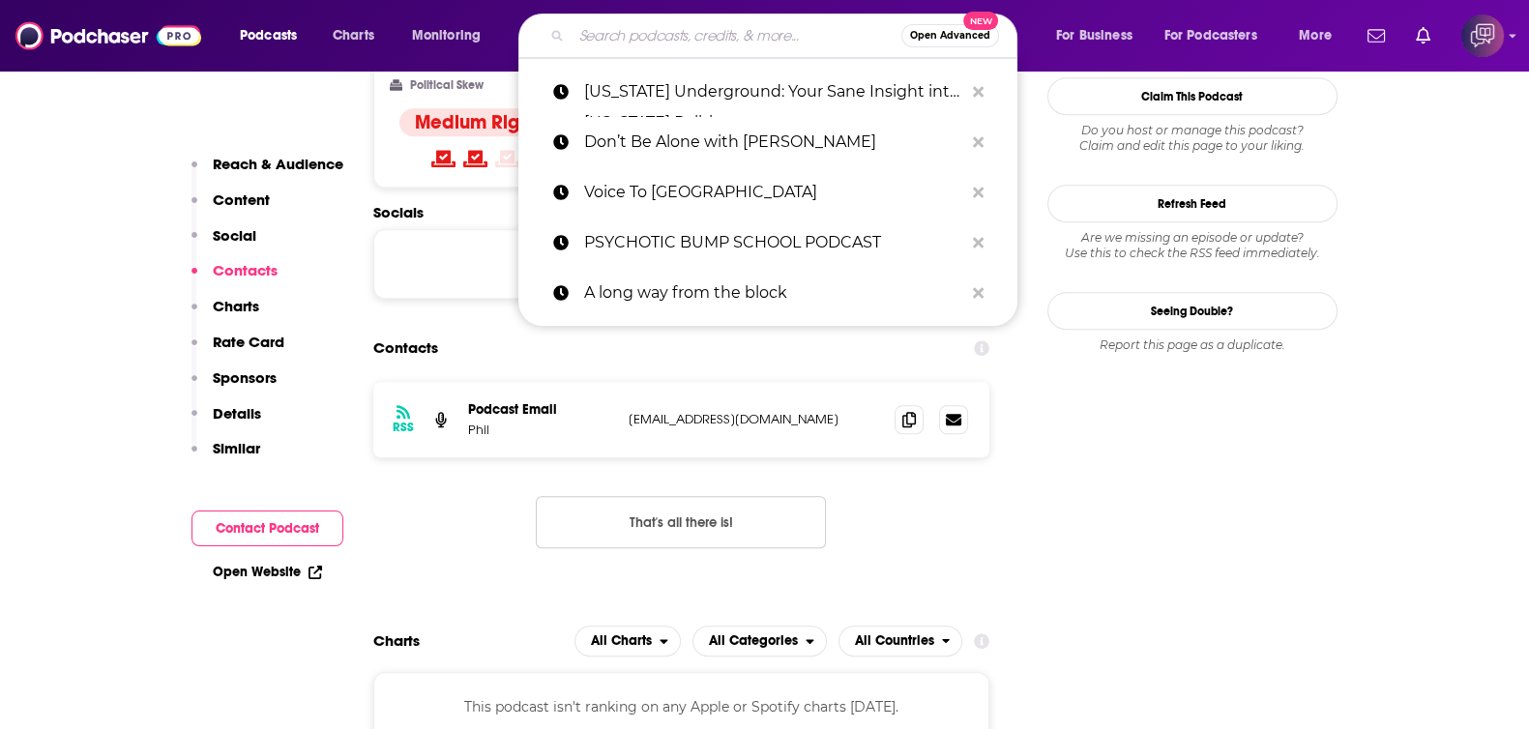
paste input "California School News Radio"
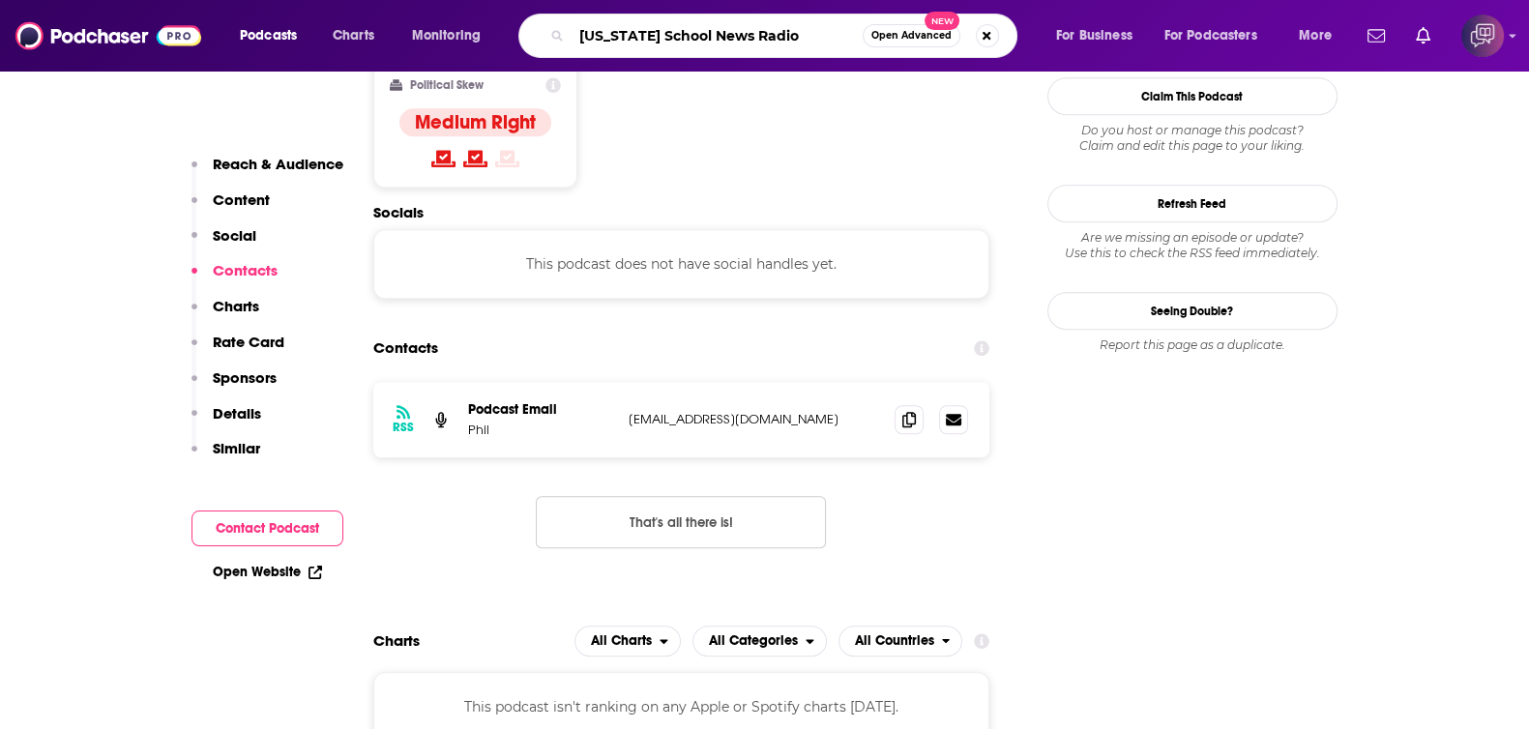
type input "California School News Radio"
click at [899, 42] on button "Open Advanced New" at bounding box center [911, 35] width 98 height 23
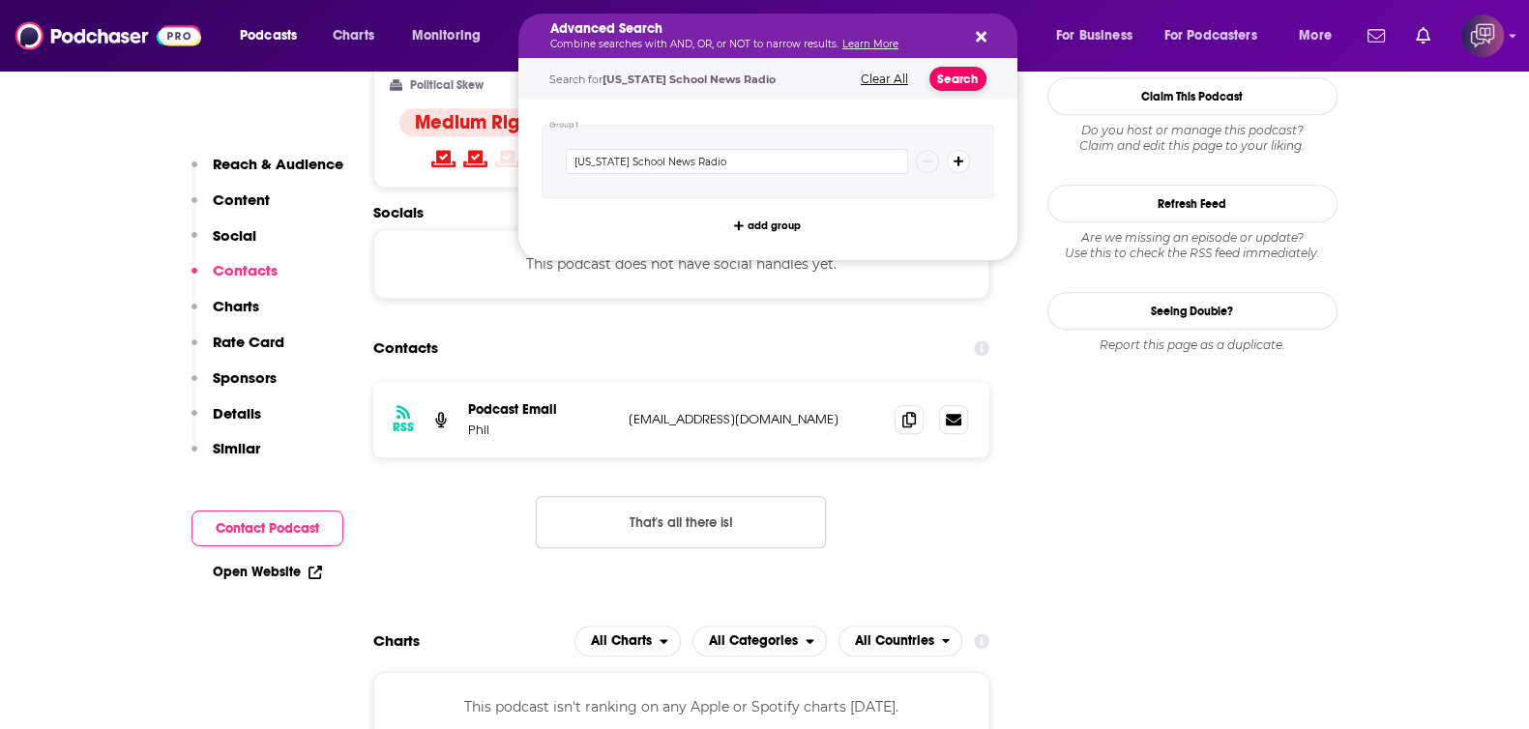
click at [938, 81] on button "Search" at bounding box center [957, 79] width 57 height 24
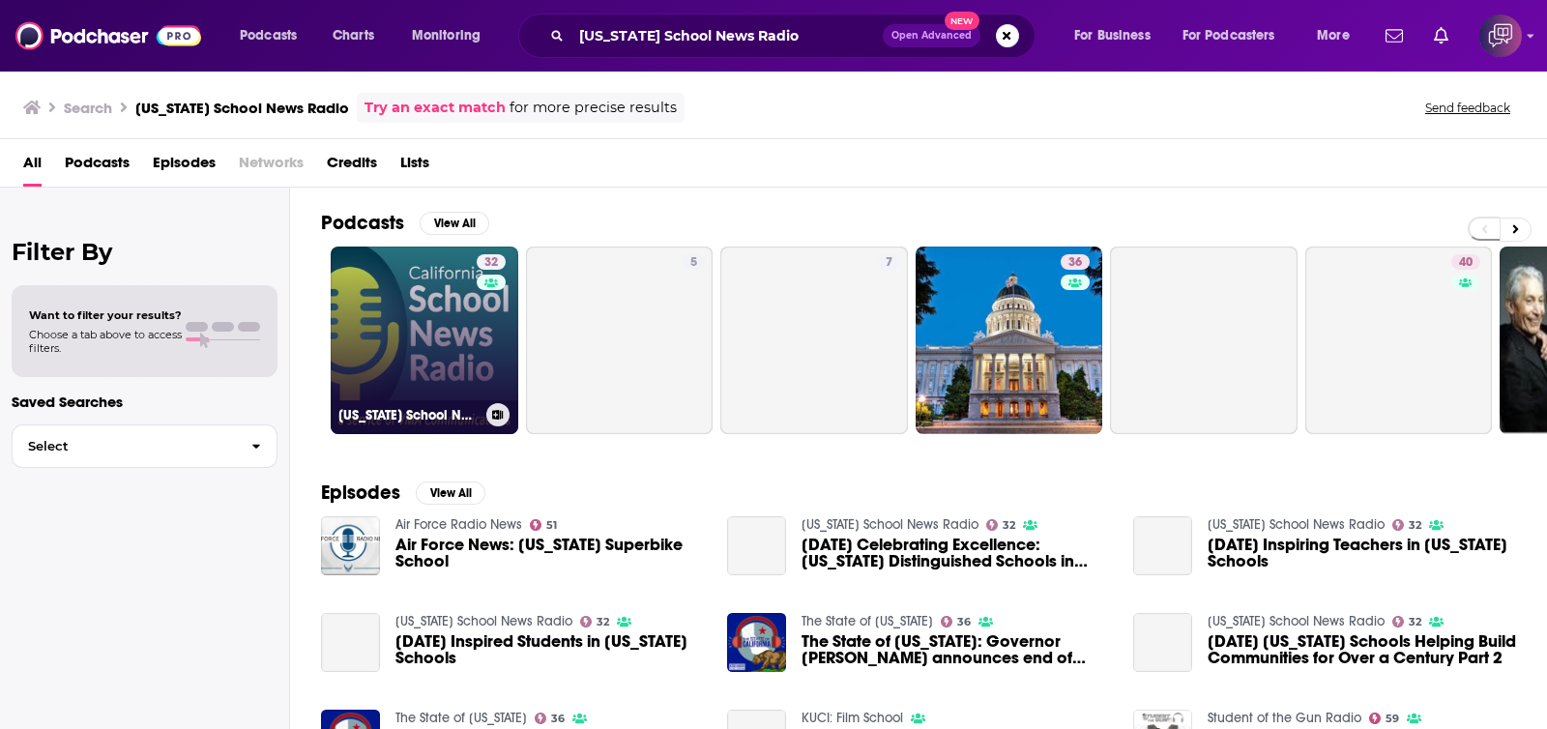
click at [439, 378] on link "32 California School News Radio" at bounding box center [425, 341] width 188 height 188
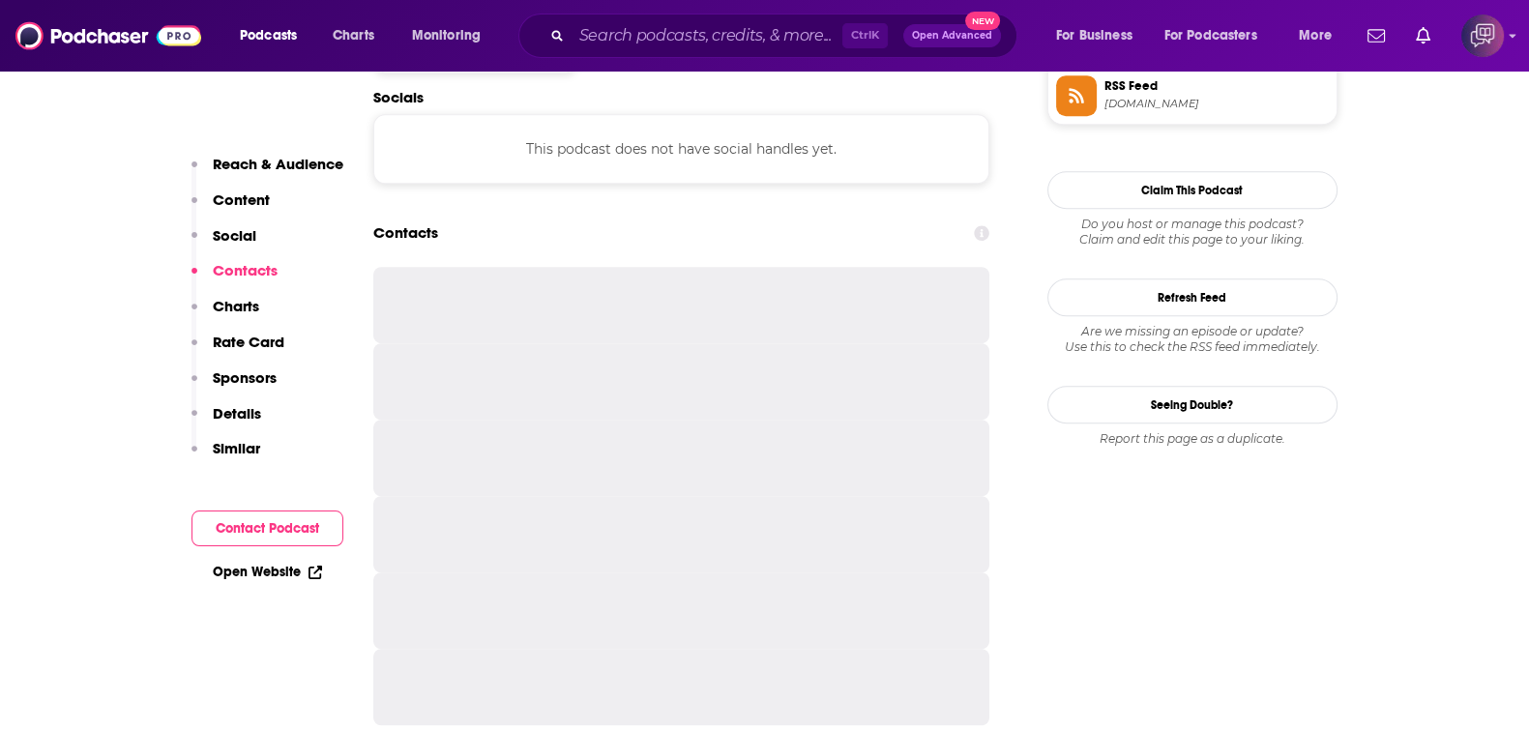
scroll to position [1691, 0]
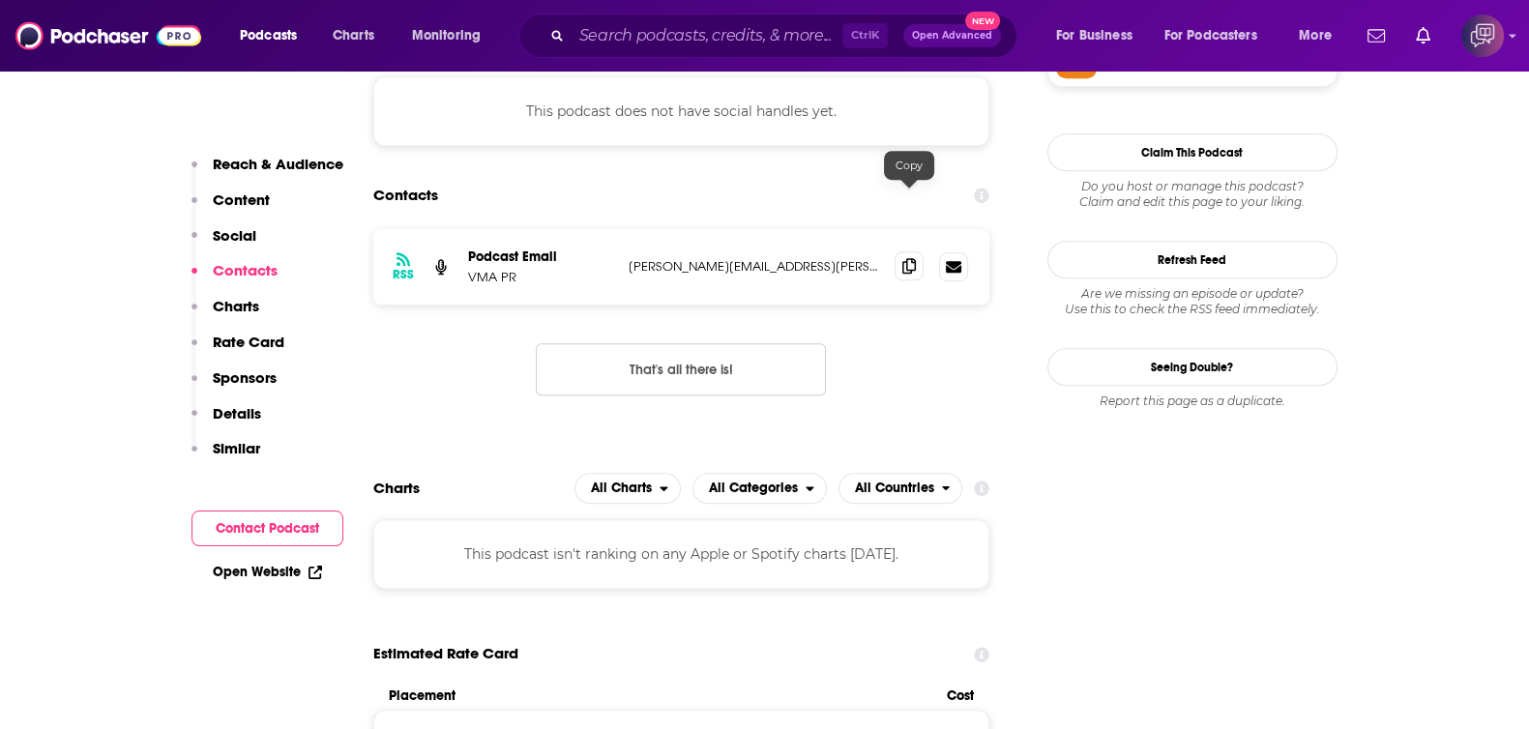
click at [910, 258] on icon at bounding box center [909, 265] width 14 height 15
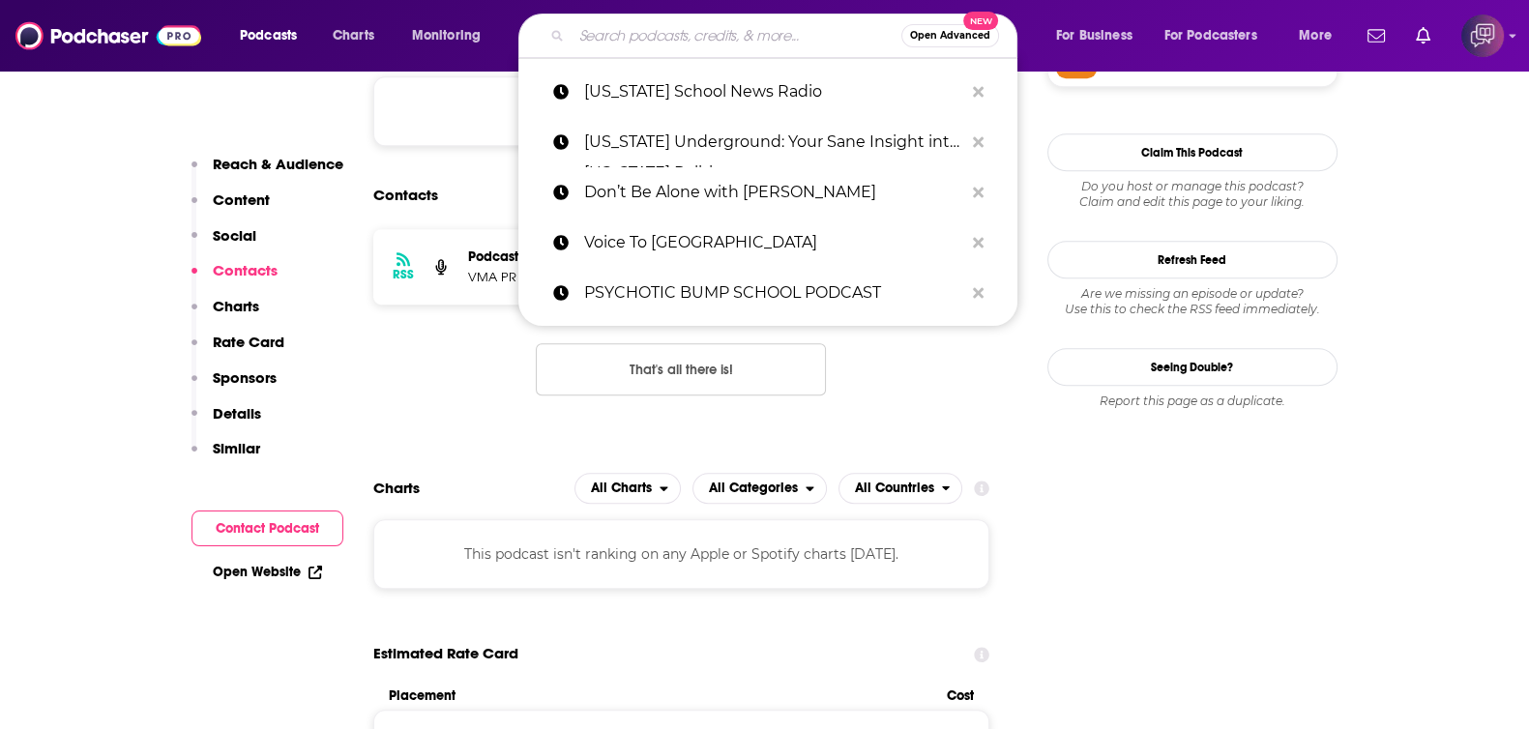
click at [771, 28] on input "Search podcasts, credits, & more..." at bounding box center [736, 35] width 330 height 31
paste input "Critical Mass Business Talk Show"
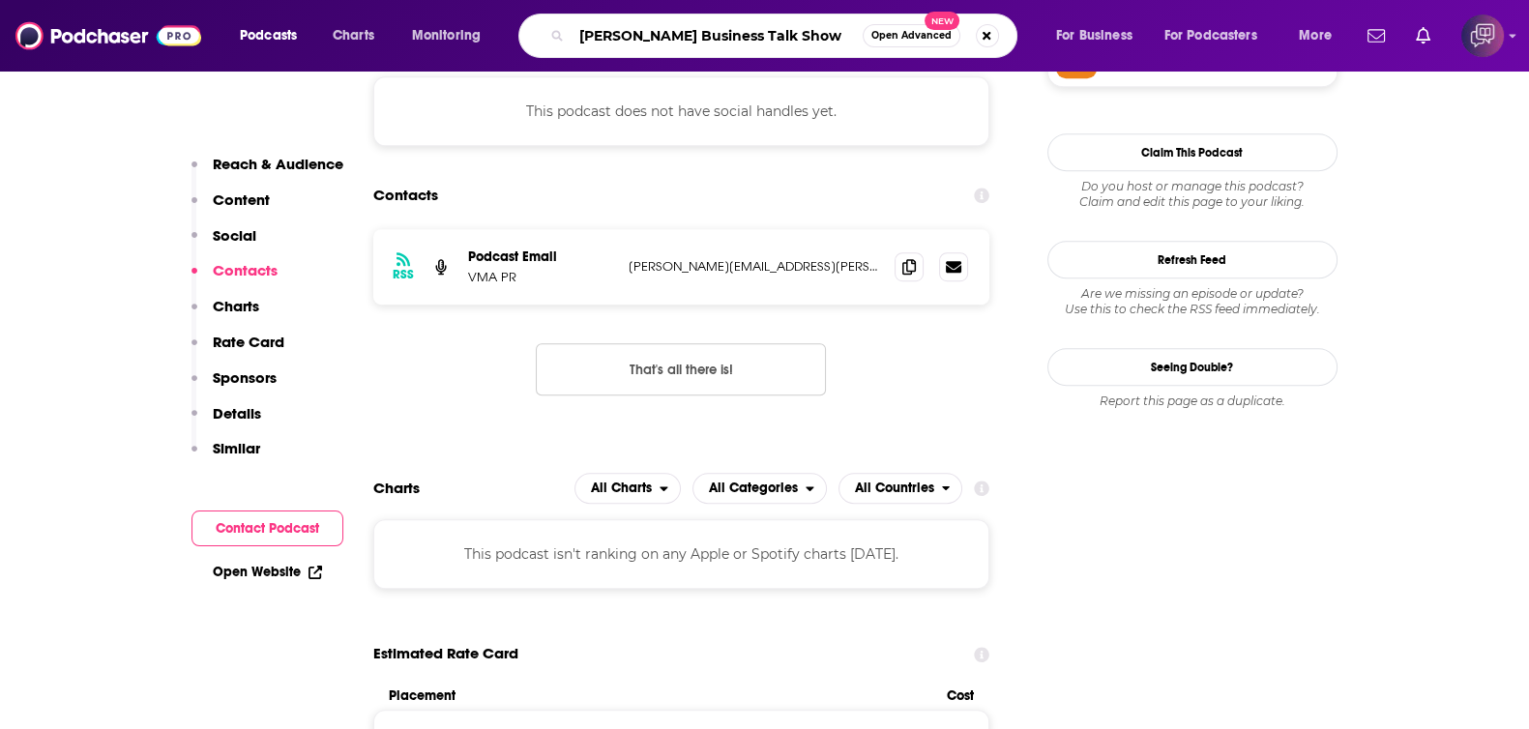
type input "Critical Mass Business Talk Show"
click at [888, 34] on span "Open Advanced" at bounding box center [911, 36] width 80 height 10
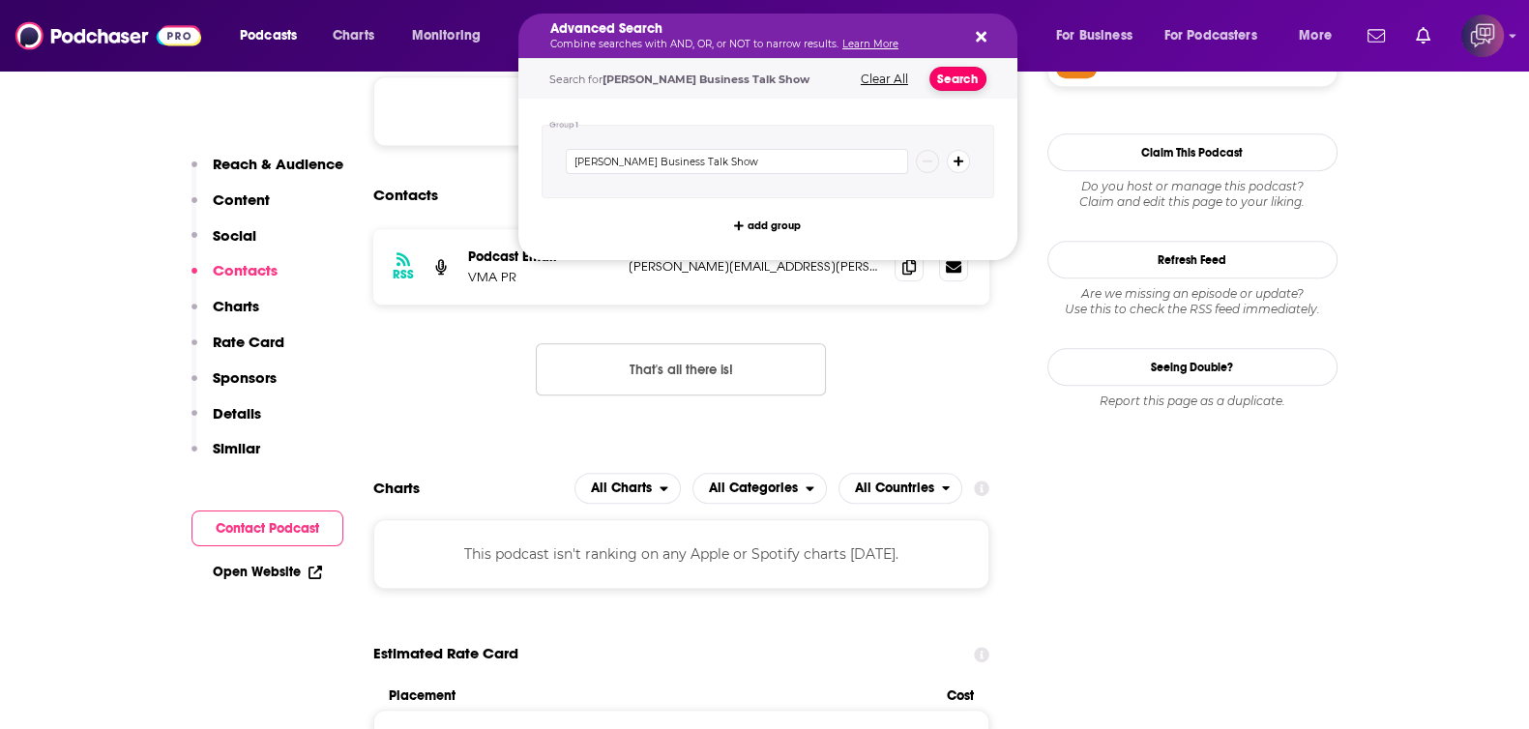
click at [946, 73] on button "Search" at bounding box center [957, 79] width 57 height 24
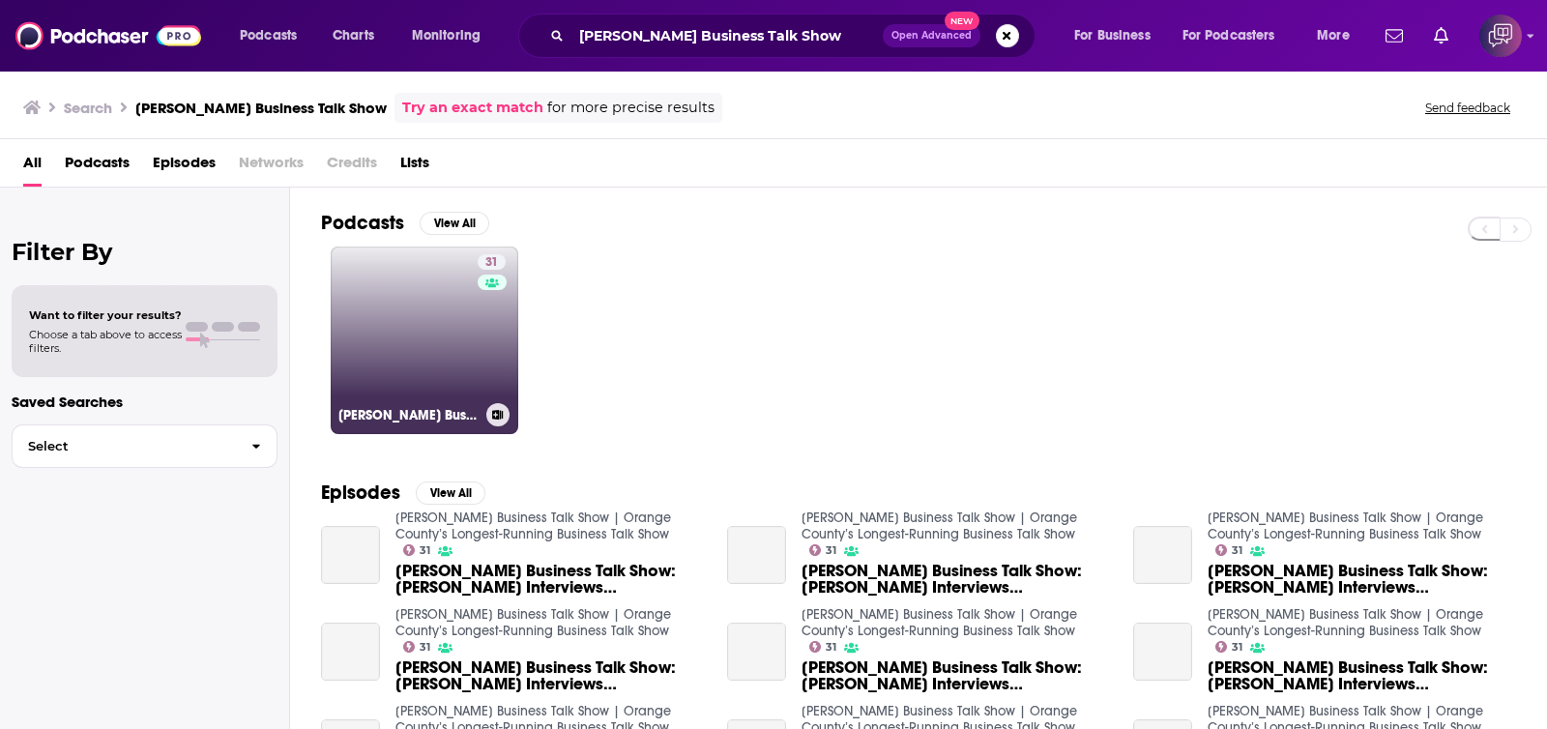
click at [420, 271] on link "31 Critical Mass Business Talk Show | Orange County’s Longest-Running Business …" at bounding box center [425, 341] width 188 height 188
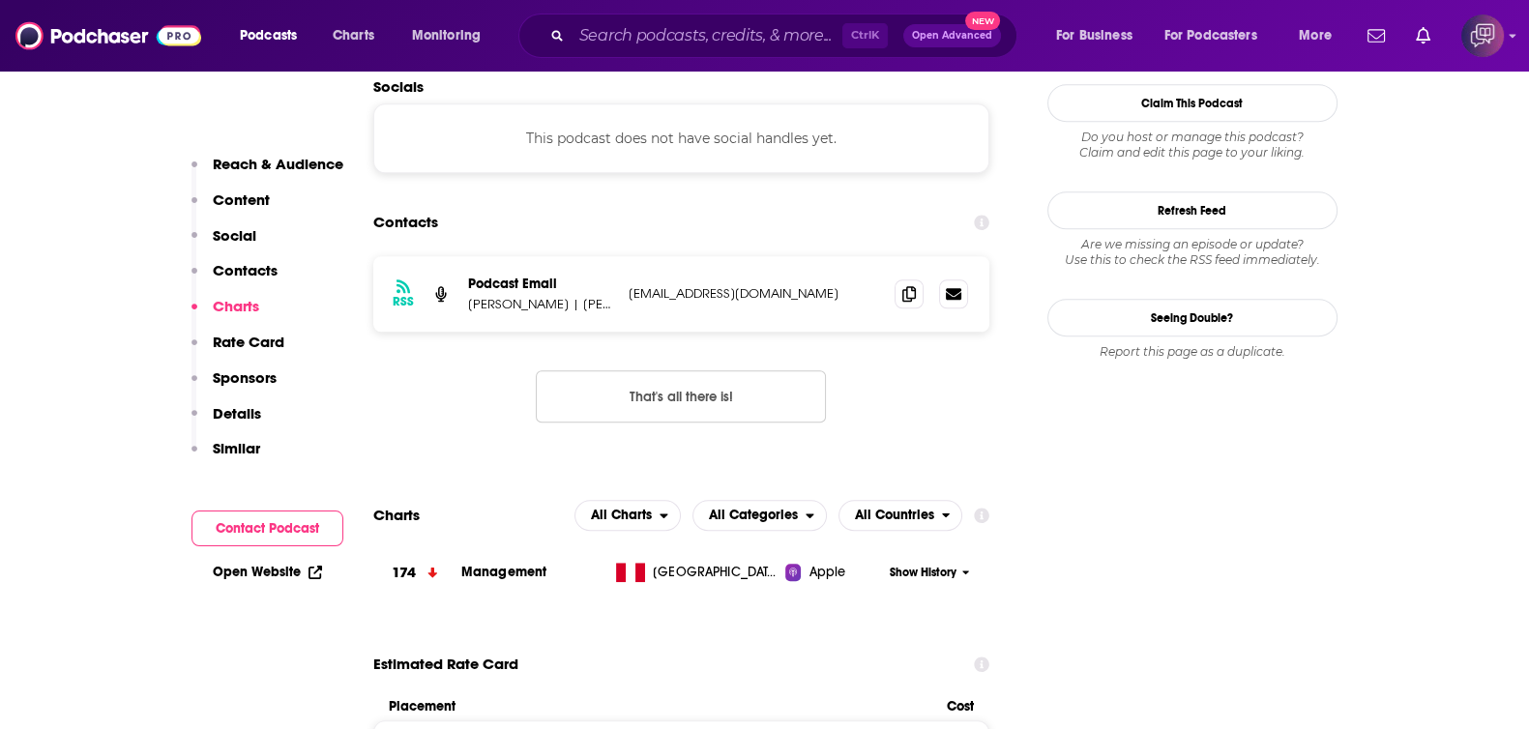
scroll to position [1691, 0]
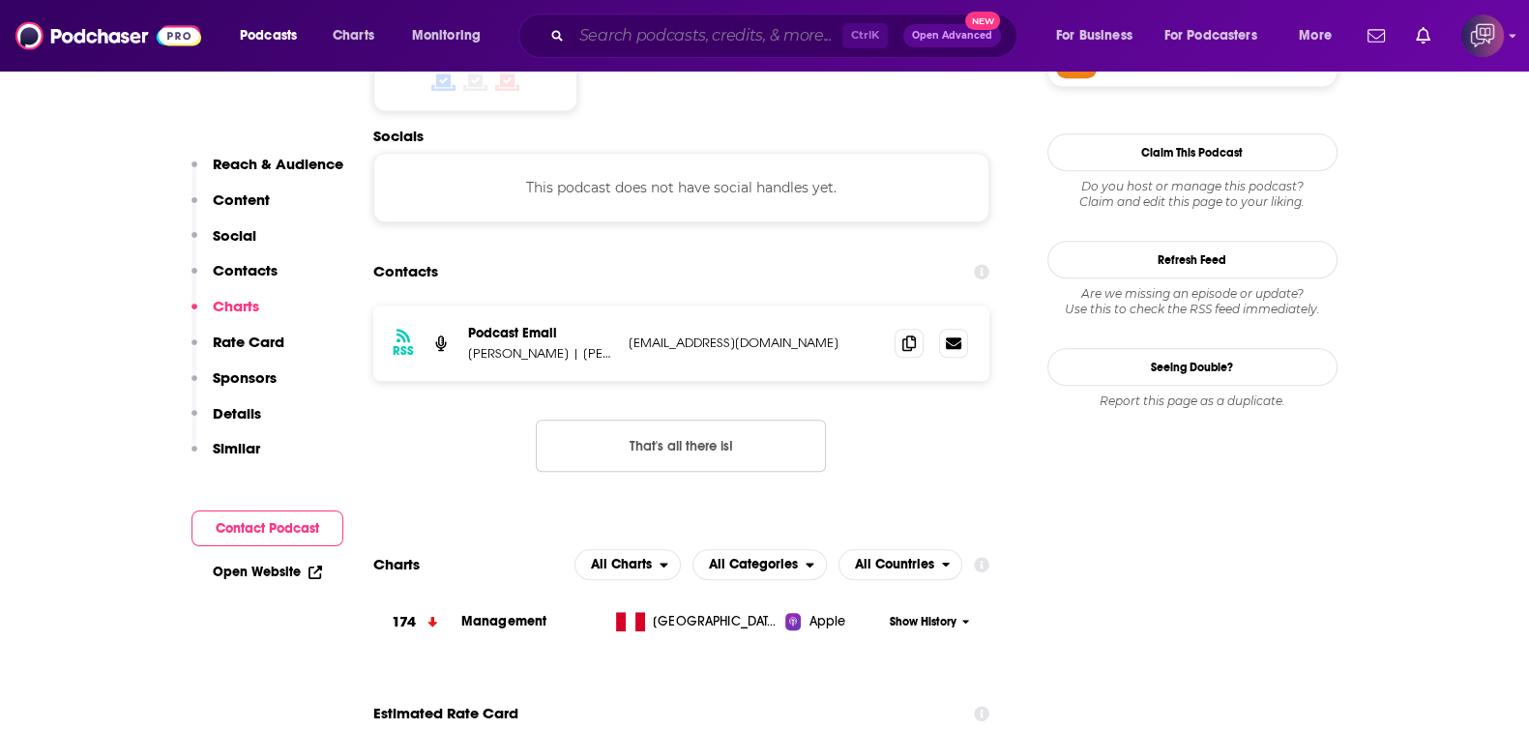
click at [741, 43] on input "Search podcasts, credits, & more..." at bounding box center [706, 35] width 271 height 31
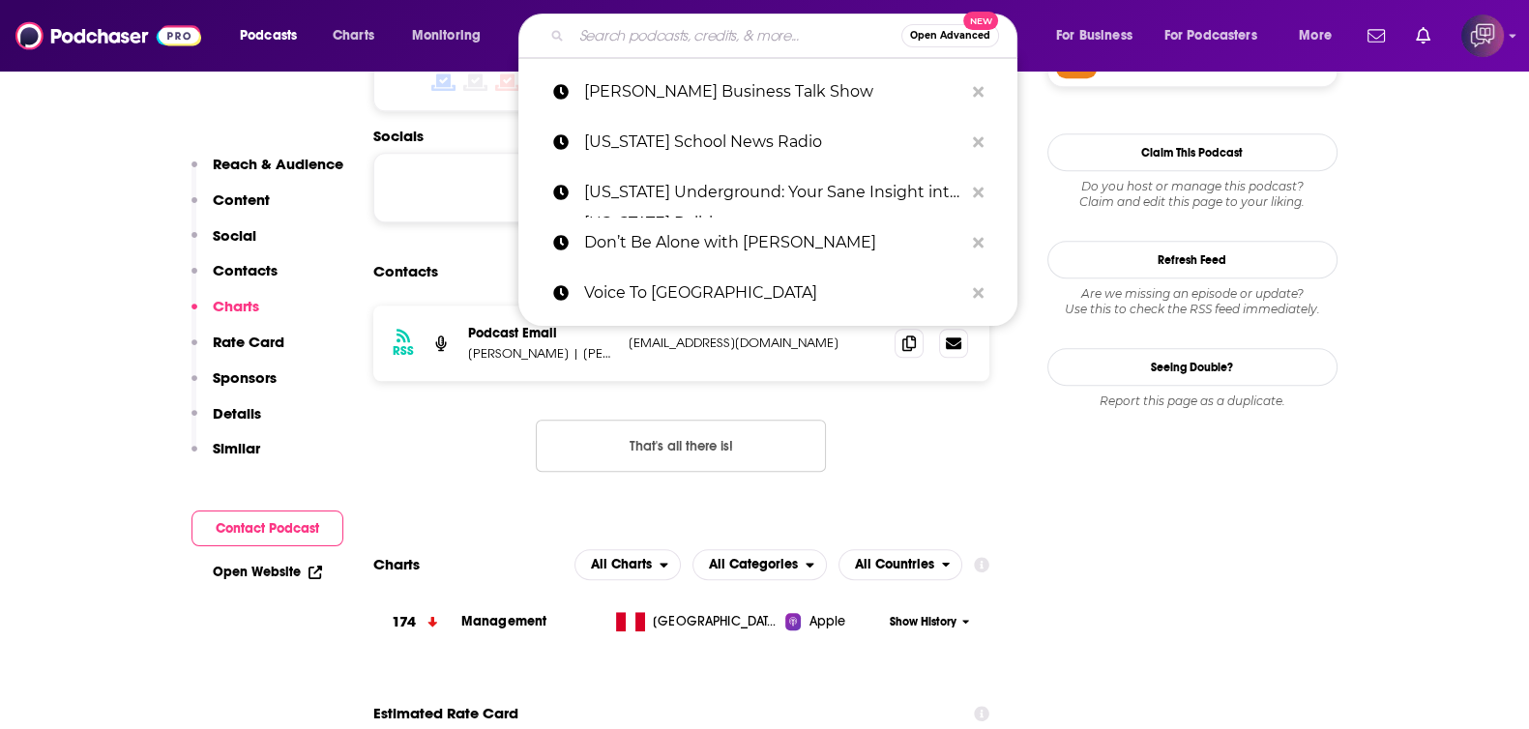
paste input "Reality Life with Kate Casey"
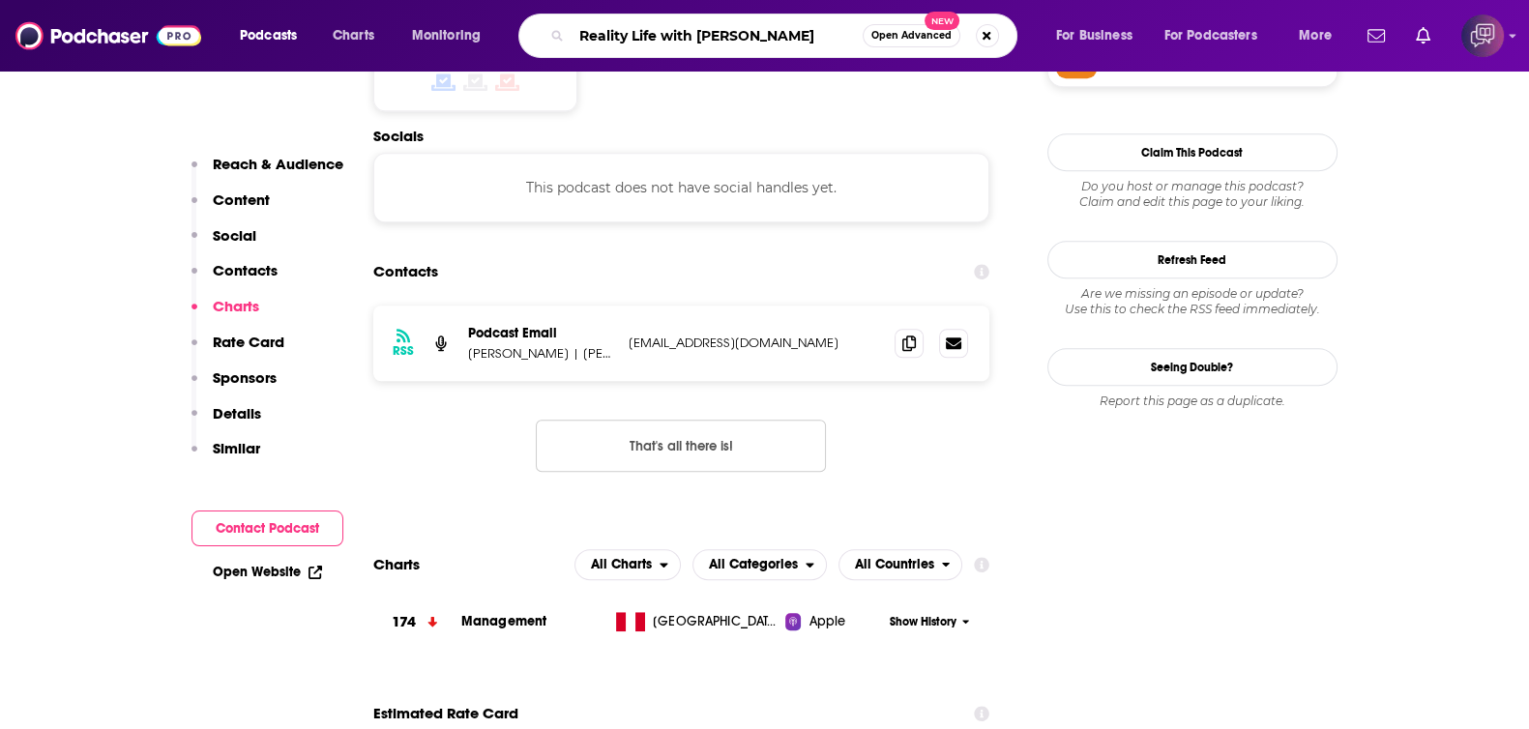
type input "Reality Life with Kate Casey"
click at [916, 44] on button "Open Advanced New" at bounding box center [911, 35] width 98 height 23
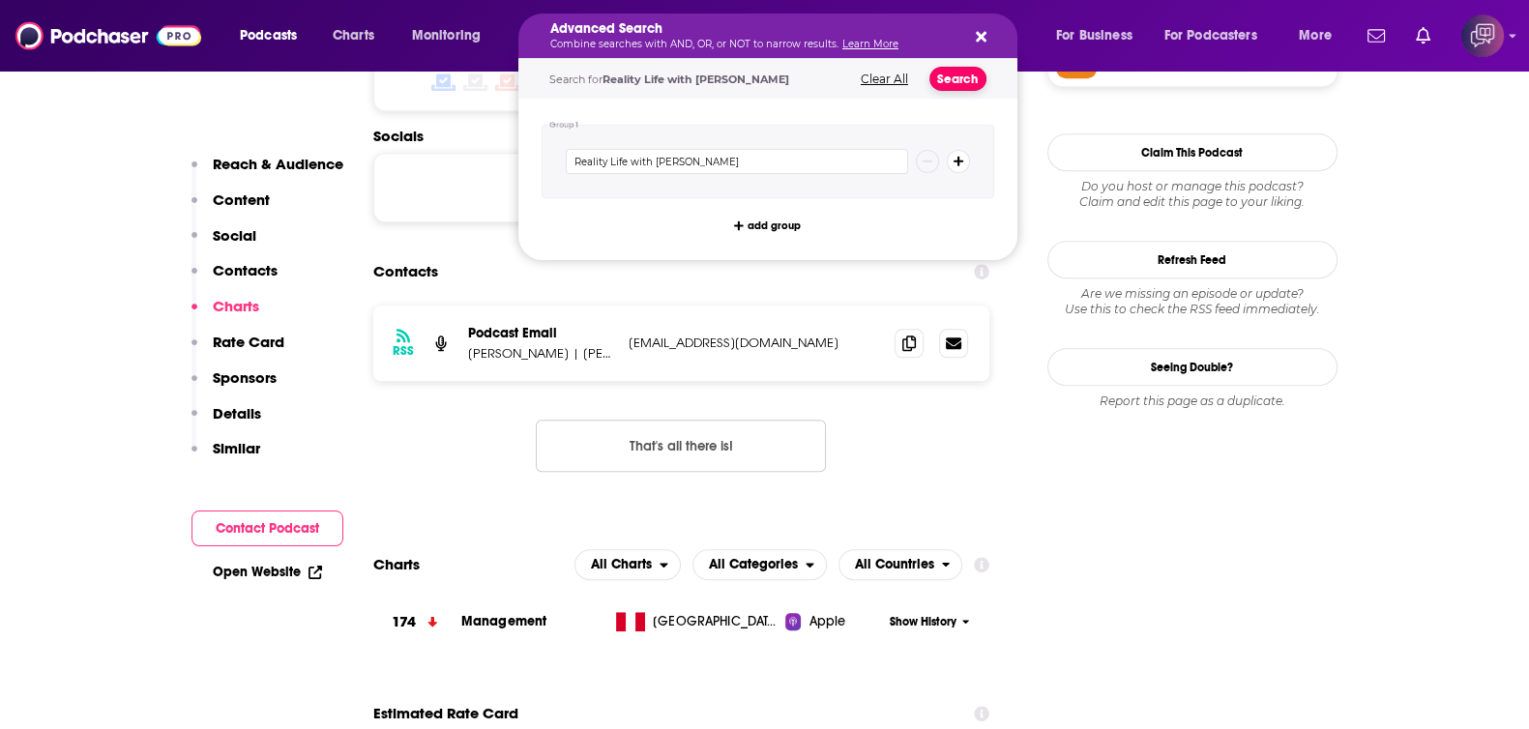
click at [971, 83] on button "Search" at bounding box center [957, 79] width 57 height 24
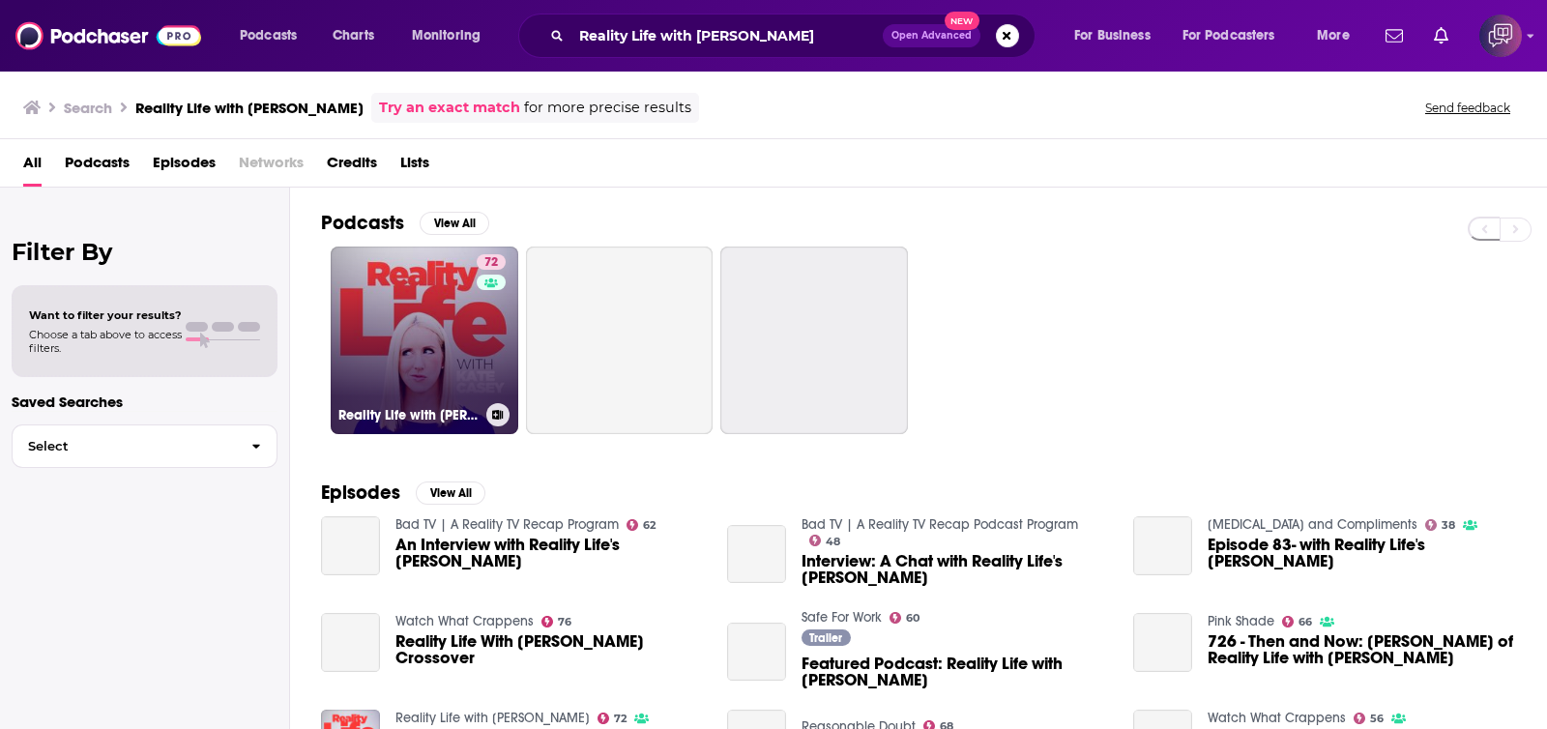
click at [410, 357] on link "72 Reality Life with Kate Casey" at bounding box center [425, 341] width 188 height 188
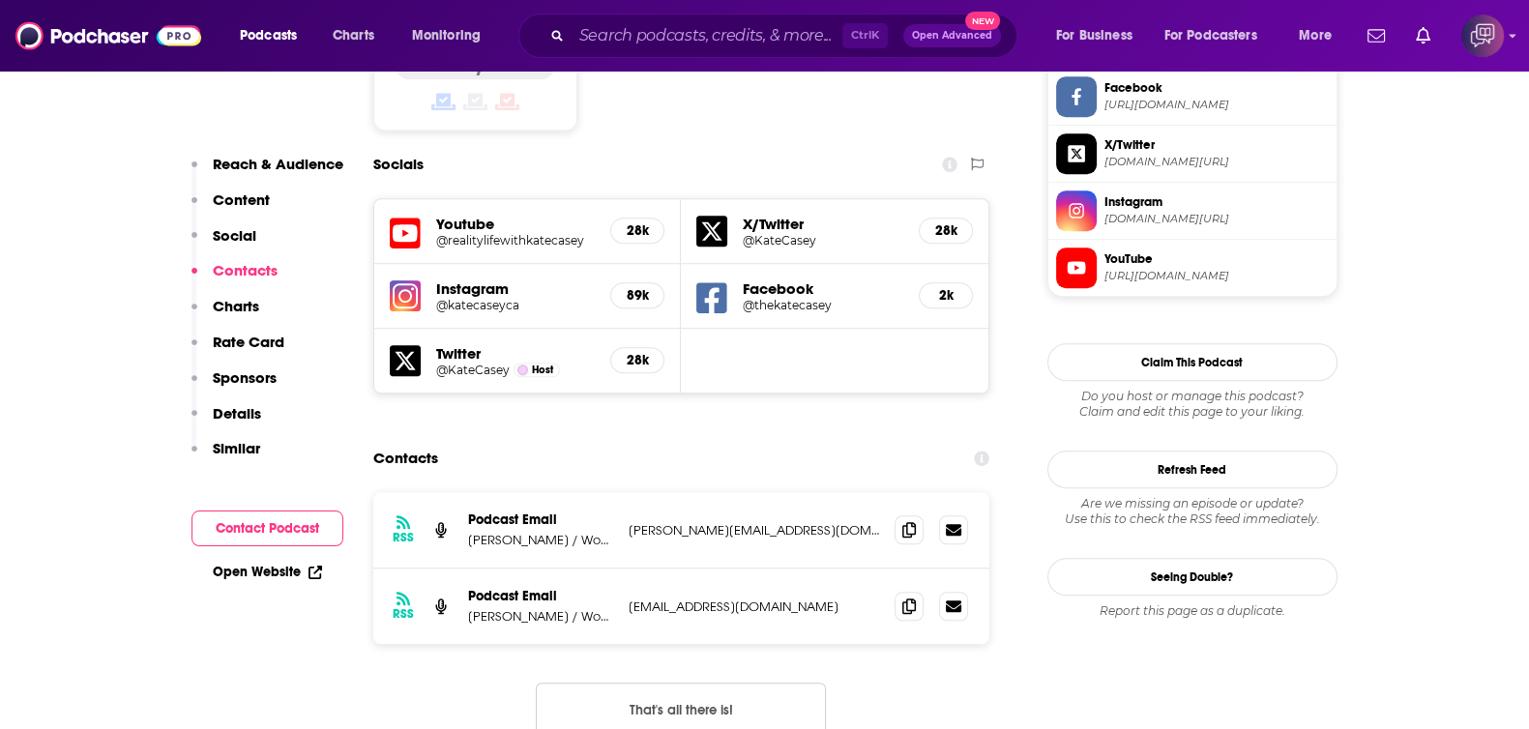
scroll to position [1691, 0]
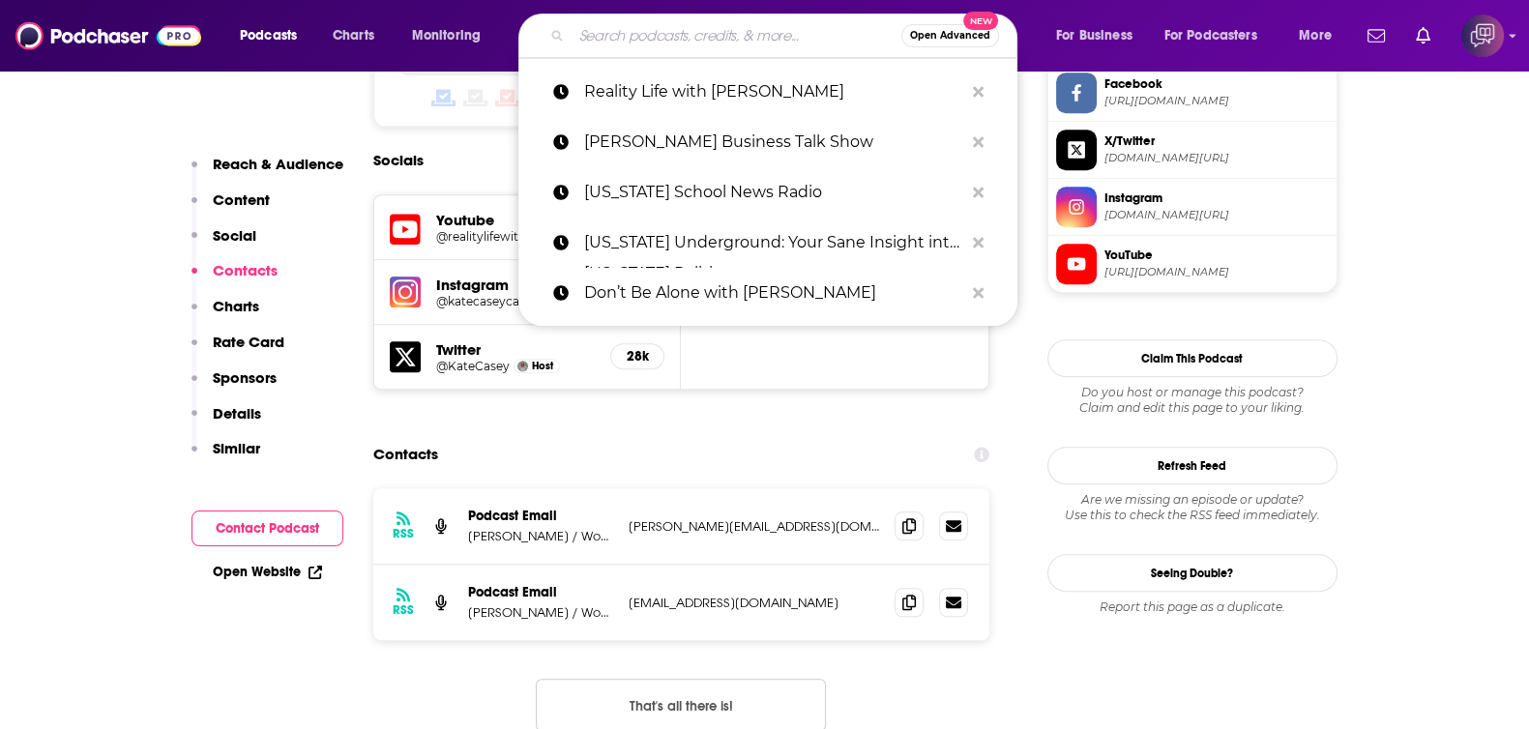
click at [714, 29] on input "Search podcasts, credits, & more..." at bounding box center [736, 35] width 330 height 31
paste input "The Issue Is"
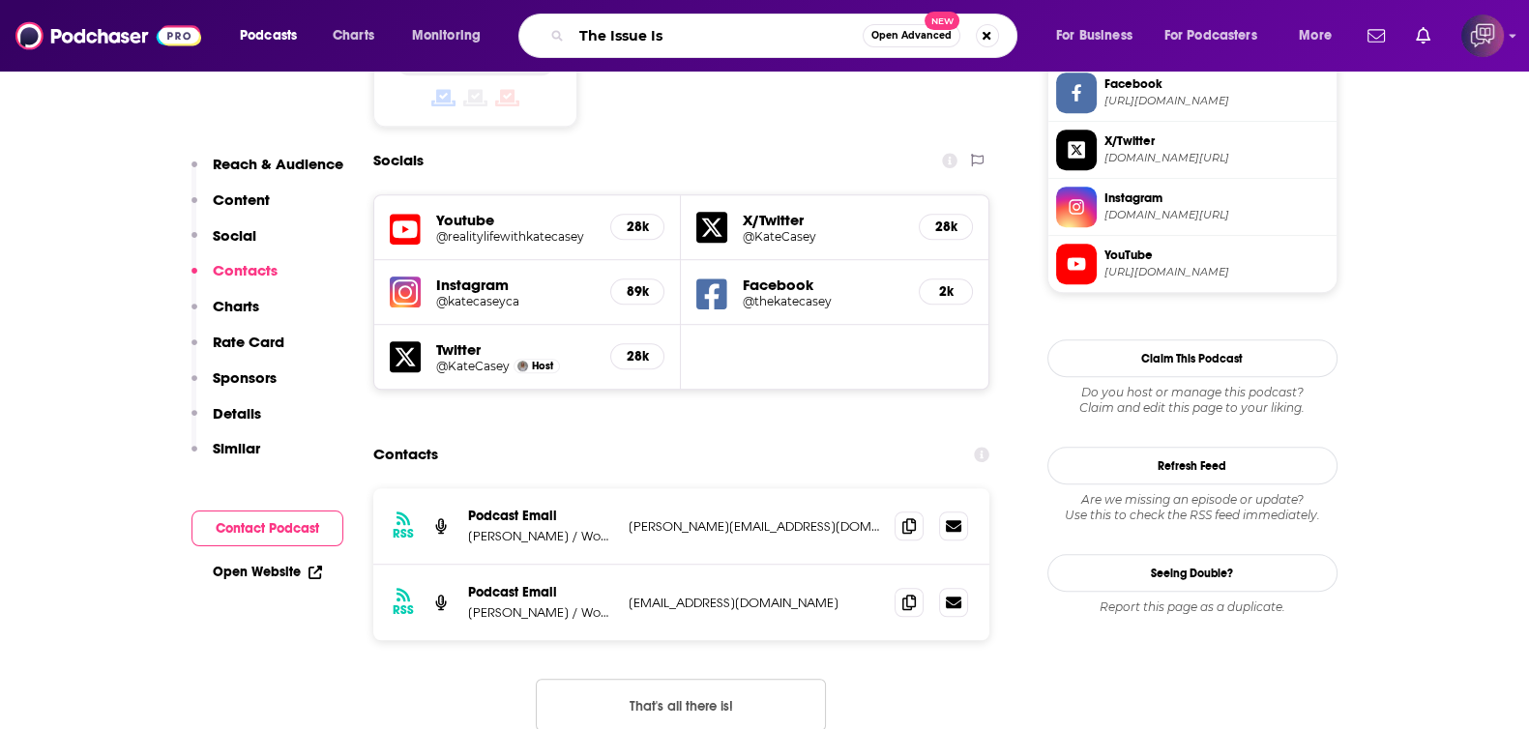
type input "The Issue Is"
click at [899, 32] on span "Open Advanced" at bounding box center [911, 36] width 80 height 10
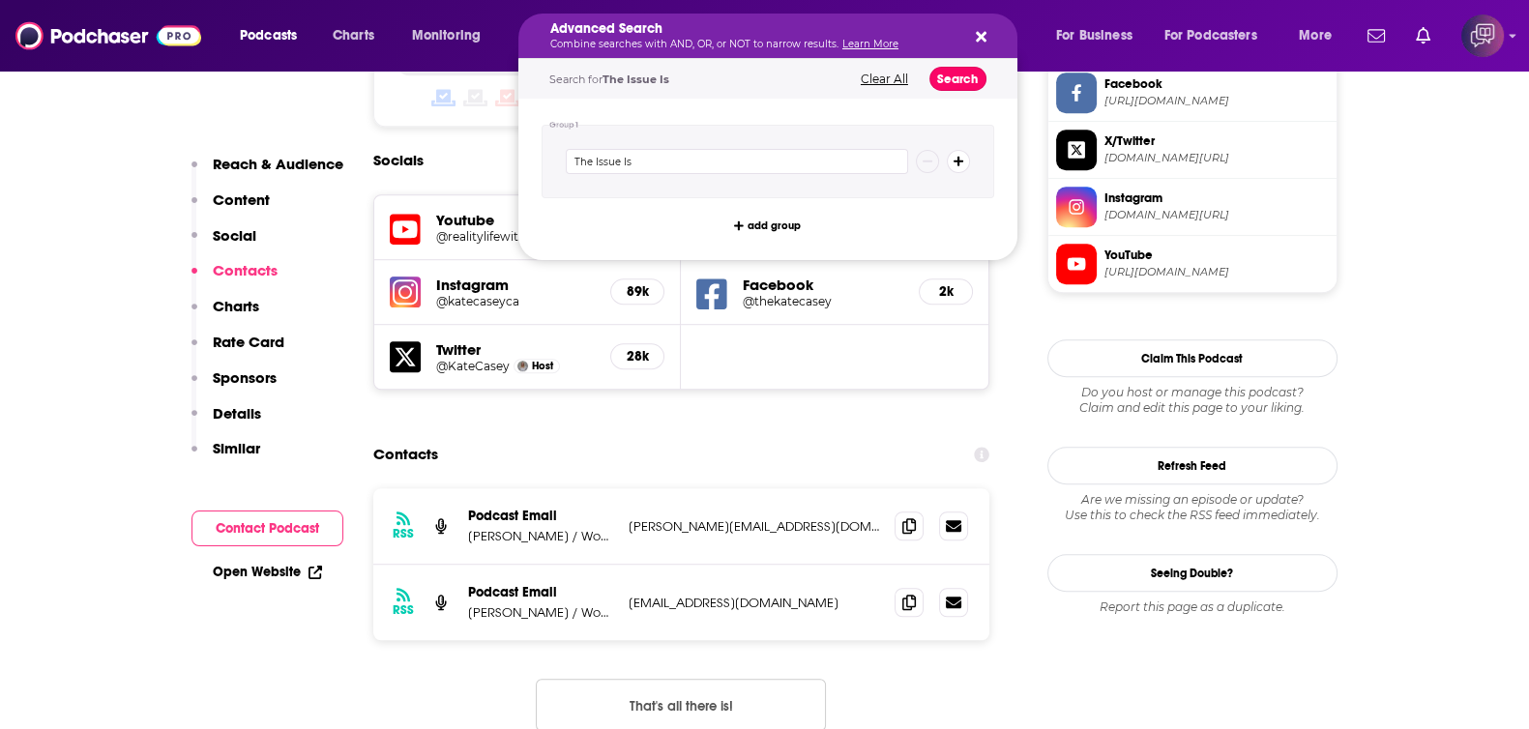
click at [974, 67] on button "Search" at bounding box center [957, 79] width 57 height 24
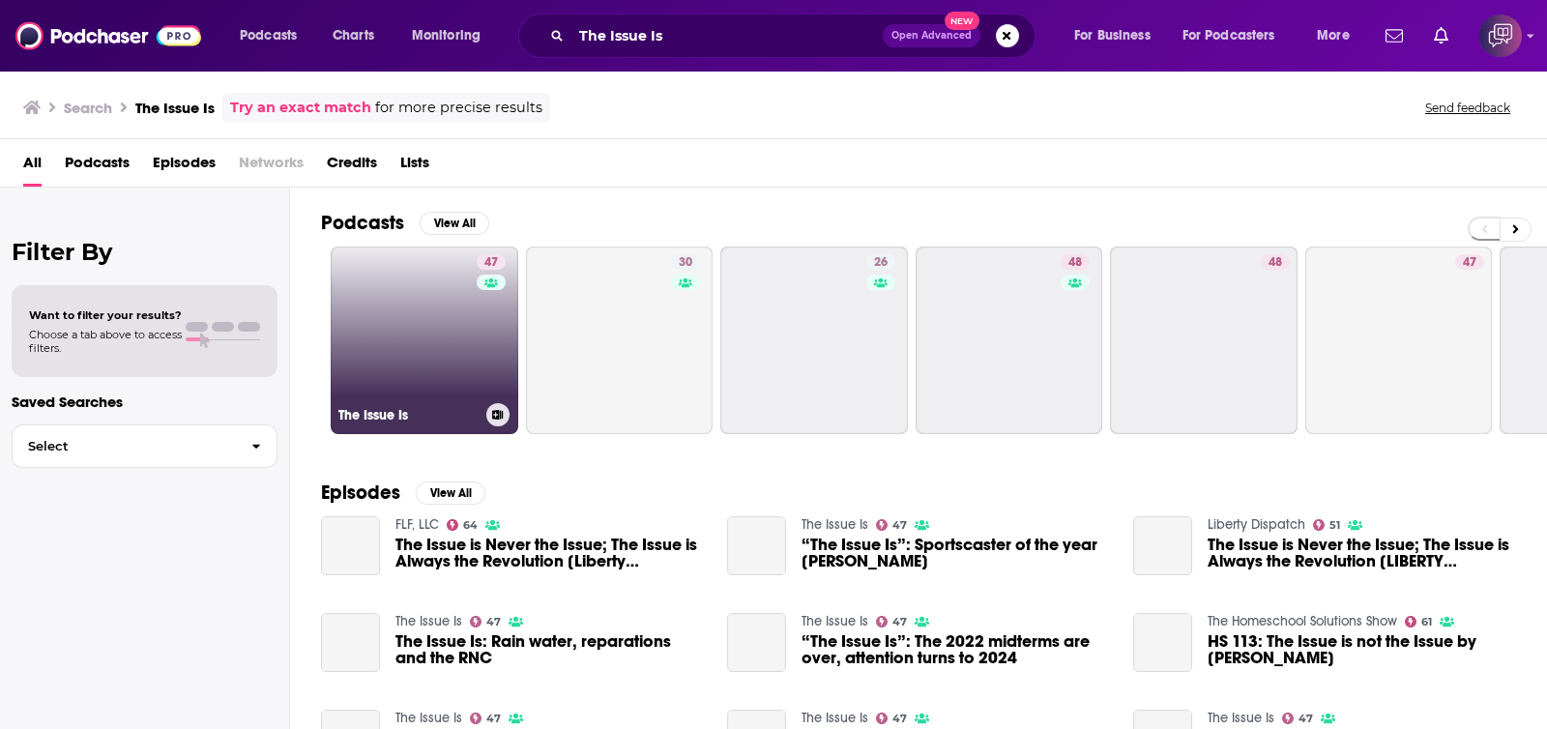
click at [412, 379] on link "47 The Issue Is" at bounding box center [425, 341] width 188 height 188
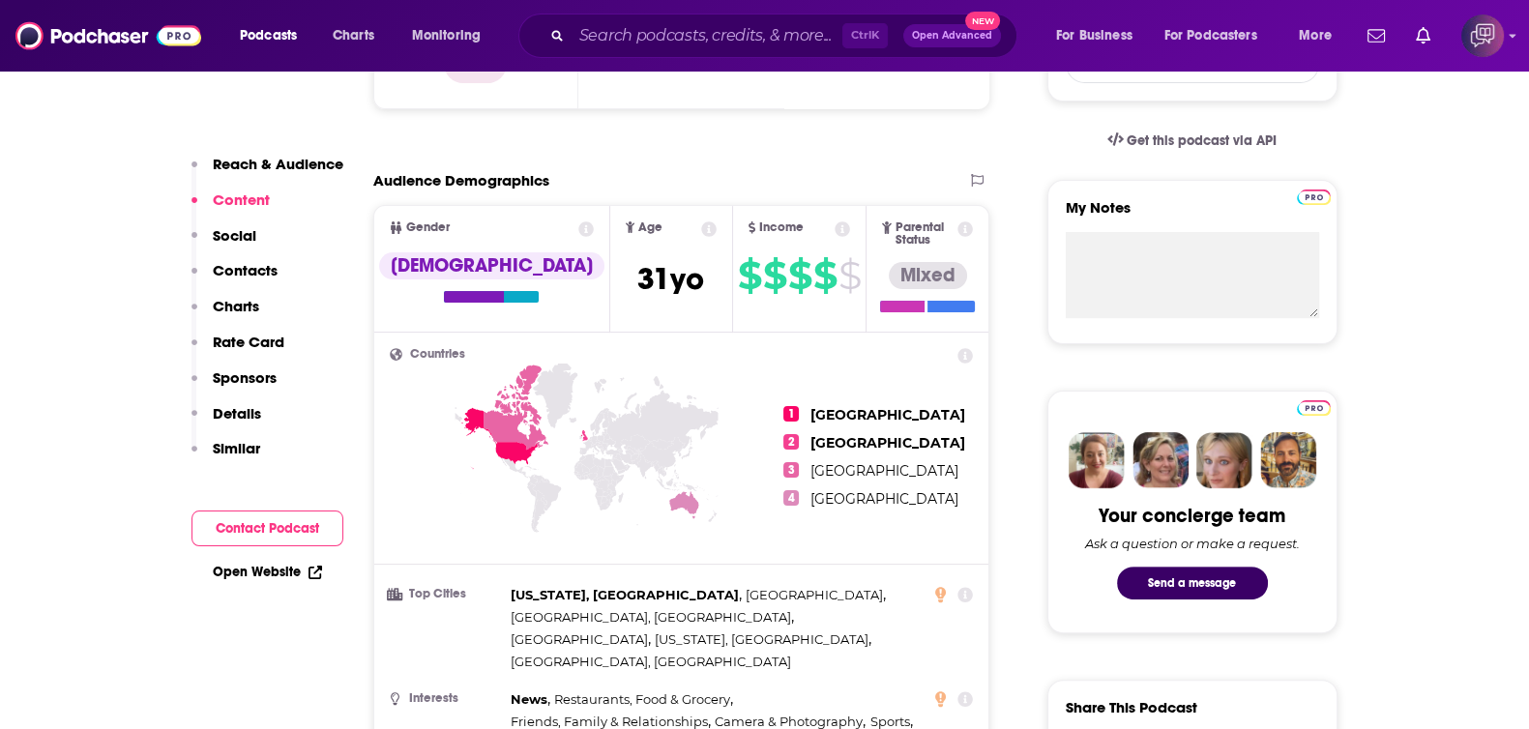
scroll to position [1450, 0]
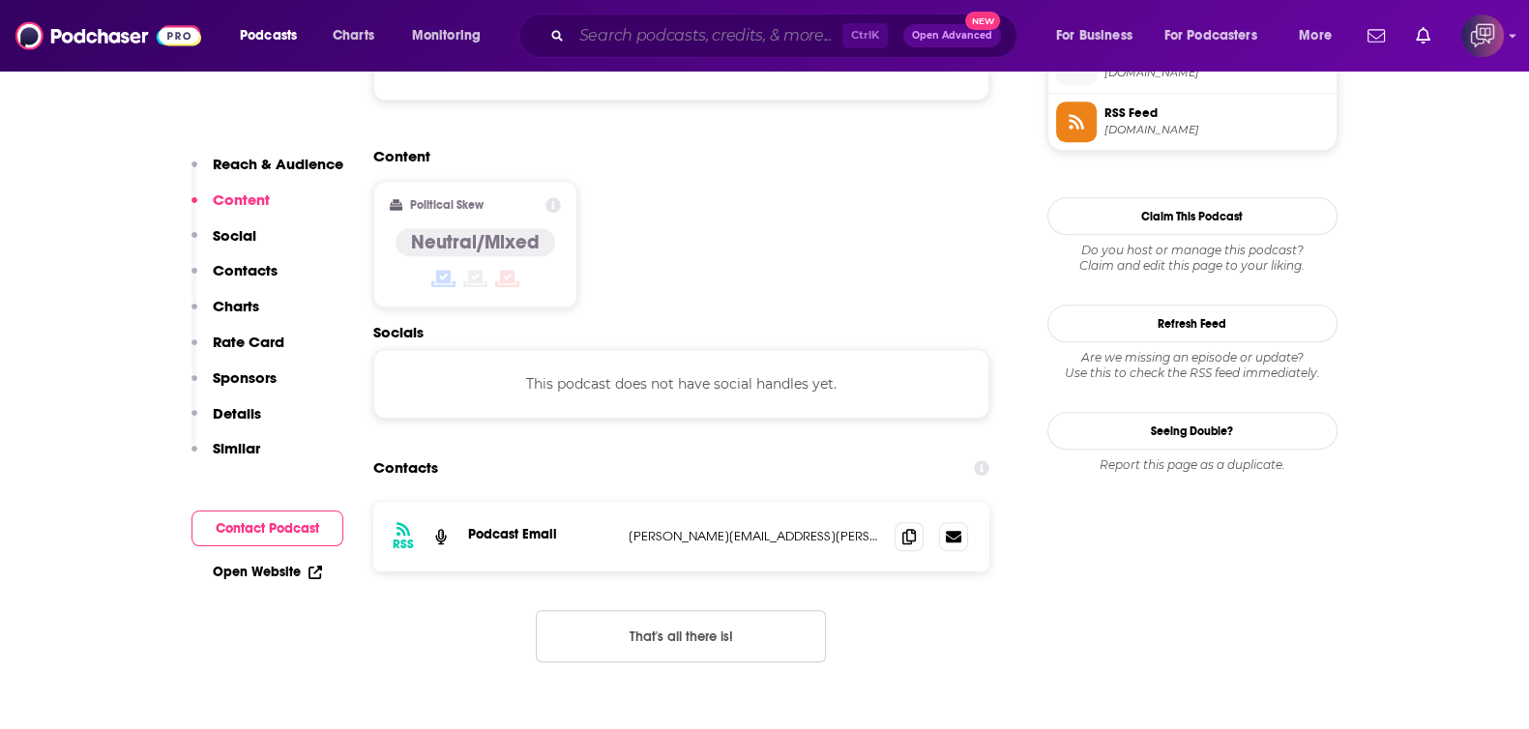
click at [643, 26] on input "Search podcasts, credits, & more..." at bounding box center [706, 35] width 271 height 31
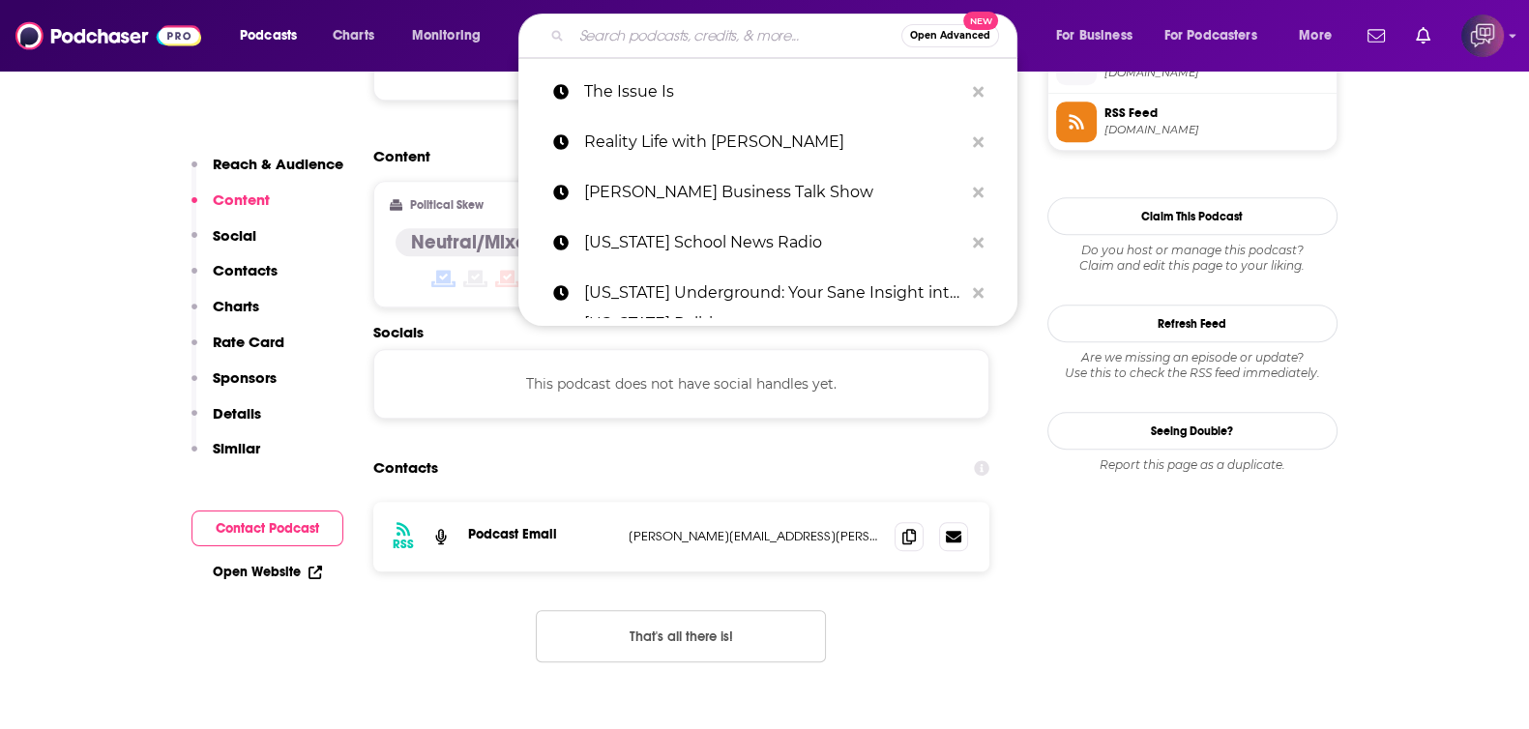
paste input "Media - Redeemed South Bay"
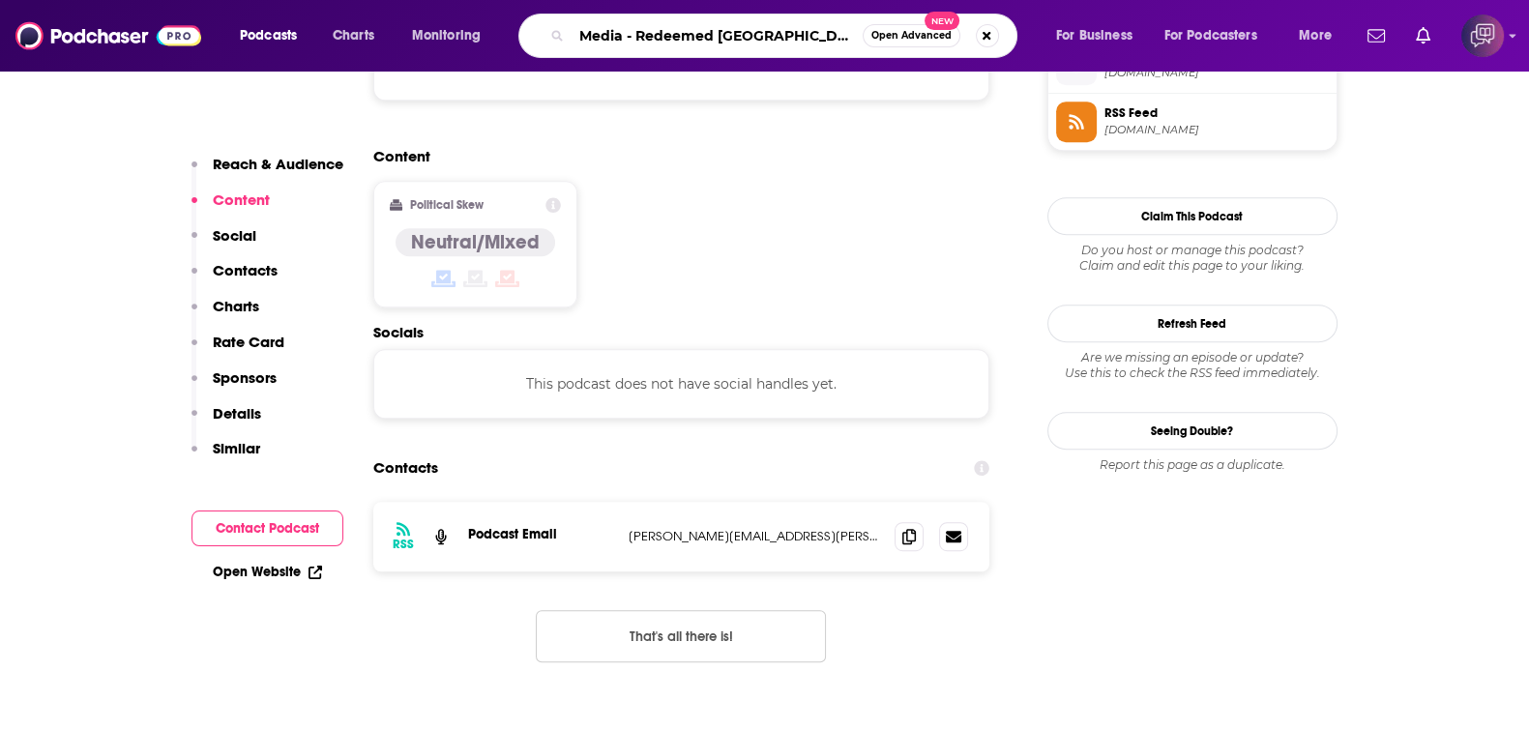
type input "Media - Redeemed South Bay"
click at [863, 34] on button "Open Advanced New" at bounding box center [911, 35] width 98 height 23
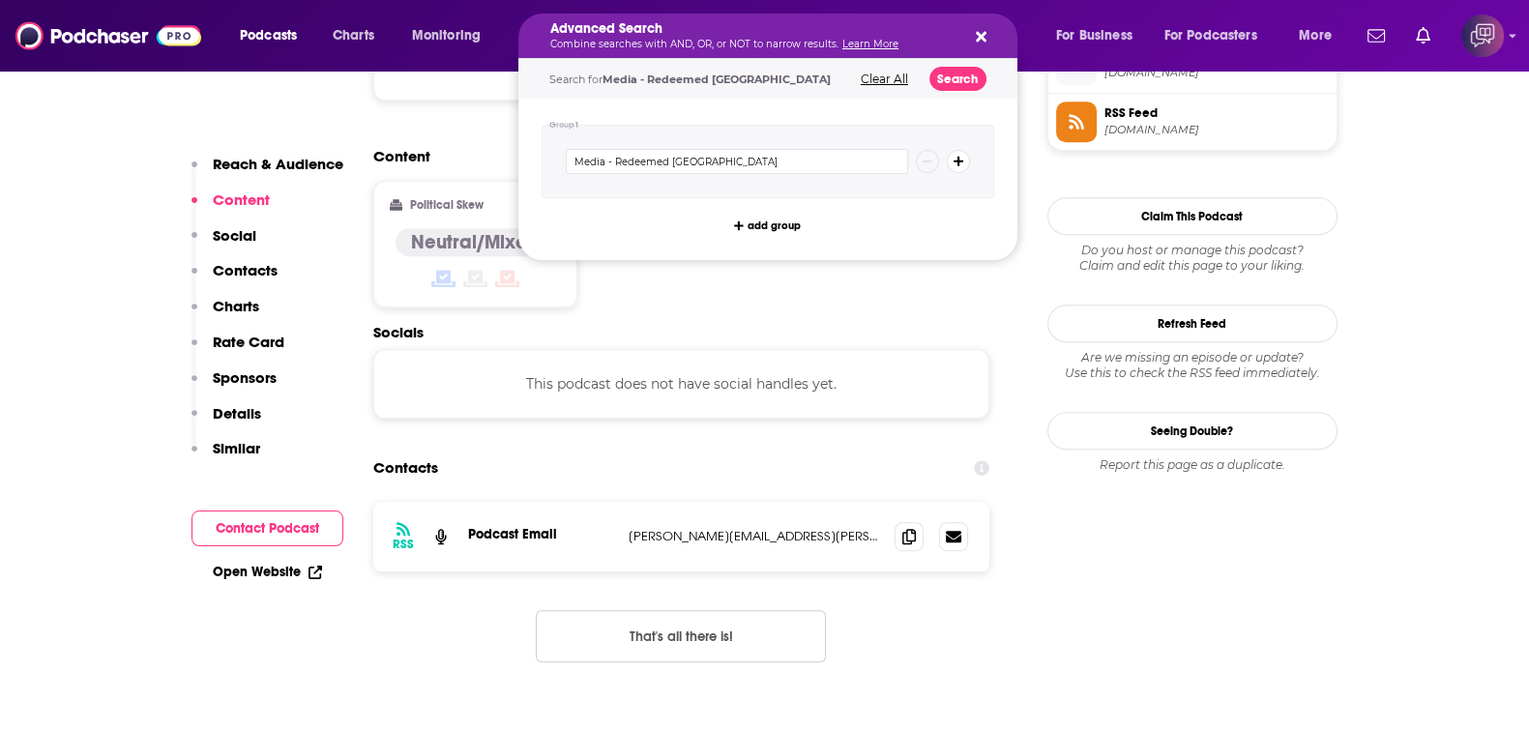
click at [888, 44] on link "Learn More" at bounding box center [870, 44] width 56 height 13
click at [972, 83] on button "Search" at bounding box center [957, 79] width 57 height 24
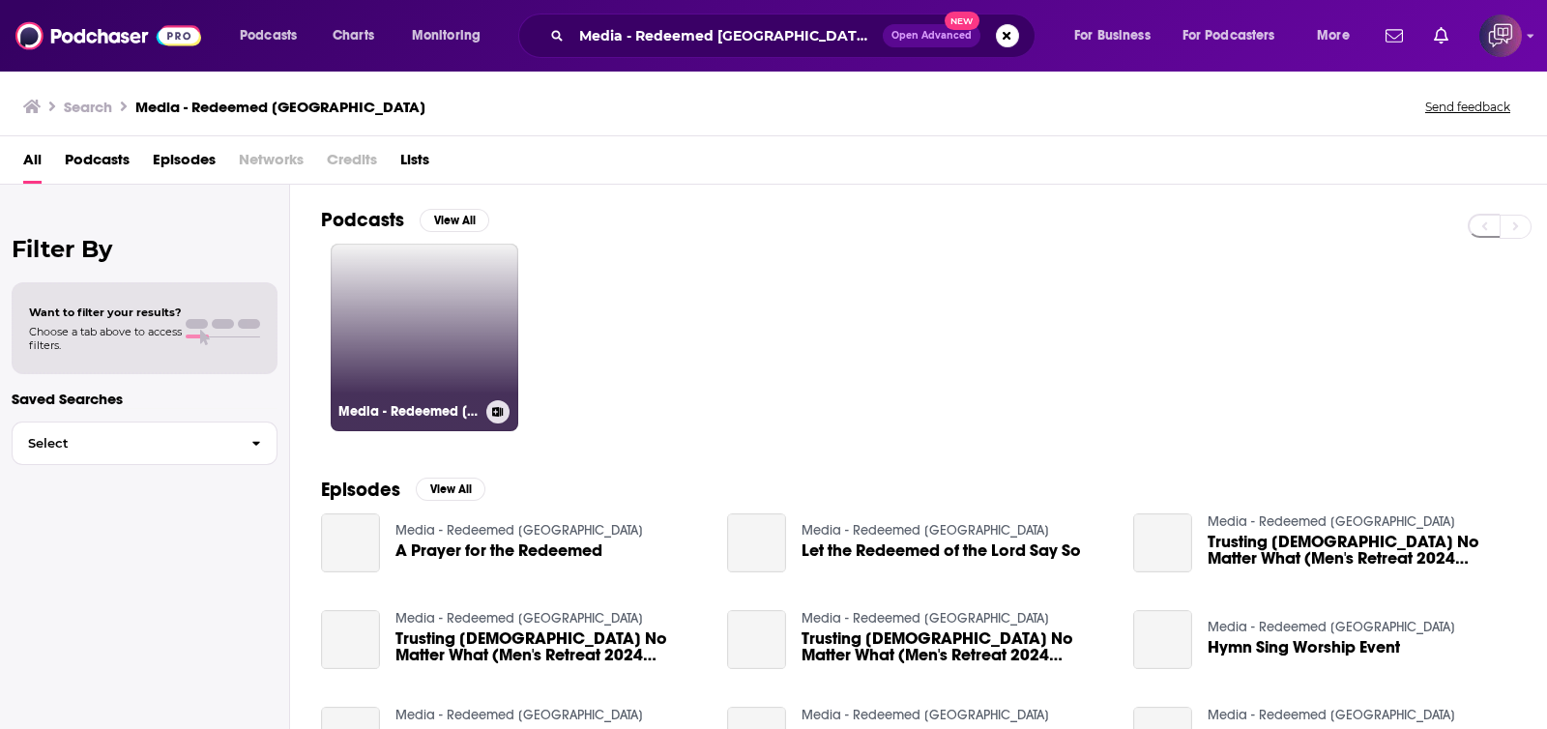
click at [434, 365] on link "Media - Redeemed South Bay" at bounding box center [425, 338] width 188 height 188
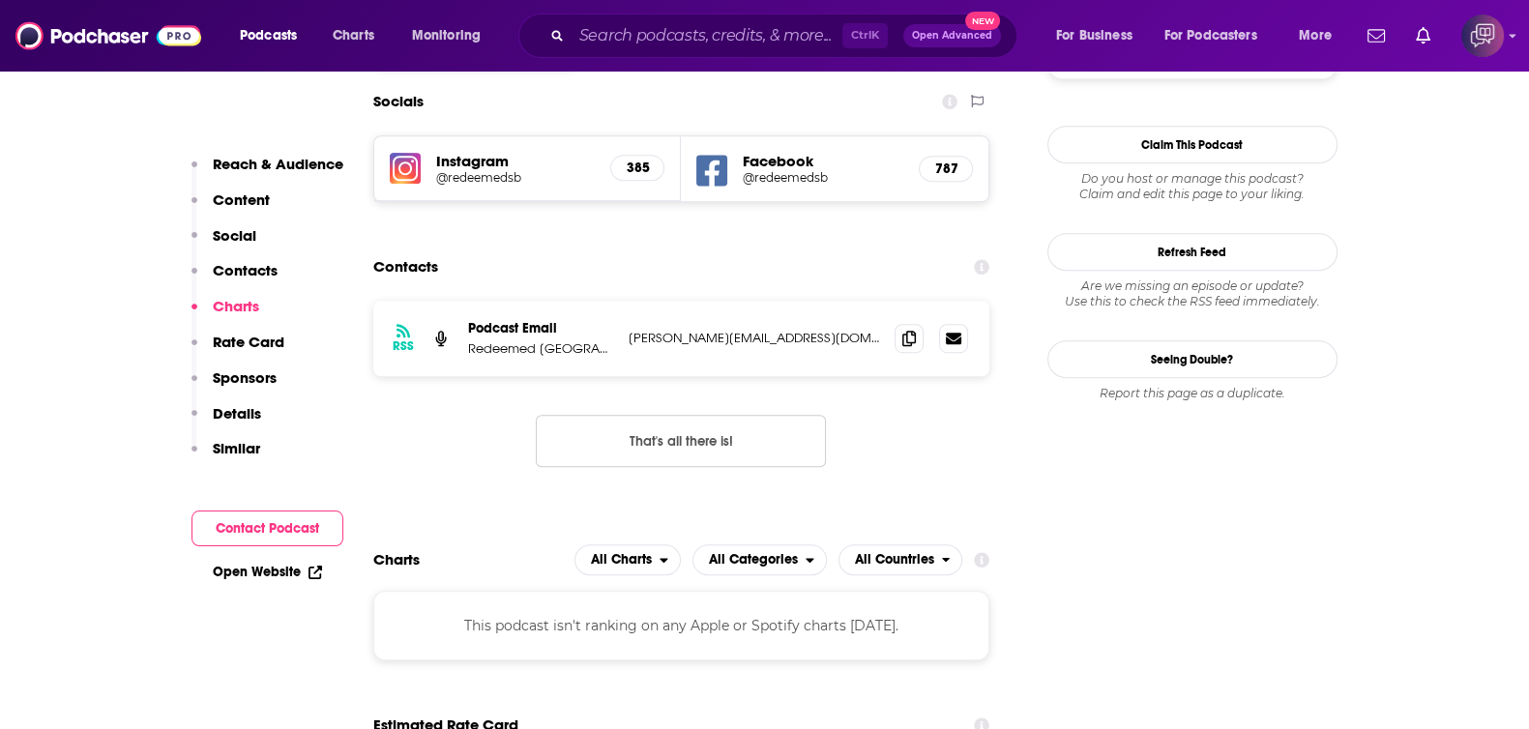
scroll to position [1570, 0]
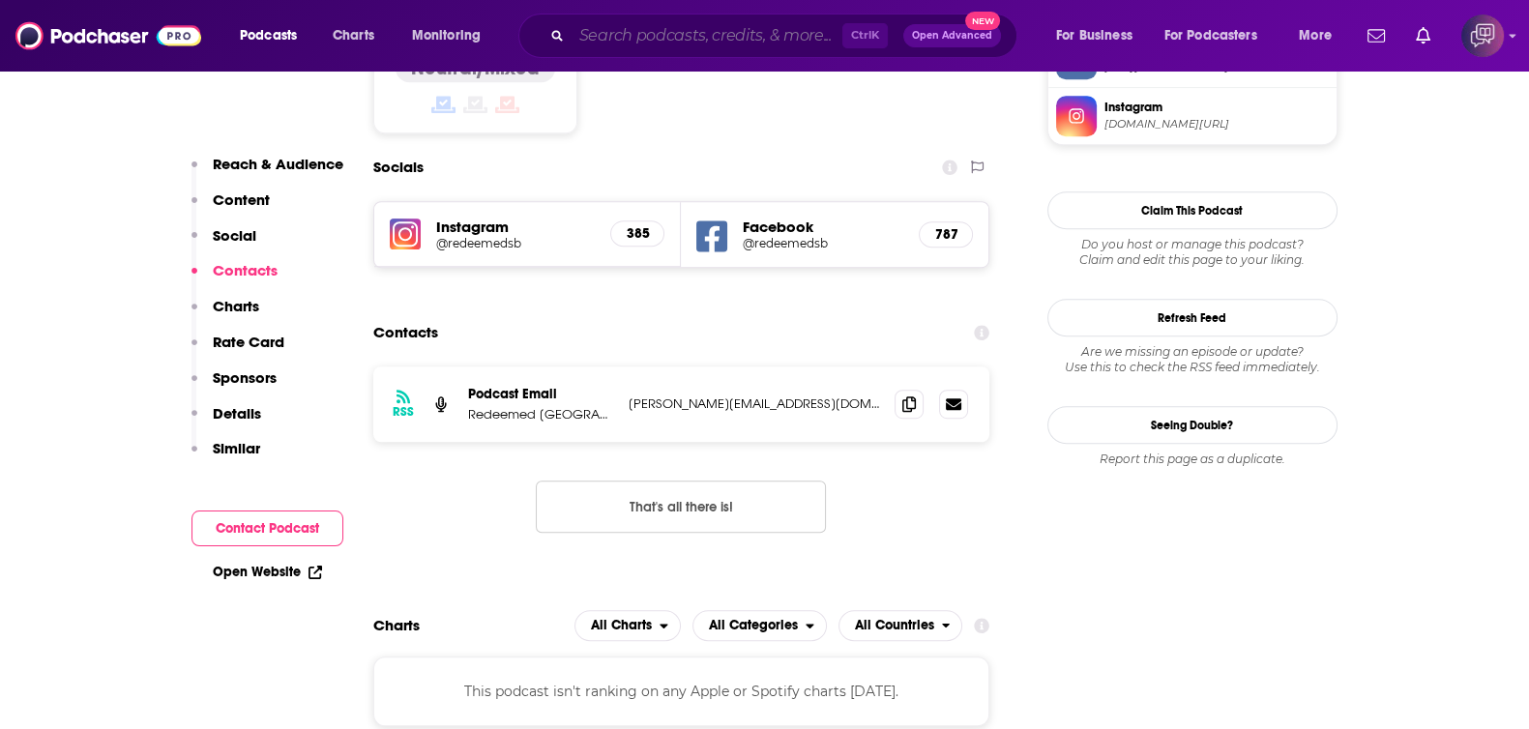
click at [759, 38] on input "Search podcasts, credits, & more..." at bounding box center [706, 35] width 271 height 31
paste input "Mosaic - Erwin McManus"
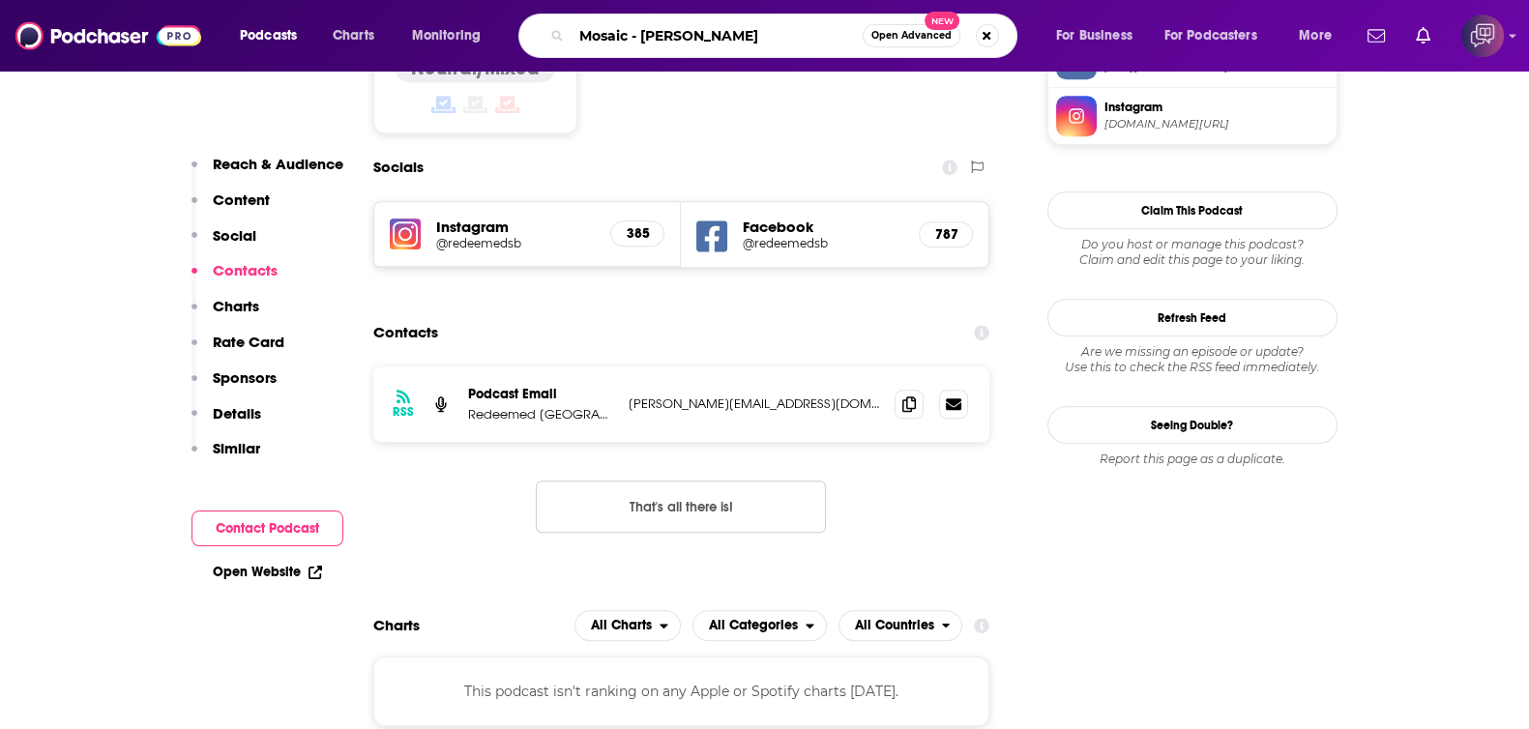
type input "Mosaic - Erwin McManus"
click at [884, 41] on span "Open Advanced" at bounding box center [911, 36] width 80 height 10
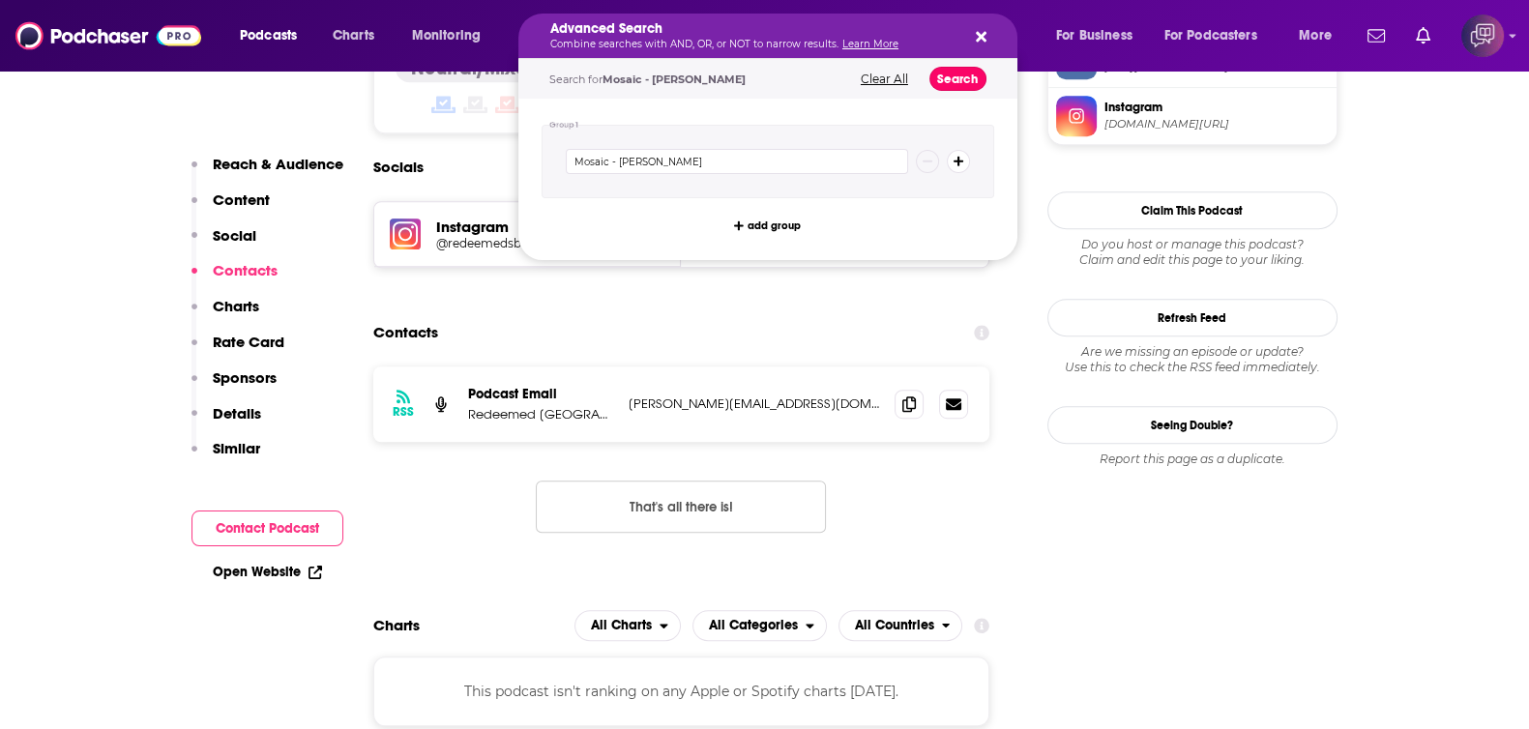
click at [962, 73] on button "Search" at bounding box center [957, 79] width 57 height 24
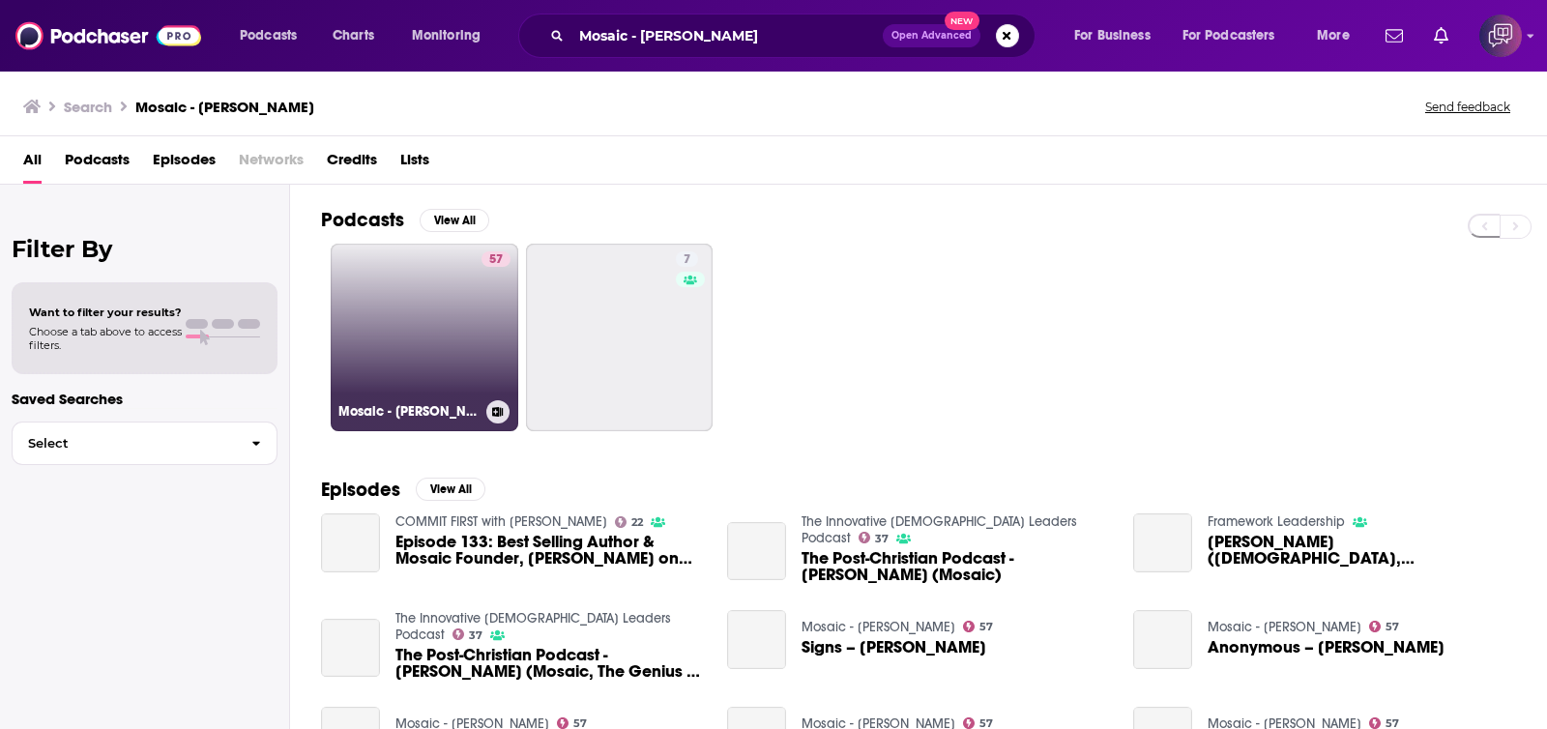
click at [457, 339] on link "57 Mosaic - Erwin McManus" at bounding box center [425, 338] width 188 height 188
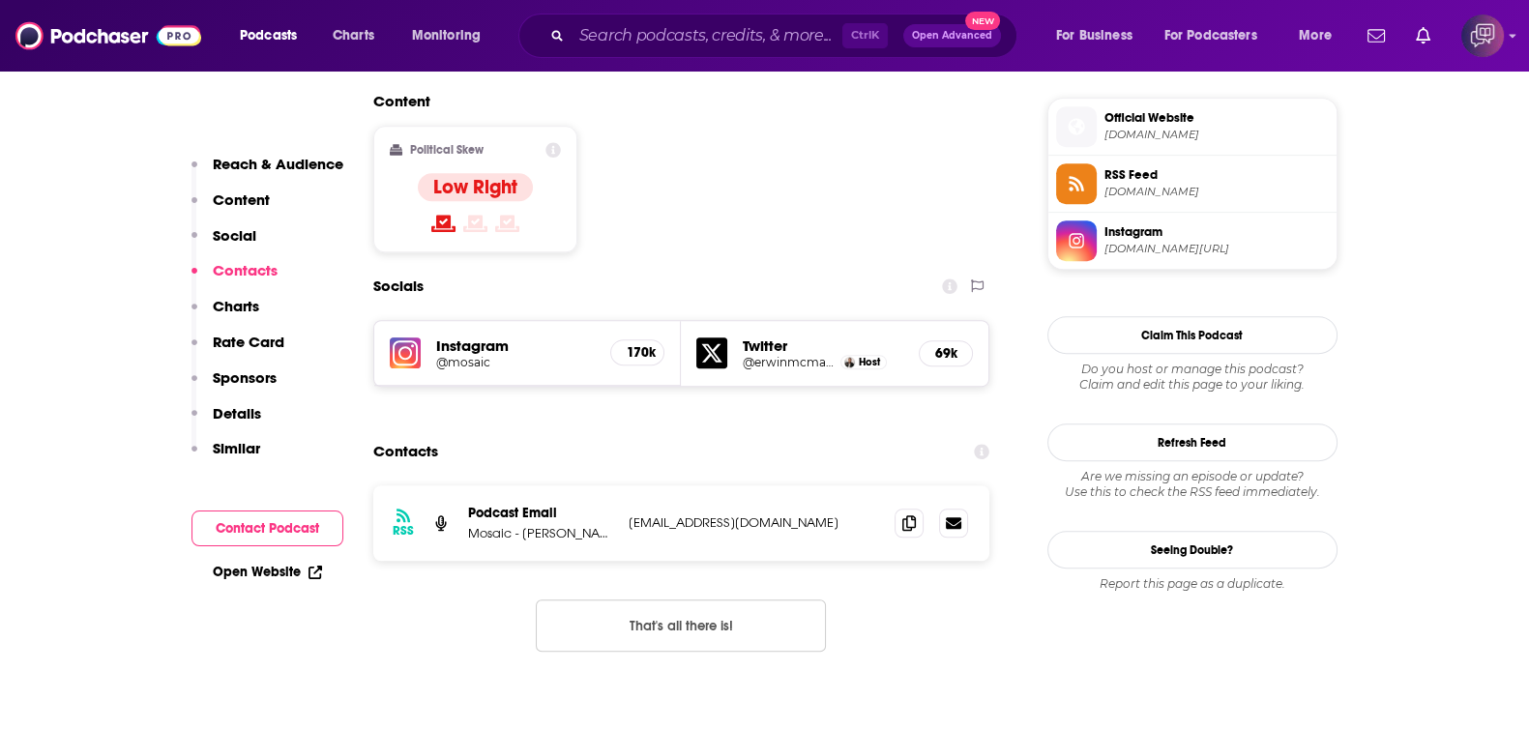
scroll to position [1570, 0]
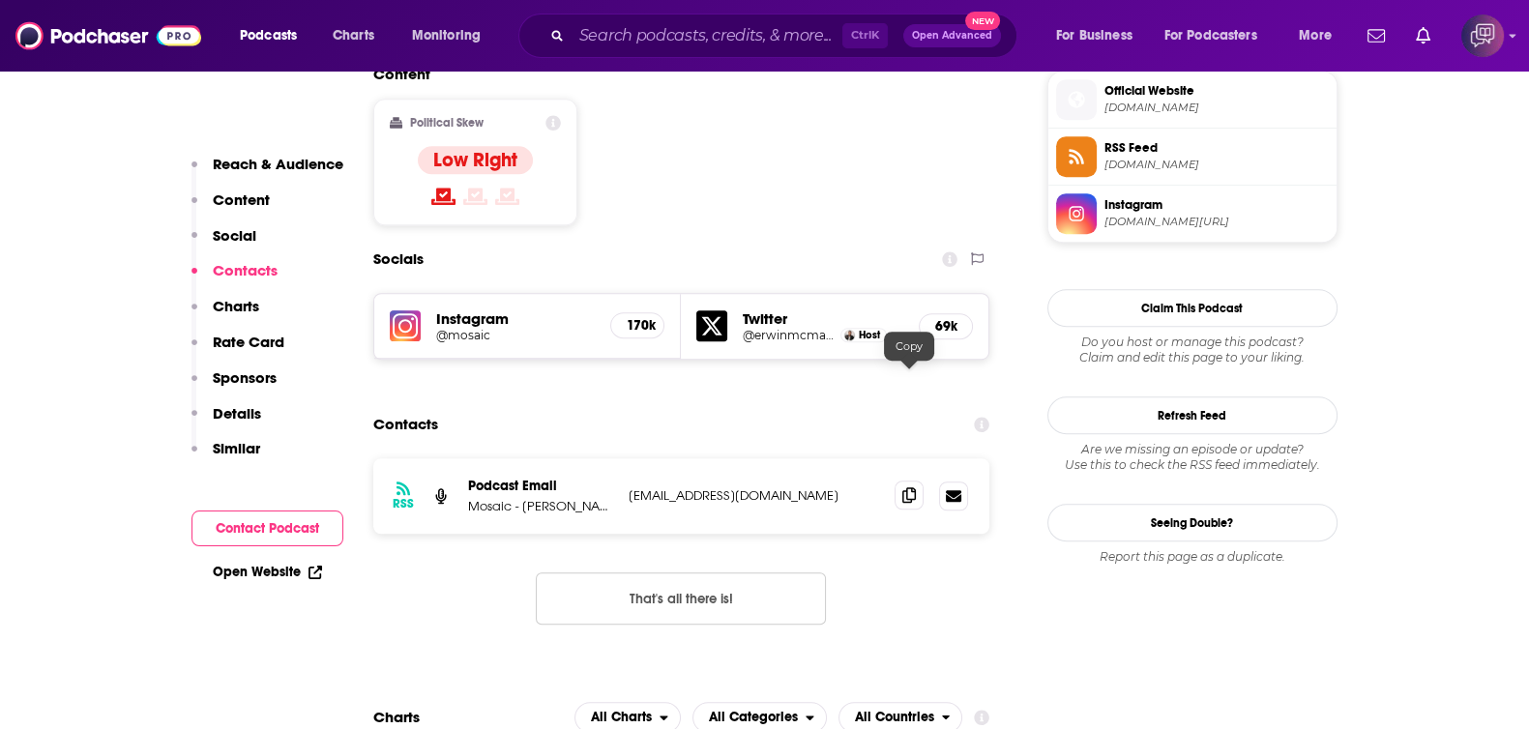
click at [910, 481] on span at bounding box center [908, 495] width 29 height 29
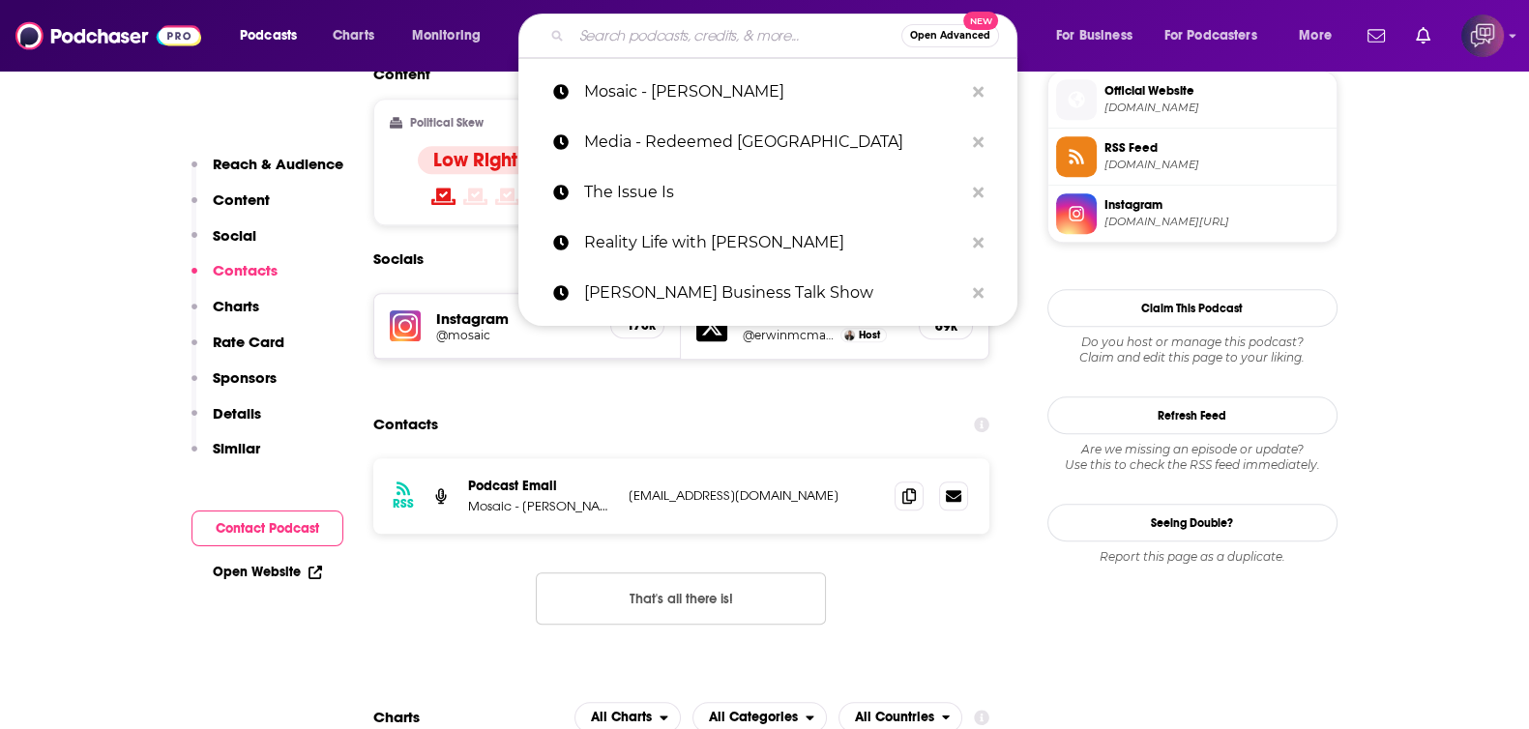
click at [715, 34] on input "Search podcasts, credits, & more..." at bounding box center [736, 35] width 330 height 31
paste input "In The Mood For California"
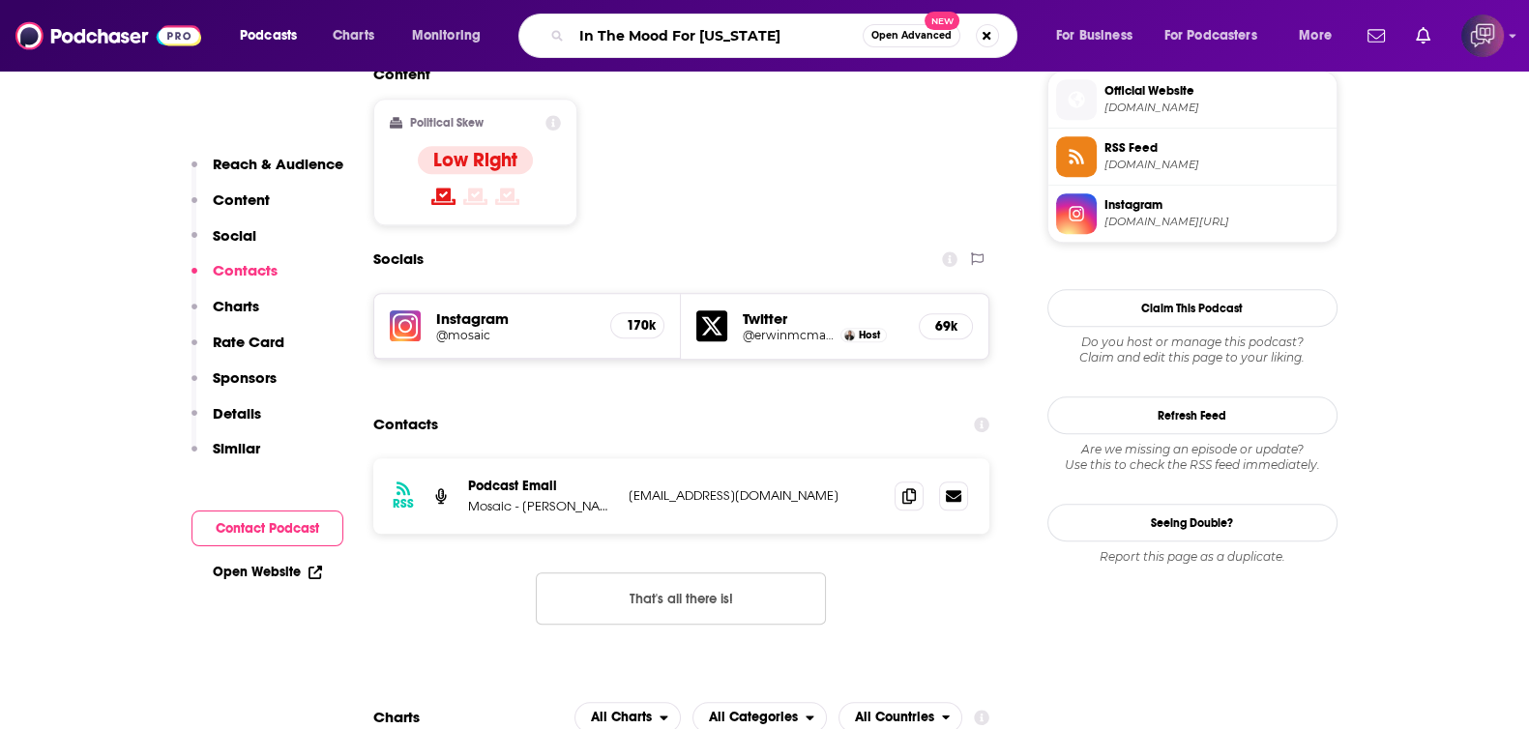
type input "In The Mood For California"
click at [909, 35] on span "Open Advanced" at bounding box center [911, 36] width 80 height 10
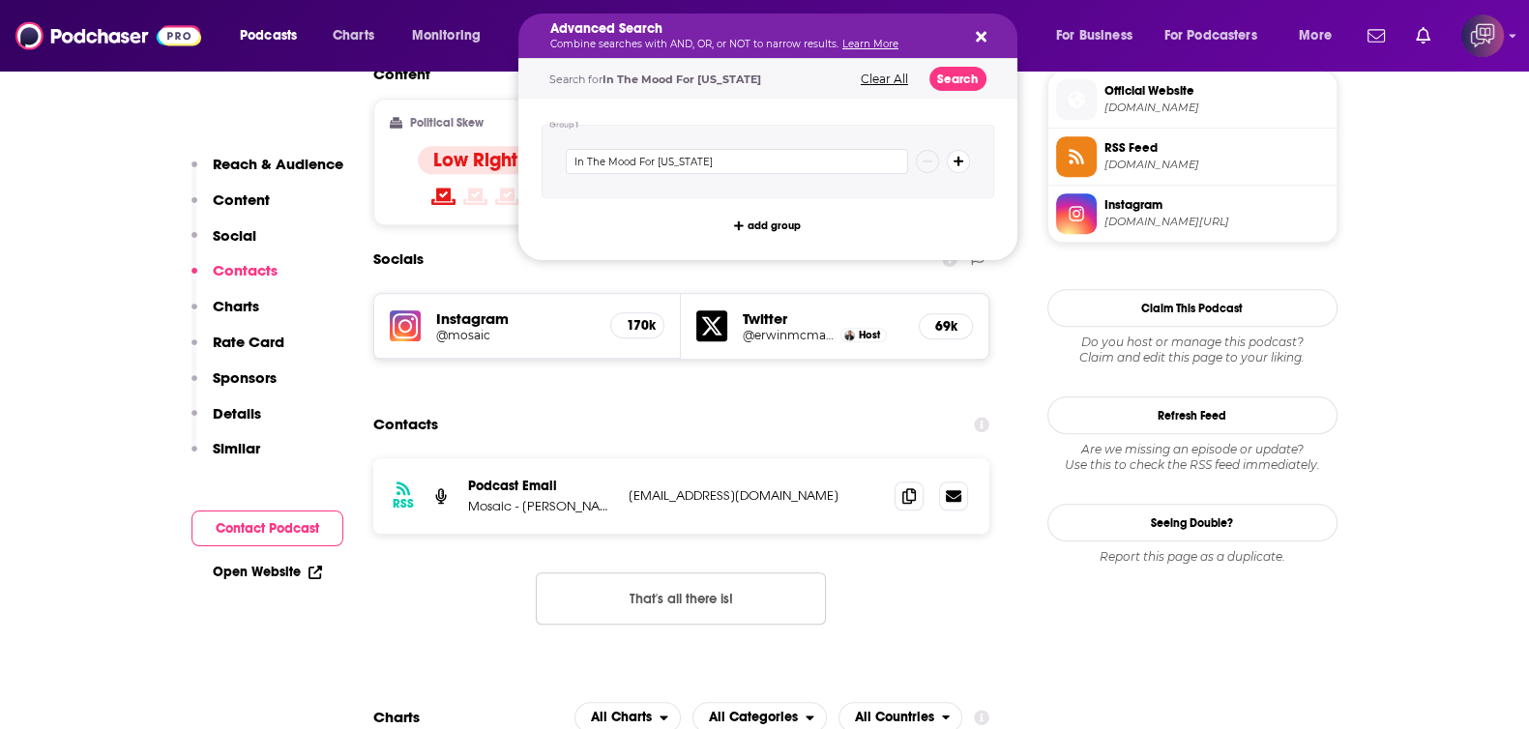
click at [926, 81] on div "Search for In The Mood For California Clear All Search" at bounding box center [767, 79] width 499 height 40
click at [946, 79] on button "Search" at bounding box center [957, 79] width 57 height 24
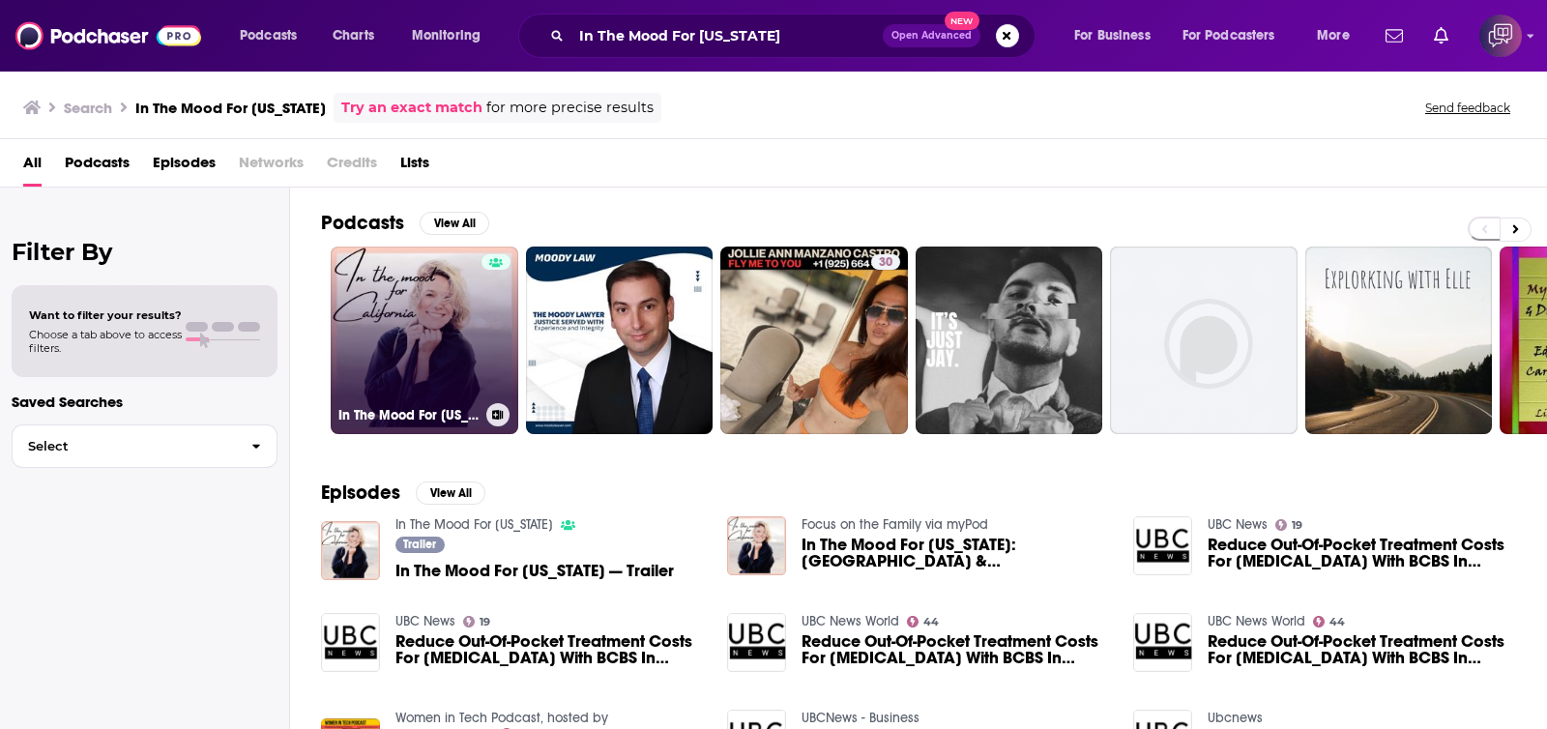
click at [442, 314] on link "In The Mood For California" at bounding box center [425, 341] width 188 height 188
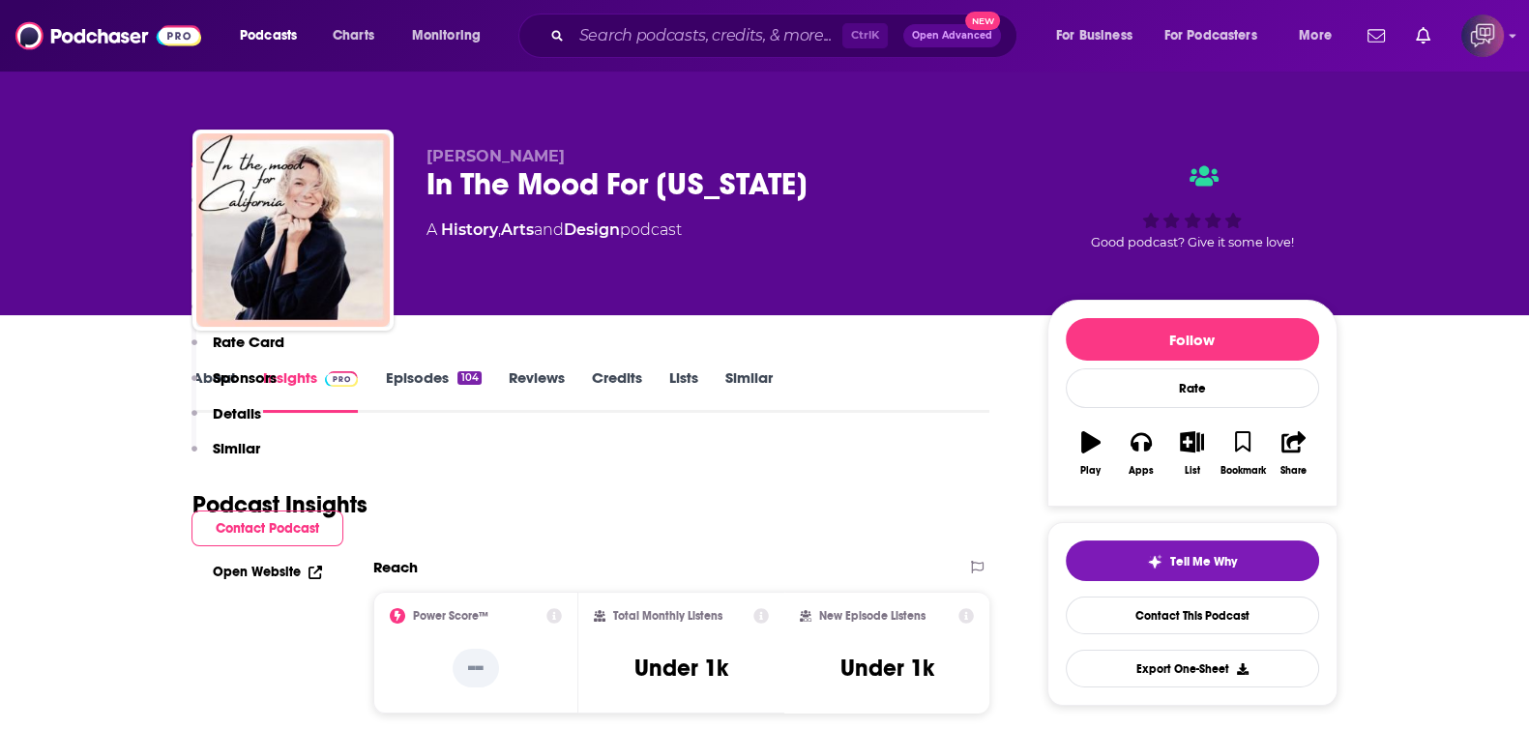
scroll to position [1329, 0]
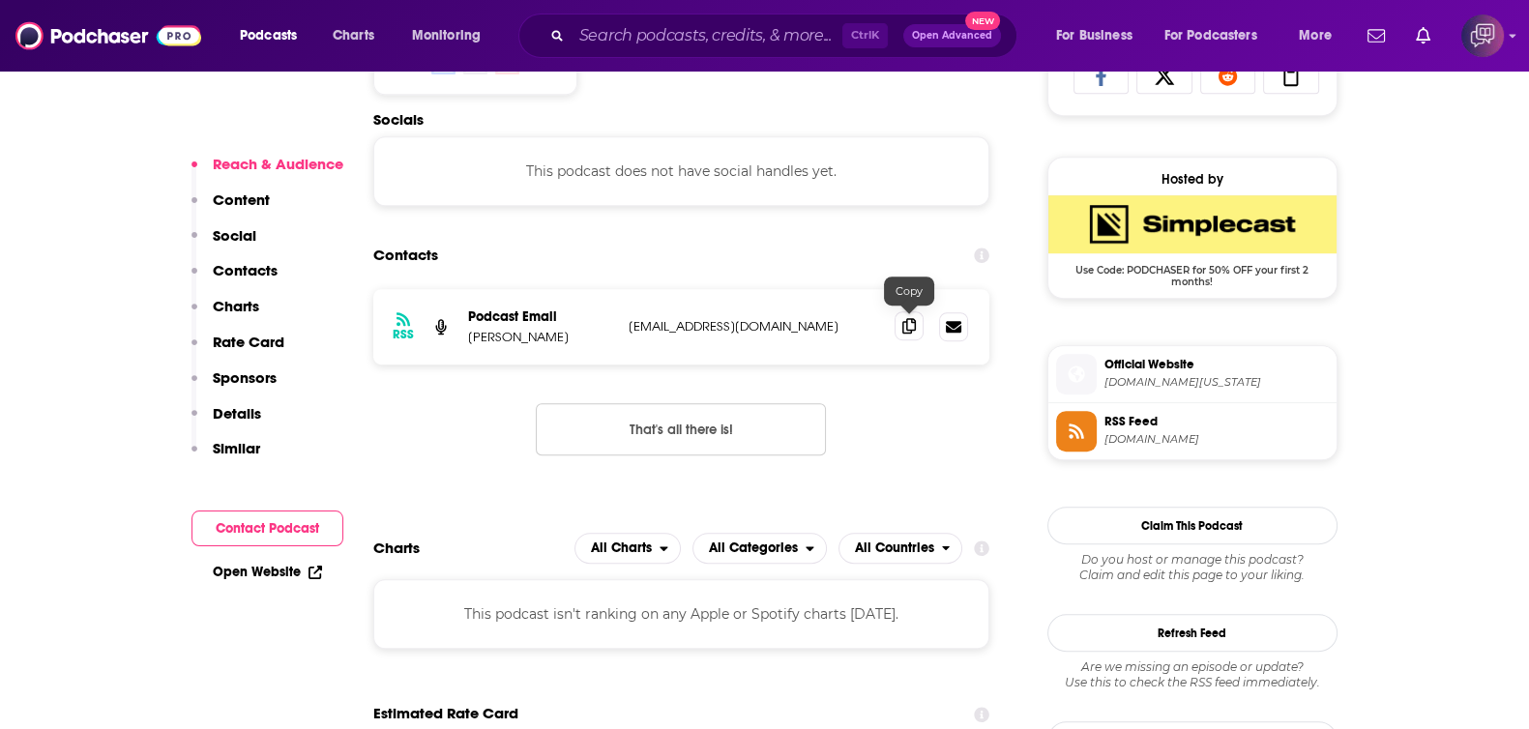
click at [911, 328] on icon at bounding box center [909, 325] width 14 height 15
click at [708, 35] on input "Search podcasts, credits, & more..." at bounding box center [706, 35] width 271 height 31
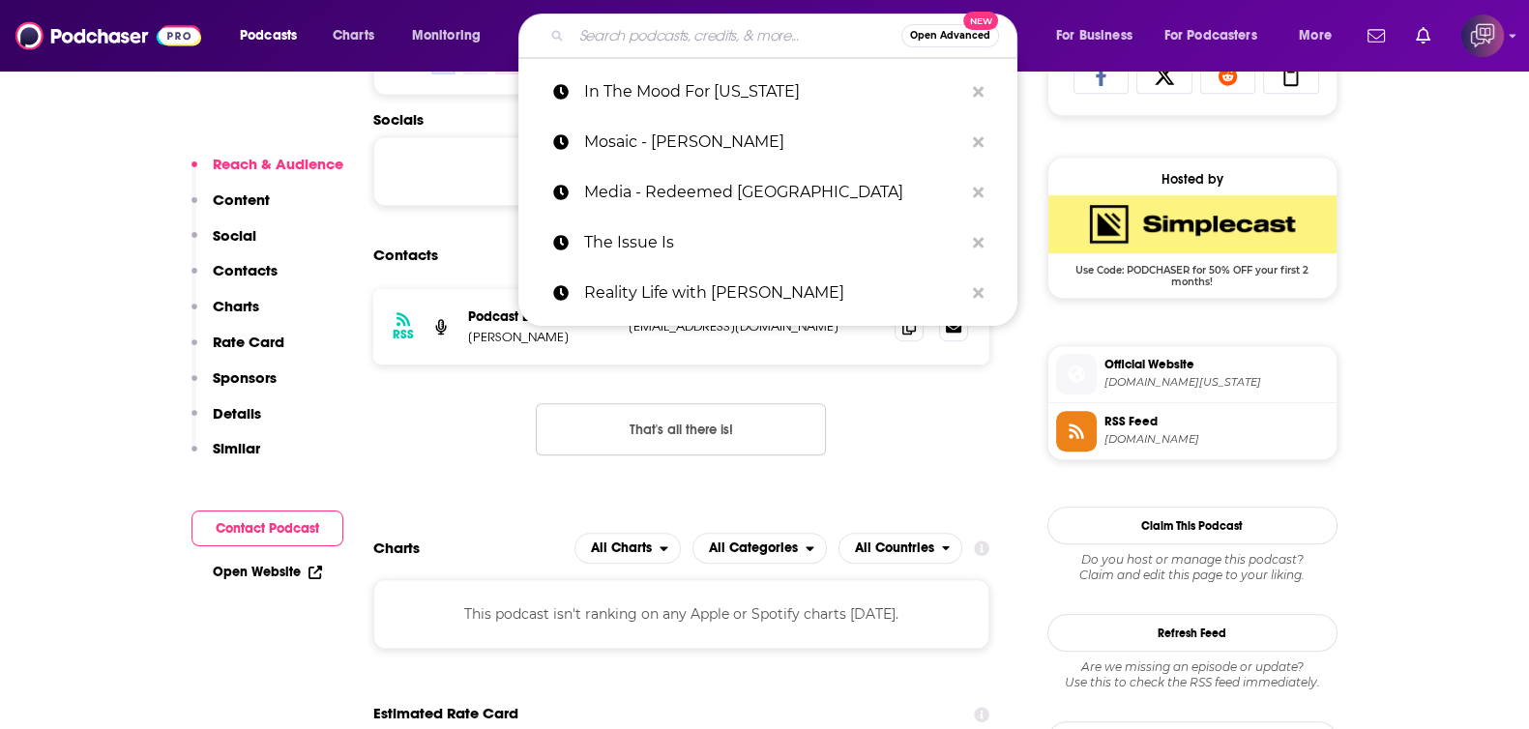
paste input "Pacific Crossroads Church"
type input "Pacific Crossroads Church"
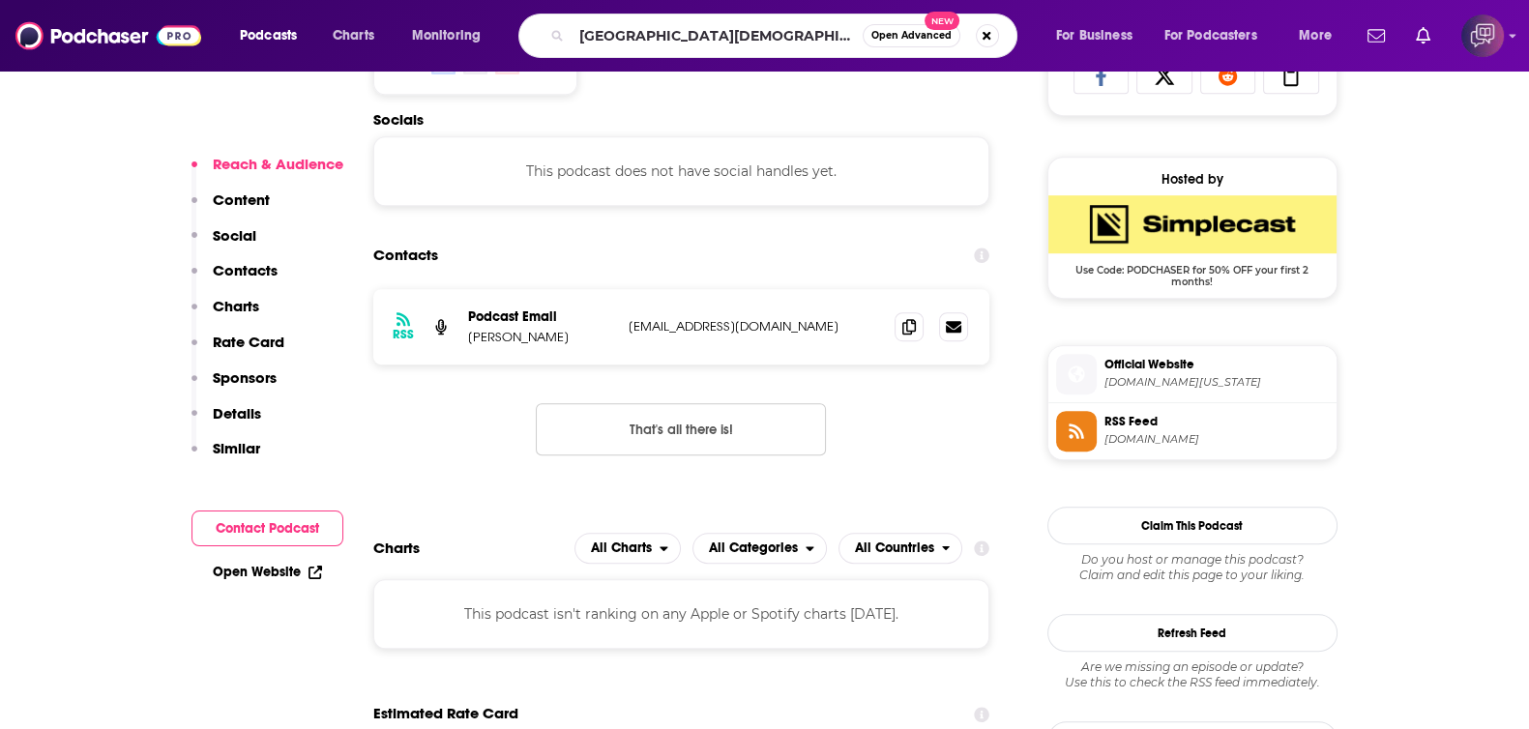
click at [894, 24] on button "Open Advanced New" at bounding box center [911, 35] width 98 height 23
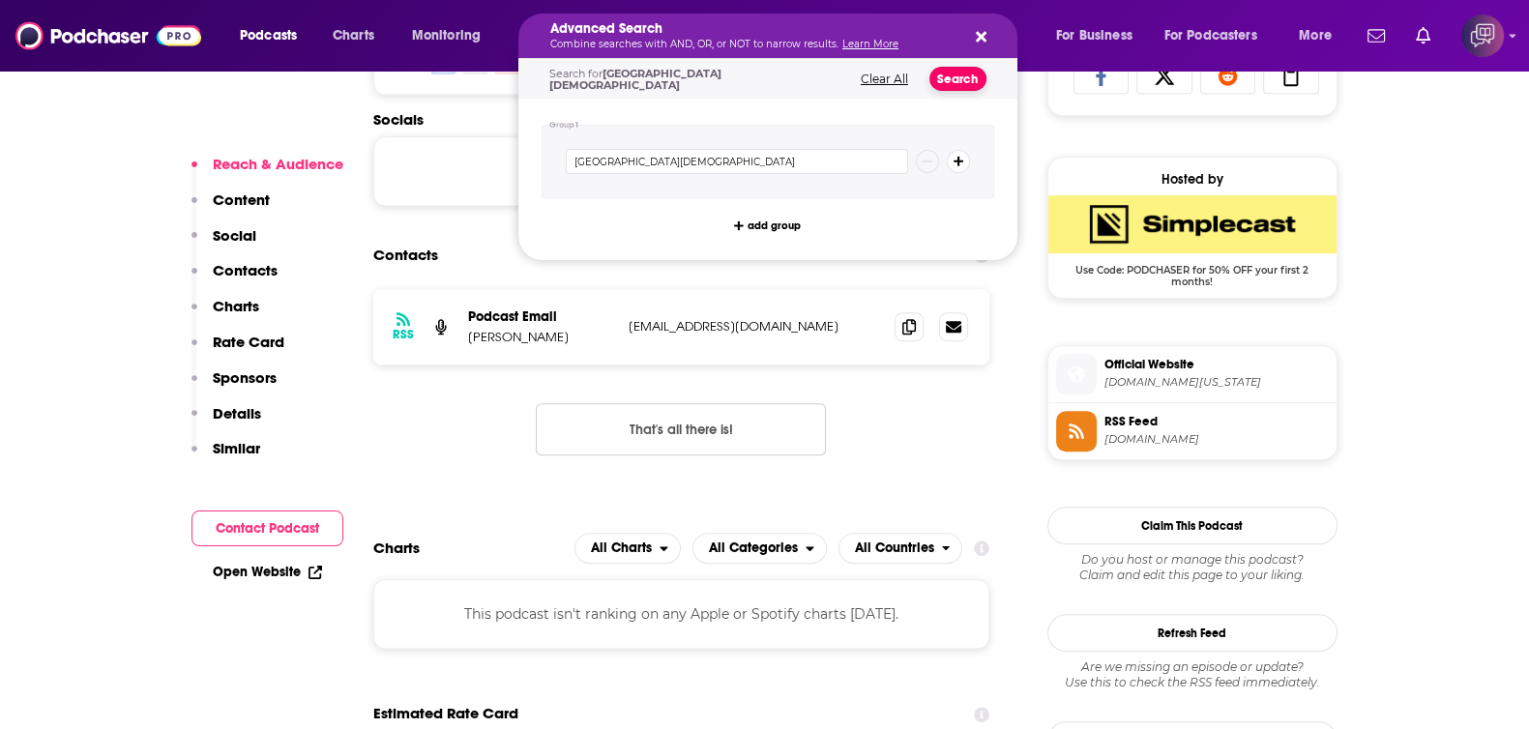
click at [941, 76] on button "Search" at bounding box center [957, 79] width 57 height 24
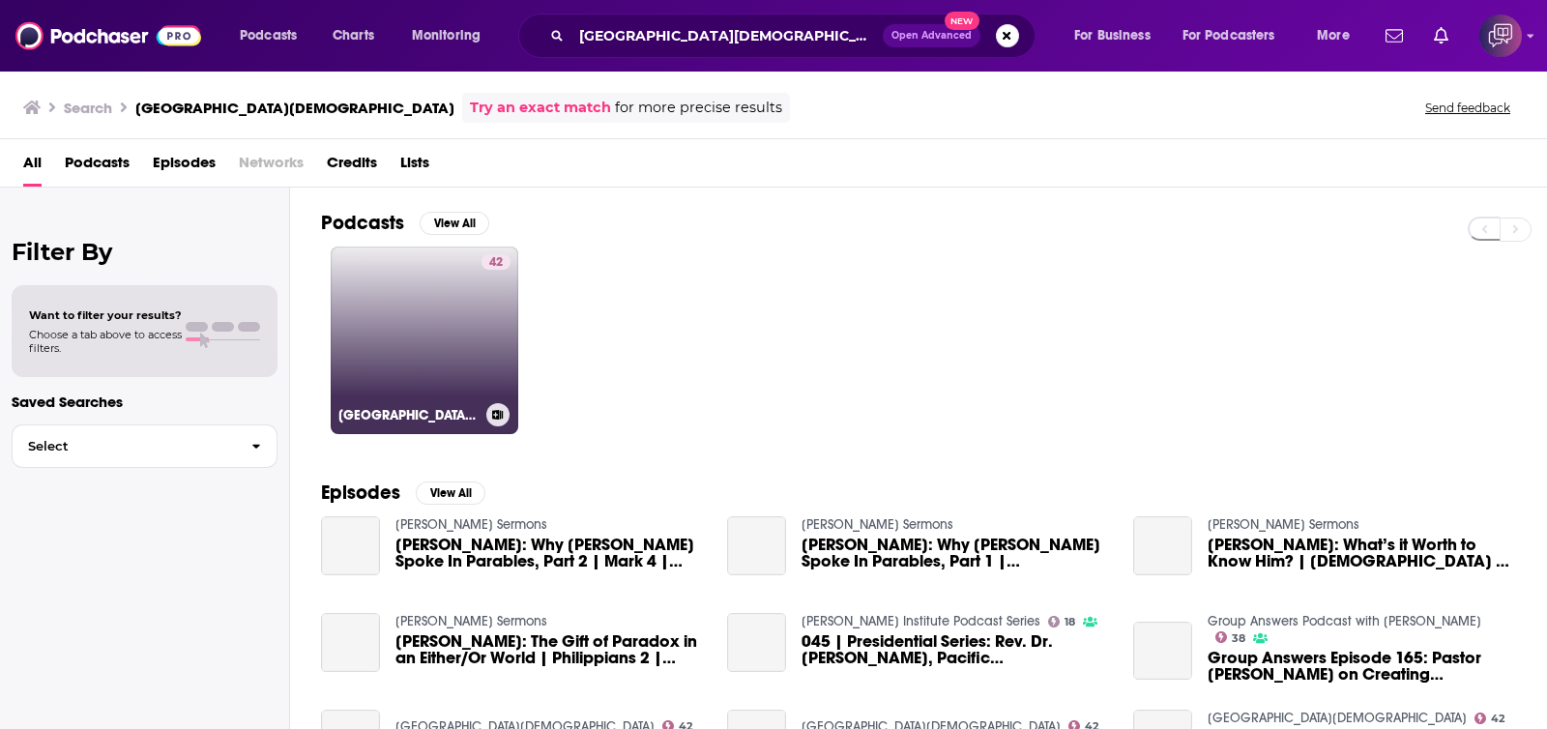
click at [417, 335] on link "42 Pacific Crossroads Church" at bounding box center [425, 341] width 188 height 188
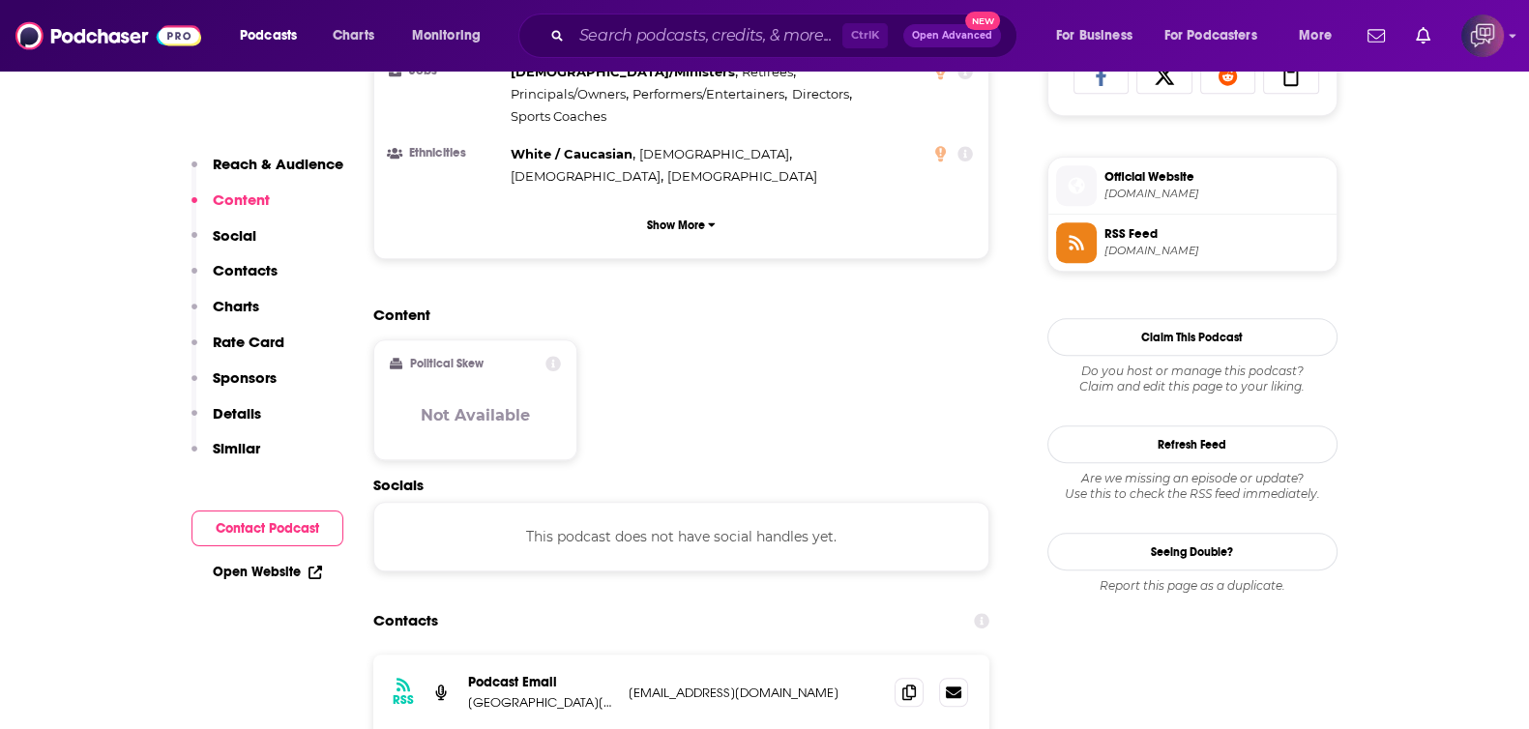
scroll to position [1450, 0]
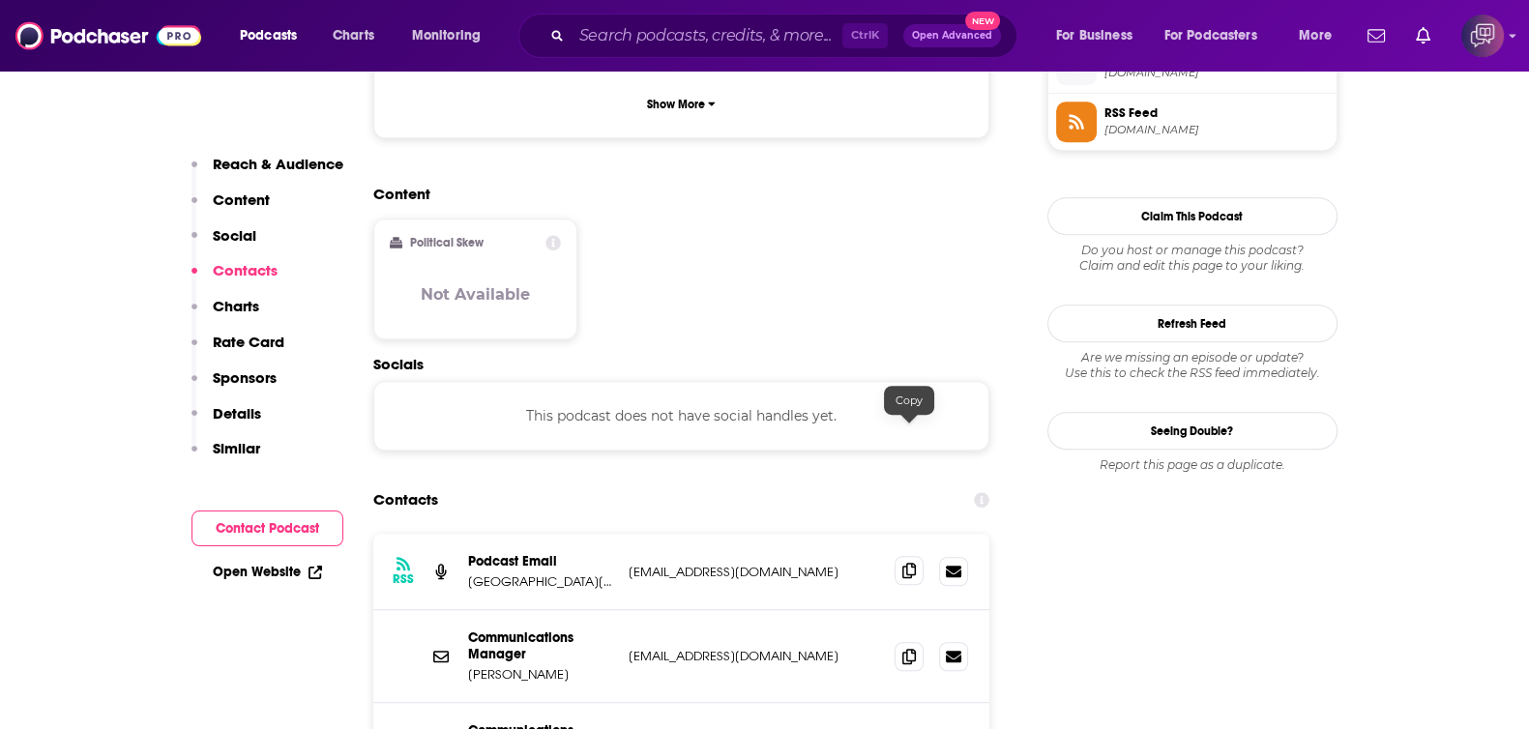
click at [912, 563] on icon at bounding box center [909, 570] width 14 height 15
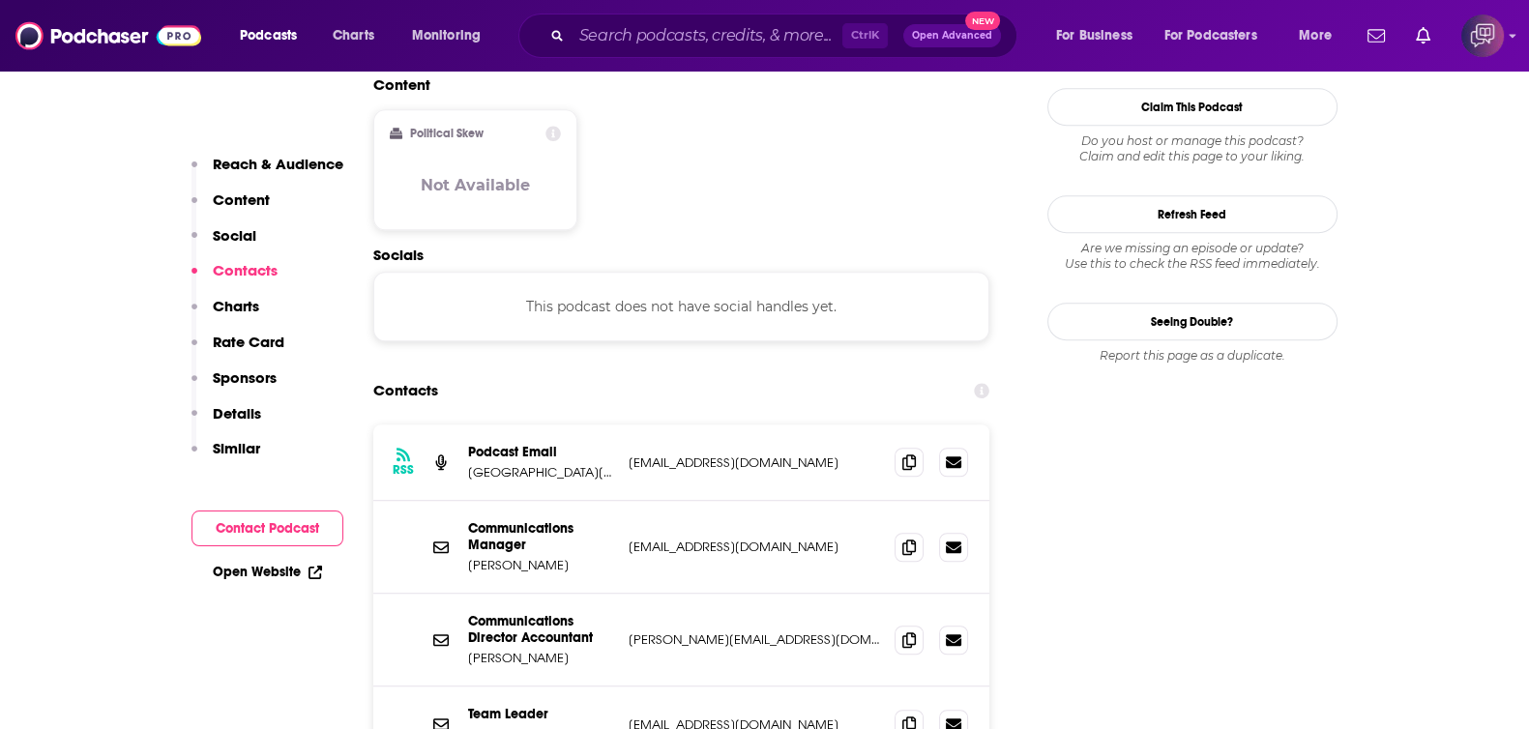
scroll to position [1570, 0]
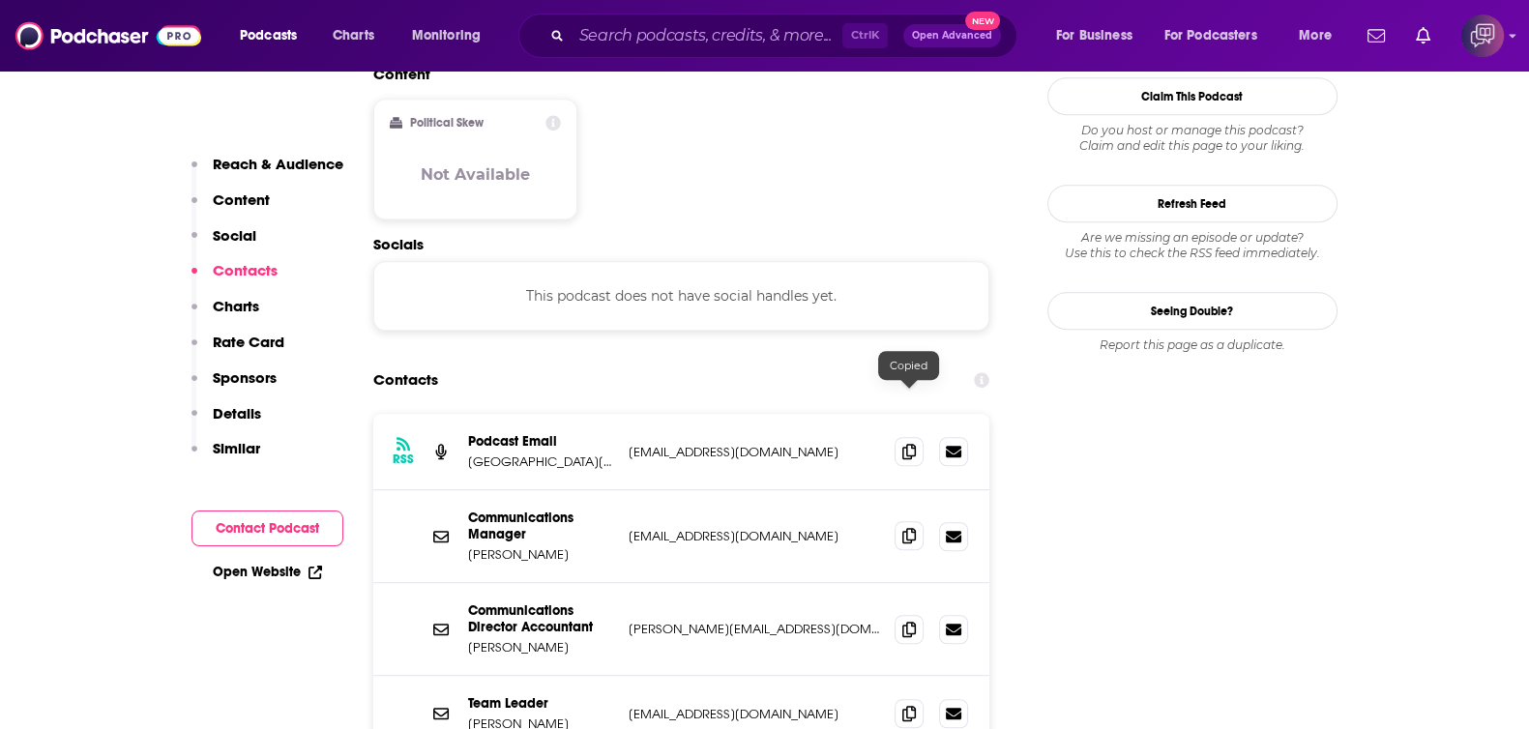
click at [906, 528] on icon at bounding box center [909, 535] width 14 height 15
click at [493, 490] on div "Communications Manager Tyler Greene tgreene@pacificcrossroads.org tgreene@pacif…" at bounding box center [681, 536] width 617 height 93
copy p "Tyler"
click at [615, 12] on div "Podcasts Charts Monitoring Ctrl K Open Advanced New For Business For Podcasters…" at bounding box center [764, 36] width 1529 height 72
click at [657, 42] on input "Search podcasts, credits, & more..." at bounding box center [706, 35] width 271 height 31
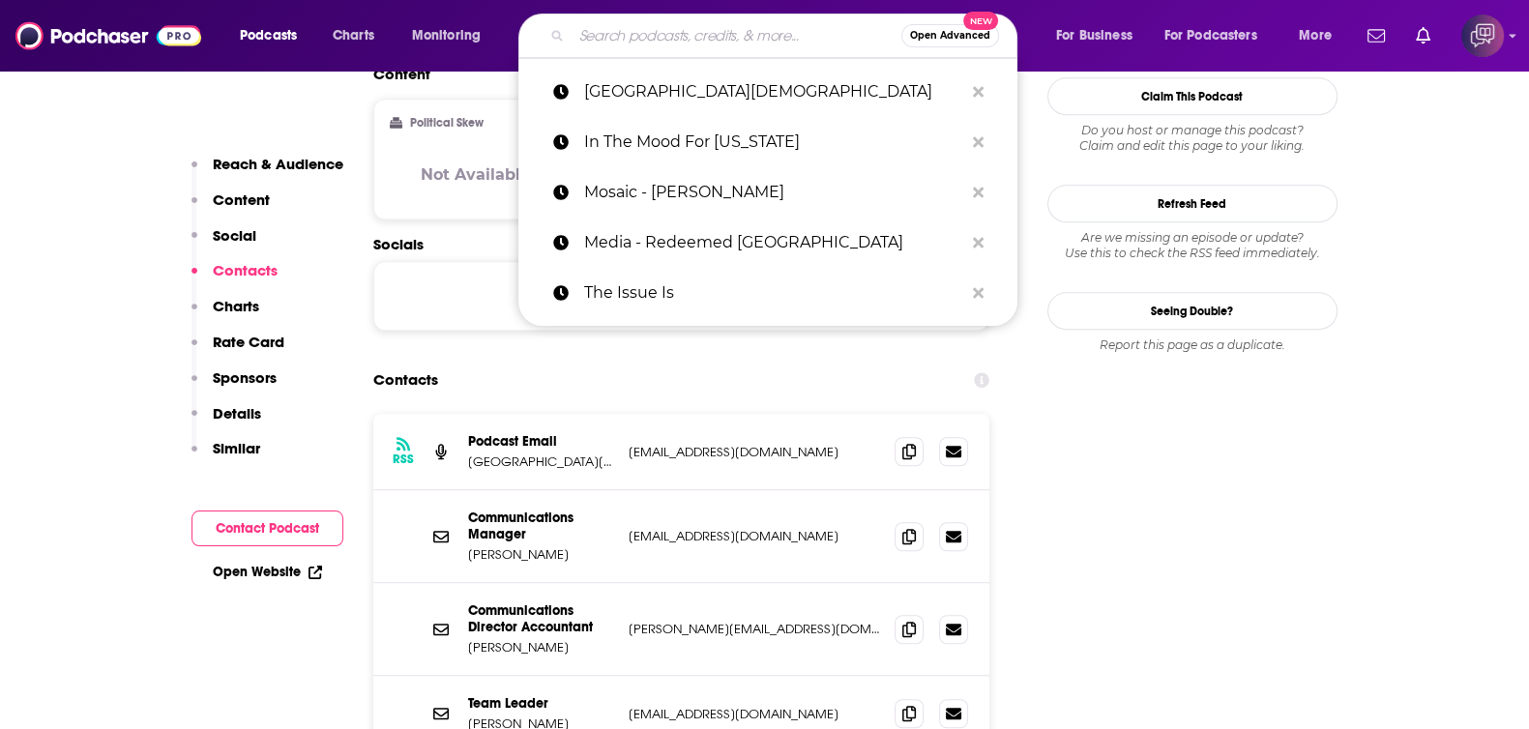
paste input "Tim Conway Jr. on Demand"
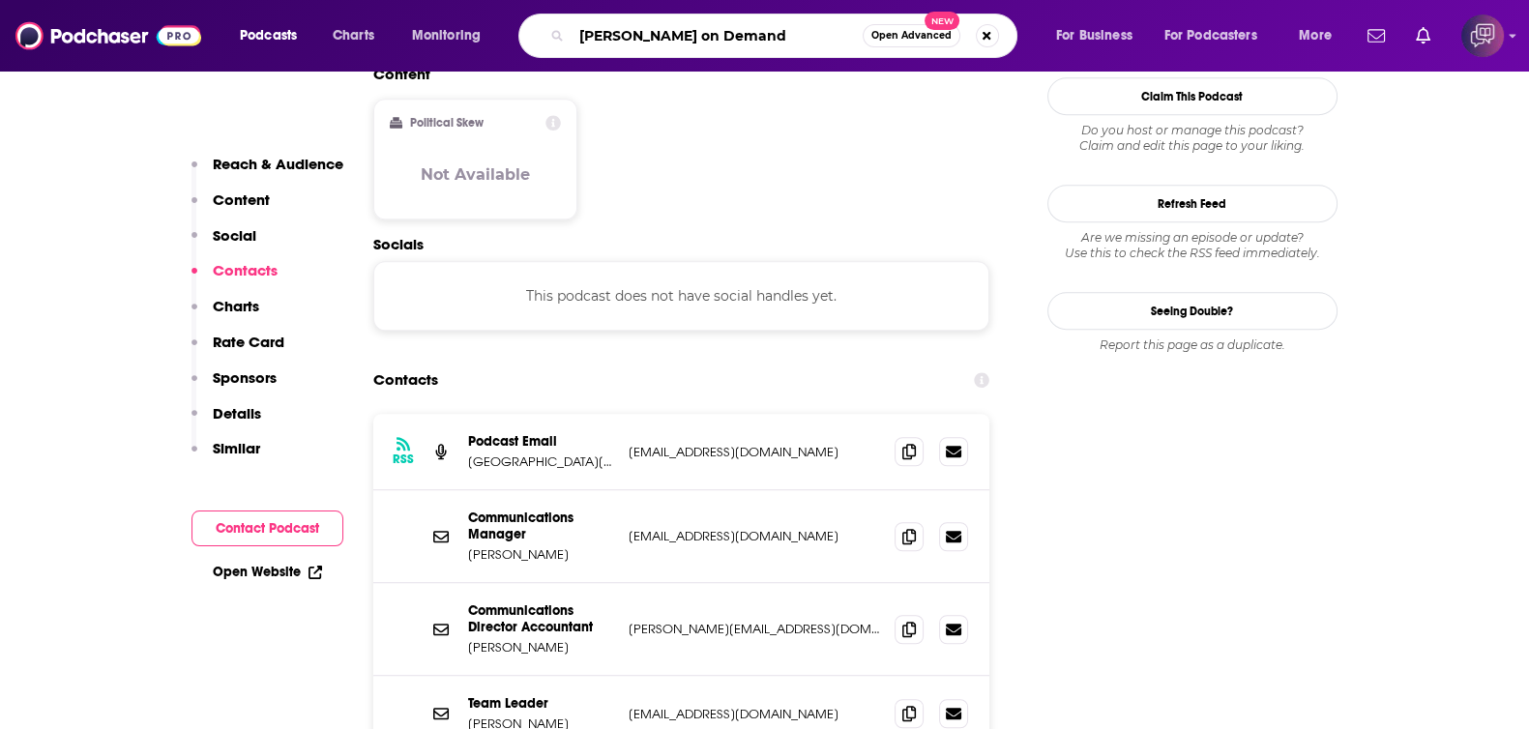
type input "Tim Conway Jr. on Demand"
click at [917, 42] on button "Open Advanced New" at bounding box center [911, 35] width 98 height 23
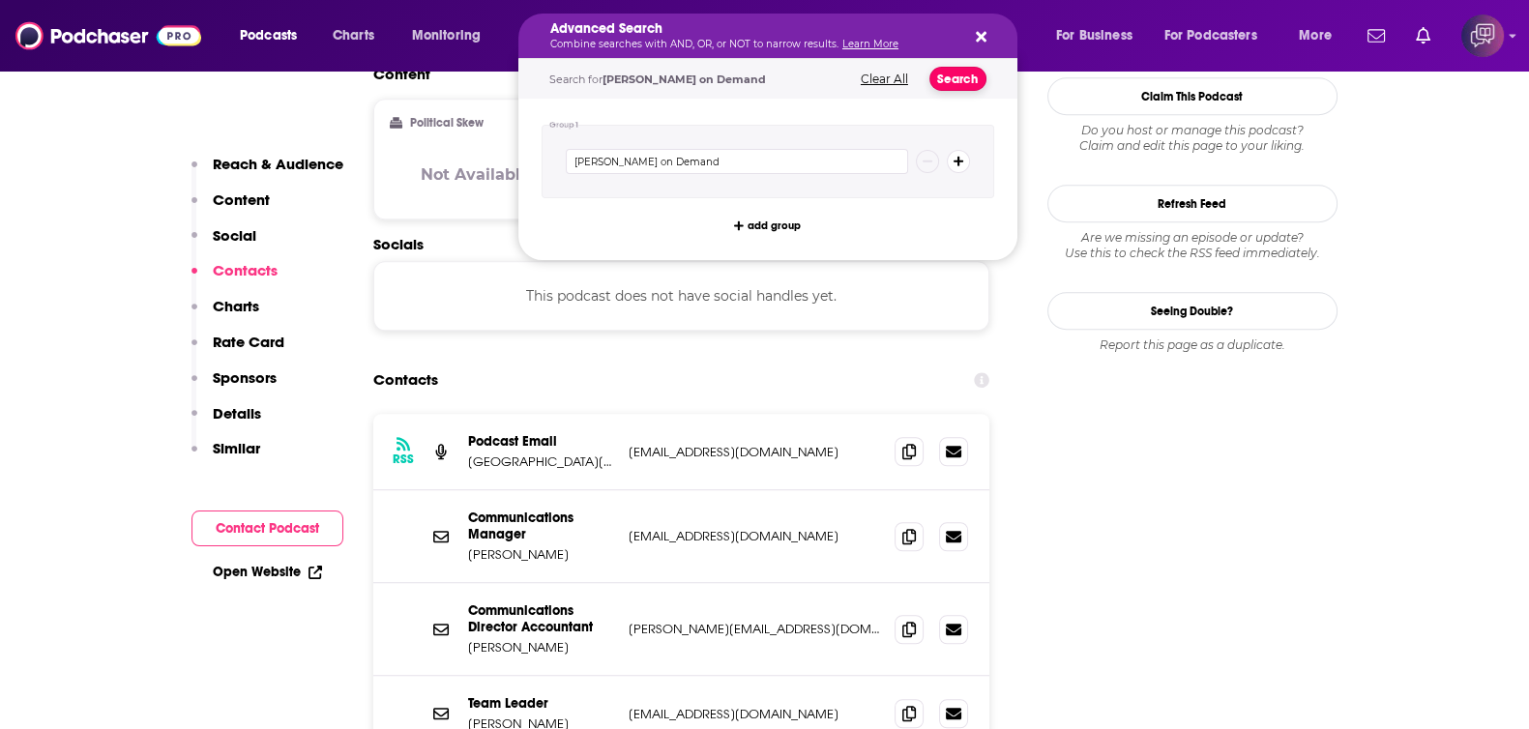
click at [966, 87] on button "Search" at bounding box center [957, 79] width 57 height 24
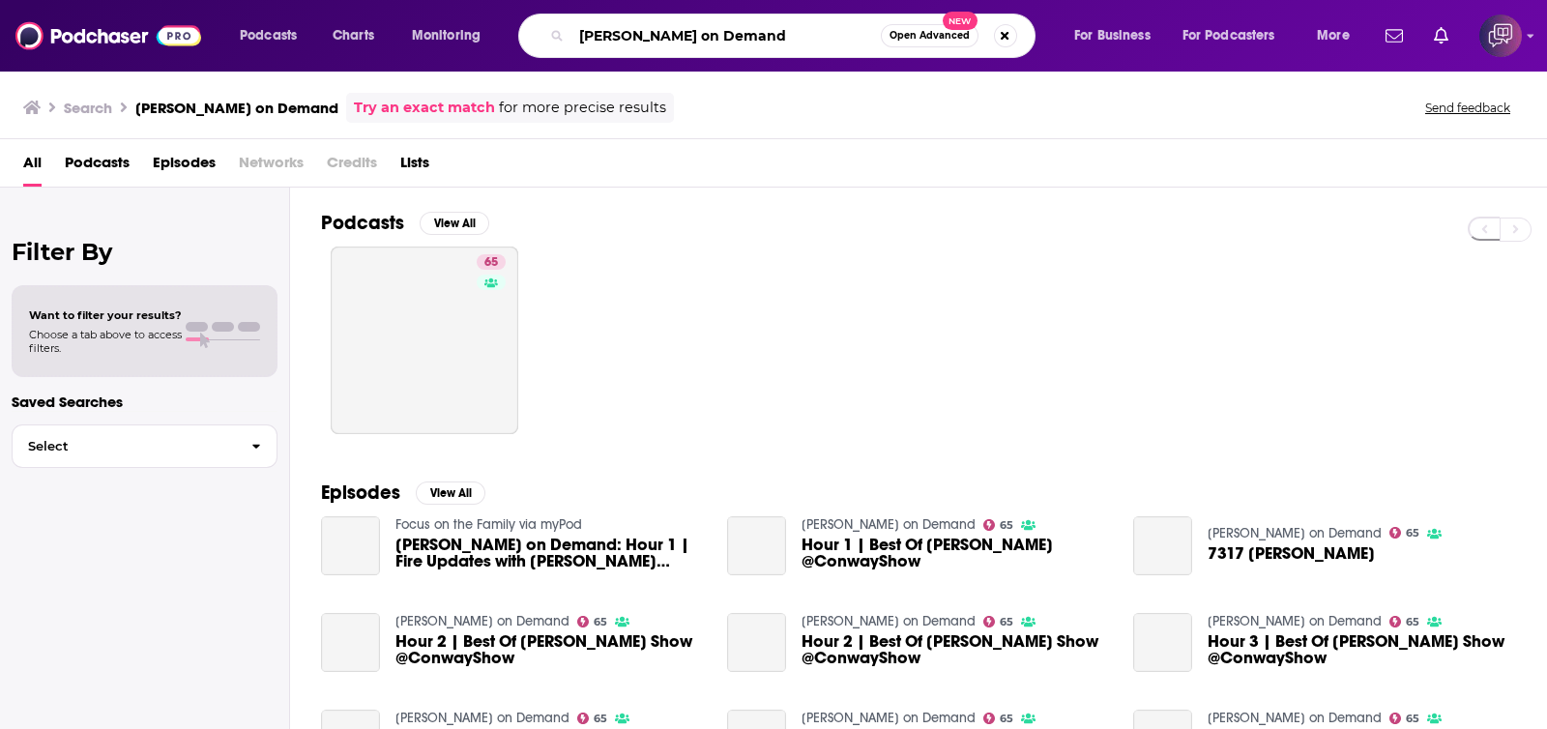
click at [709, 44] on input "Tim Conway Jr. on Demand" at bounding box center [725, 35] width 309 height 31
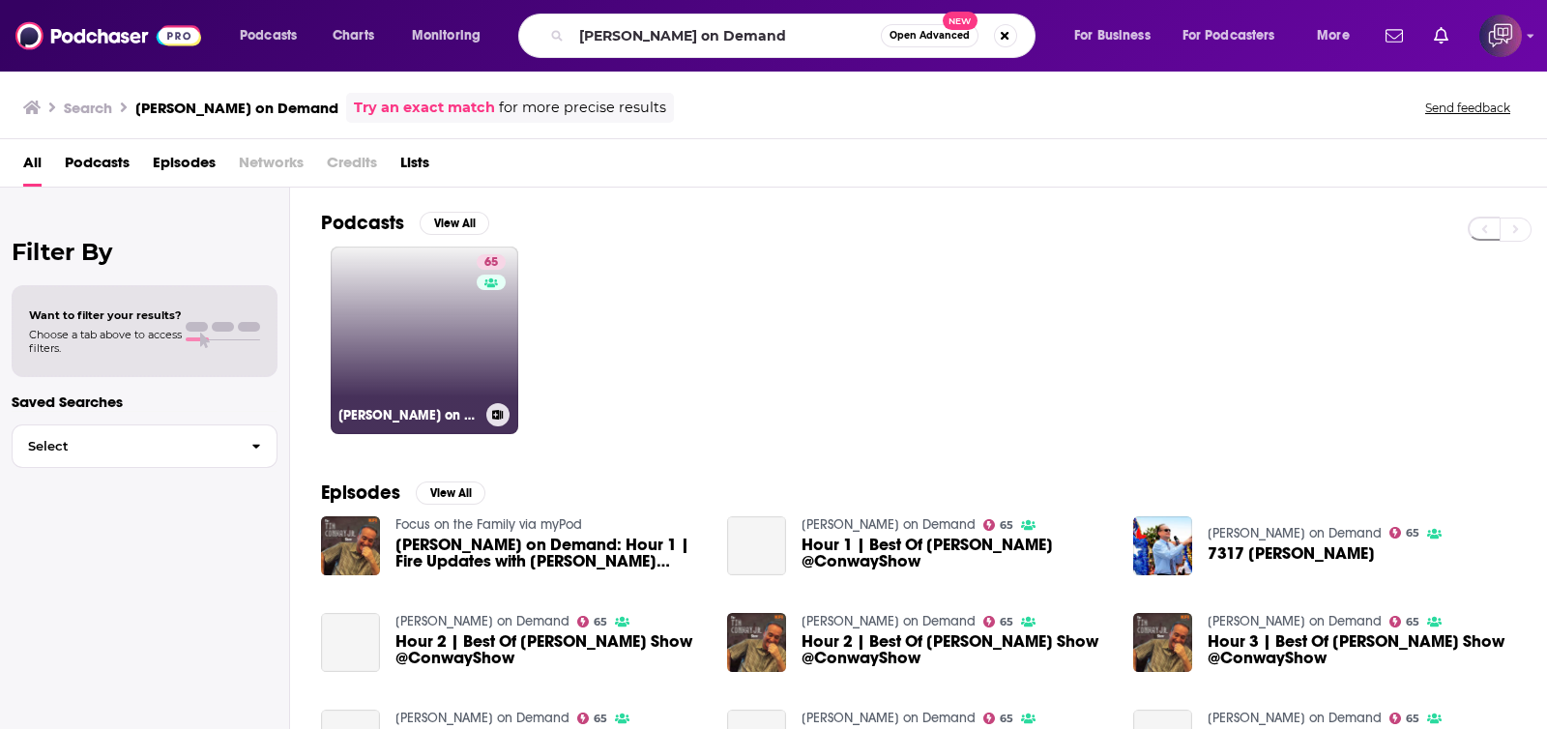
click at [410, 350] on link "65 Tim Conway Jr. on Demand" at bounding box center [425, 341] width 188 height 188
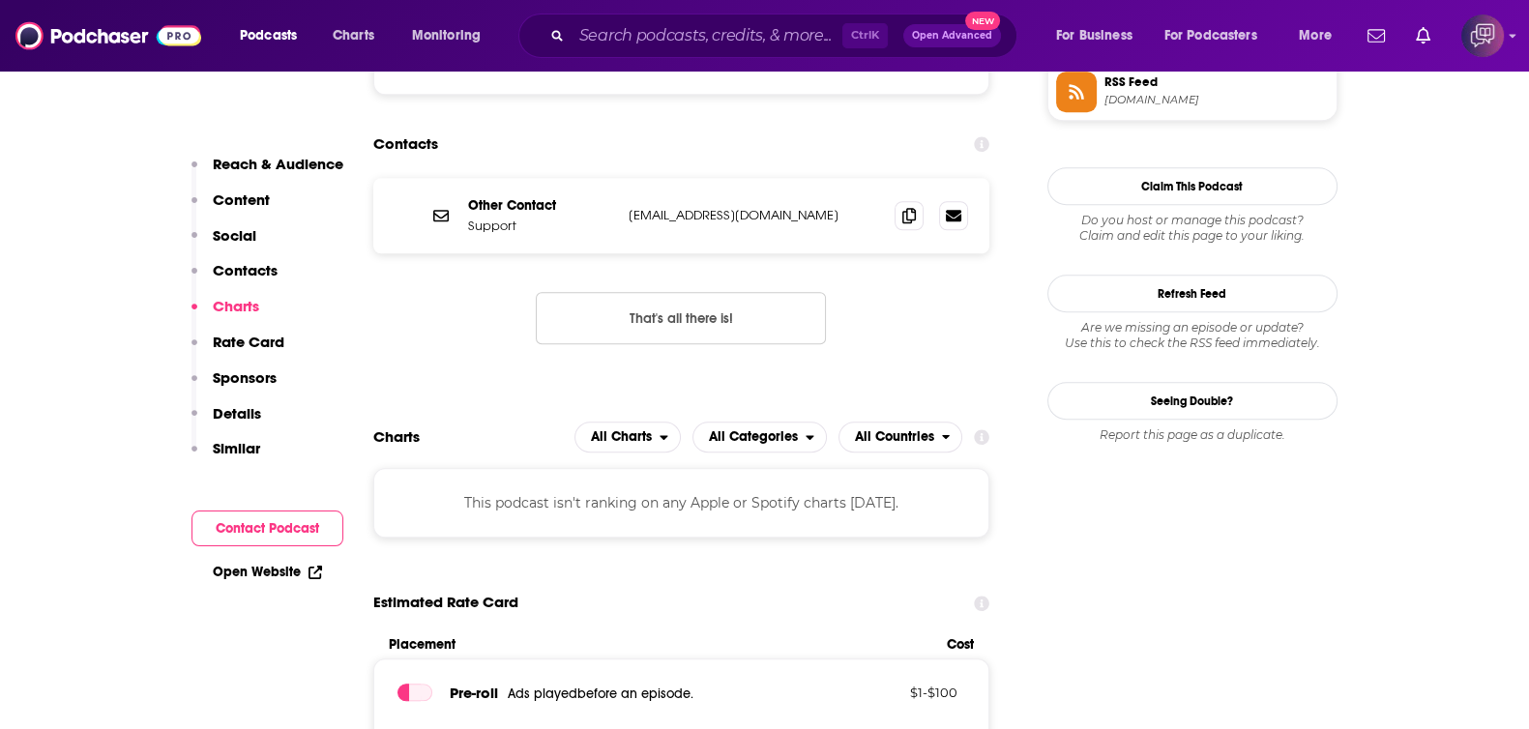
scroll to position [1691, 0]
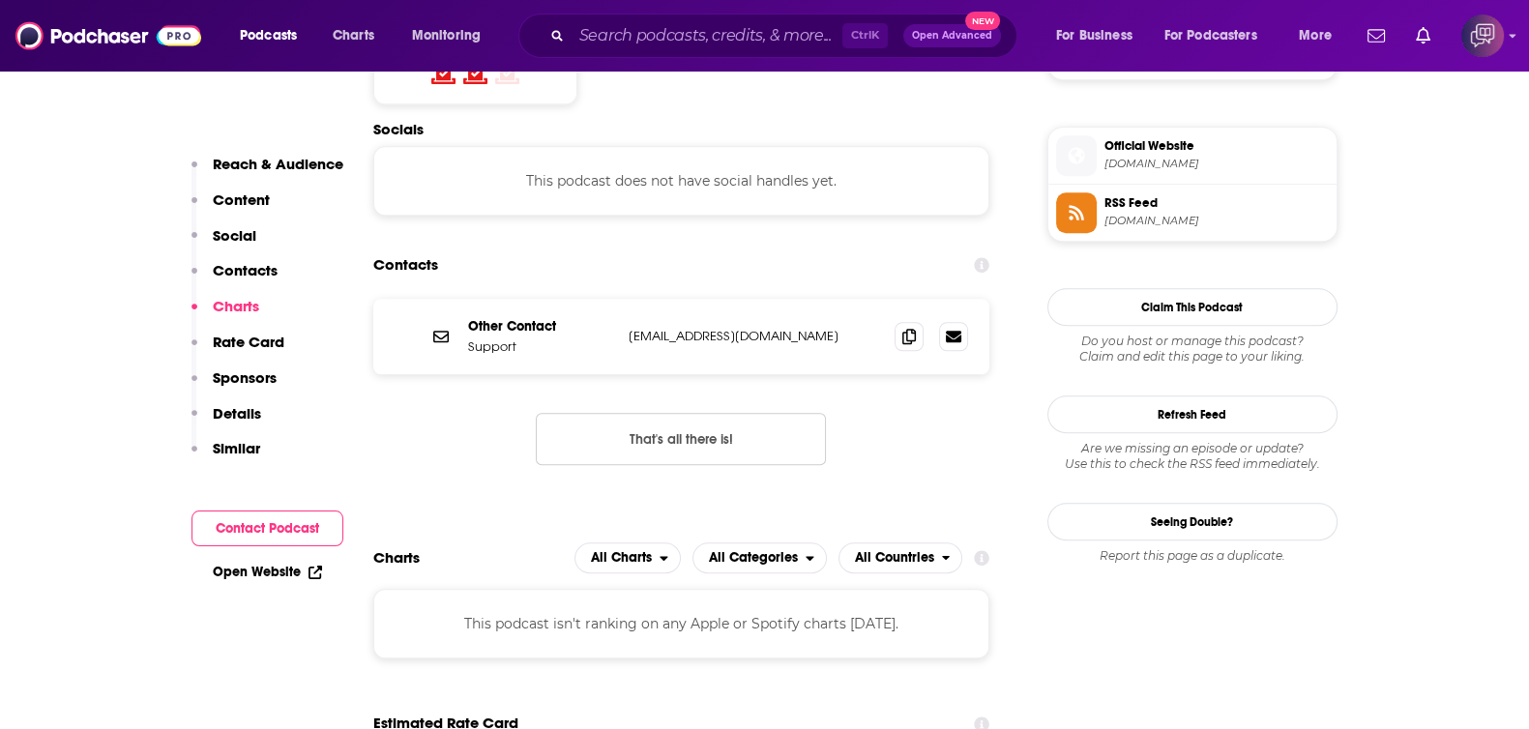
click at [684, 50] on div "Ctrl K Open Advanced New" at bounding box center [767, 36] width 499 height 44
click at [741, 33] on input "Search podcasts, credits, & more..." at bounding box center [706, 35] width 271 height 31
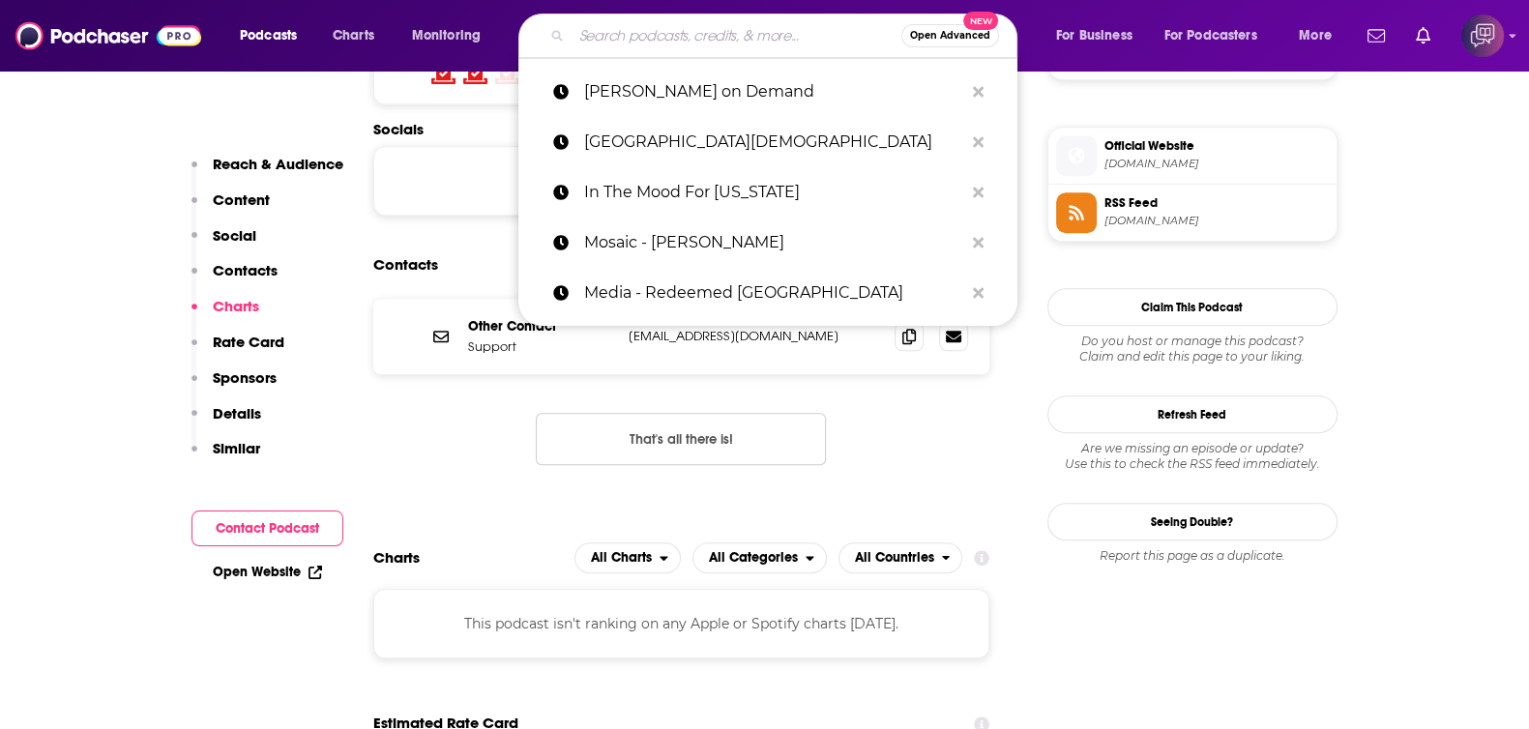
paste input "Living Truth"
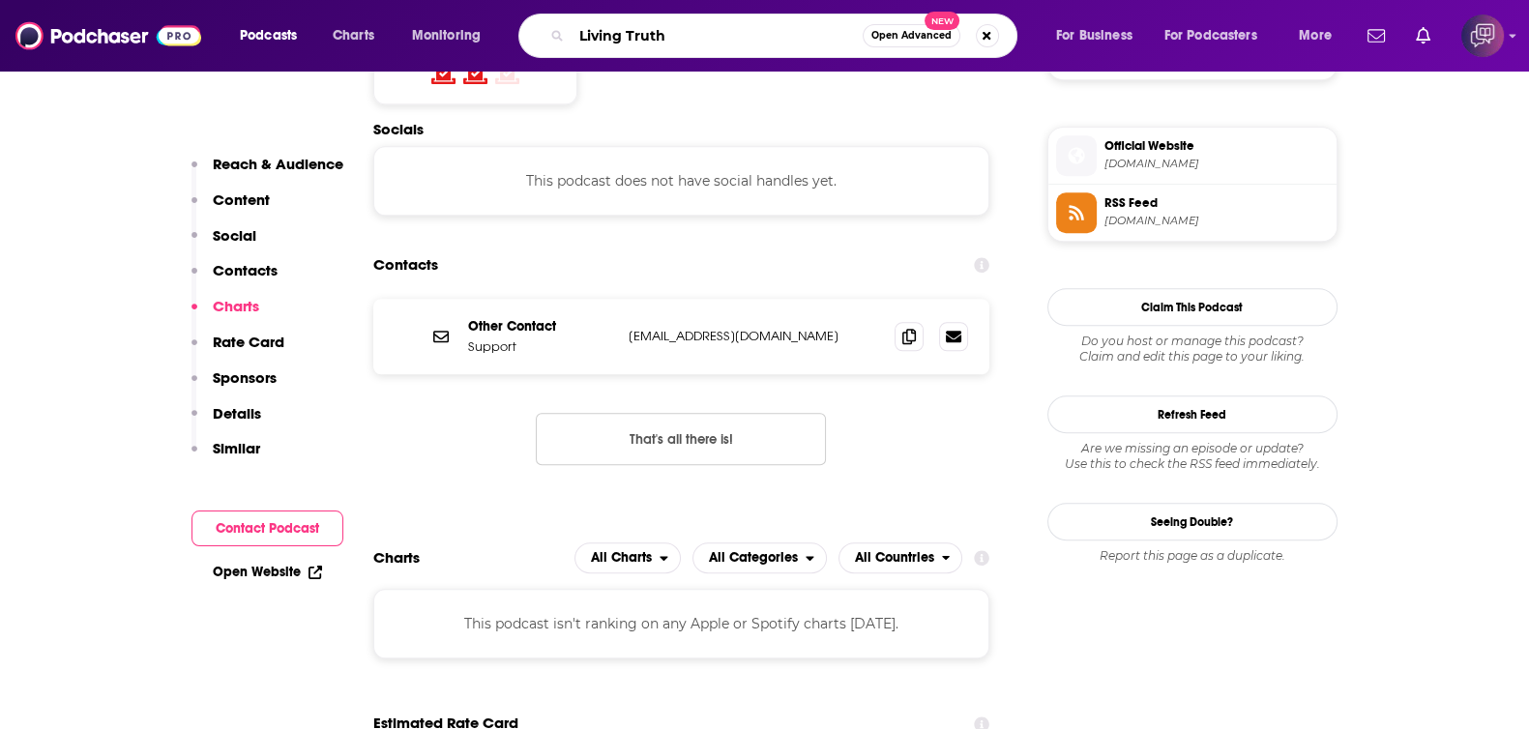
type input "Living Truth"
click at [915, 35] on span "Open Advanced" at bounding box center [911, 36] width 80 height 10
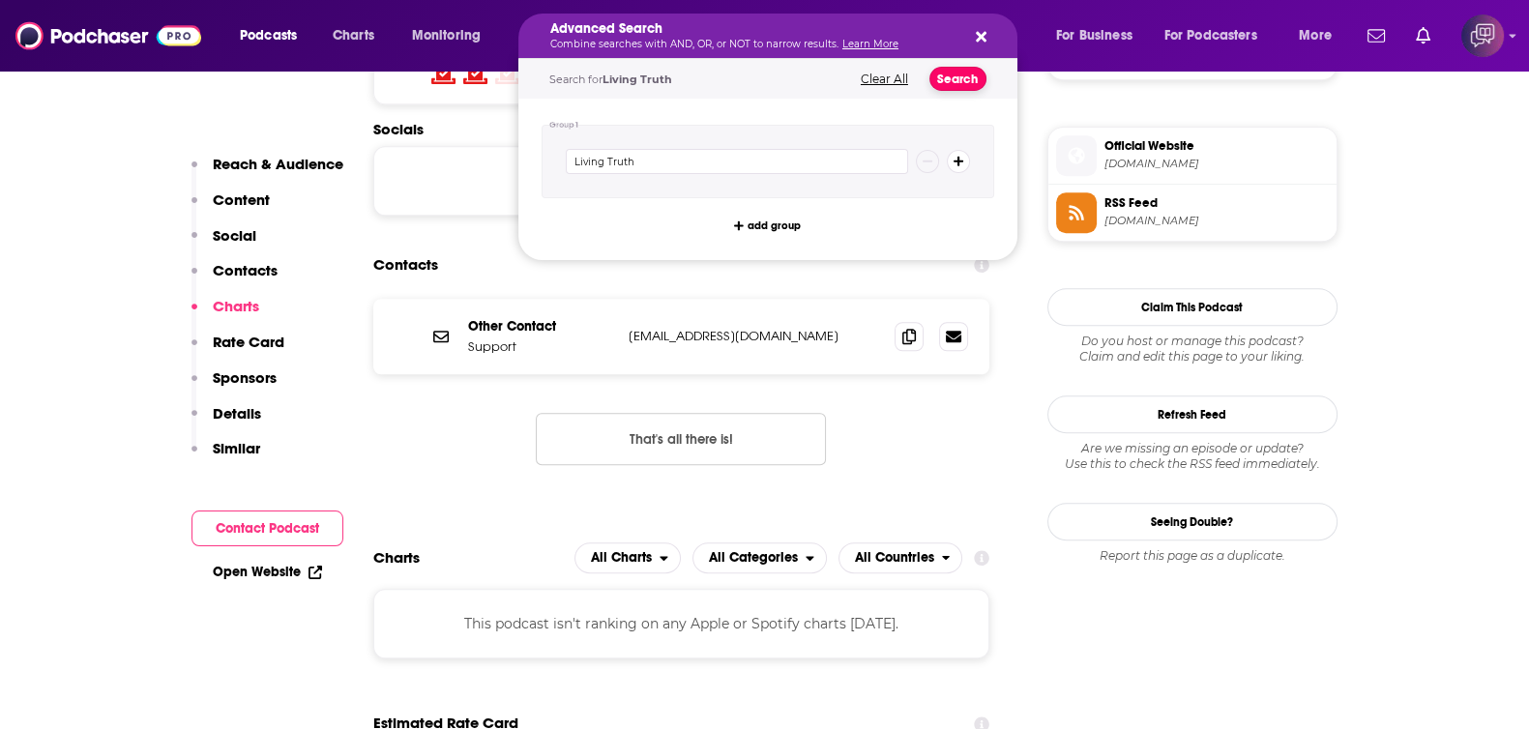
click at [952, 79] on button "Search" at bounding box center [957, 79] width 57 height 24
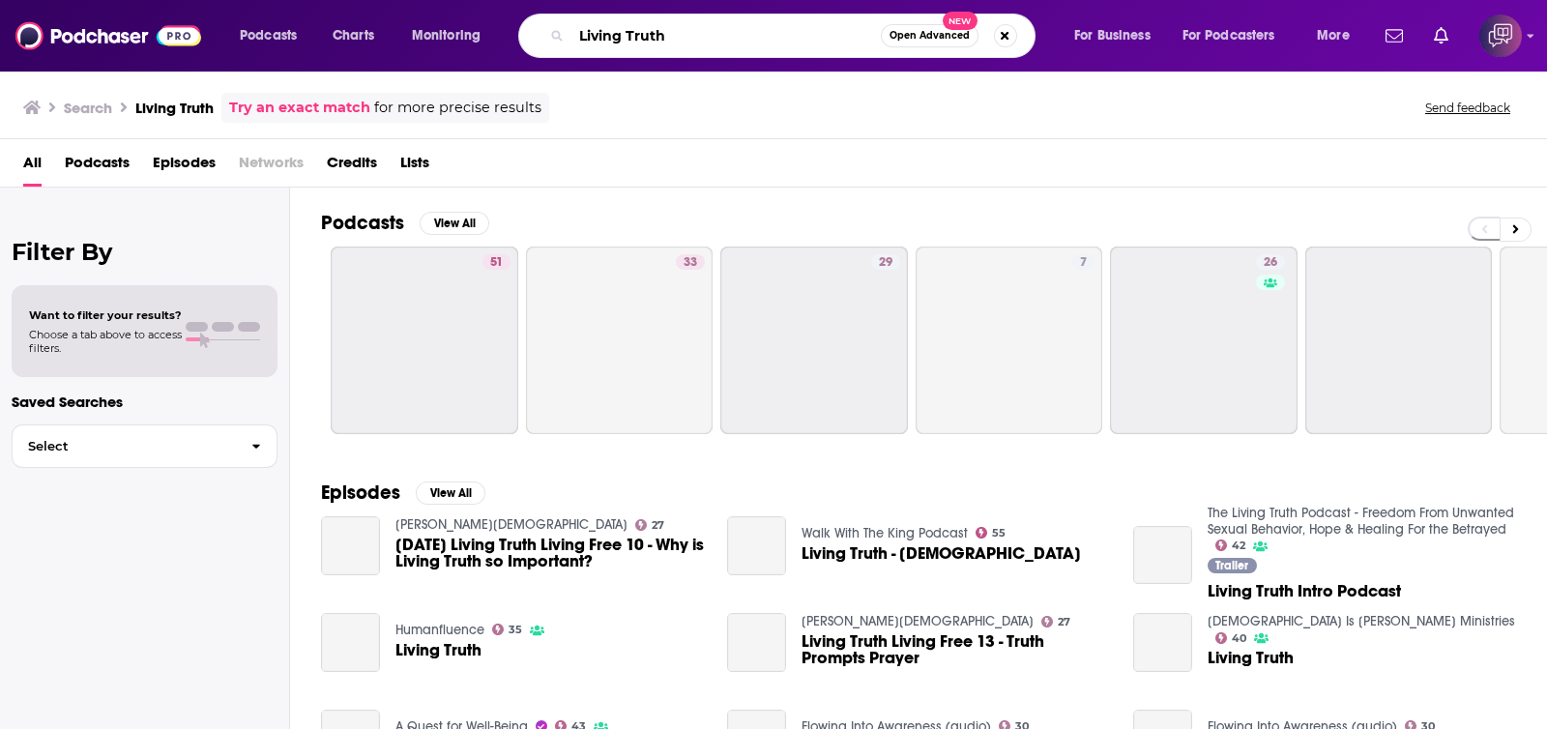
click at [749, 35] on input "Living Truth" at bounding box center [725, 35] width 309 height 31
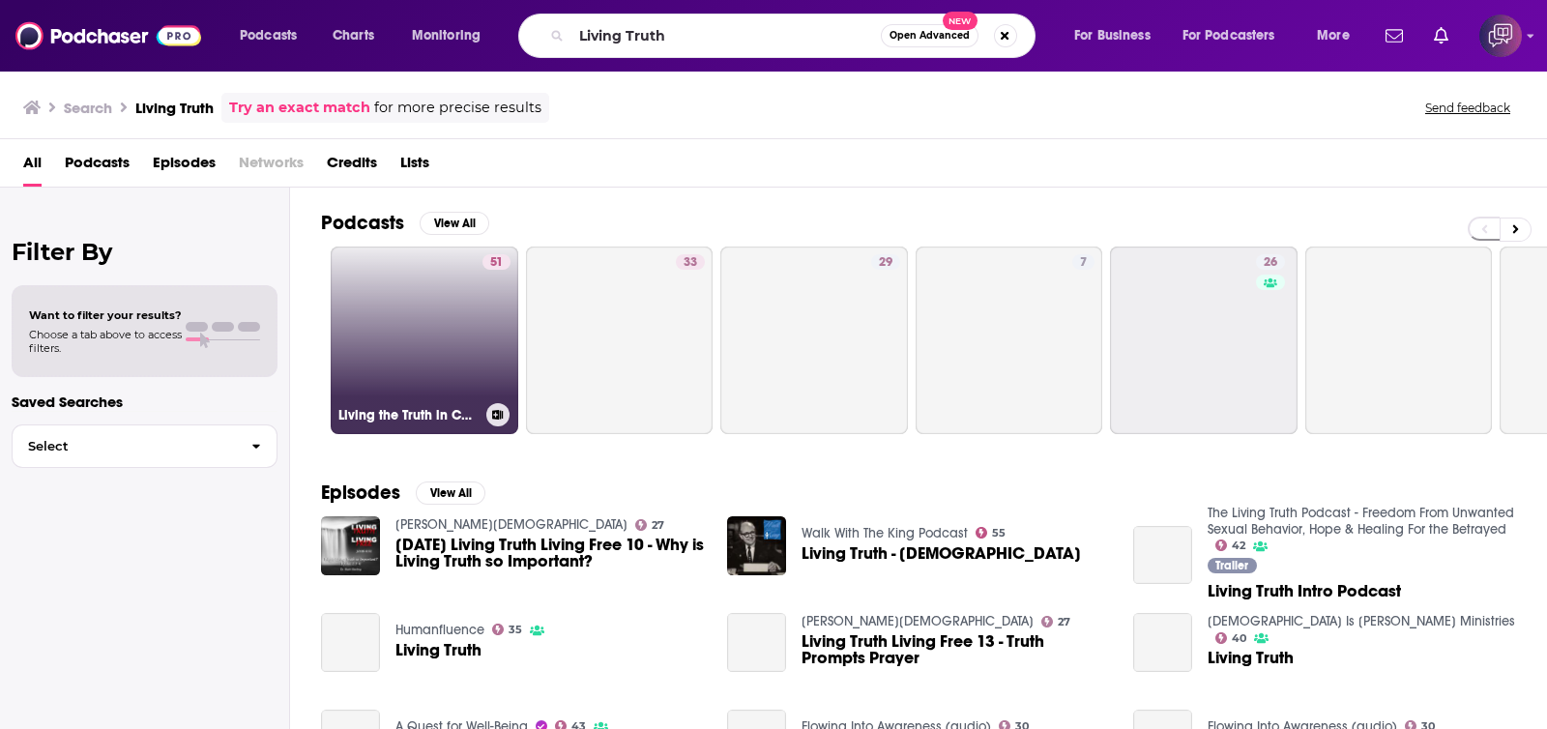
click at [400, 355] on link "51 Living the Truth in Charity" at bounding box center [425, 341] width 188 height 188
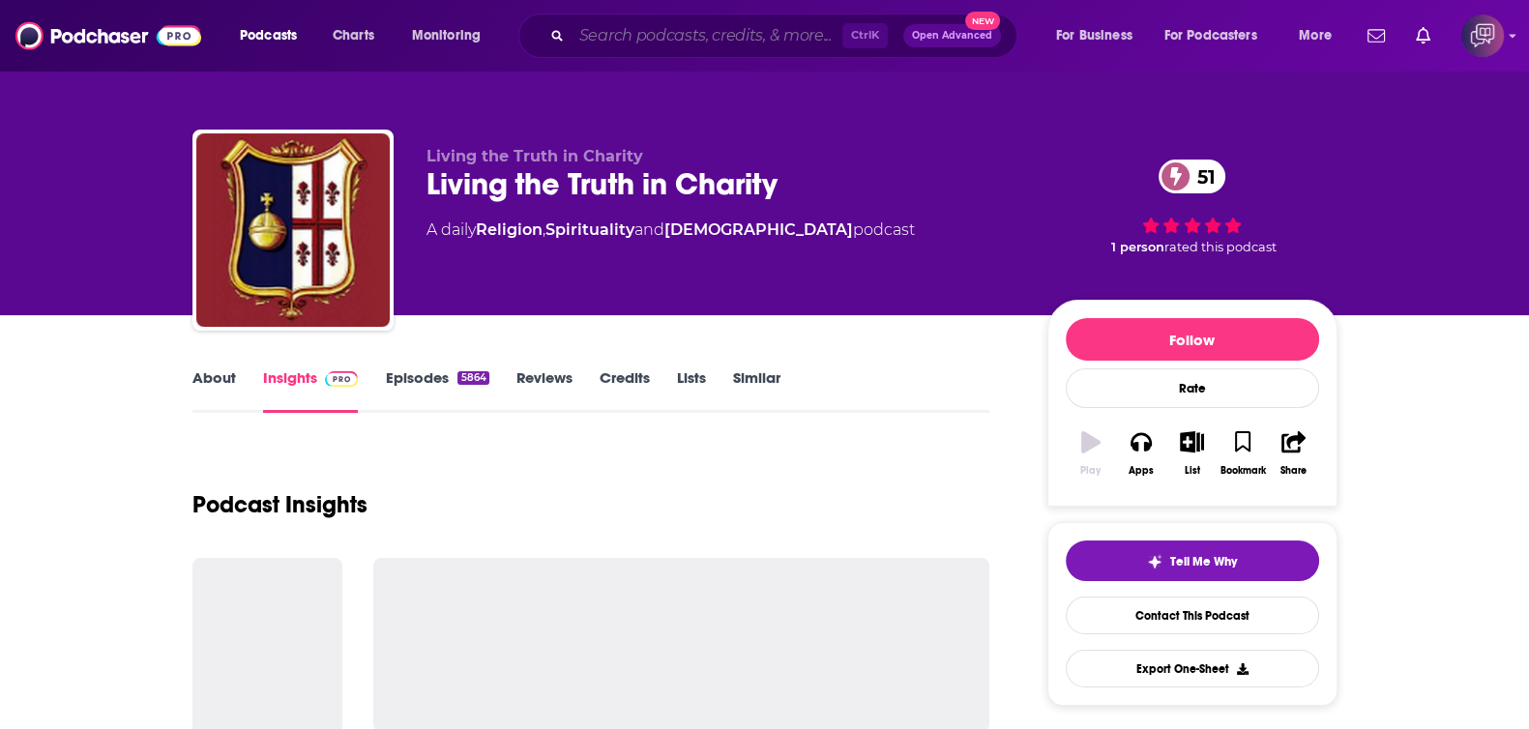
click at [741, 36] on input "Search podcasts, credits, & more..." at bounding box center [706, 35] width 271 height 31
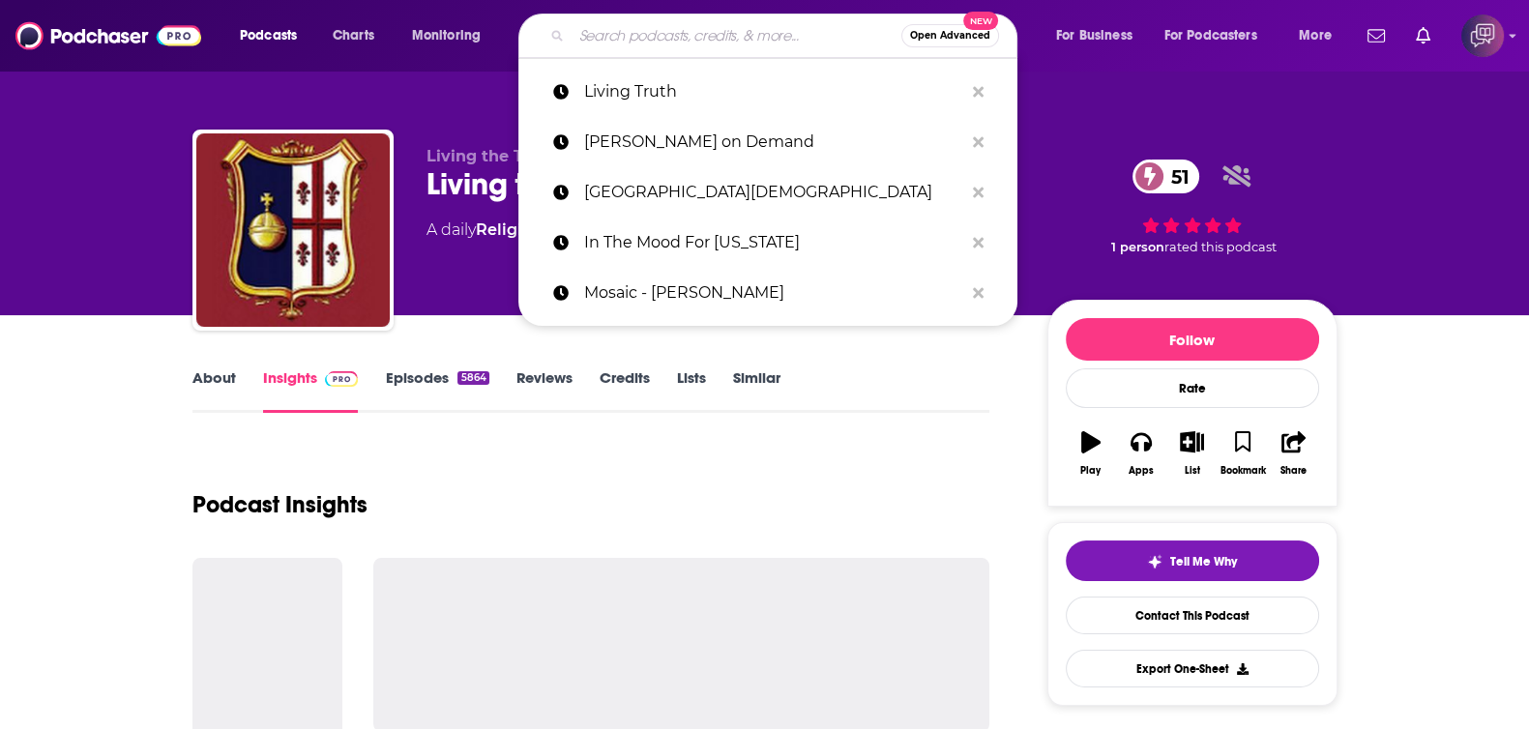
paste input "Cornerstone [GEOGRAPHIC_DATA] Sermons"
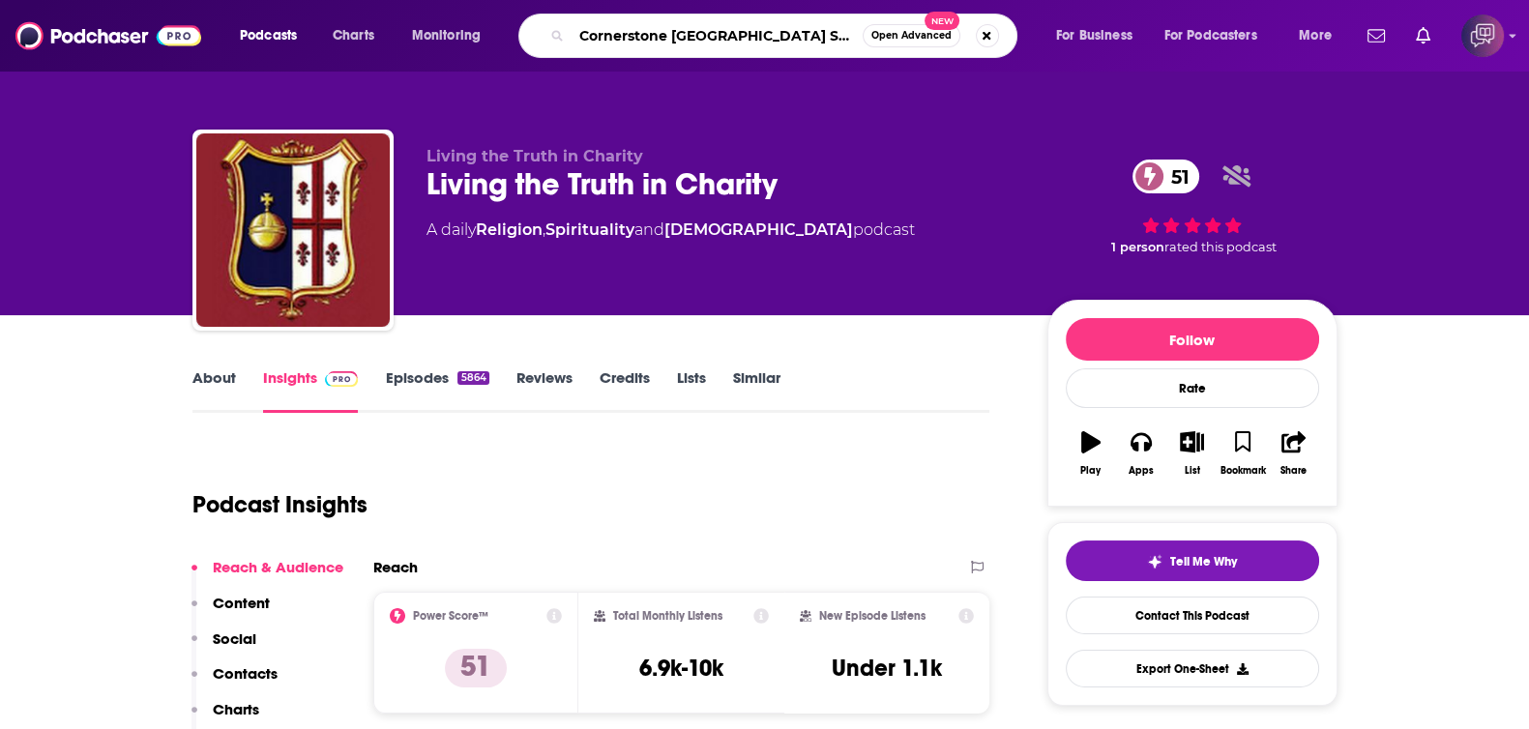
type input "Cornerstone [GEOGRAPHIC_DATA] Sermons"
click at [912, 31] on span "Open Advanced" at bounding box center [911, 36] width 80 height 10
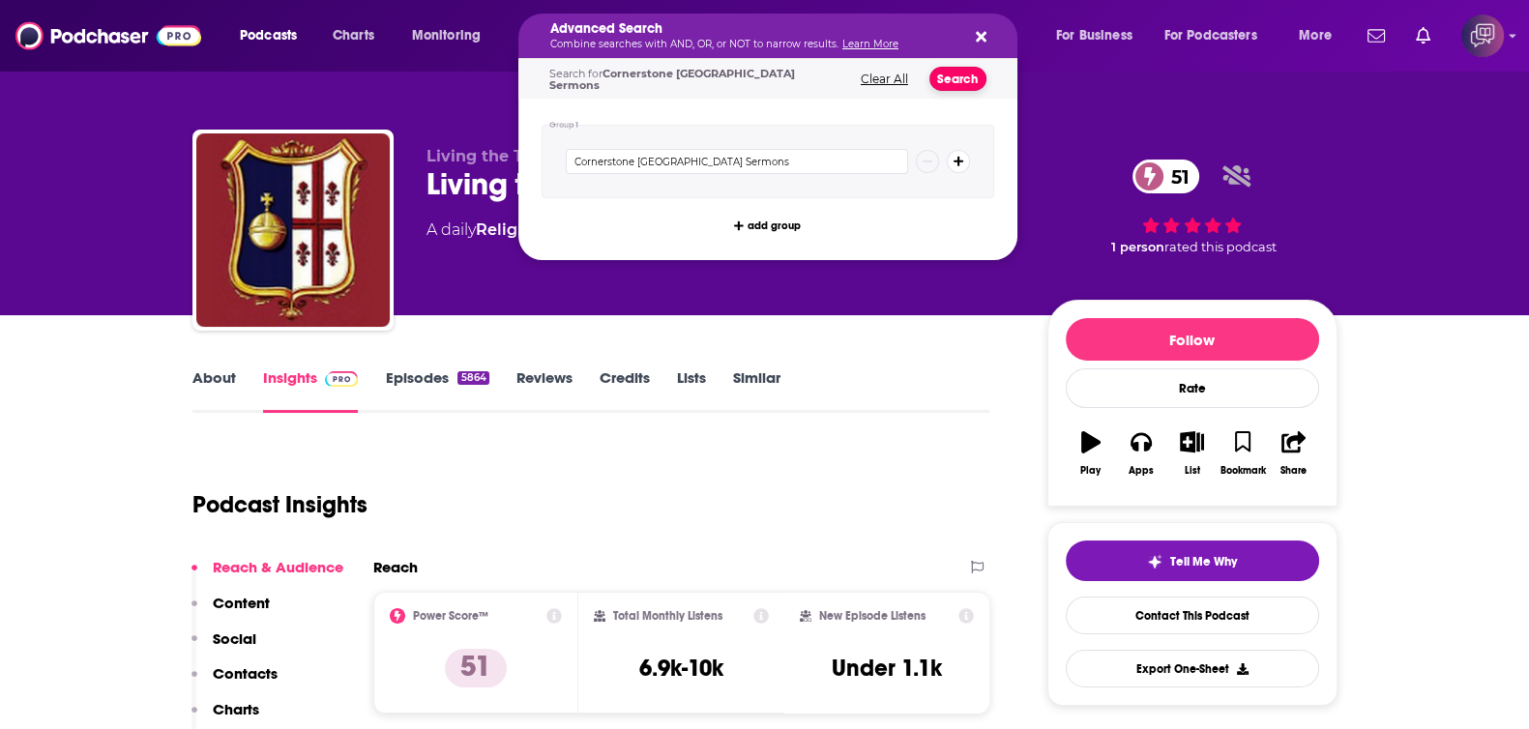
click at [947, 75] on button "Search" at bounding box center [957, 79] width 57 height 24
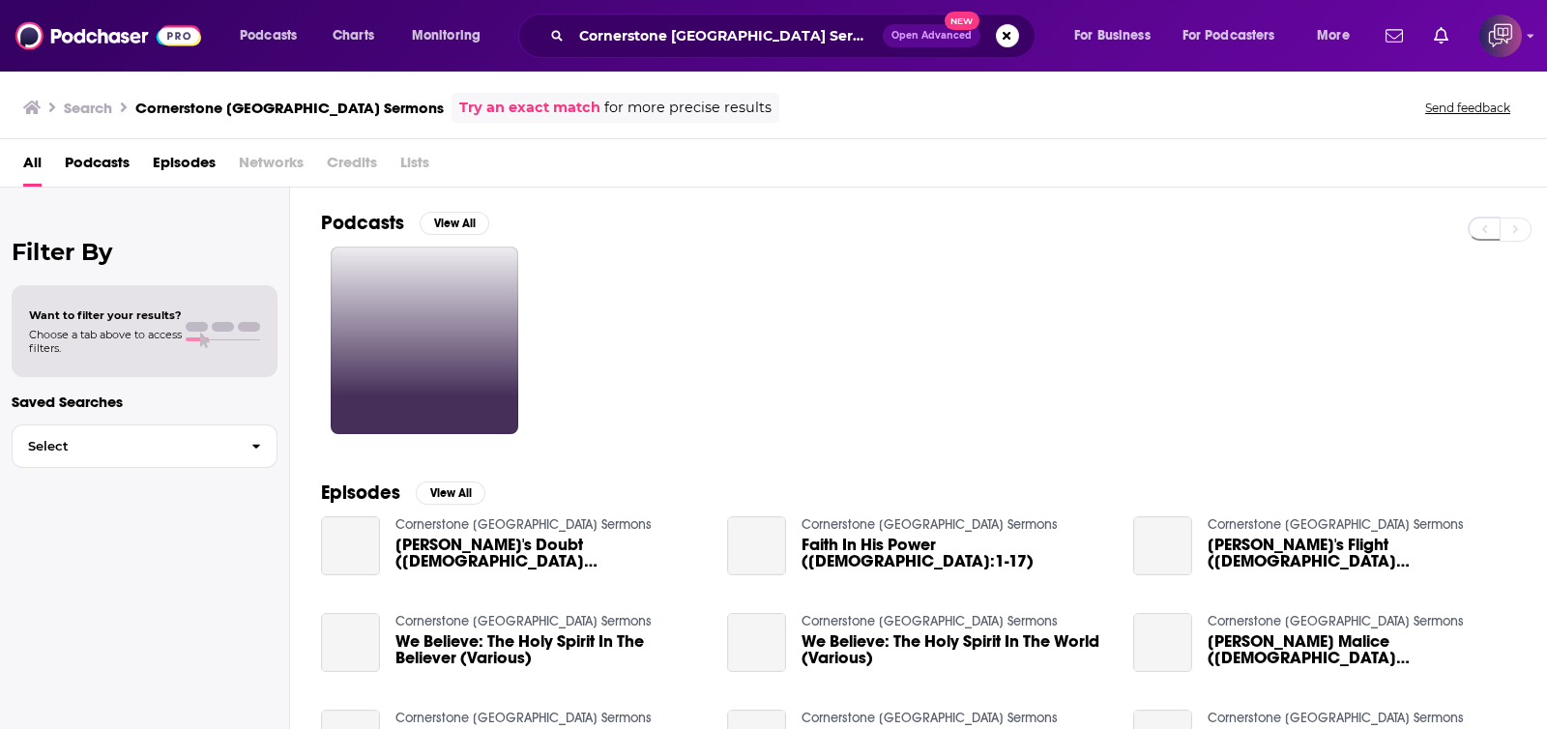
click at [490, 302] on link at bounding box center [425, 341] width 188 height 188
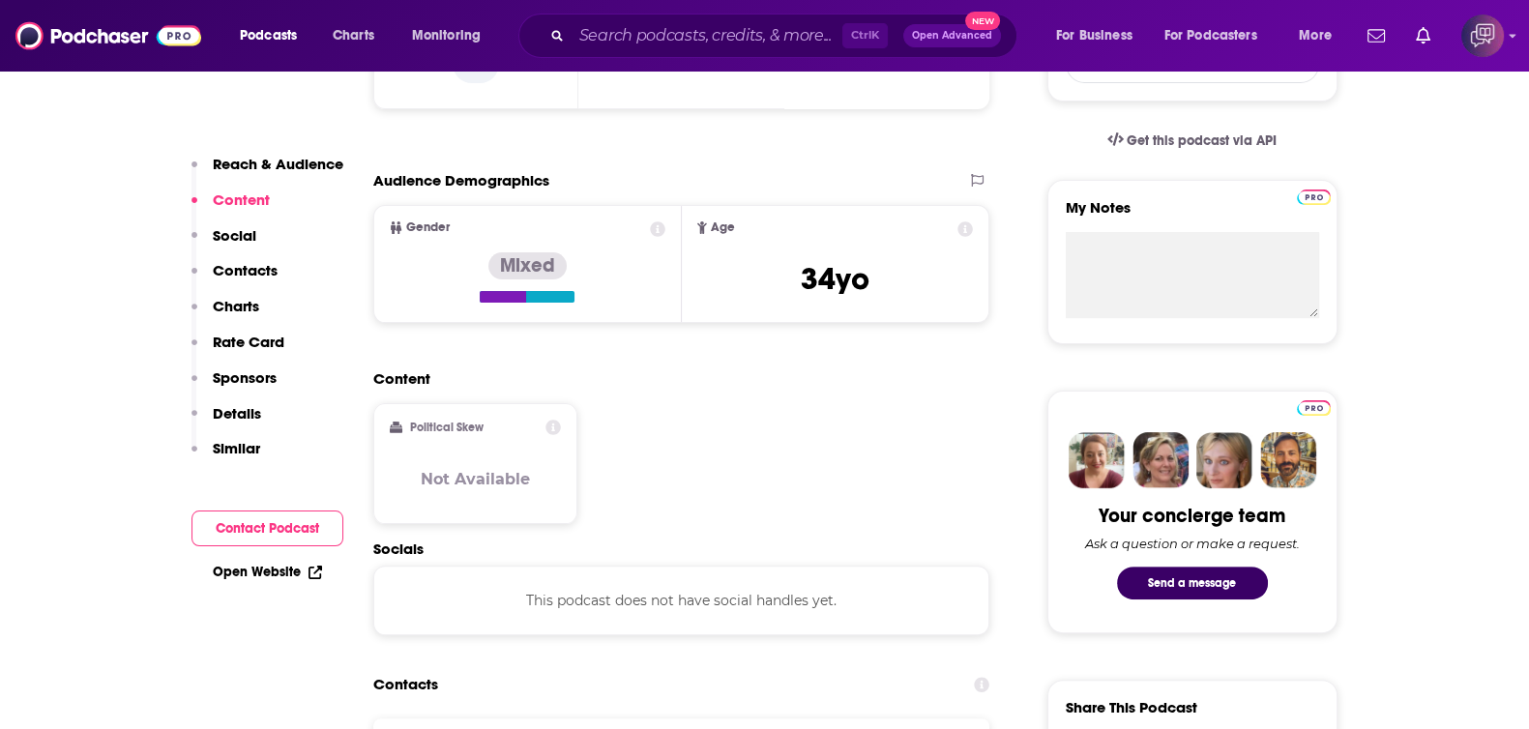
scroll to position [1209, 0]
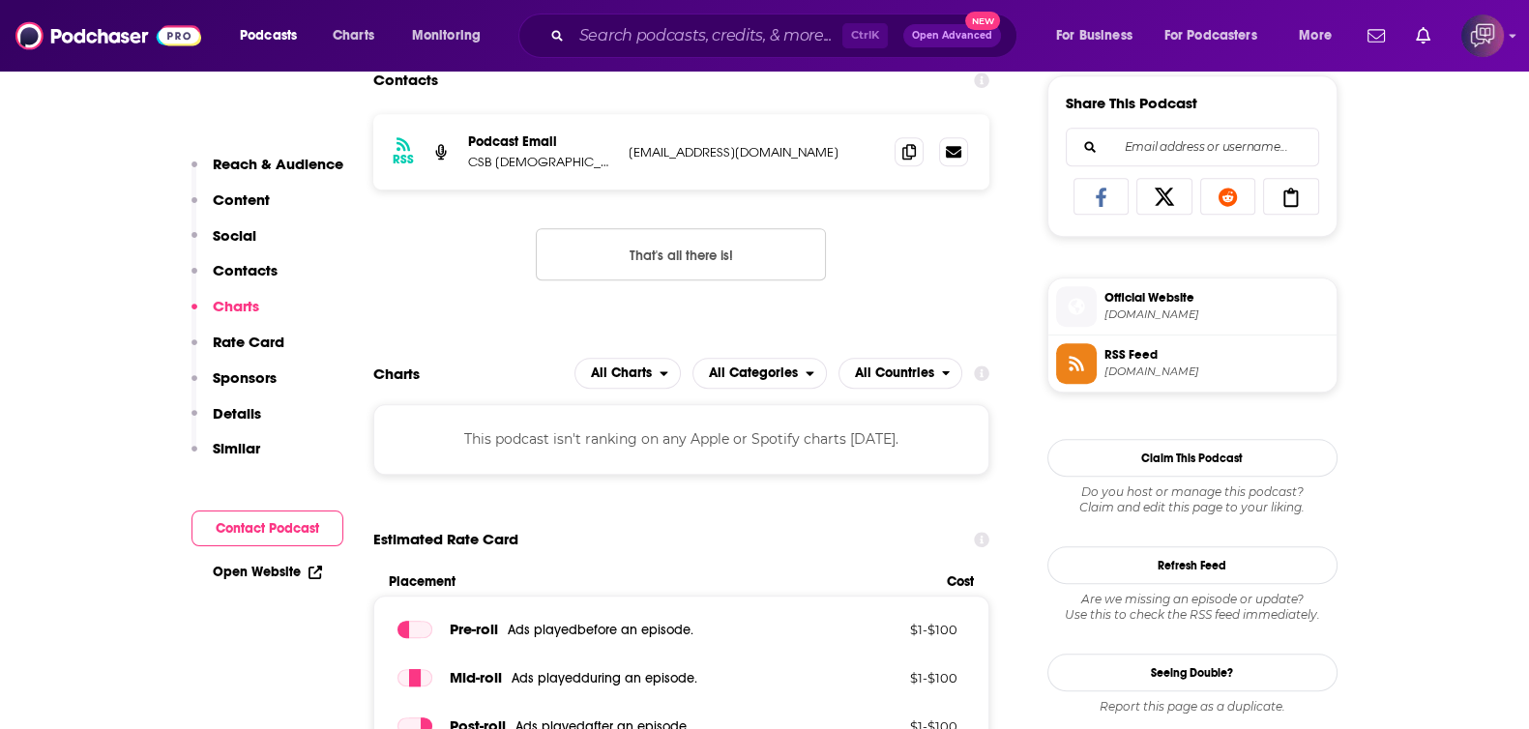
click at [744, 17] on div "Ctrl K Open Advanced New" at bounding box center [767, 36] width 499 height 44
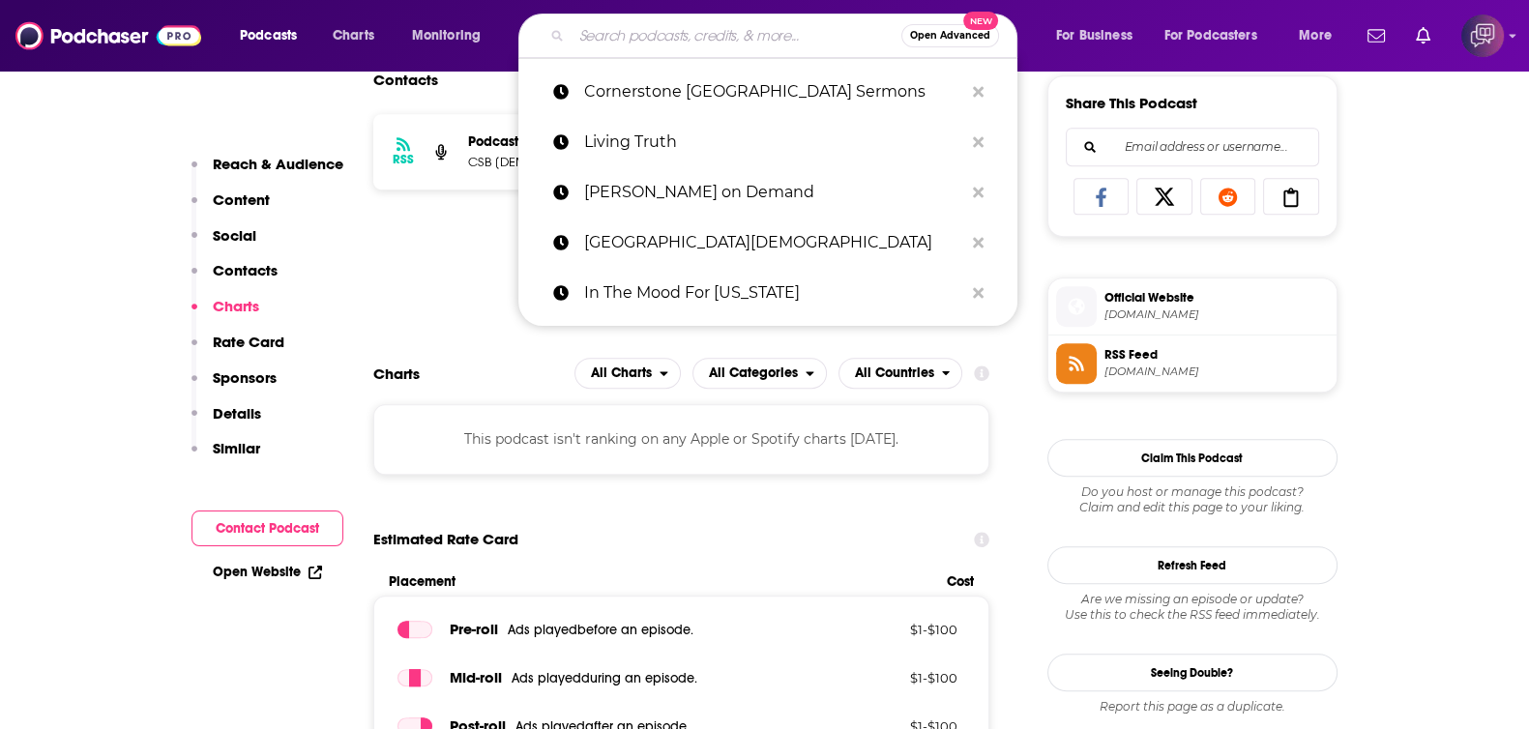
click at [753, 38] on input "Search podcasts, credits, & more..." at bounding box center [736, 35] width 330 height 31
paste input "Grace [GEOGRAPHIC_DATA]"
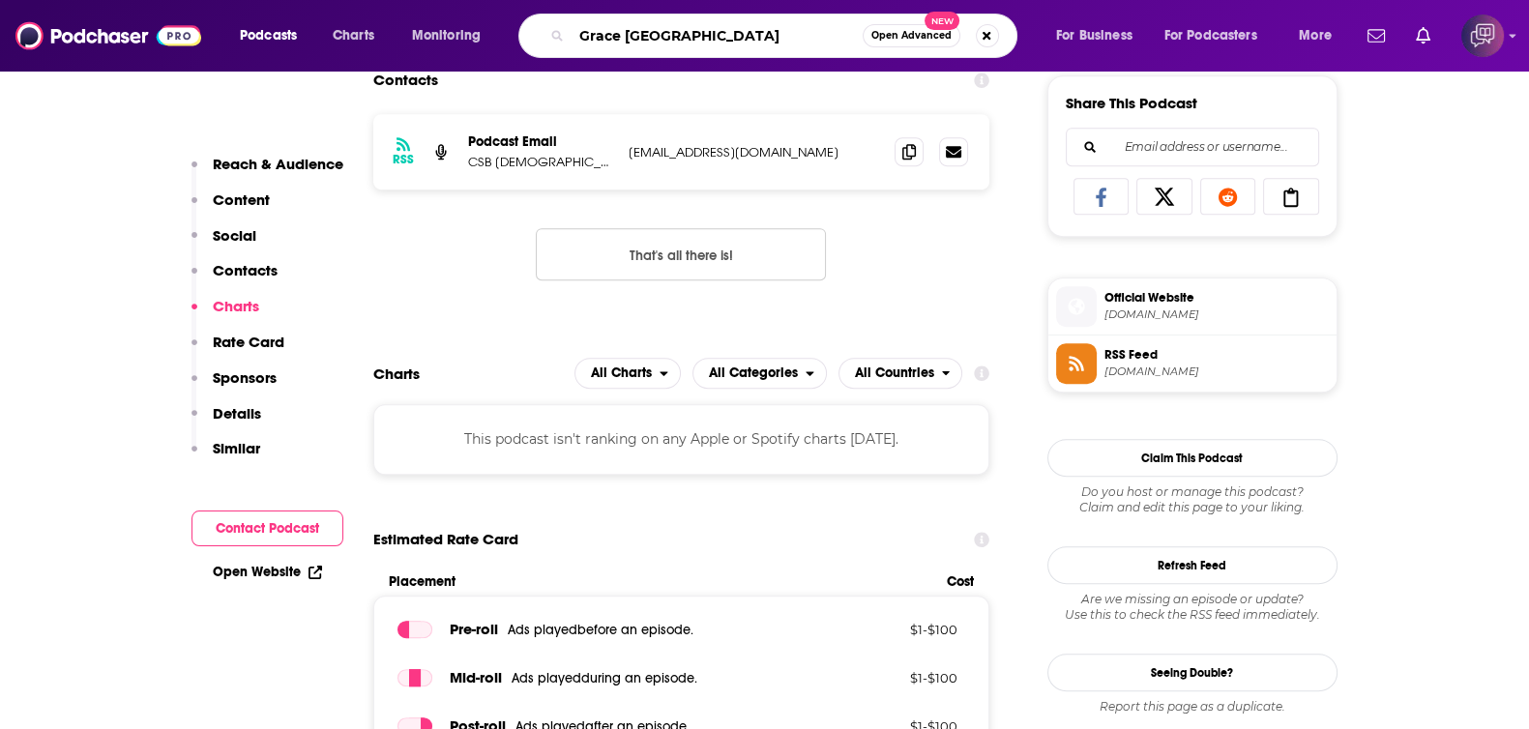
type input "Grace [GEOGRAPHIC_DATA]"
click at [910, 45] on button "Open Advanced New" at bounding box center [911, 35] width 98 height 23
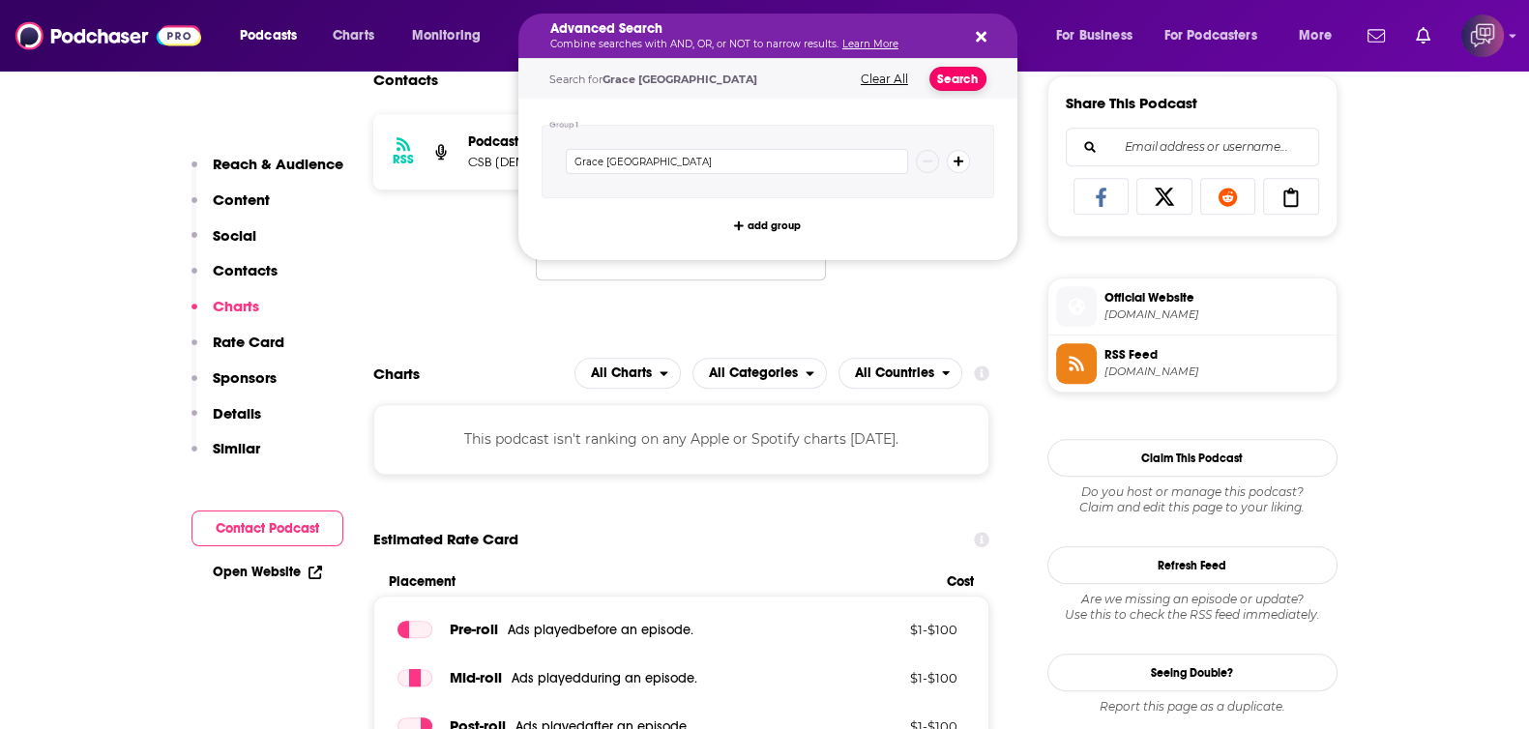
click at [939, 79] on button "Search" at bounding box center [957, 79] width 57 height 24
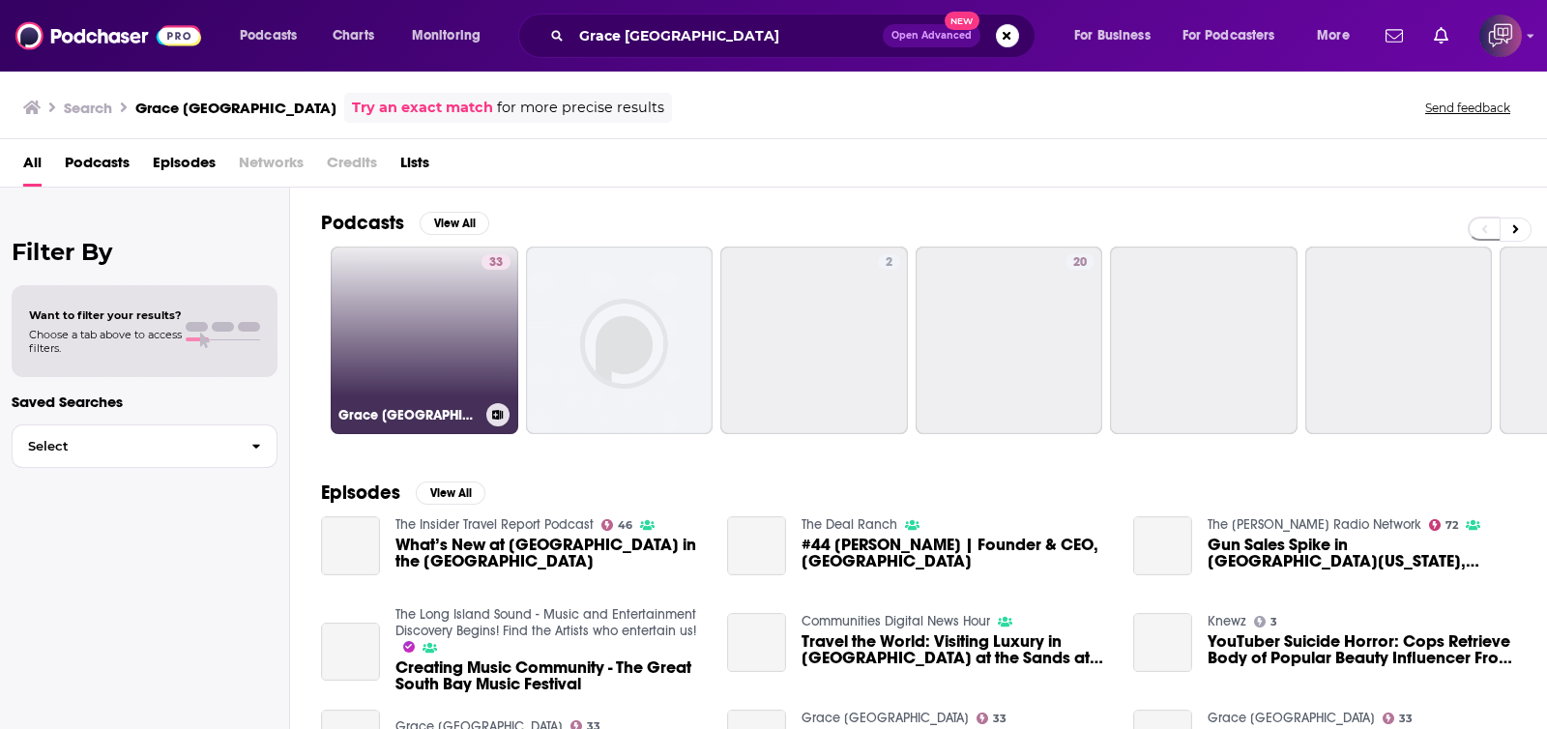
click at [419, 325] on link "33 Grace South Bay" at bounding box center [425, 341] width 188 height 188
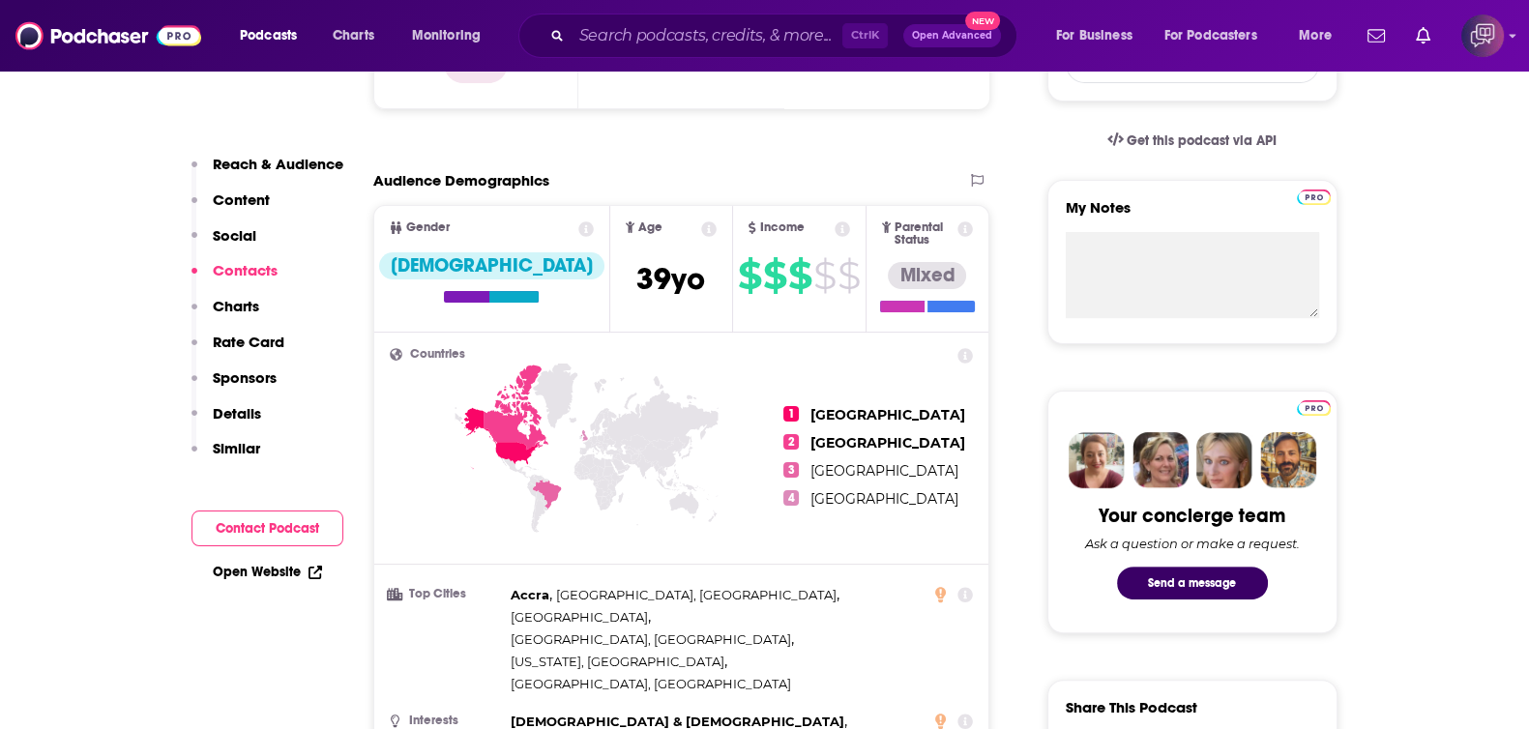
scroll to position [1570, 0]
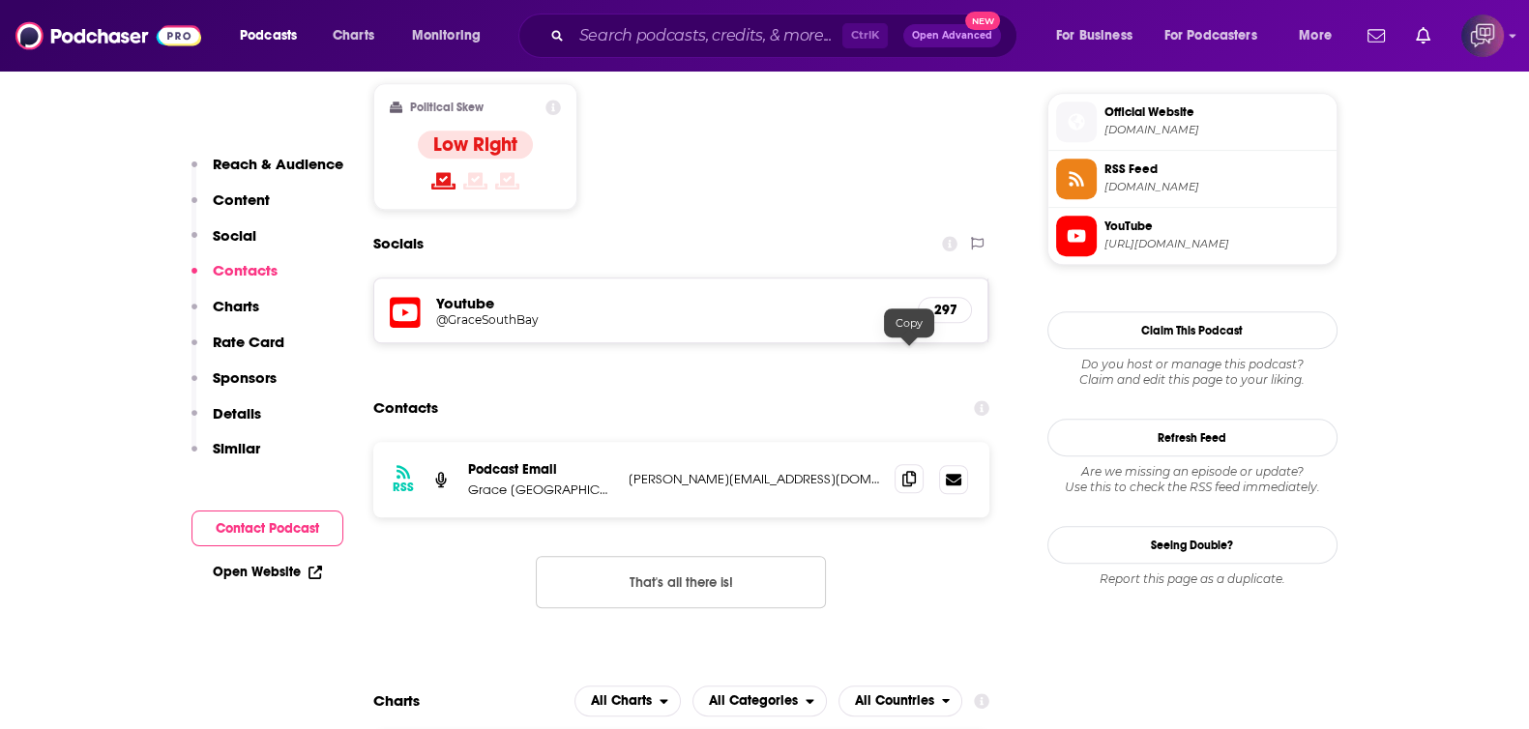
click at [907, 464] on span at bounding box center [908, 478] width 29 height 29
click at [678, 41] on input "Search podcasts, credits, & more..." at bounding box center [706, 35] width 271 height 31
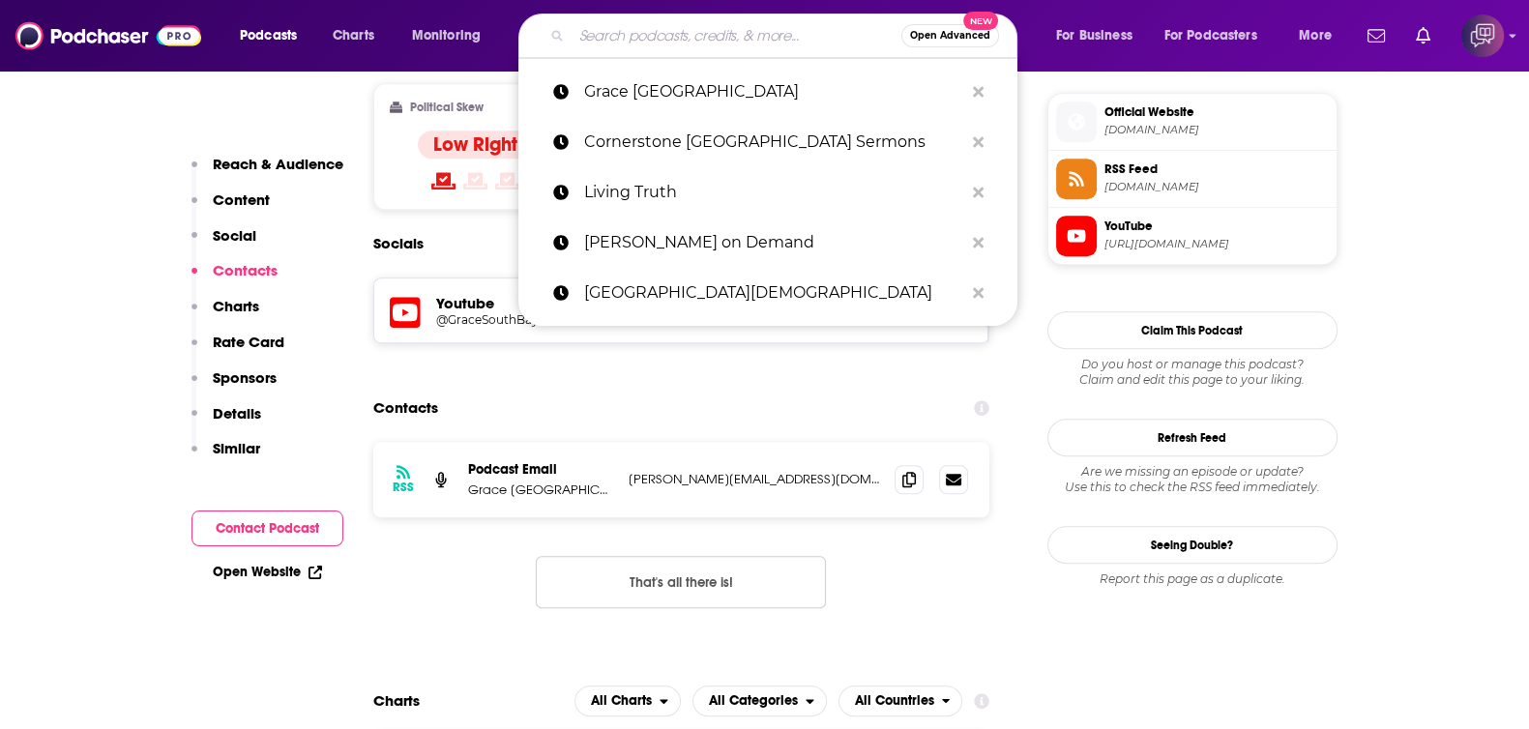
paste input "[US_STATE] Law Review"
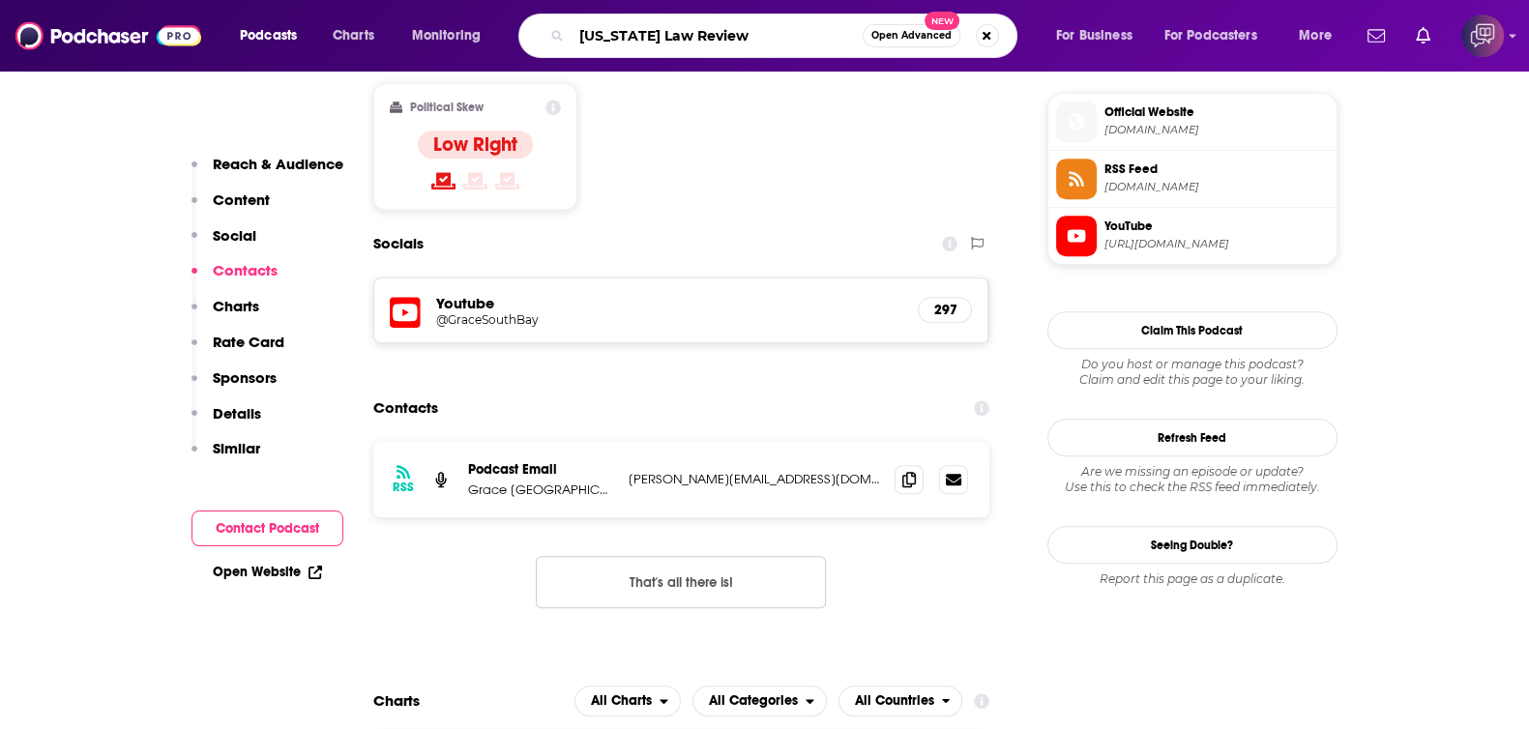
type input "[US_STATE] Law Review"
click at [878, 37] on span "Open Advanced" at bounding box center [911, 36] width 80 height 10
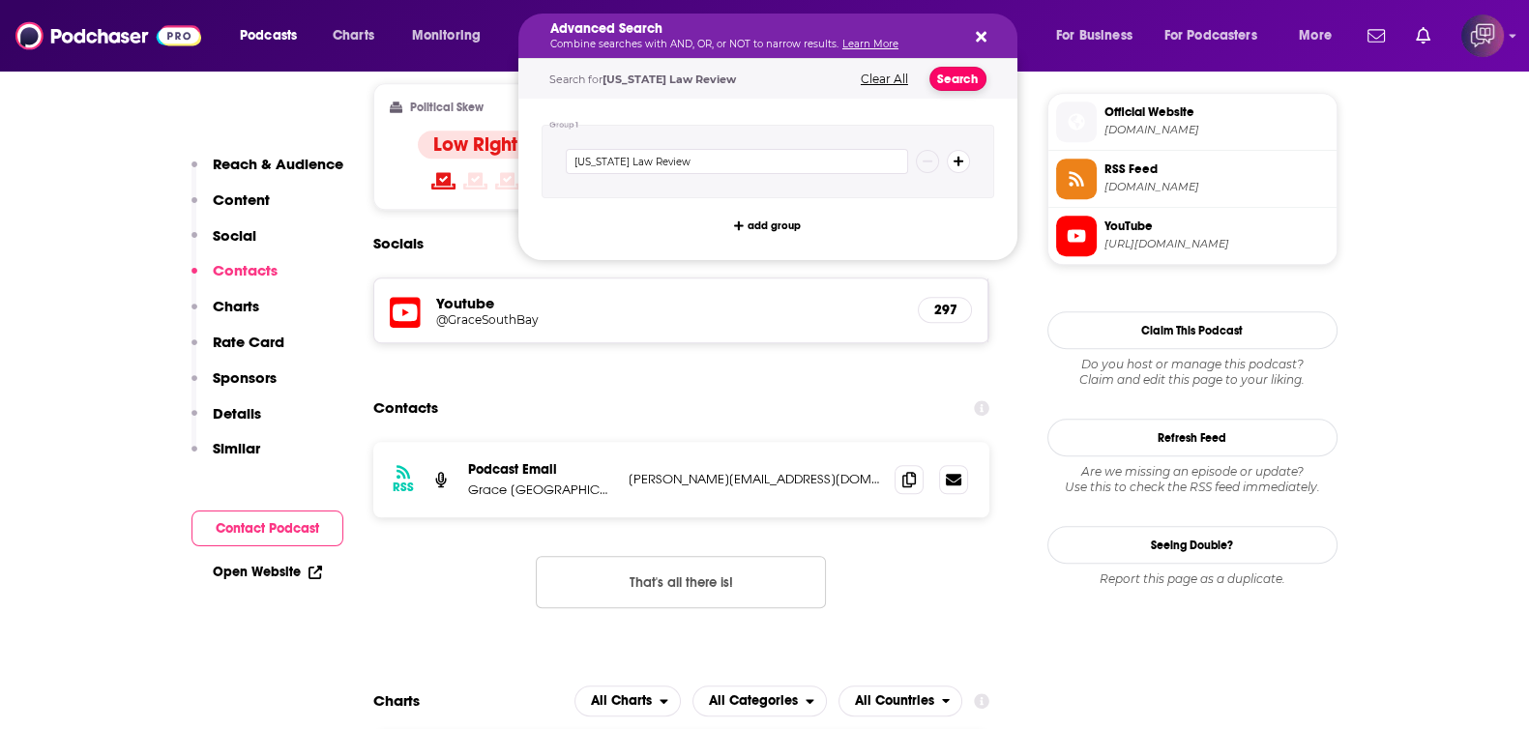
click at [943, 84] on button "Search" at bounding box center [957, 79] width 57 height 24
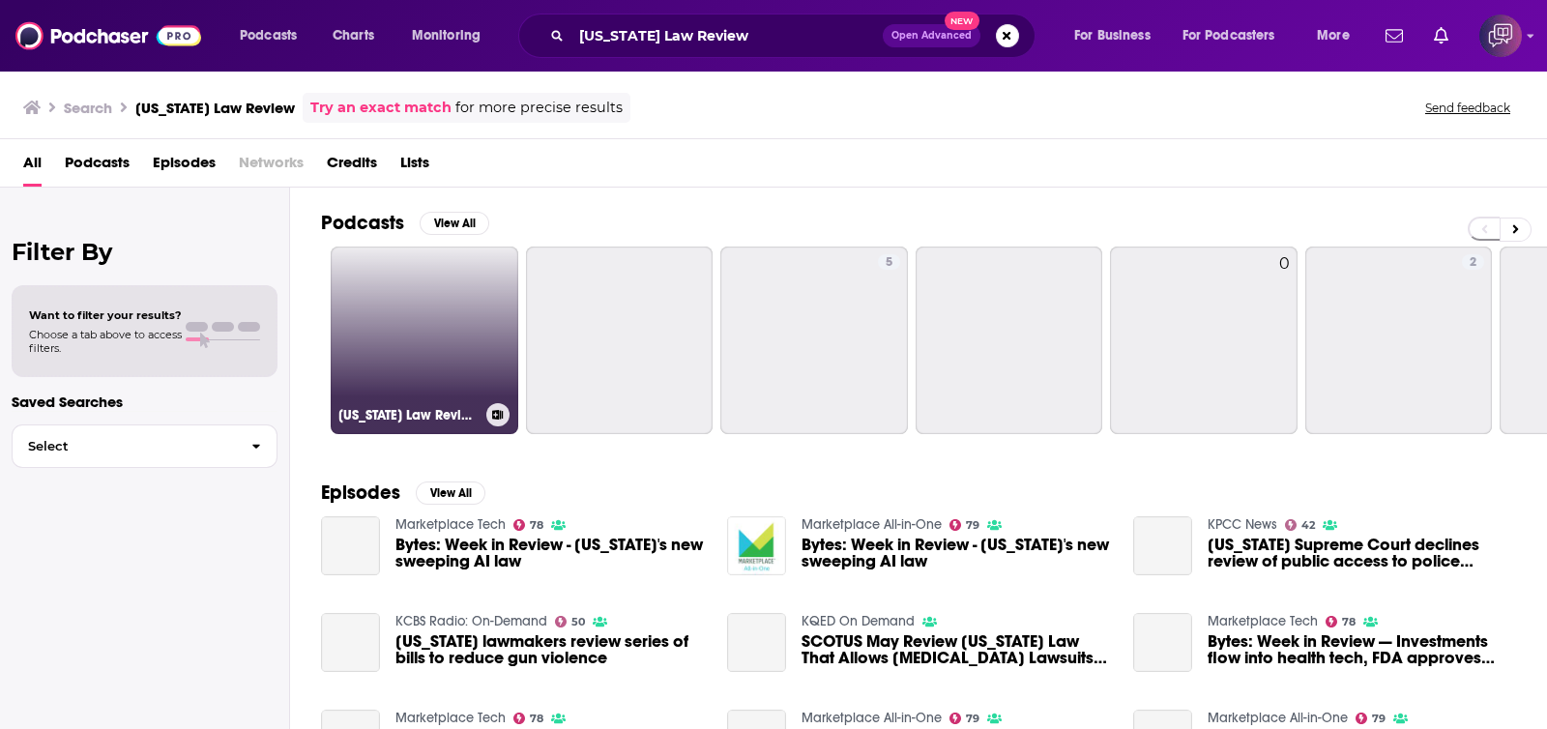
click at [351, 339] on link "[US_STATE] Law Review" at bounding box center [425, 341] width 188 height 188
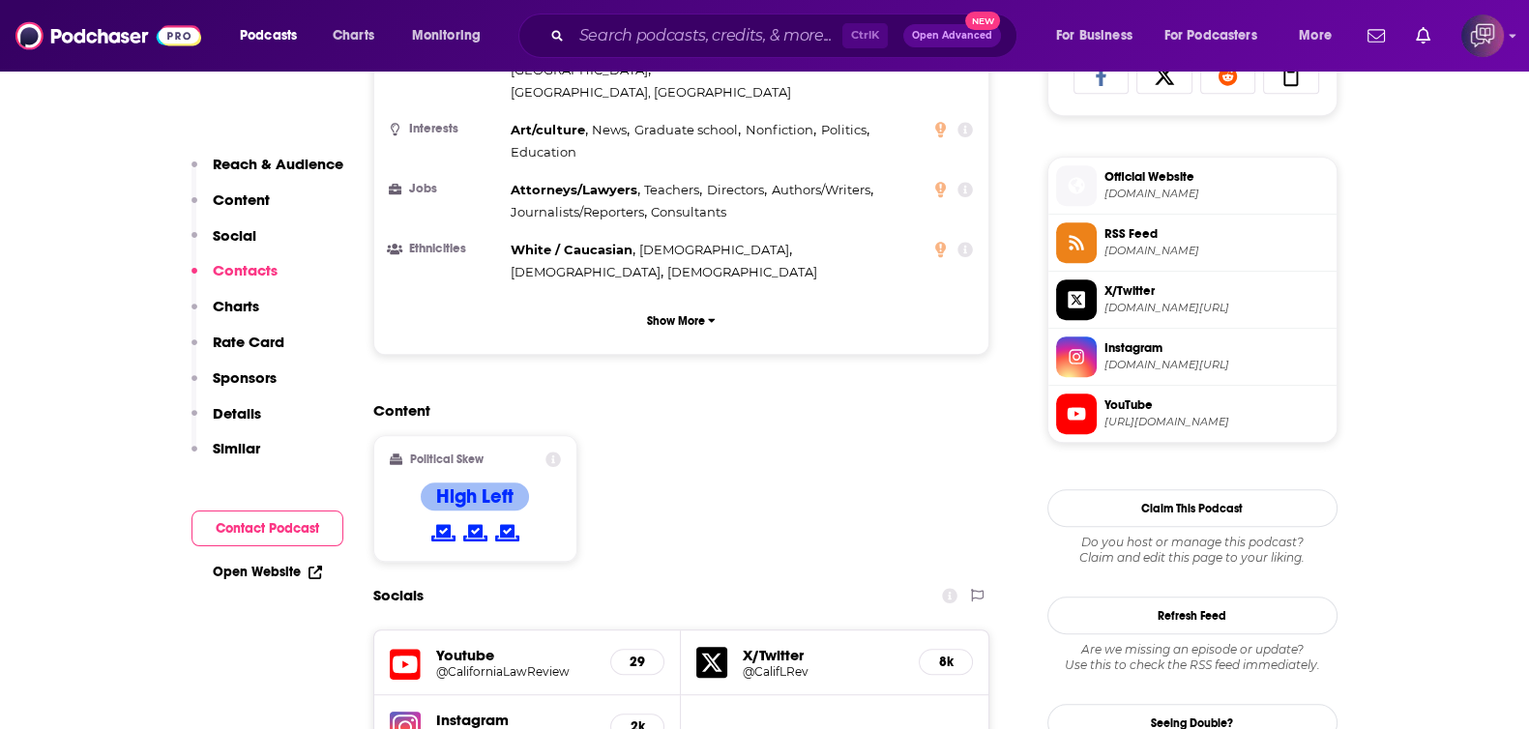
scroll to position [1812, 0]
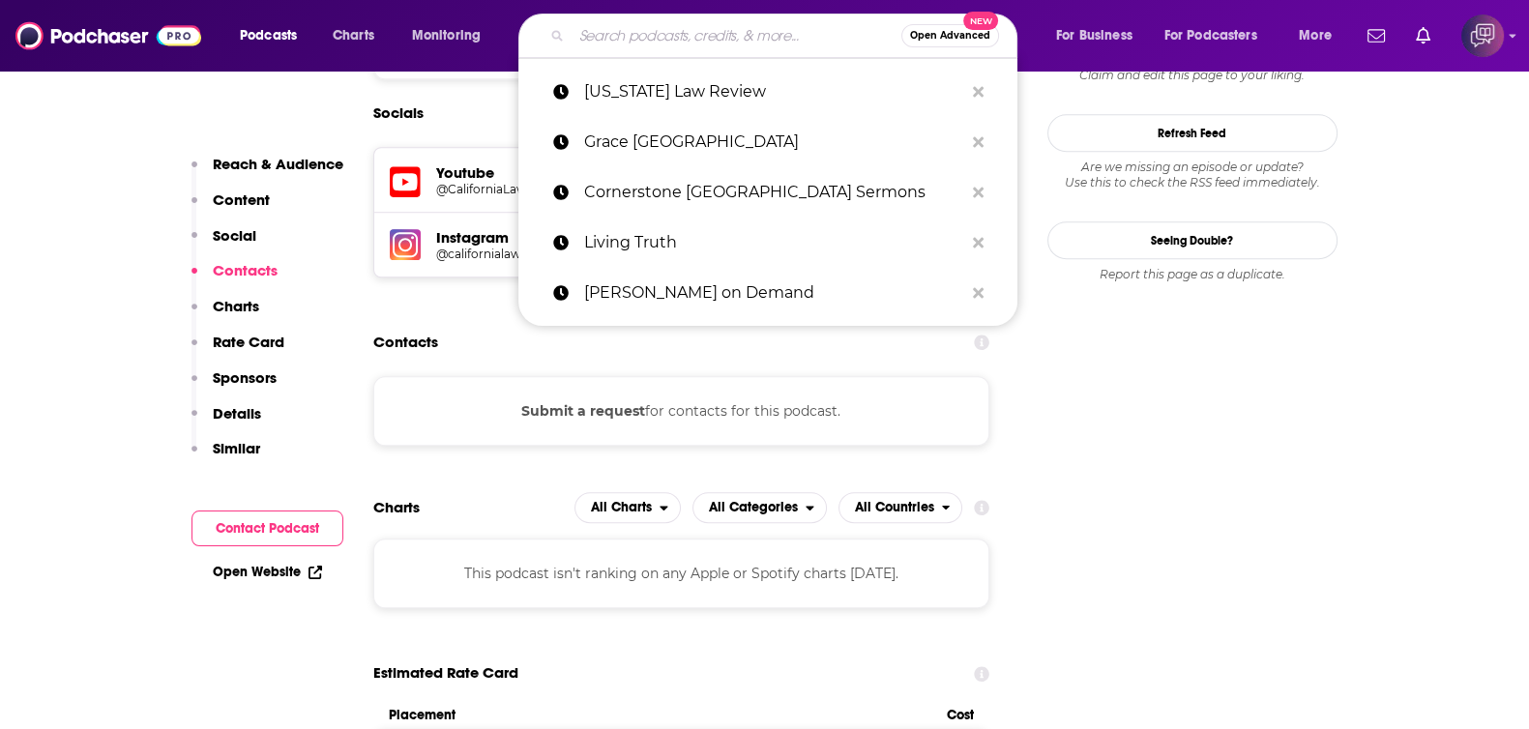
click at [786, 45] on input "Search podcasts, credits, & more..." at bounding box center [736, 35] width 330 height 31
paste input "Surf Report for [GEOGRAPHIC_DATA] [US_STATE]"
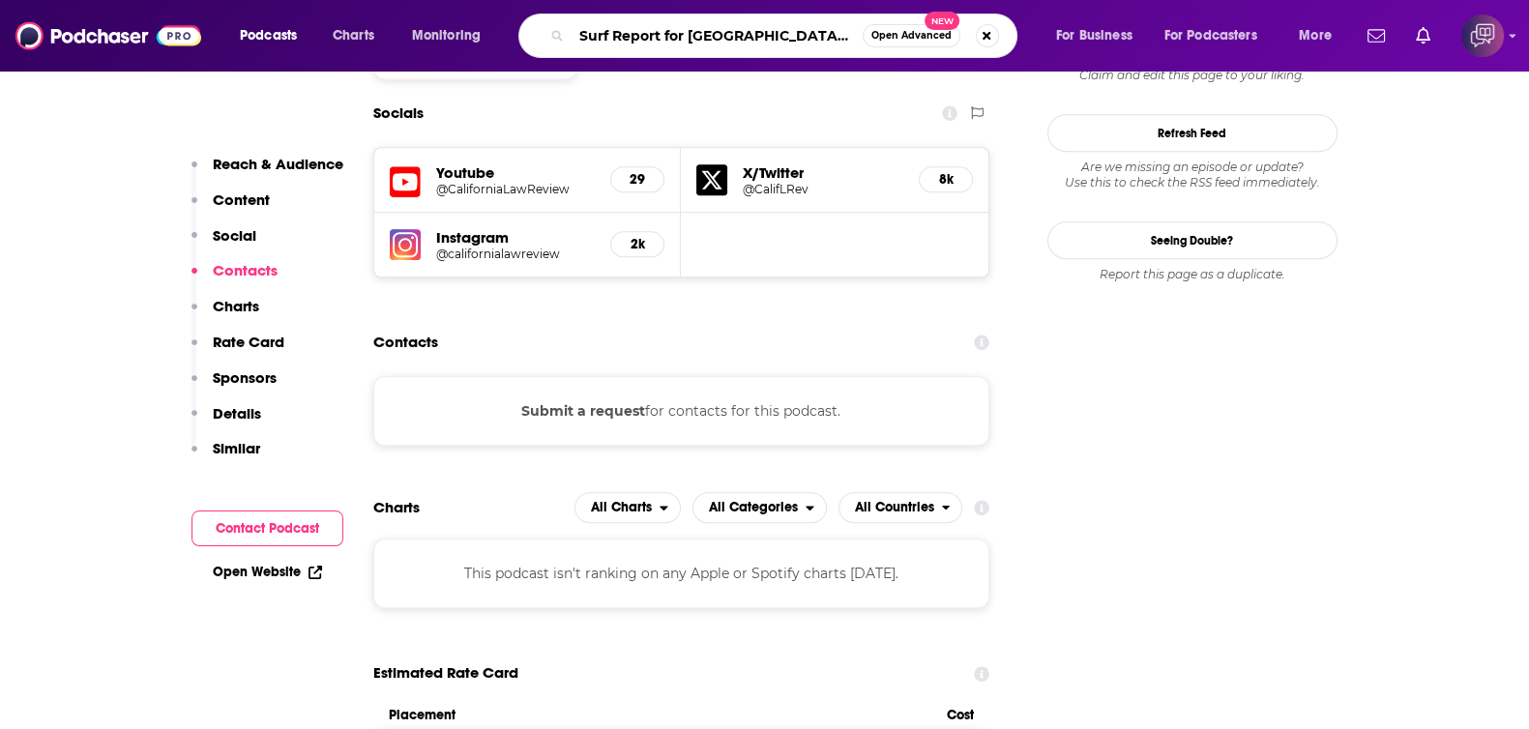
type input "Surf Report for [GEOGRAPHIC_DATA] [US_STATE]"
click at [901, 31] on span "Open Advanced" at bounding box center [911, 36] width 80 height 10
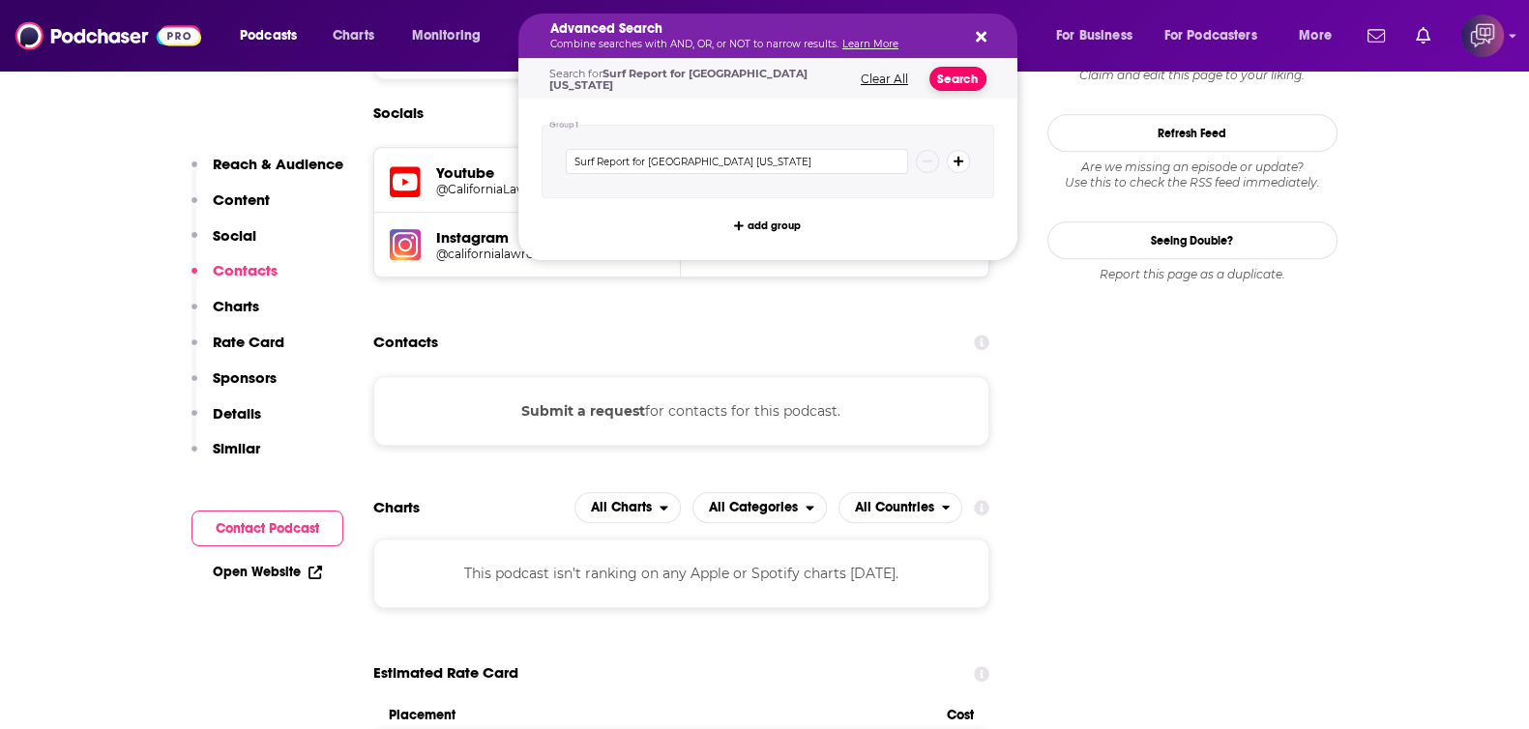
click at [942, 69] on button "Search" at bounding box center [957, 79] width 57 height 24
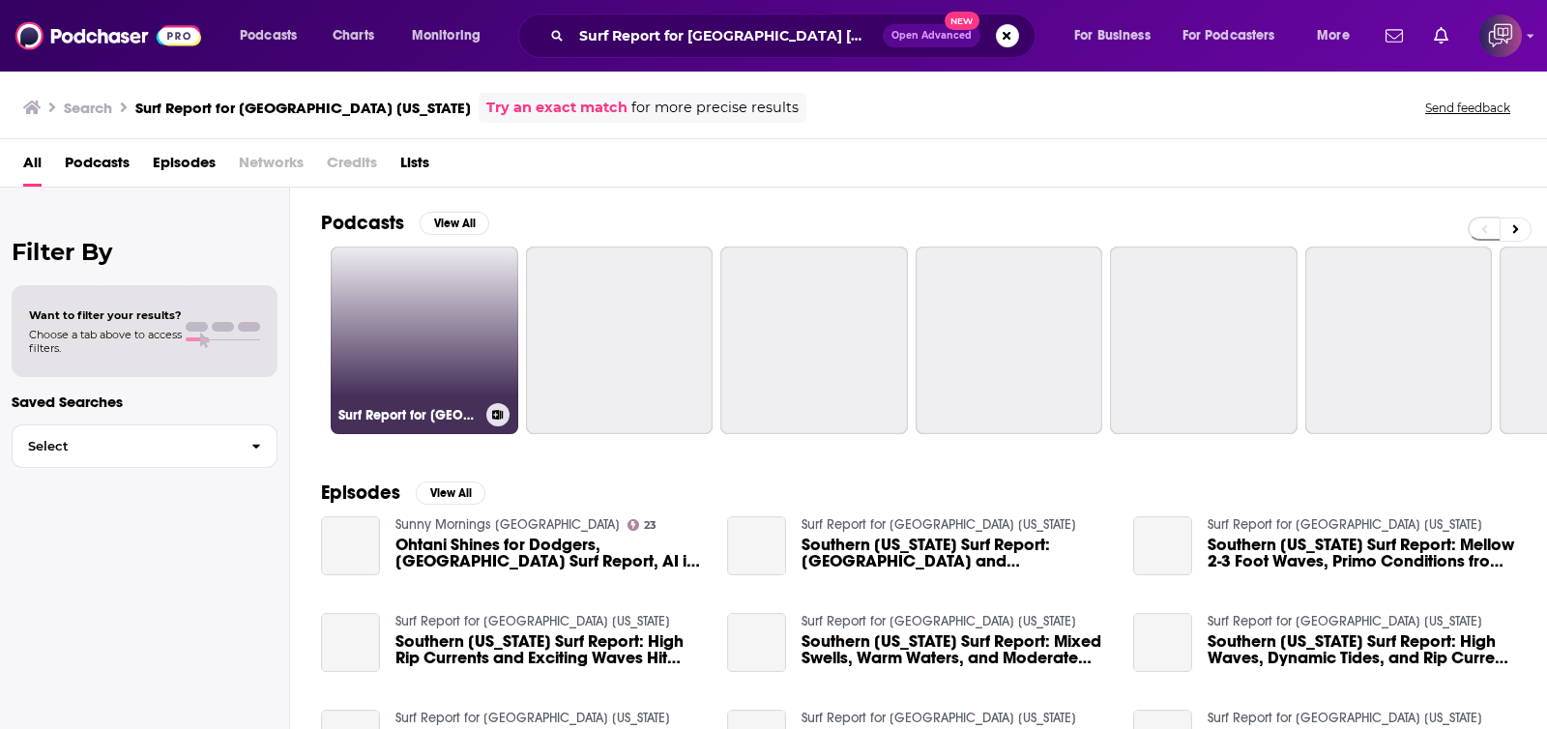
click at [405, 355] on link "Surf Report for [GEOGRAPHIC_DATA] [US_STATE]" at bounding box center [425, 341] width 188 height 188
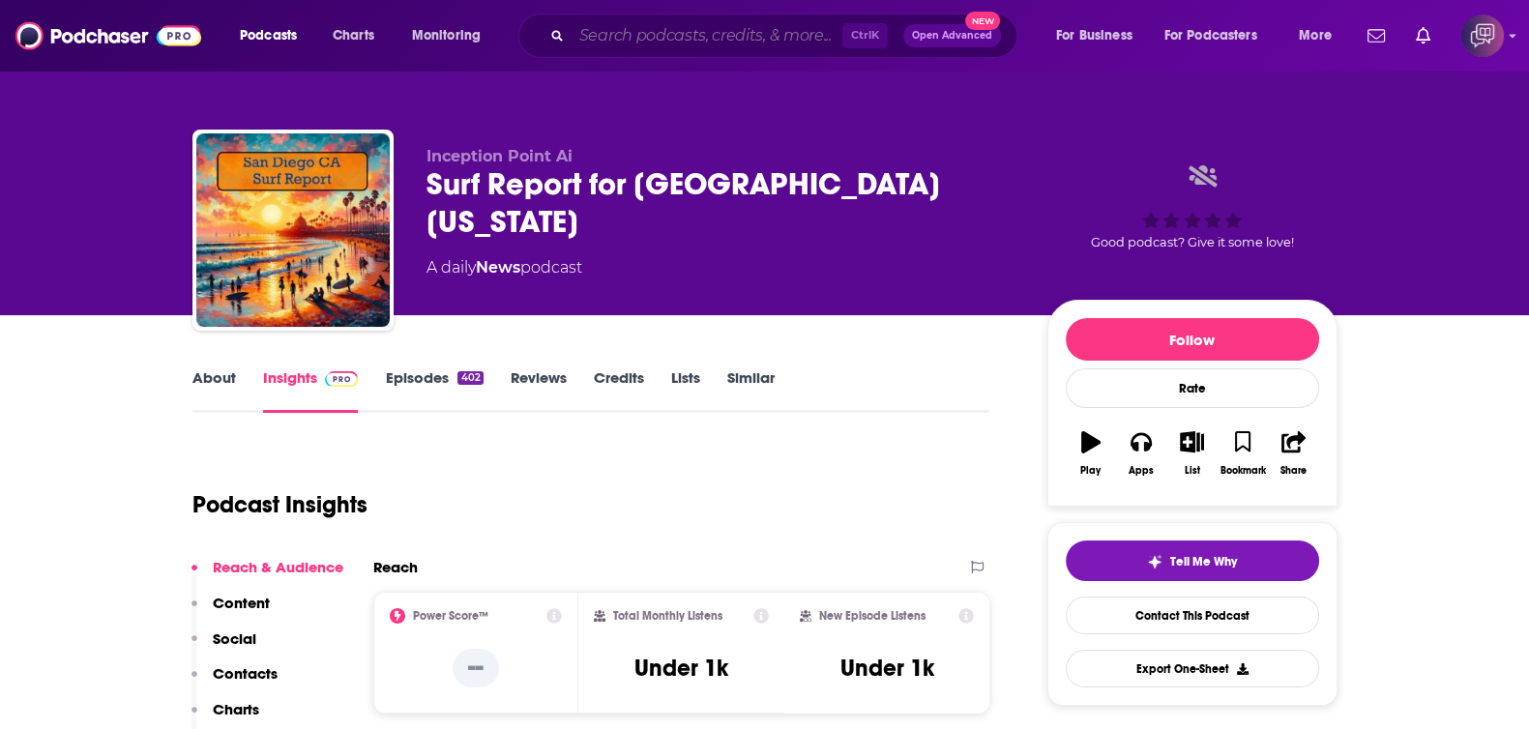
click at [684, 29] on input "Search podcasts, credits, & more..." at bounding box center [706, 35] width 271 height 31
paste input "Watch What Crappens"
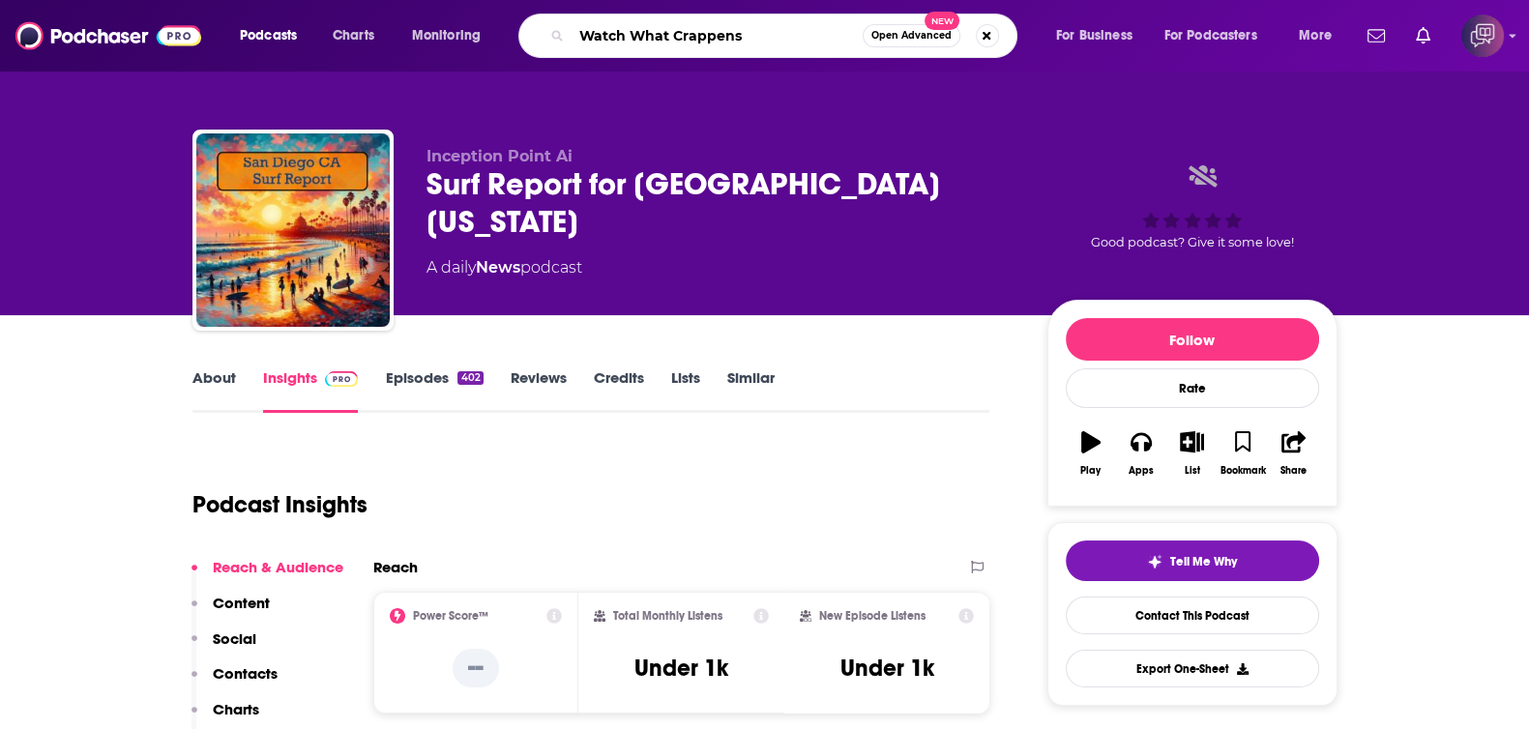
type input "Watch What Crappens"
click at [882, 38] on span "Open Advanced" at bounding box center [911, 36] width 80 height 10
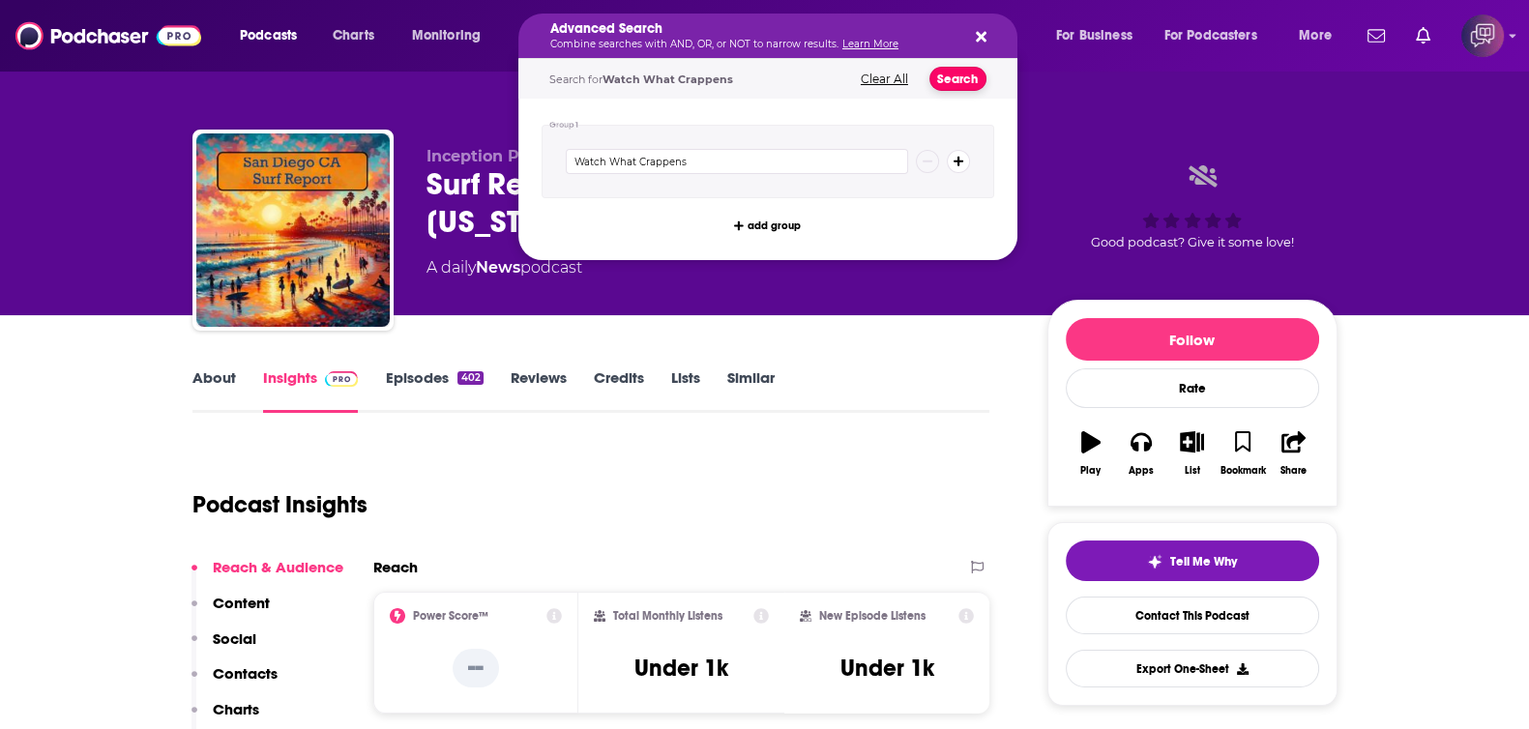
click at [965, 70] on button "Search" at bounding box center [957, 79] width 57 height 24
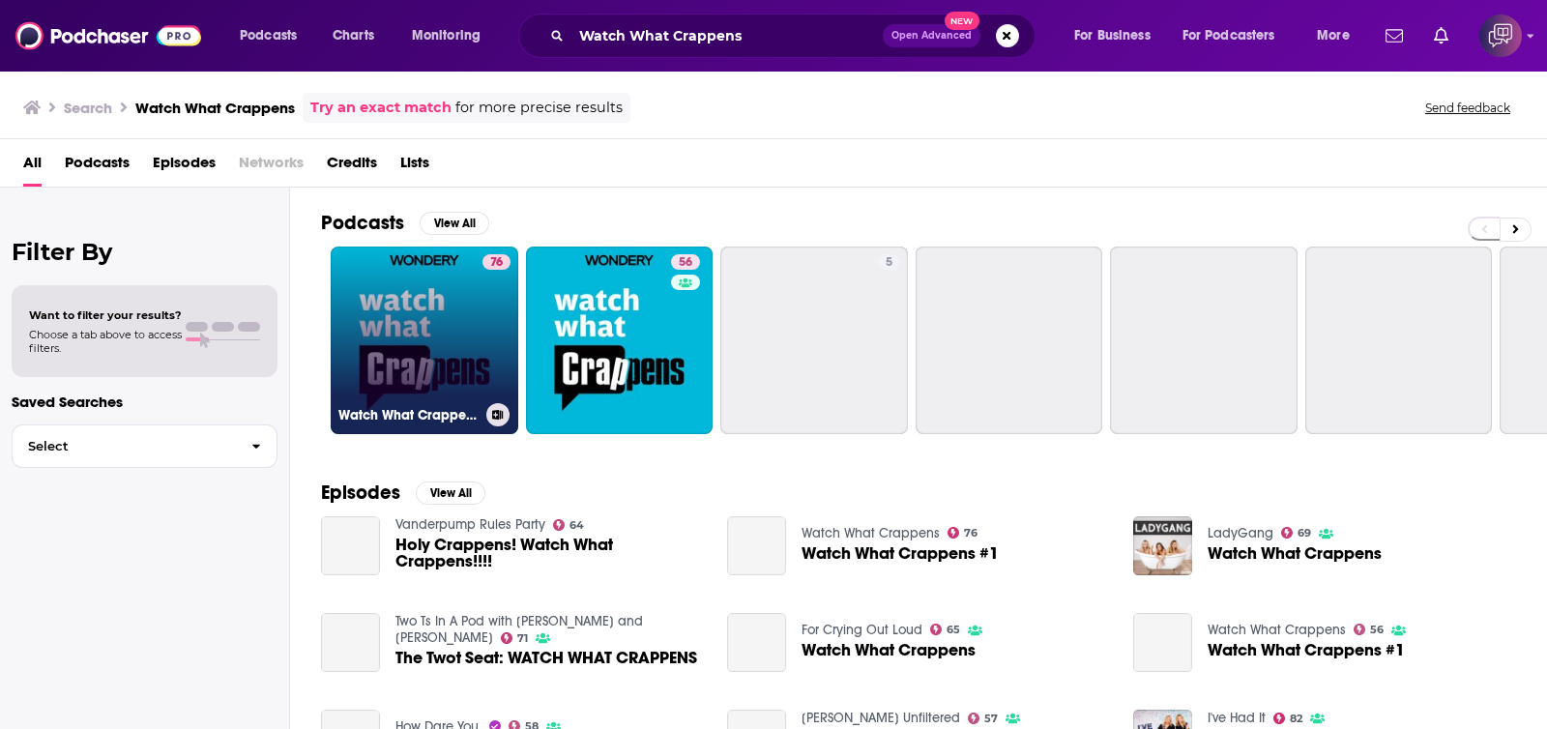
click at [439, 330] on link "76 Watch What Crappens" at bounding box center [425, 341] width 188 height 188
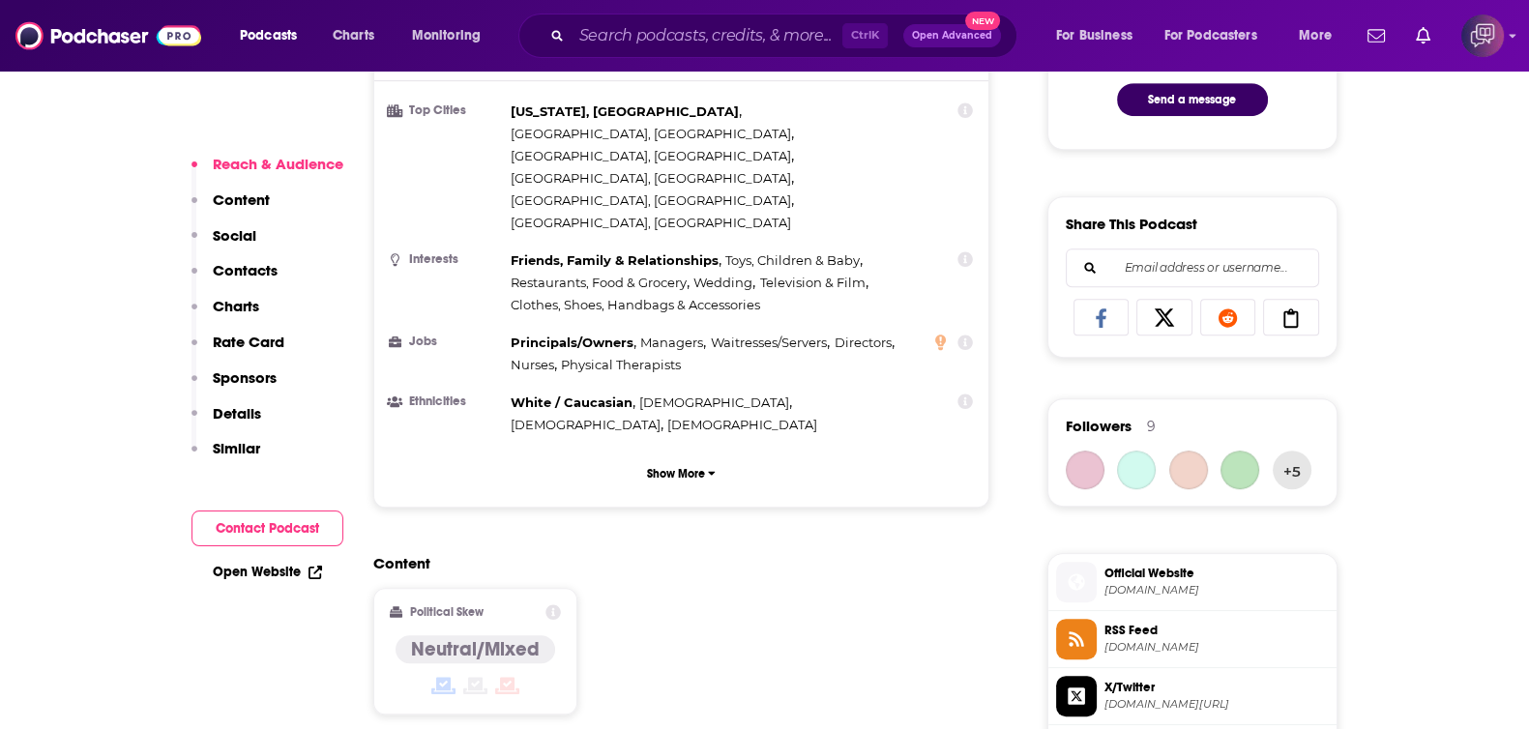
scroll to position [1570, 0]
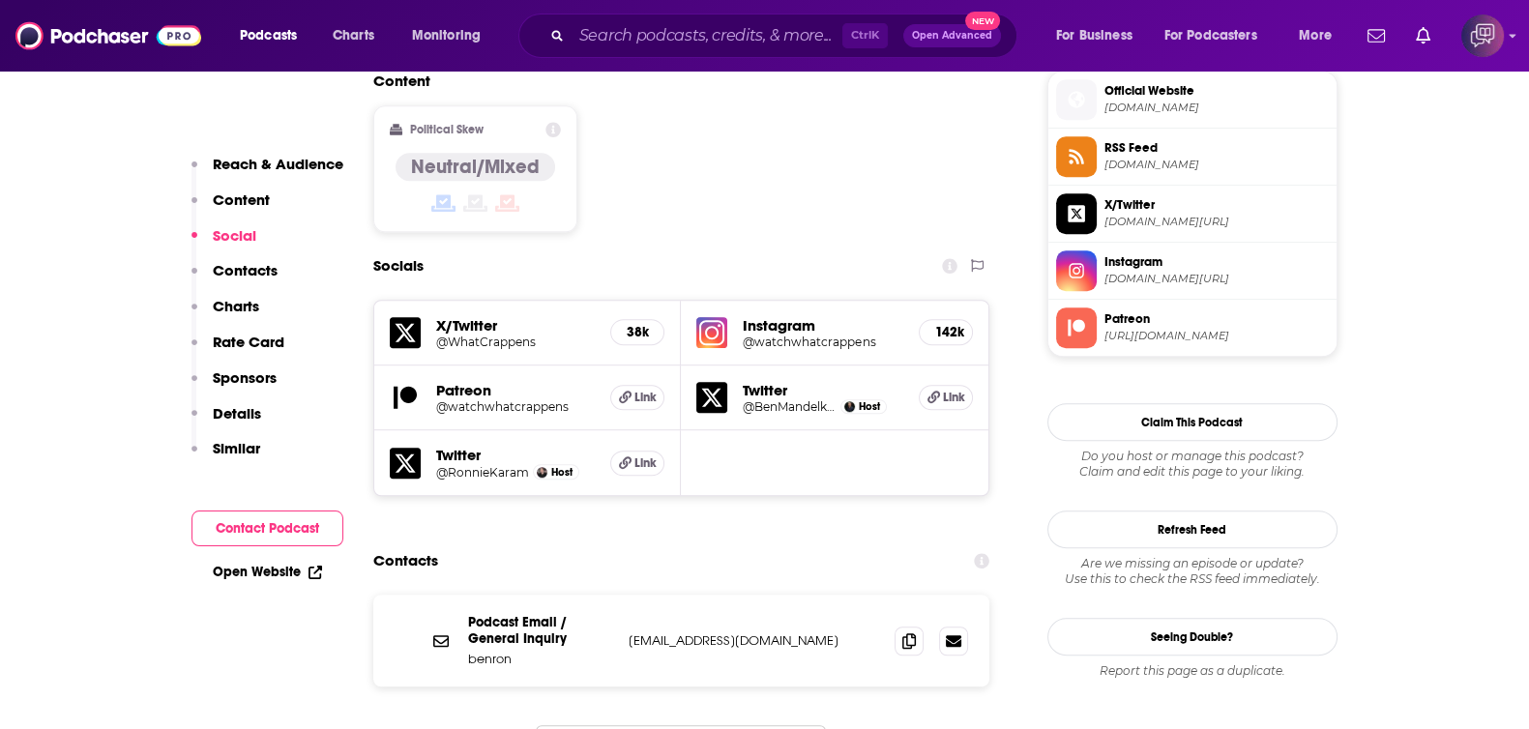
click at [701, 15] on div "Ctrl K Open Advanced New" at bounding box center [767, 36] width 499 height 44
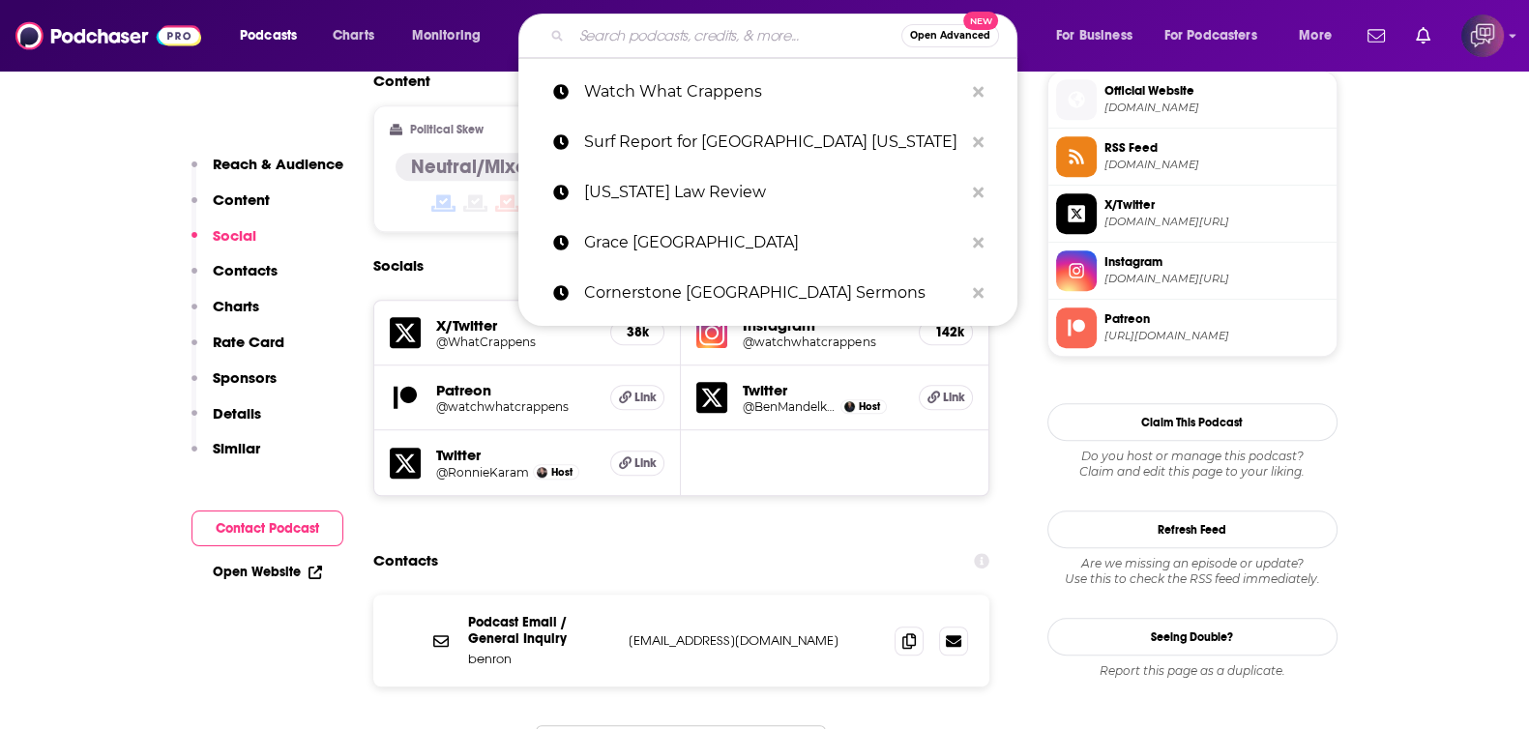
click at [705, 26] on input "Search podcasts, credits, & more..." at bounding box center [736, 35] width 330 height 31
paste input "The Watt From [PERSON_NAME] Show"
type input "The Watt From [PERSON_NAME] Show"
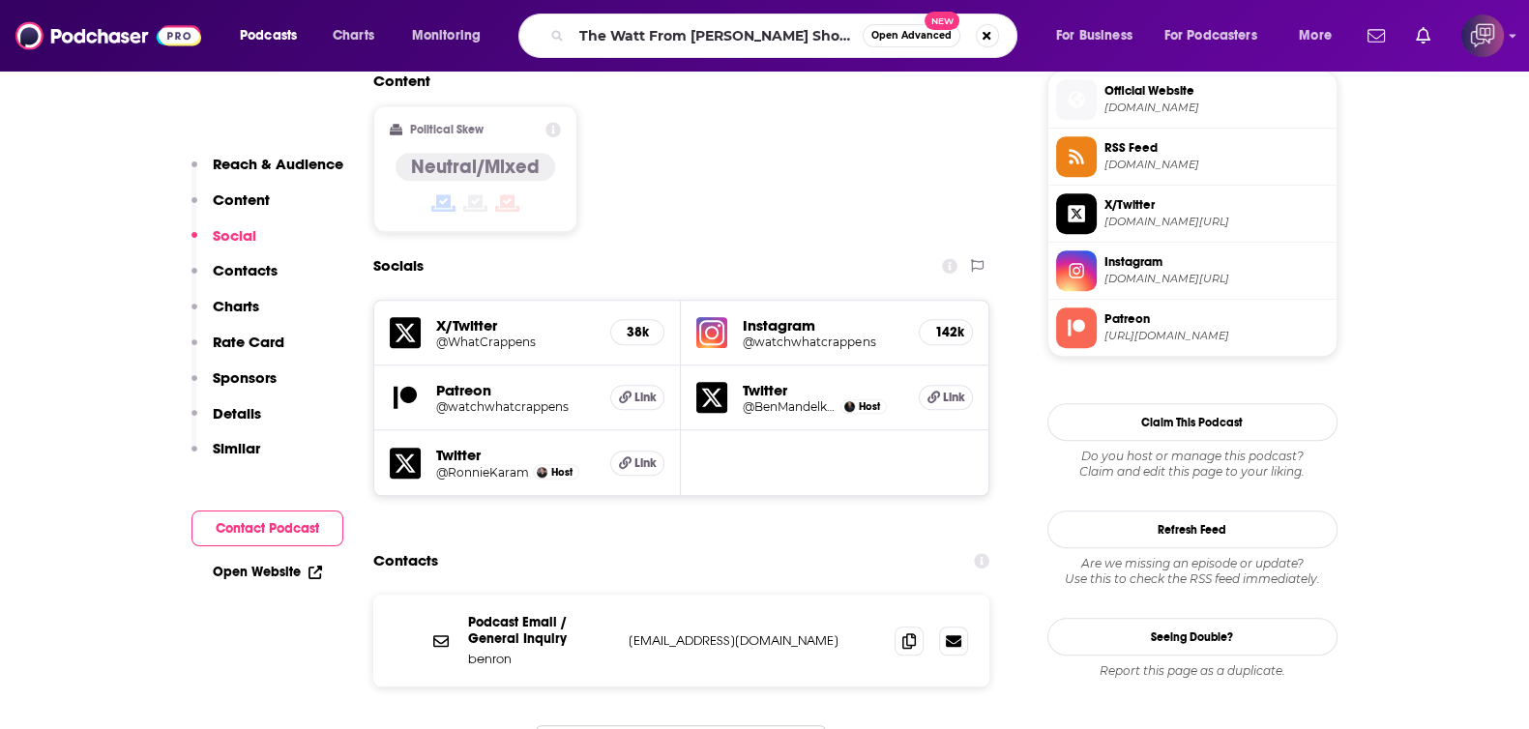
click at [892, 26] on button "Open Advanced New" at bounding box center [911, 35] width 98 height 23
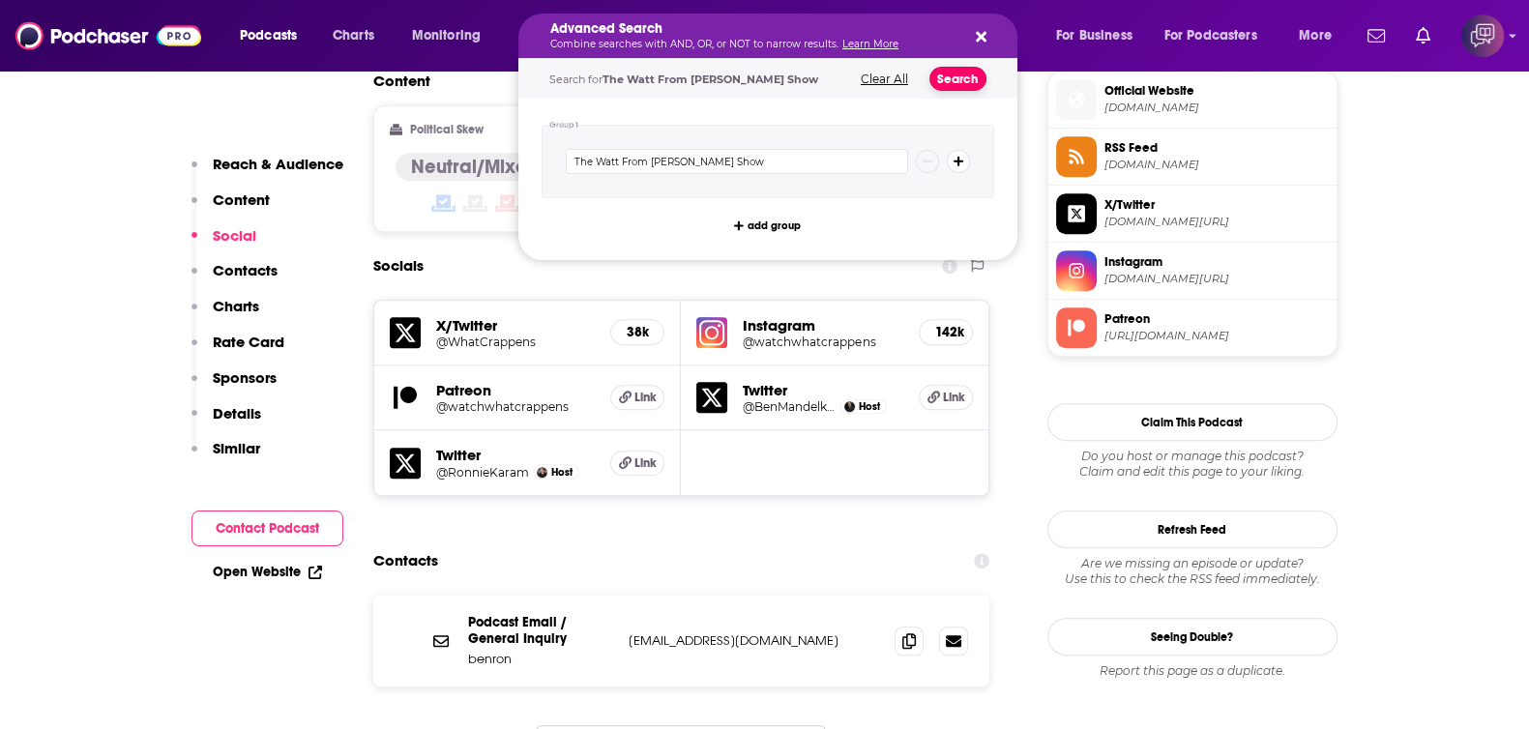
click at [947, 86] on button "Search" at bounding box center [957, 79] width 57 height 24
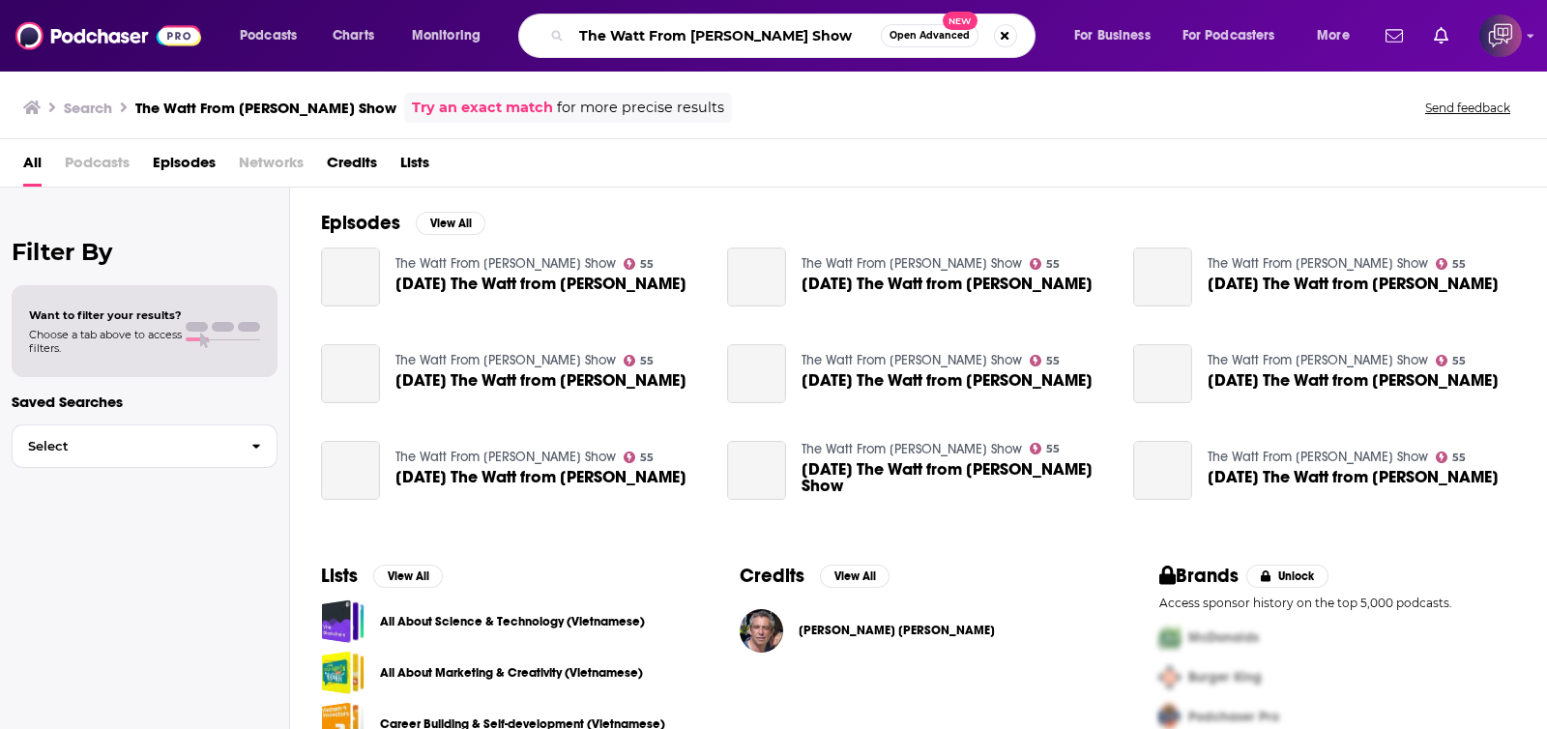
click at [654, 39] on input "The Watt From [PERSON_NAME] Show" at bounding box center [725, 35] width 309 height 31
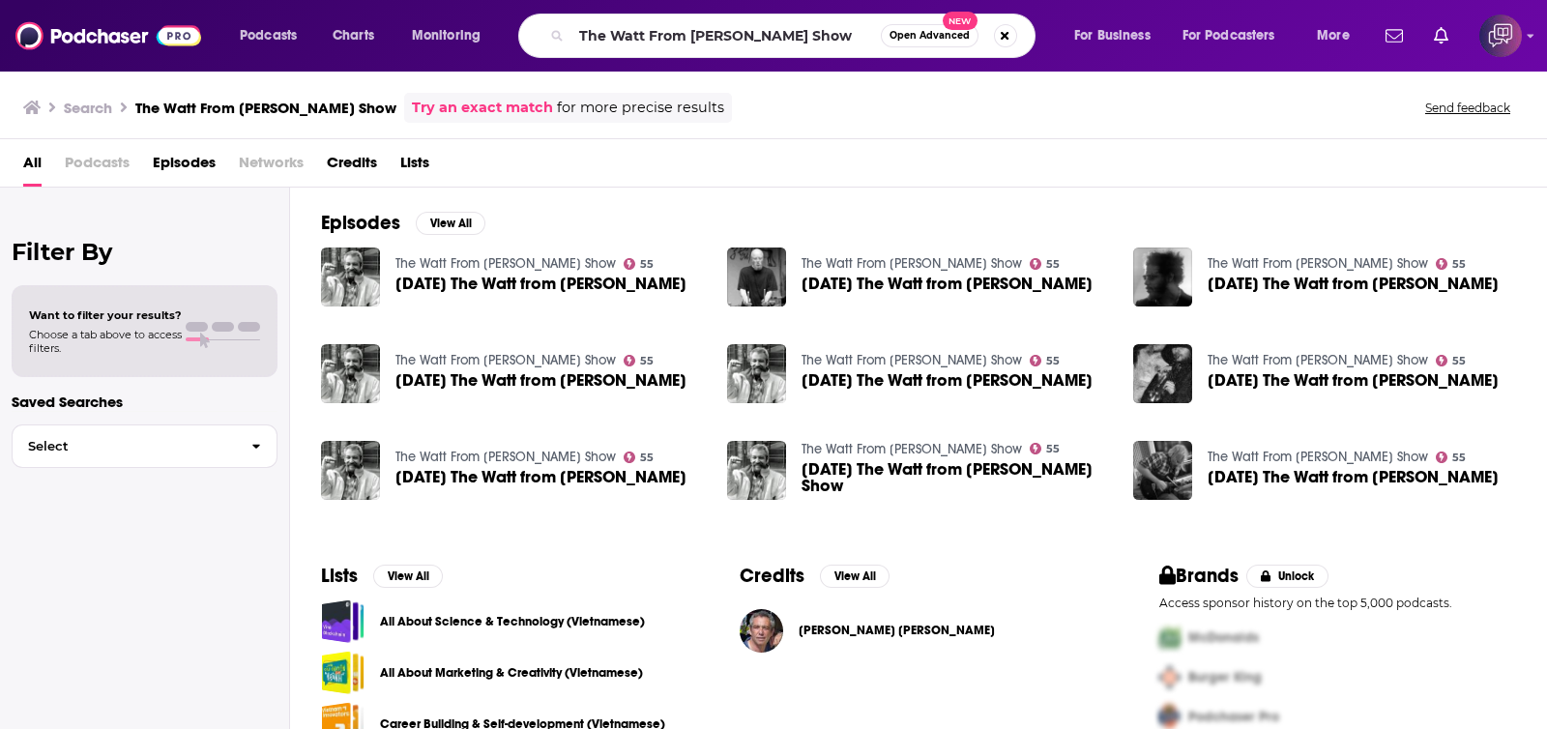
click at [499, 260] on link "The Watt From [PERSON_NAME] Show" at bounding box center [505, 263] width 220 height 16
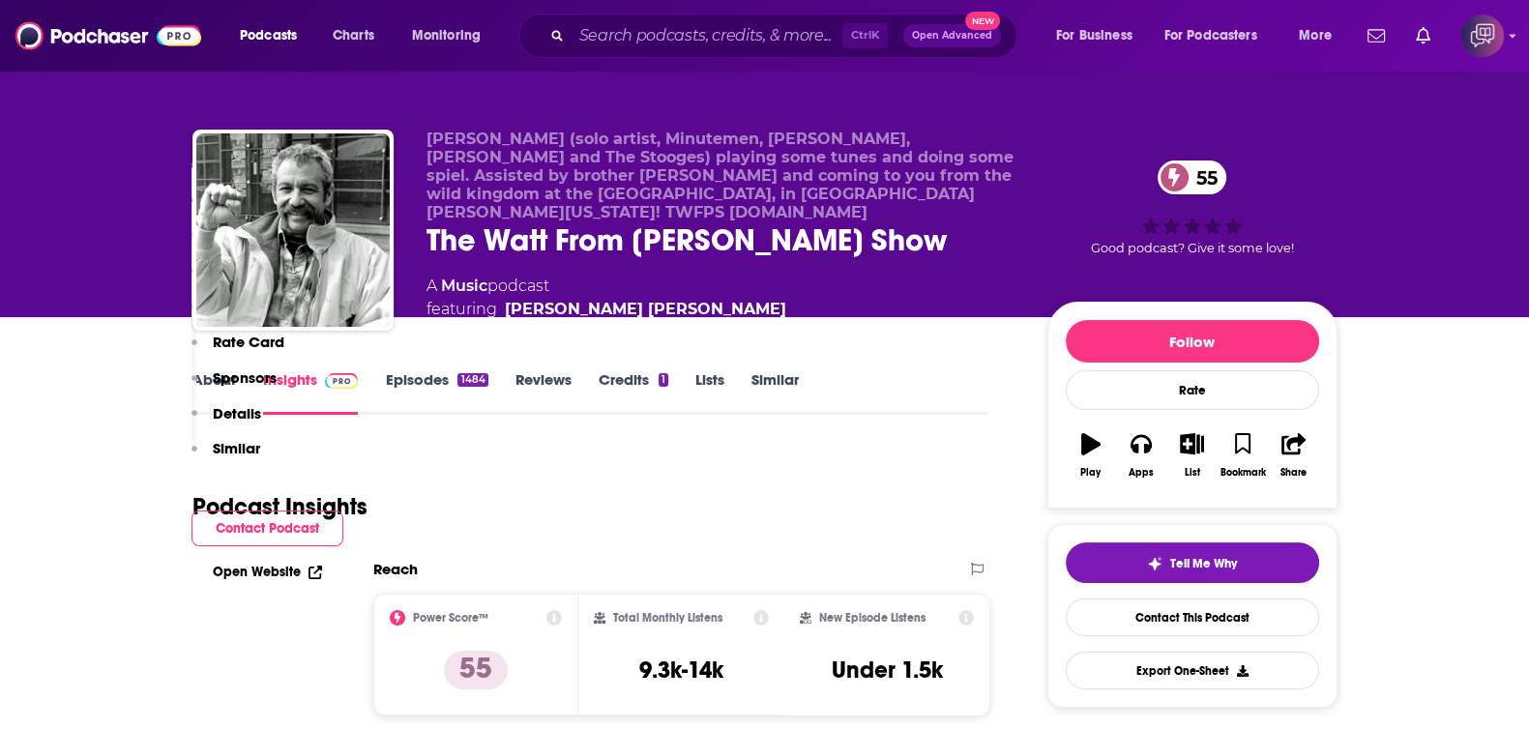
scroll to position [1570, 0]
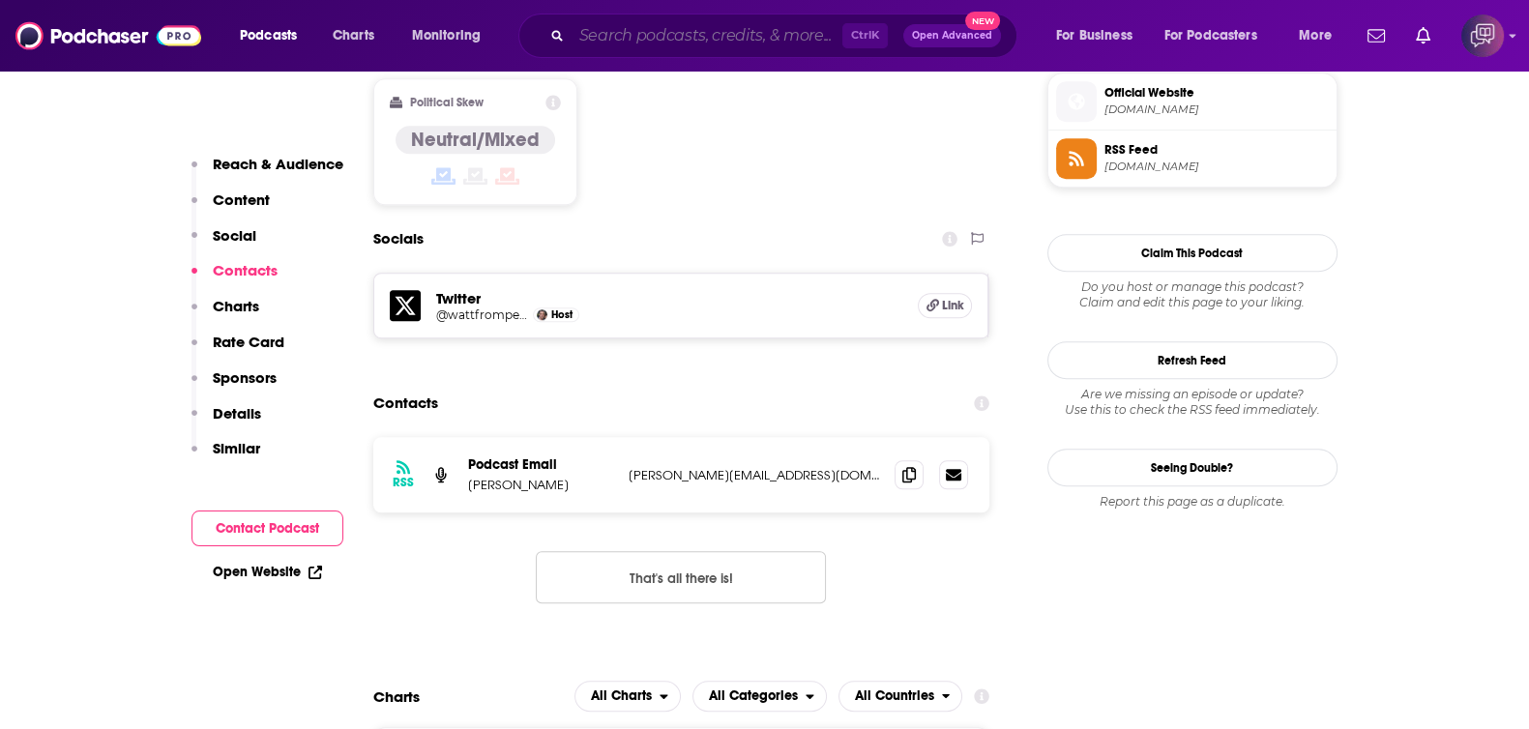
click at [656, 46] on input "Search podcasts, credits, & more..." at bounding box center [706, 35] width 271 height 31
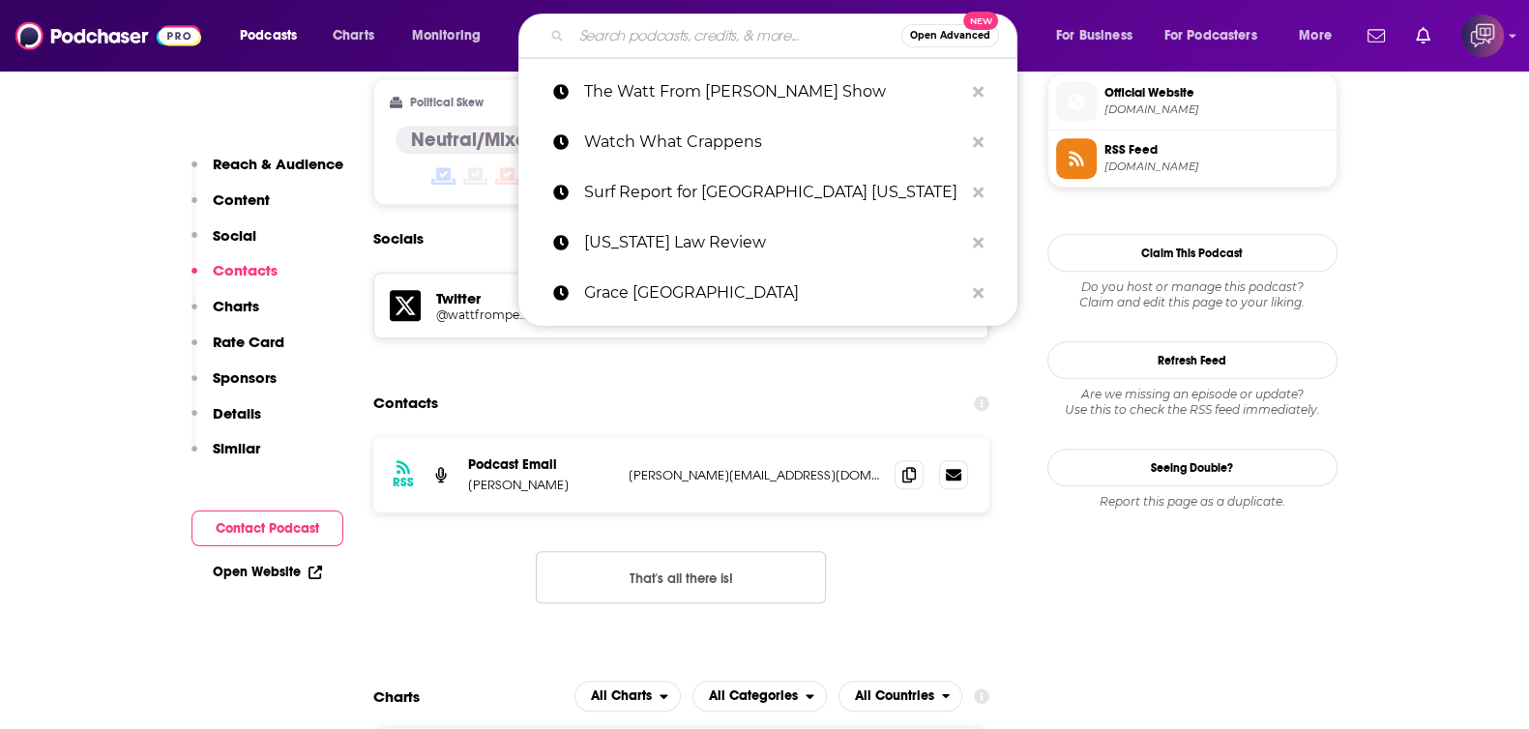
paste input "Leading Community Colleges in [US_STATE]"
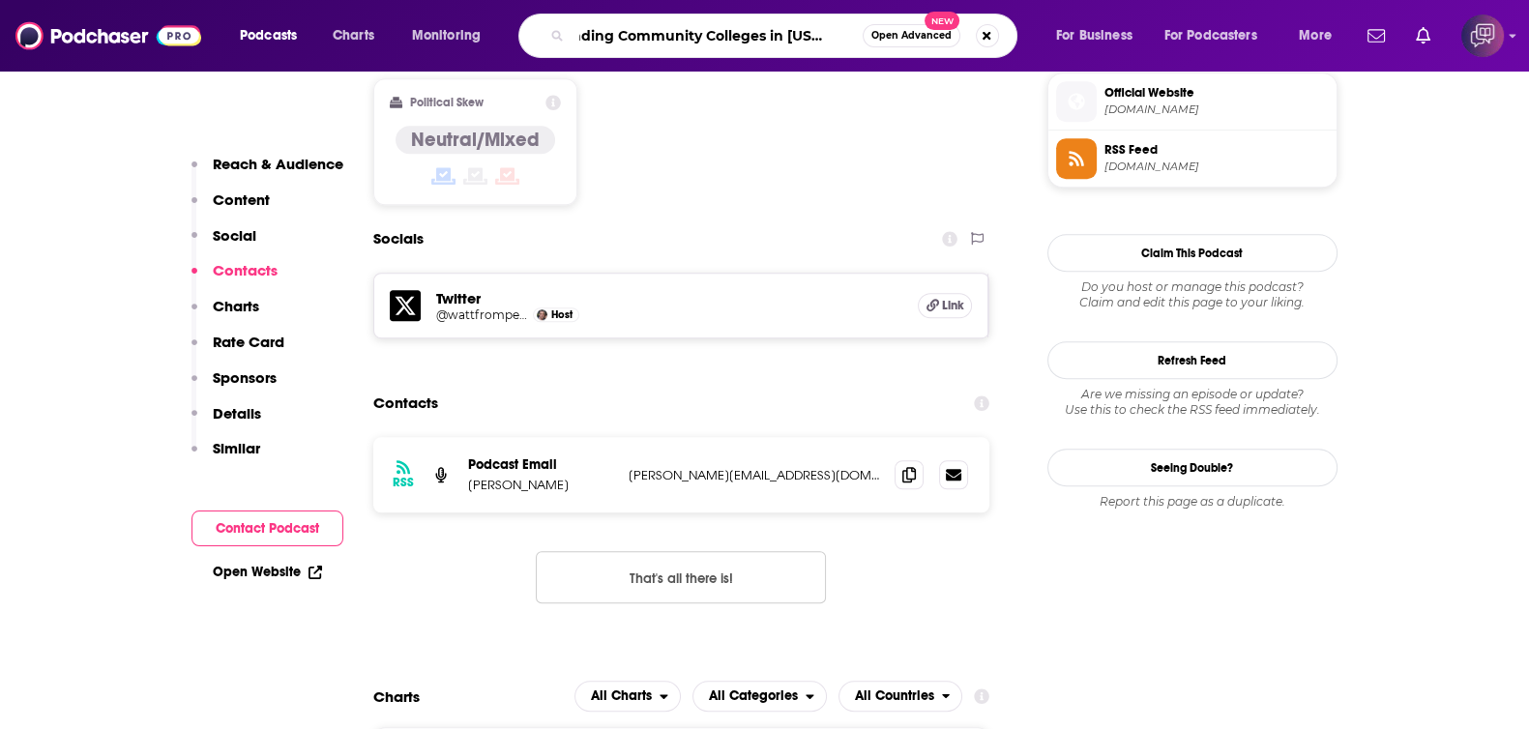
type input "Leading Community Colleges in [US_STATE]"
click at [913, 41] on button "Open Advanced New" at bounding box center [911, 35] width 98 height 23
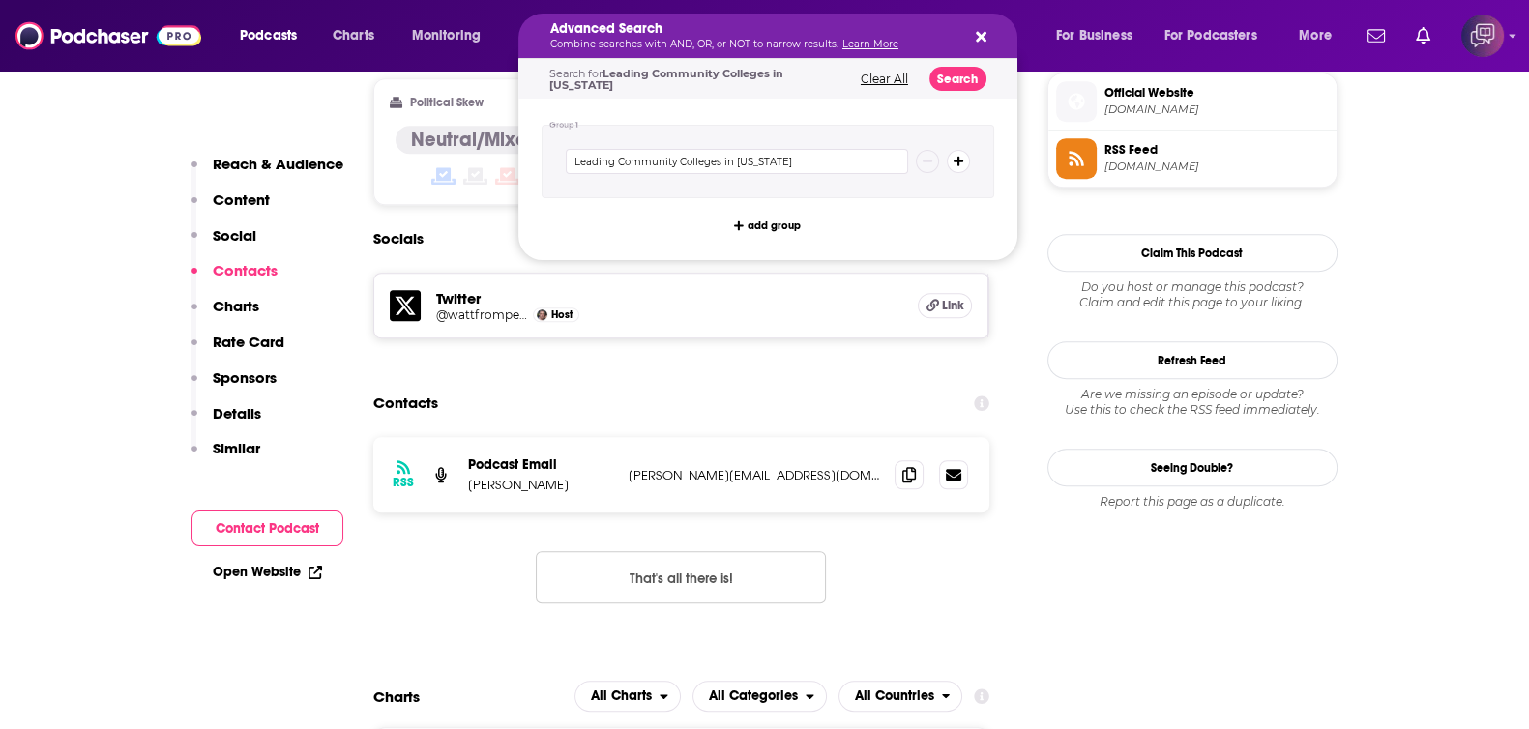
click at [960, 95] on div "Search for Leading Community Colleges in [US_STATE] Clear All Search" at bounding box center [767, 79] width 499 height 40
click at [957, 79] on button "Search" at bounding box center [957, 79] width 57 height 24
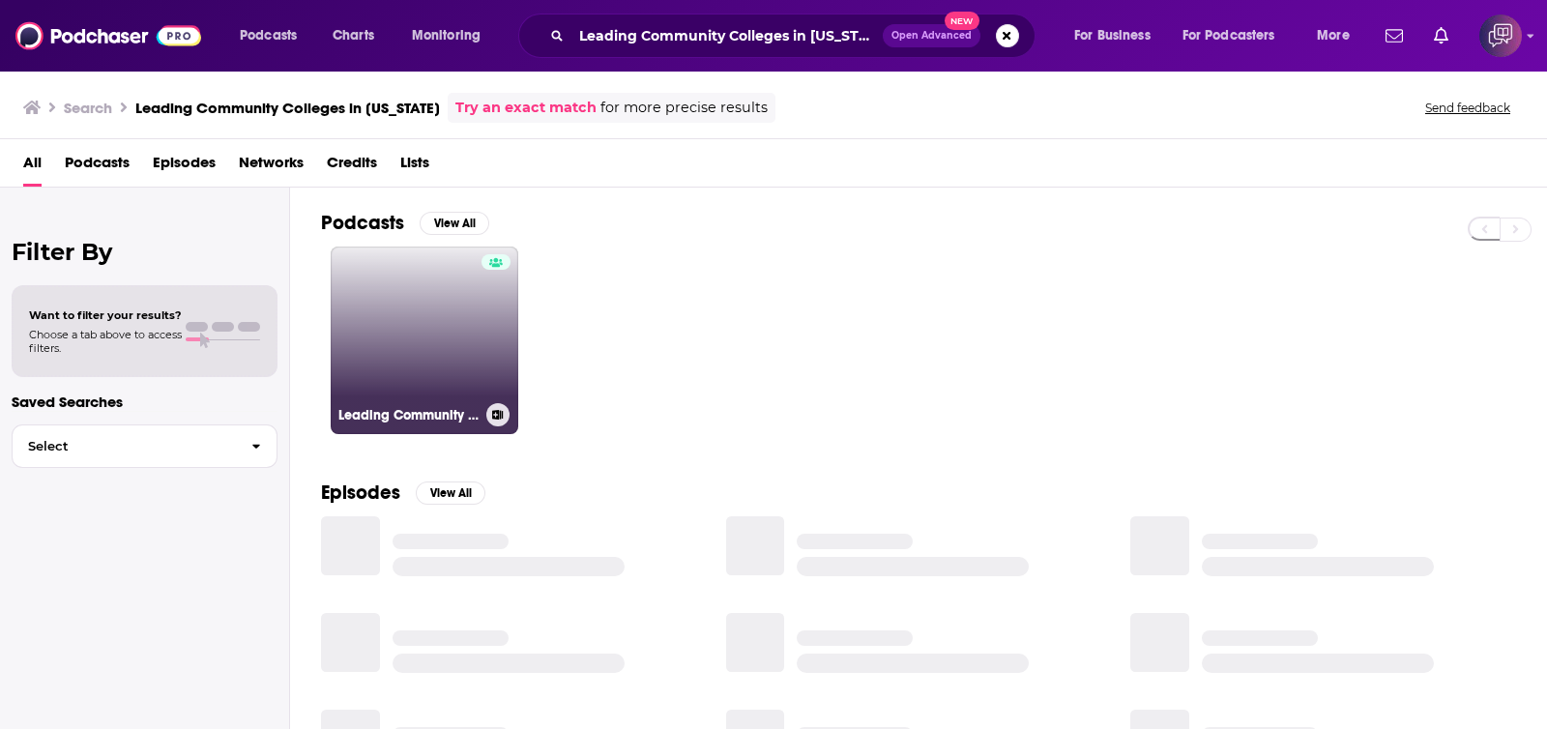
click at [435, 306] on link "Leading Community Colleges in [US_STATE]" at bounding box center [425, 341] width 188 height 188
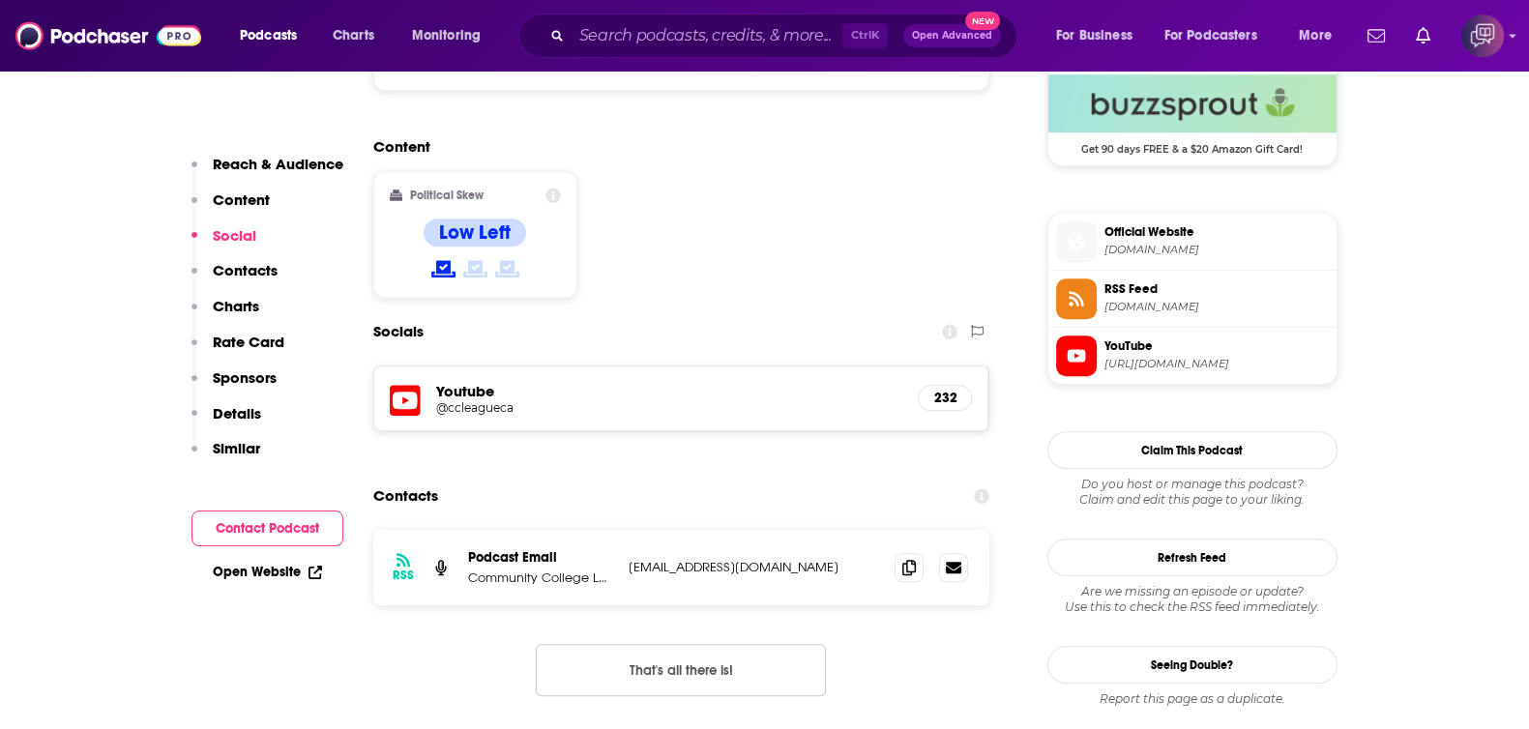
scroll to position [1570, 0]
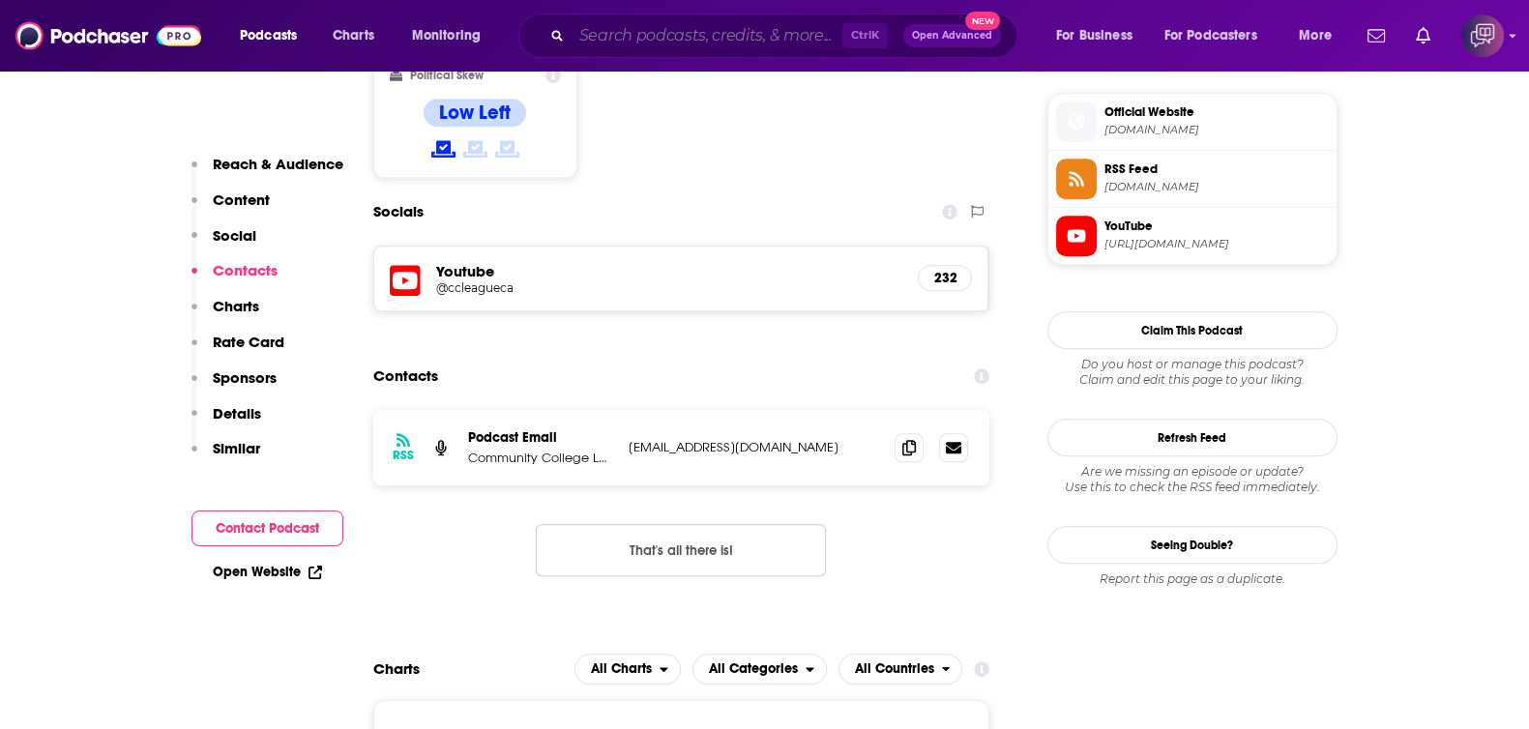
click at [690, 32] on input "Search podcasts, credits, & more..." at bounding box center [706, 35] width 271 height 31
paste input "[PERSON_NAME] Staircase [GEOGRAPHIC_DATA]"
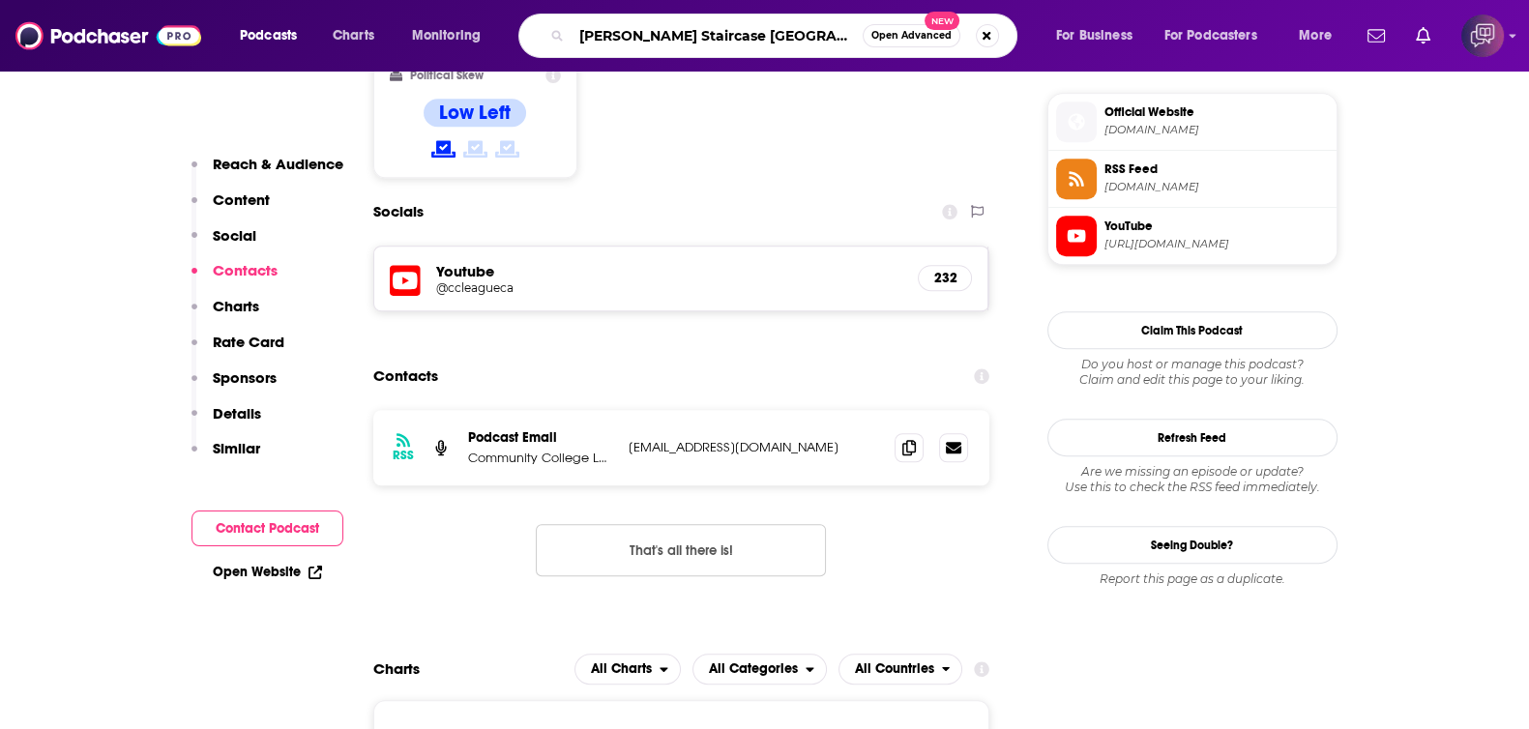
type input "[PERSON_NAME] Staircase [GEOGRAPHIC_DATA]"
click at [896, 36] on span "Open Advanced" at bounding box center [911, 36] width 80 height 10
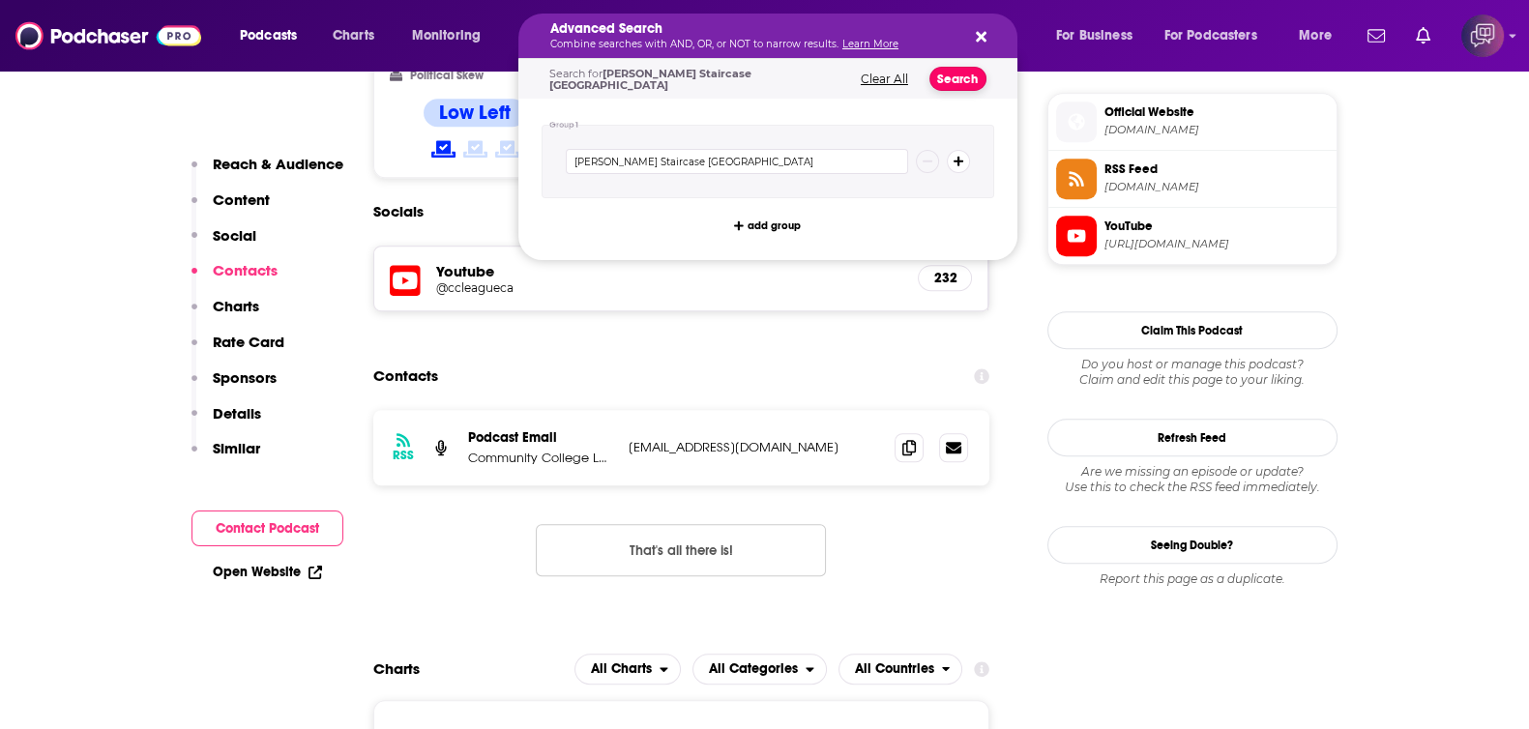
click at [933, 70] on button "Search" at bounding box center [957, 79] width 57 height 24
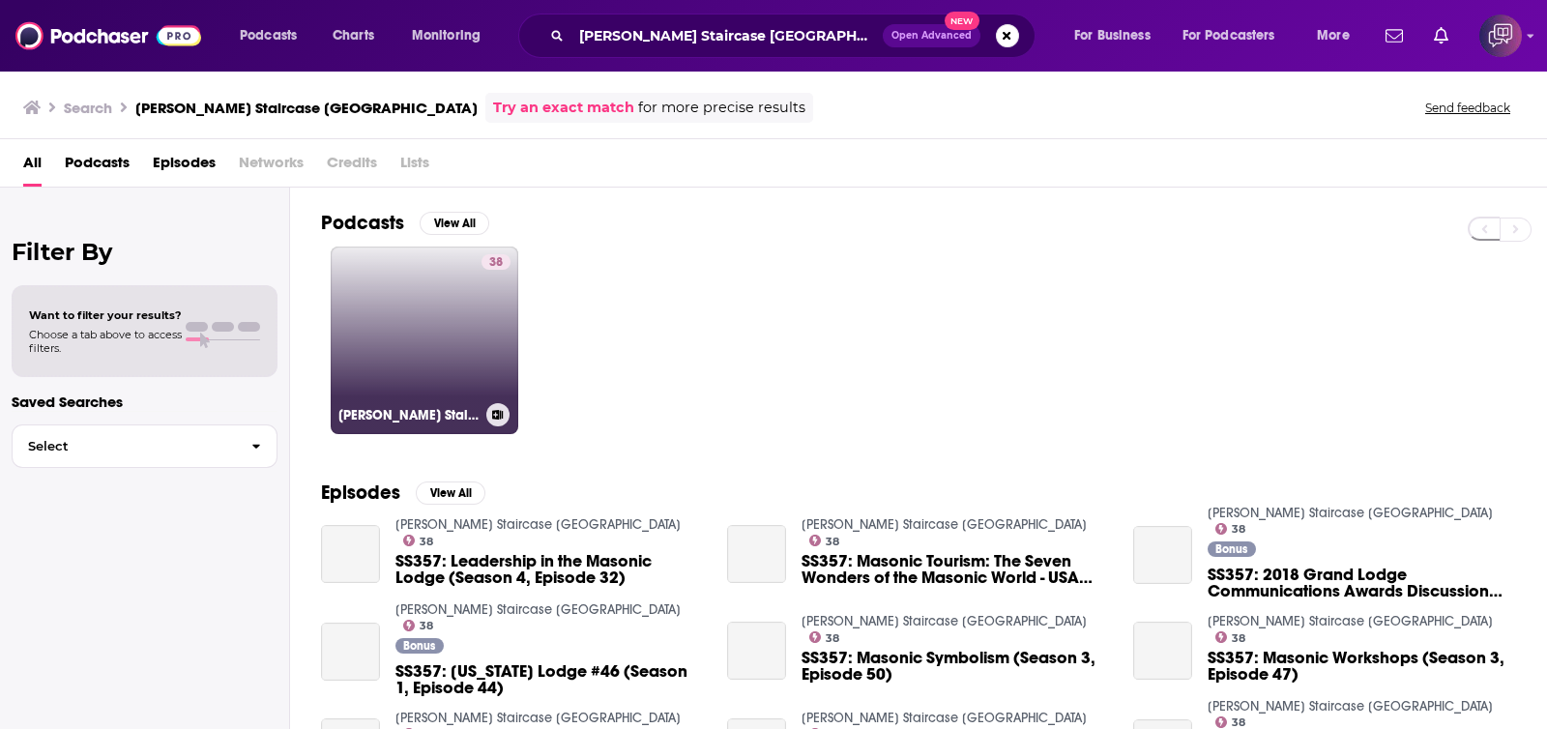
click at [428, 379] on link "38 [PERSON_NAME] Staircase [GEOGRAPHIC_DATA]" at bounding box center [425, 341] width 188 height 188
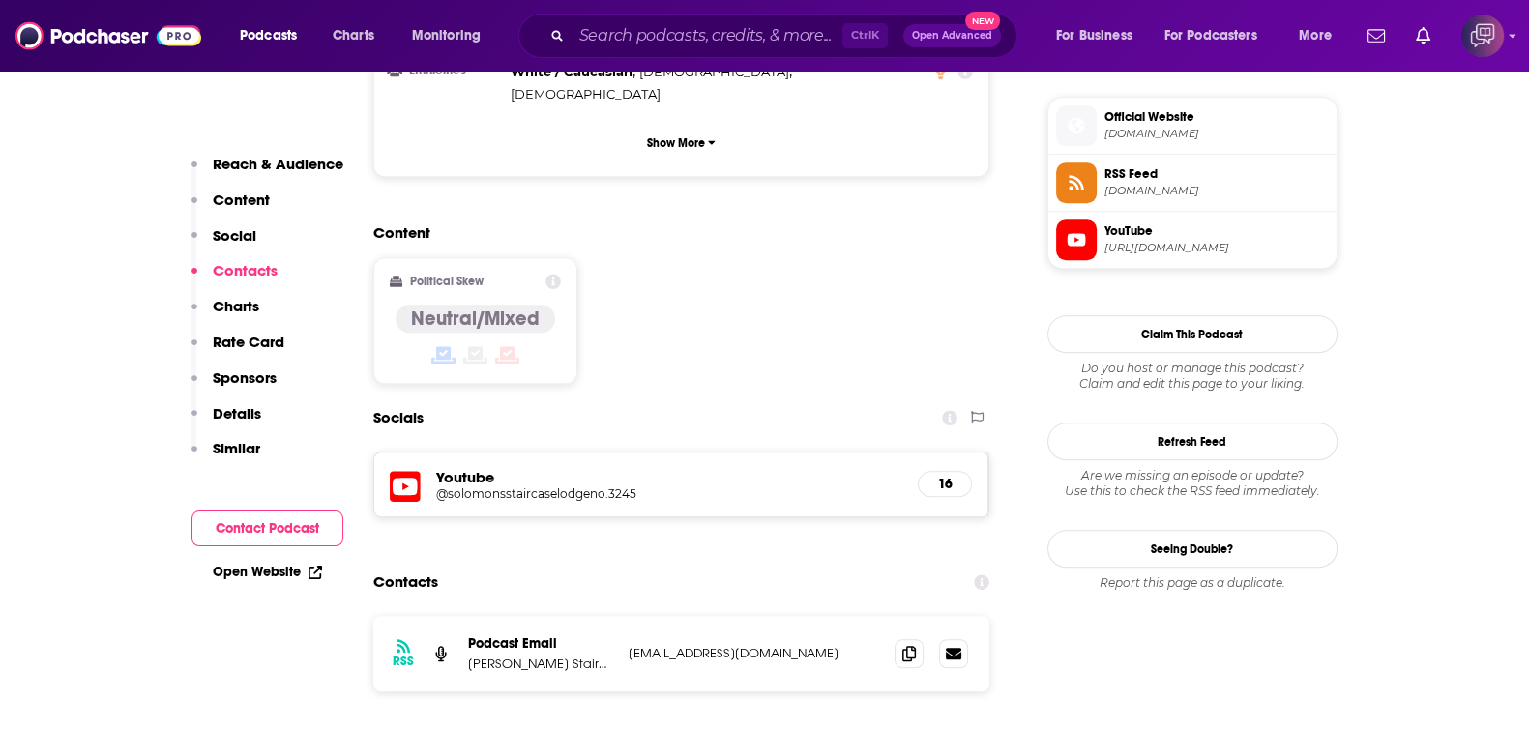
scroll to position [1570, 0]
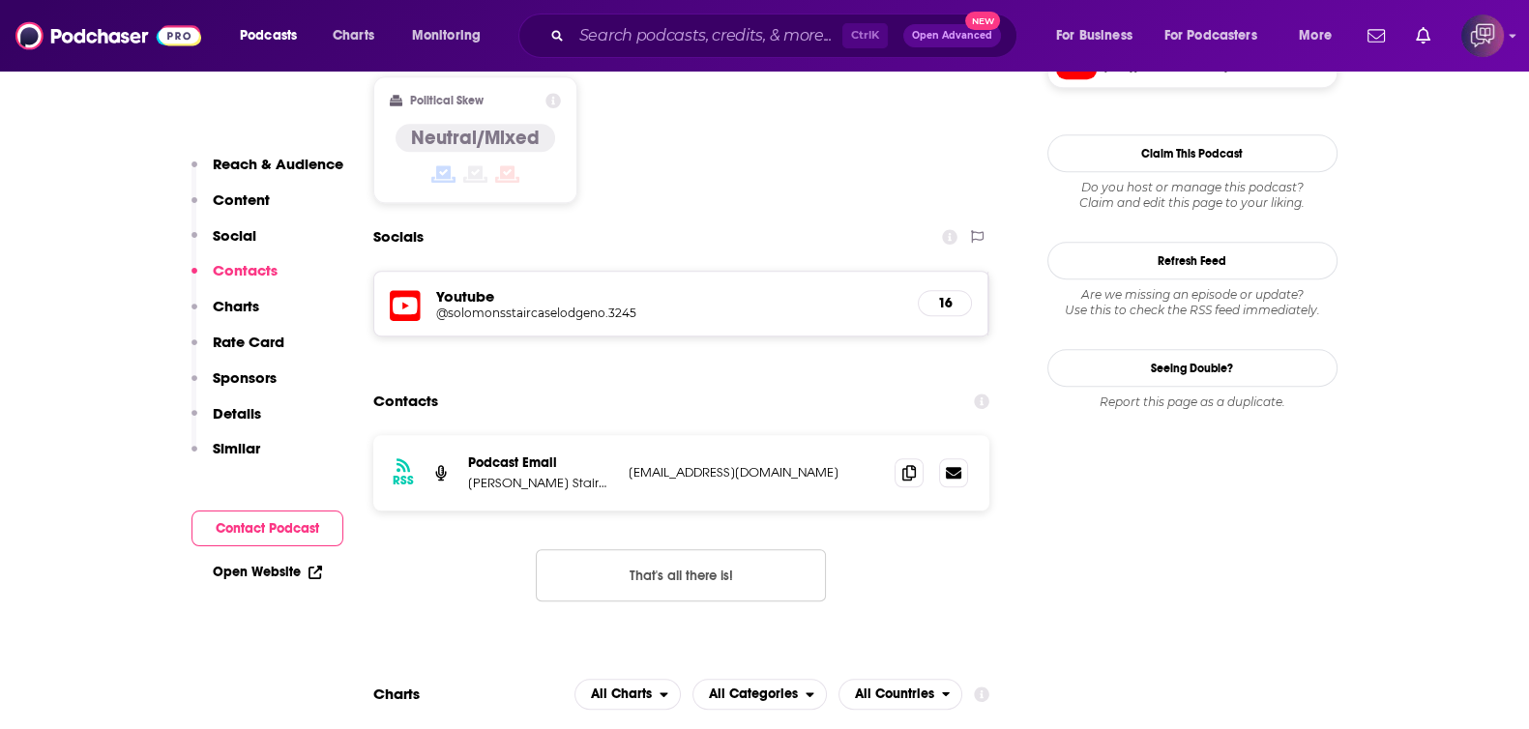
click at [686, 14] on div "Ctrl K Open Advanced New" at bounding box center [767, 36] width 499 height 44
click at [690, 38] on input "Search podcasts, credits, & more..." at bounding box center [706, 35] width 271 height 31
paste input "Master [PERSON_NAME]'s American [DEMOGRAPHIC_DATA] Podcas"
type input "Master [PERSON_NAME]'s American [DEMOGRAPHIC_DATA] Podcas"
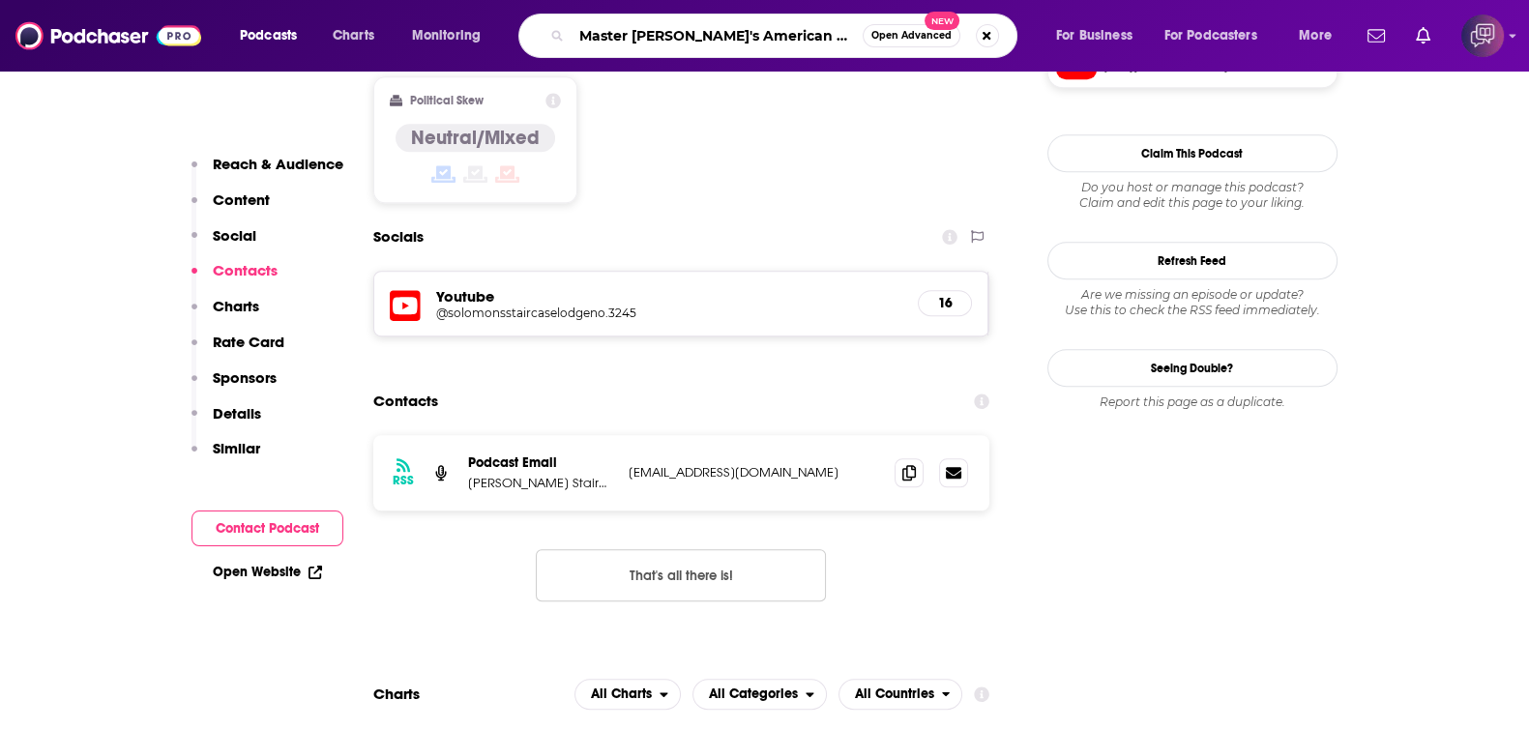
scroll to position [0, 57]
click at [915, 35] on span "Open Advanced" at bounding box center [911, 36] width 80 height 10
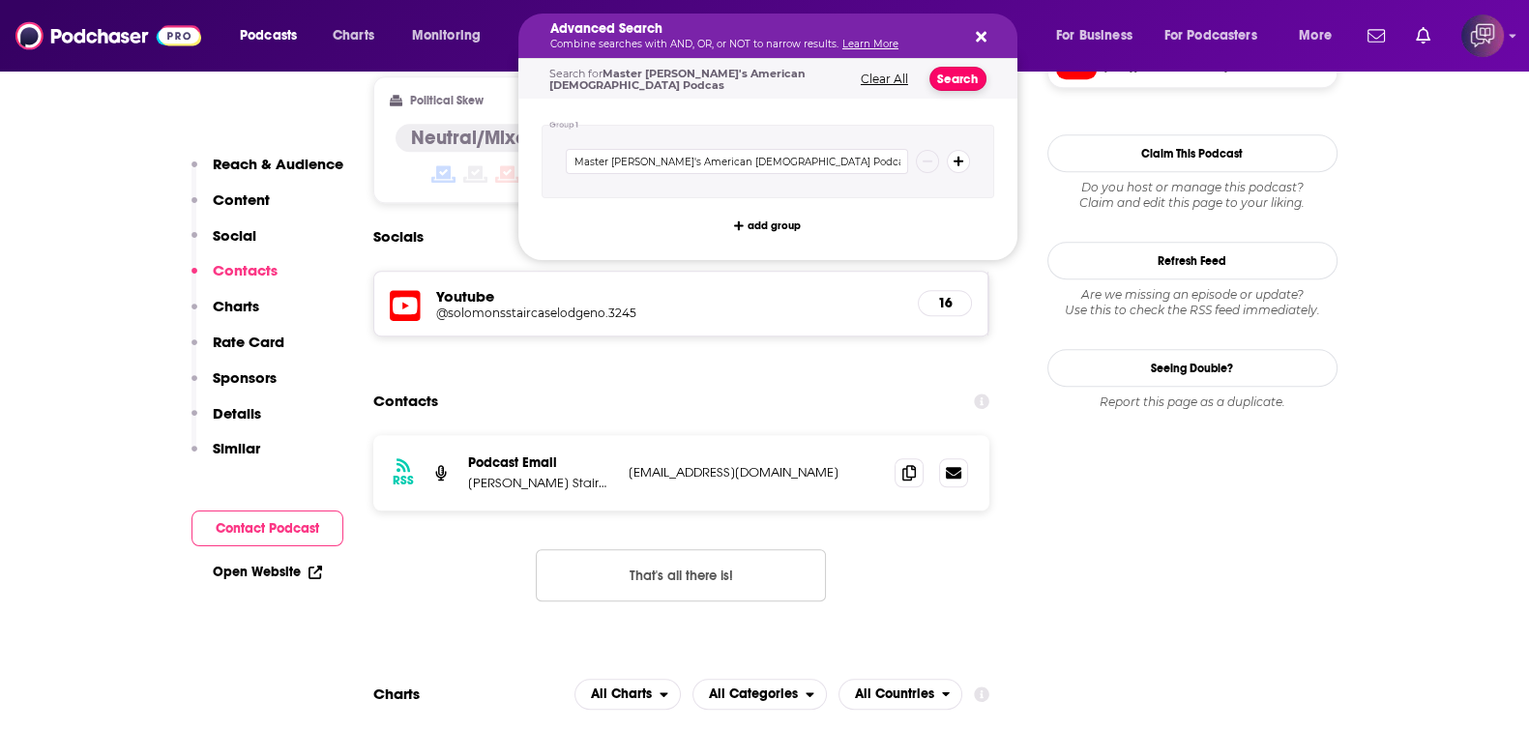
click at [950, 74] on button "Search" at bounding box center [957, 79] width 57 height 24
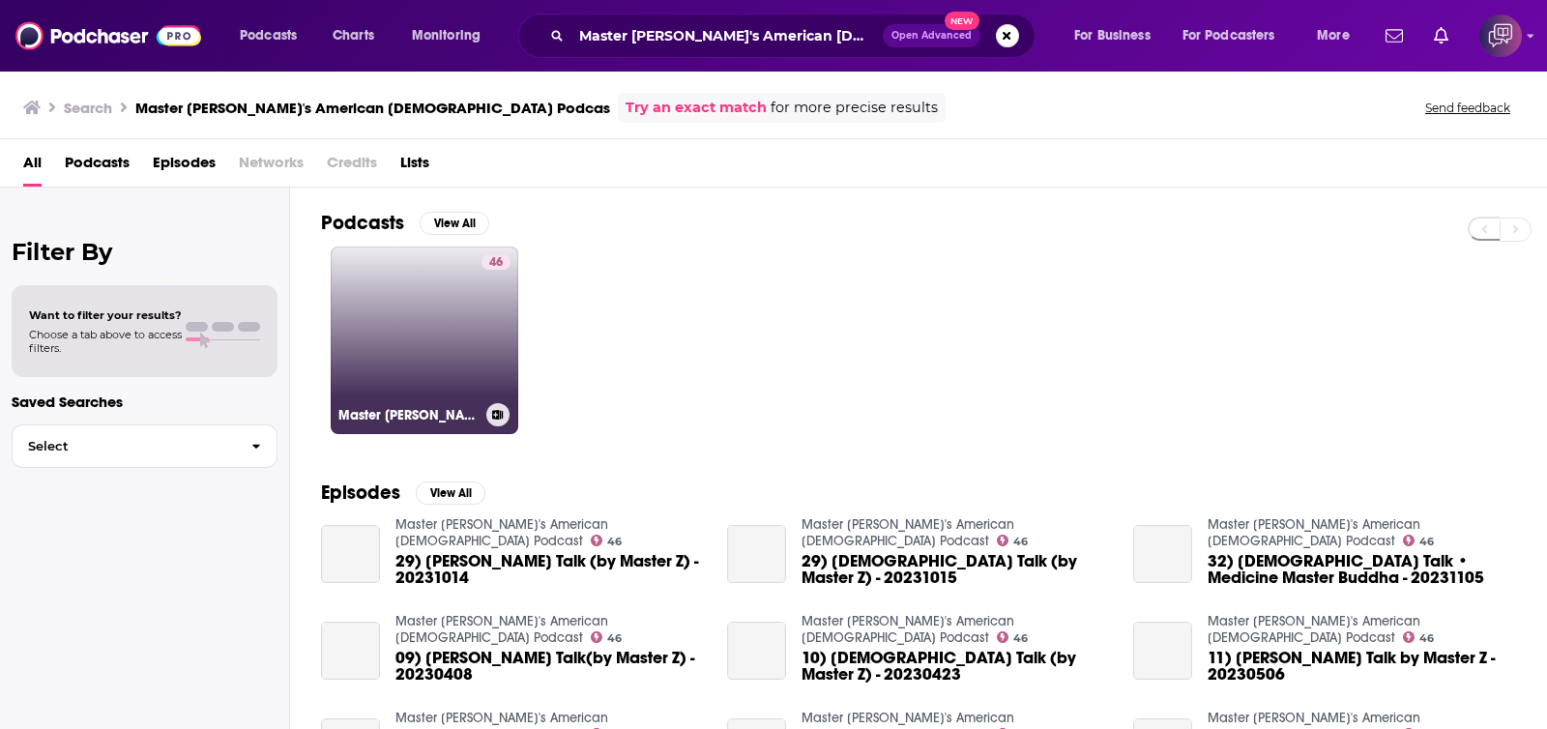
click at [510, 383] on div "46" at bounding box center [495, 328] width 29 height 149
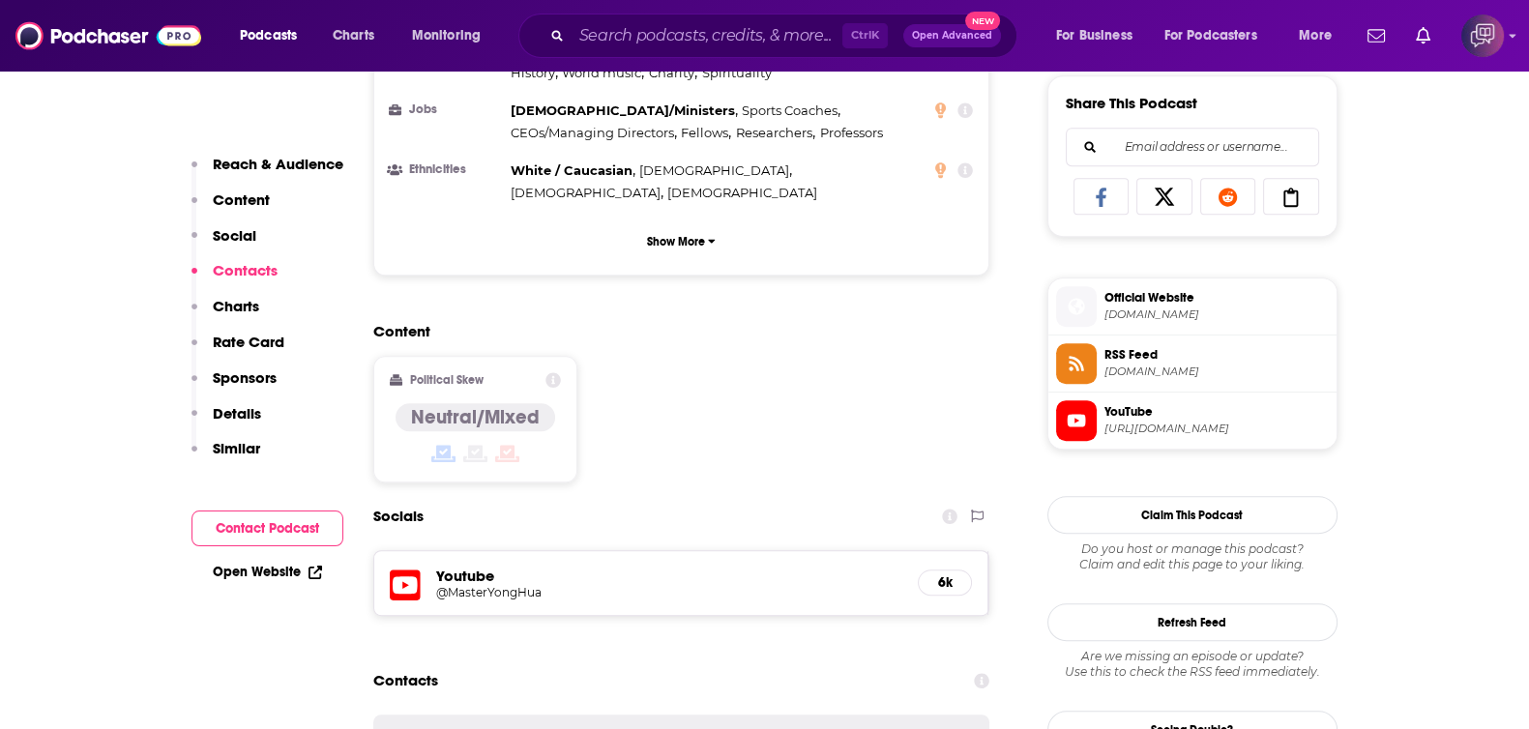
scroll to position [1570, 0]
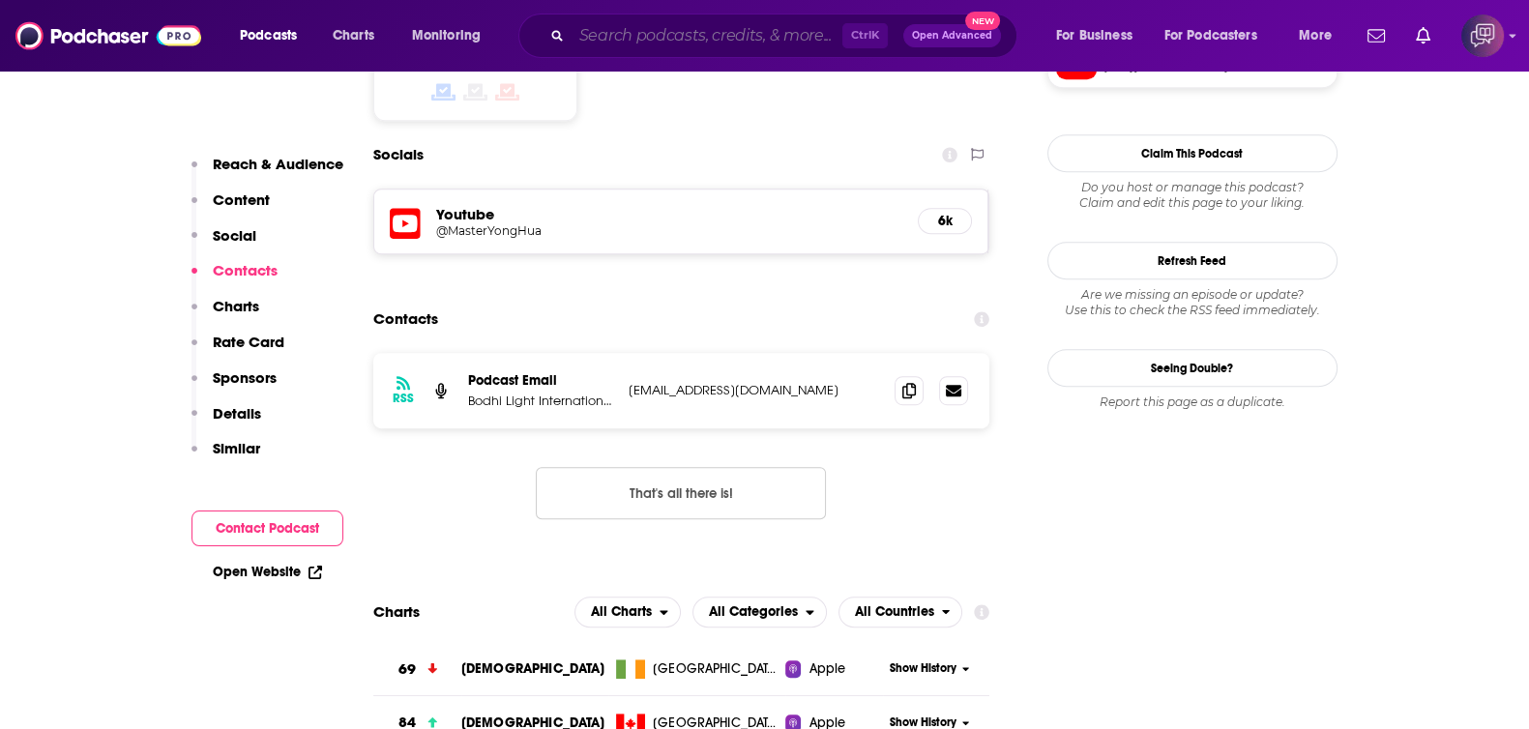
click at [687, 34] on input "Search podcasts, credits, & more..." at bounding box center [706, 35] width 271 height 31
paste input "[US_STATE] City"
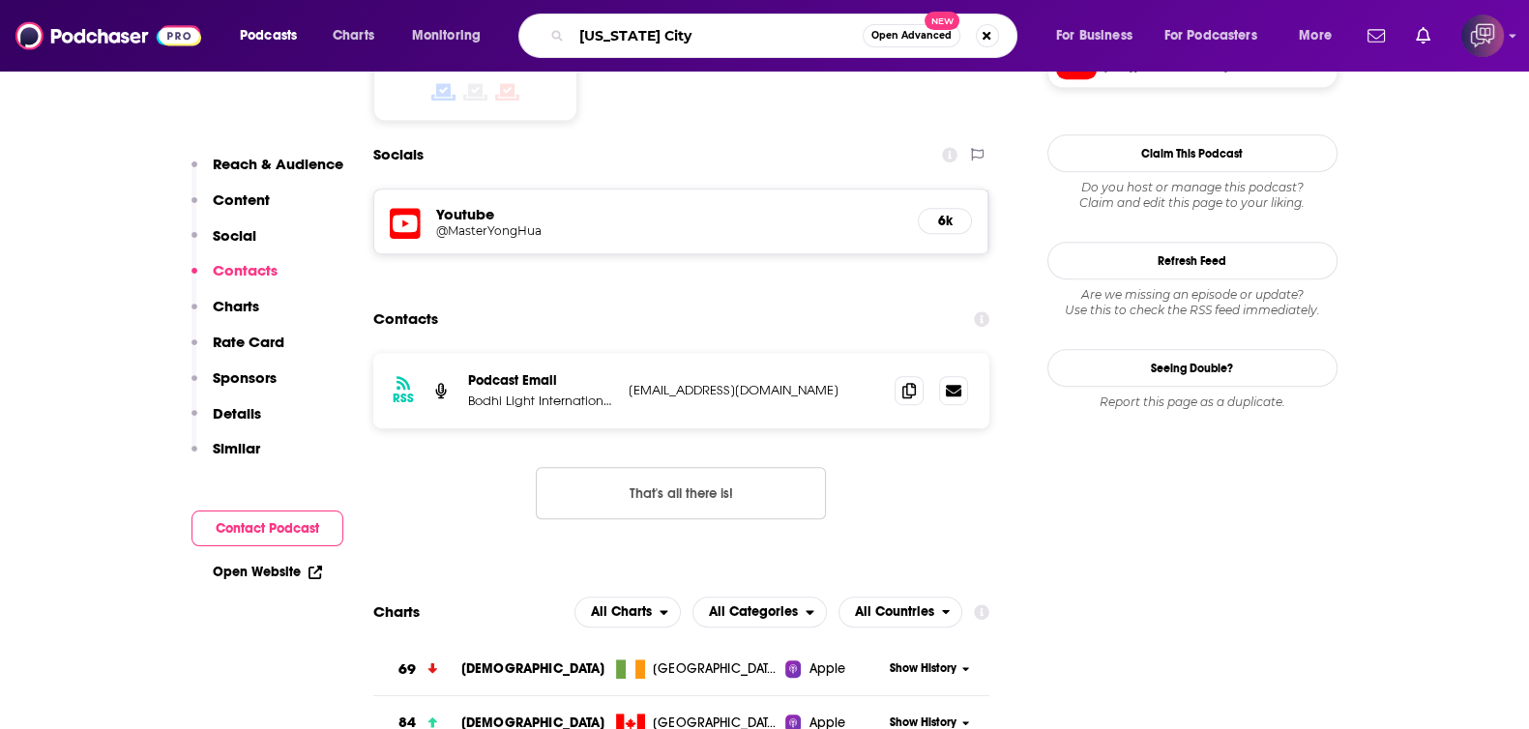
type input "[US_STATE] City"
click at [903, 40] on span "Open Advanced" at bounding box center [911, 36] width 80 height 10
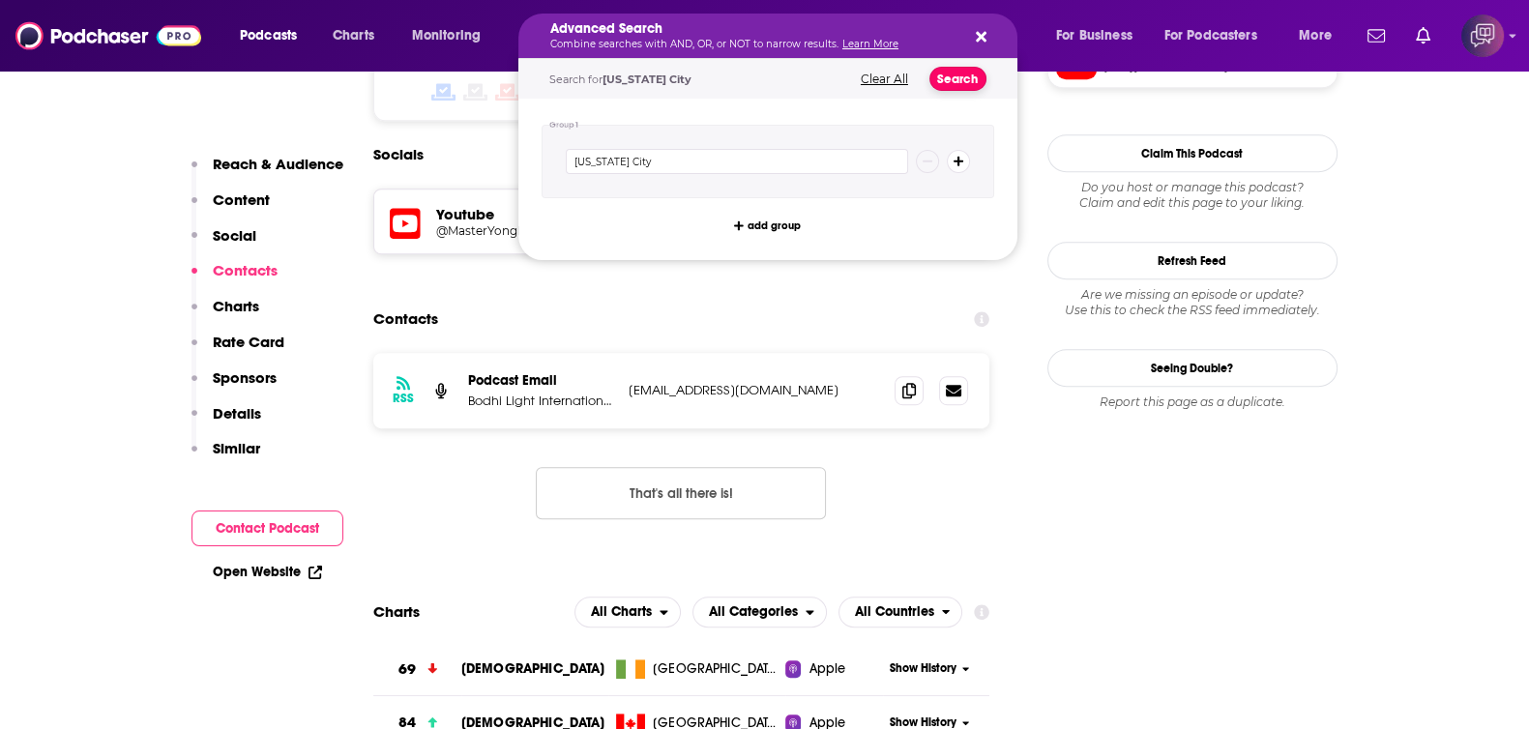
click at [958, 70] on button "Search" at bounding box center [957, 79] width 57 height 24
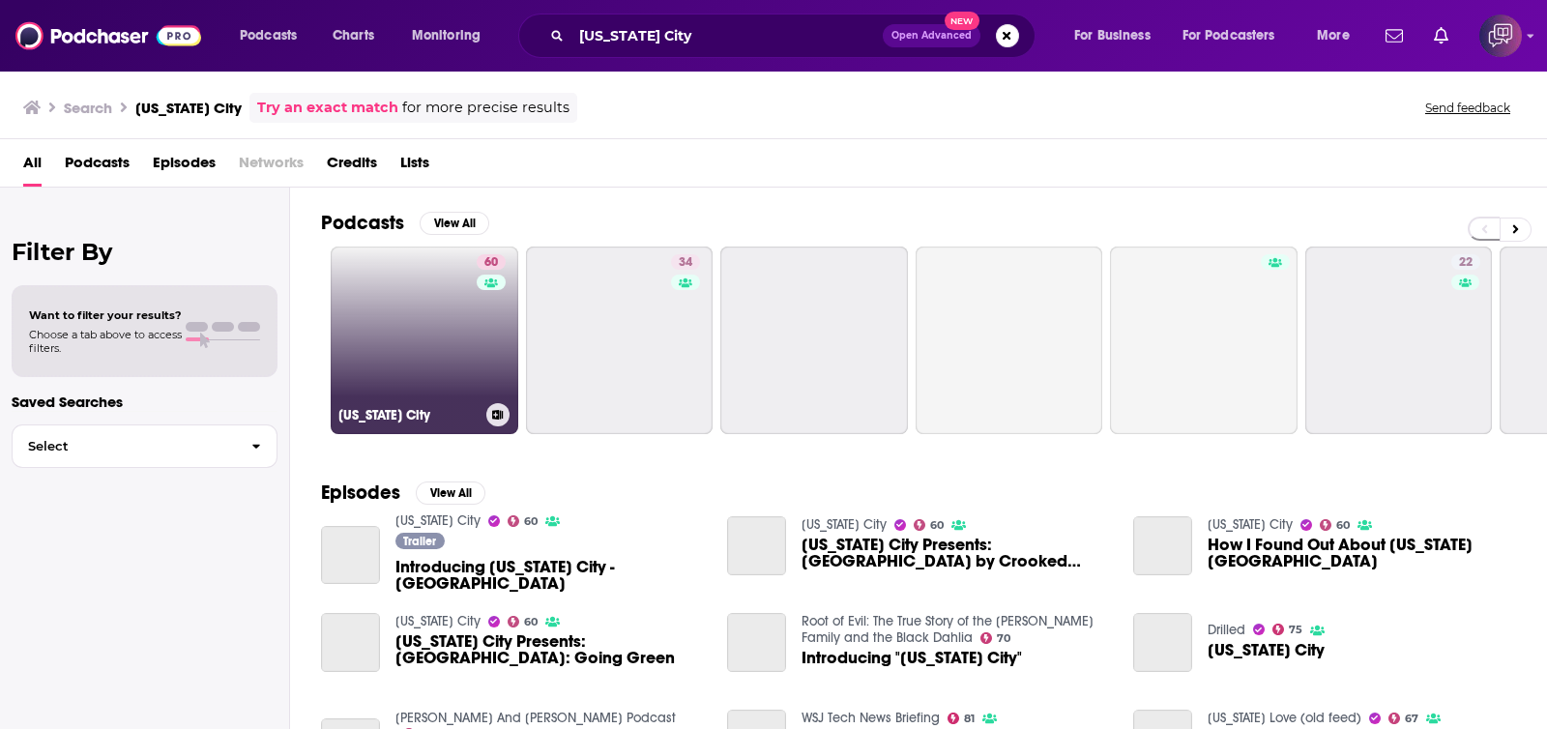
click at [461, 316] on link "60 [US_STATE][GEOGRAPHIC_DATA]" at bounding box center [425, 341] width 188 height 188
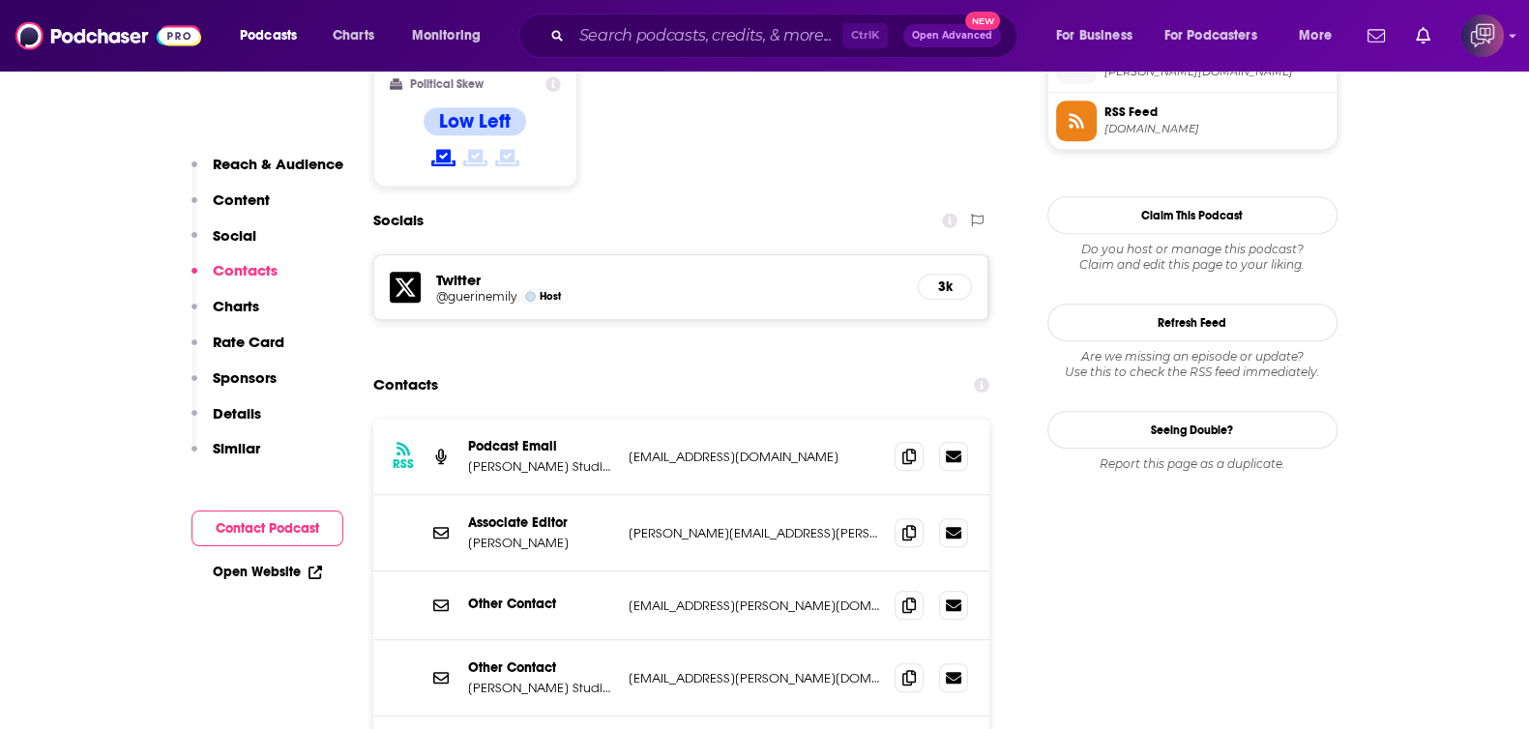
scroll to position [1691, 0]
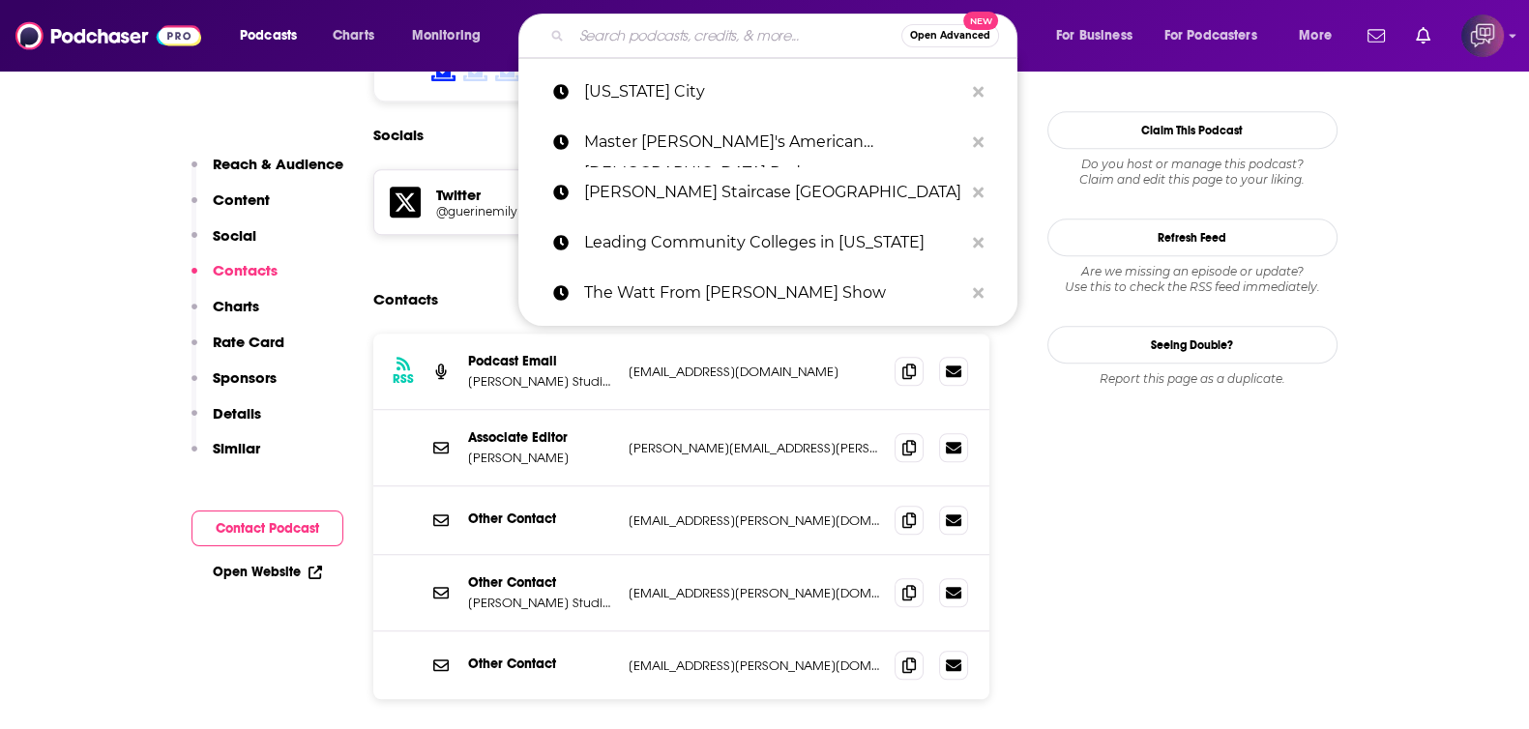
click at [712, 36] on input "Search podcasts, credits, & more..." at bounding box center [736, 35] width 330 height 31
paste input "[PERSON_NAME] Show"
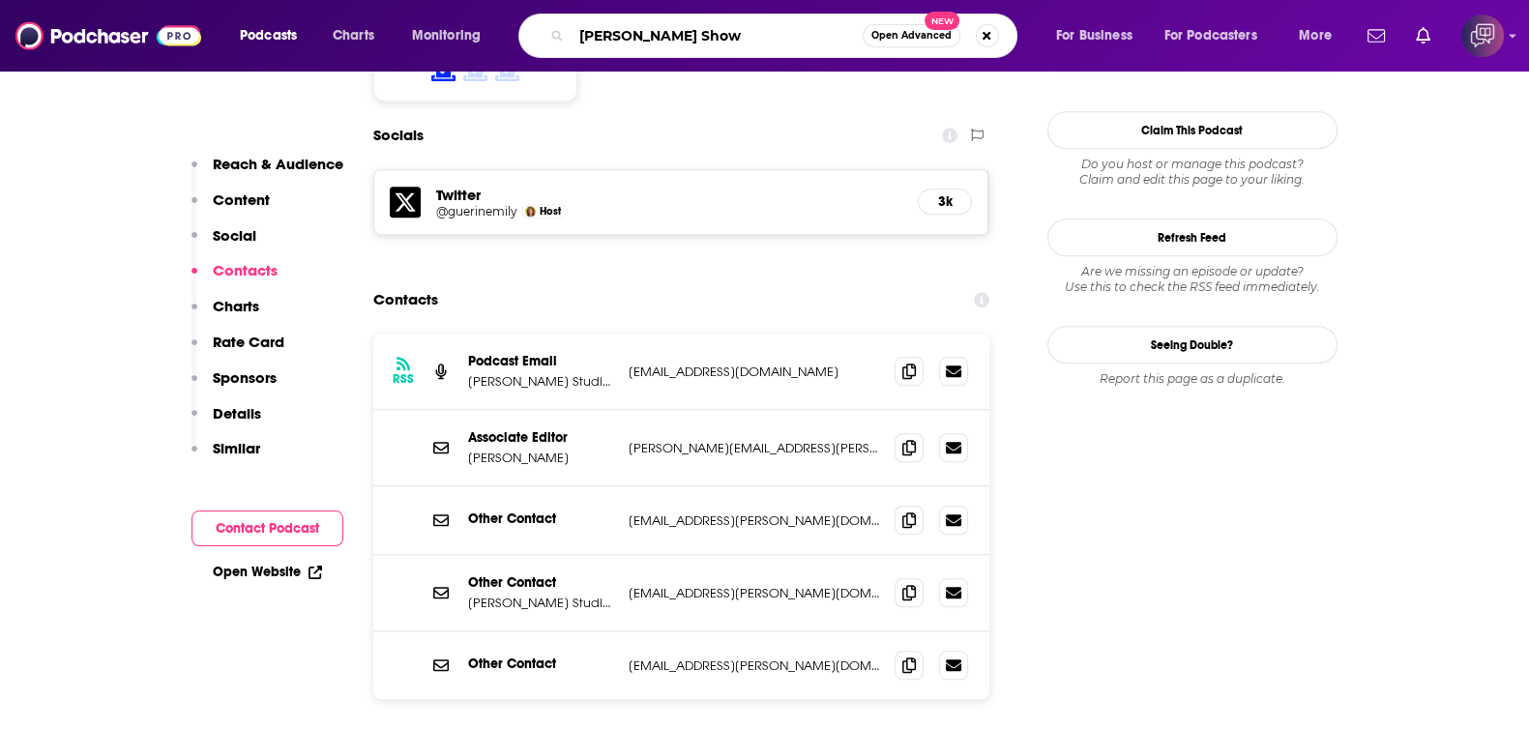
type input "[PERSON_NAME] Show"
click at [907, 42] on button "Open Advanced New" at bounding box center [911, 35] width 98 height 23
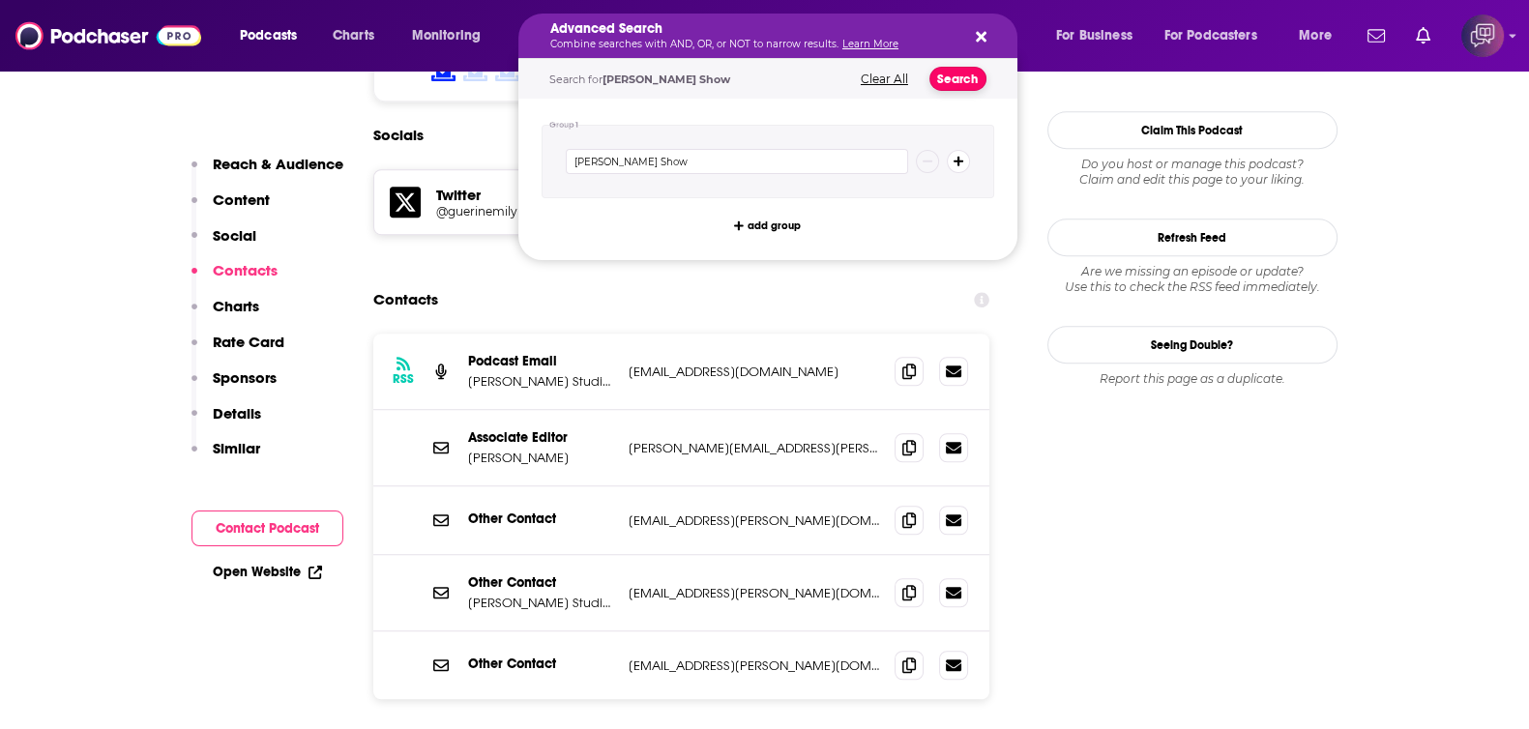
click at [977, 79] on button "Search" at bounding box center [957, 79] width 57 height 24
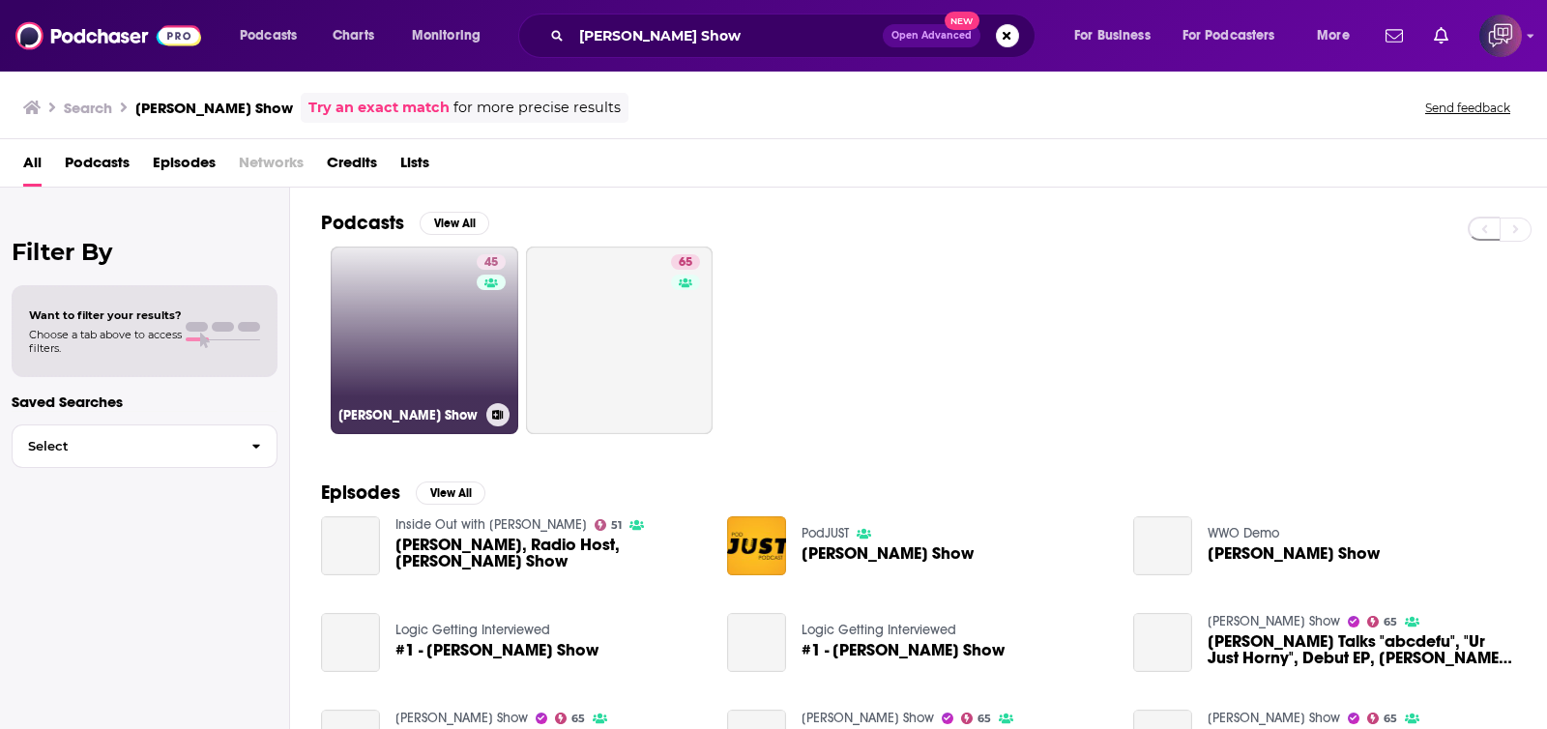
click at [454, 345] on link "45 [PERSON_NAME] Show" at bounding box center [425, 341] width 188 height 188
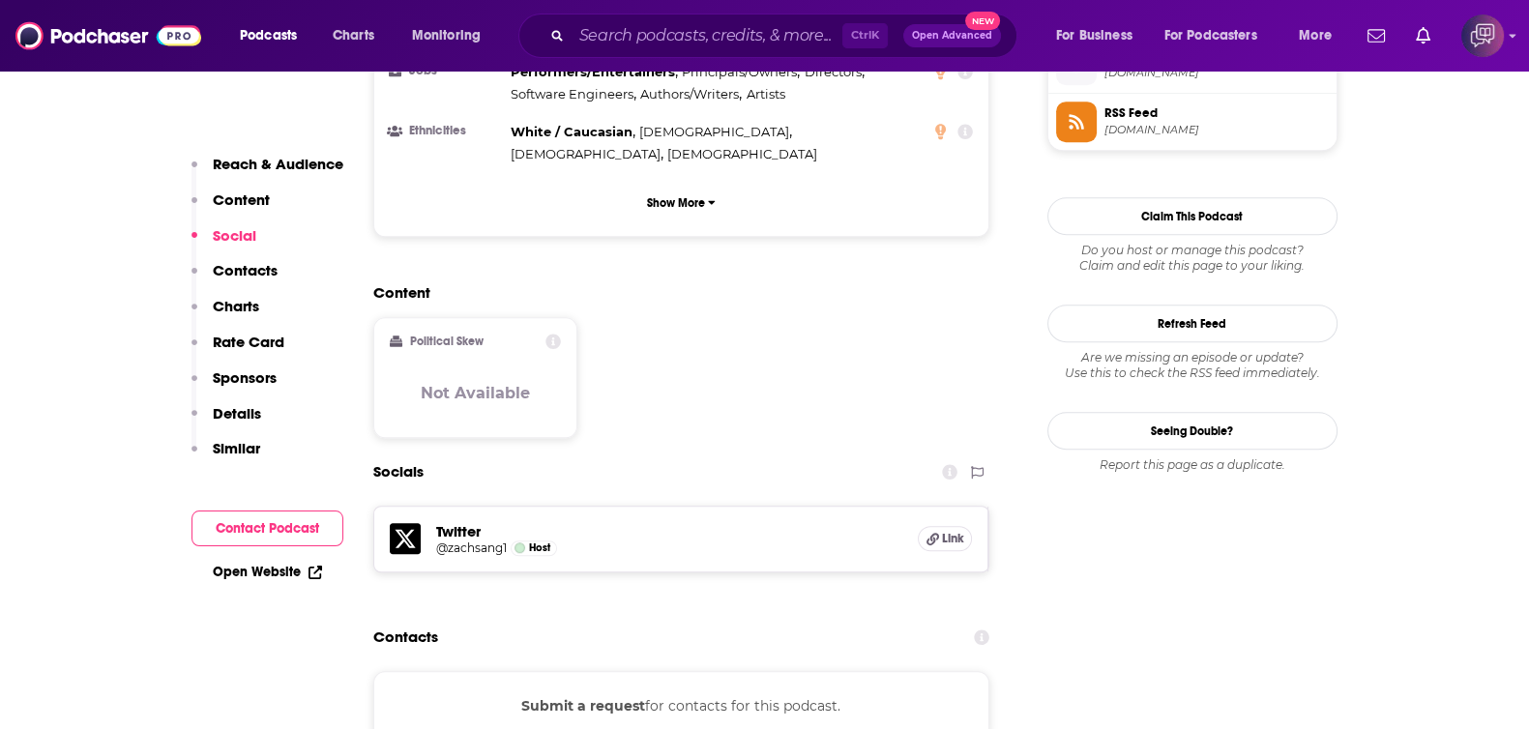
scroll to position [1691, 0]
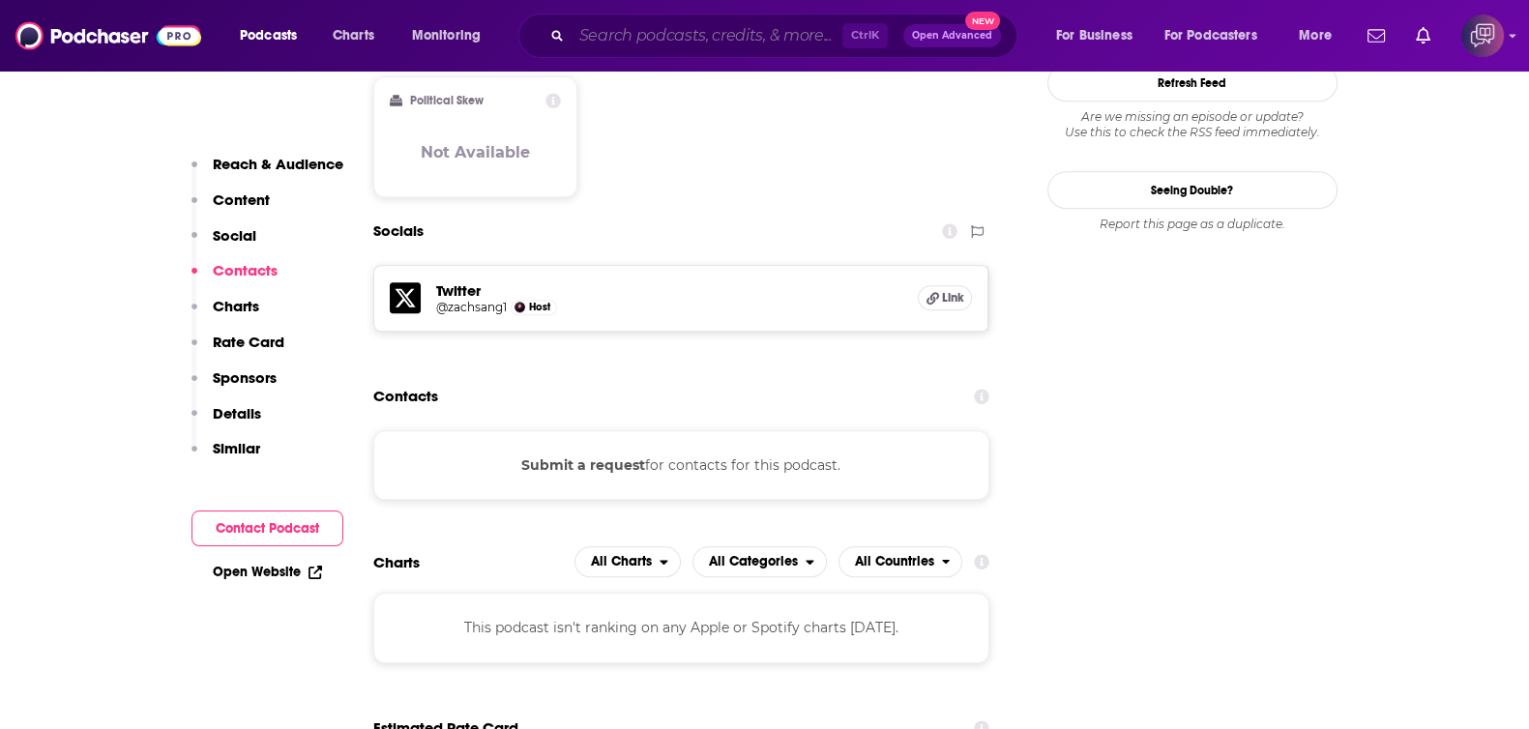
click at [775, 37] on input "Search podcasts, credits, & more..." at bounding box center [706, 35] width 271 height 31
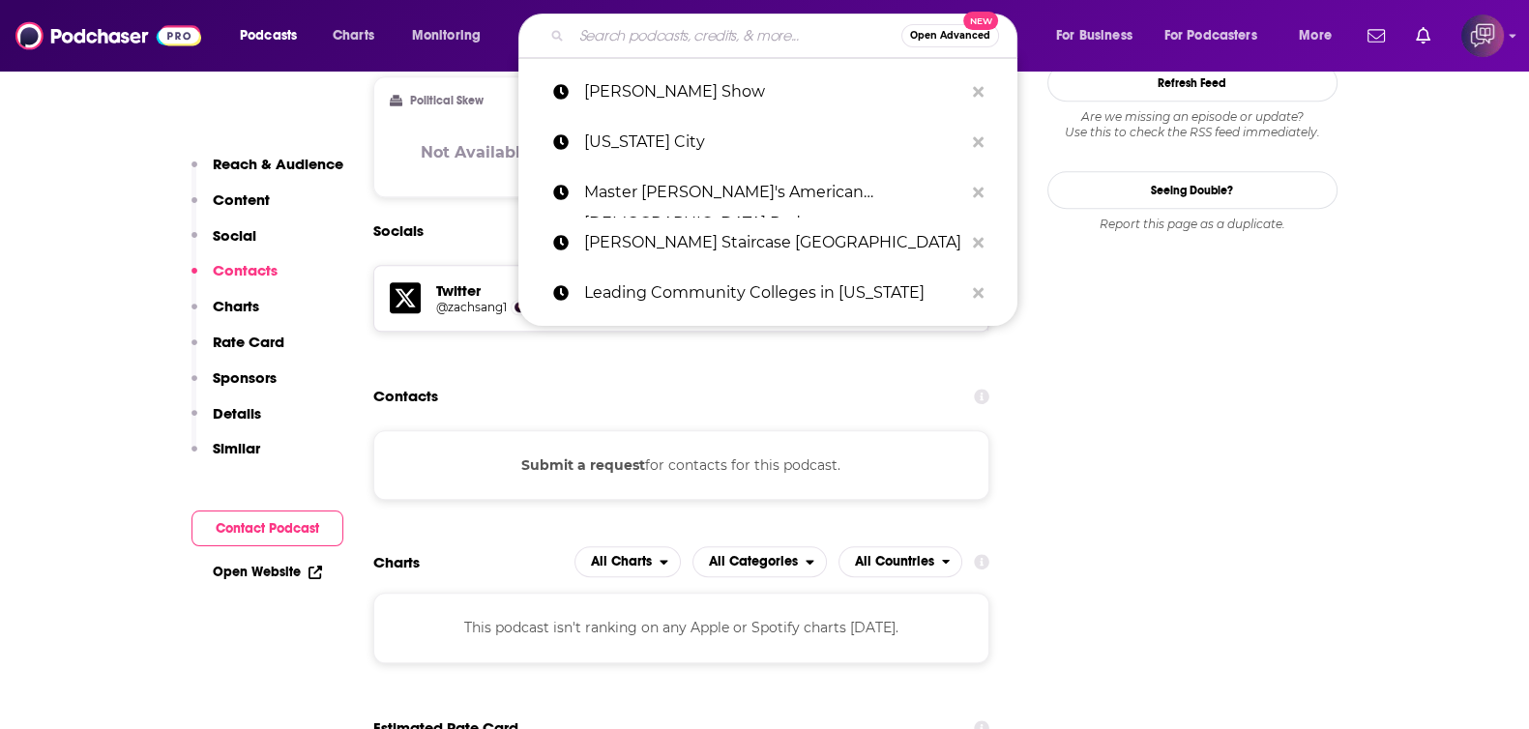
paste input "[PERSON_NAME] [US_STATE] Minute"
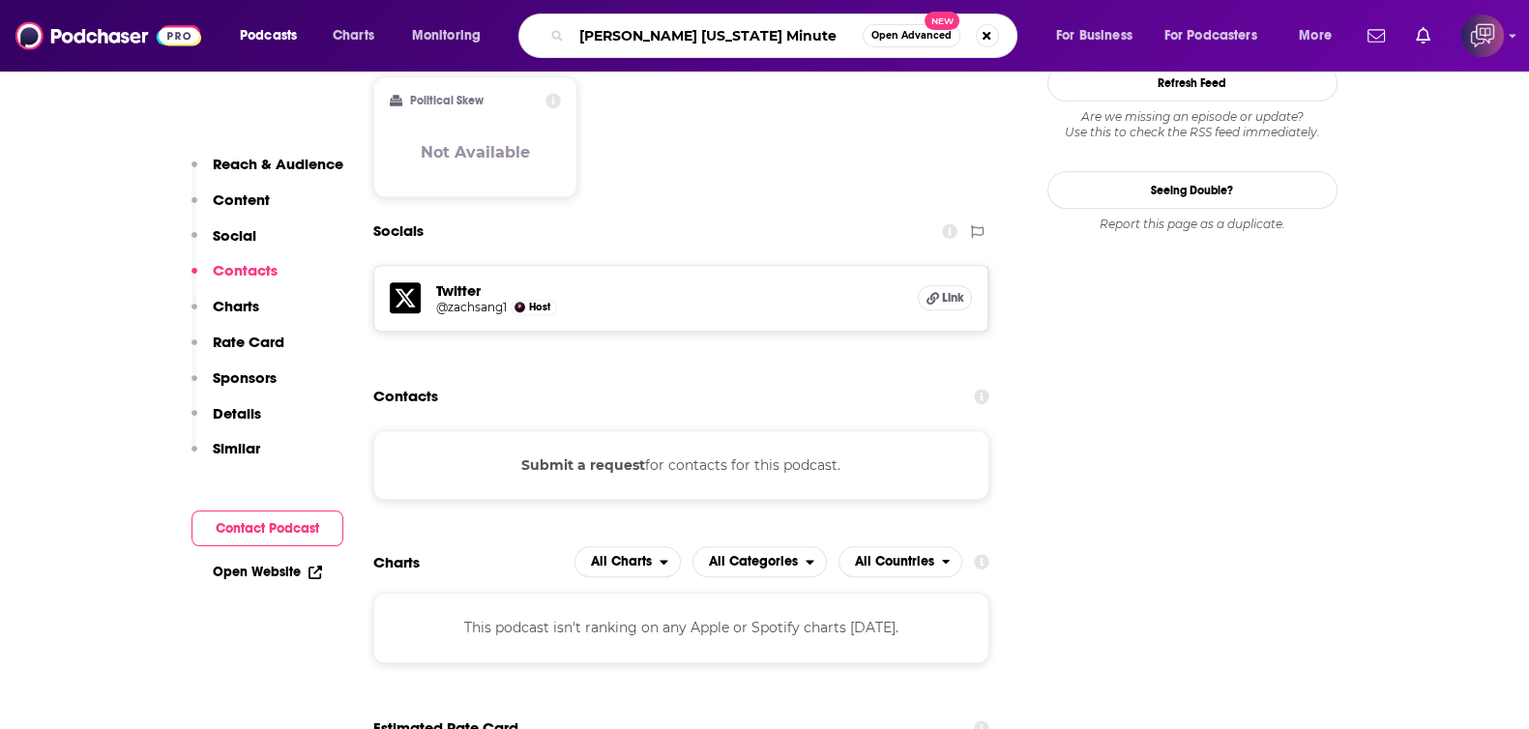
type input "[PERSON_NAME] [US_STATE] Minute"
click at [894, 28] on button "Open Advanced New" at bounding box center [911, 35] width 98 height 23
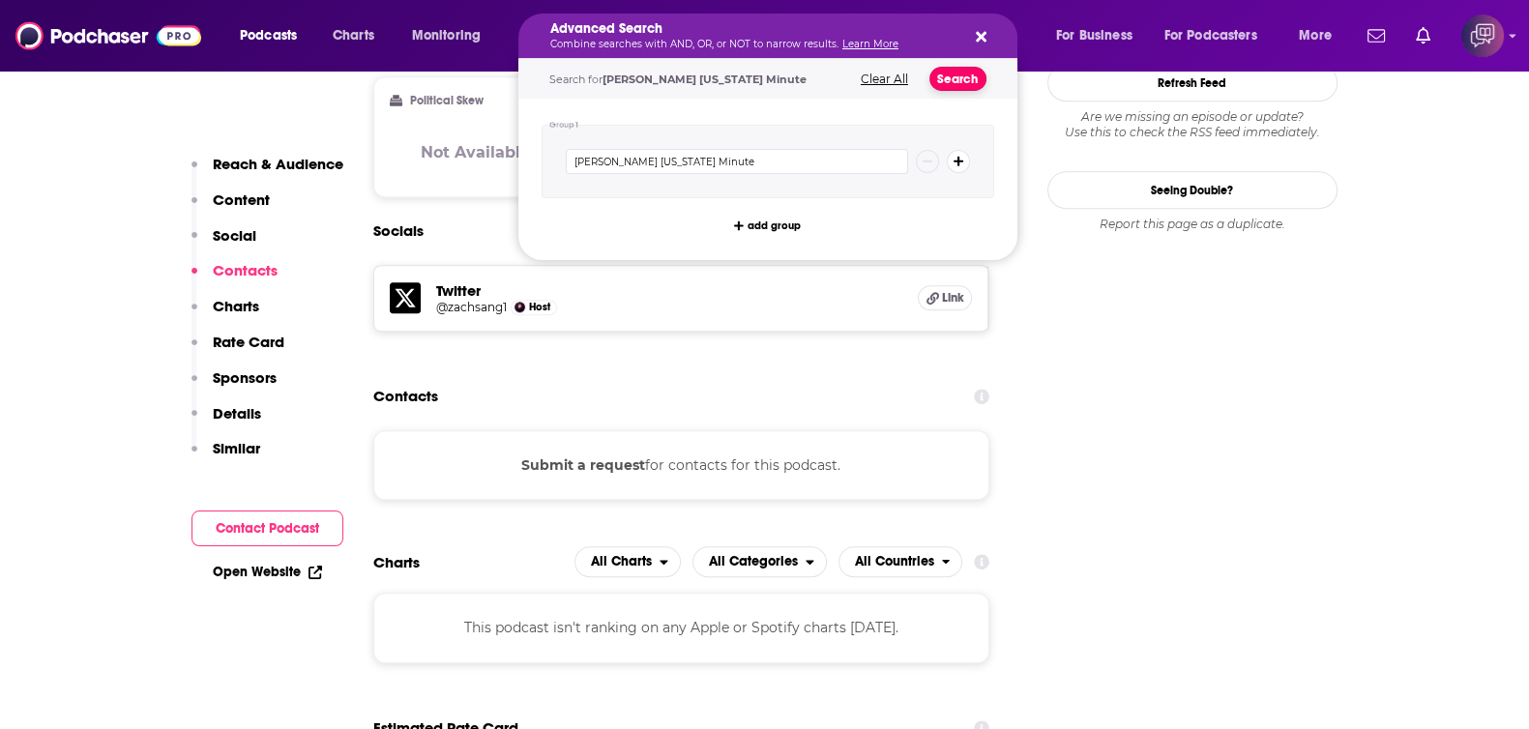
click at [941, 74] on button "Search" at bounding box center [957, 79] width 57 height 24
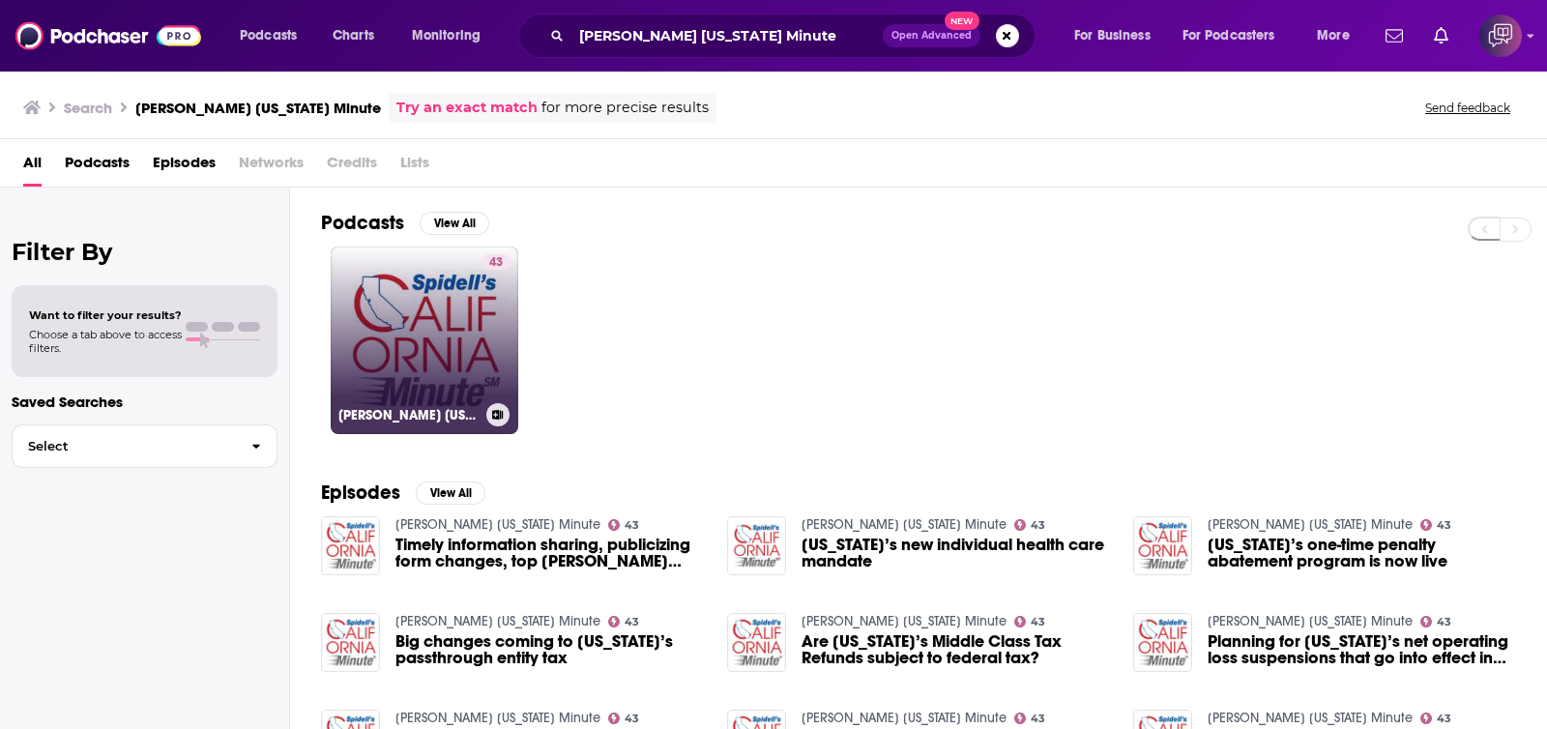
click at [464, 324] on link "43 [PERSON_NAME] [US_STATE] Minute" at bounding box center [425, 341] width 188 height 188
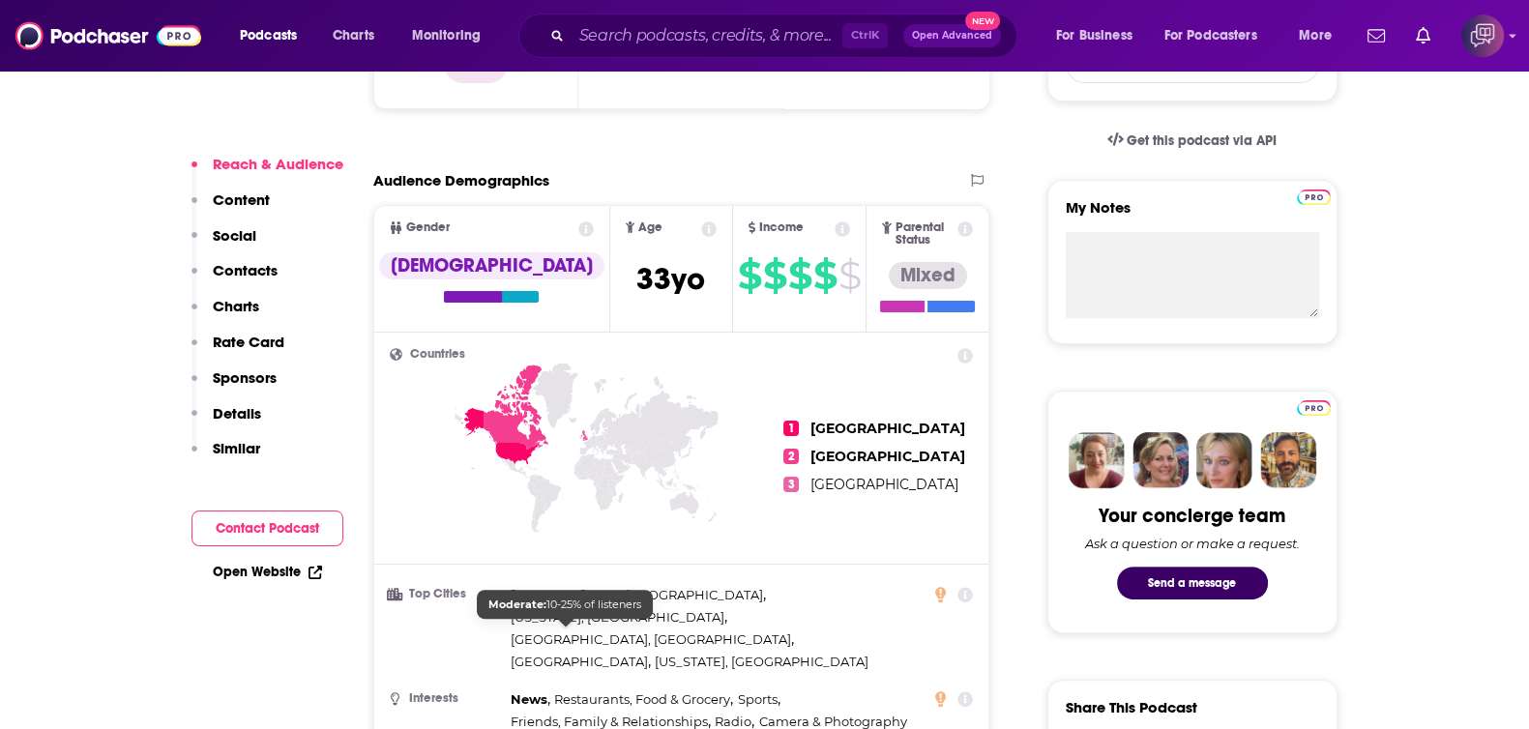
scroll to position [1450, 0]
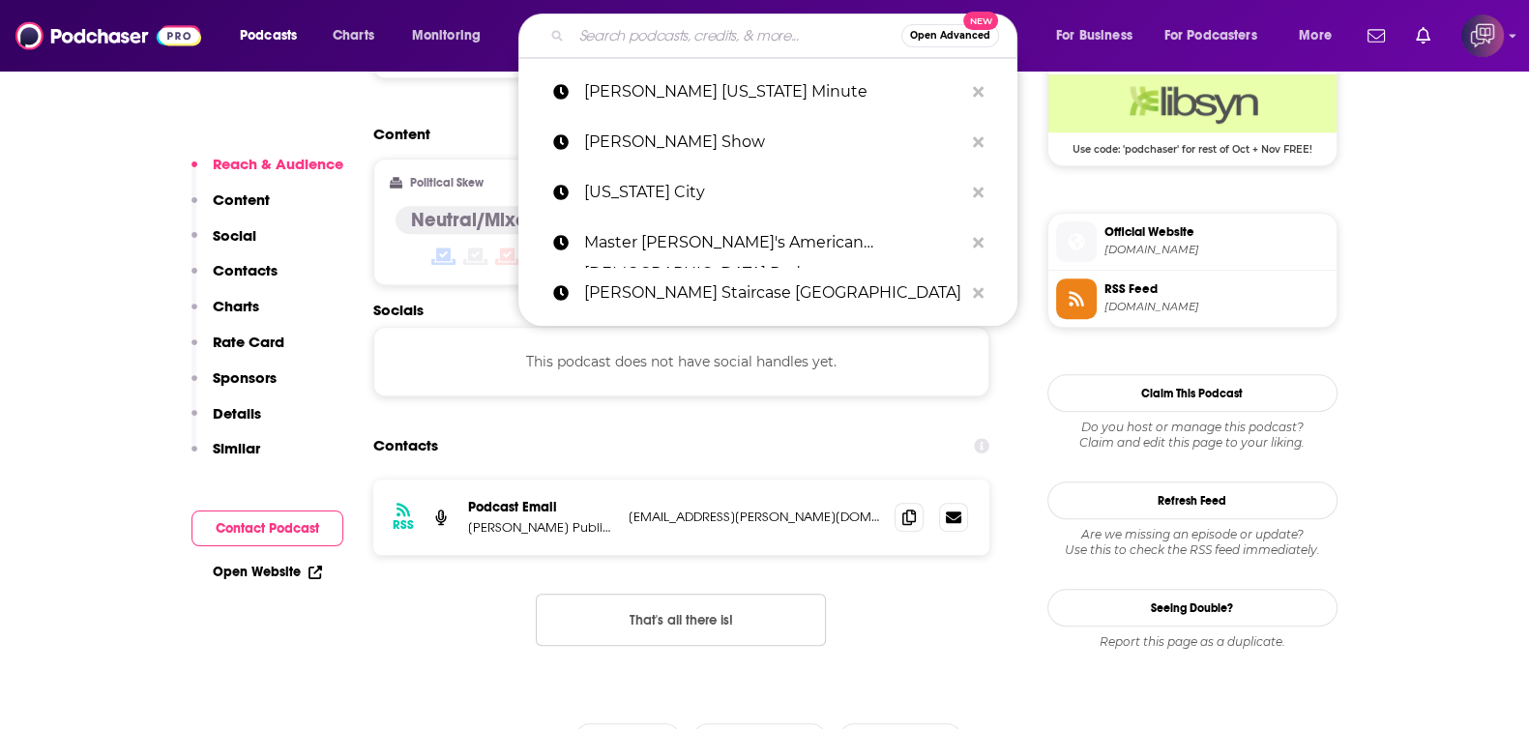
click at [743, 31] on input "Search podcasts, credits, & more..." at bounding box center [736, 35] width 330 height 31
paste input "[DEMOGRAPHIC_DATA]"
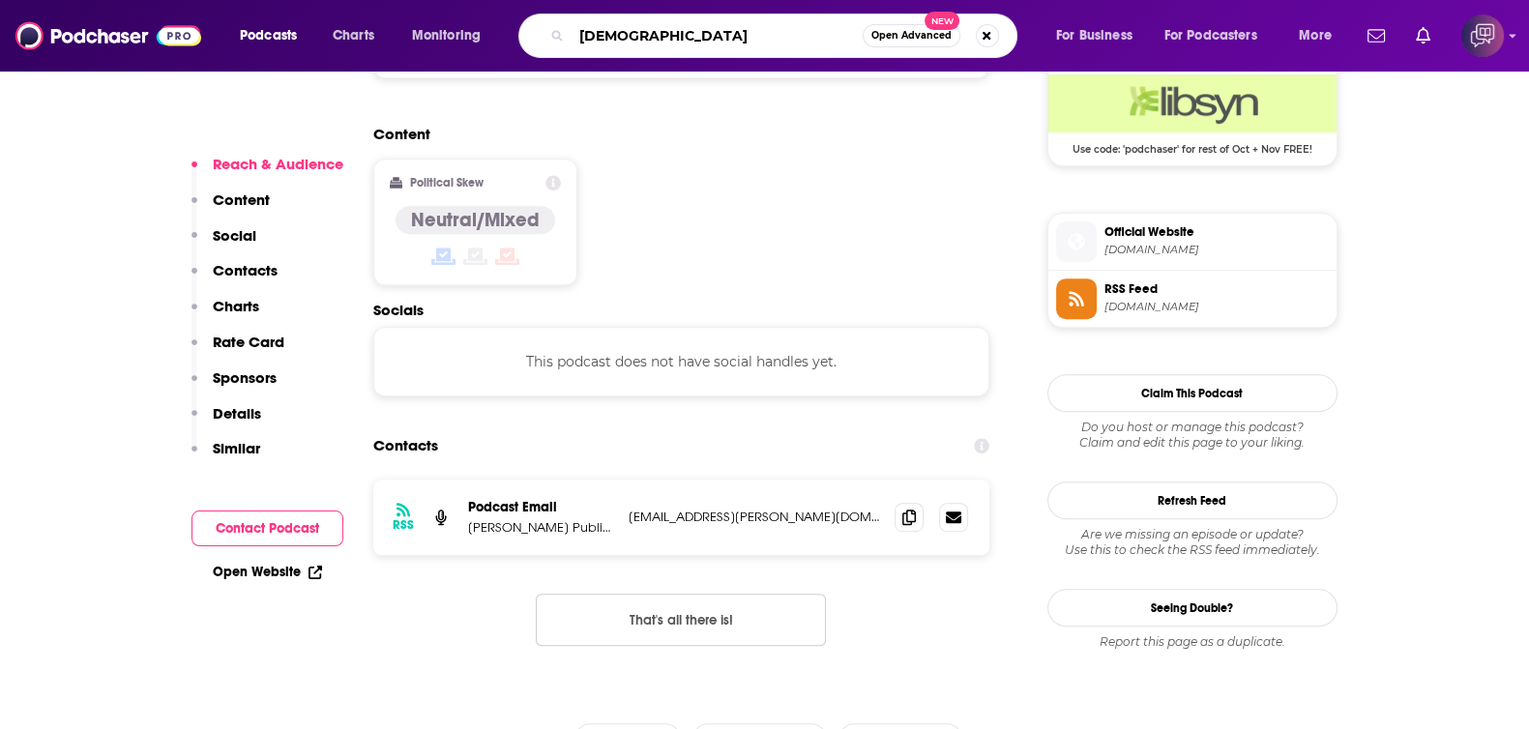
type input "[DEMOGRAPHIC_DATA]"
click at [938, 40] on span "Open Advanced" at bounding box center [911, 36] width 80 height 10
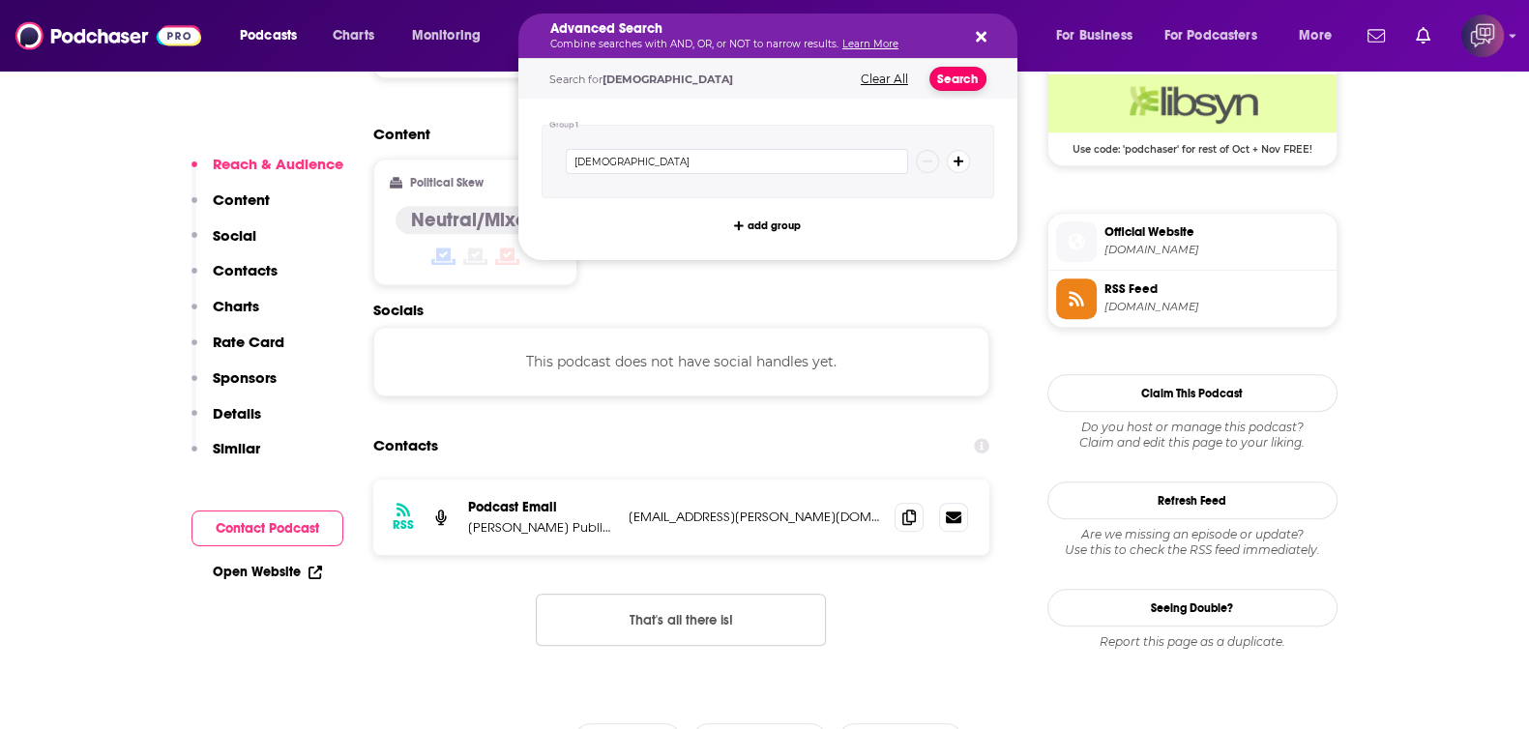
click at [969, 80] on button "Search" at bounding box center [957, 79] width 57 height 24
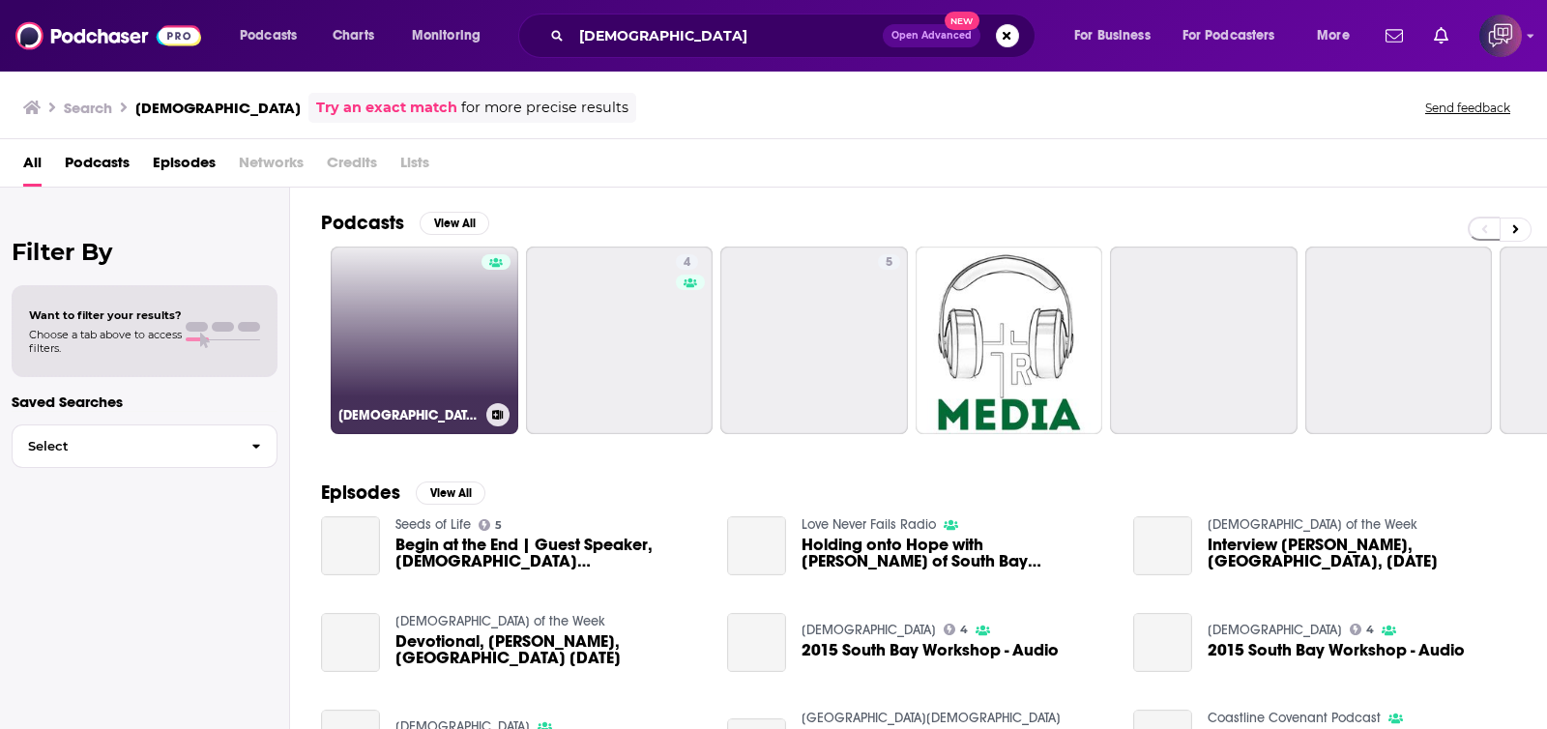
click at [435, 380] on link "[DEMOGRAPHIC_DATA]" at bounding box center [425, 341] width 188 height 188
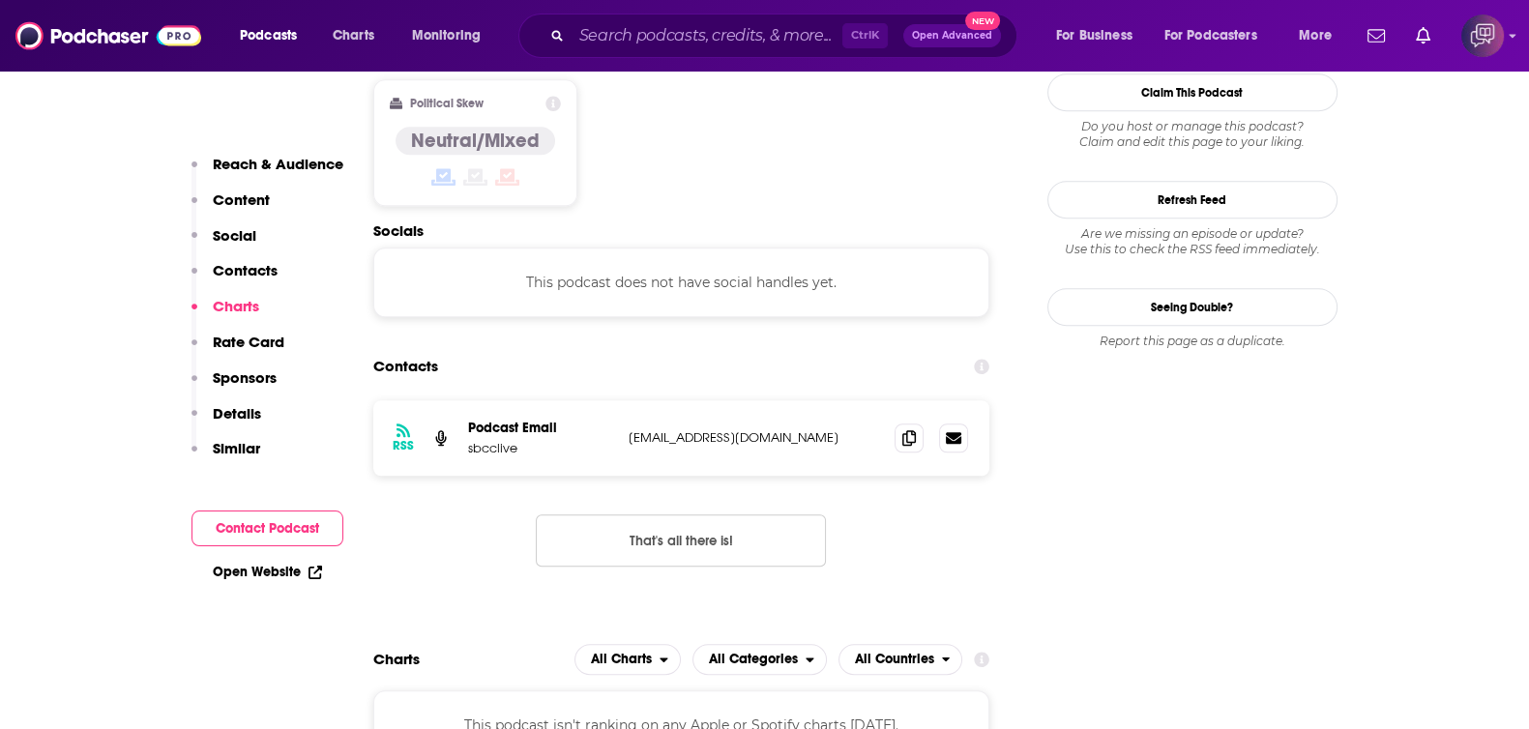
scroll to position [1570, 0]
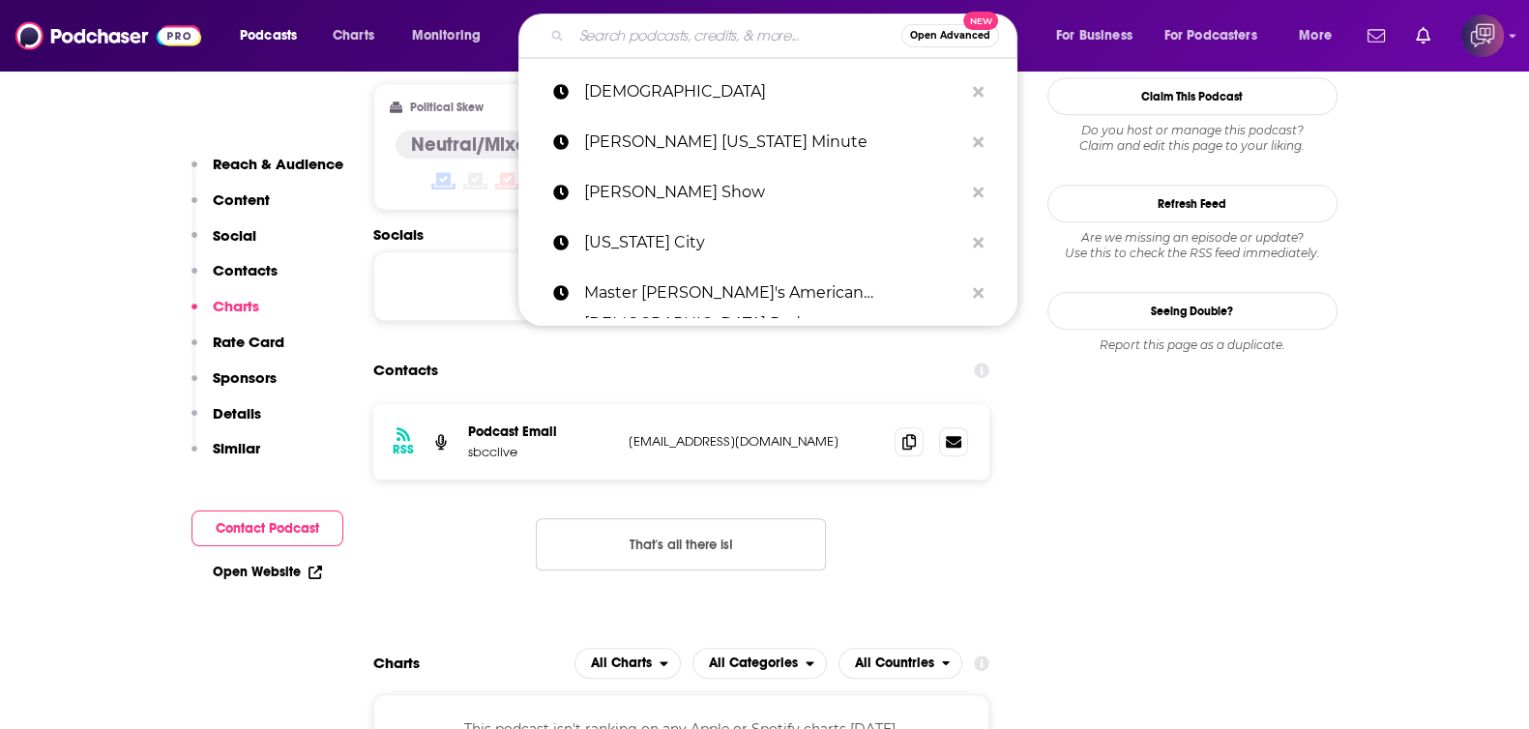
click at [641, 42] on input "Search podcasts, credits, & more..." at bounding box center [736, 35] width 330 height 31
paste input "Slow Baja"
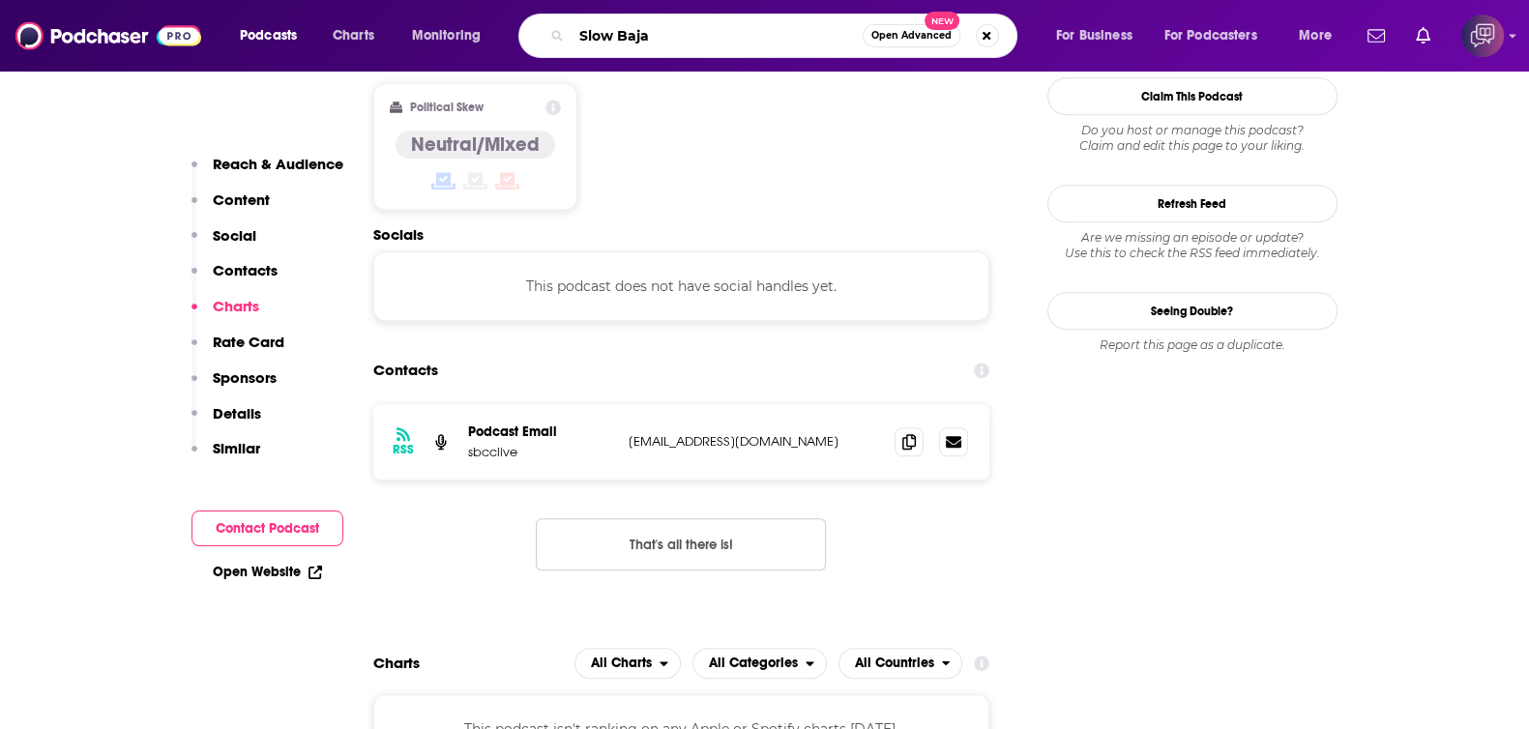
type input "Slow Baja"
click at [918, 37] on span "Open Advanced" at bounding box center [911, 36] width 80 height 10
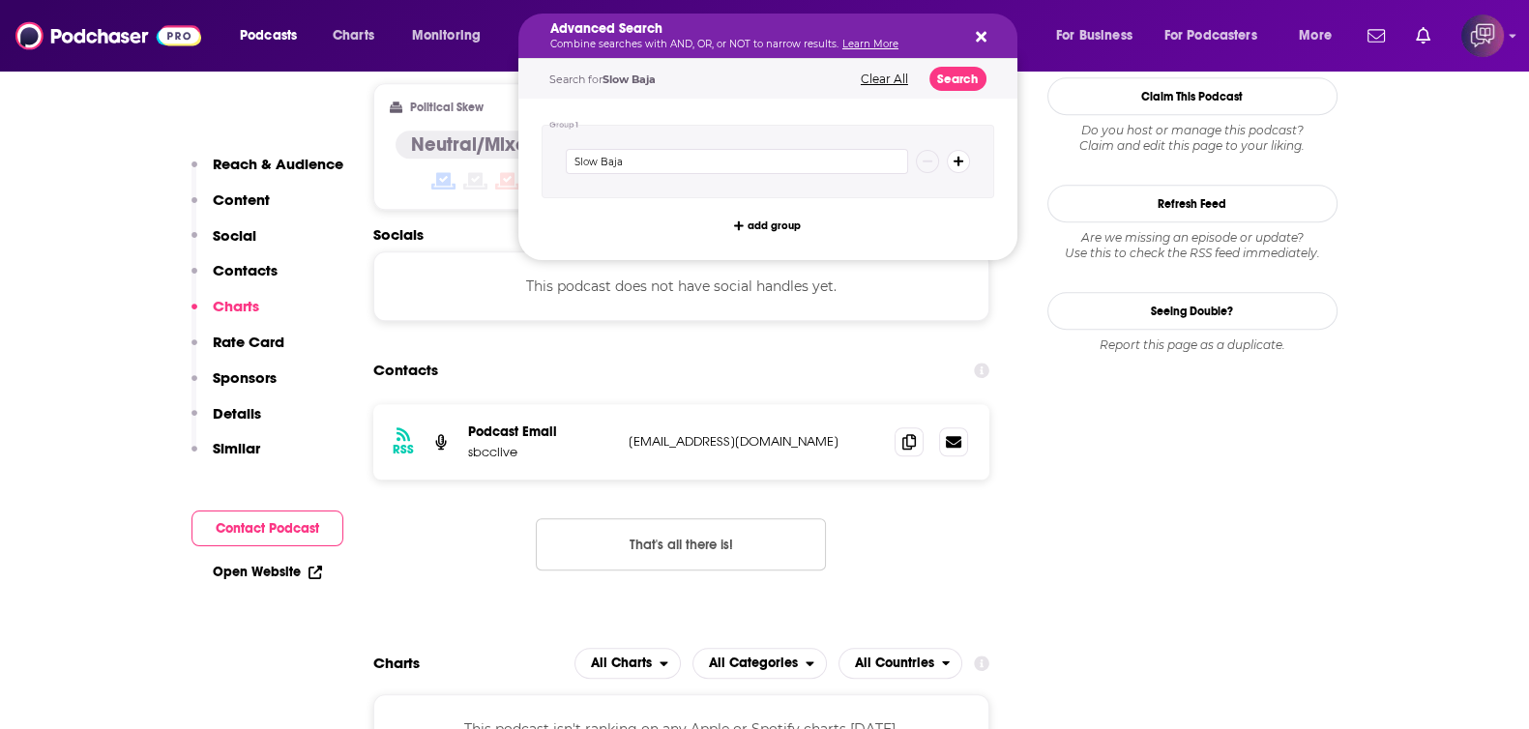
click at [958, 91] on div "Search for Slow Baja Clear All Search" at bounding box center [767, 79] width 499 height 40
click at [958, 87] on button "Search" at bounding box center [957, 79] width 57 height 24
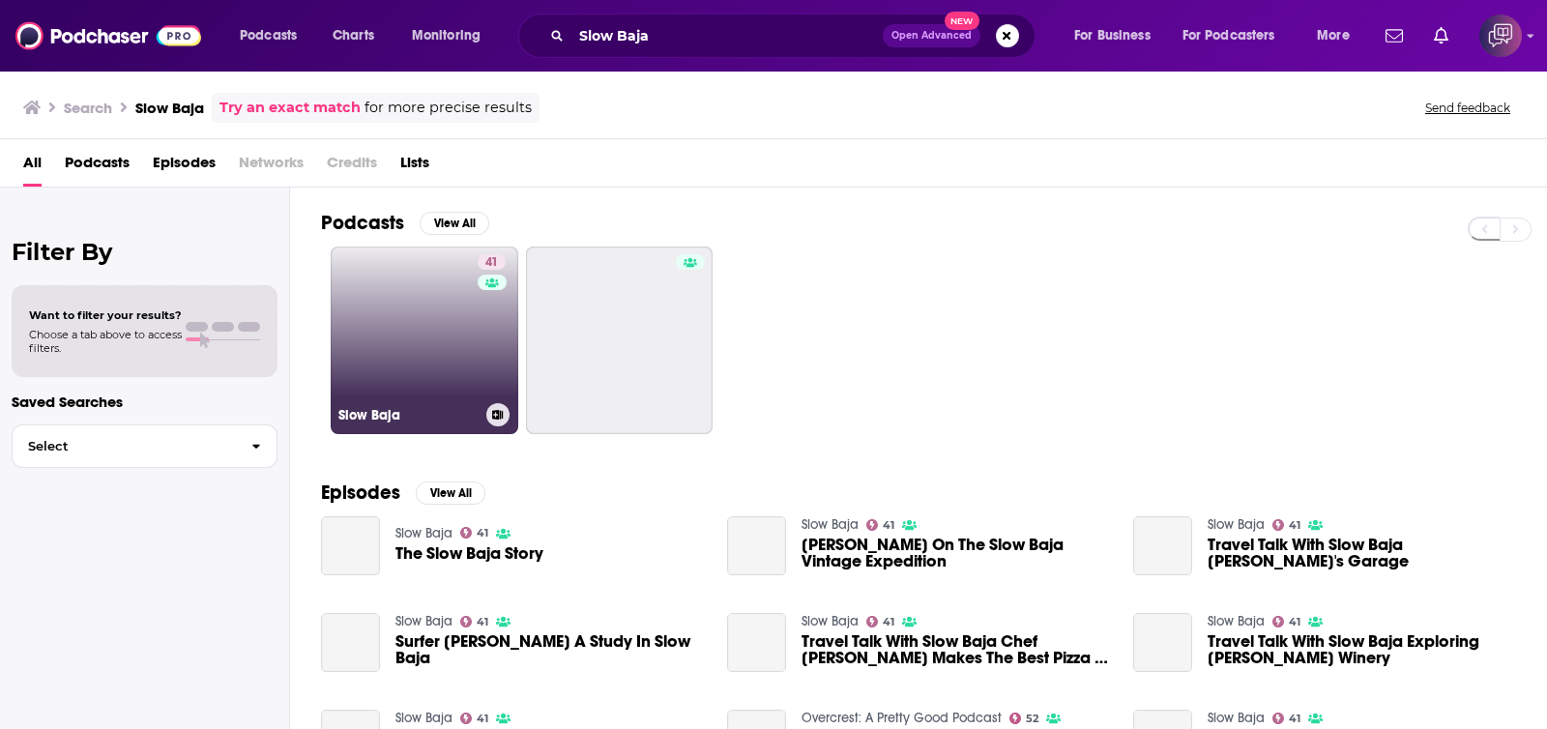
click at [415, 370] on link "41 Slow Baja" at bounding box center [425, 341] width 188 height 188
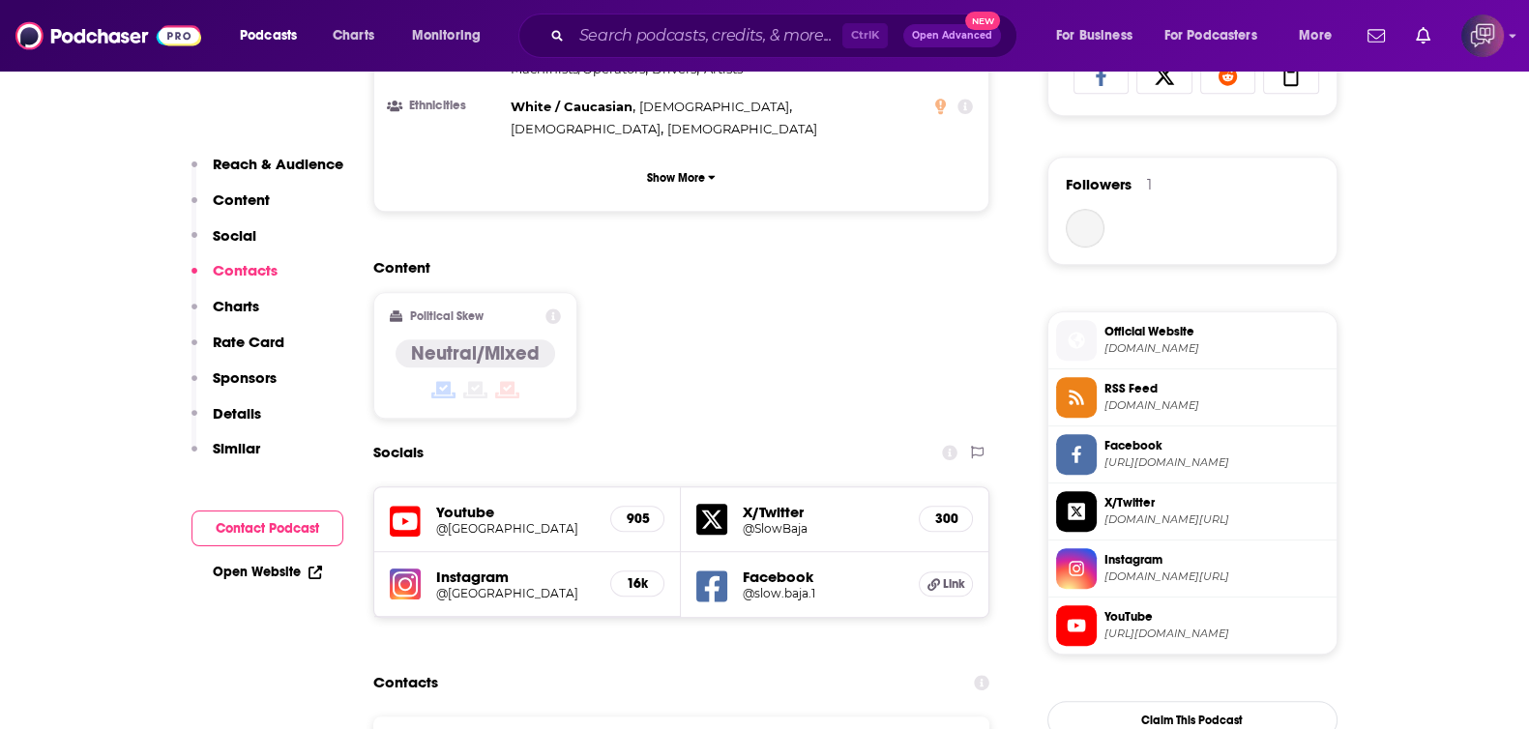
scroll to position [1691, 0]
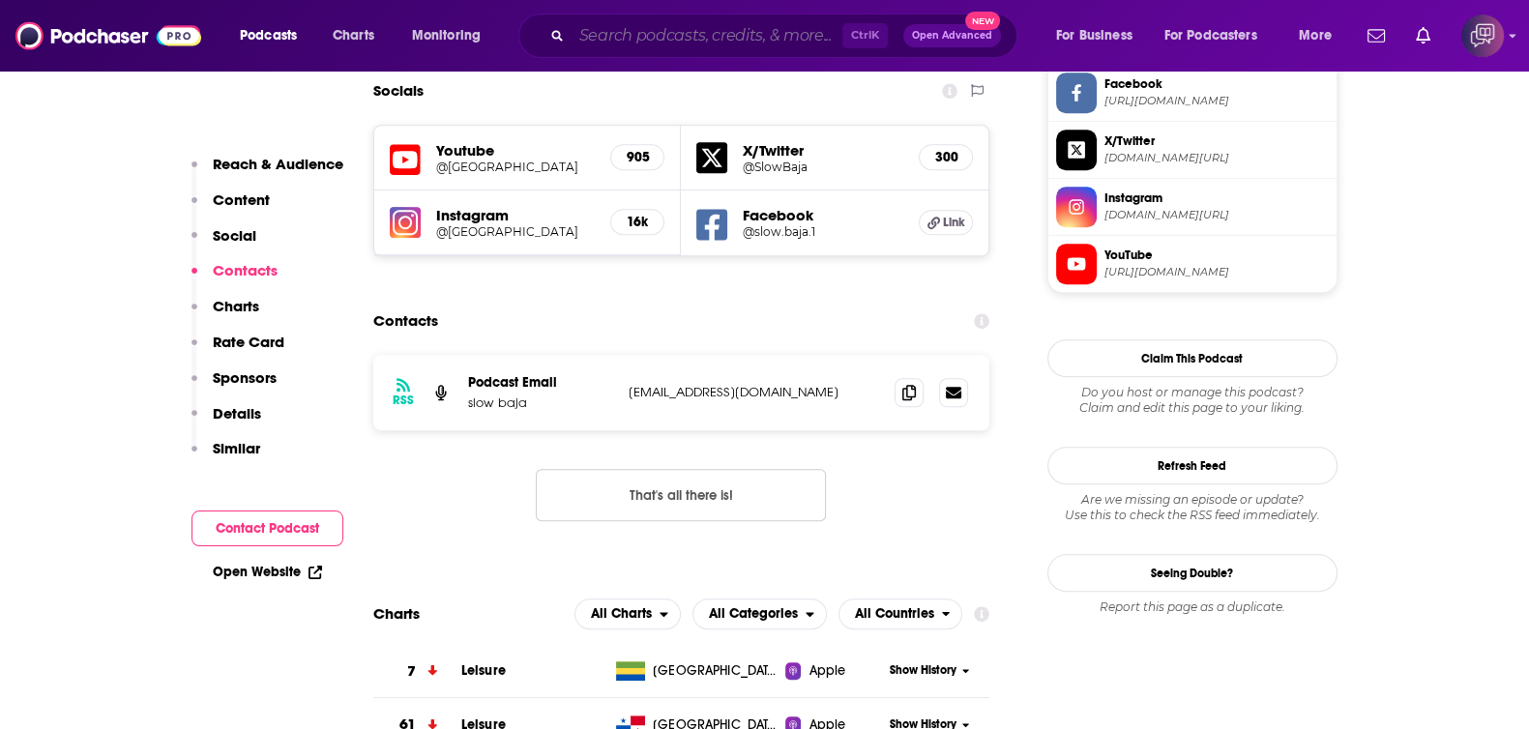
click at [778, 28] on input "Search podcasts, credits, & more..." at bounding box center [706, 35] width 271 height 31
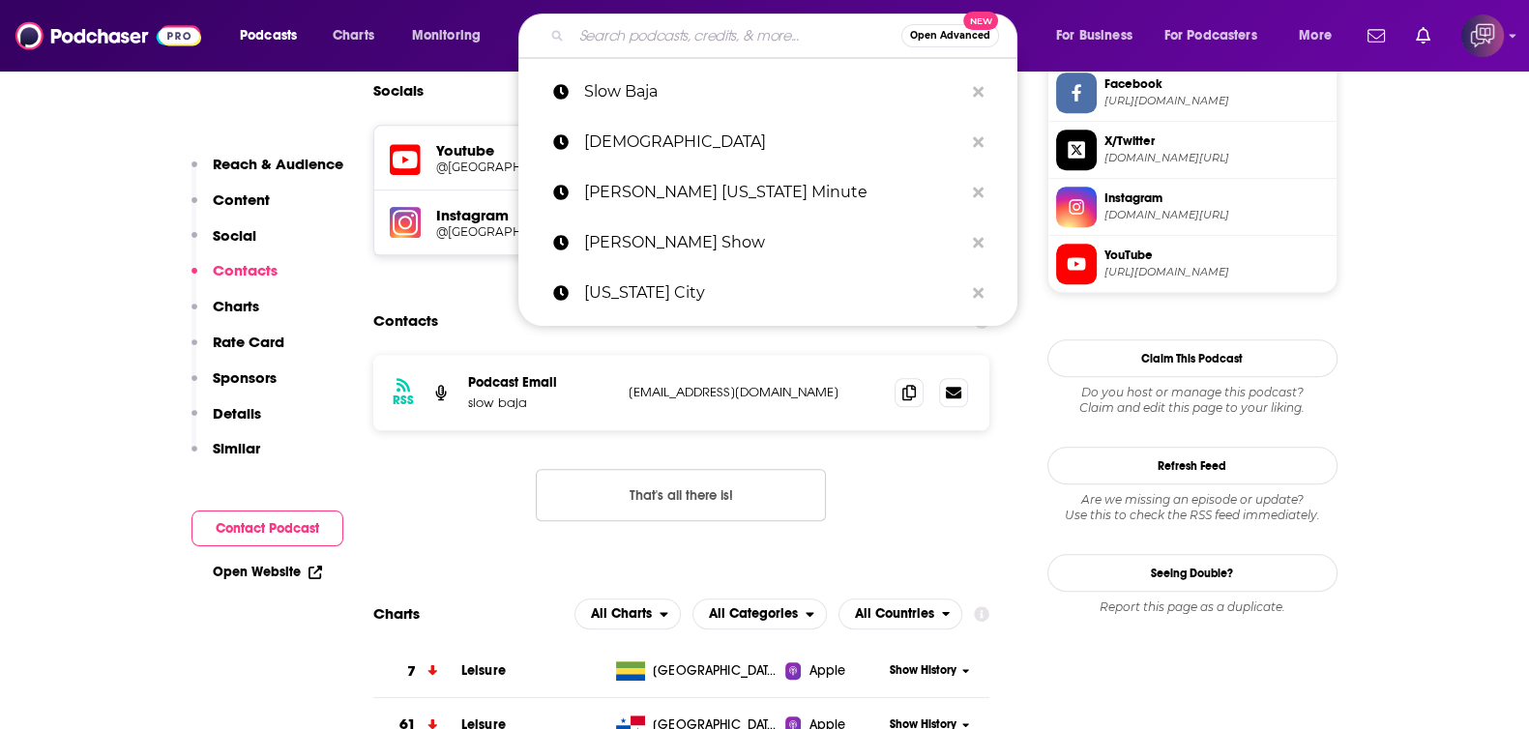
paste input "[US_STATE] Golden Bearcast"
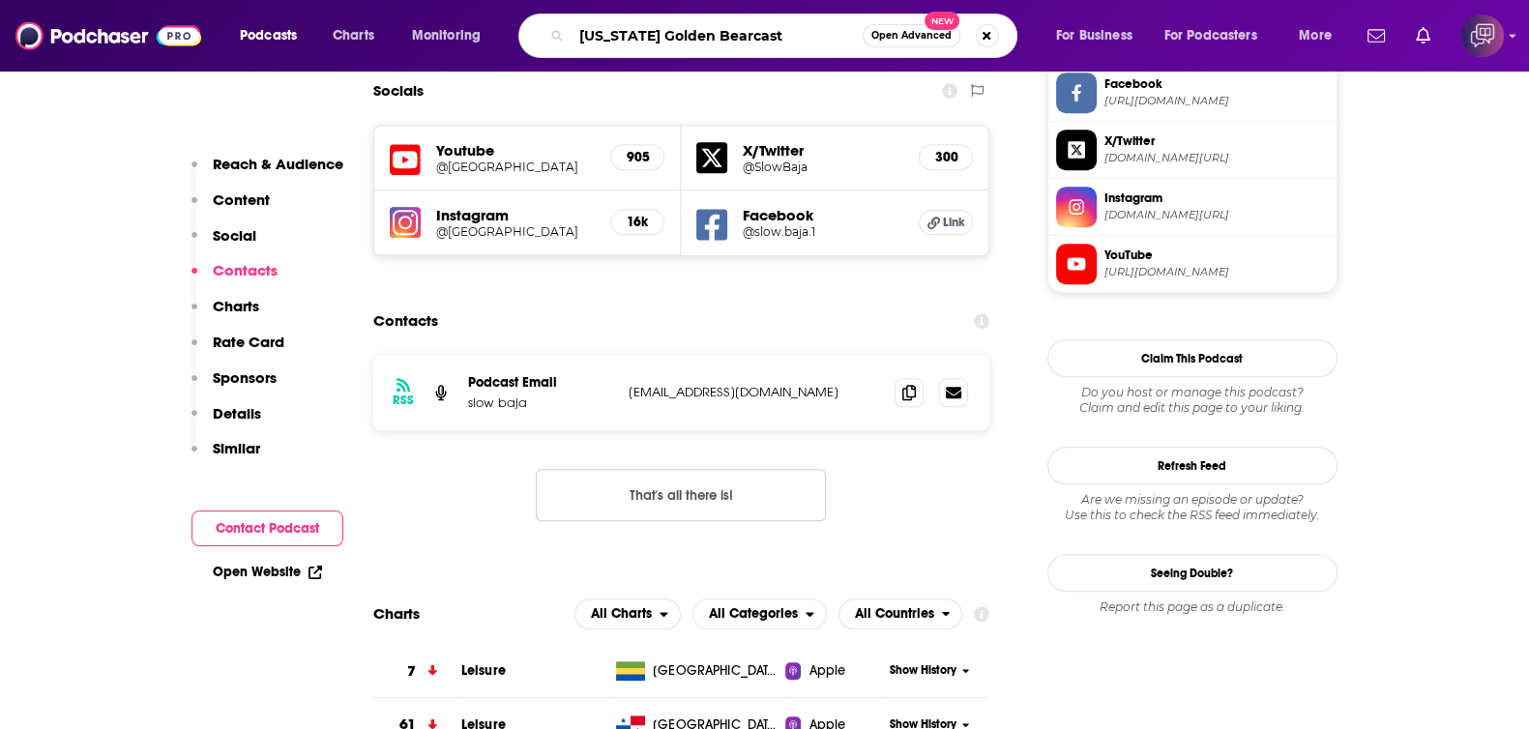
type input "[US_STATE] Golden Bearcast"
click at [903, 45] on button "Open Advanced New" at bounding box center [911, 35] width 98 height 23
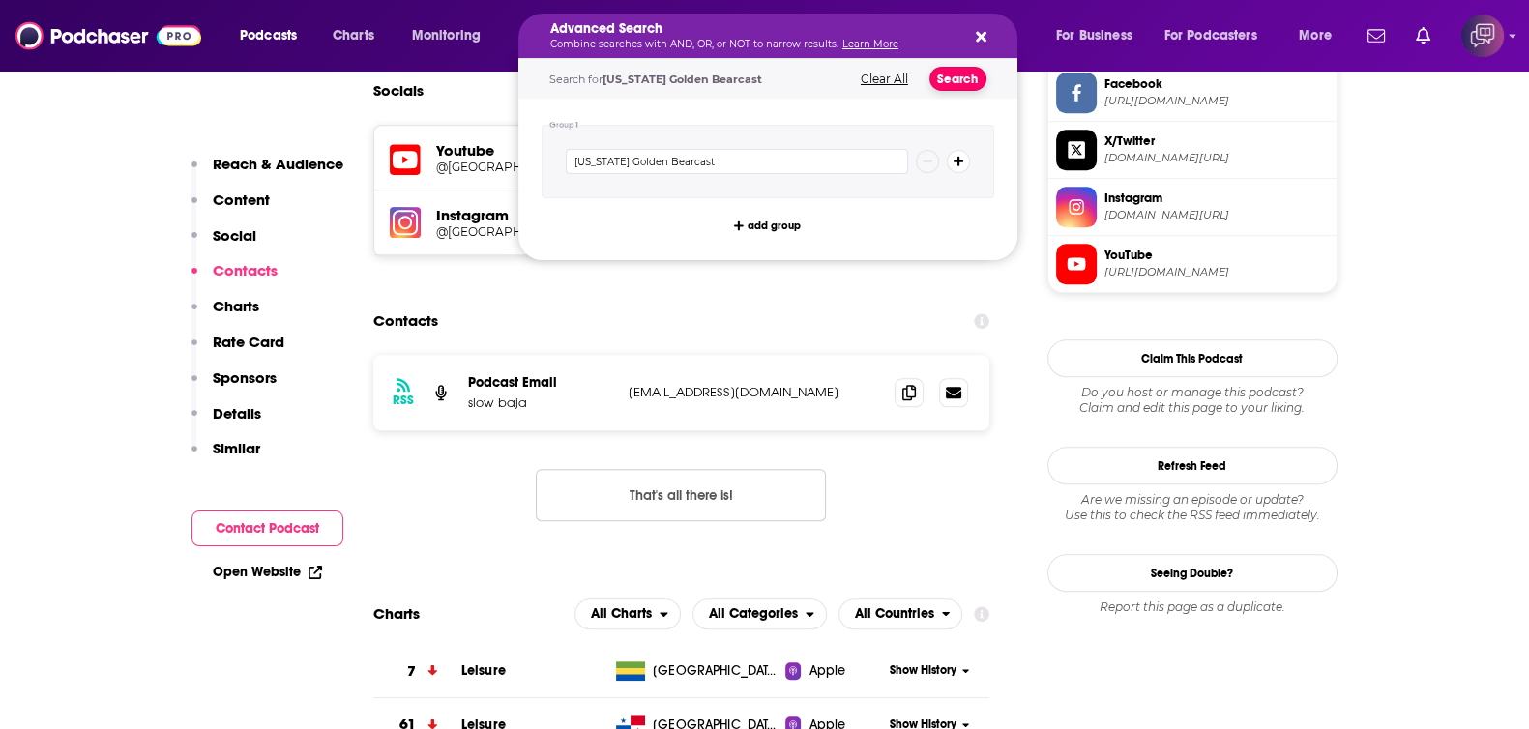
click at [978, 79] on button "Search" at bounding box center [957, 79] width 57 height 24
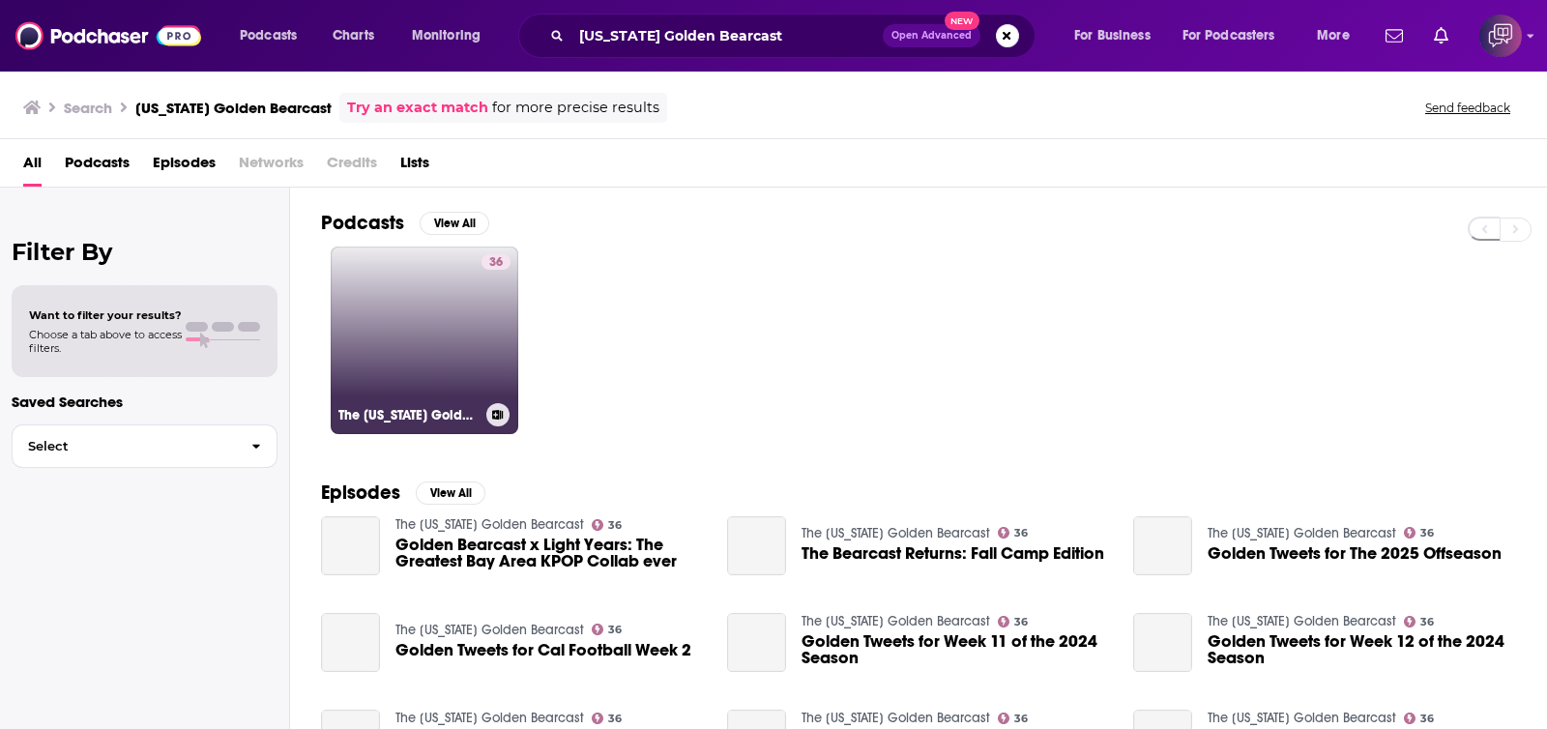
click at [401, 307] on link "36 The [US_STATE] Golden Bearcast" at bounding box center [425, 341] width 188 height 188
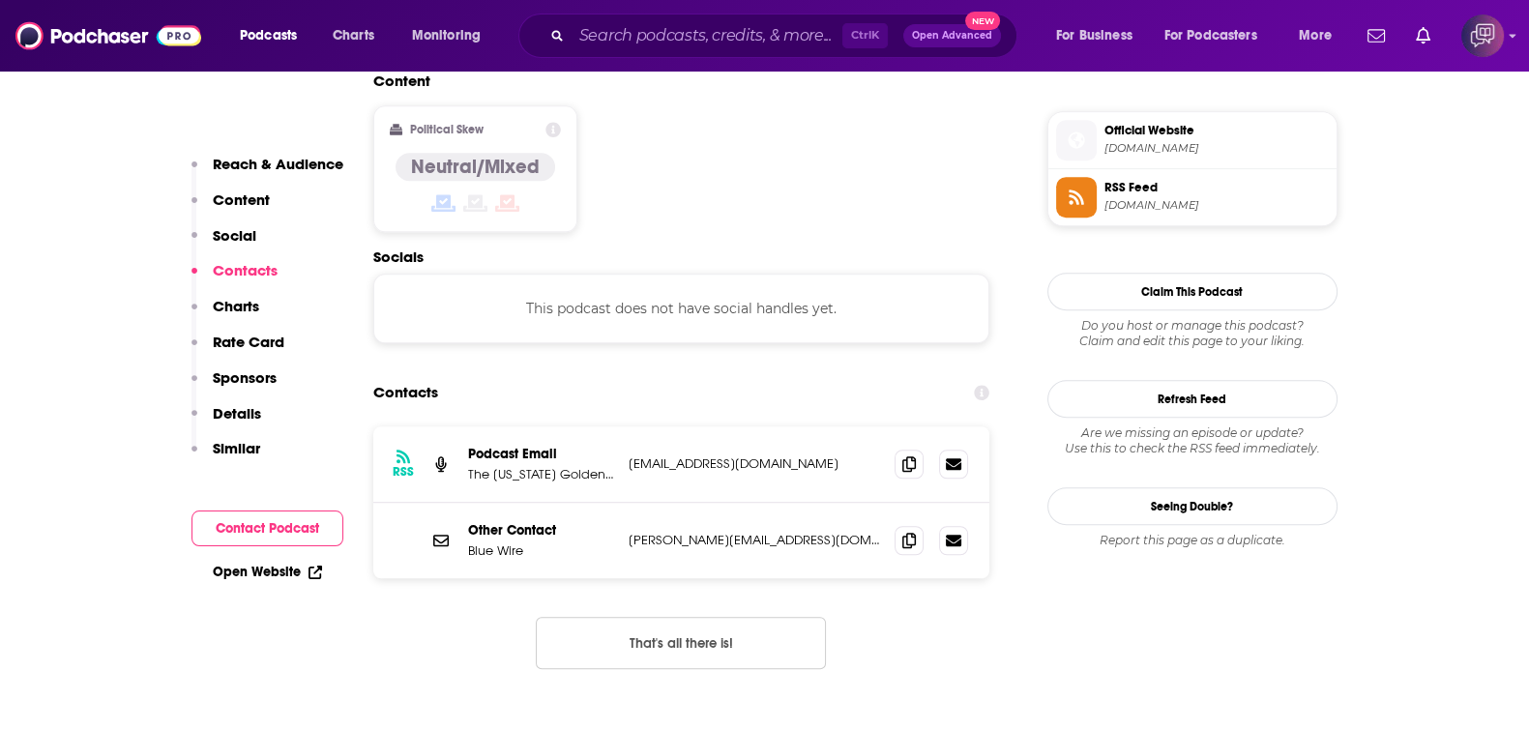
scroll to position [1570, 0]
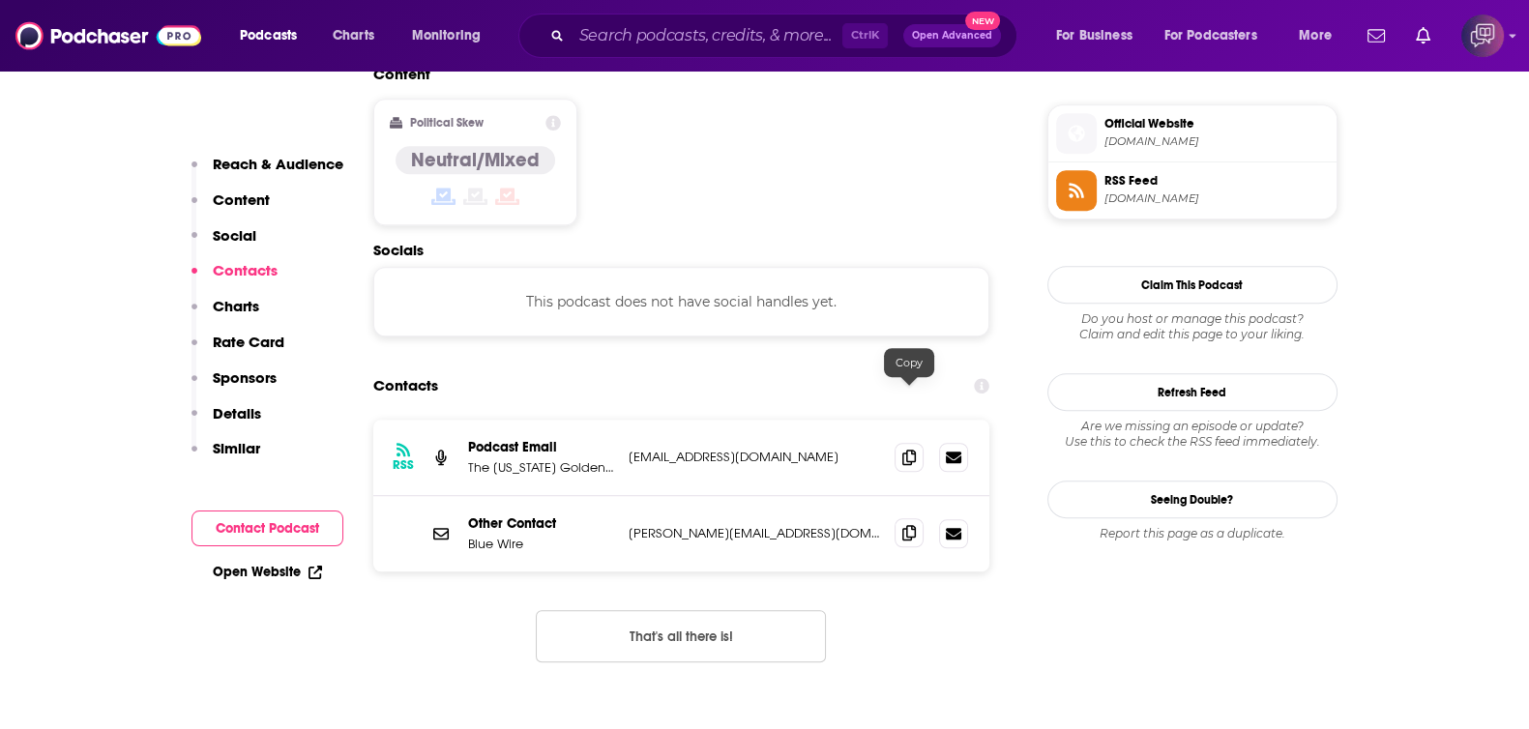
click at [906, 525] on icon at bounding box center [909, 532] width 14 height 15
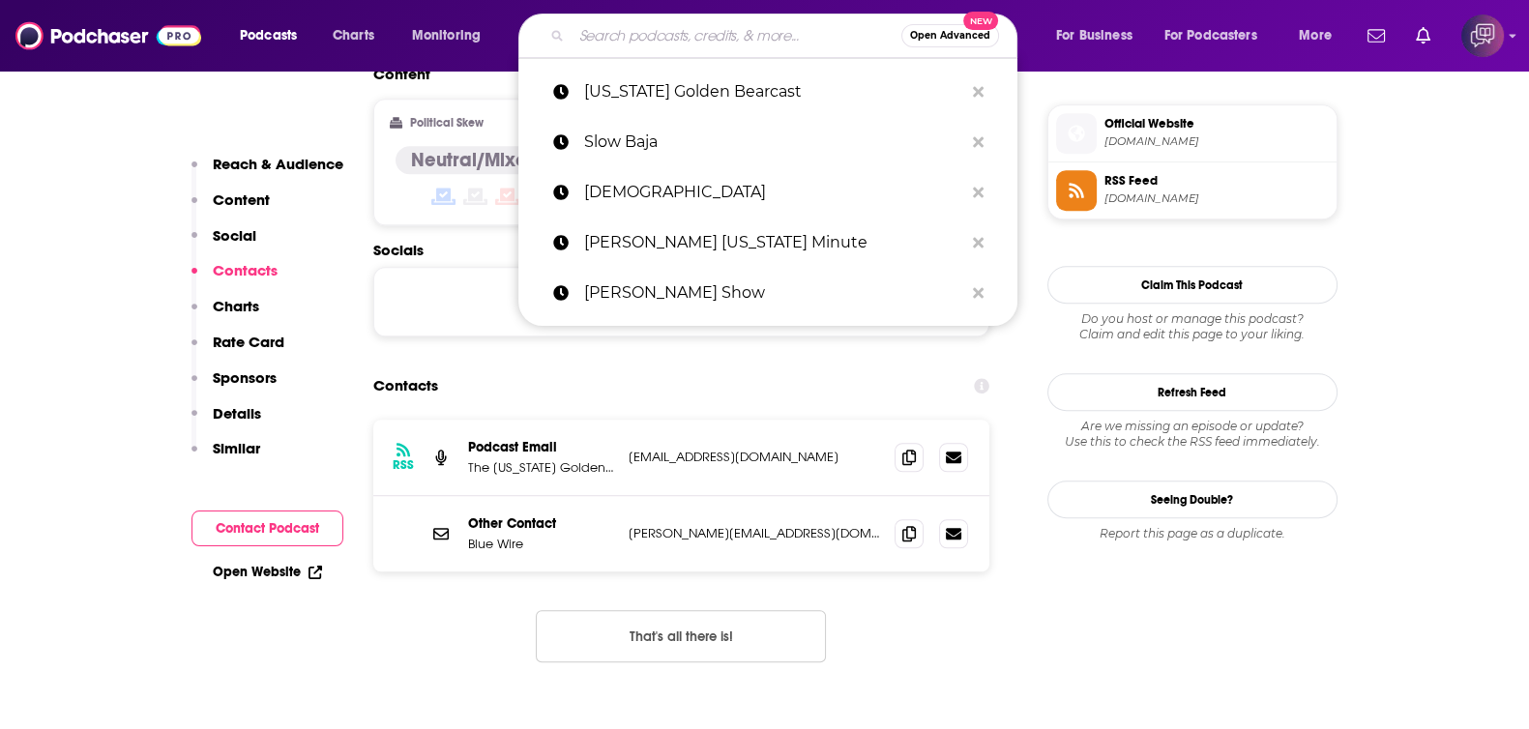
click at [688, 42] on input "Search podcasts, credits, & more..." at bounding box center [736, 35] width 330 height 31
paste input "The Candid Frame: Conversations on Photography"
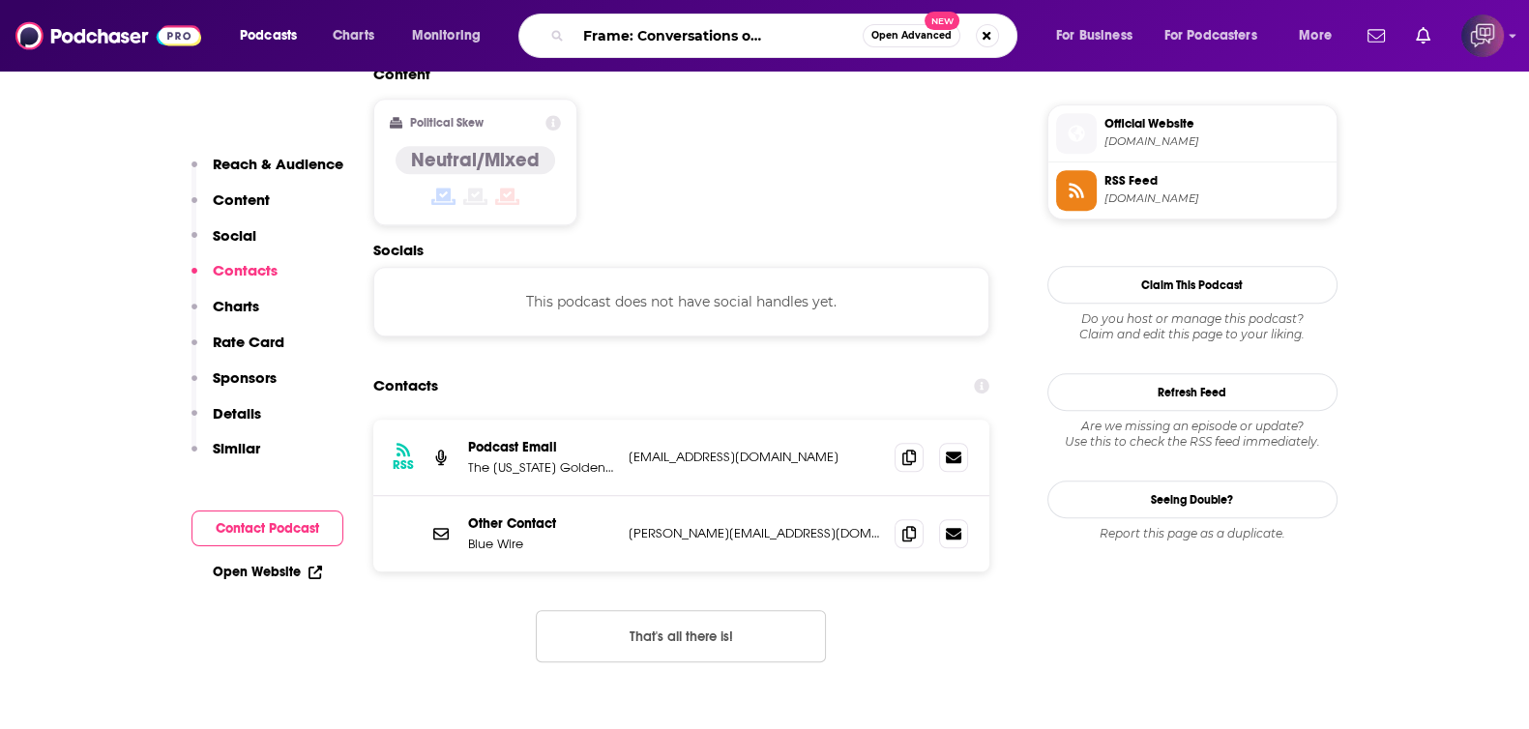
type input "The Candid Frame: Conversations on Photography"
click at [871, 37] on span "Open Advanced" at bounding box center [911, 36] width 80 height 10
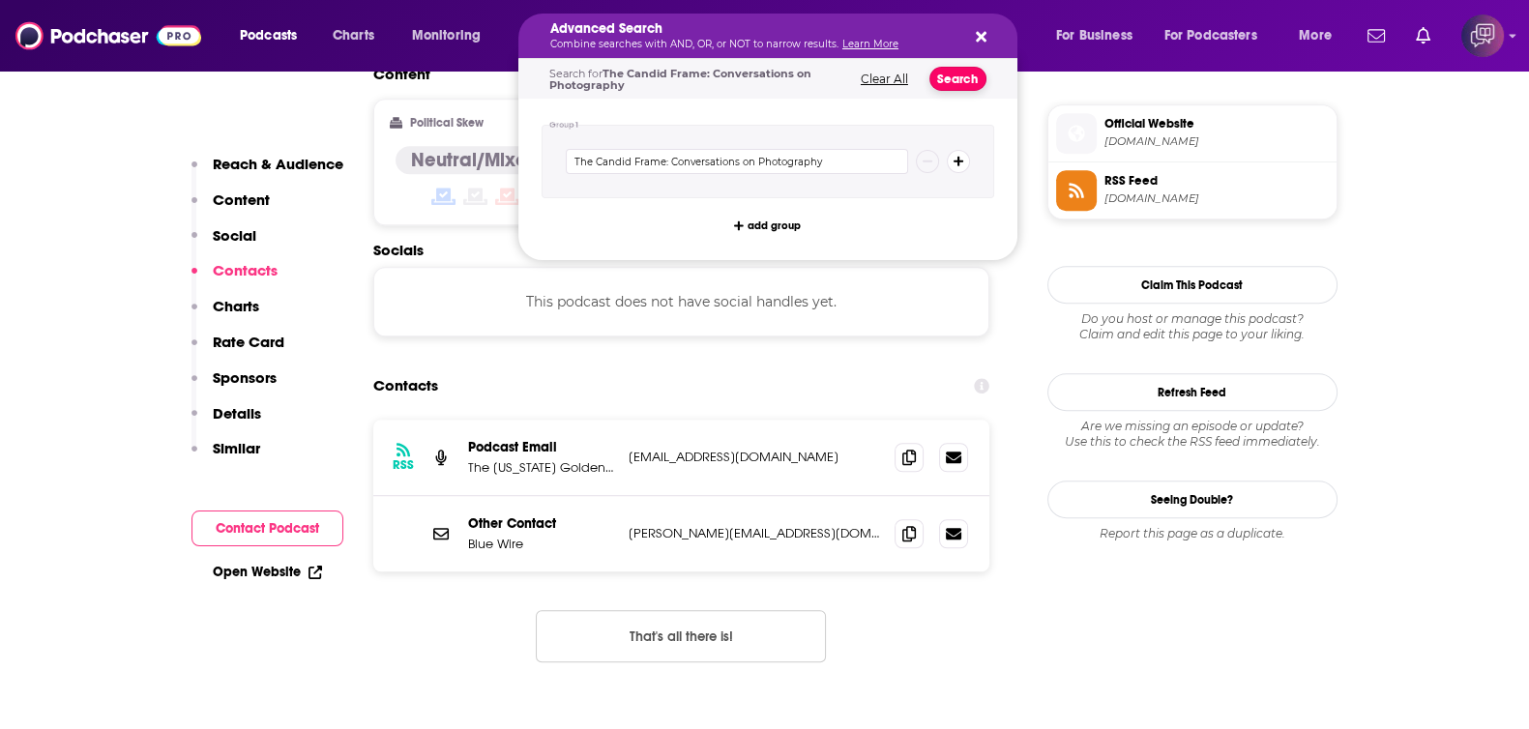
click at [939, 79] on button "Search" at bounding box center [957, 79] width 57 height 24
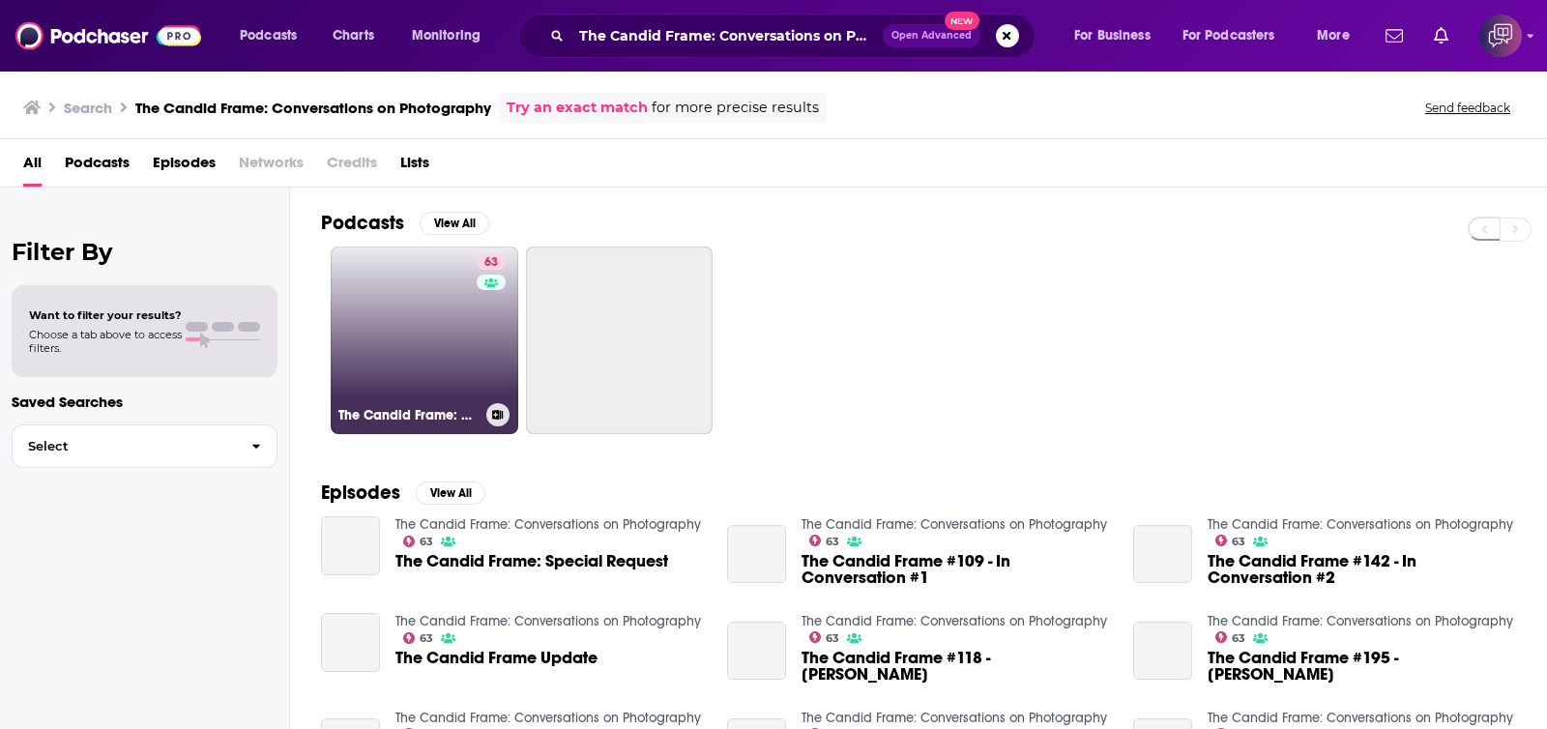
click at [439, 321] on link "63 The Candid Frame: Conversations on Photography" at bounding box center [425, 341] width 188 height 188
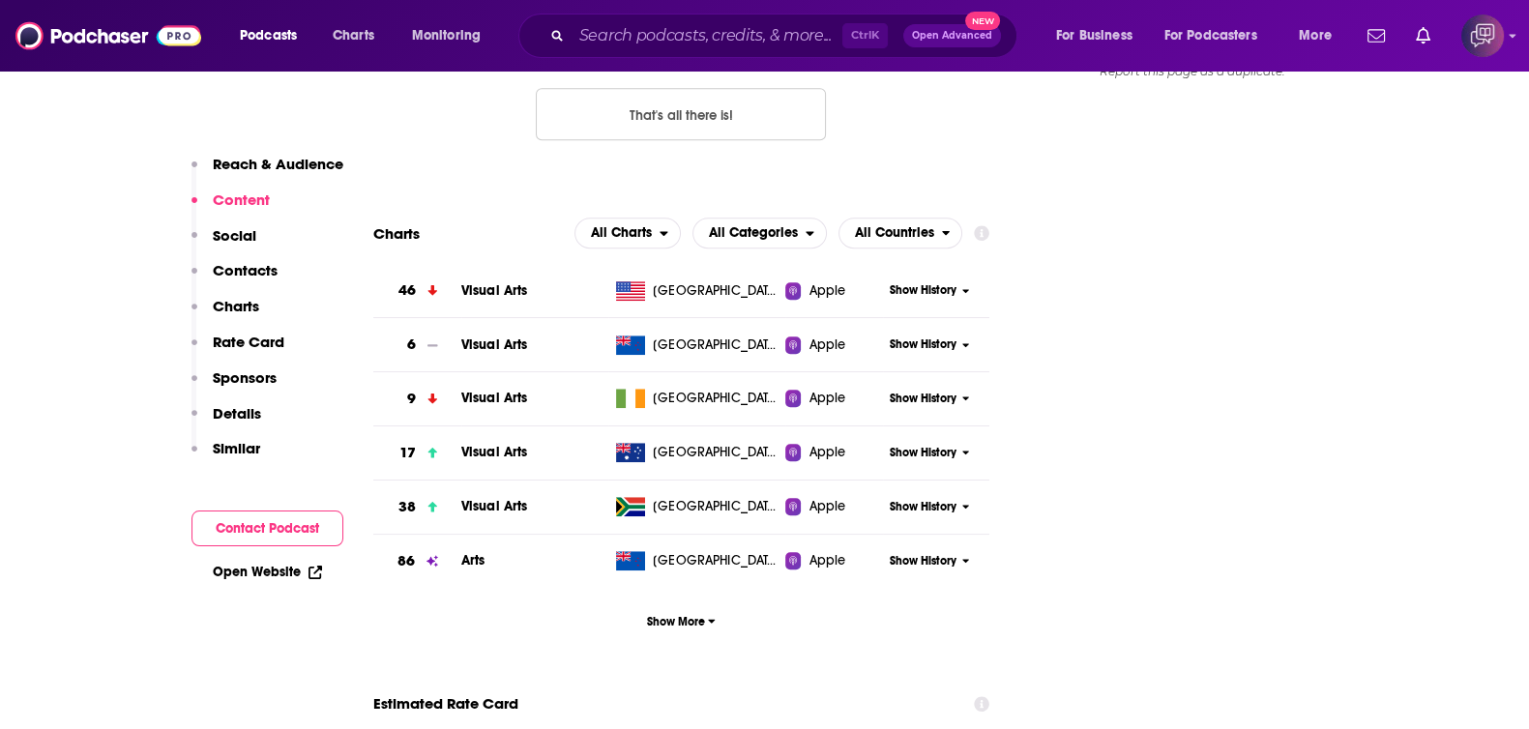
scroll to position [1691, 0]
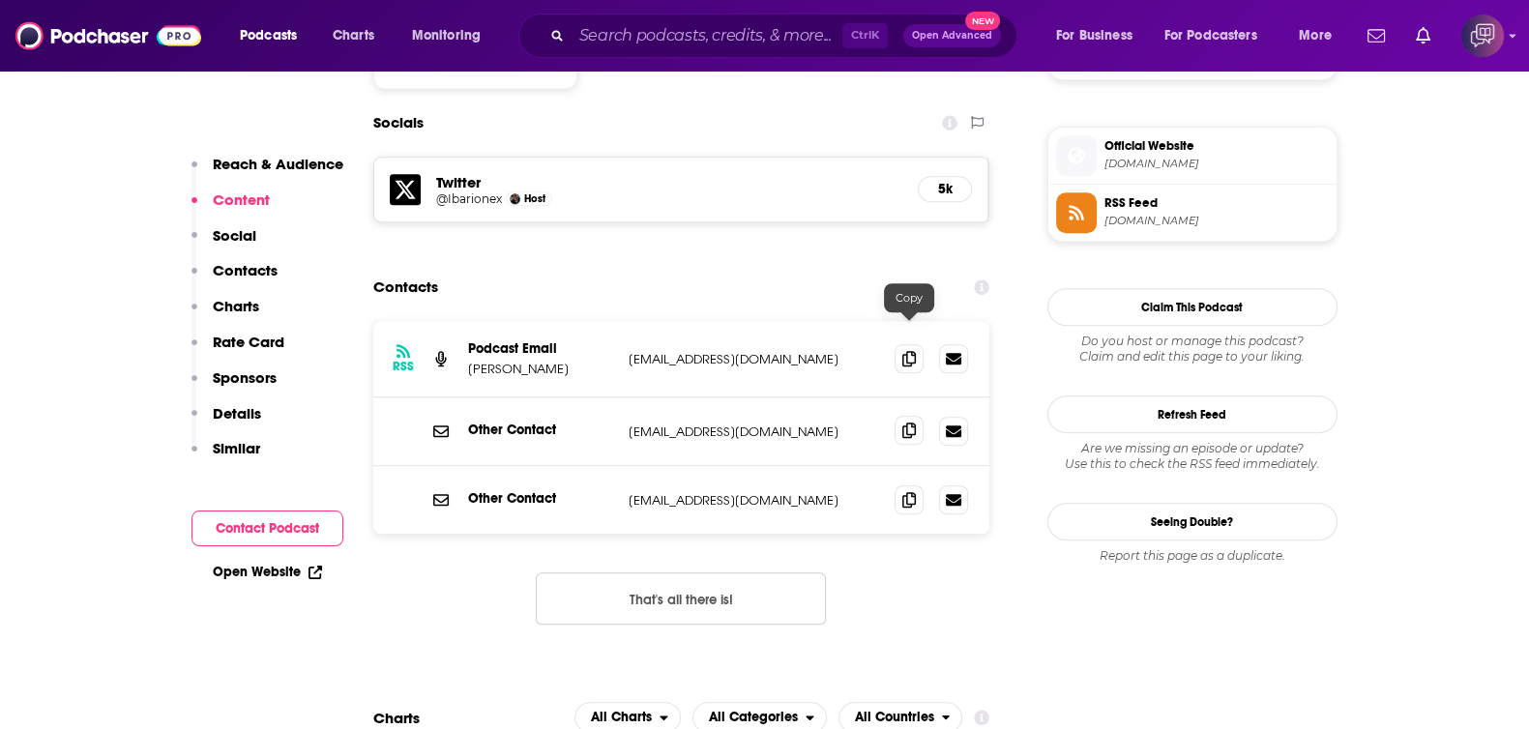
click at [909, 423] on icon at bounding box center [909, 430] width 14 height 15
click at [667, 47] on input "Search podcasts, credits, & more..." at bounding box center [706, 35] width 271 height 31
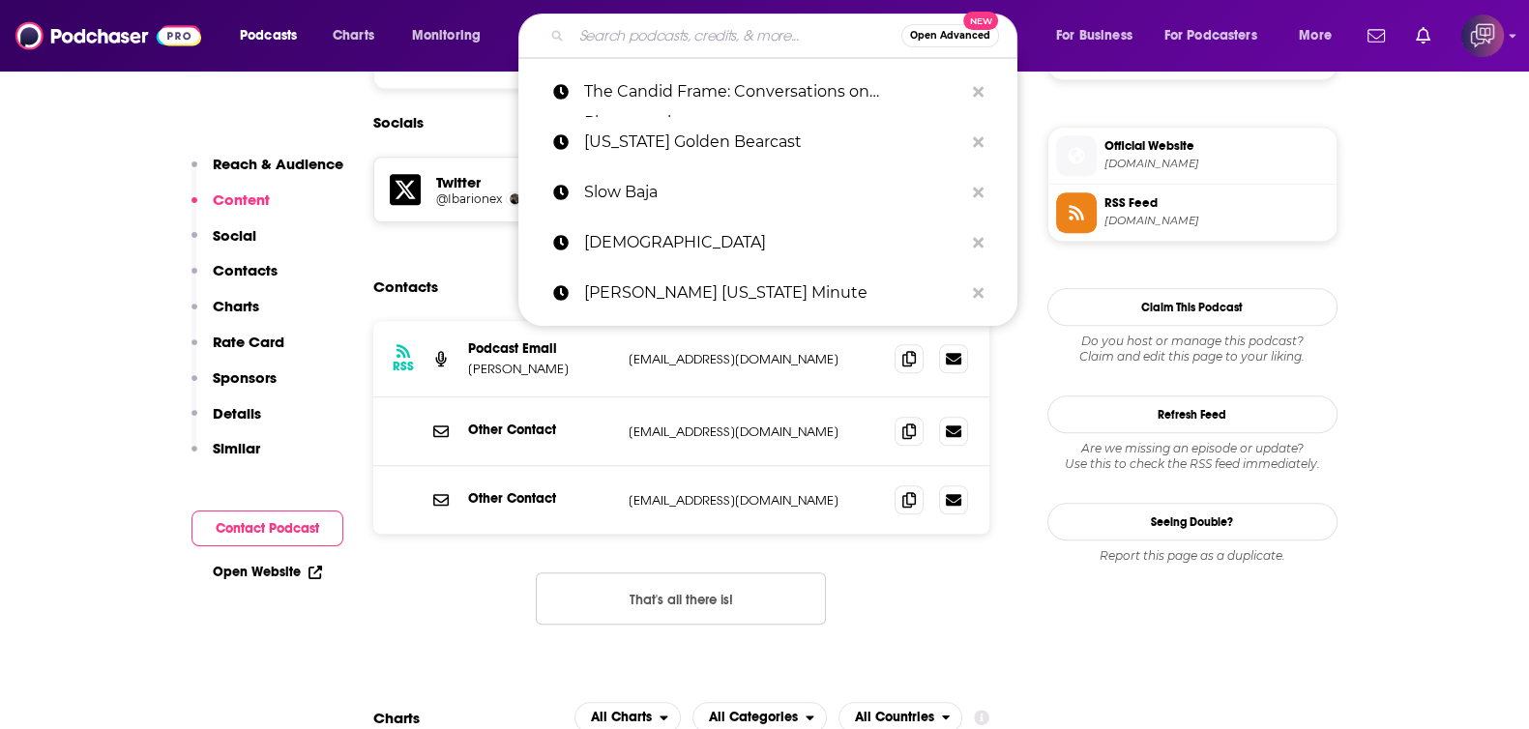
paste input "[GEOGRAPHIC_DATA] [GEOGRAPHIC_DATA]"
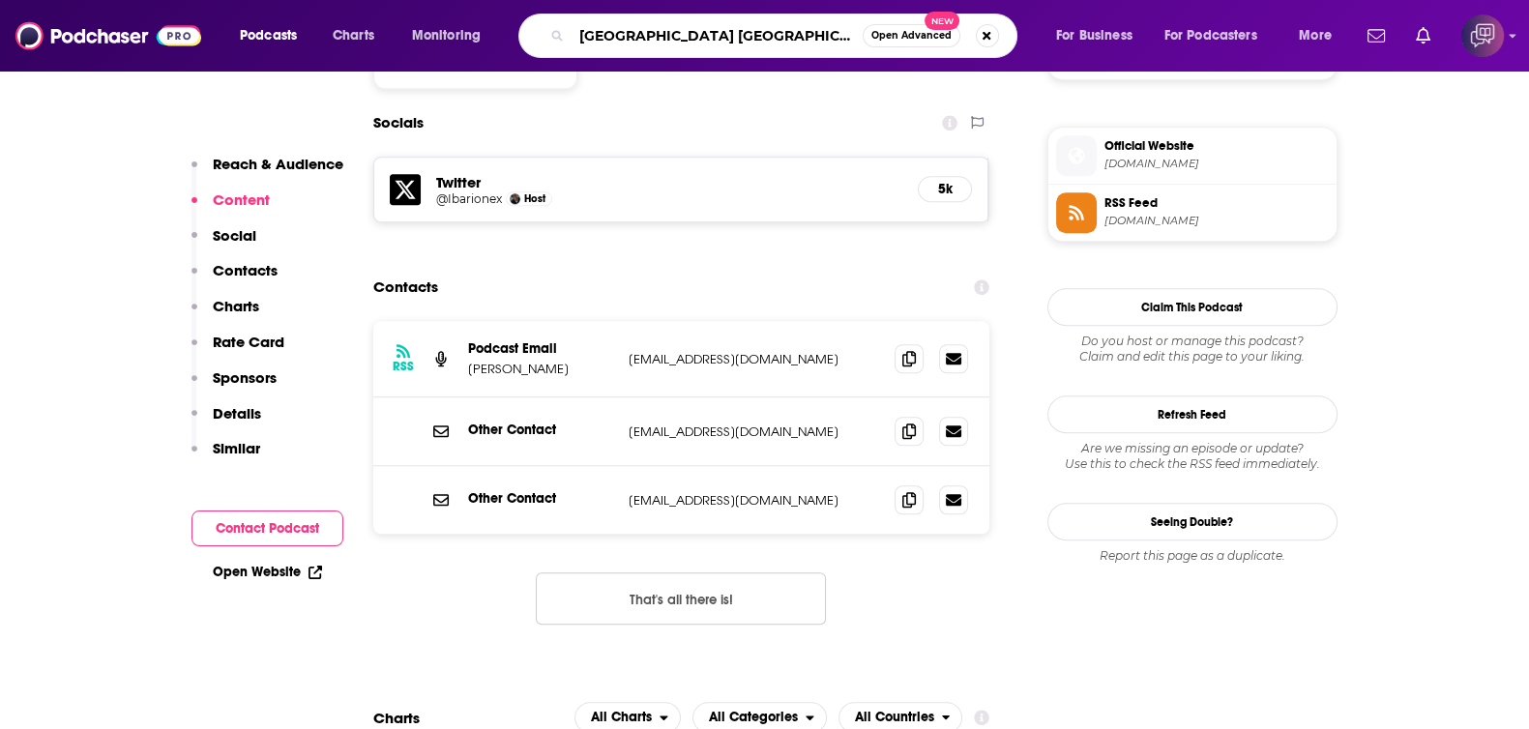
type input "[GEOGRAPHIC_DATA] [GEOGRAPHIC_DATA]"
click at [892, 48] on div "[GEOGRAPHIC_DATA] [GEOGRAPHIC_DATA] Open Advanced New" at bounding box center [767, 36] width 499 height 44
click at [898, 34] on span "Open Advanced" at bounding box center [911, 36] width 80 height 10
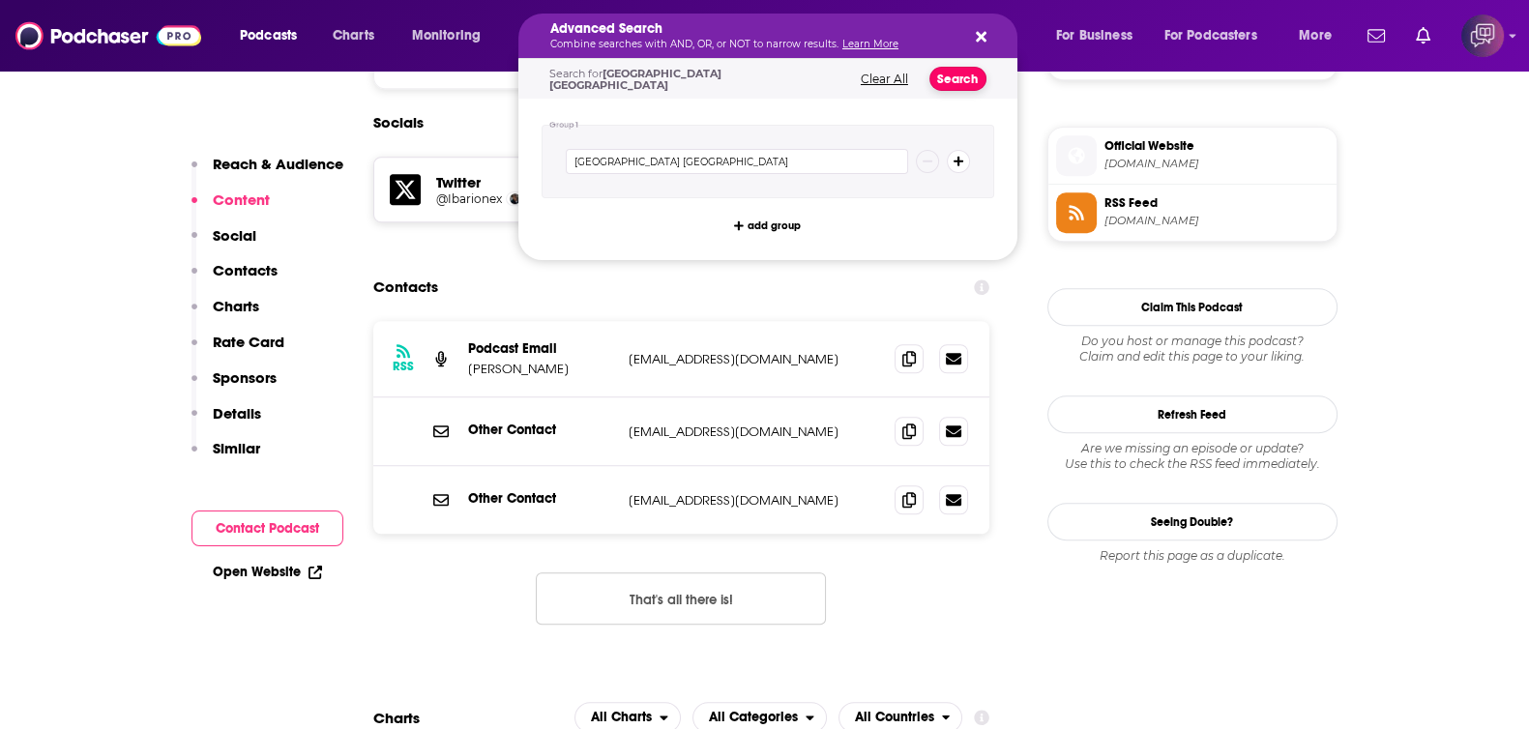
click at [967, 84] on button "Search" at bounding box center [957, 79] width 57 height 24
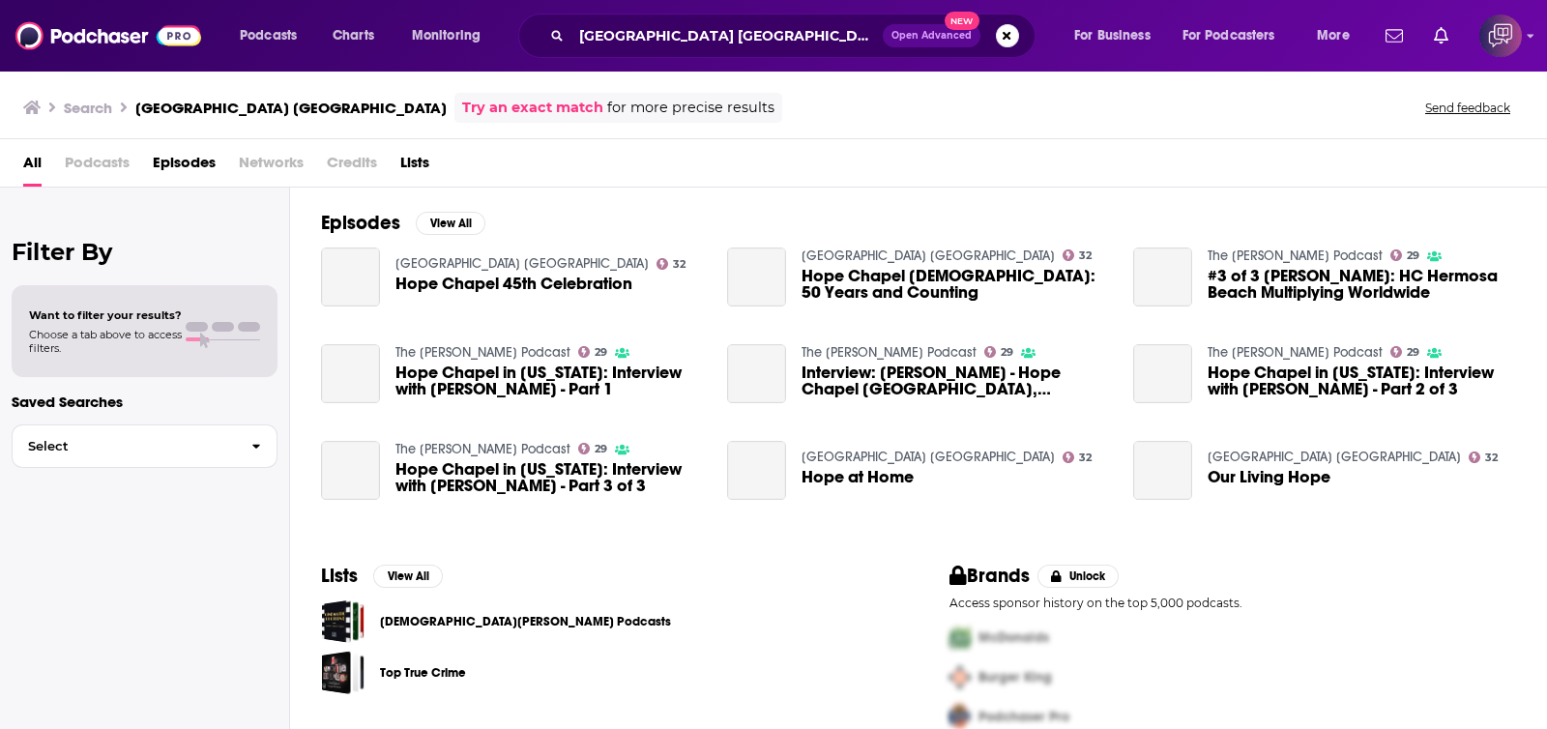
click at [537, 257] on link "[GEOGRAPHIC_DATA] [GEOGRAPHIC_DATA]" at bounding box center [521, 263] width 253 height 16
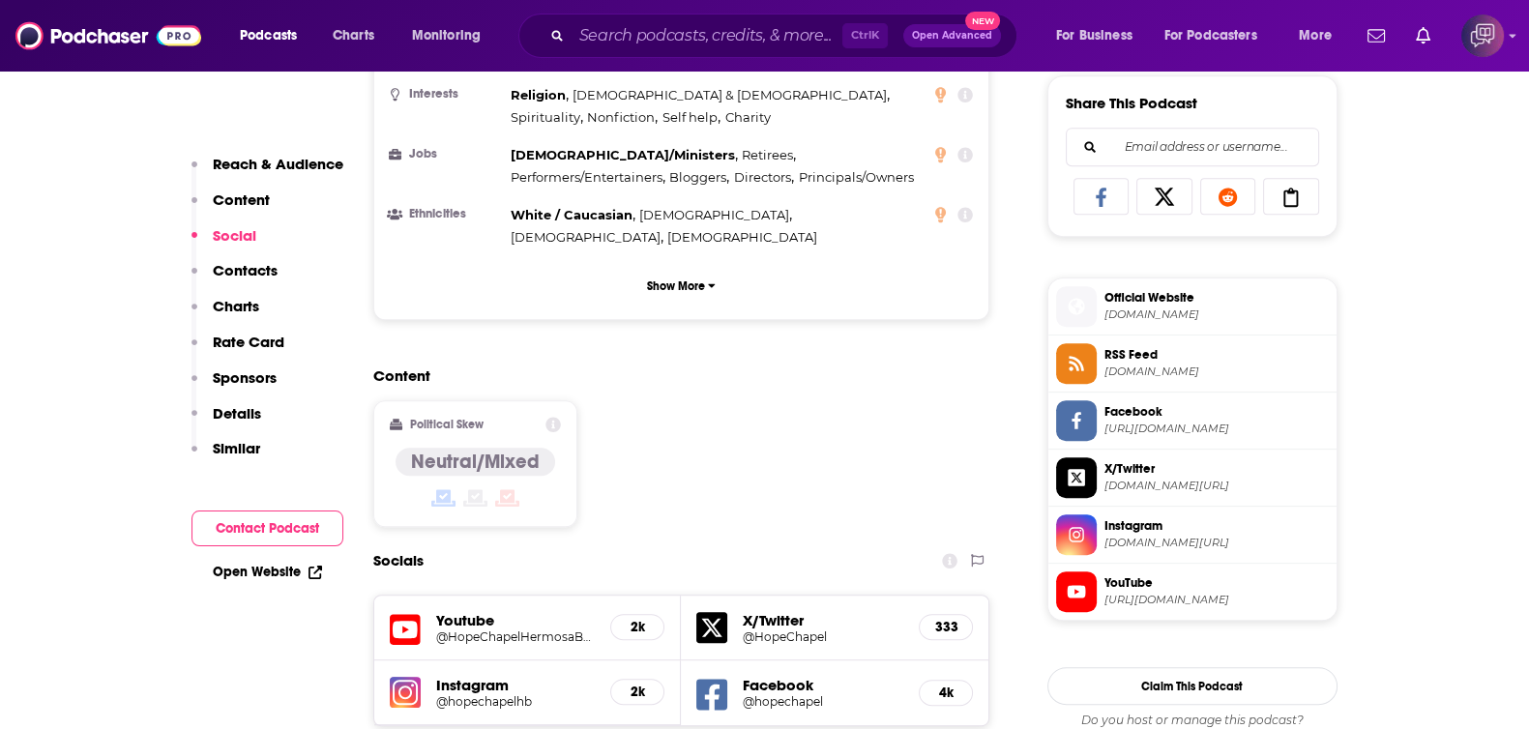
scroll to position [1691, 0]
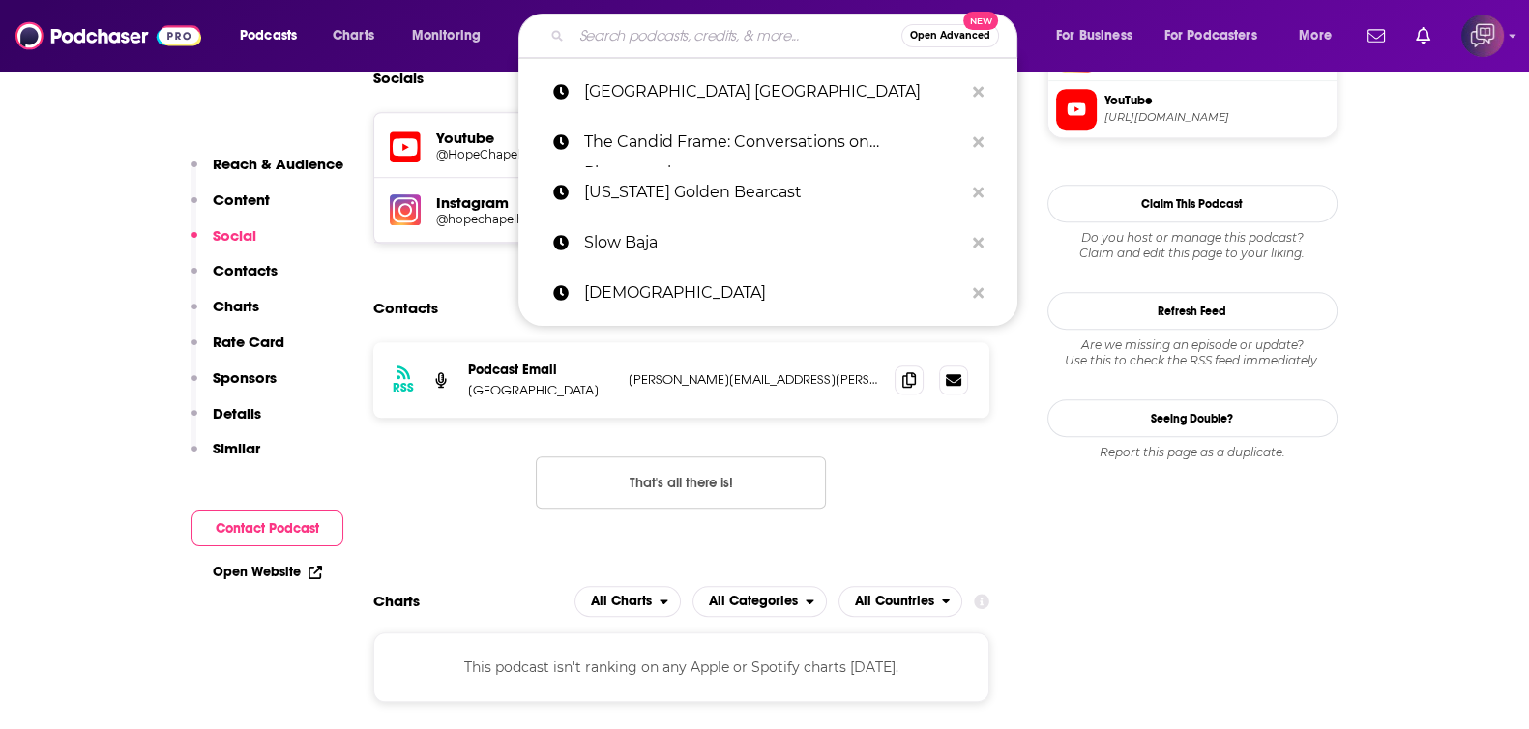
click at [712, 34] on input "Search podcasts, credits, & more..." at bounding box center [736, 35] width 330 height 31
paste input "Green News Report w/ [PERSON_NAME] & [PERSON_NAME]"
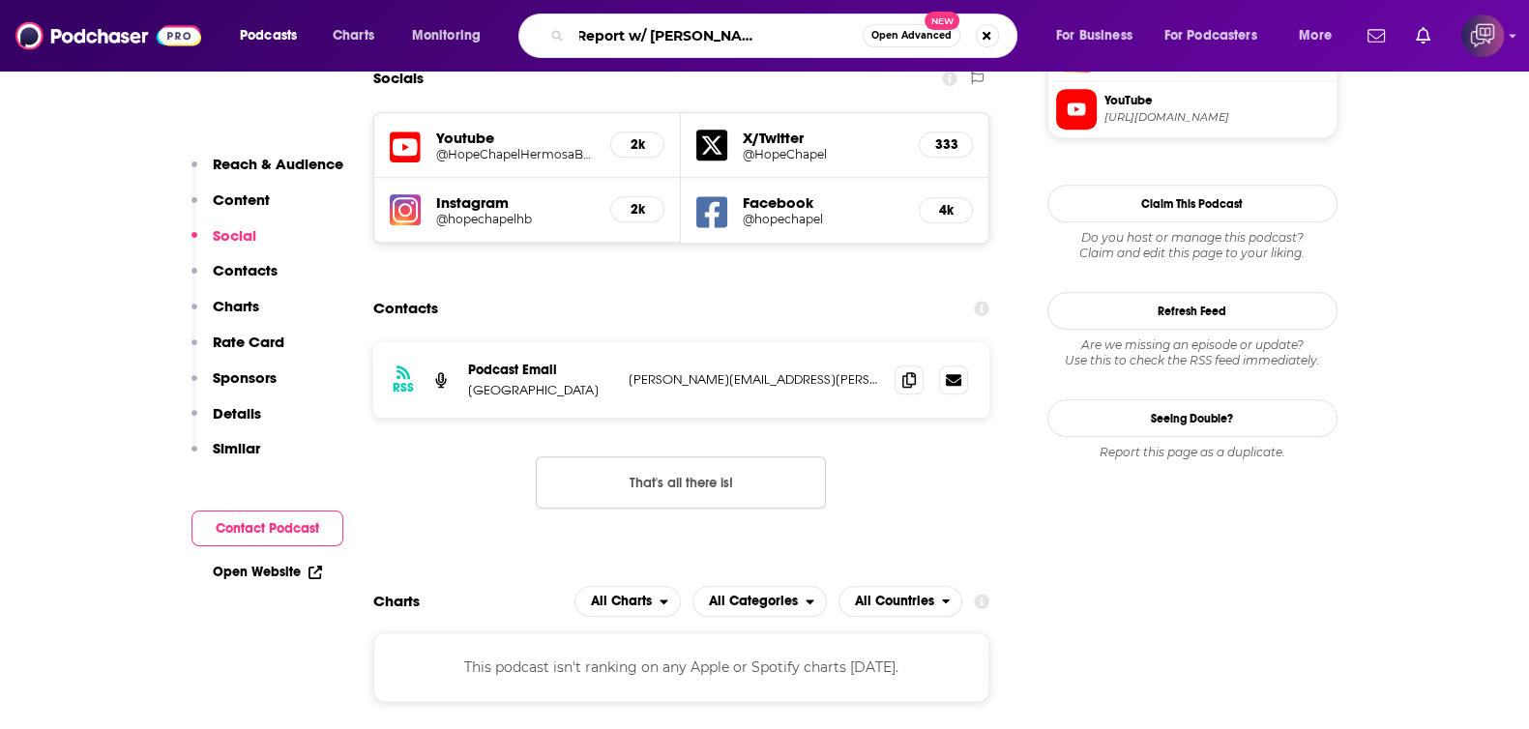
type input "Green News Report w/ [PERSON_NAME] & [PERSON_NAME]"
click at [924, 36] on span "Open Advanced" at bounding box center [911, 36] width 80 height 10
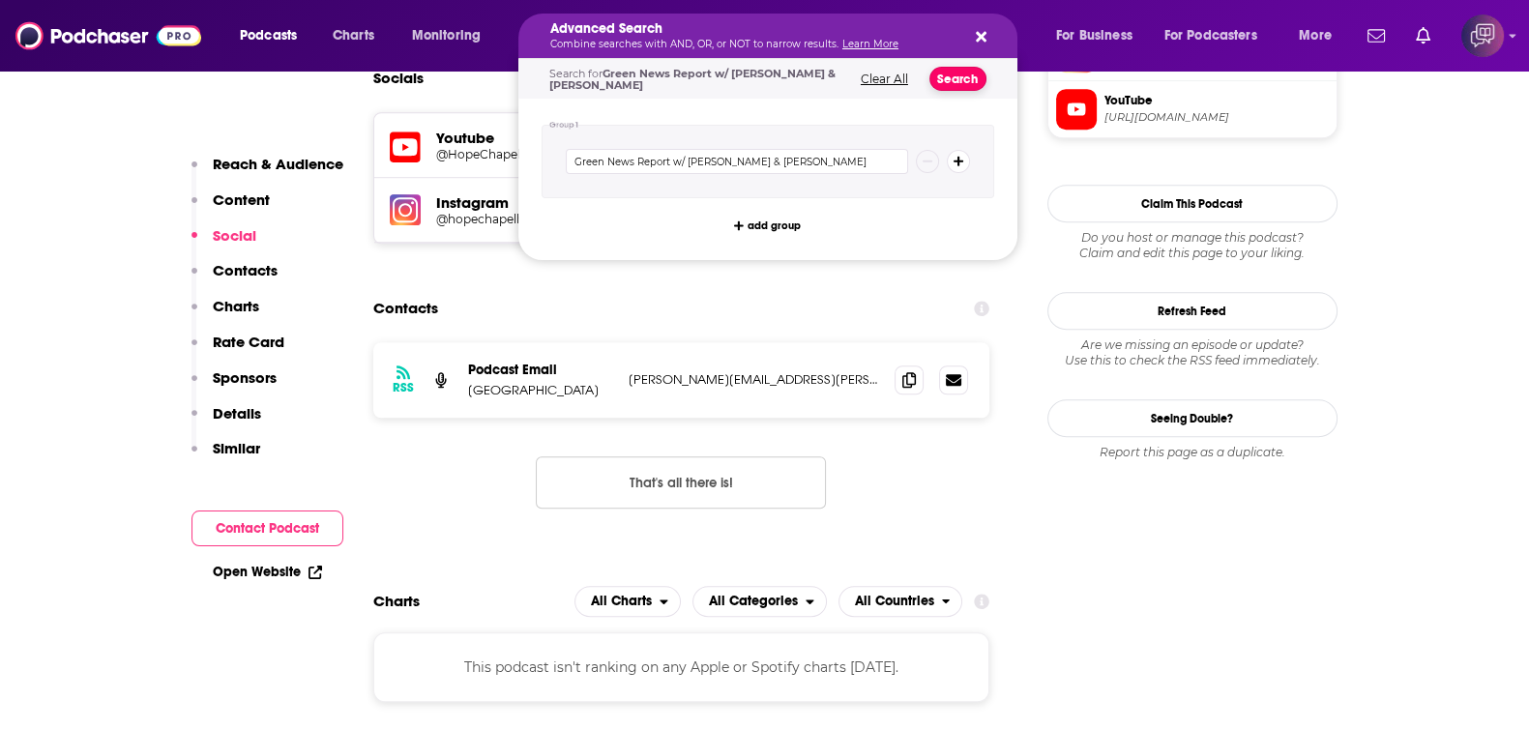
click at [974, 80] on button "Search" at bounding box center [957, 79] width 57 height 24
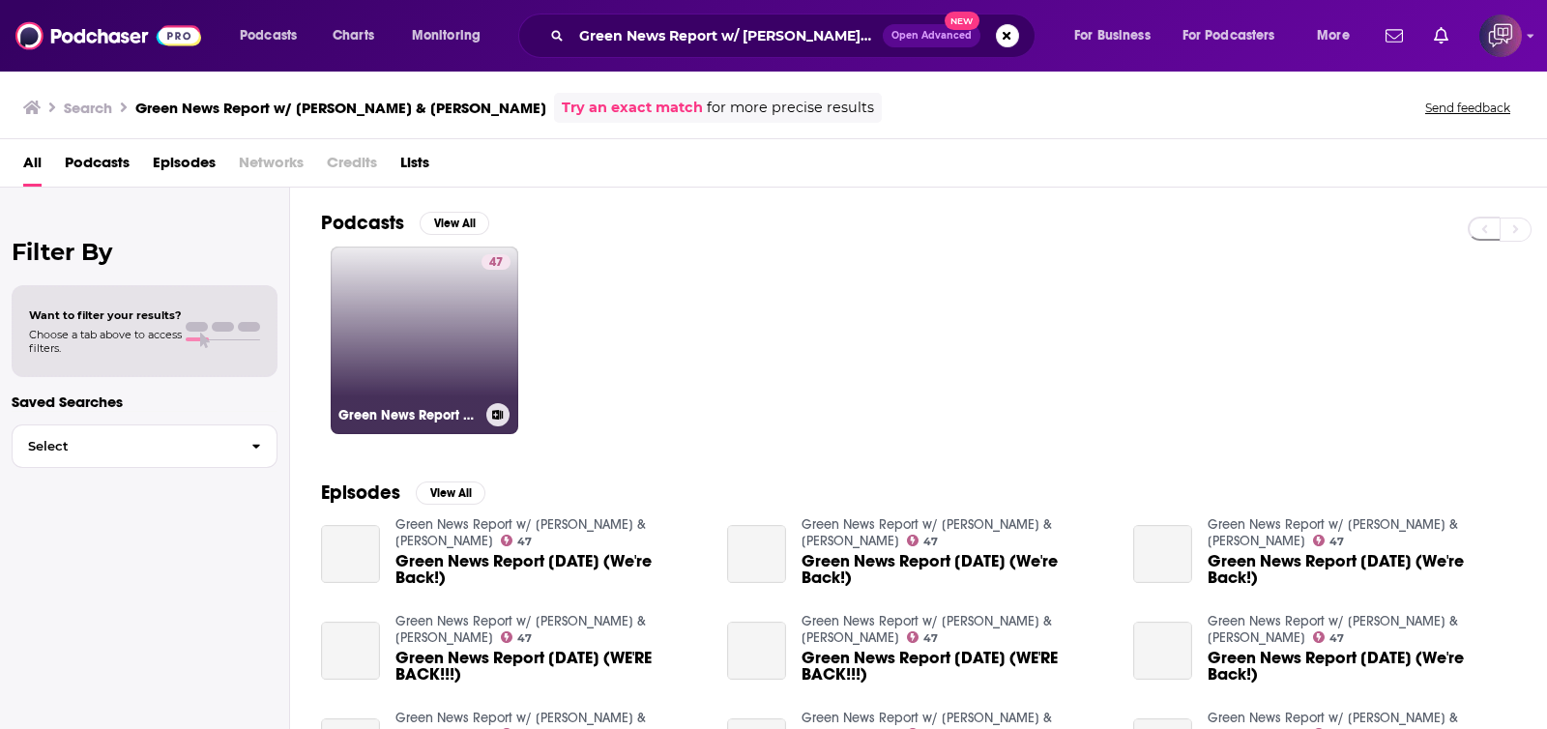
click at [474, 281] on link "47 Green News Report w/ [PERSON_NAME] & [PERSON_NAME]" at bounding box center [425, 341] width 188 height 188
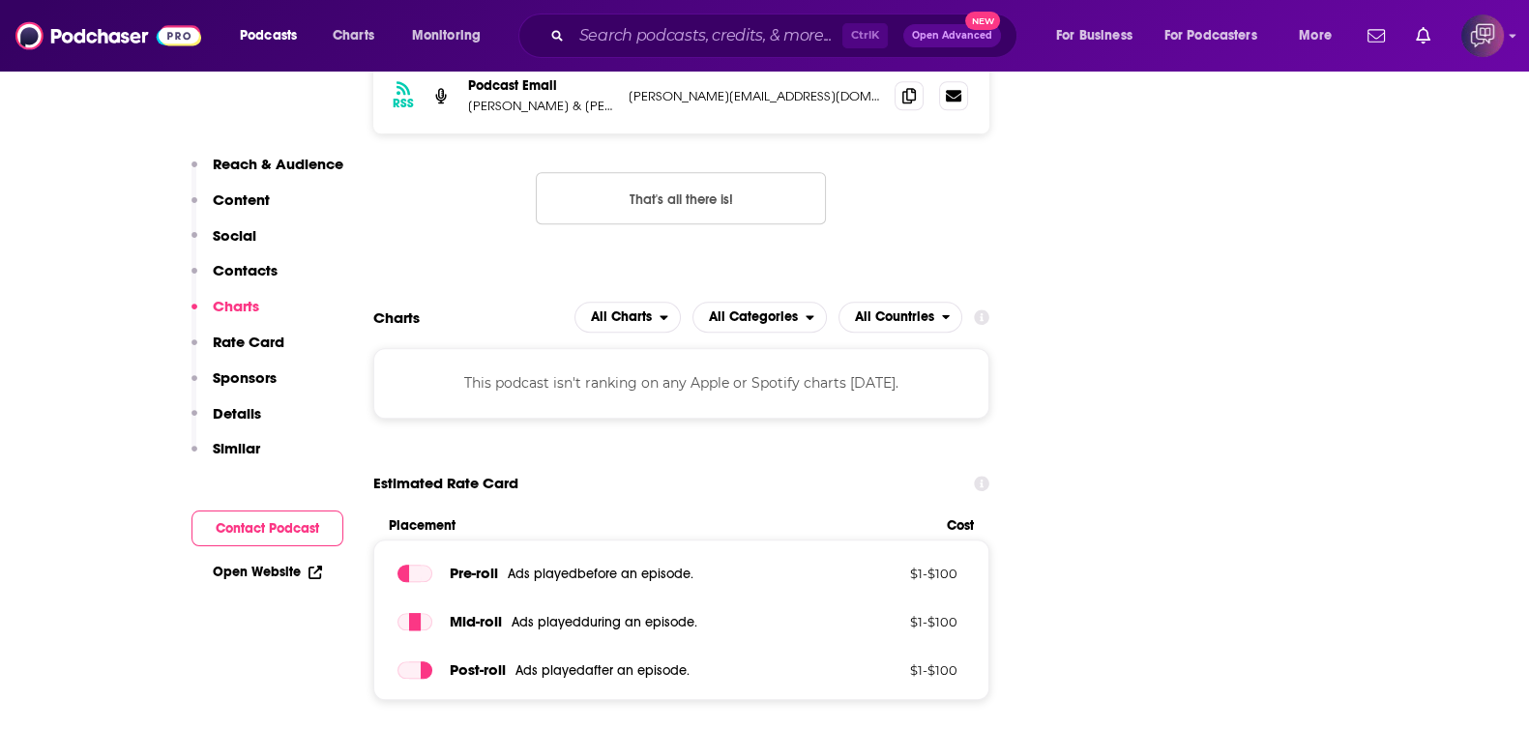
scroll to position [1691, 0]
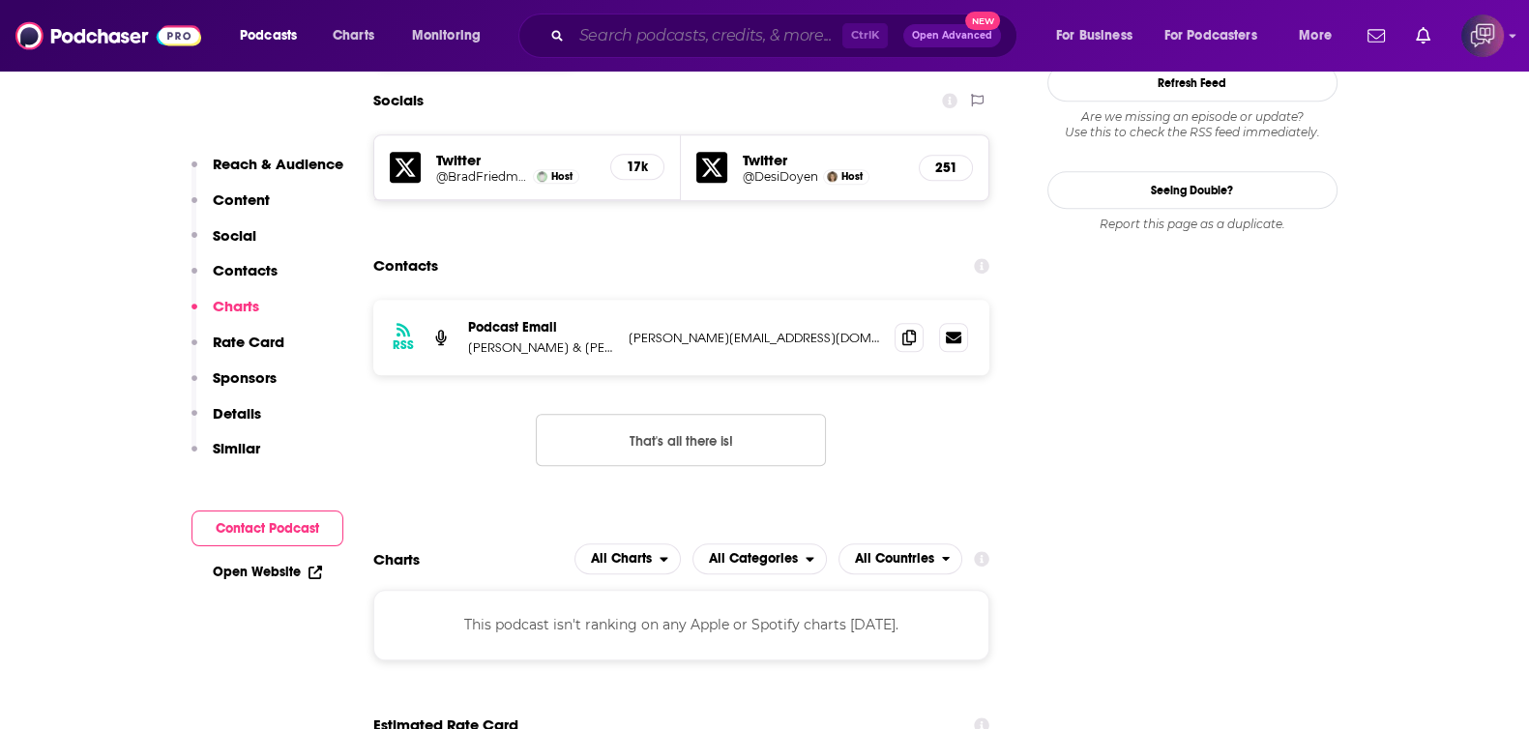
click at [664, 31] on input "Search podcasts, credits, & more..." at bounding box center [706, 35] width 271 height 31
paste input "Almost Adulting with [PERSON_NAME]"
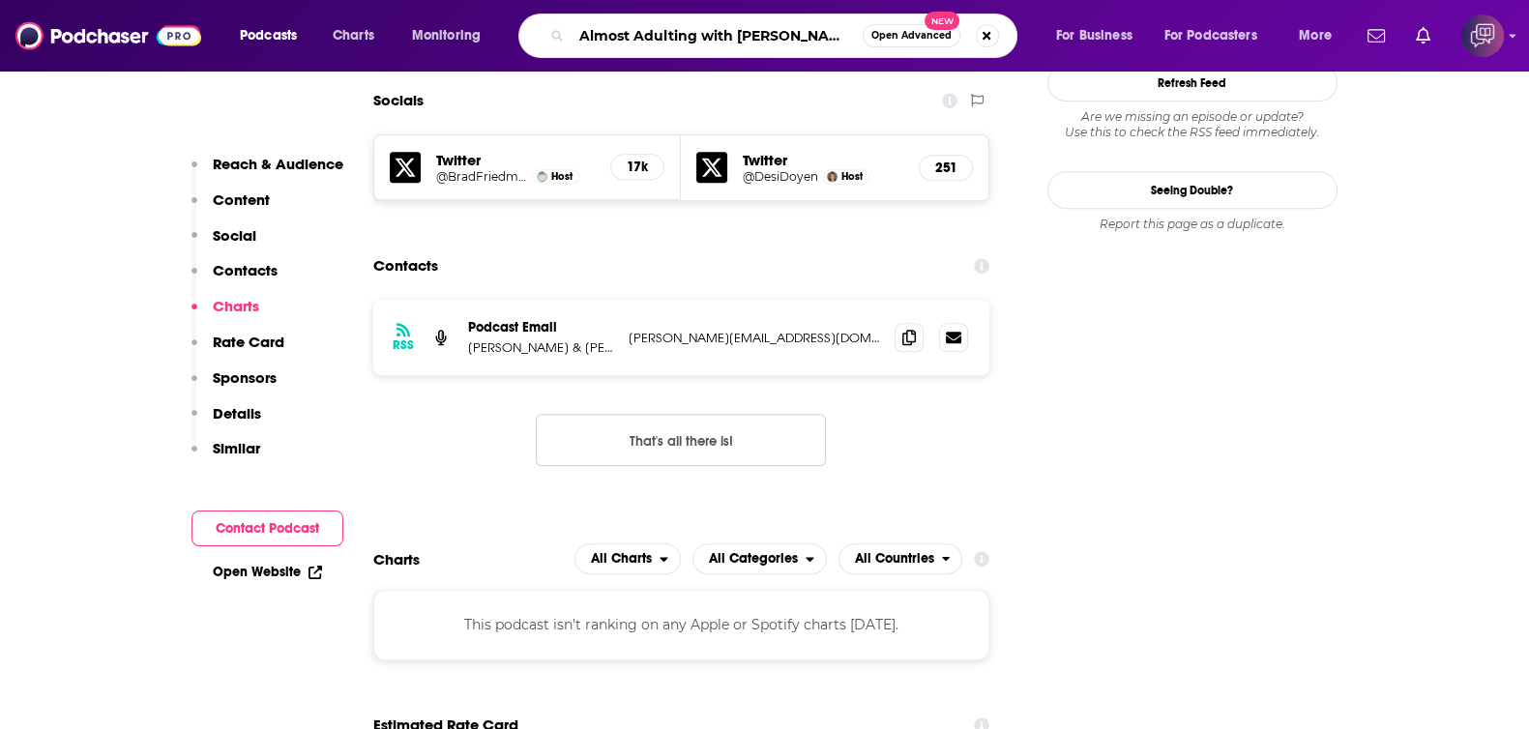
type input "Almost Adulting with [PERSON_NAME]"
click at [878, 40] on span "Open Advanced" at bounding box center [911, 36] width 80 height 10
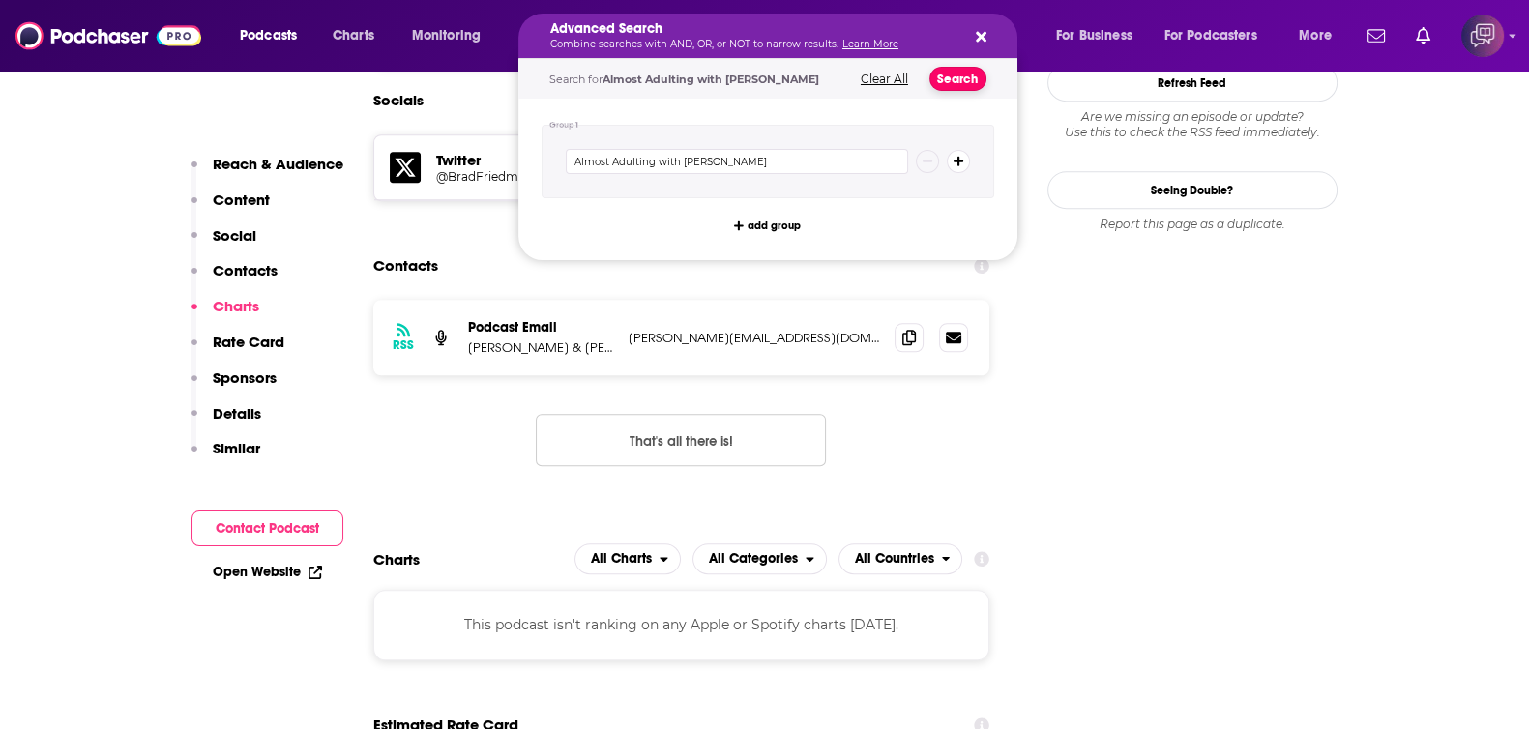
click at [962, 81] on button "Search" at bounding box center [957, 79] width 57 height 24
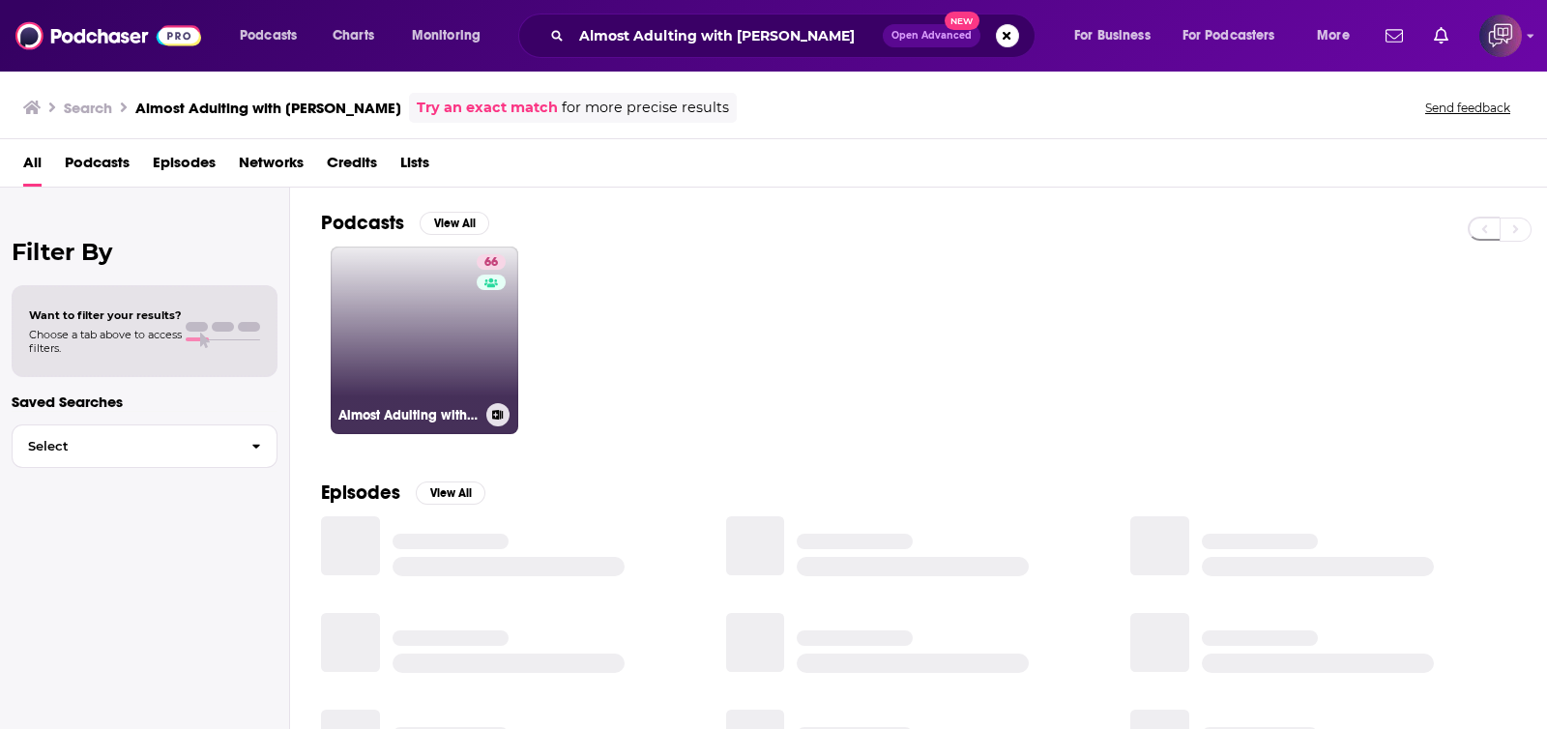
click at [405, 389] on link "66 Almost Adulting with [PERSON_NAME]" at bounding box center [425, 341] width 188 height 188
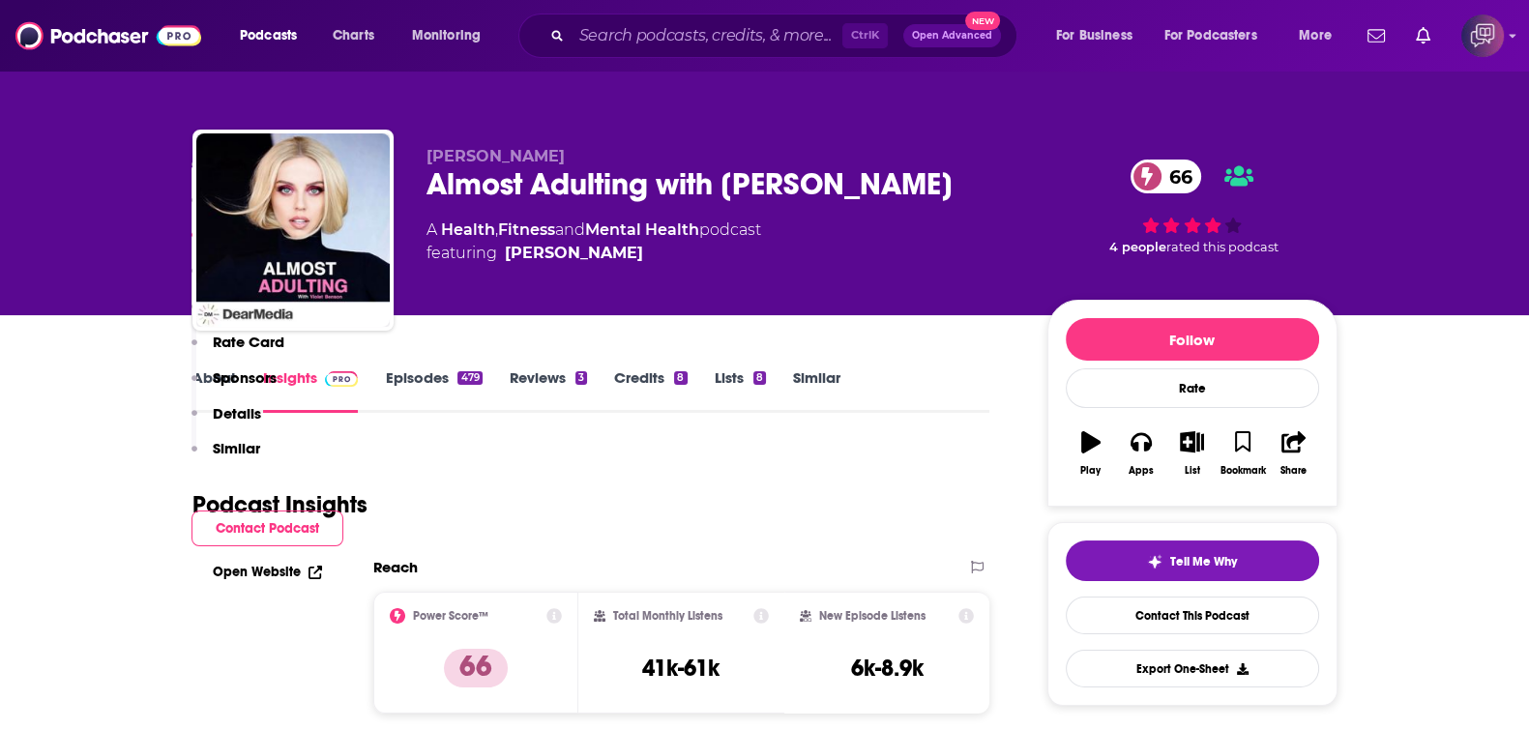
scroll to position [1812, 0]
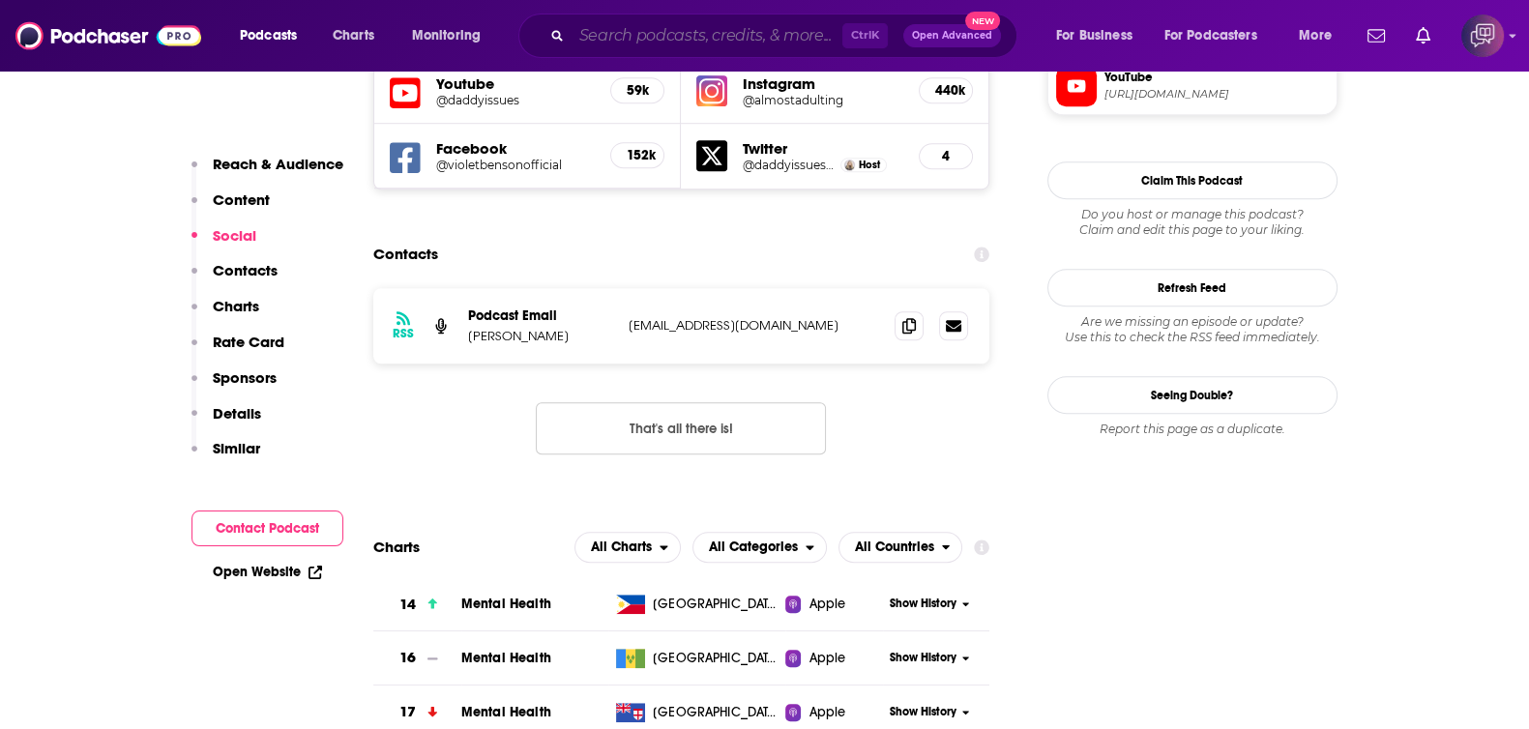
click at [720, 39] on input "Search podcasts, credits, & more..." at bounding box center [706, 35] width 271 height 31
paste input "CONNECT by [US_STATE] MBA"
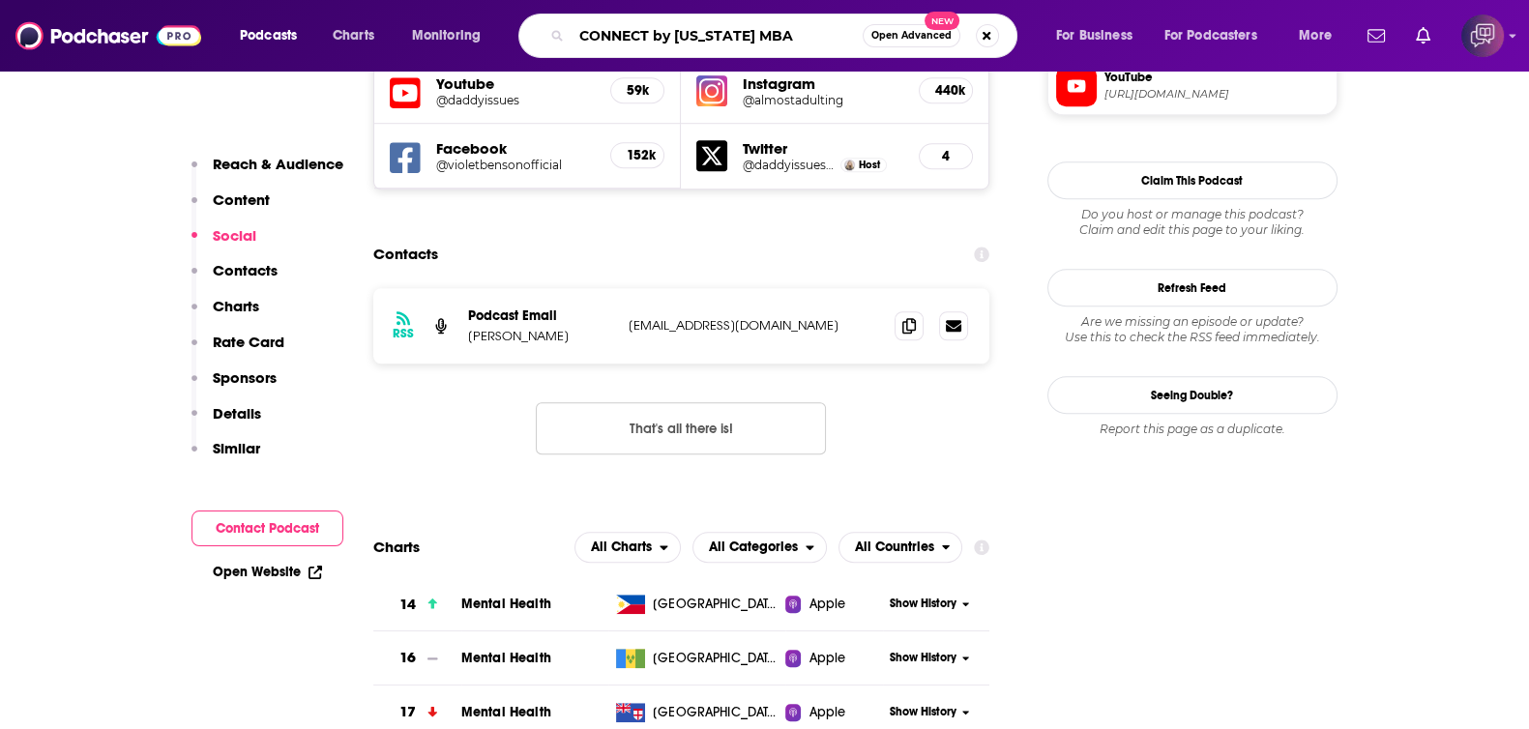
type input "CONNECT by [US_STATE] MBA"
click at [877, 26] on button "Open Advanced New" at bounding box center [911, 35] width 98 height 23
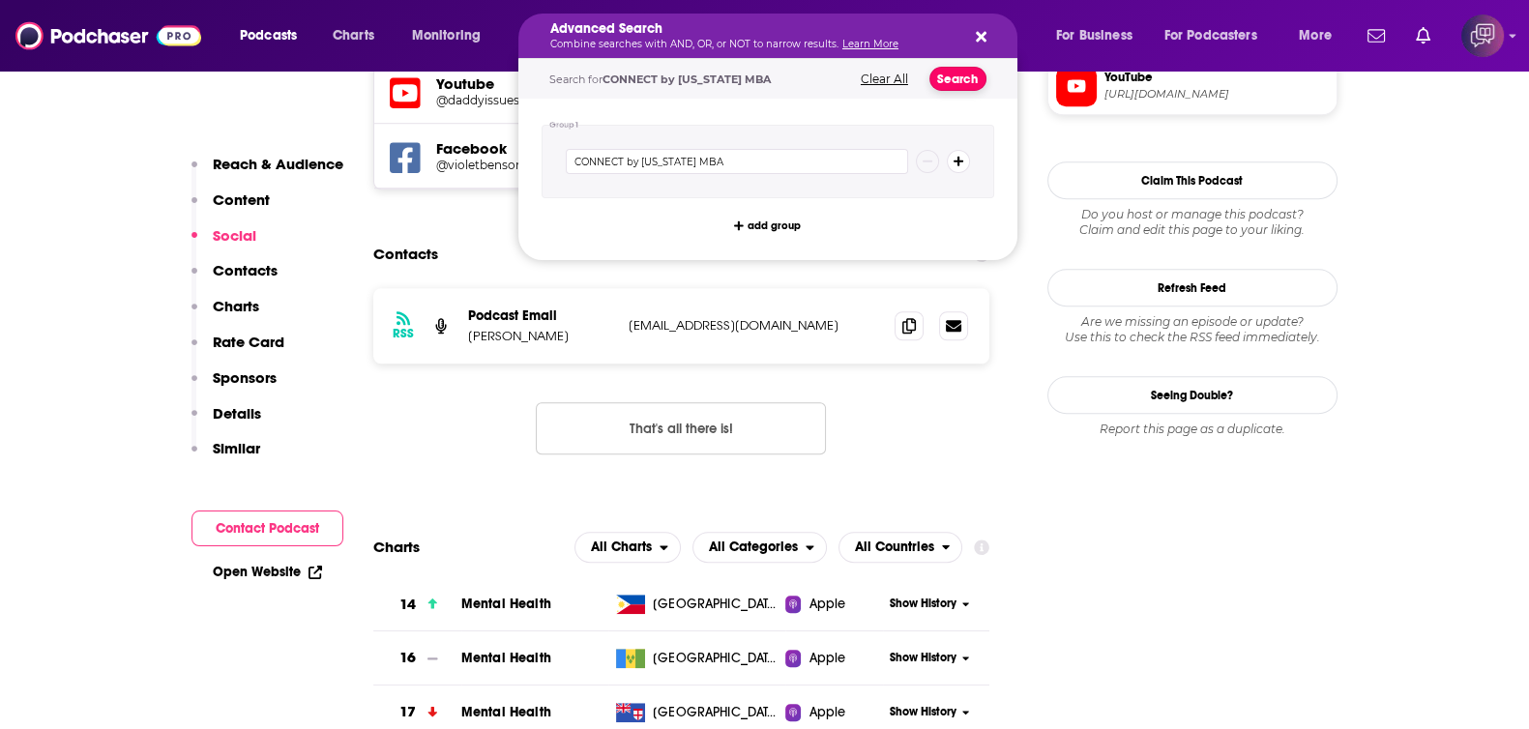
click at [955, 82] on button "Search" at bounding box center [957, 79] width 57 height 24
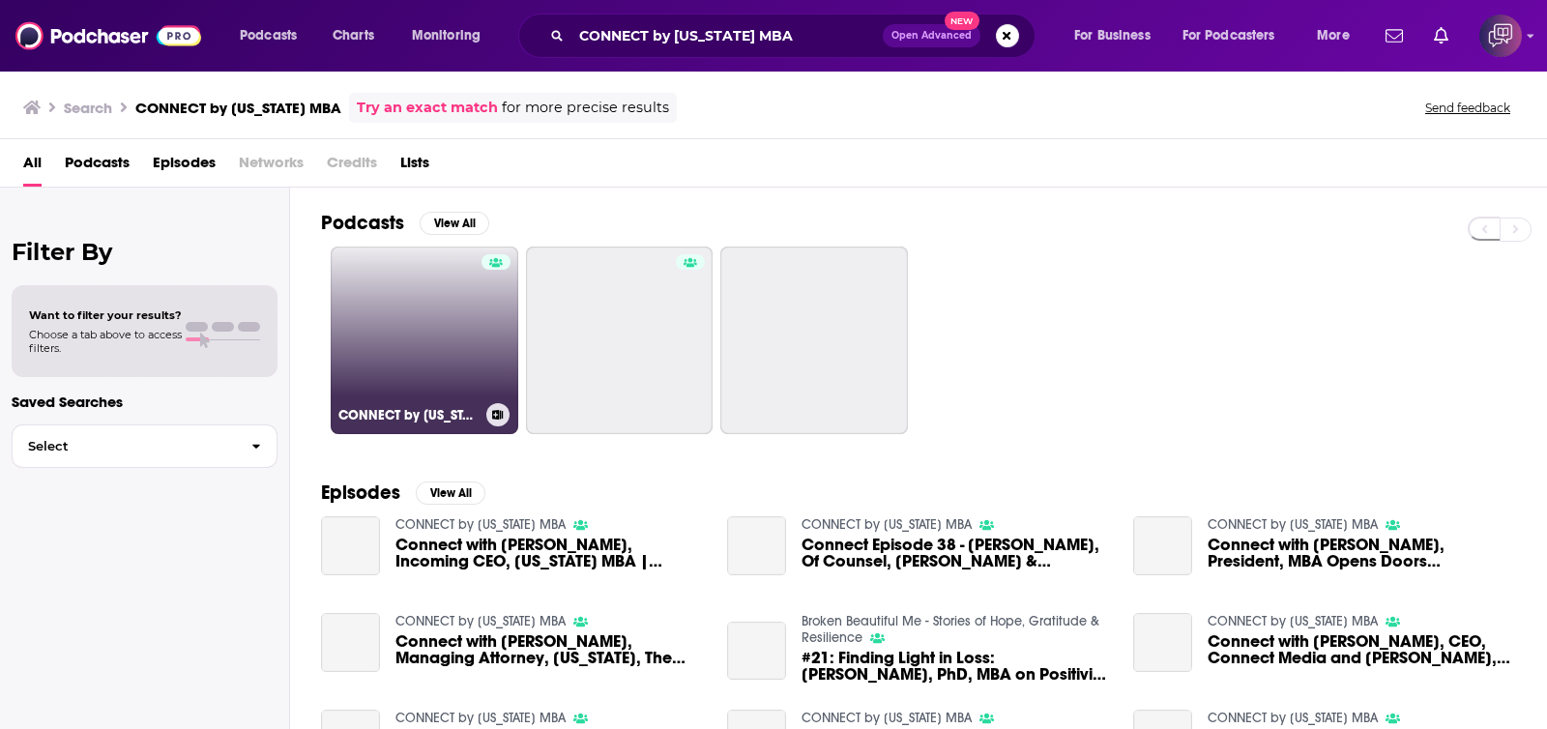
click at [392, 348] on link "CONNECT by [US_STATE] MBA" at bounding box center [425, 341] width 188 height 188
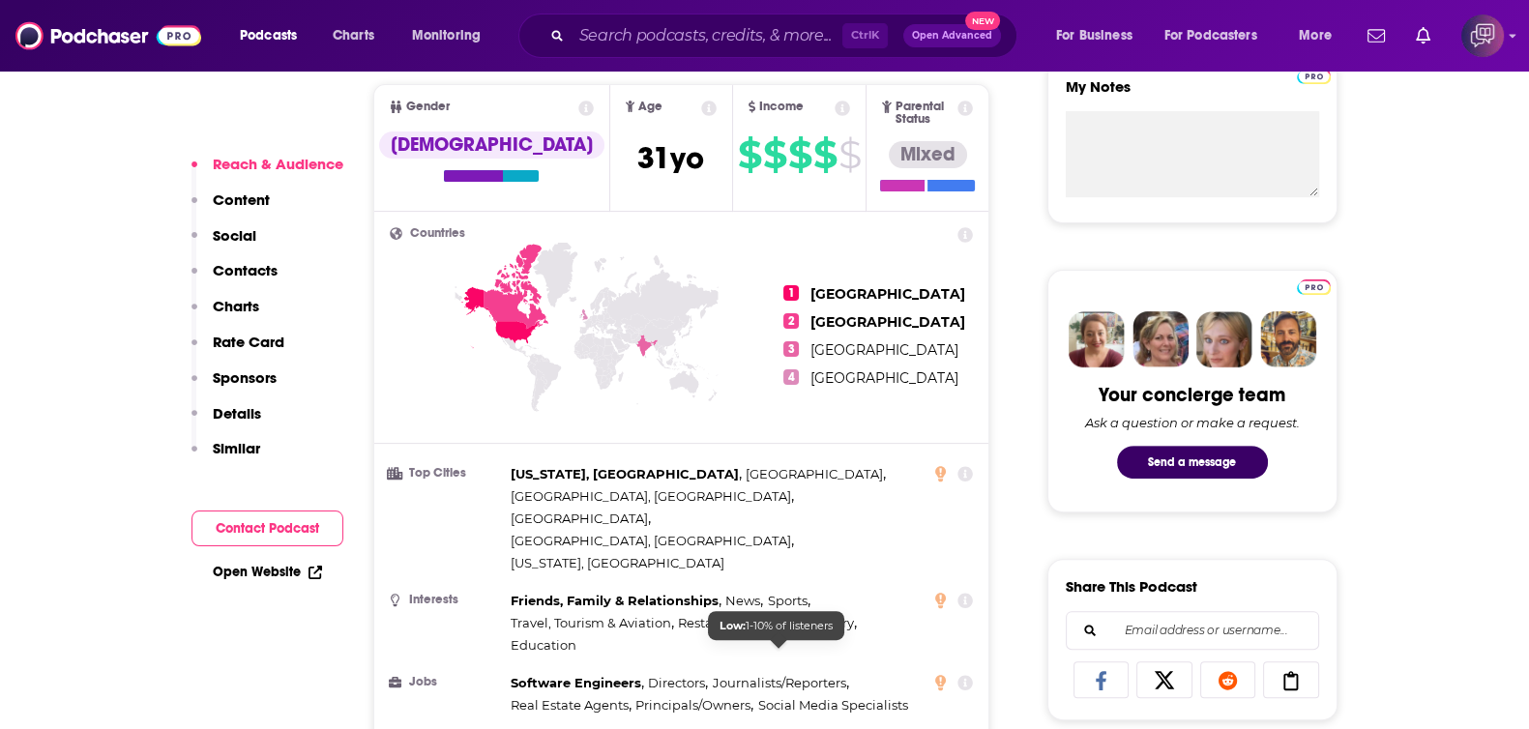
scroll to position [1450, 0]
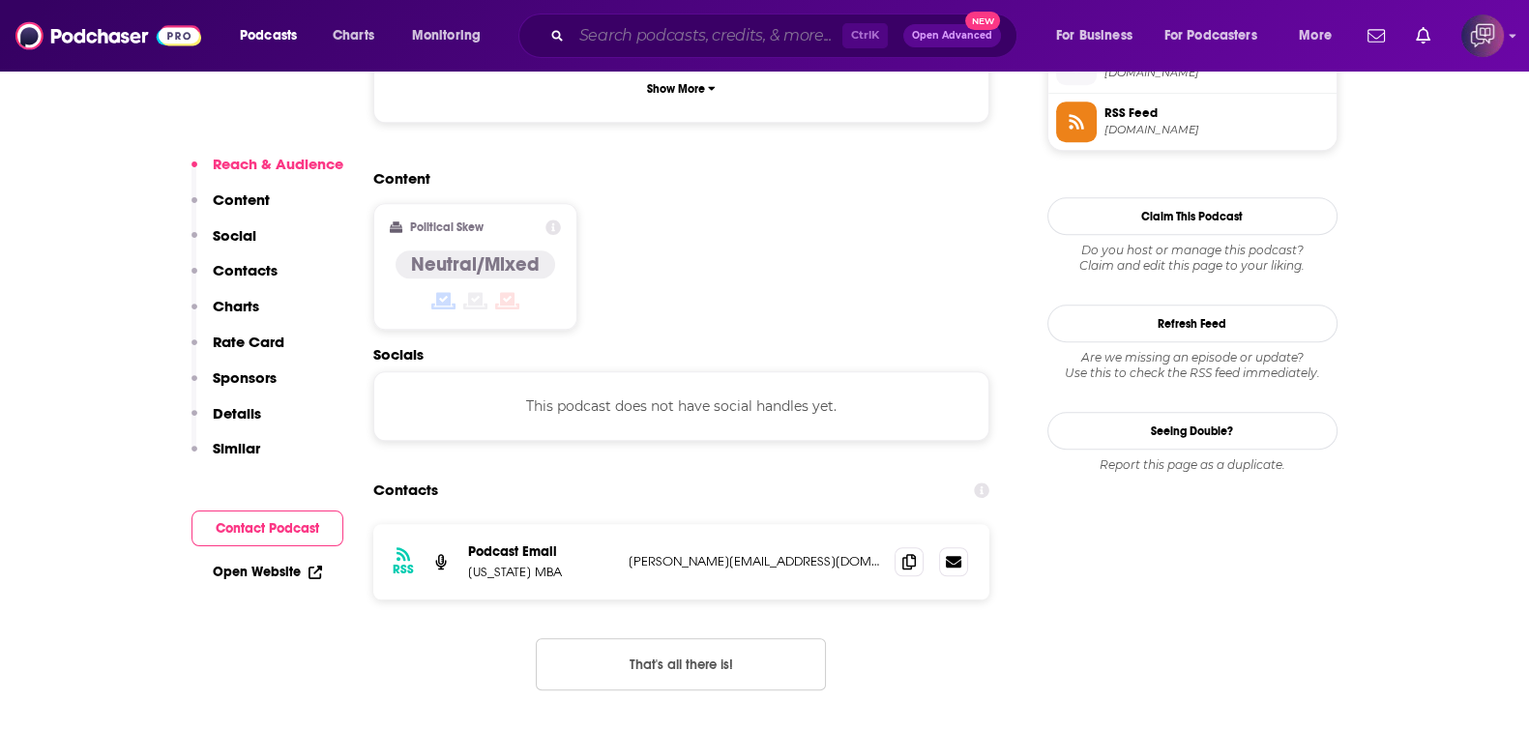
click at [657, 22] on input "Search podcasts, credits, & more..." at bounding box center [706, 35] width 271 height 31
paste input "[DEMOGRAPHIC_DATA] Sermons"
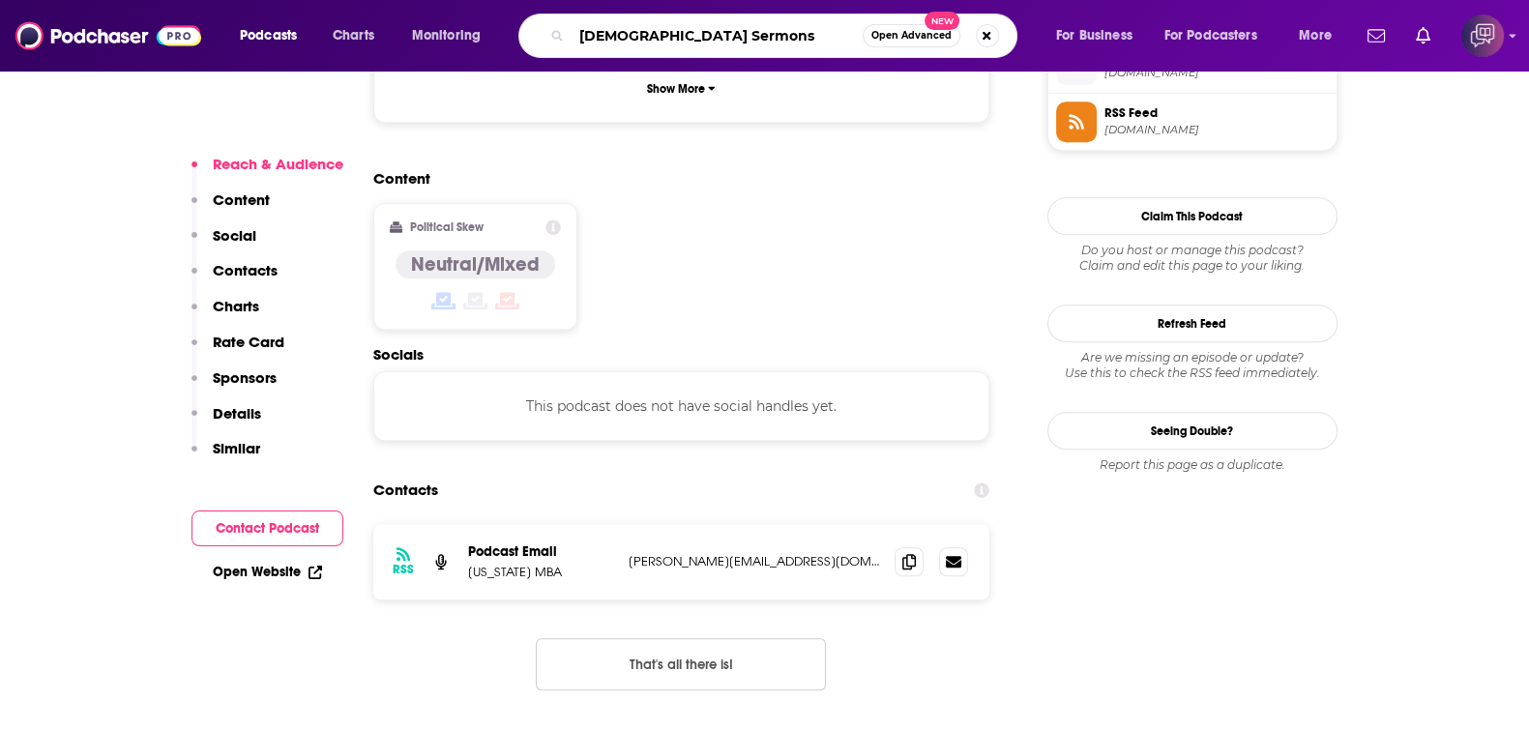
type input "[DEMOGRAPHIC_DATA] Sermons"
click at [891, 45] on button "Open Advanced New" at bounding box center [911, 35] width 98 height 23
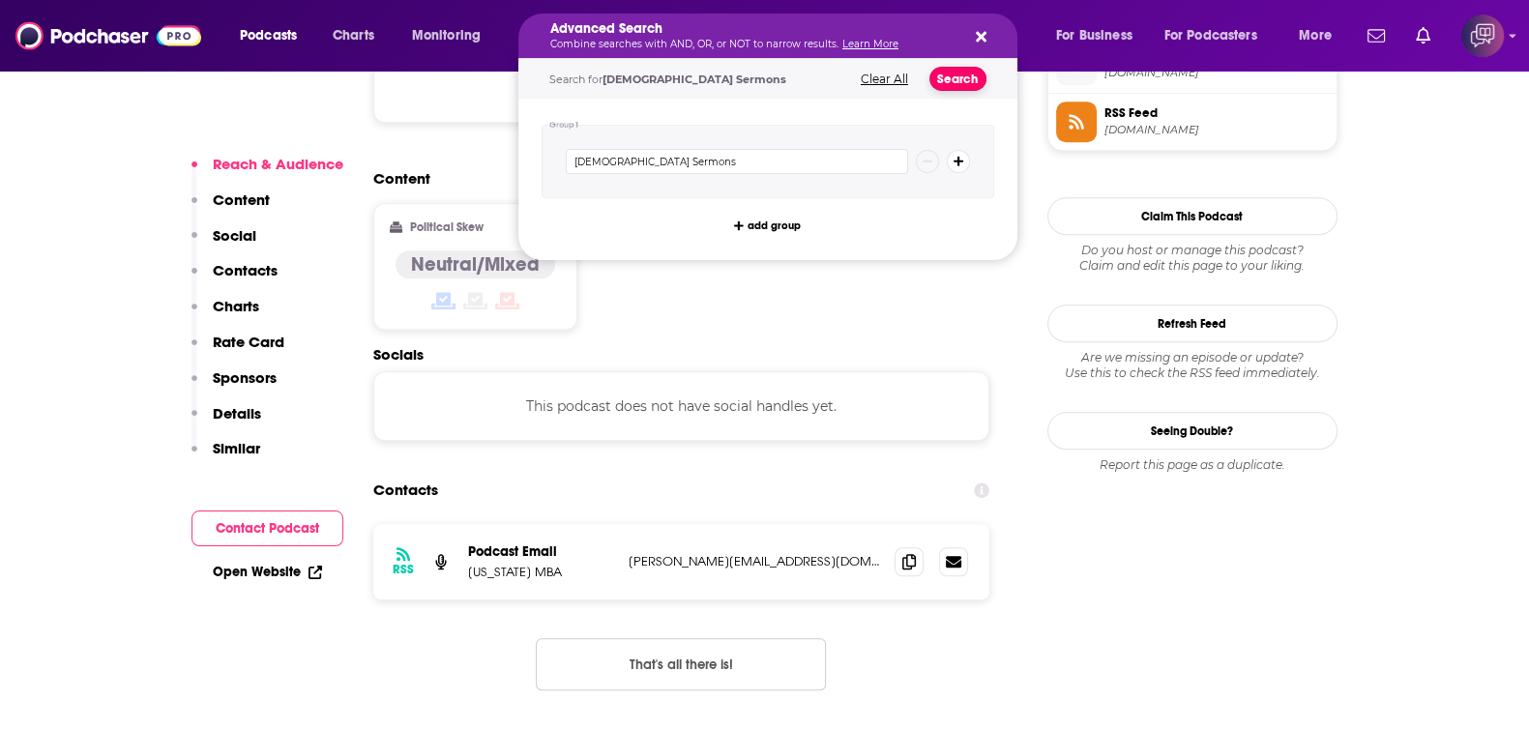
click at [953, 78] on button "Search" at bounding box center [957, 79] width 57 height 24
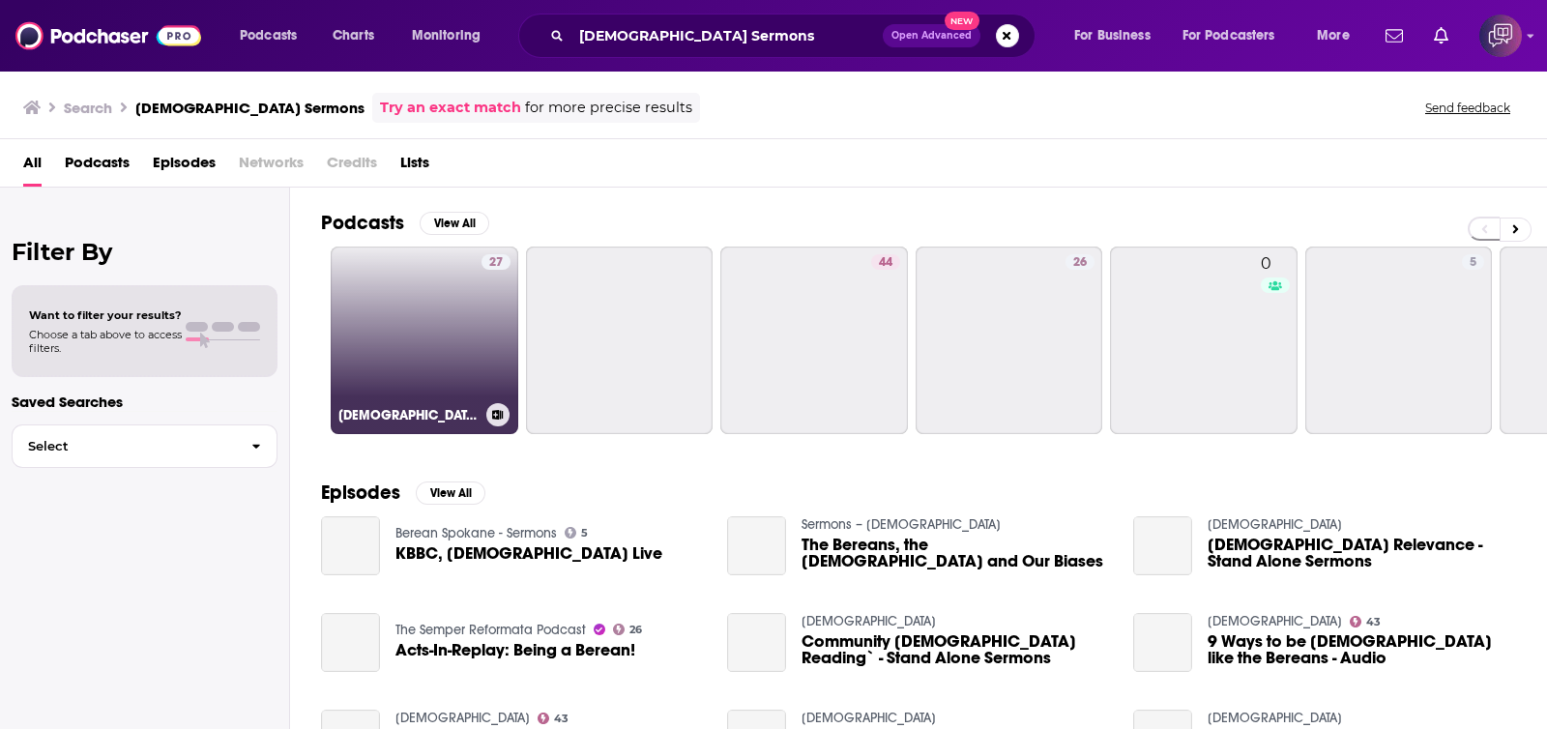
click at [486, 349] on div "27" at bounding box center [495, 328] width 29 height 149
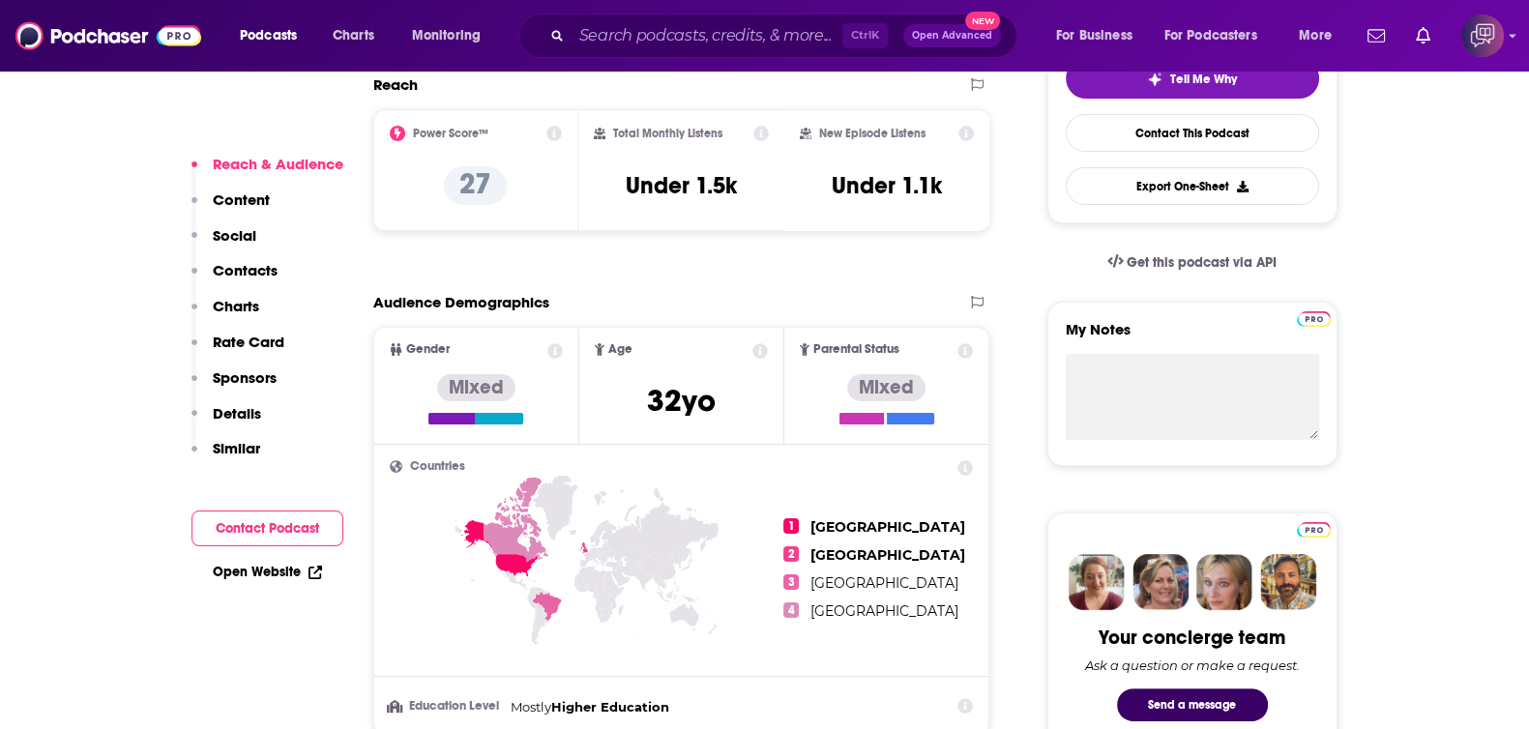
scroll to position [1088, 0]
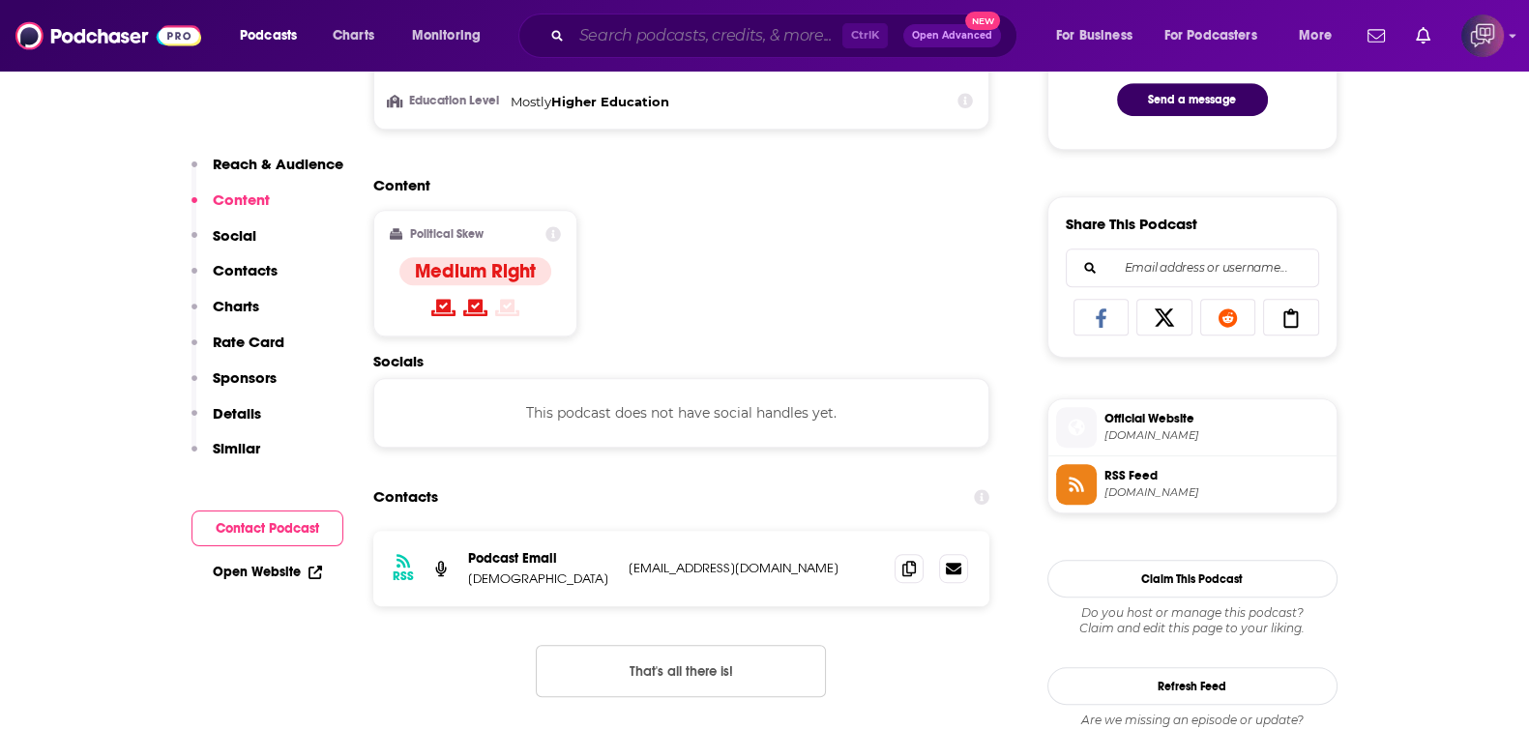
click at [669, 46] on input "Search podcasts, credits, & more..." at bounding box center [706, 35] width 271 height 31
paste input "Talk Nerdy with [PERSON_NAME] [PERSON_NAME]"
type input "Talk Nerdy with [PERSON_NAME] [PERSON_NAME]"
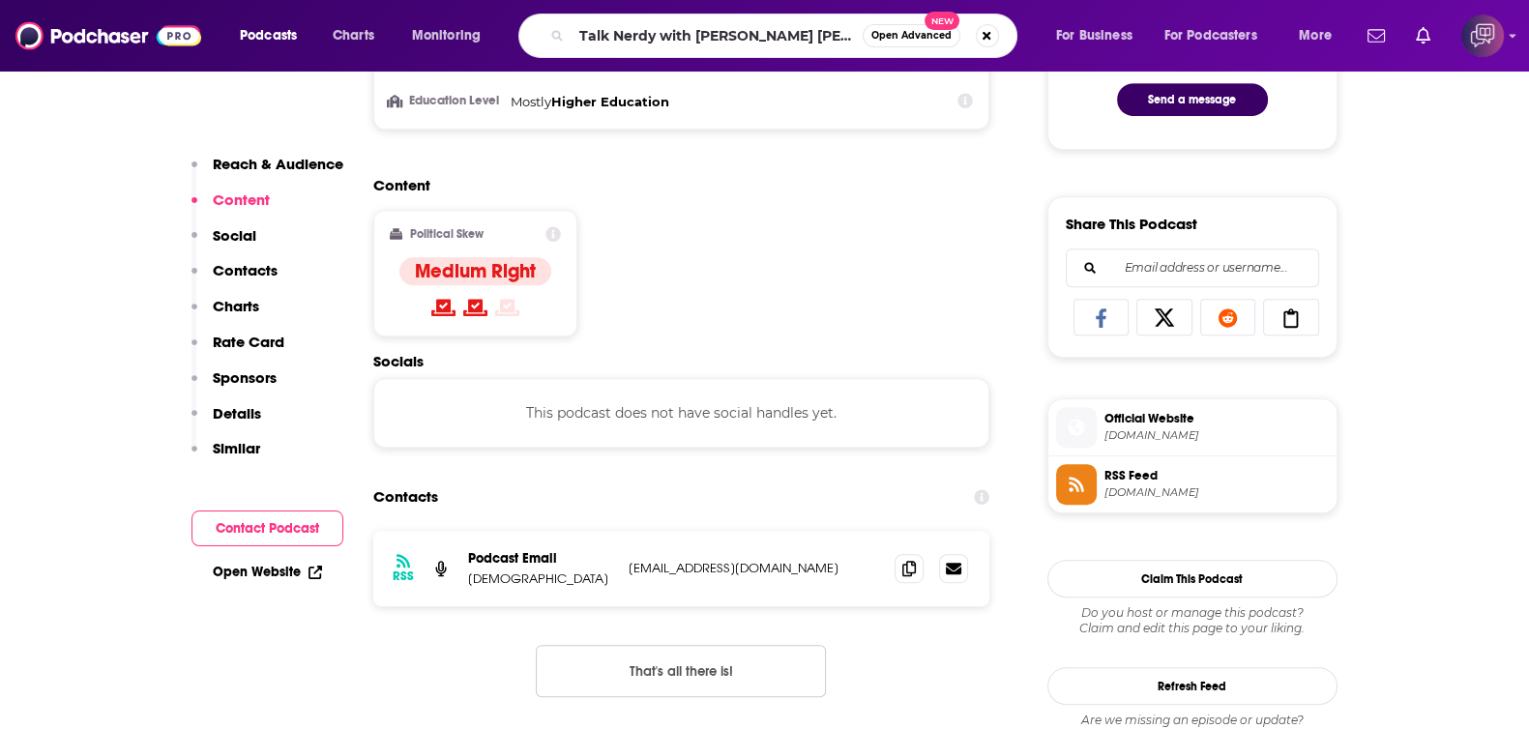
click at [894, 41] on span "Open Advanced" at bounding box center [911, 36] width 80 height 10
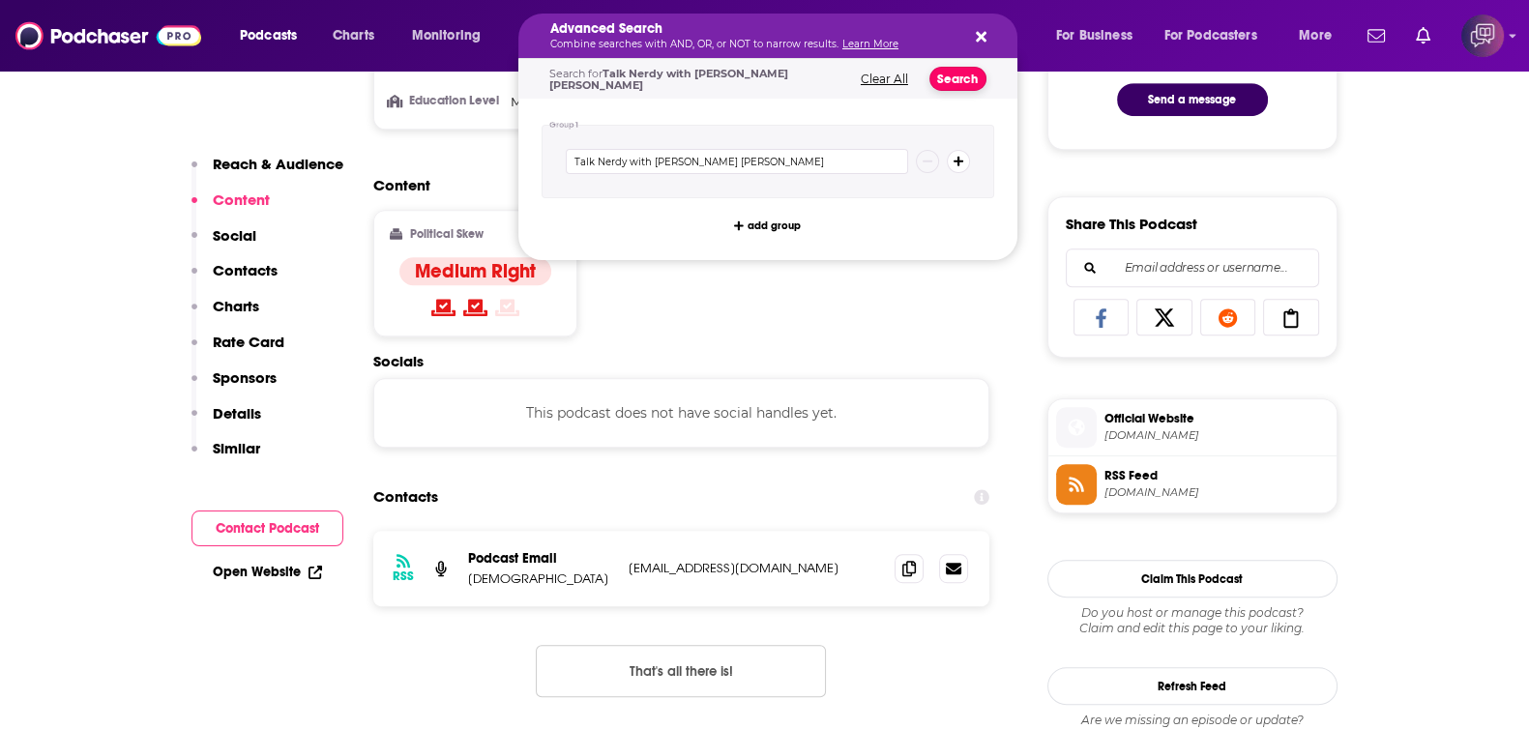
click at [947, 80] on button "Search" at bounding box center [957, 79] width 57 height 24
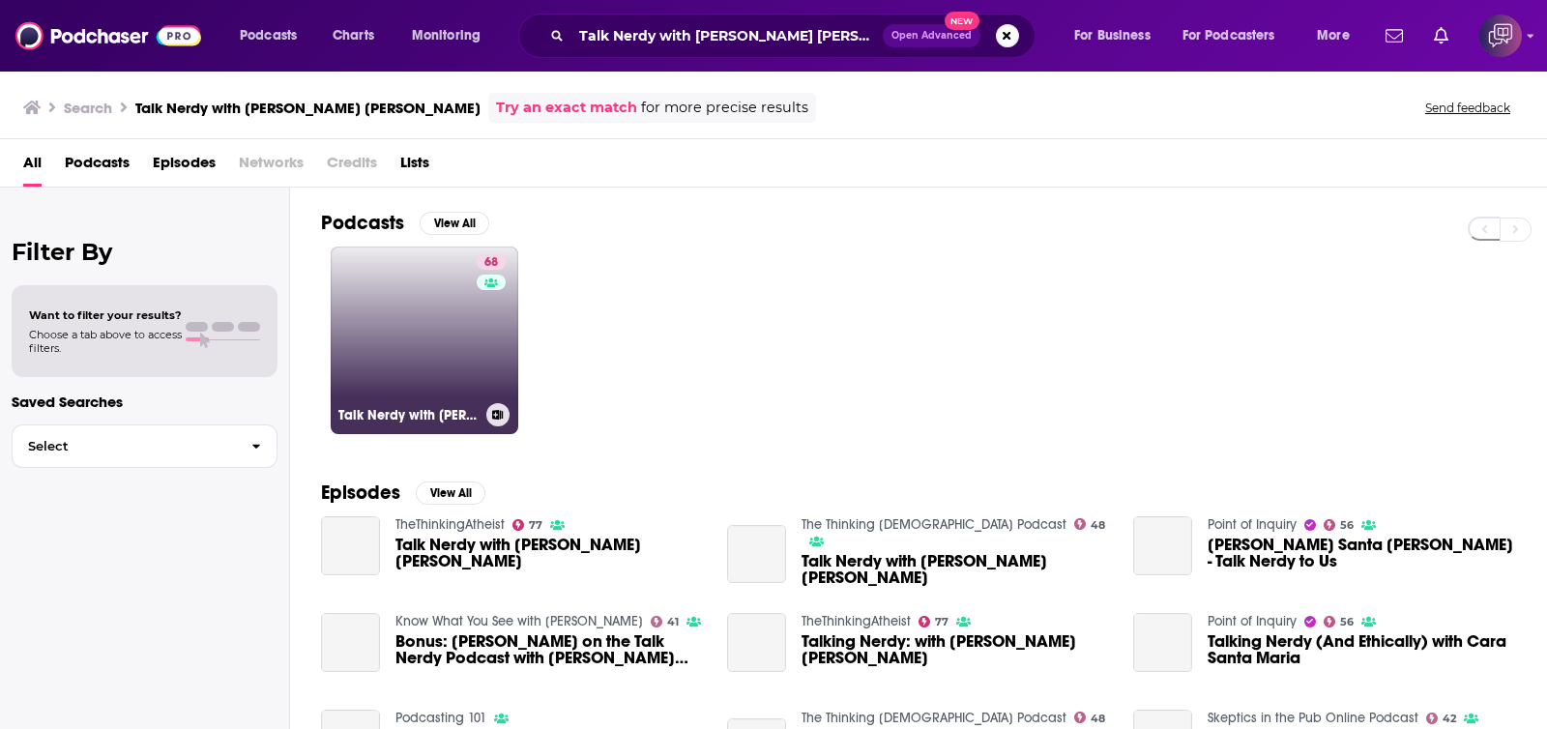
click at [464, 379] on link "68 Talk Nerdy with [PERSON_NAME] [PERSON_NAME]" at bounding box center [425, 341] width 188 height 188
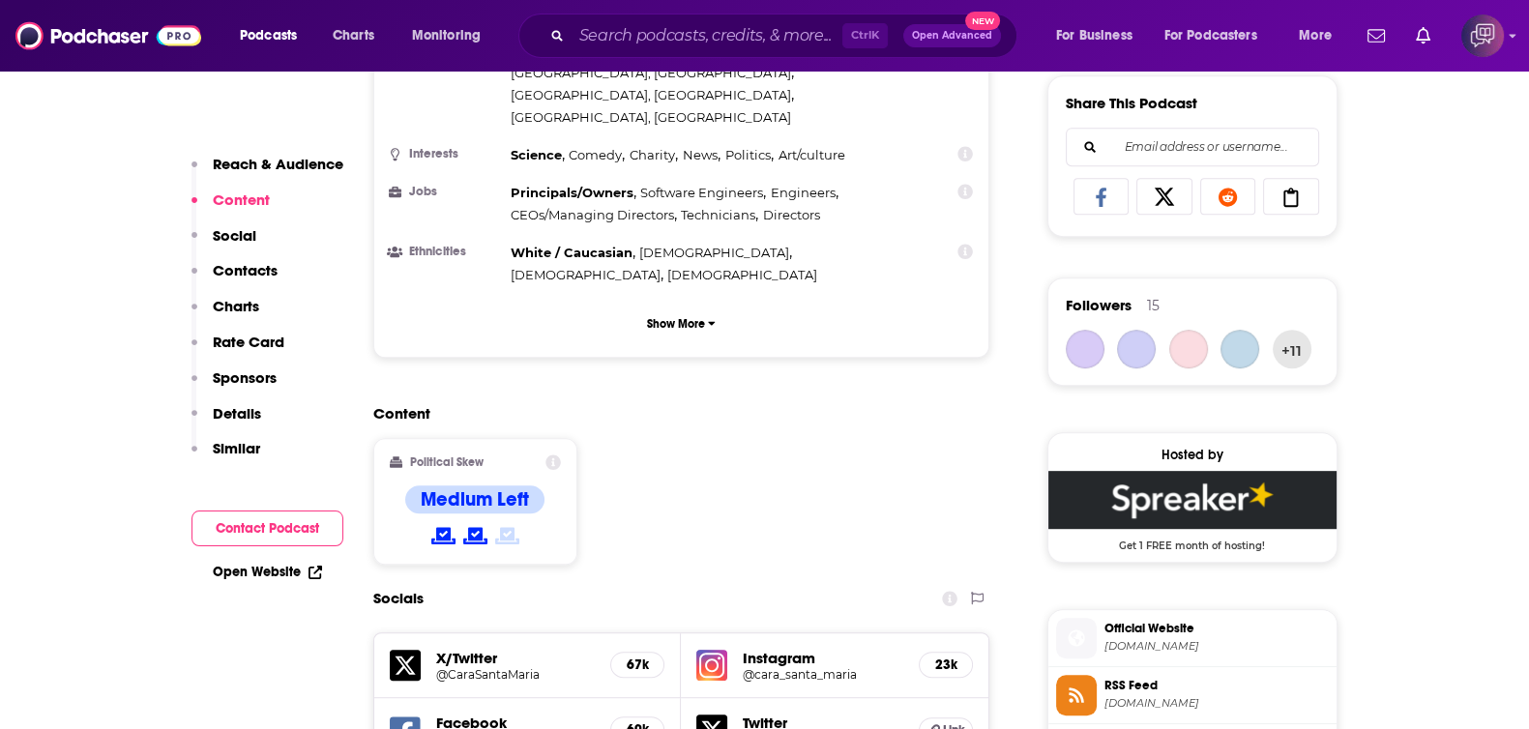
scroll to position [1691, 0]
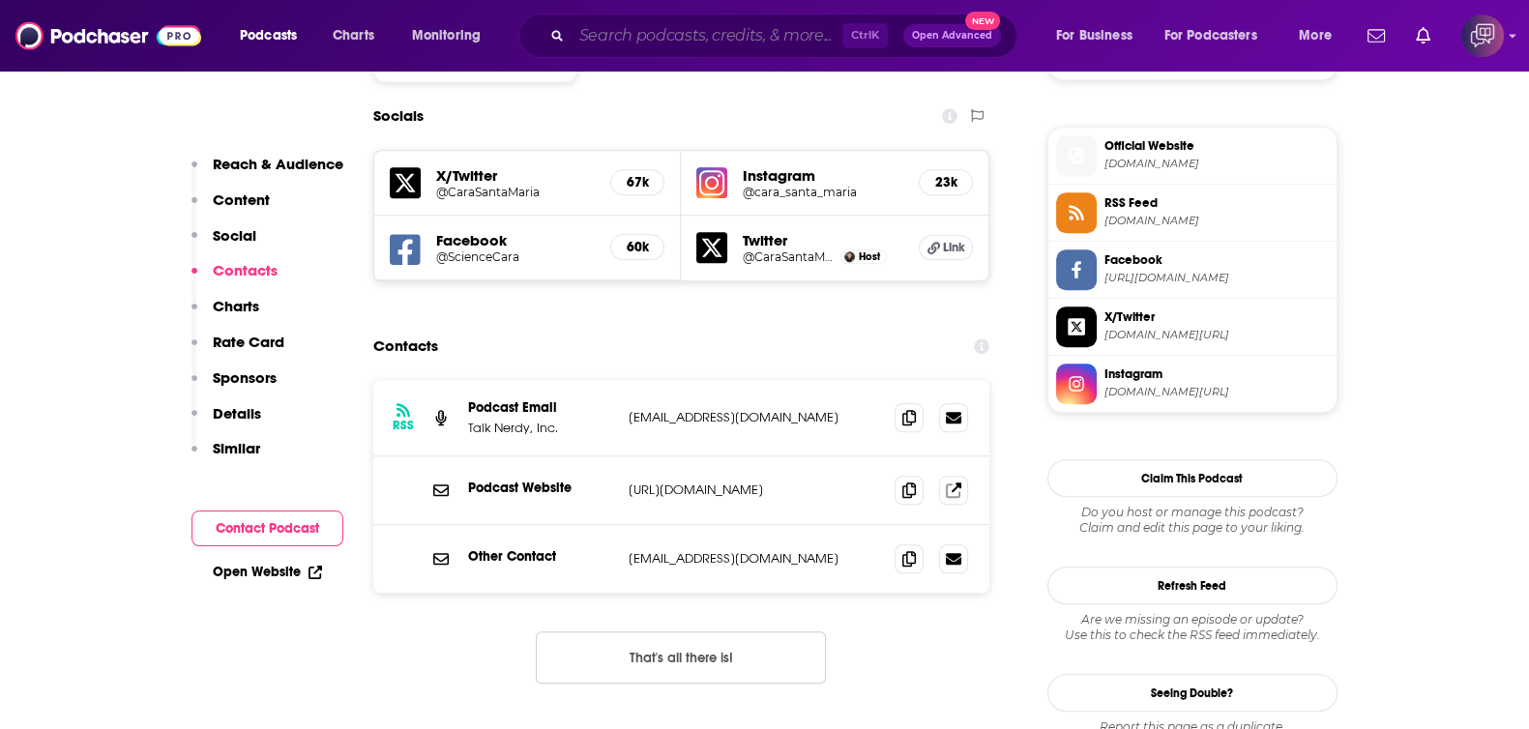
click at [765, 34] on input "Search podcasts, credits, & more..." at bounding box center [706, 35] width 271 height 31
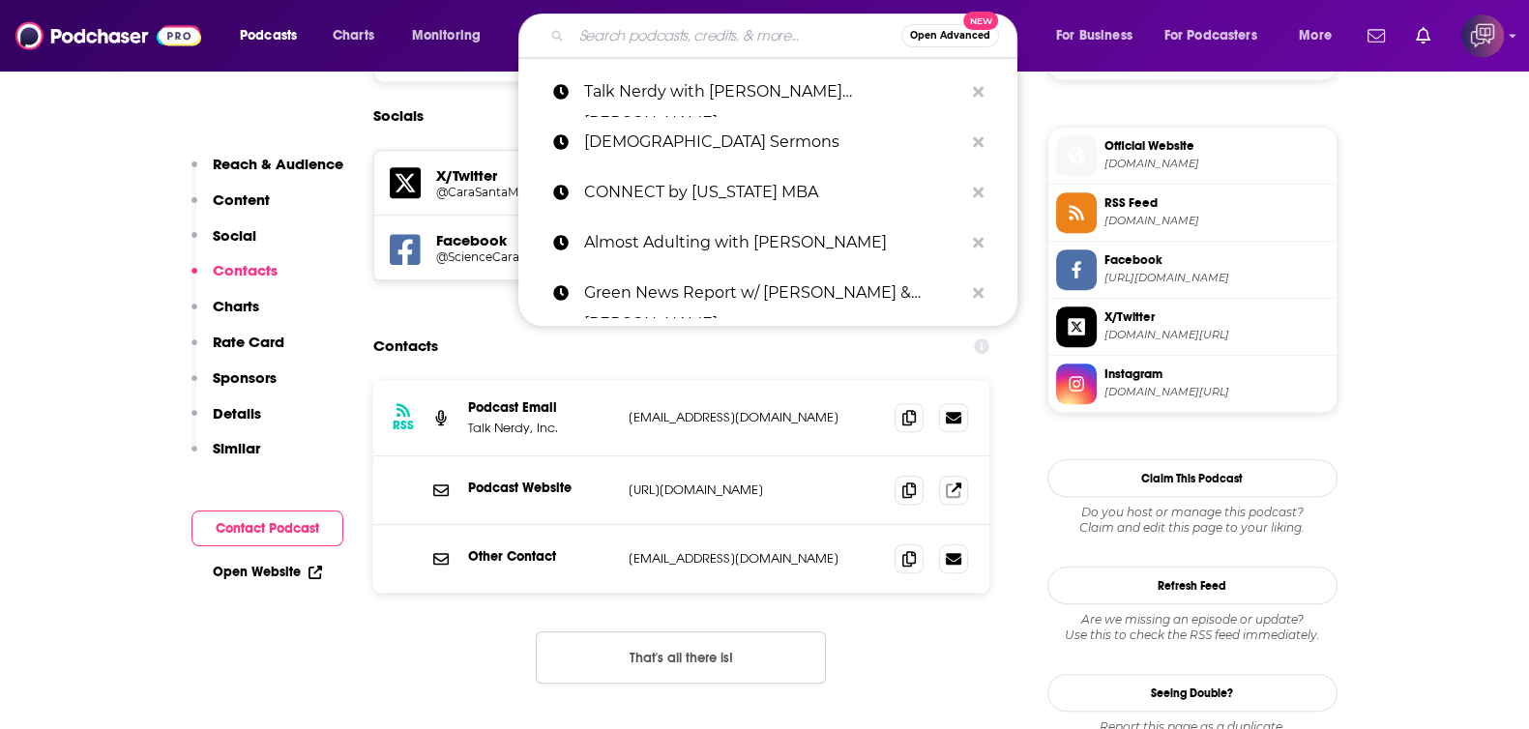
paste input "[PERSON_NAME] Show"
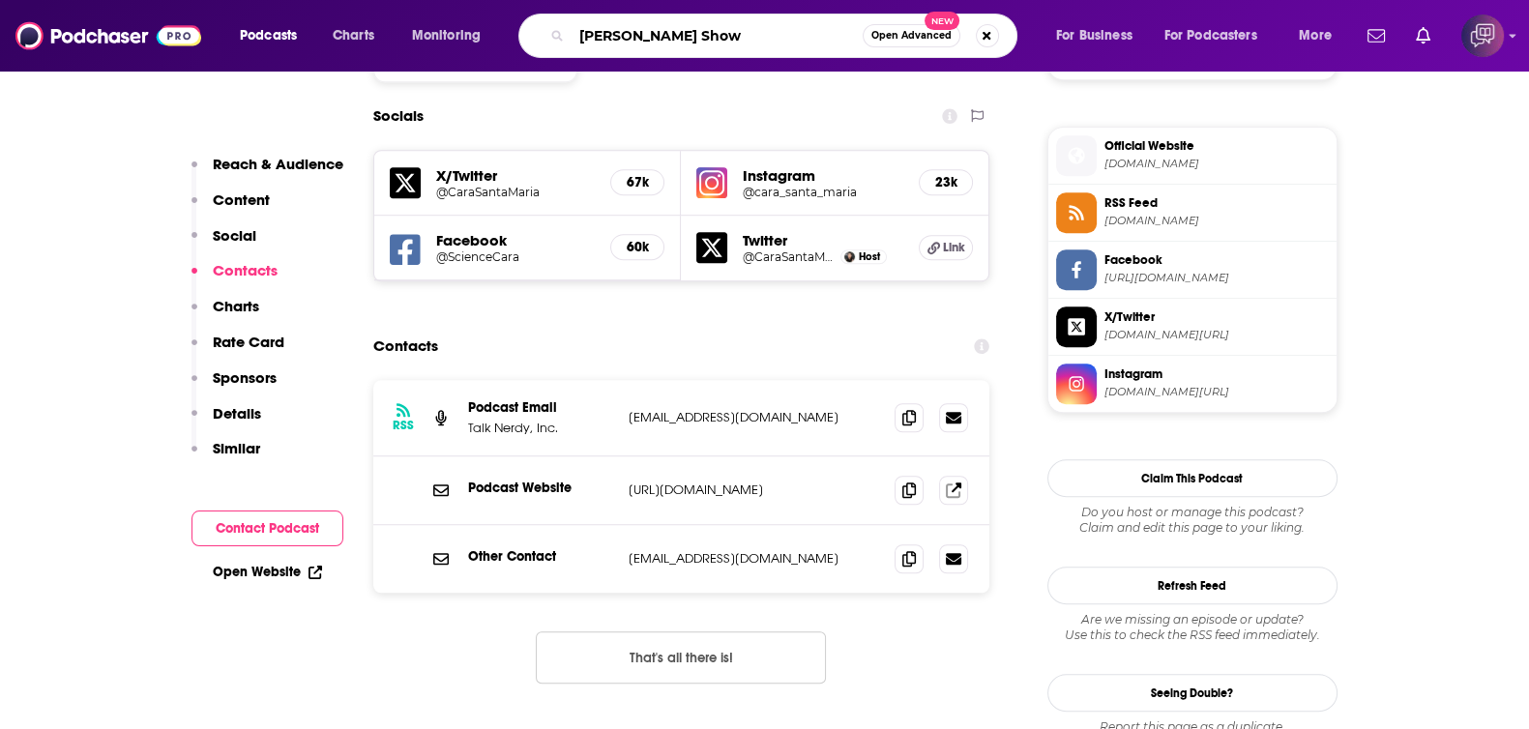
type input "[PERSON_NAME] Show"
click at [885, 40] on span "Open Advanced" at bounding box center [911, 36] width 80 height 10
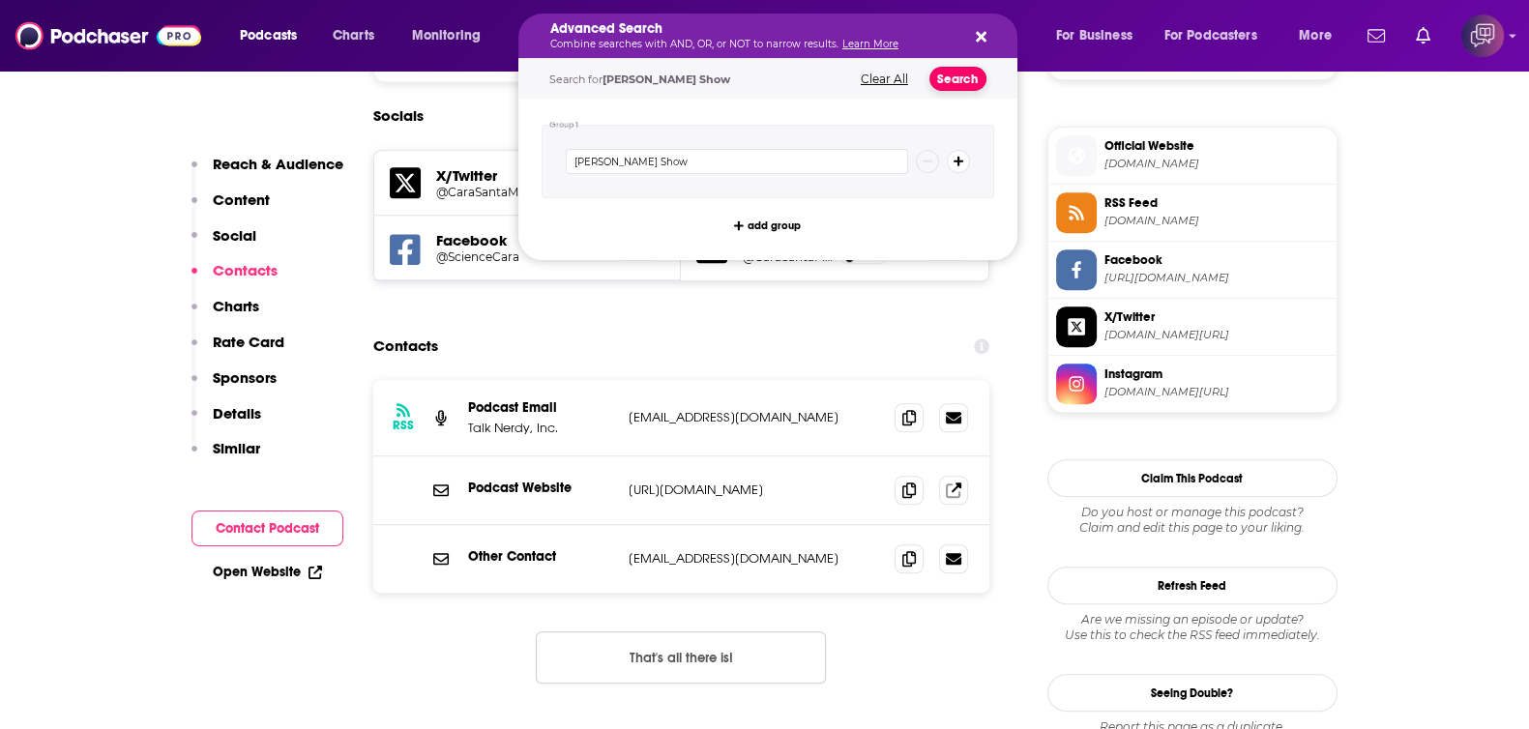
click at [931, 73] on button "Search" at bounding box center [957, 79] width 57 height 24
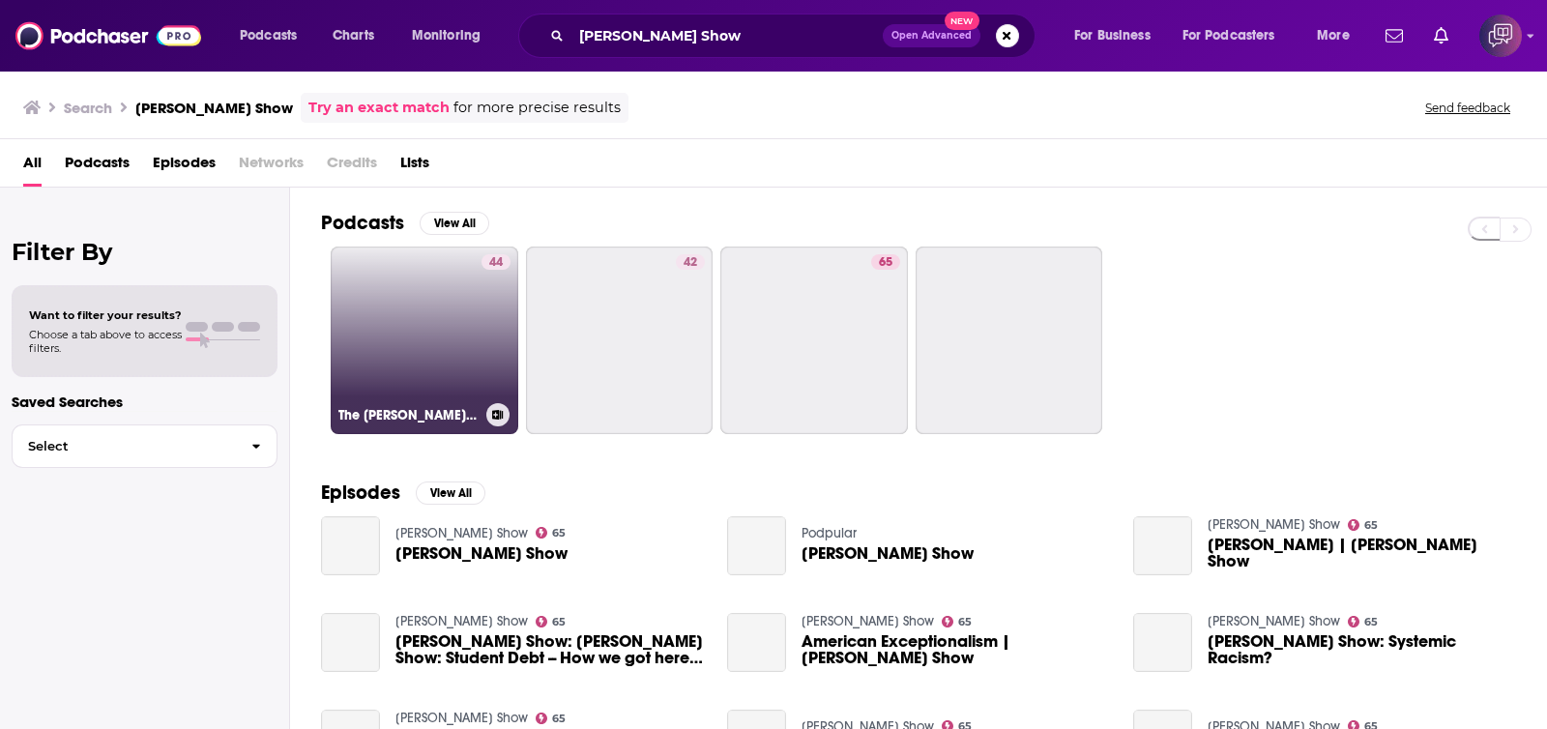
click at [483, 355] on div "44" at bounding box center [495, 328] width 29 height 149
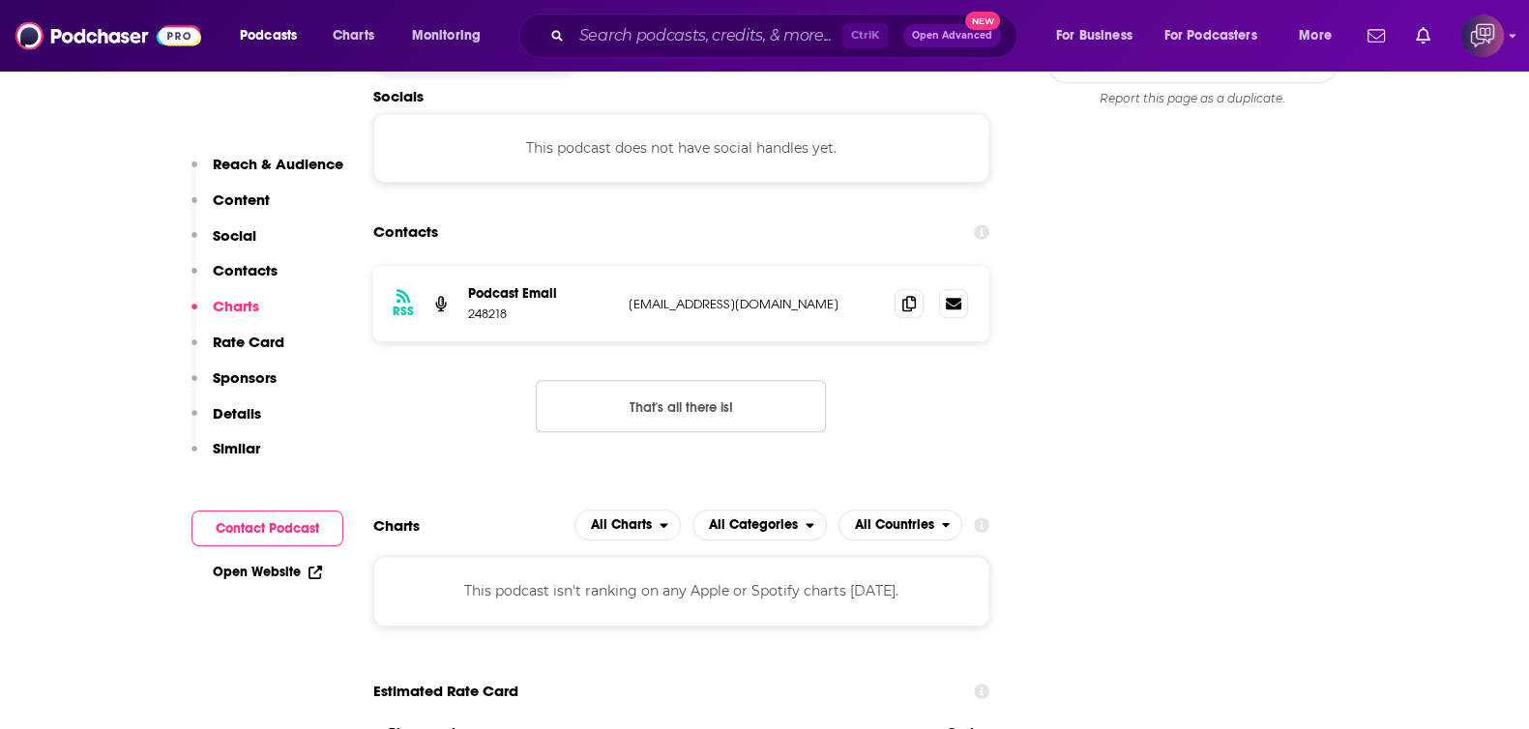
scroll to position [1812, 0]
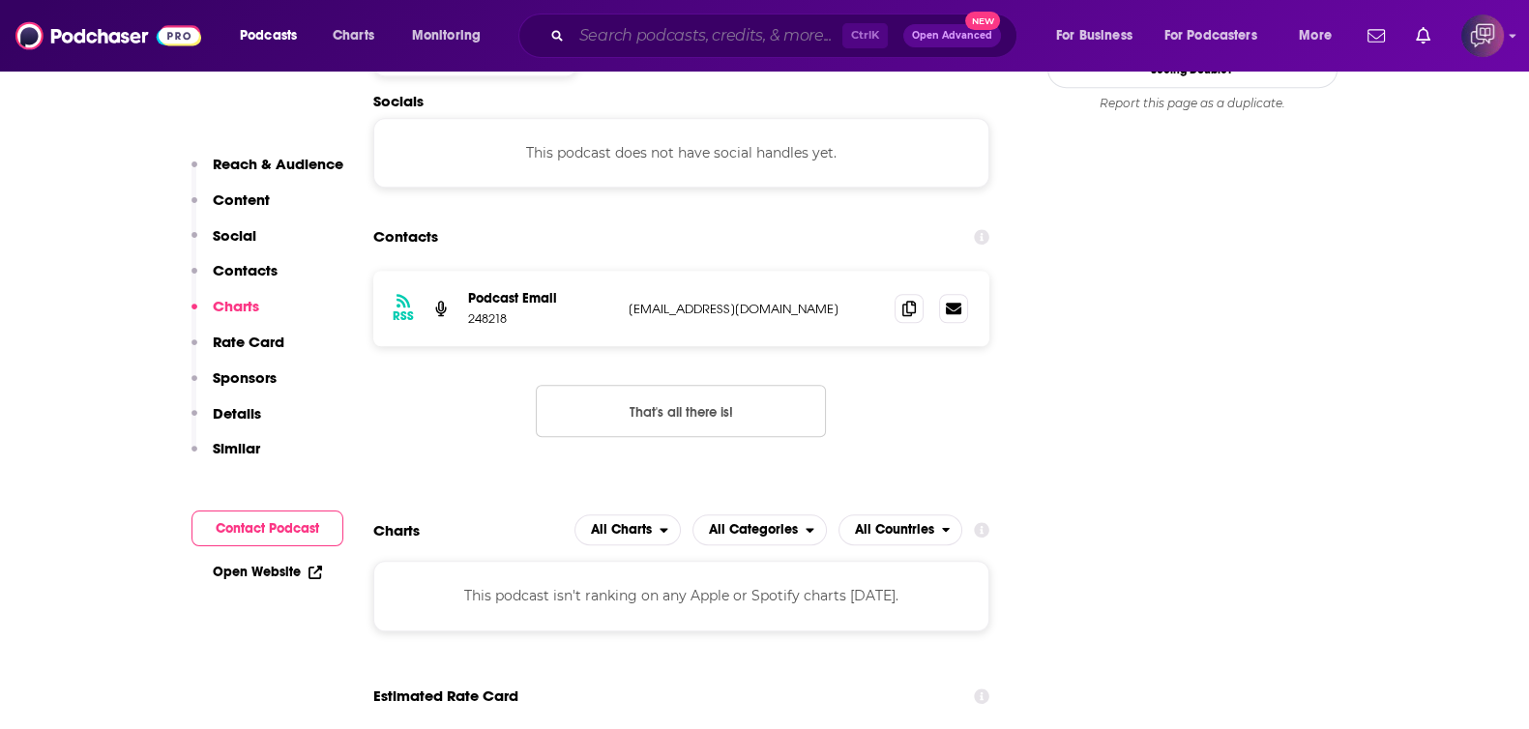
click at [638, 32] on input "Search podcasts, credits, & more..." at bounding box center [706, 35] width 271 height 31
paste input "[US_STATE] in Focus"
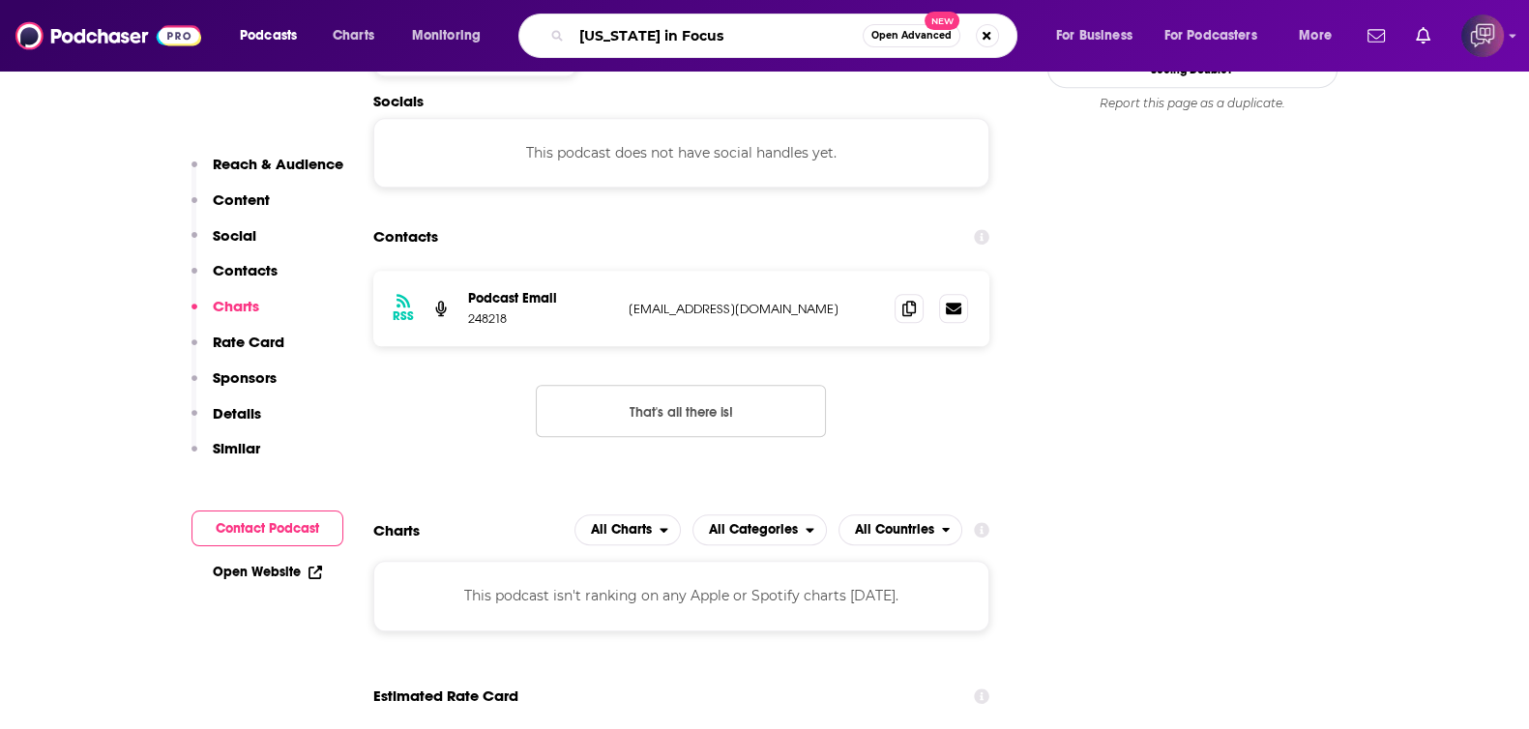
type input "[US_STATE] in Focus"
click at [880, 36] on span "Open Advanced" at bounding box center [911, 36] width 80 height 10
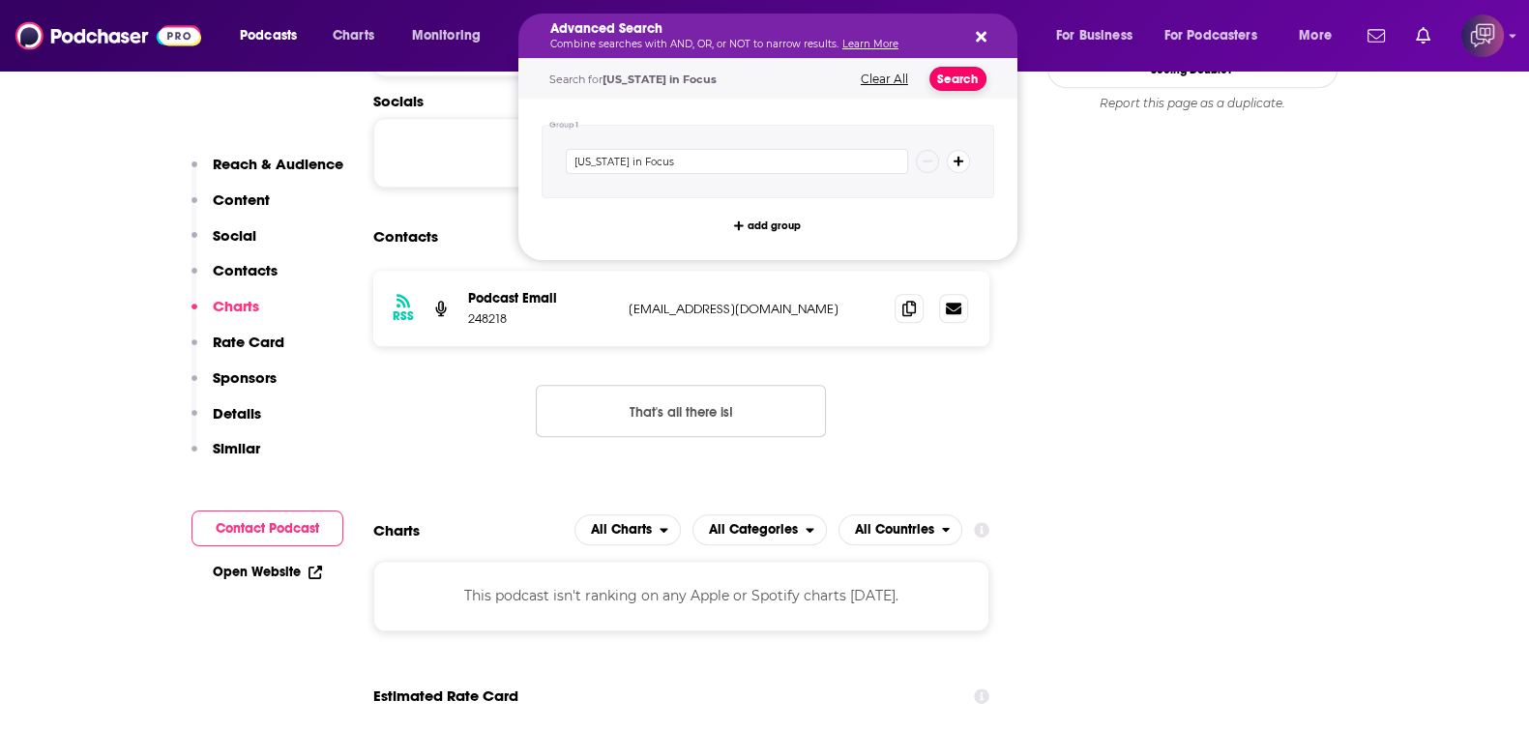
click at [946, 74] on button "Search" at bounding box center [957, 79] width 57 height 24
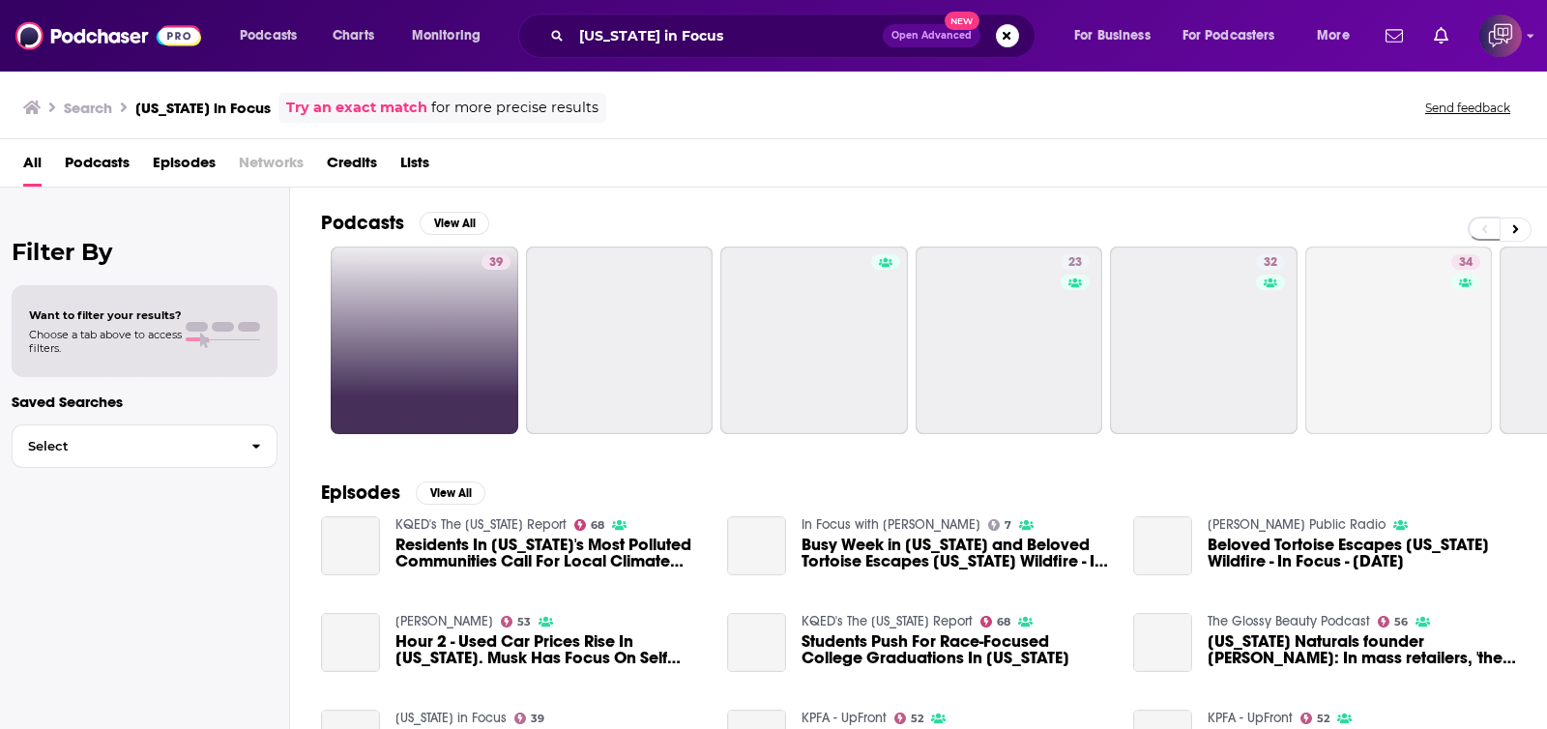
click at [335, 316] on link "39" at bounding box center [425, 341] width 188 height 188
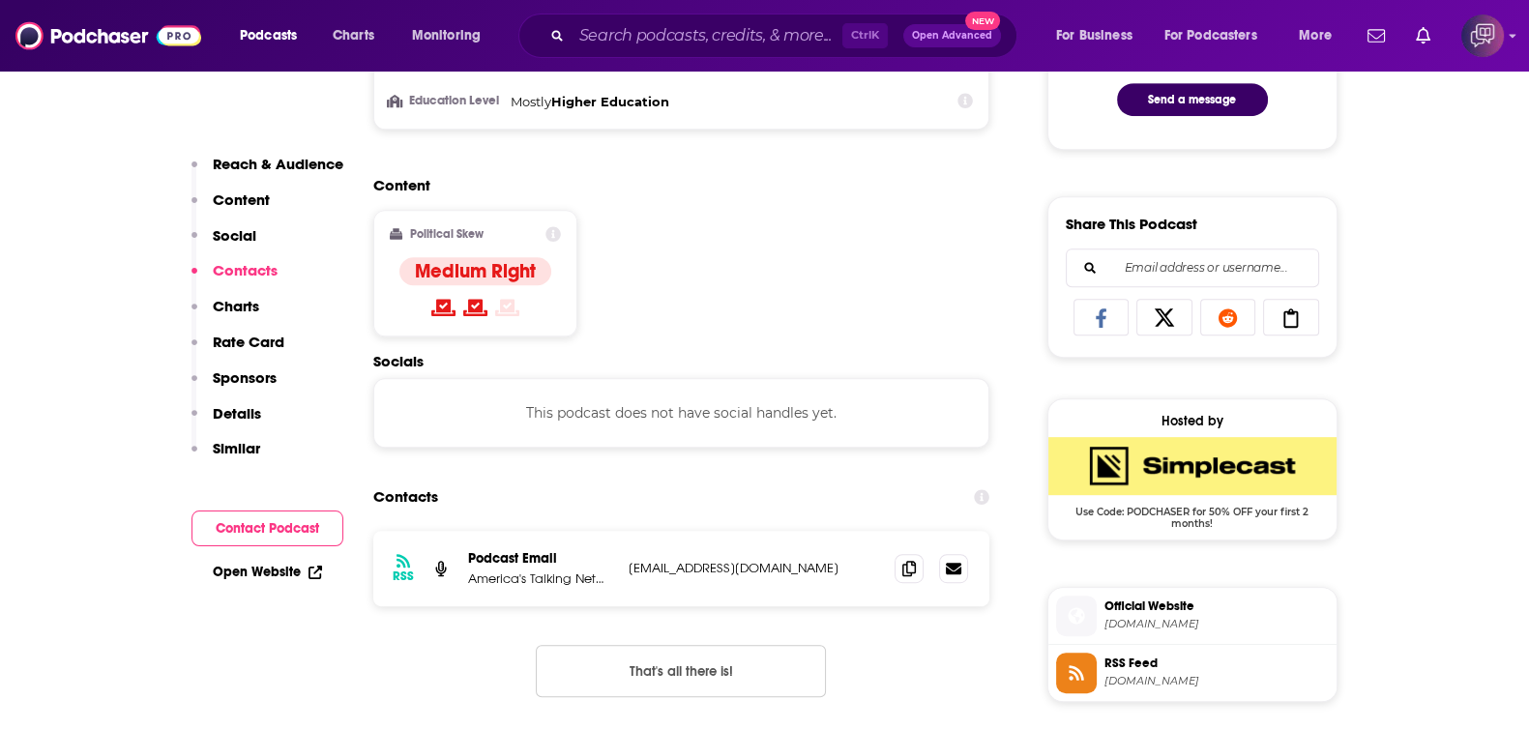
scroll to position [1209, 0]
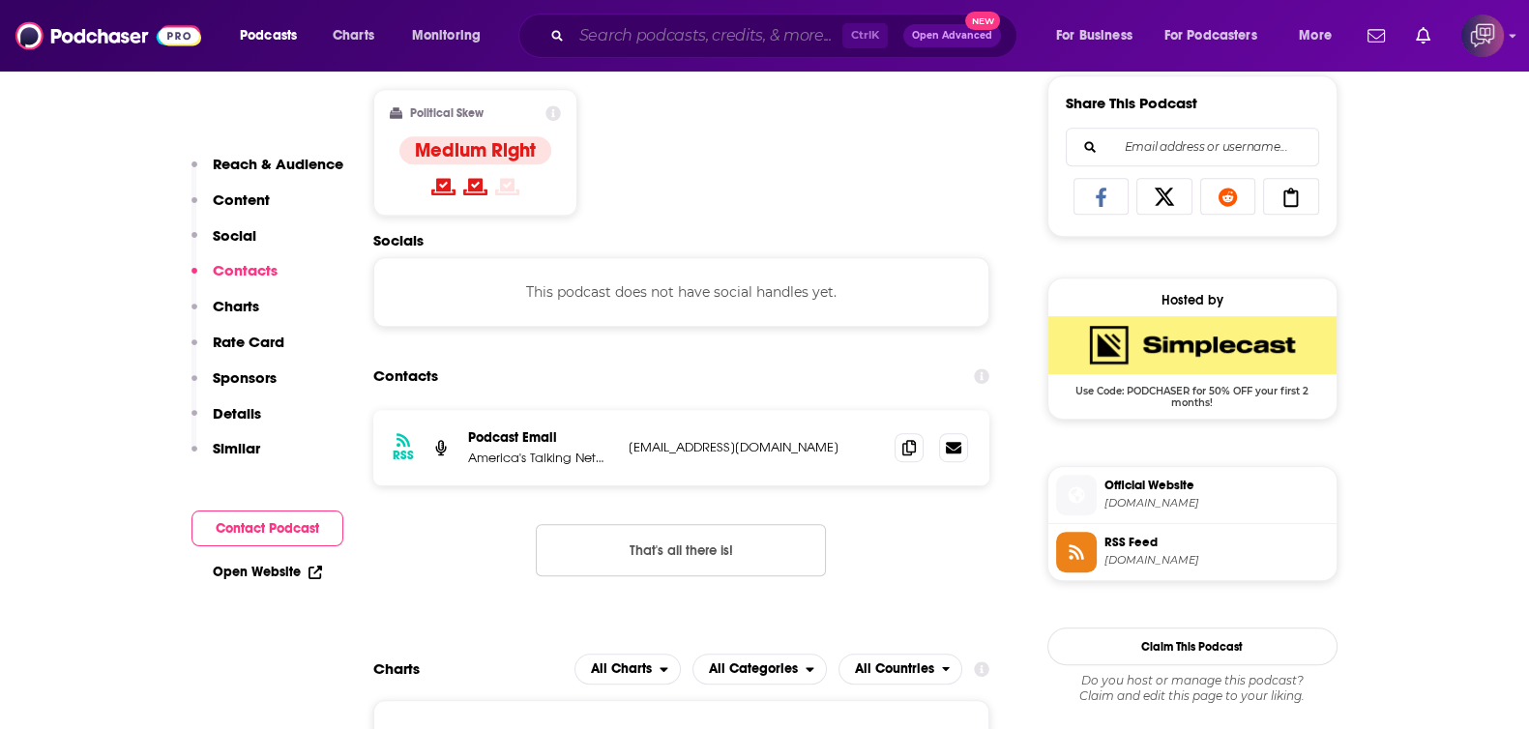
click at [642, 27] on input "Search podcasts, credits, & more..." at bounding box center [706, 35] width 271 height 31
paste input "Studio City Now"
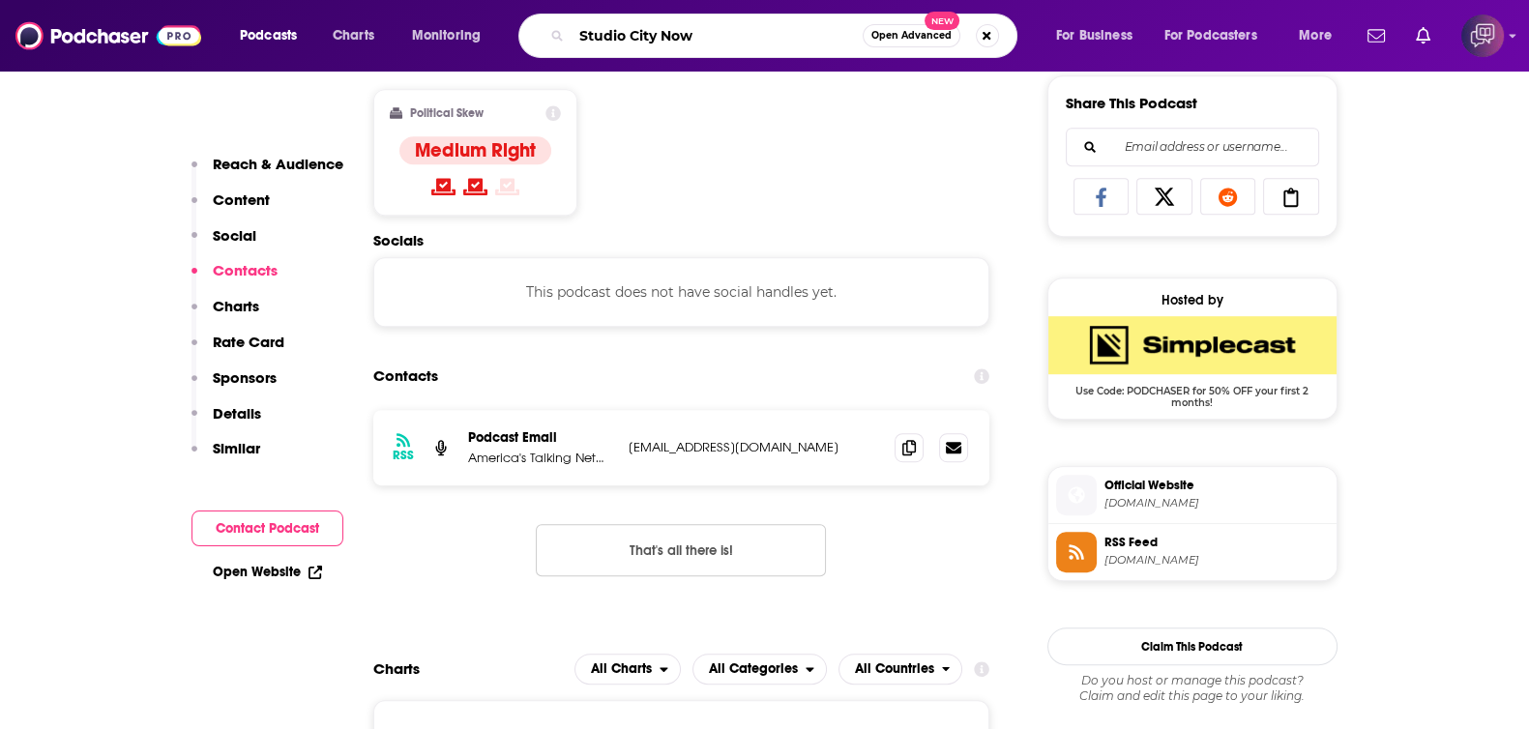
type input "Studio City Now"
click at [896, 32] on span "Open Advanced" at bounding box center [911, 36] width 80 height 10
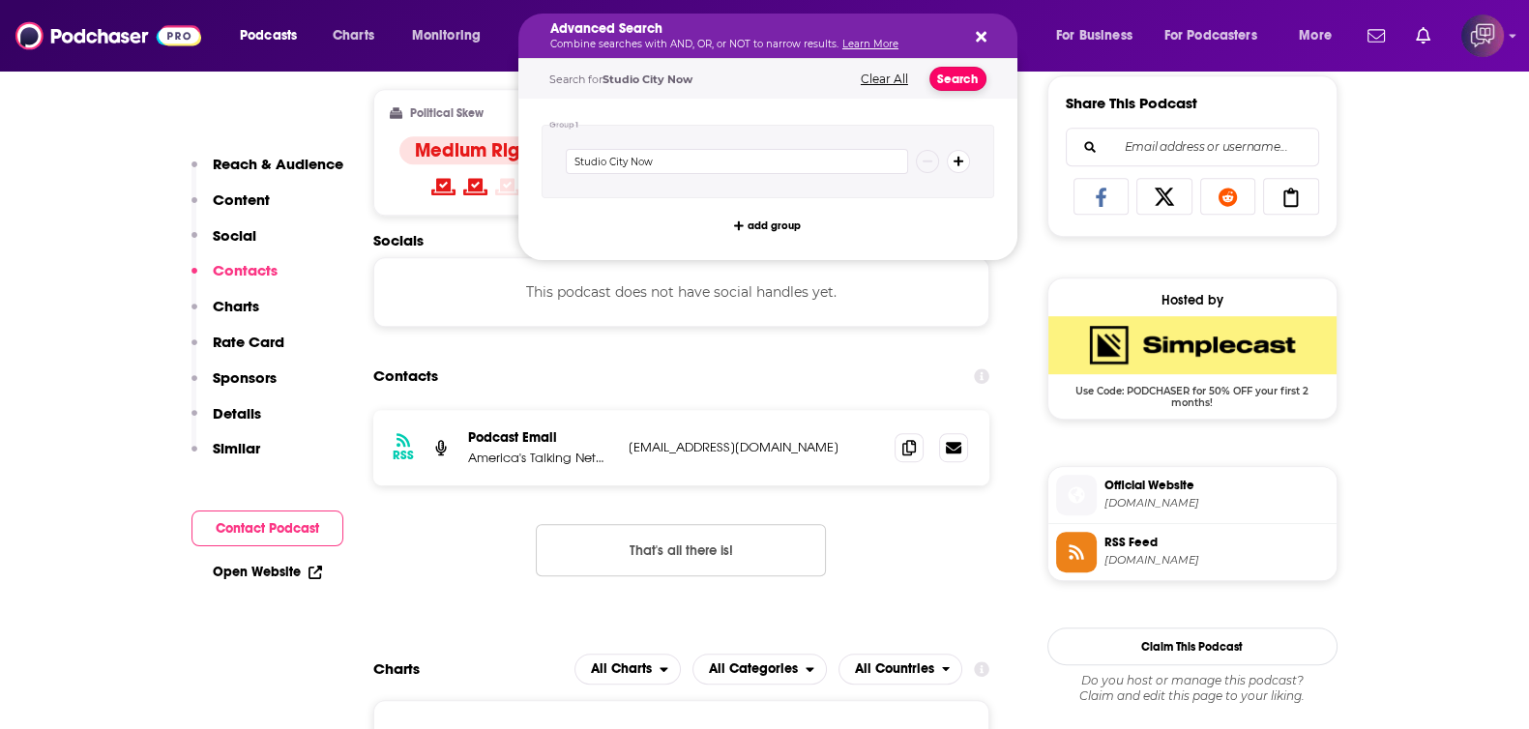
click at [948, 74] on button "Search" at bounding box center [957, 79] width 57 height 24
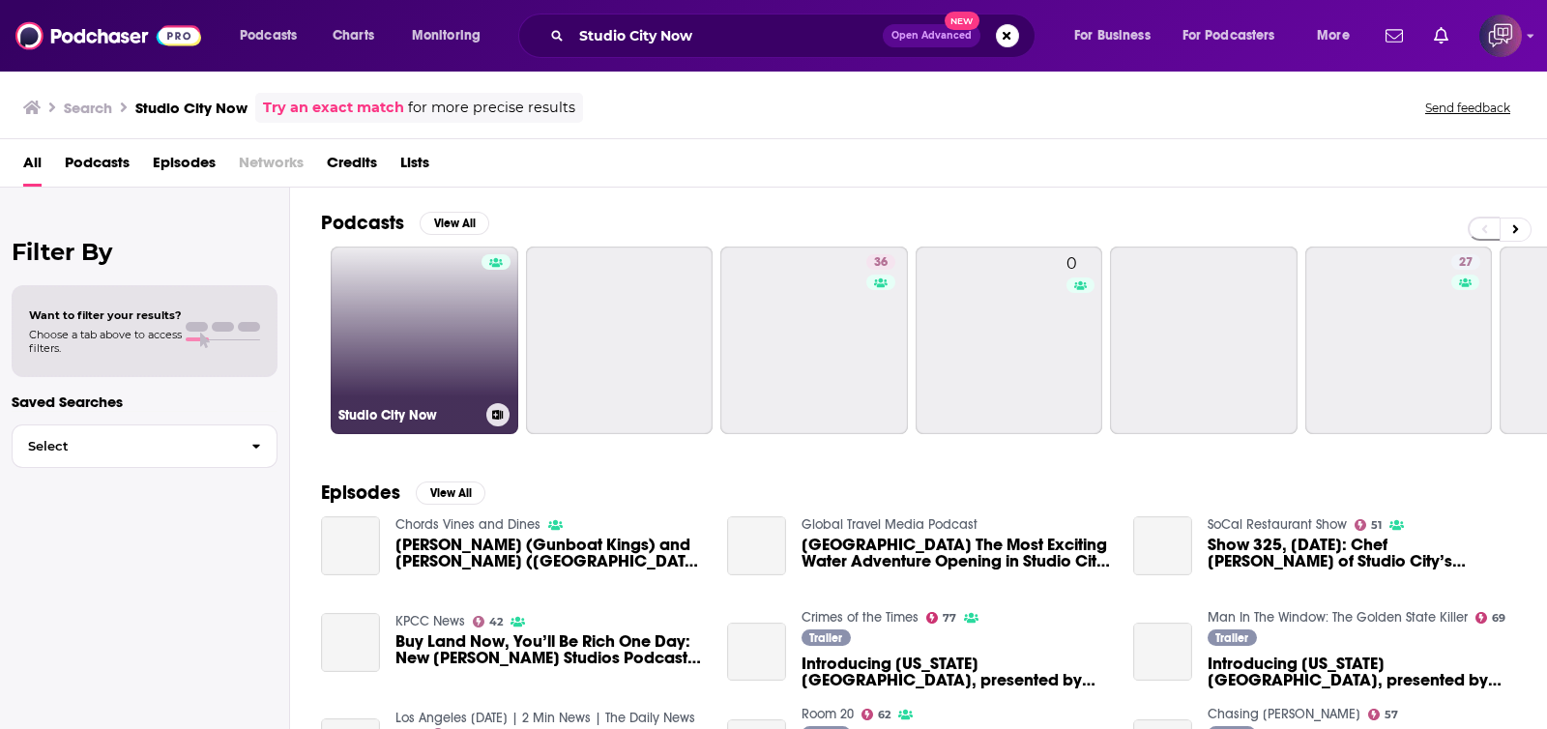
click at [421, 341] on link "Studio City Now" at bounding box center [425, 341] width 188 height 188
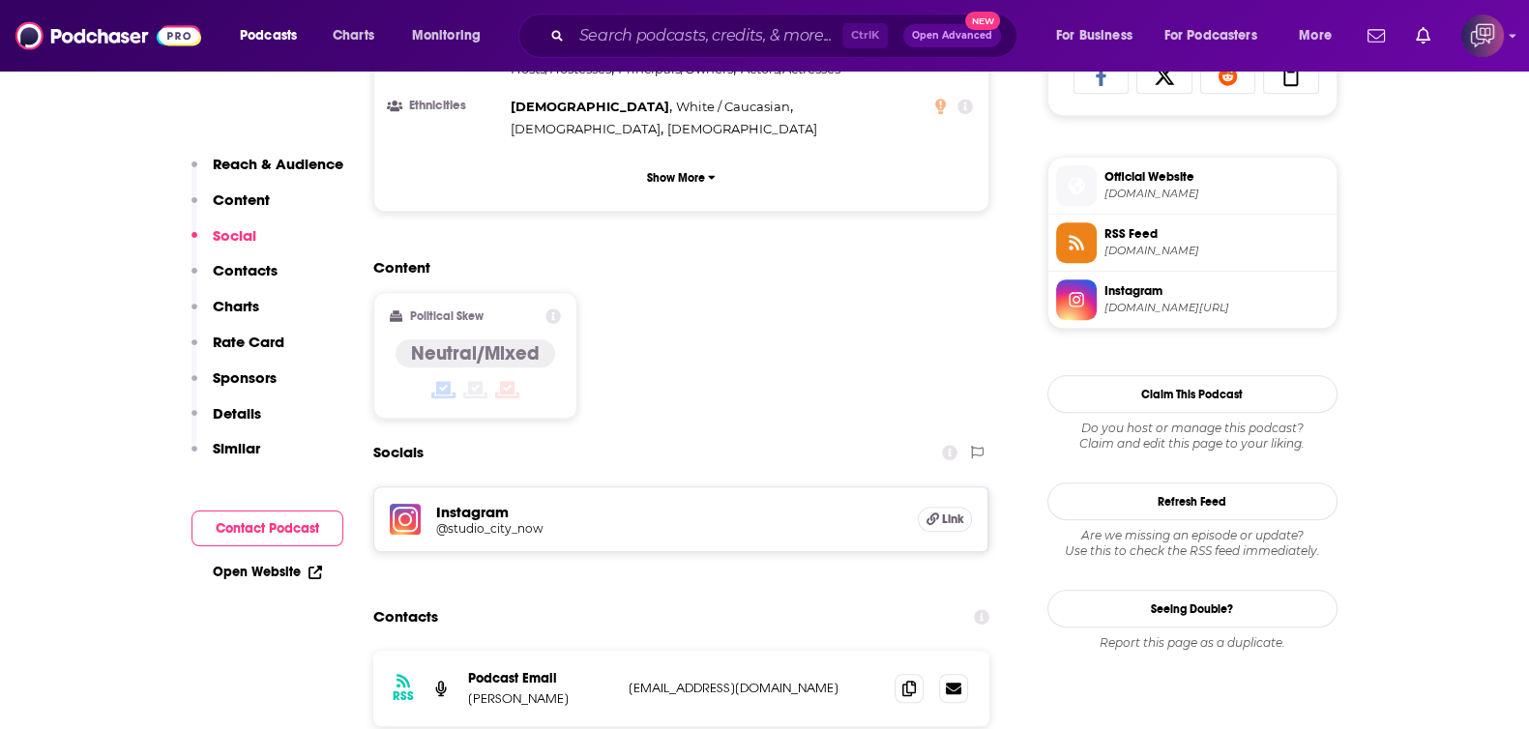
scroll to position [1450, 0]
